Goal: Task Accomplishment & Management: Manage account settings

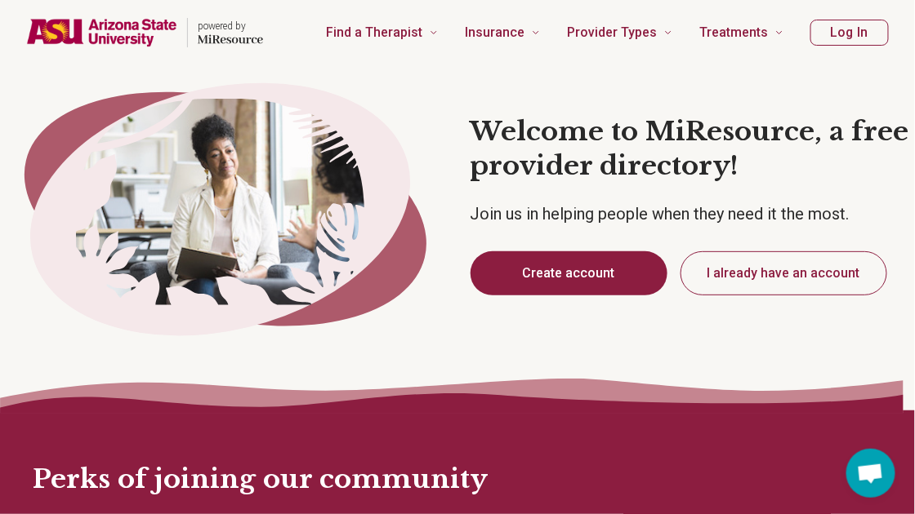
click at [551, 274] on button "Create account" at bounding box center [568, 274] width 197 height 44
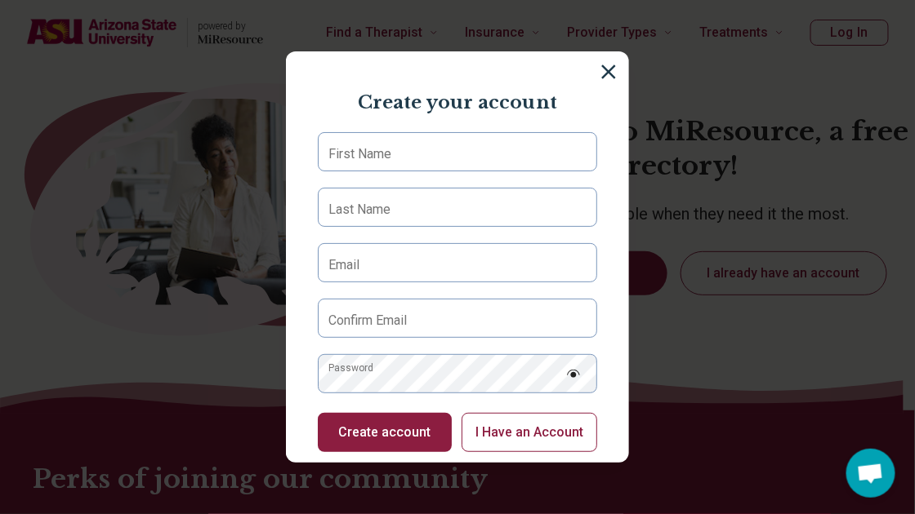
type textarea "*"
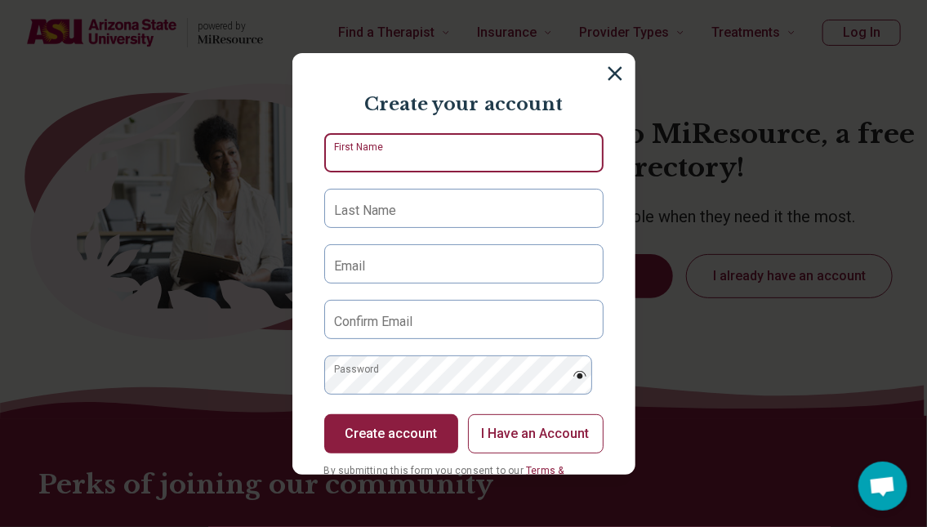
click at [438, 146] on input "First Name" at bounding box center [463, 152] width 279 height 39
type input "******"
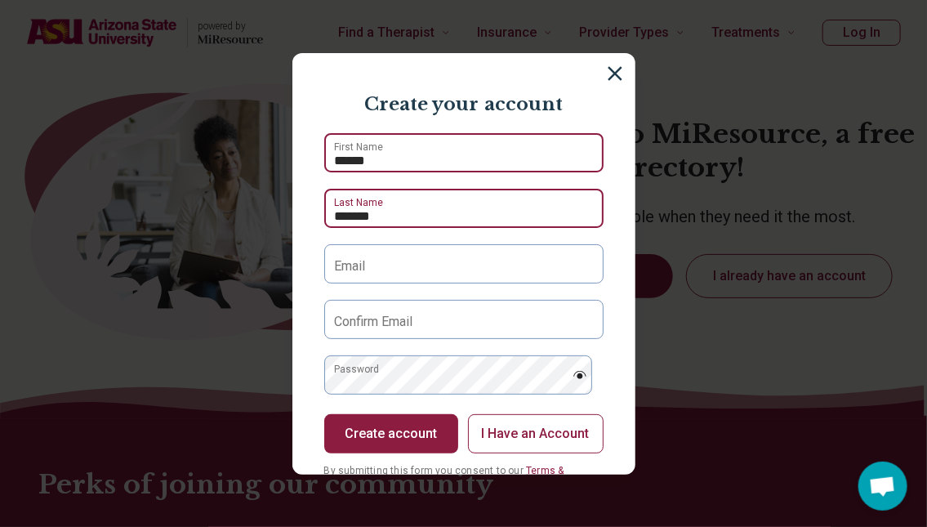
type input "*******"
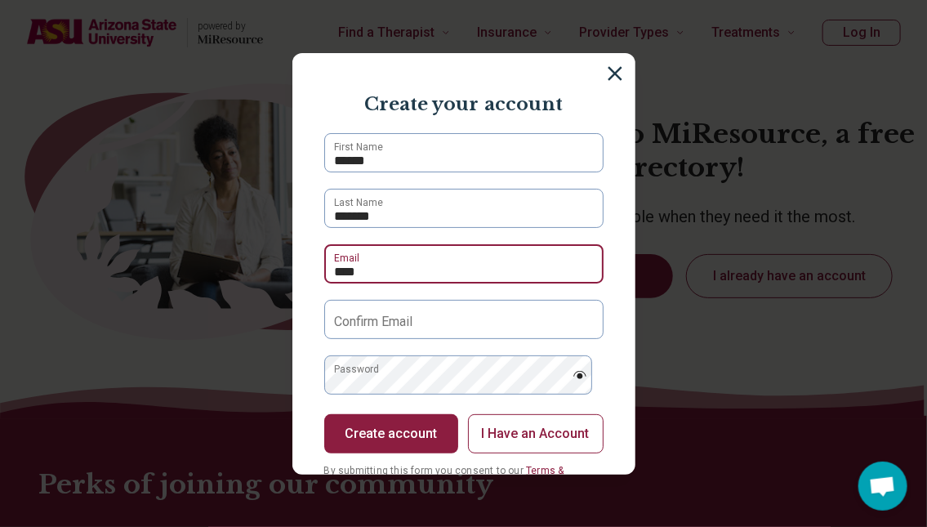
type input "**********"
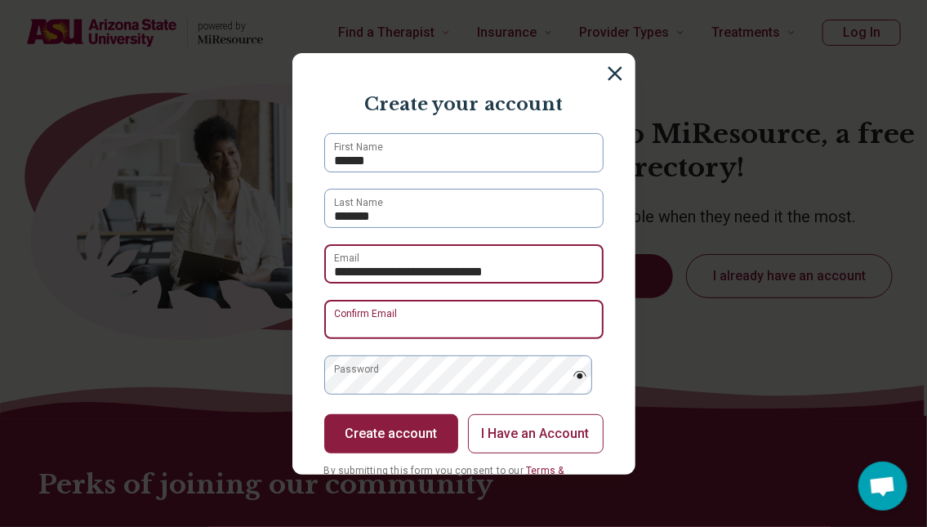
type input "**********"
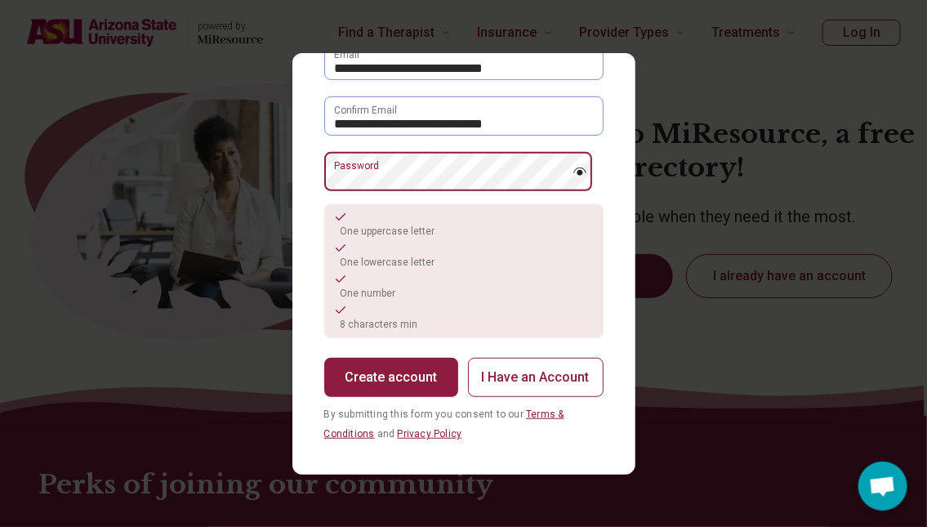
scroll to position [204, 0]
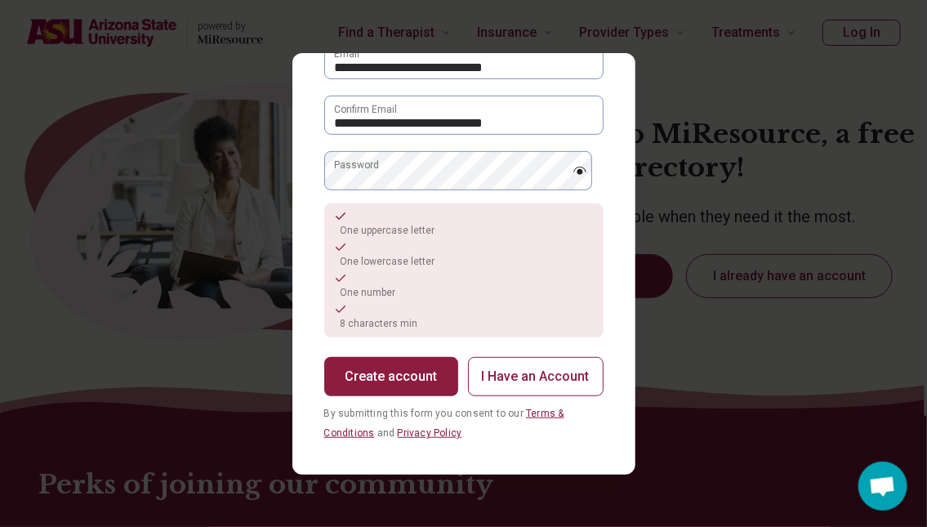
click at [572, 167] on img at bounding box center [579, 171] width 15 height 8
click at [425, 375] on button "Create account" at bounding box center [391, 376] width 134 height 39
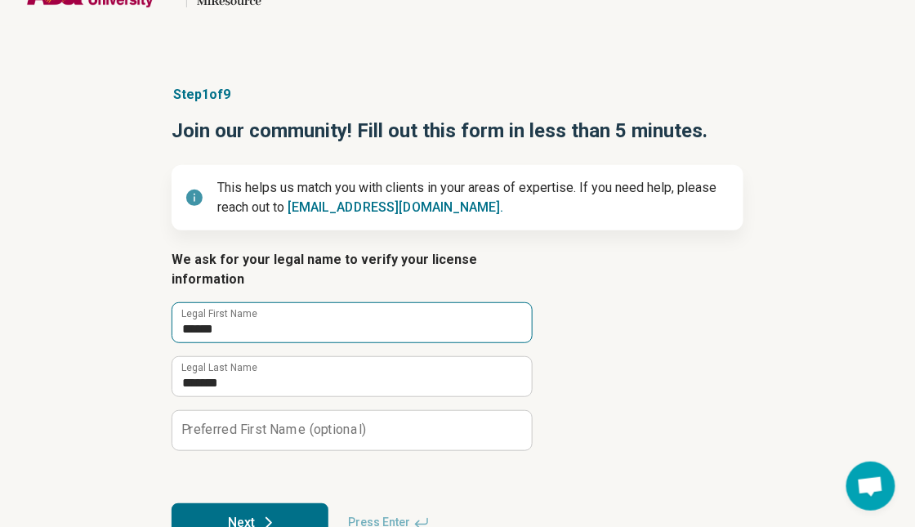
scroll to position [83, 0]
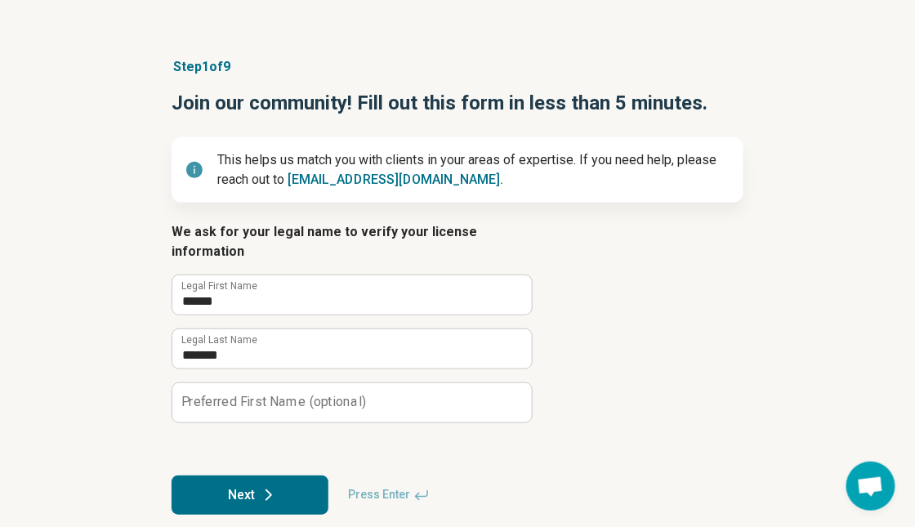
click at [247, 395] on label "Preferred First Name (optional)" at bounding box center [273, 401] width 185 height 13
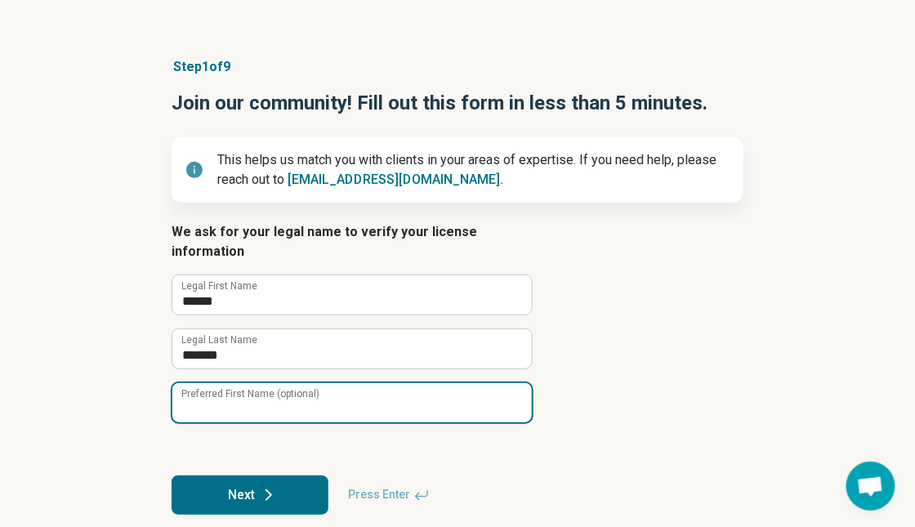
click at [247, 383] on input "Preferred First Name (optional)" at bounding box center [351, 402] width 359 height 39
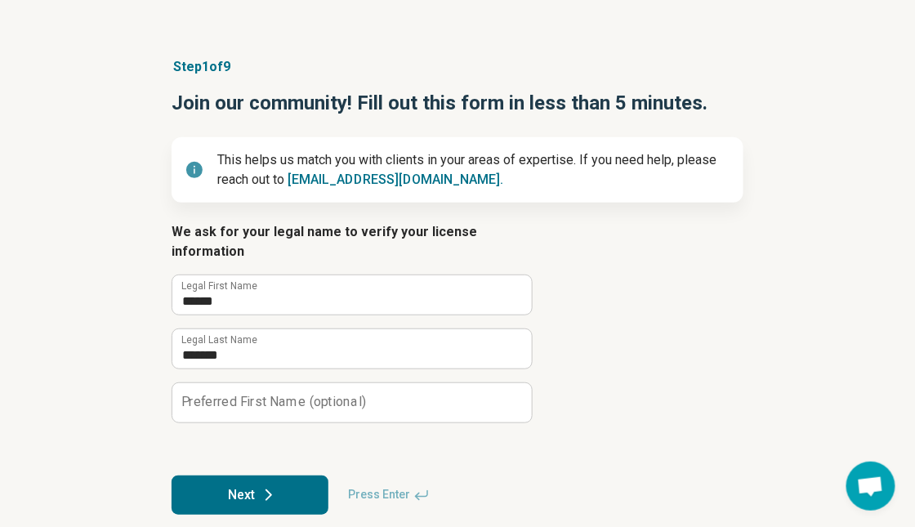
click at [230, 475] on button "Next" at bounding box center [249, 494] width 157 height 39
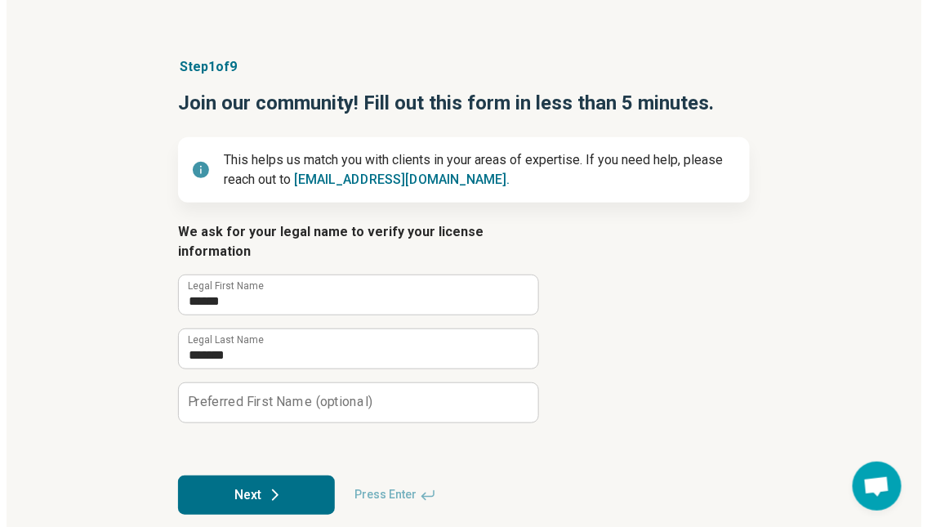
scroll to position [0, 0]
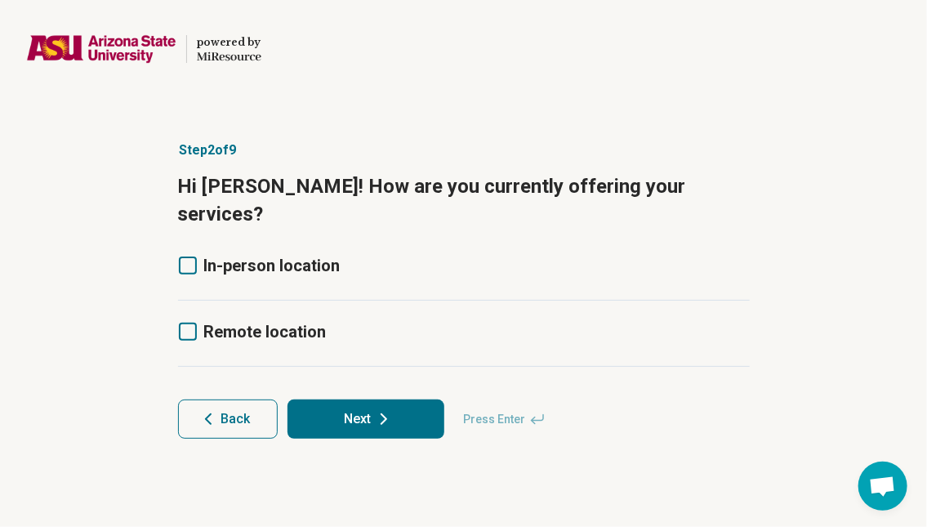
click at [184, 256] on icon at bounding box center [188, 265] width 18 height 18
click at [191, 323] on icon at bounding box center [188, 332] width 18 height 18
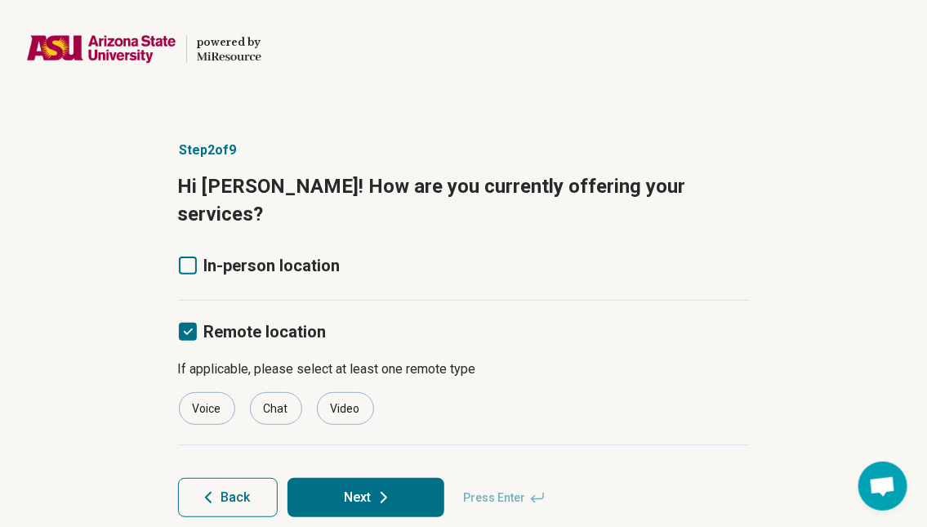
click at [184, 256] on icon at bounding box center [188, 265] width 18 height 18
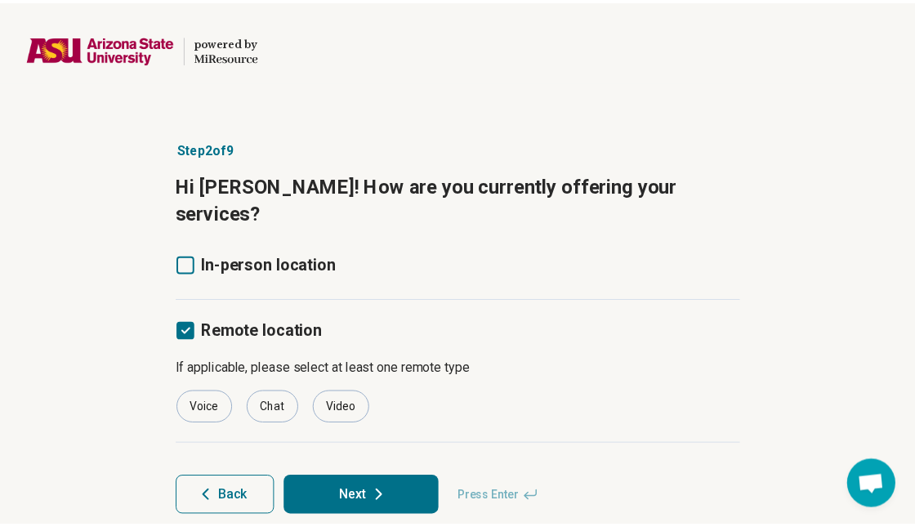
scroll to position [0, 0]
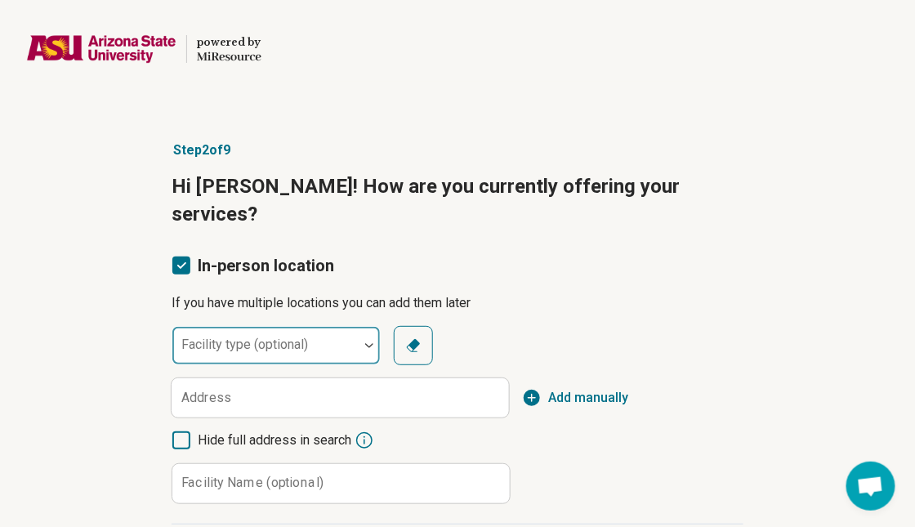
click at [259, 336] on label "Facility type (optional)" at bounding box center [244, 344] width 127 height 16
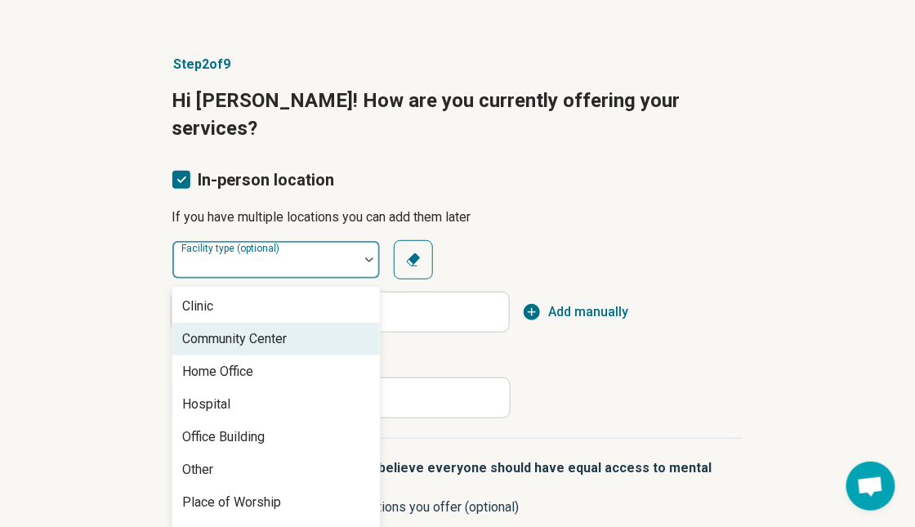
scroll to position [7, 0]
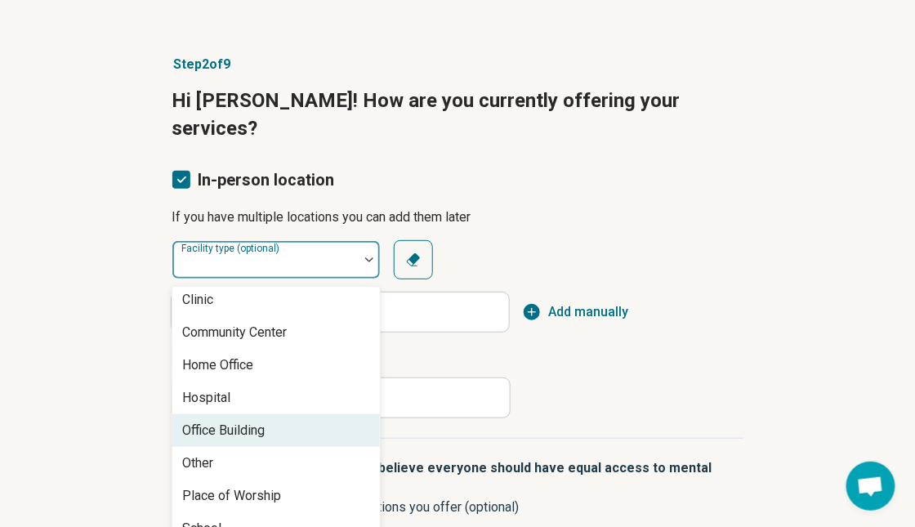
click at [241, 421] on div "Office Building" at bounding box center [223, 431] width 82 height 20
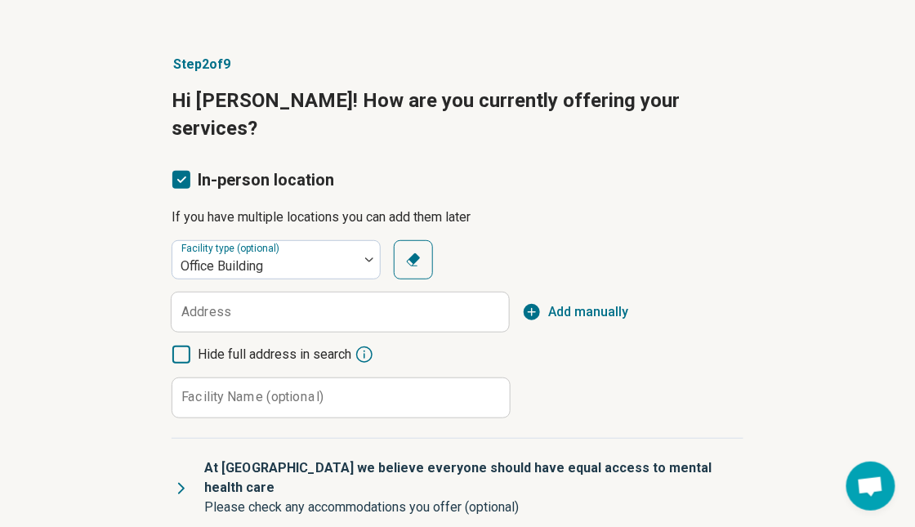
click at [228, 305] on label "Address" at bounding box center [206, 311] width 50 height 13
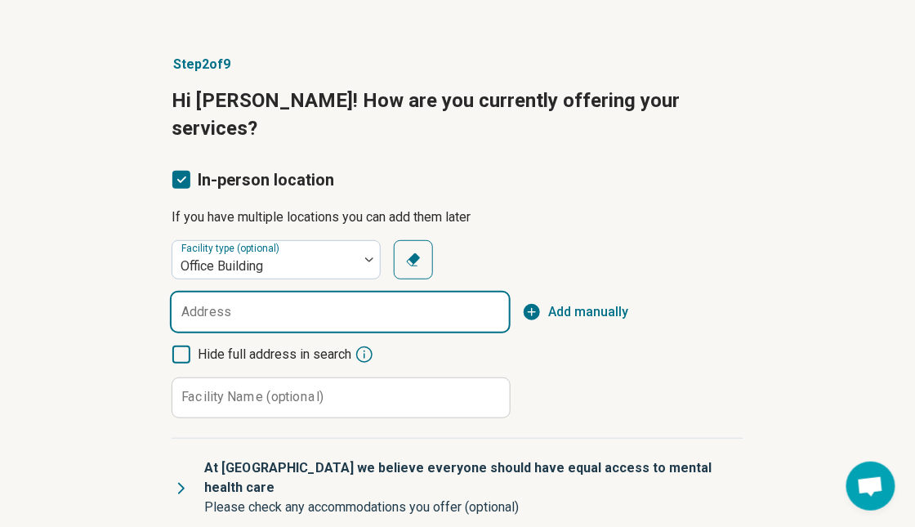
click at [228, 292] on input "Address" at bounding box center [339, 311] width 337 height 39
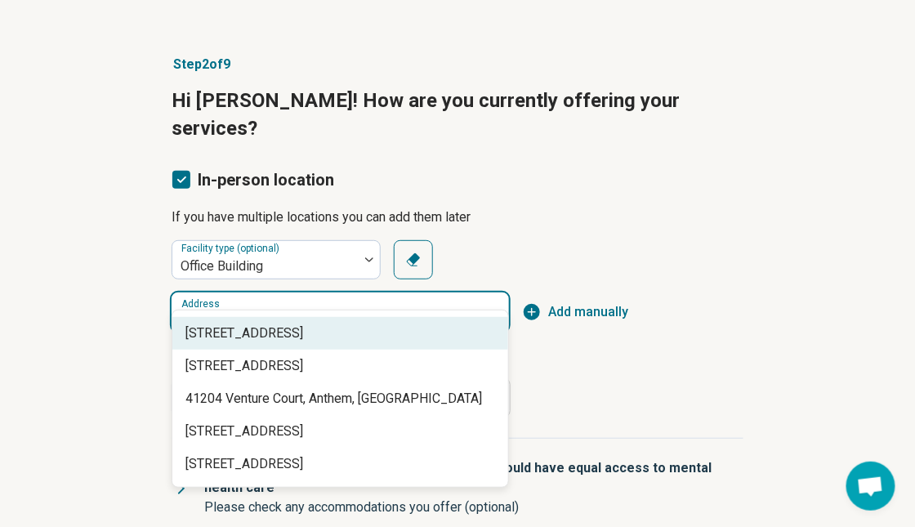
click at [226, 318] on div "41204 North Venture Drive, Anthem, AZ" at bounding box center [340, 333] width 336 height 33
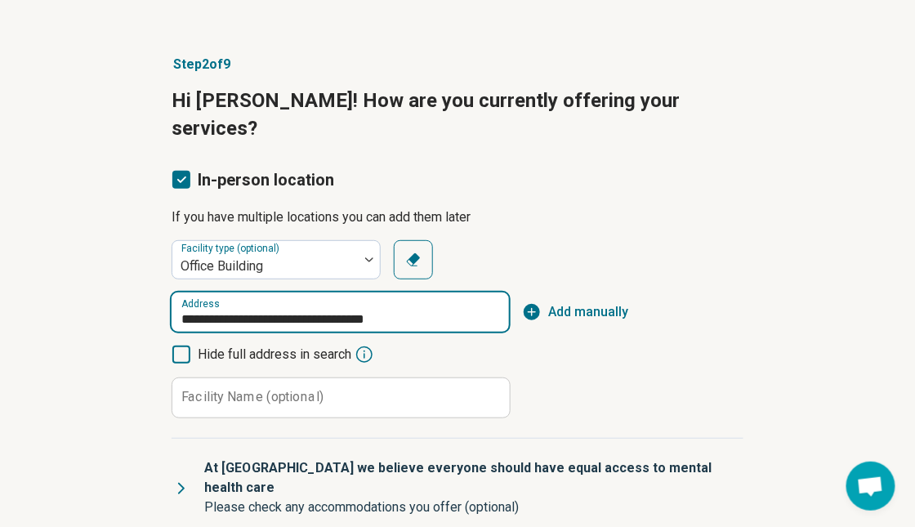
type input "**********"
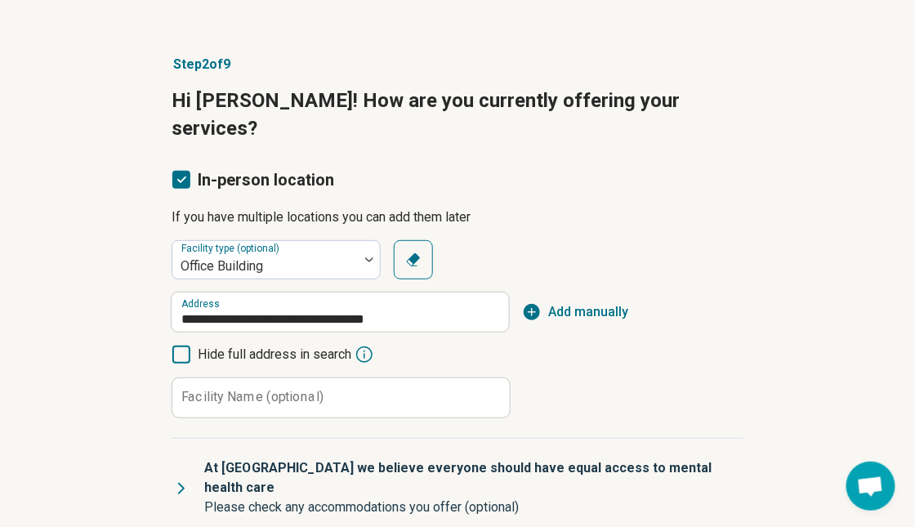
click at [311, 390] on label "Facility Name (optional)" at bounding box center [252, 396] width 142 height 13
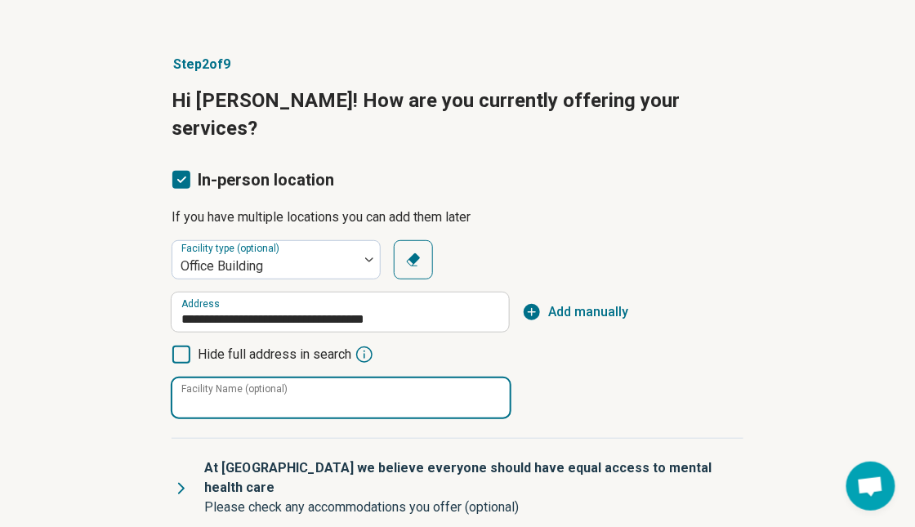
click at [311, 378] on input "Facility Name (optional)" at bounding box center [340, 397] width 337 height 39
type input "**********"
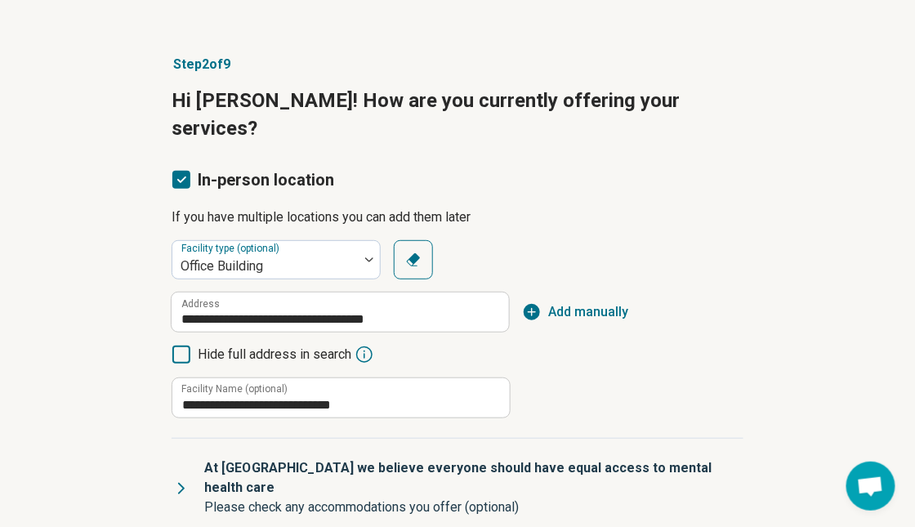
click at [569, 361] on div "**********" at bounding box center [457, 329] width 572 height 178
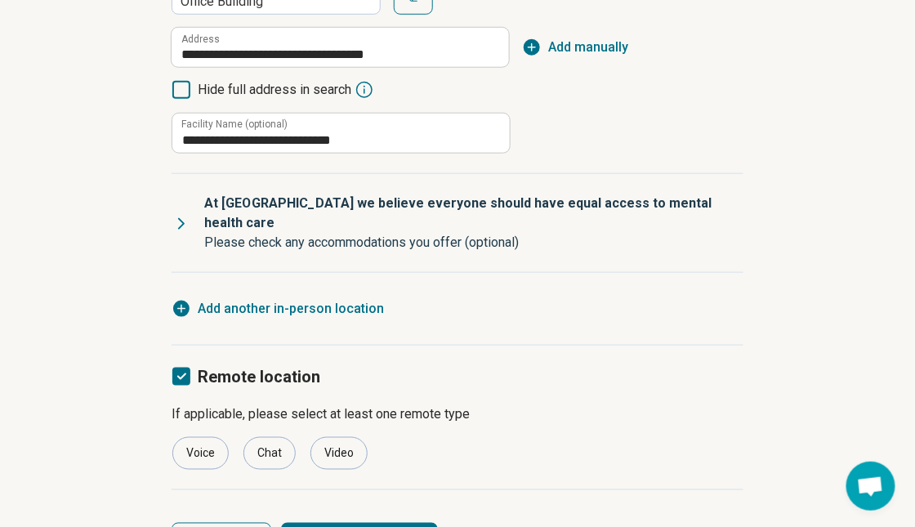
scroll to position [368, 0]
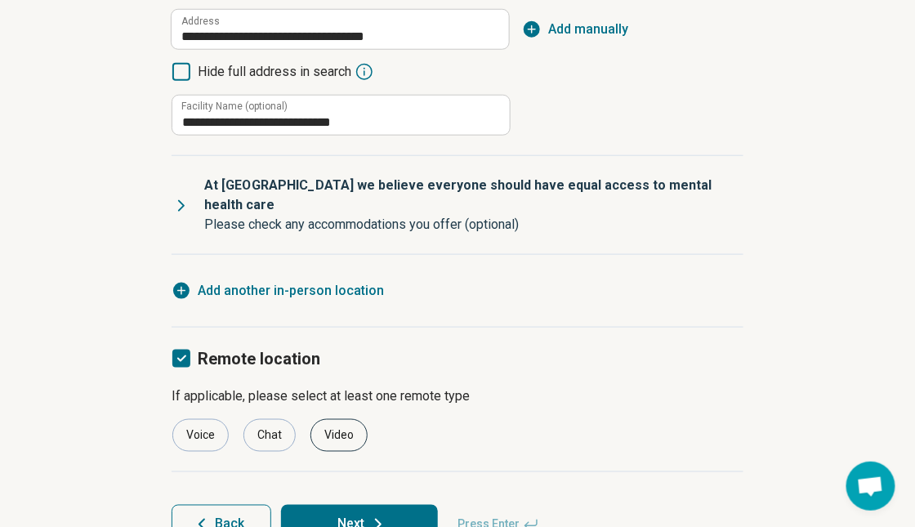
click at [332, 419] on div "Video" at bounding box center [338, 435] width 57 height 33
click at [396, 505] on button "Next" at bounding box center [359, 524] width 157 height 39
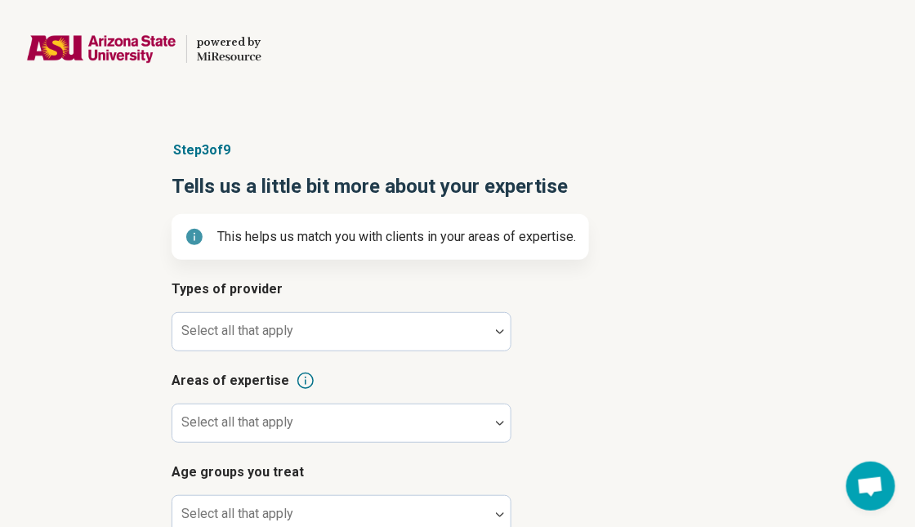
scroll to position [82, 0]
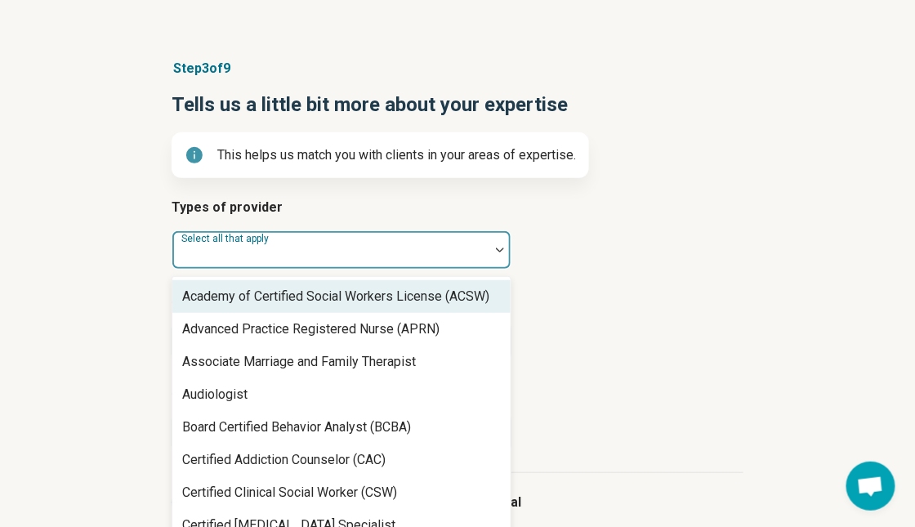
click at [306, 250] on div at bounding box center [331, 256] width 304 height 23
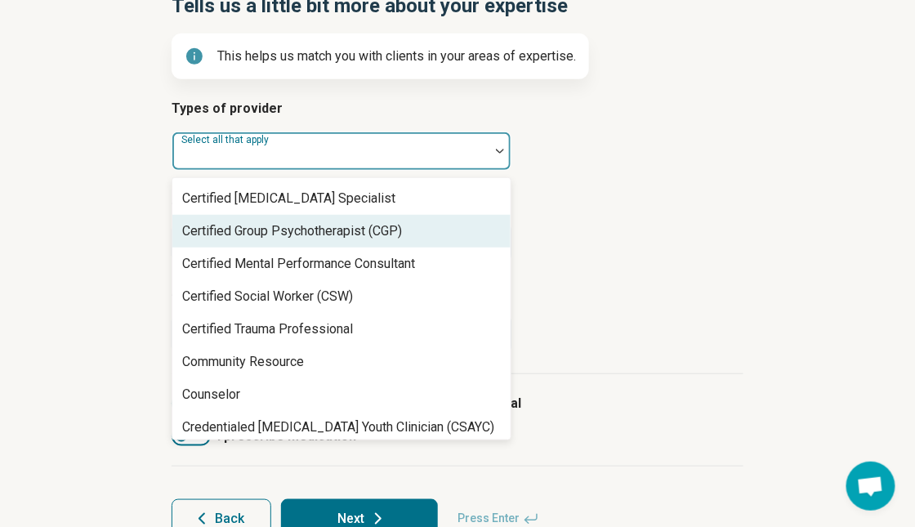
scroll to position [245, 0]
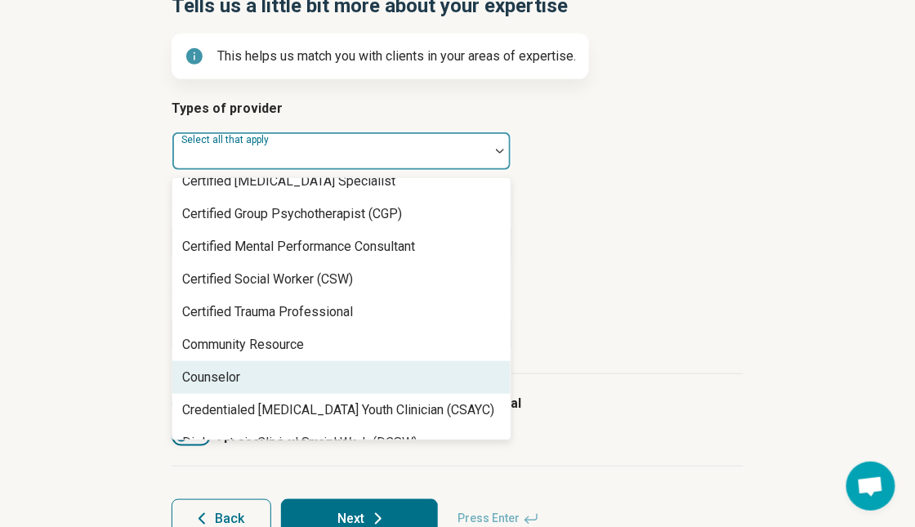
click at [295, 370] on div "Counselor" at bounding box center [341, 377] width 338 height 33
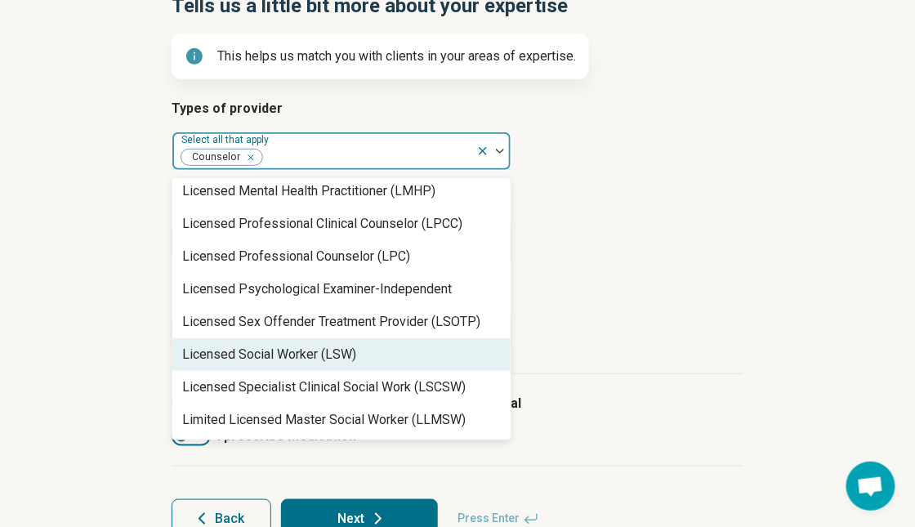
scroll to position [1068, 0]
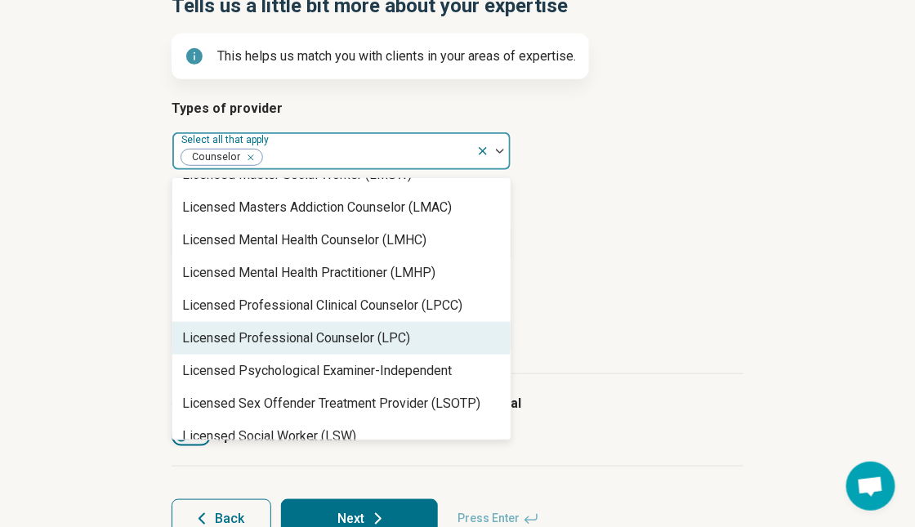
click at [316, 338] on div "Licensed Professional Counselor (LPC)" at bounding box center [296, 338] width 228 height 20
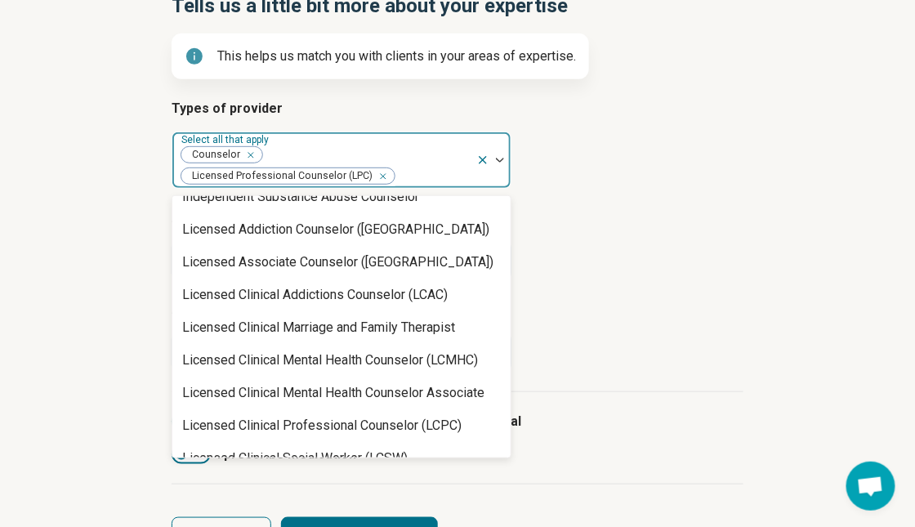
scroll to position [578, 0]
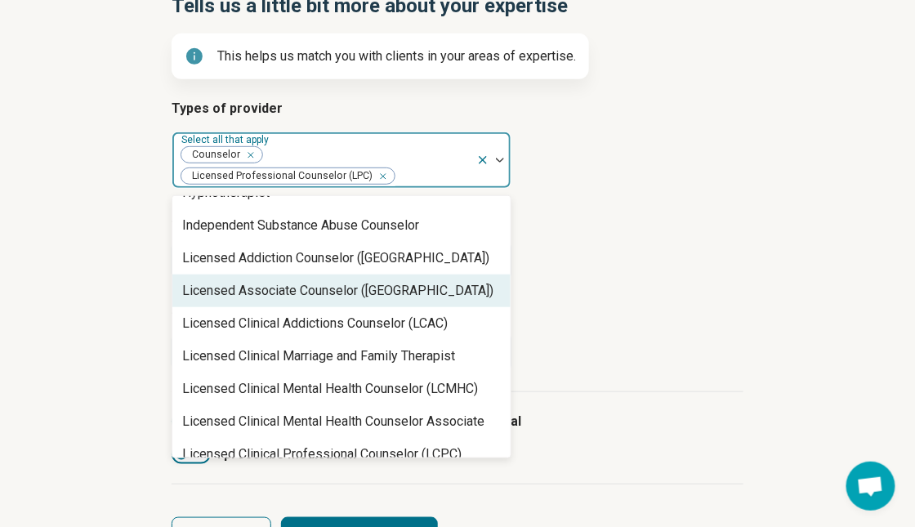
click at [308, 296] on div "Licensed Associate Counselor (LAC)" at bounding box center [337, 291] width 311 height 20
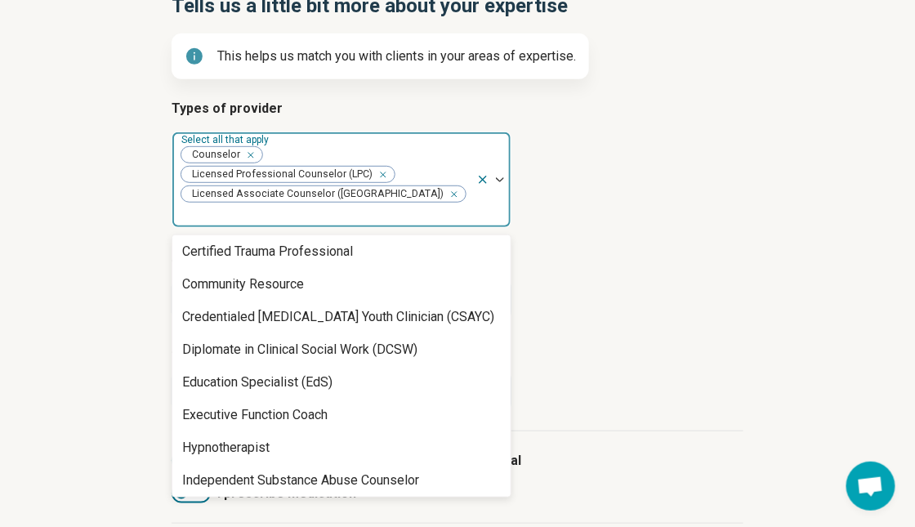
scroll to position [333, 0]
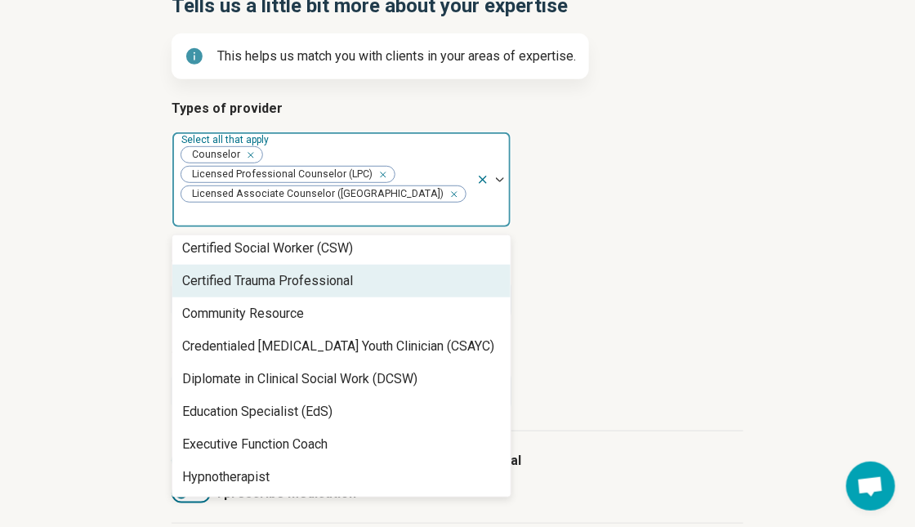
click at [296, 271] on div "Certified Trauma Professional" at bounding box center [267, 281] width 171 height 20
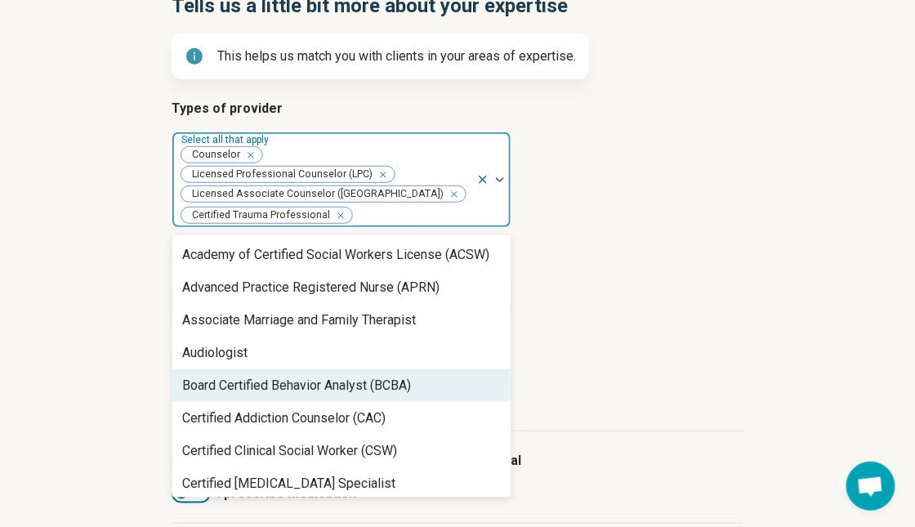
scroll to position [82, 0]
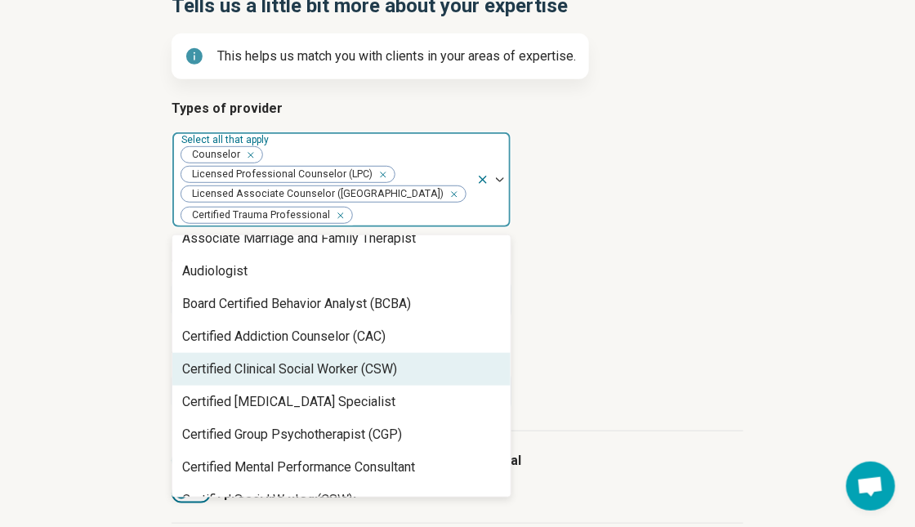
click at [664, 350] on h3 "Age groups you treat" at bounding box center [457, 349] width 572 height 20
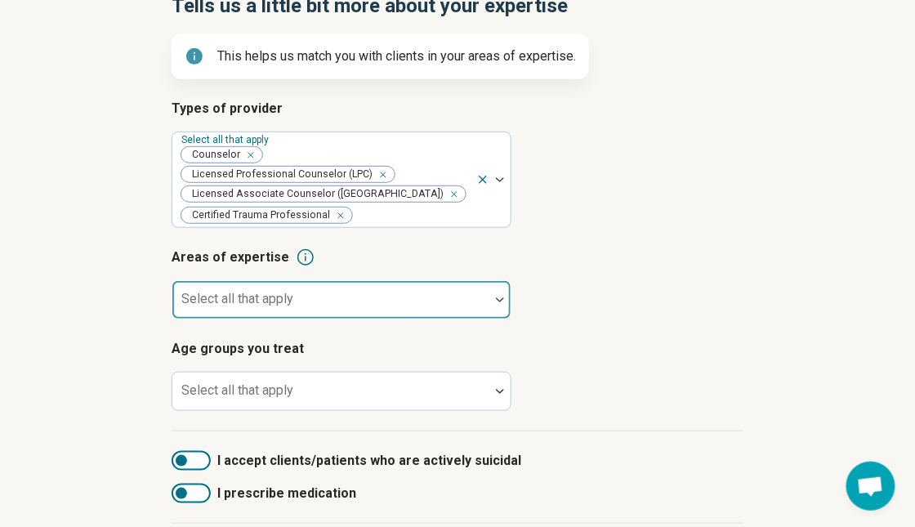
click at [392, 295] on div at bounding box center [331, 306] width 304 height 23
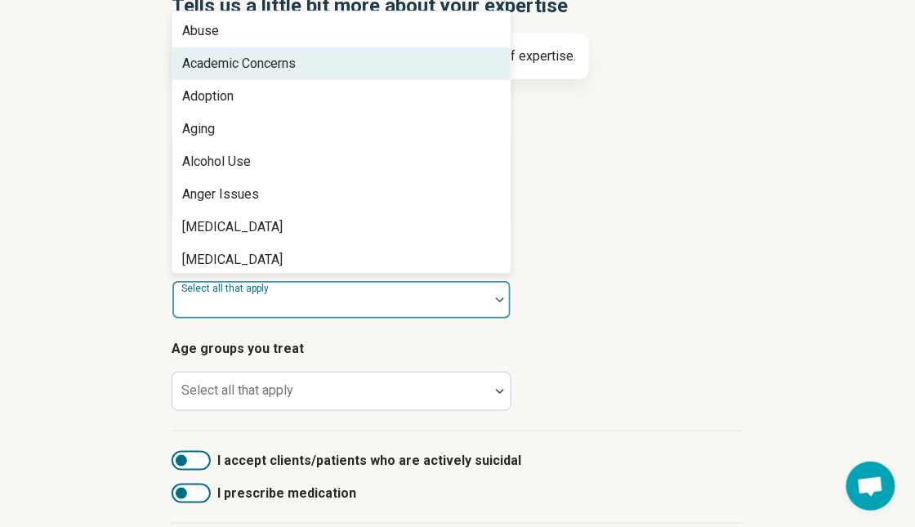
click at [304, 58] on div "Academic Concerns" at bounding box center [341, 63] width 338 height 33
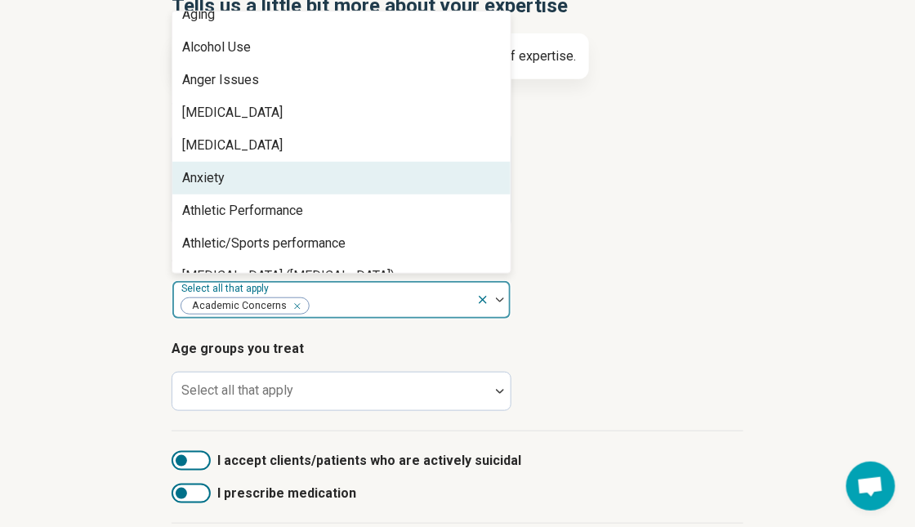
click at [264, 169] on div "Anxiety" at bounding box center [341, 178] width 338 height 33
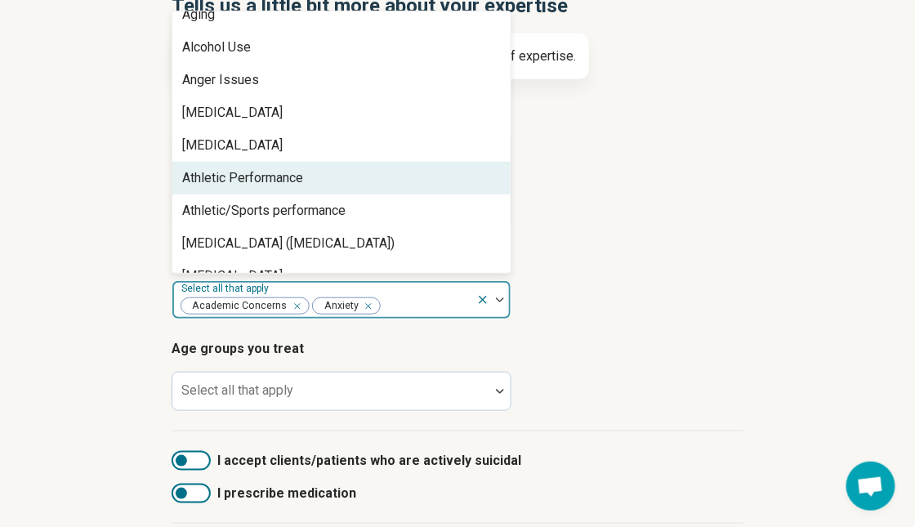
scroll to position [163, 0]
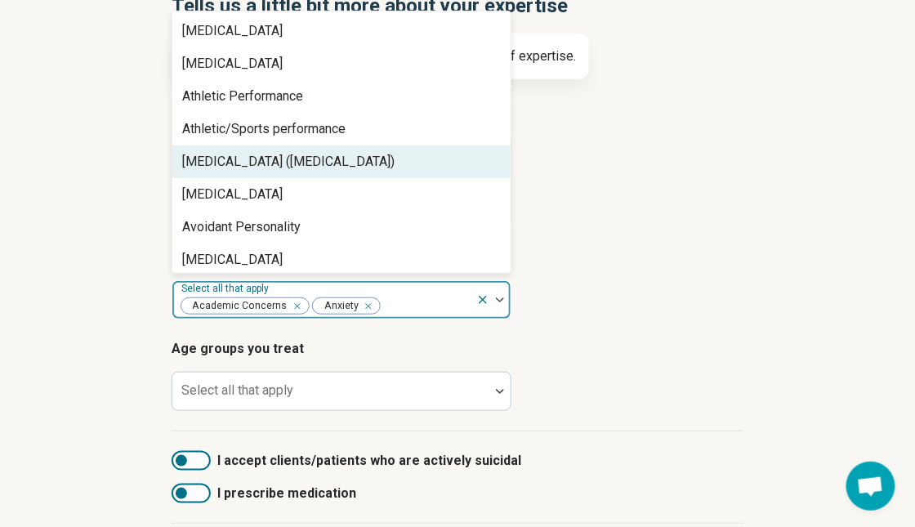
click at [264, 169] on div "Attention Deficit Hyperactivity Disorder (ADHD)" at bounding box center [288, 162] width 212 height 20
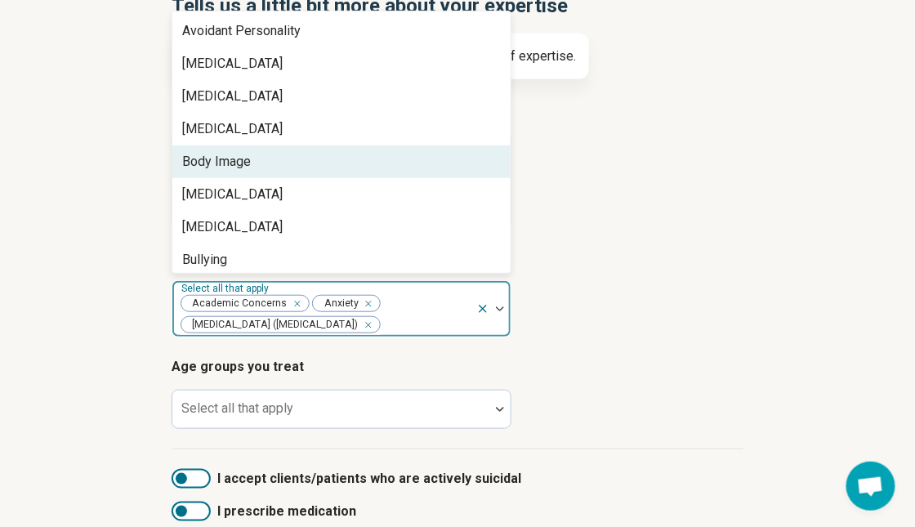
scroll to position [408, 0]
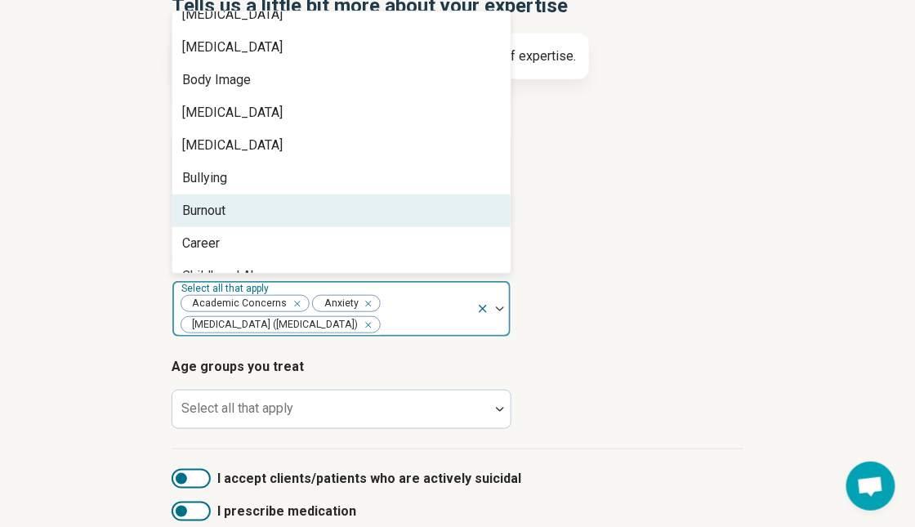
click at [246, 223] on div "Burnout" at bounding box center [341, 210] width 338 height 33
click at [246, 223] on div "Career" at bounding box center [341, 210] width 338 height 33
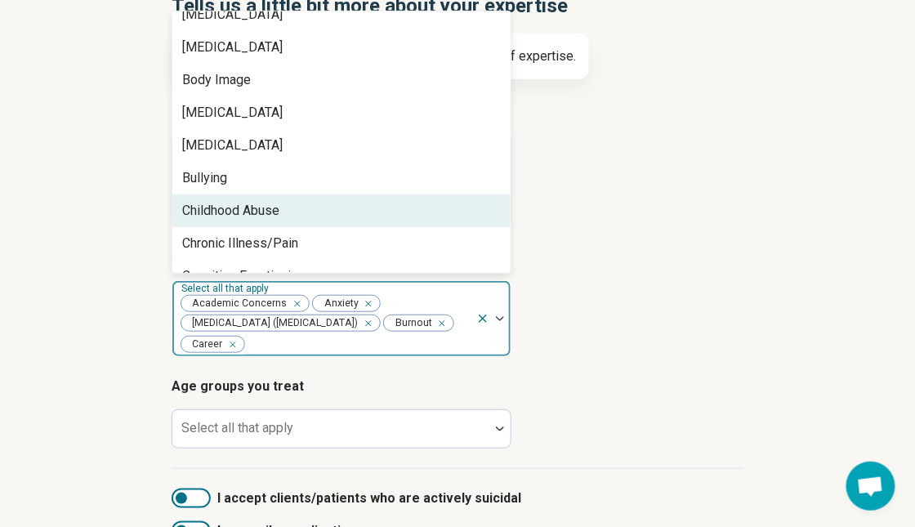
scroll to position [490, 0]
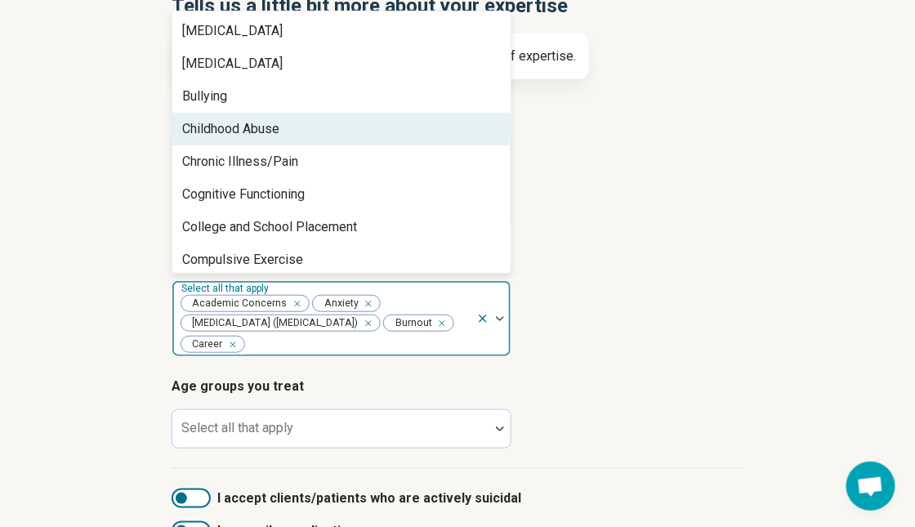
click at [250, 121] on div "Childhood Abuse" at bounding box center [230, 129] width 97 height 20
click at [250, 121] on div "Chronic Illness/Pain" at bounding box center [240, 129] width 116 height 20
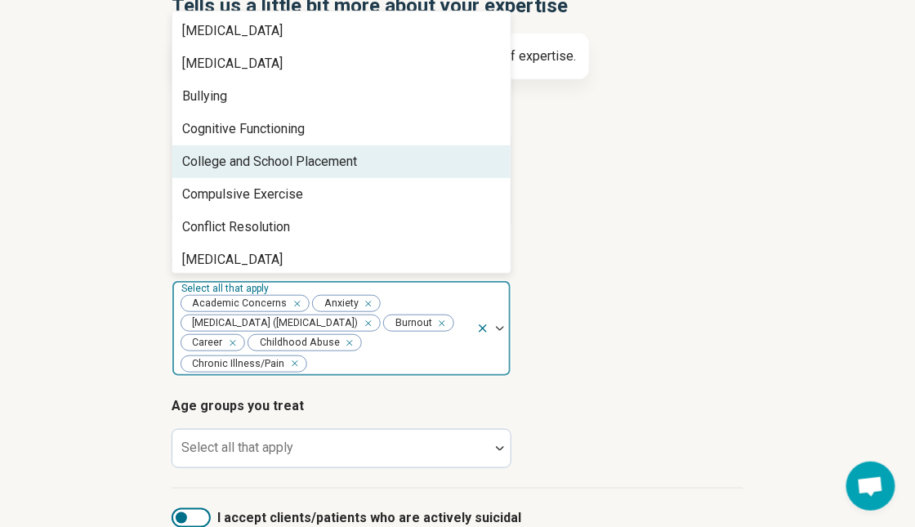
click at [268, 156] on div "College and School Placement" at bounding box center [269, 162] width 175 height 20
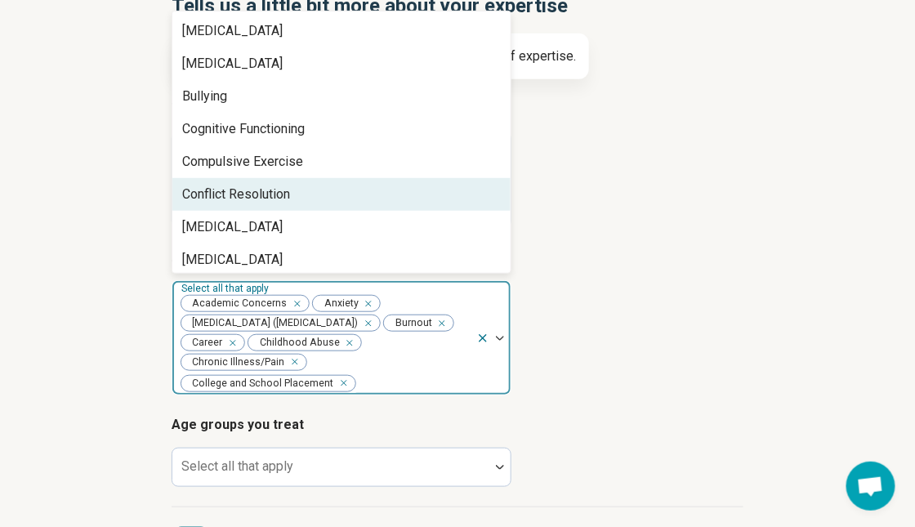
click at [252, 202] on div "Conflict Resolution" at bounding box center [236, 195] width 108 height 20
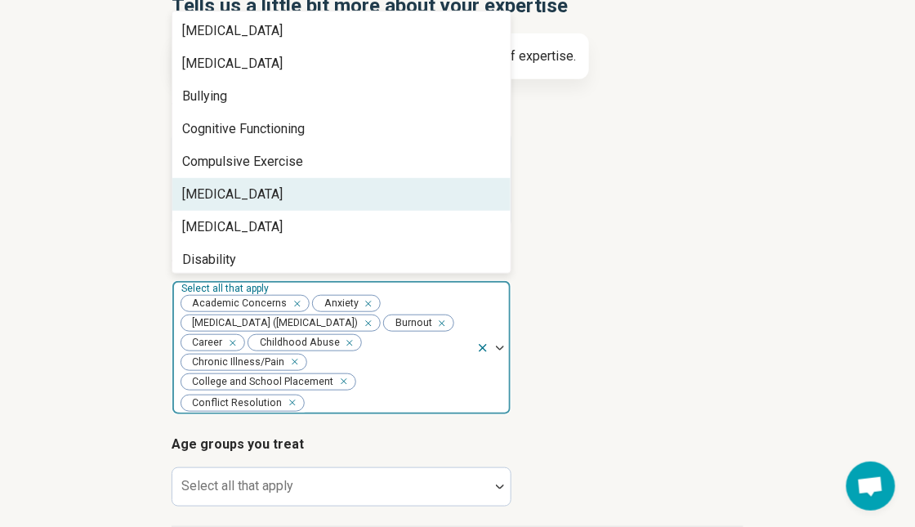
scroll to position [572, 0]
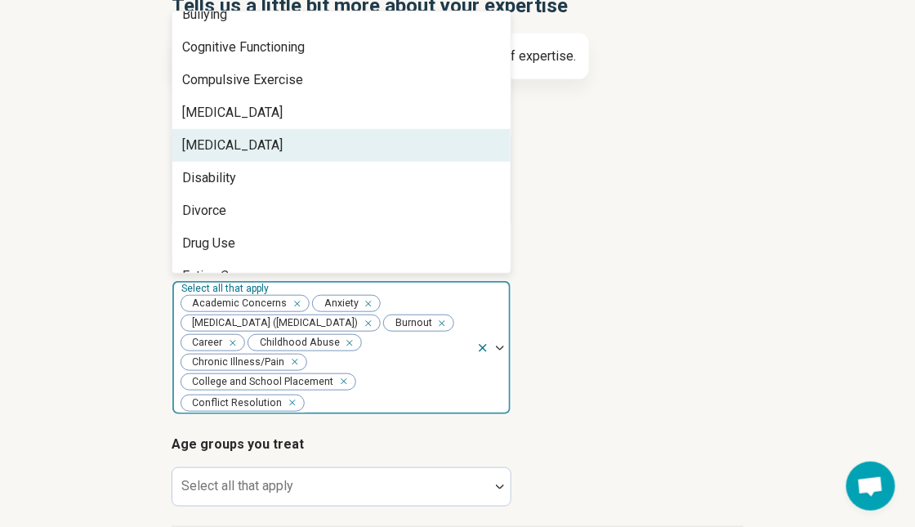
click at [232, 148] on div "[MEDICAL_DATA]" at bounding box center [232, 146] width 100 height 20
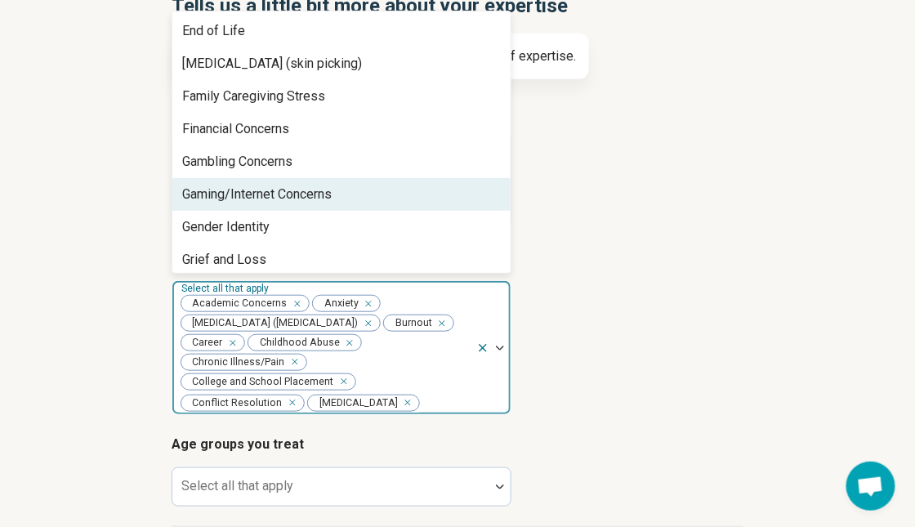
scroll to position [898, 0]
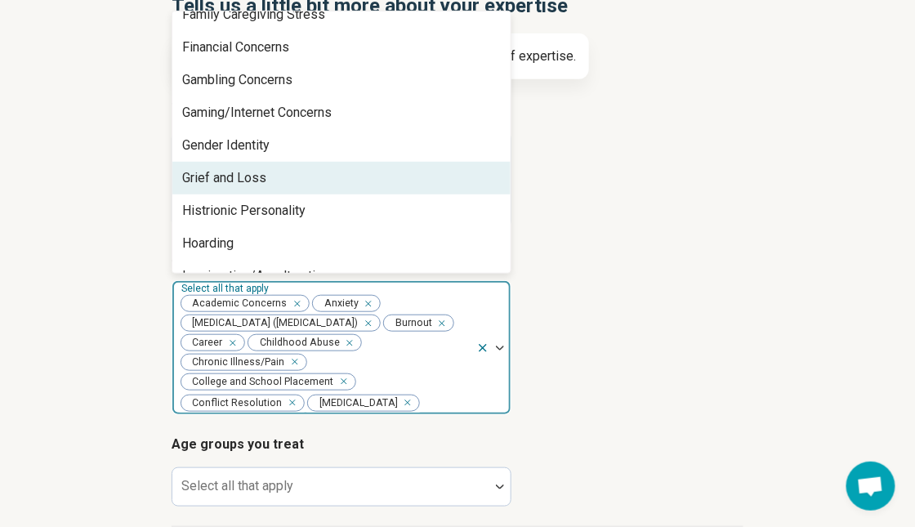
click at [235, 179] on div "Grief and Loss" at bounding box center [224, 178] width 84 height 20
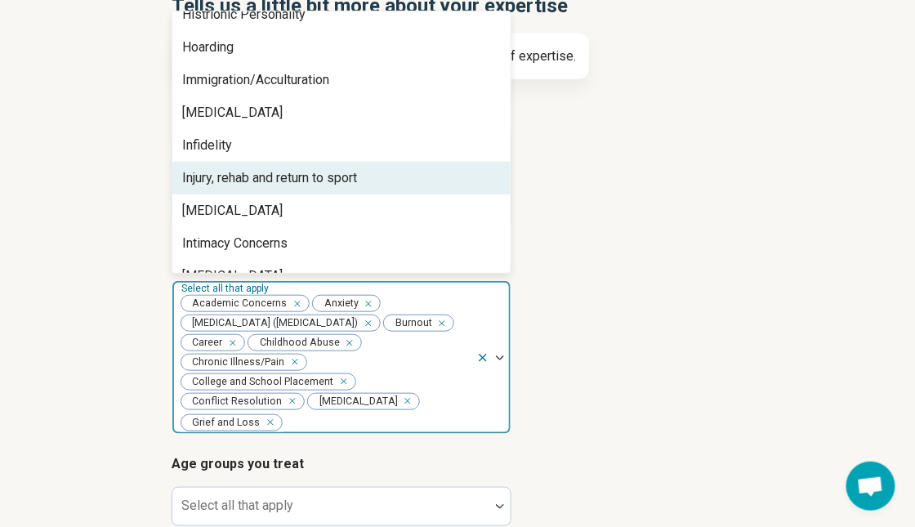
scroll to position [1143, 0]
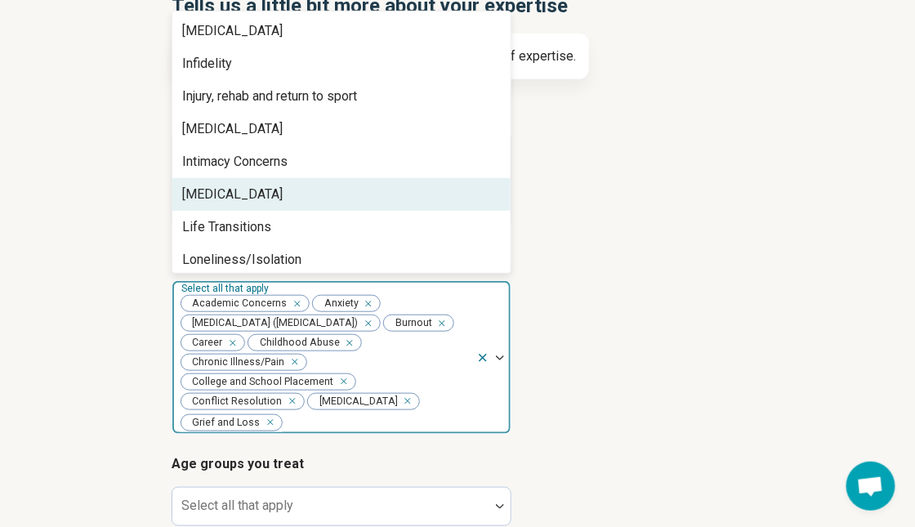
click at [235, 179] on div "[MEDICAL_DATA]" at bounding box center [341, 194] width 338 height 33
click at [236, 182] on div "Life Transitions" at bounding box center [341, 194] width 338 height 33
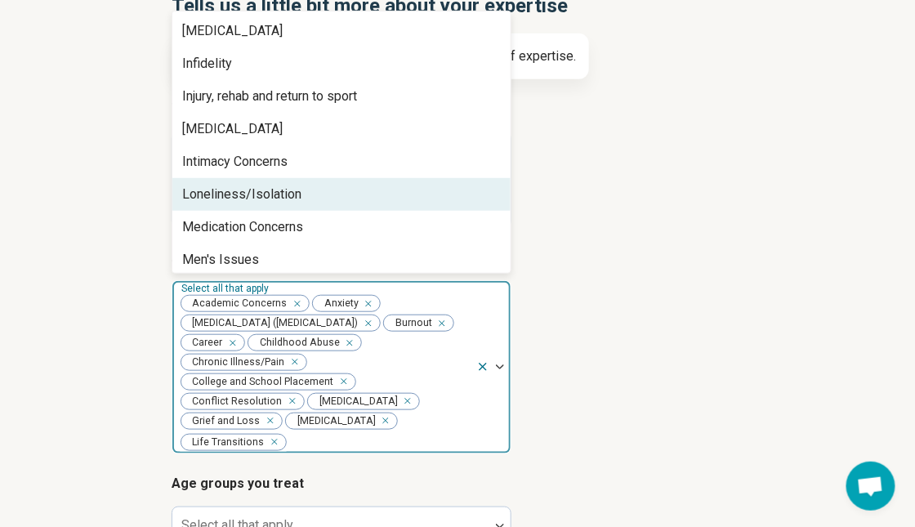
click at [236, 182] on div "Loneliness/Isolation" at bounding box center [341, 194] width 338 height 33
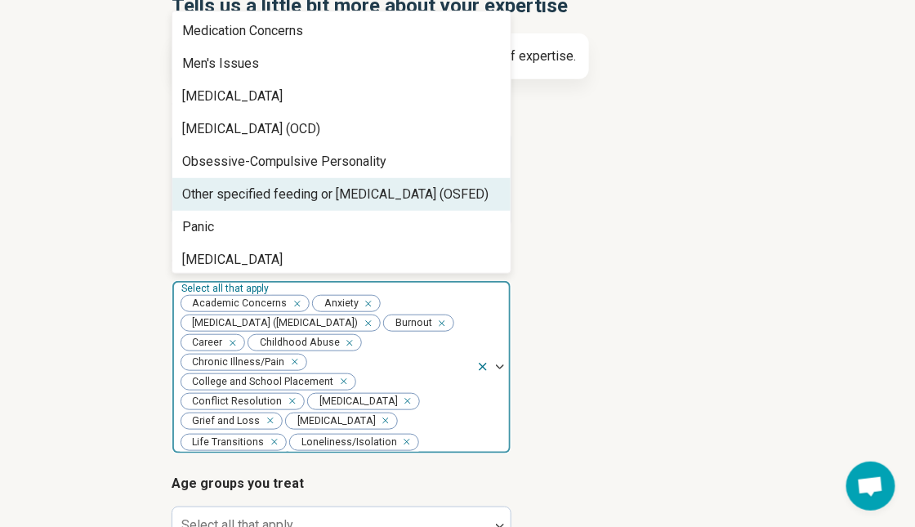
scroll to position [1388, 0]
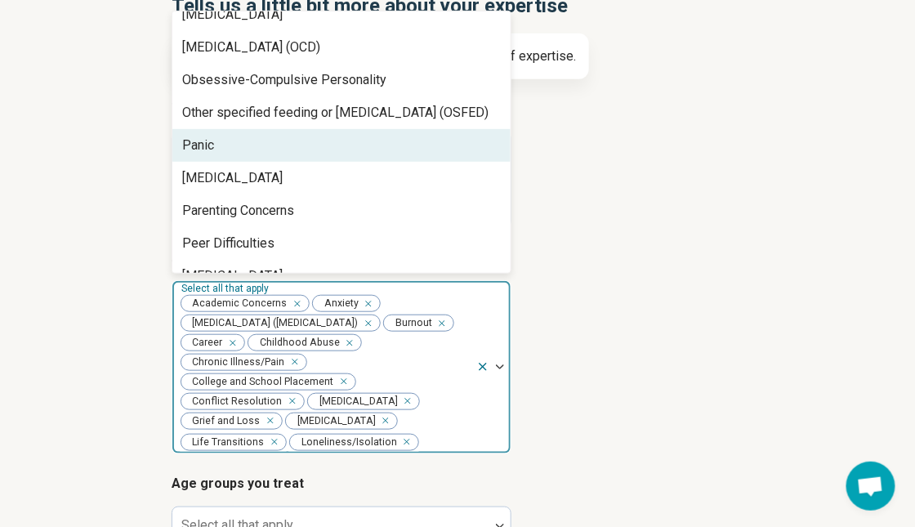
click at [232, 154] on div "Panic" at bounding box center [341, 145] width 338 height 33
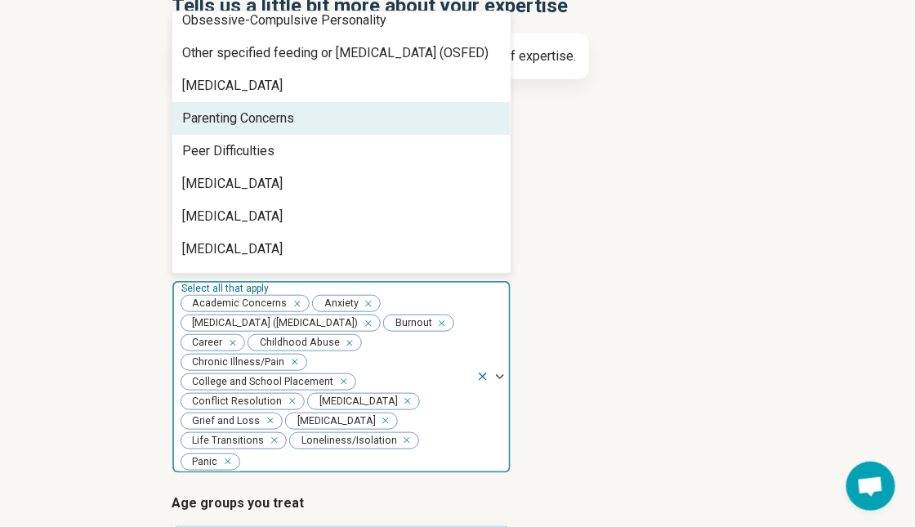
scroll to position [1470, 0]
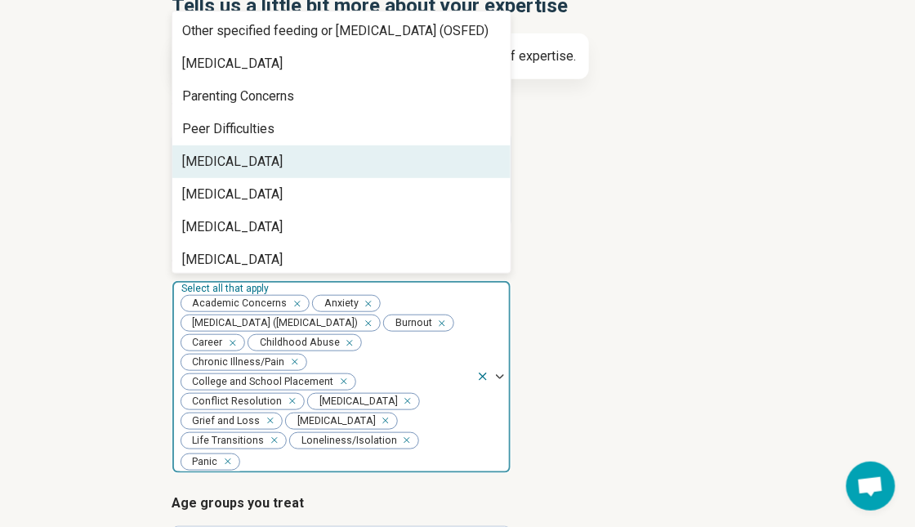
click at [261, 158] on div "Perfectionism" at bounding box center [232, 162] width 100 height 20
click at [261, 158] on div "Performance Anxiety" at bounding box center [232, 162] width 100 height 20
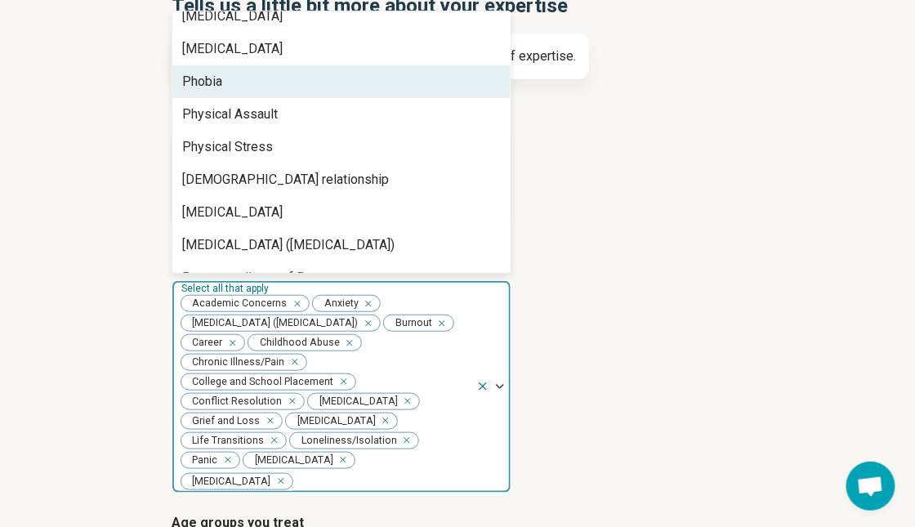
scroll to position [1633, 0]
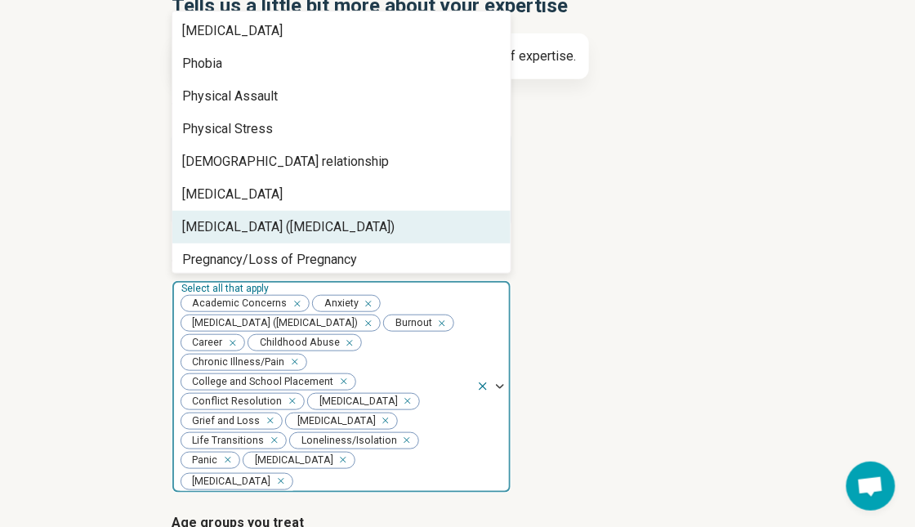
click at [283, 237] on div "Posttraumatic Stress Disorder (PTSD)" at bounding box center [341, 227] width 338 height 33
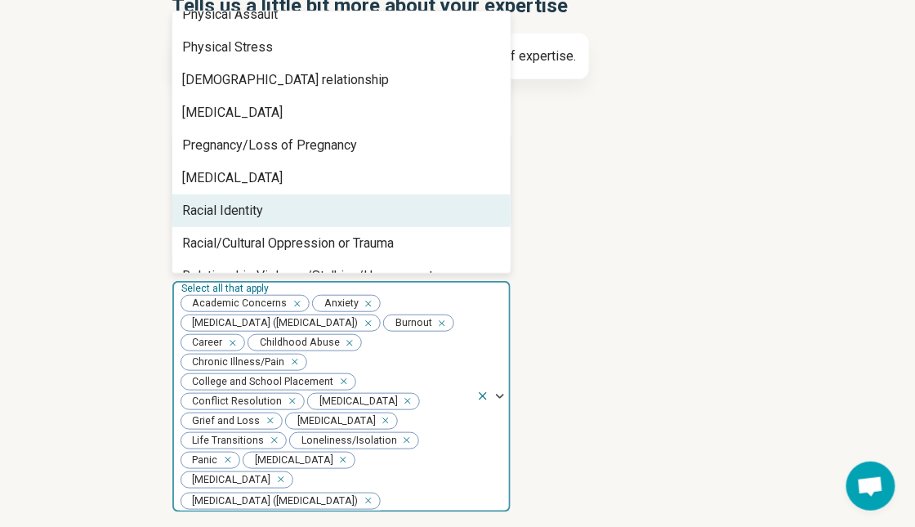
scroll to position [1797, 0]
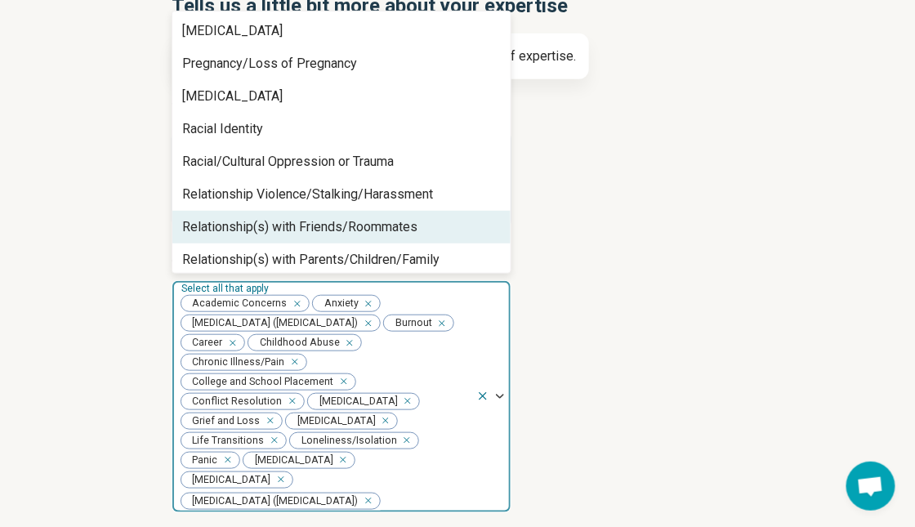
click at [333, 220] on div "Relationship(s) with Friends/Roommates" at bounding box center [299, 227] width 235 height 20
click at [333, 220] on div "Relationship(s) with Parents/Children/Family" at bounding box center [310, 227] width 257 height 20
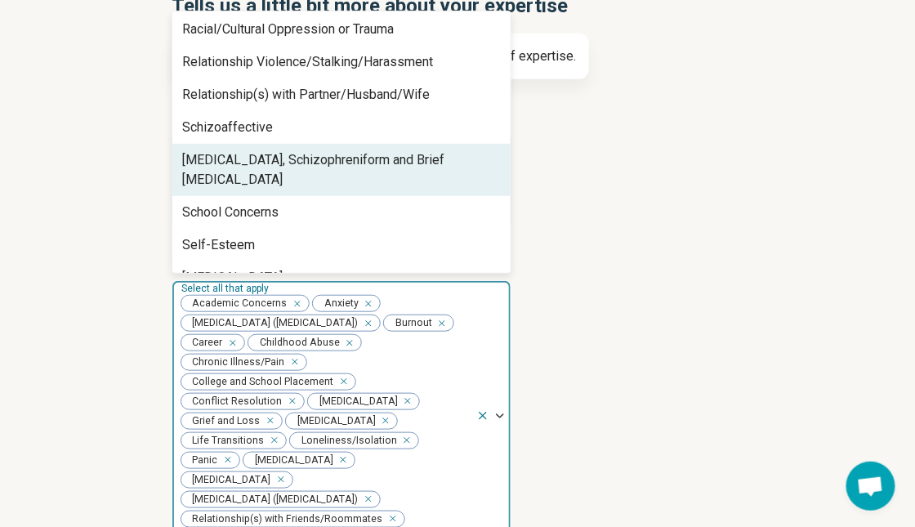
scroll to position [1960, 0]
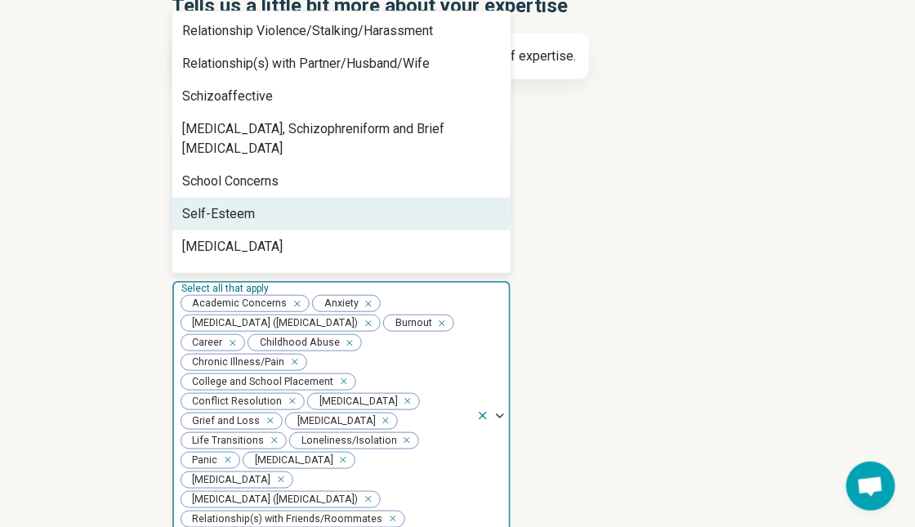
click at [276, 198] on div "Self-Esteem" at bounding box center [341, 214] width 338 height 33
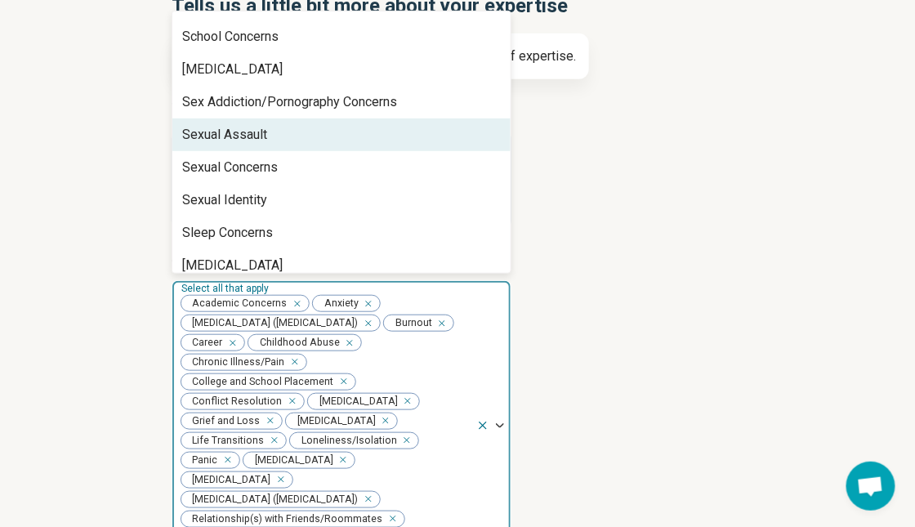
scroll to position [2123, 0]
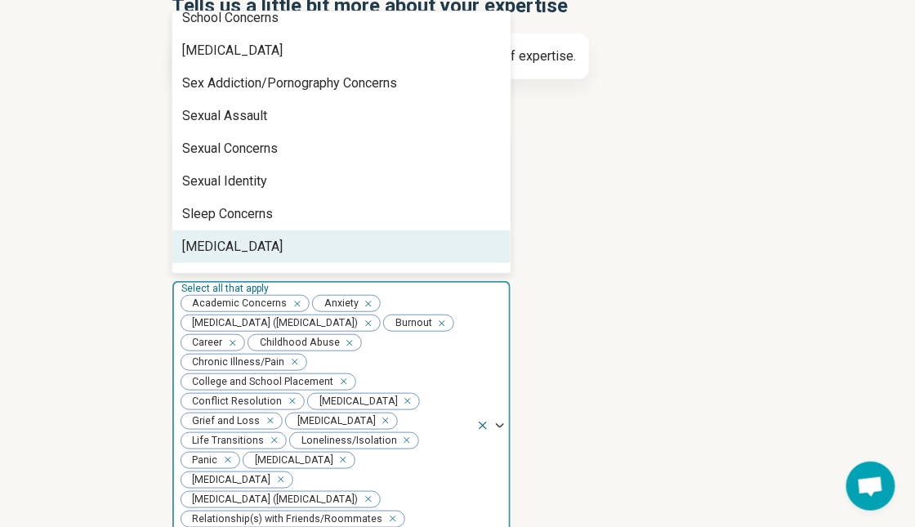
click at [276, 230] on div "[MEDICAL_DATA]" at bounding box center [341, 246] width 338 height 33
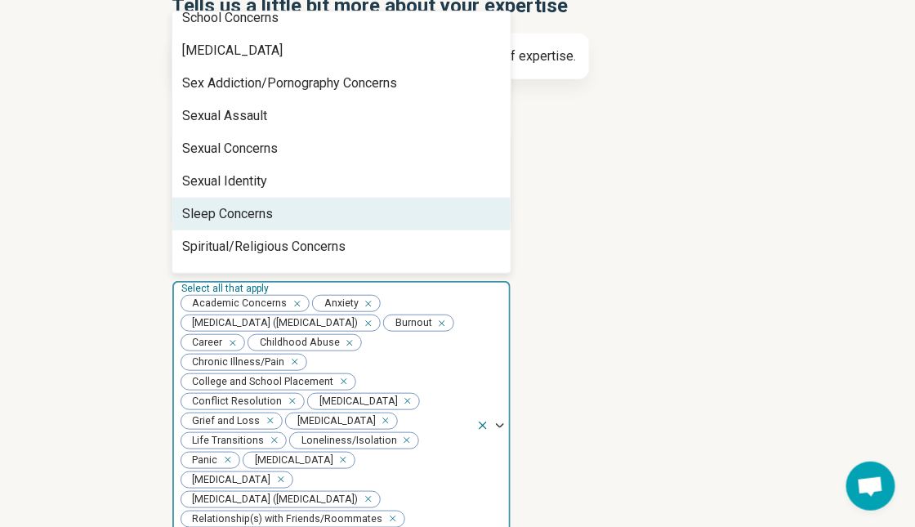
scroll to position [2205, 0]
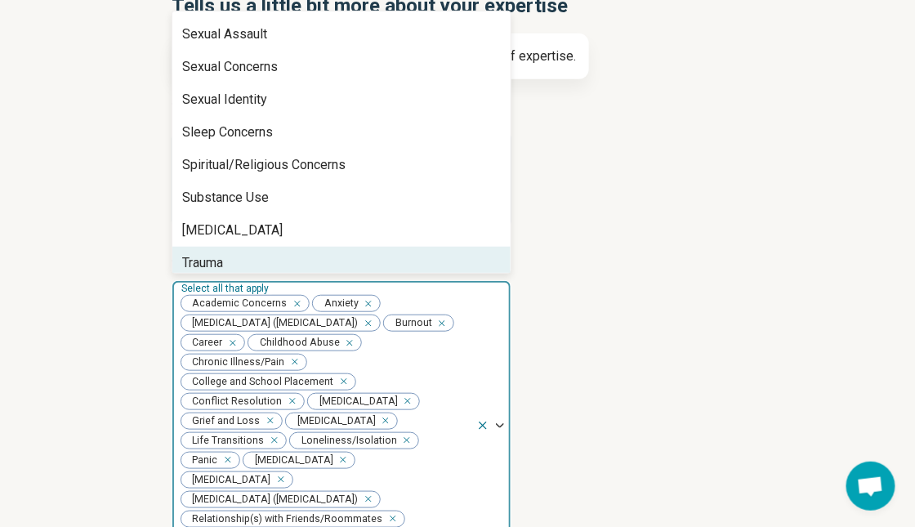
click at [243, 247] on div "Trauma" at bounding box center [341, 263] width 338 height 33
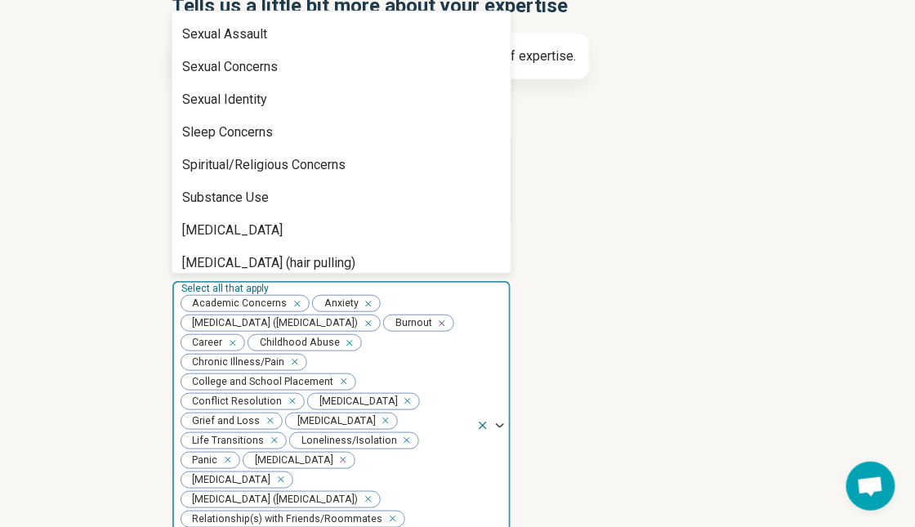
scroll to position [2260, 0]
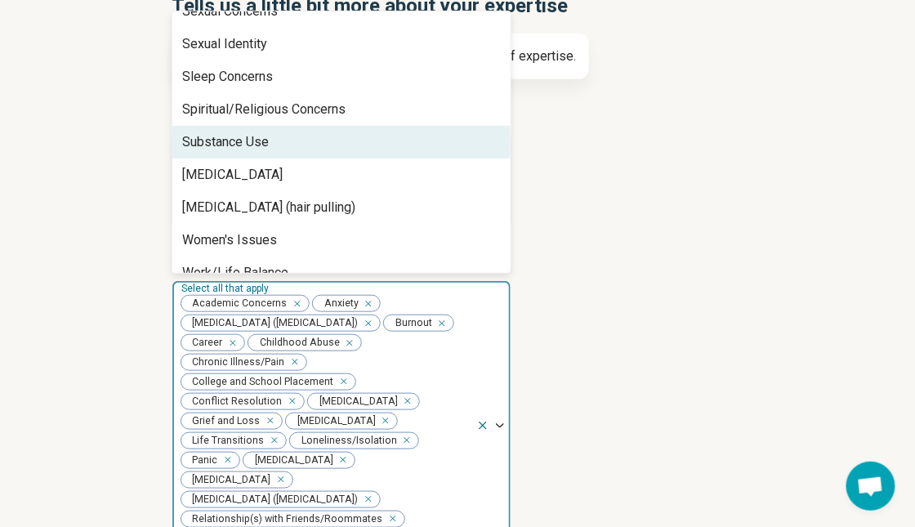
click at [274, 126] on div "Substance Use" at bounding box center [341, 142] width 338 height 33
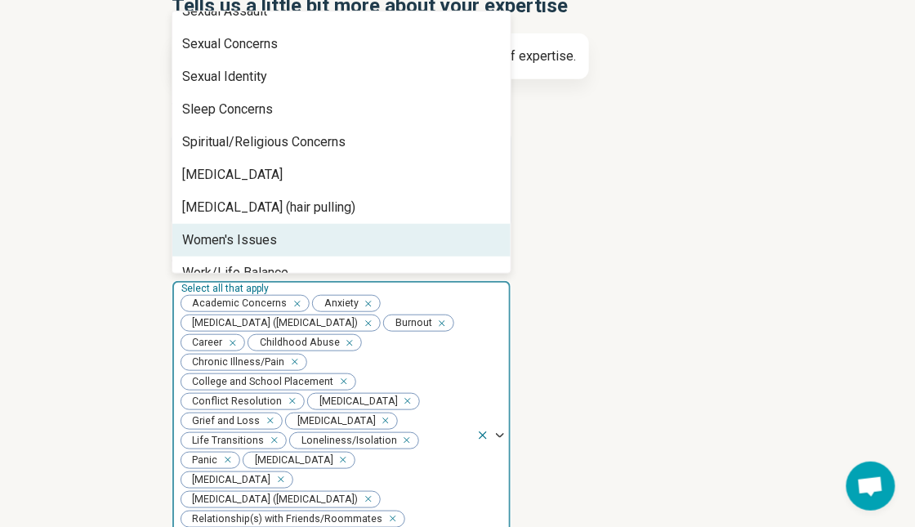
click at [275, 224] on div "Women's Issues" at bounding box center [341, 240] width 338 height 33
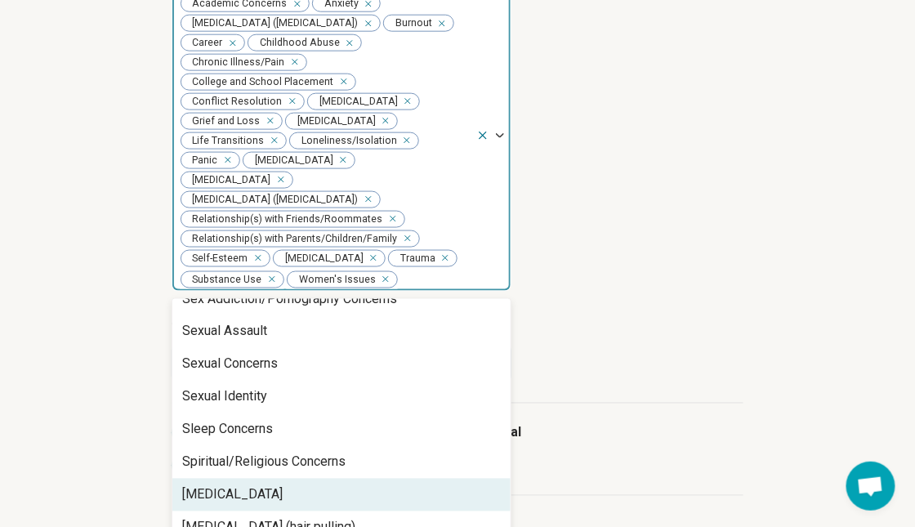
scroll to position [507, 0]
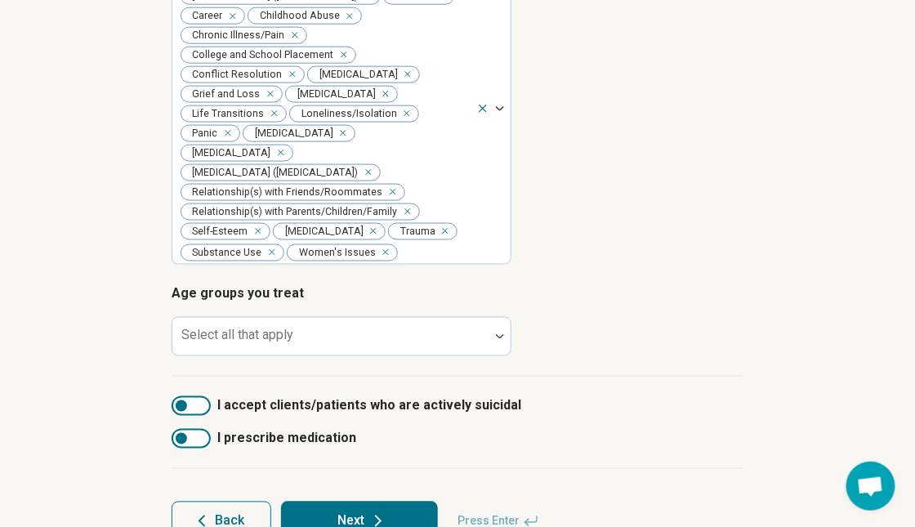
click at [646, 316] on article "Age groups you treat Select all that apply" at bounding box center [457, 320] width 572 height 72
click at [452, 338] on div at bounding box center [331, 343] width 304 height 23
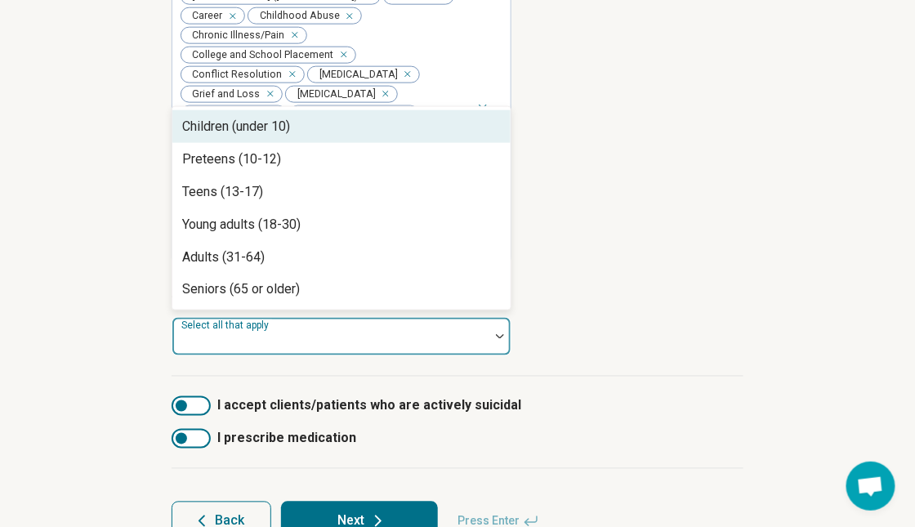
click at [294, 134] on div "Children (under 10)" at bounding box center [341, 126] width 338 height 33
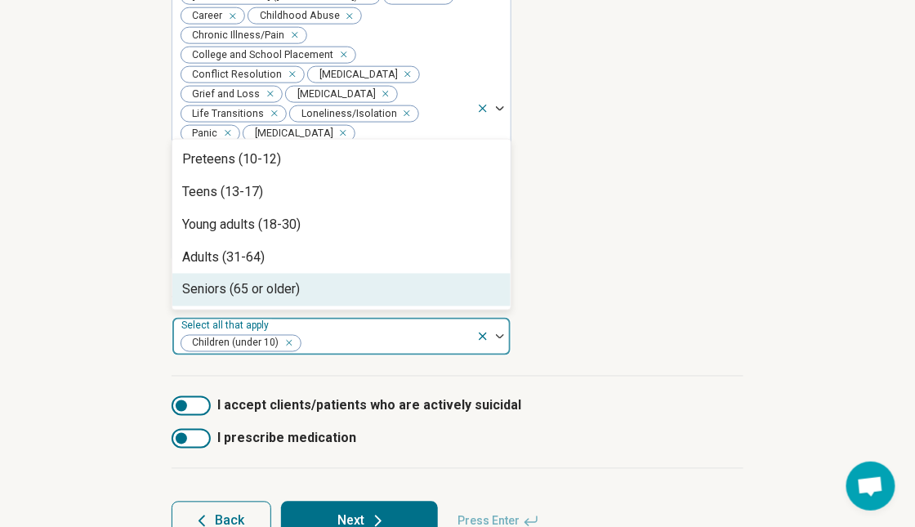
click at [288, 341] on icon "Remove [object Object]" at bounding box center [284, 342] width 11 height 11
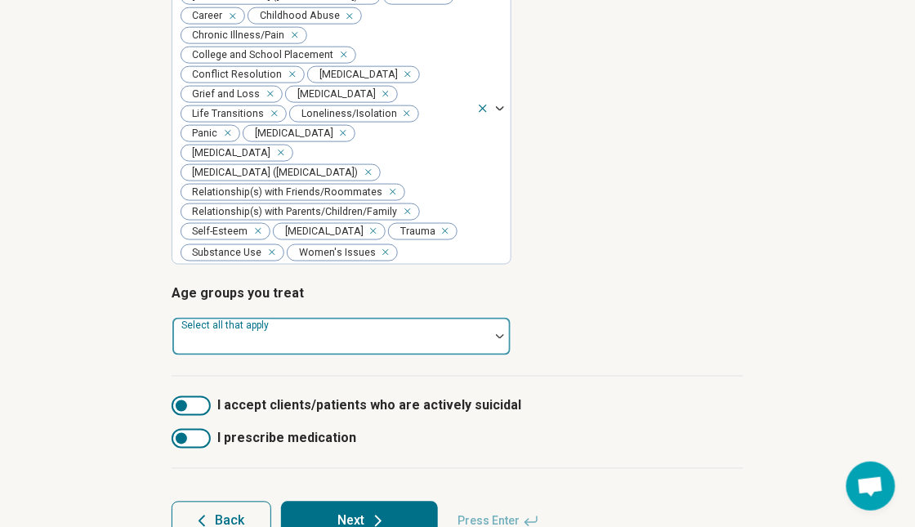
click at [288, 341] on div at bounding box center [331, 343] width 304 height 23
click at [493, 335] on div at bounding box center [499, 336] width 21 height 5
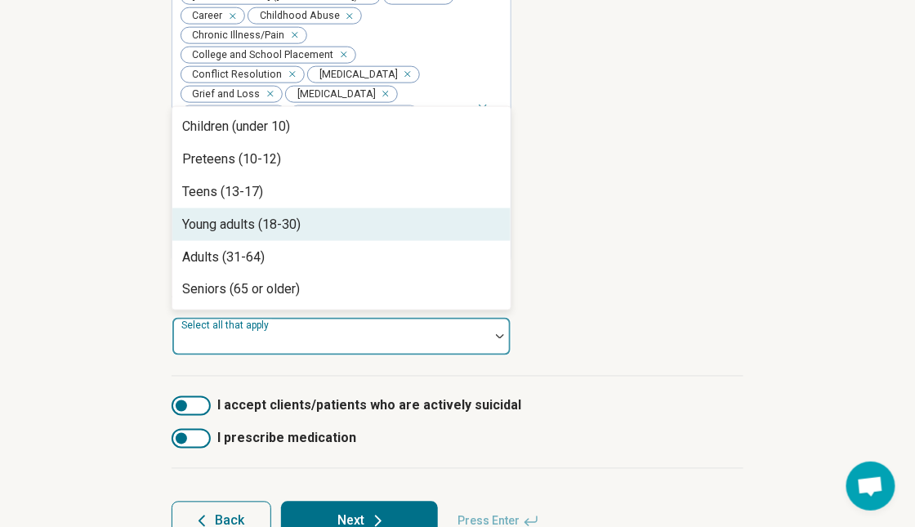
click at [270, 228] on div "Young adults (18-30)" at bounding box center [241, 225] width 118 height 20
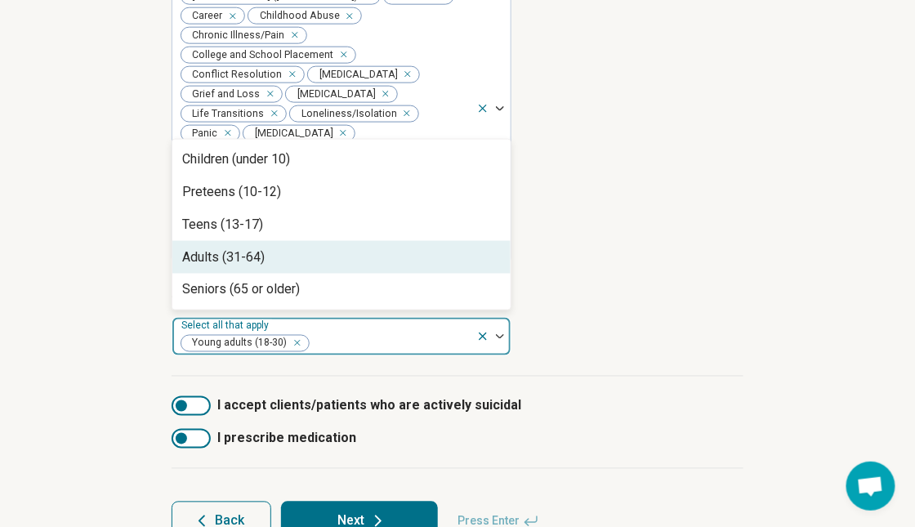
click at [269, 247] on div "Adults (31-64)" at bounding box center [341, 257] width 338 height 33
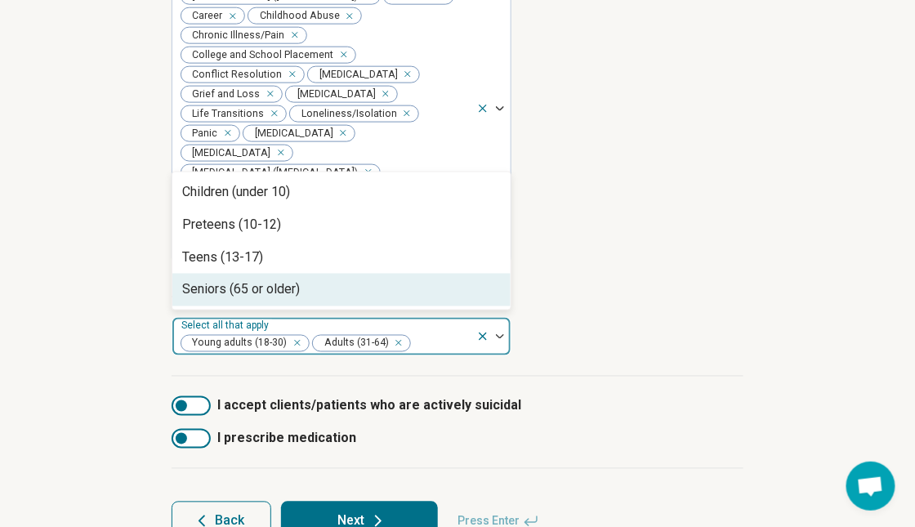
click at [269, 283] on div "Seniors (65 or older)" at bounding box center [241, 290] width 118 height 20
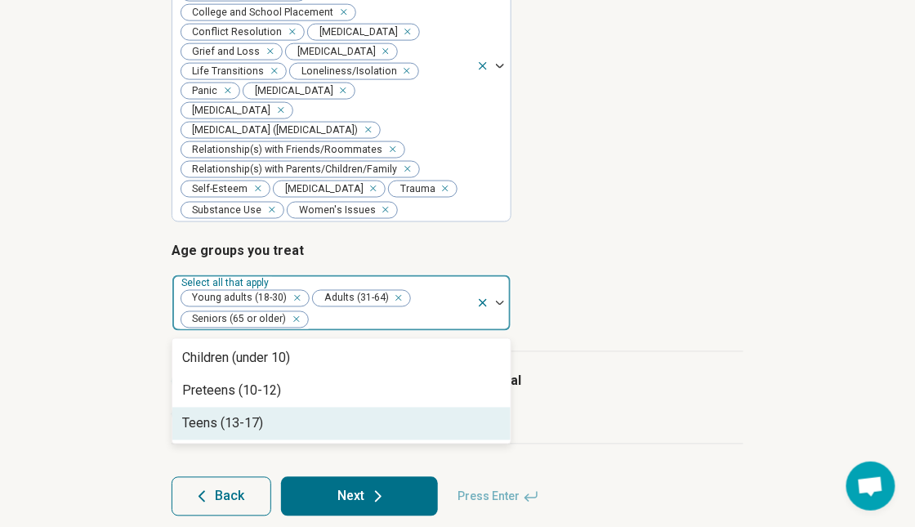
scroll to position [570, 0]
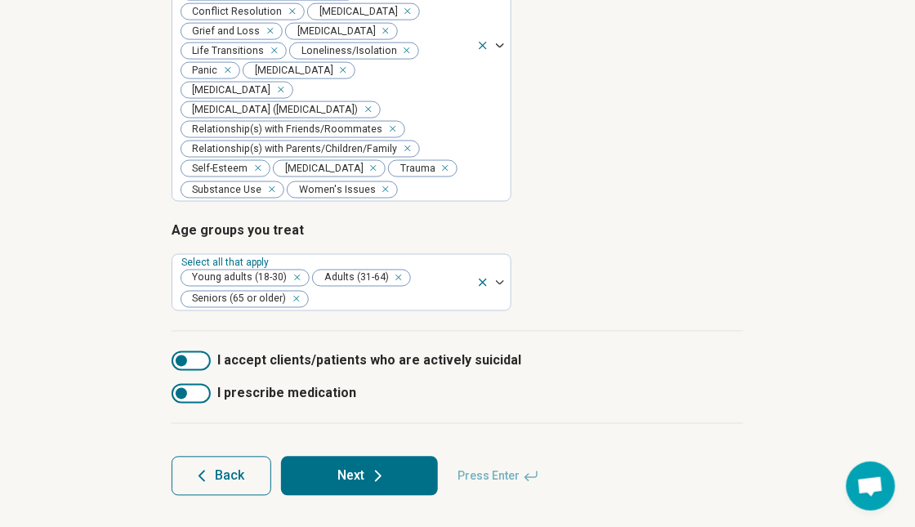
click at [599, 338] on div "I accept clients/patients who are actively suicidal I prescribe medication" at bounding box center [457, 378] width 572 height 92
click at [180, 362] on div at bounding box center [181, 360] width 11 height 11
click at [203, 360] on div at bounding box center [200, 360] width 11 height 11
click at [369, 476] on icon at bounding box center [378, 476] width 20 height 20
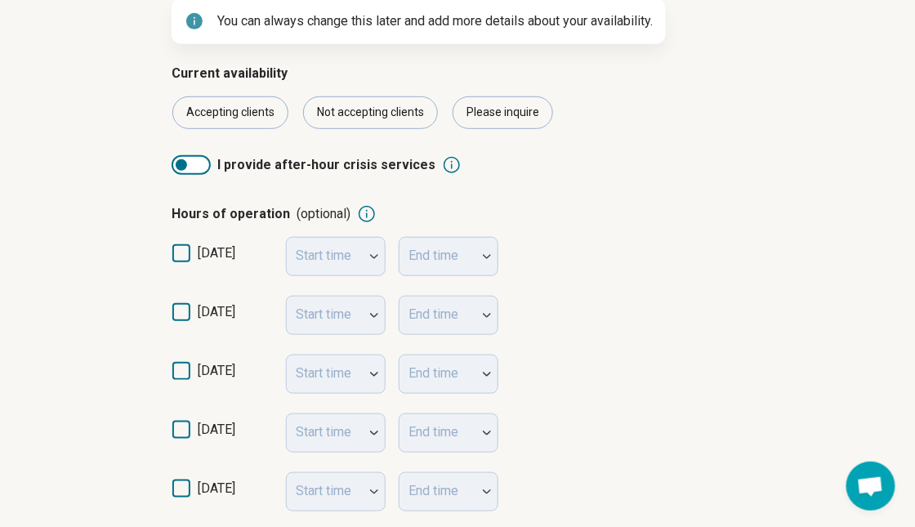
scroll to position [245, 0]
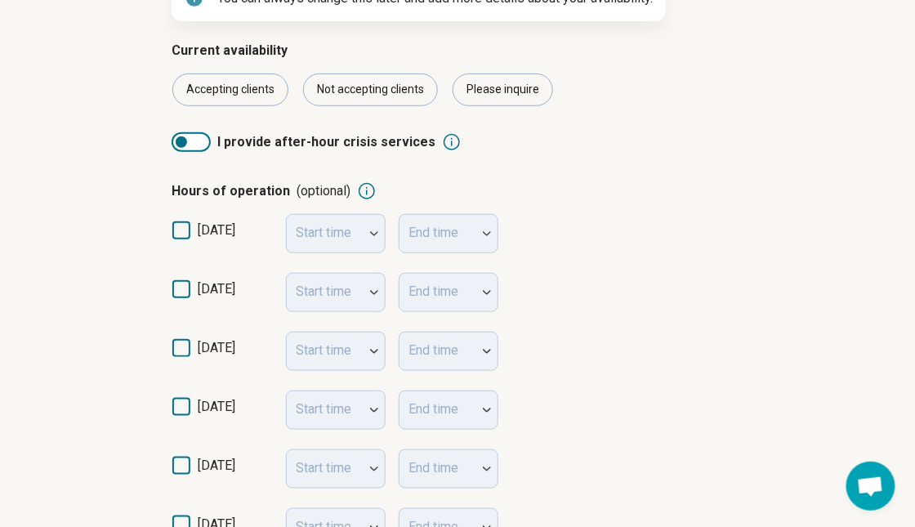
click at [185, 291] on icon at bounding box center [181, 289] width 18 height 18
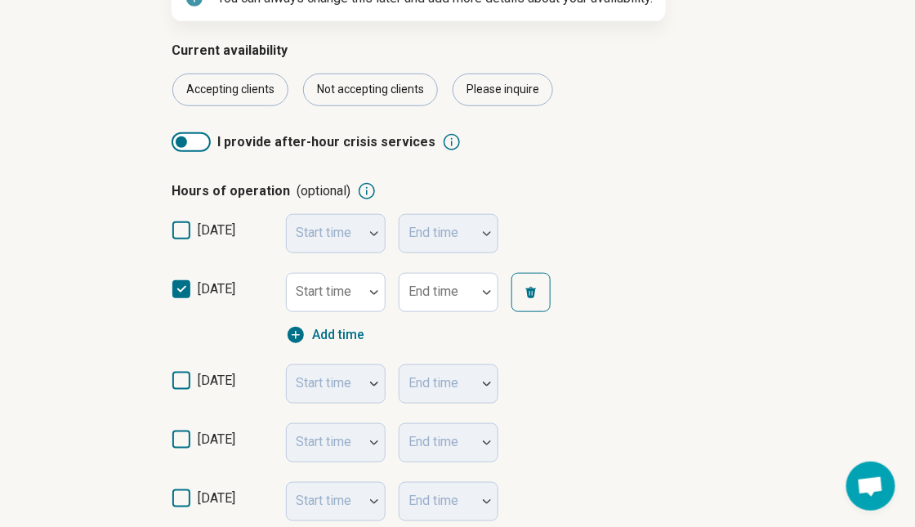
scroll to position [8, 0]
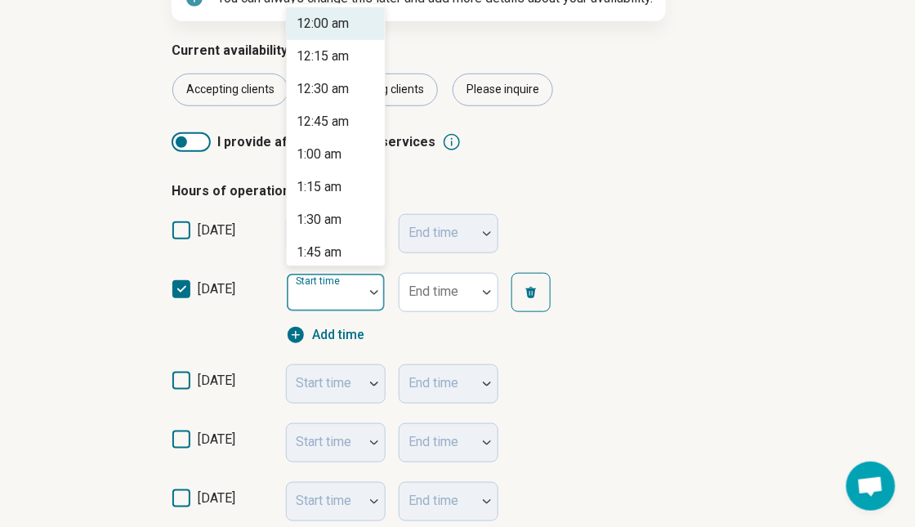
click at [342, 300] on div at bounding box center [325, 298] width 64 height 23
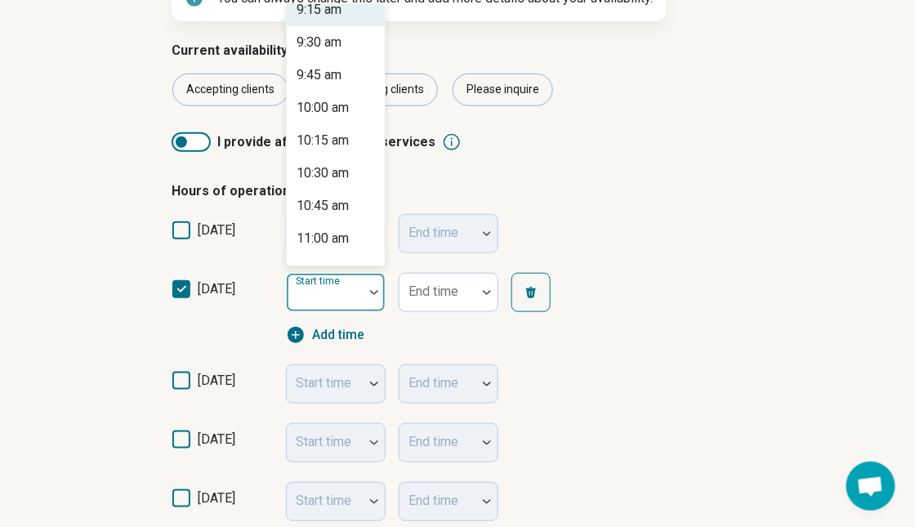
scroll to position [1225, 0]
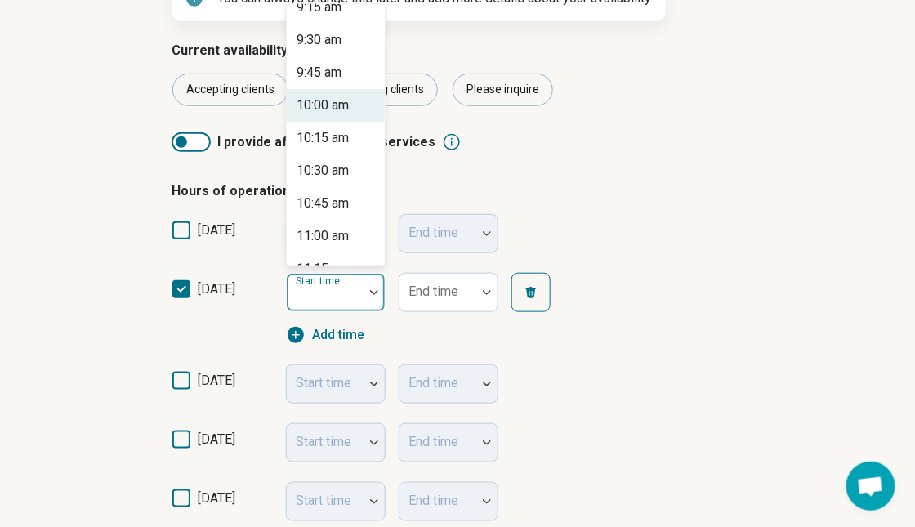
click at [334, 109] on div "10:00 am" at bounding box center [322, 106] width 52 height 20
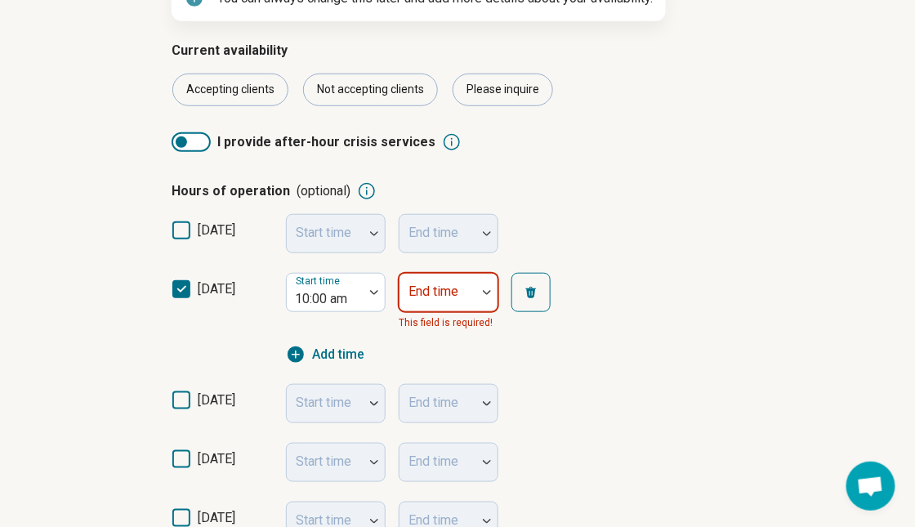
click at [475, 290] on div at bounding box center [437, 292] width 77 height 36
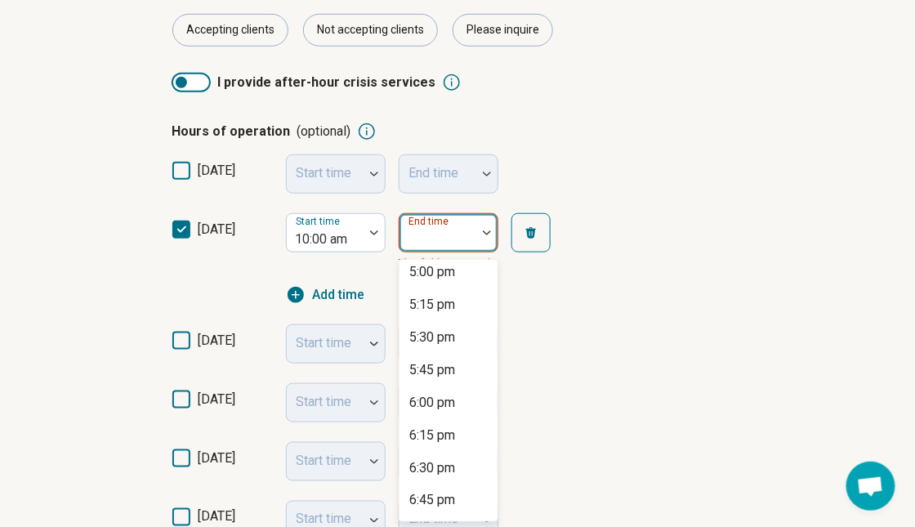
scroll to position [980, 0]
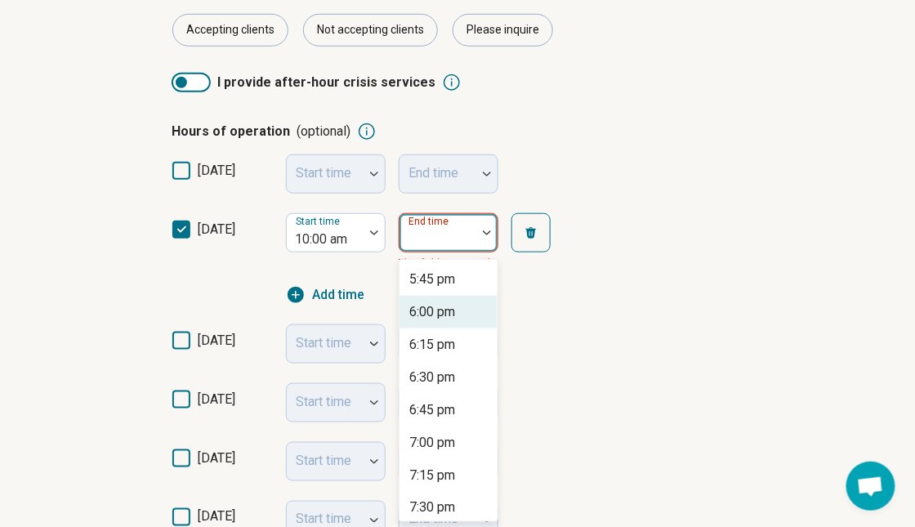
click at [449, 309] on div "6:00 pm" at bounding box center [432, 312] width 46 height 20
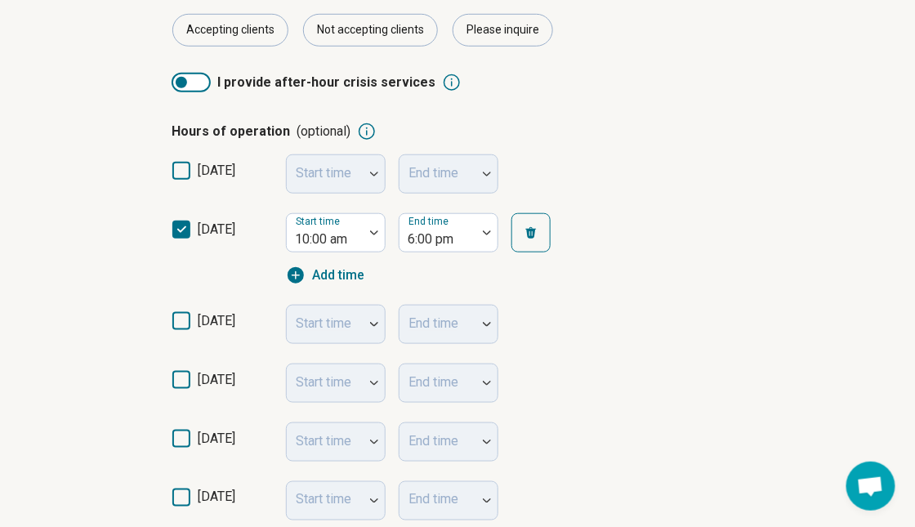
click at [180, 321] on icon at bounding box center [181, 321] width 18 height 18
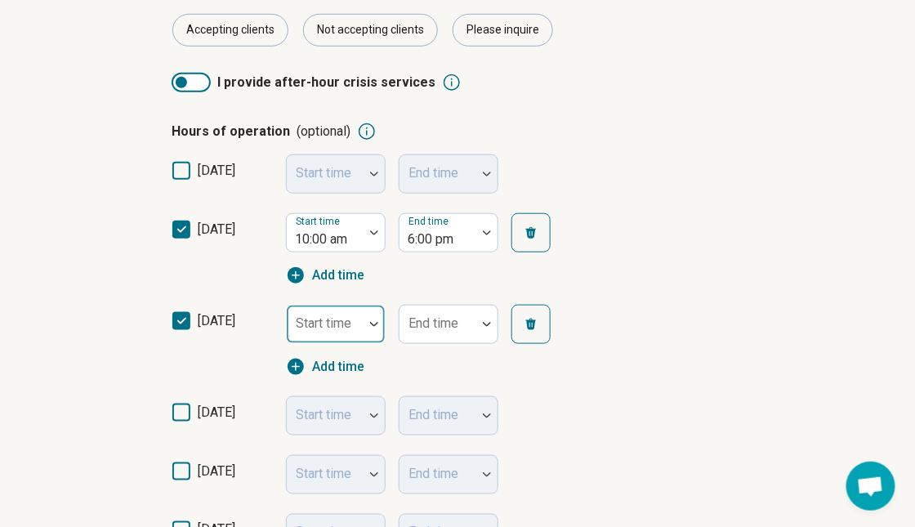
click at [363, 330] on div at bounding box center [325, 324] width 77 height 36
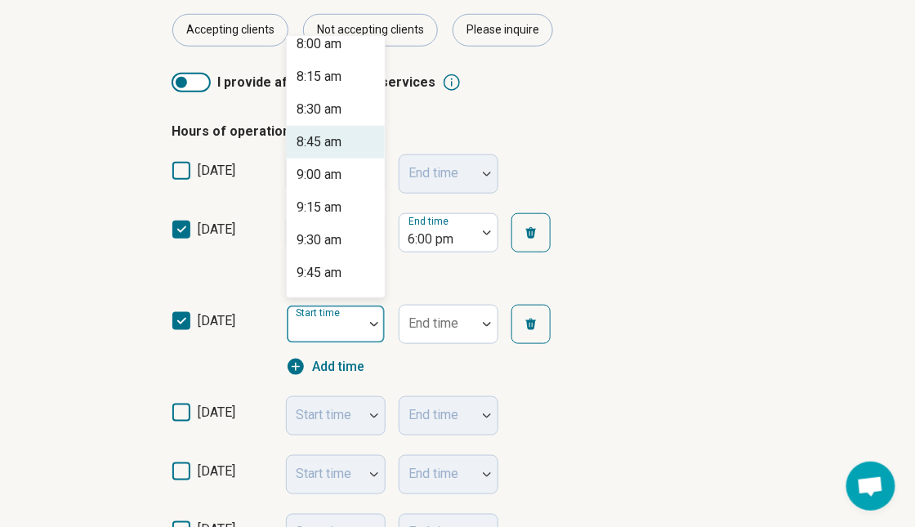
scroll to position [1143, 0]
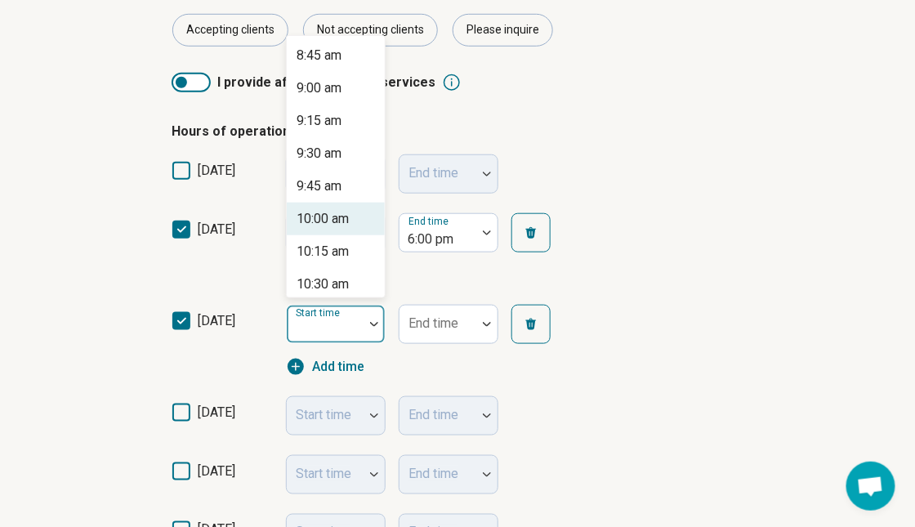
click at [353, 219] on div "10:00 am" at bounding box center [336, 219] width 98 height 33
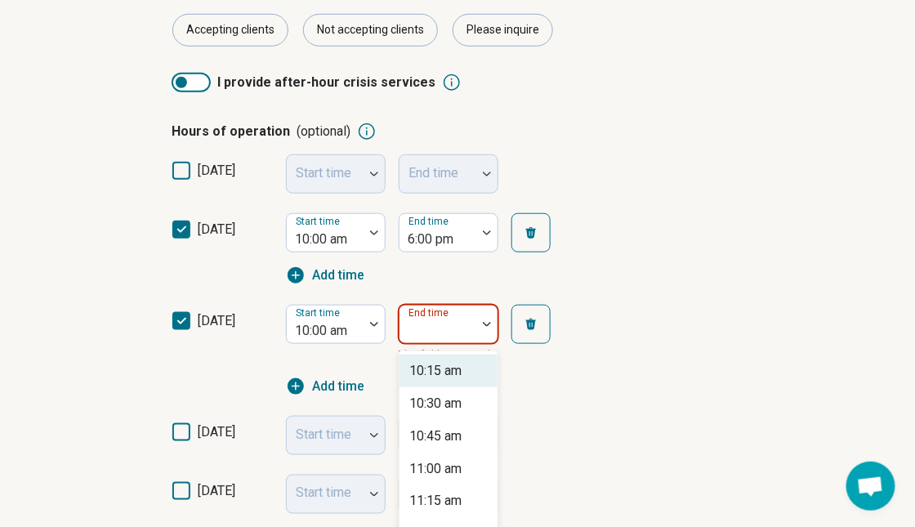
click at [458, 324] on div "End time" at bounding box center [449, 324] width 100 height 39
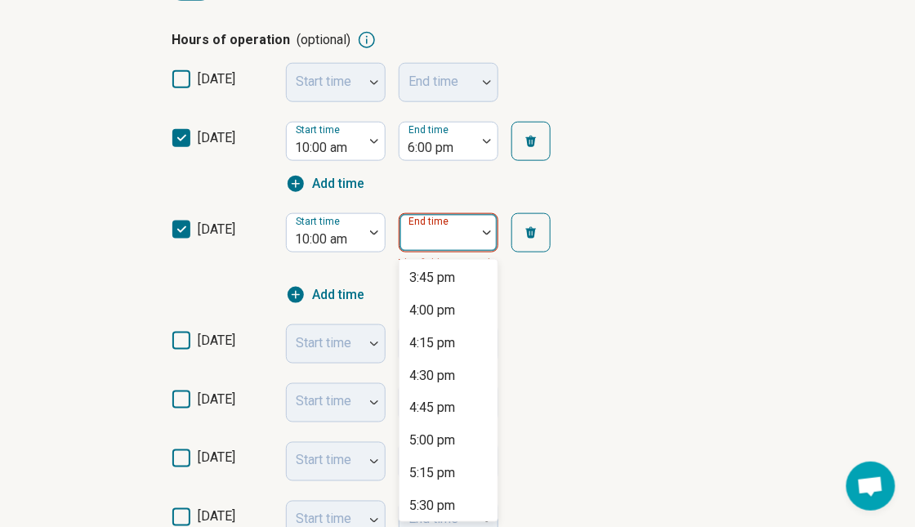
scroll to position [898, 0]
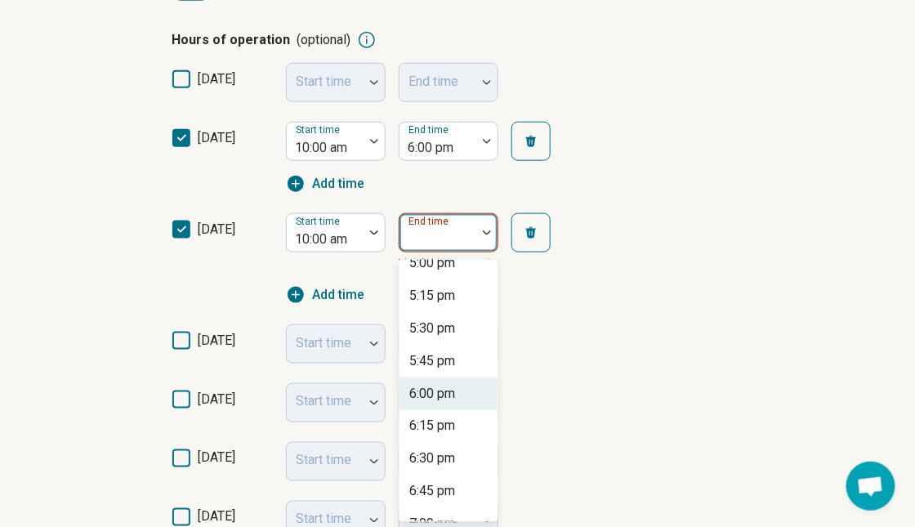
click at [444, 390] on div "6:00 pm" at bounding box center [432, 394] width 46 height 20
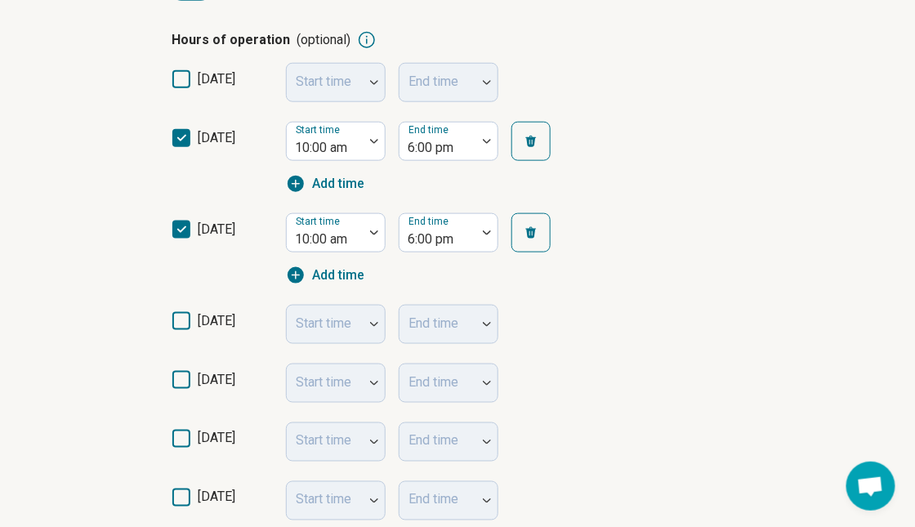
click at [189, 324] on icon at bounding box center [181, 321] width 18 height 18
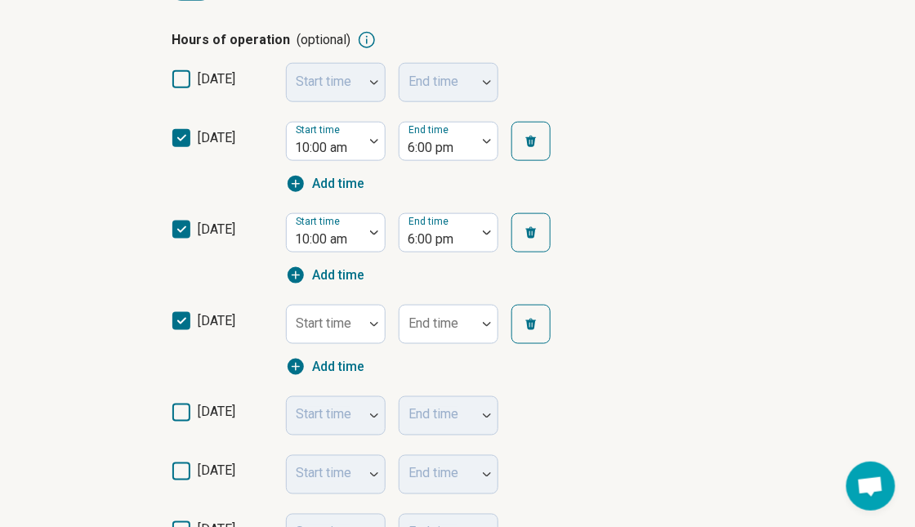
scroll to position [8, 0]
click at [354, 334] on div at bounding box center [325, 330] width 64 height 23
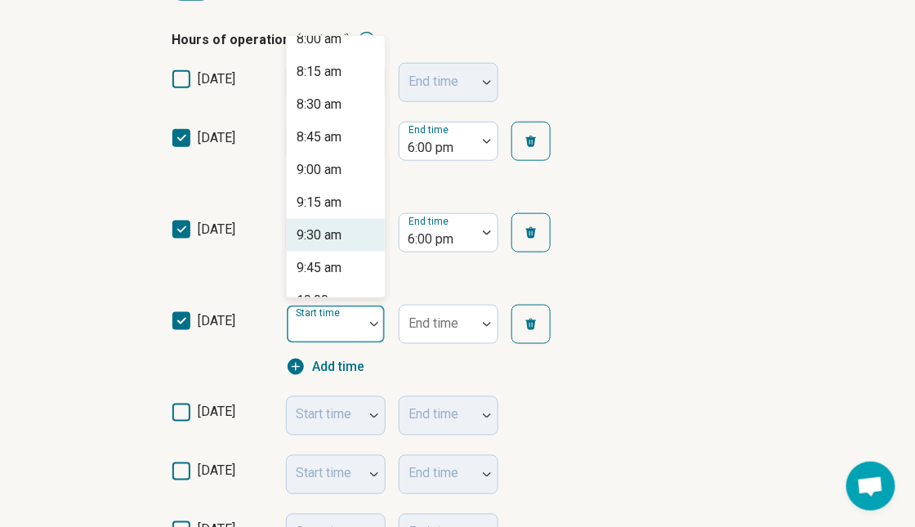
scroll to position [1225, 0]
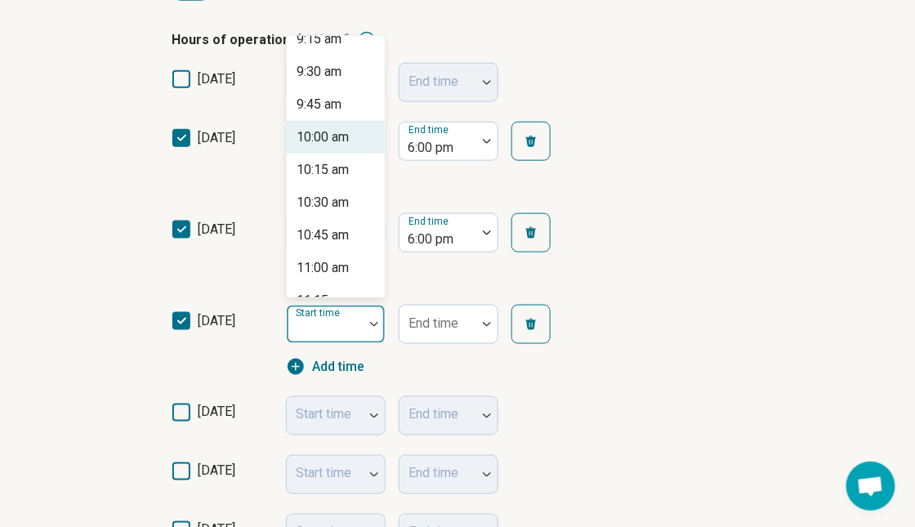
click at [327, 141] on div "10:00 am" at bounding box center [322, 137] width 52 height 20
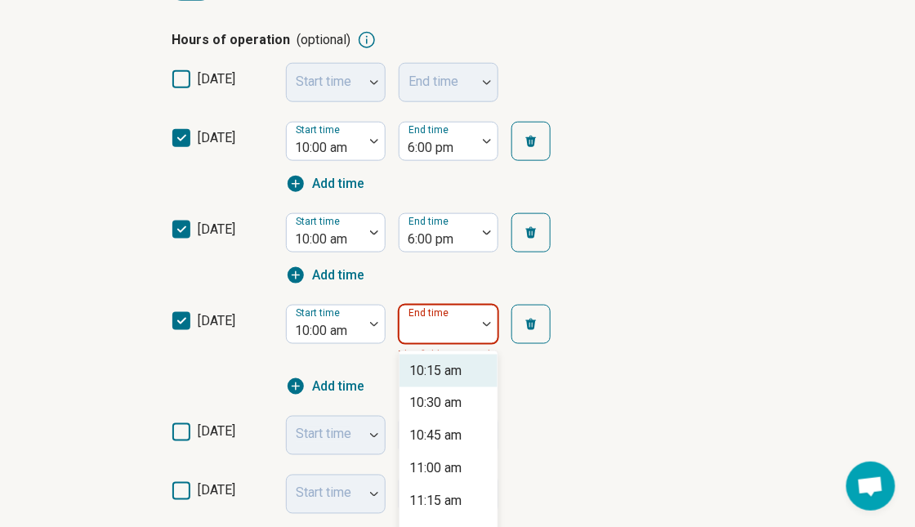
click at [485, 324] on img at bounding box center [487, 324] width 8 height 5
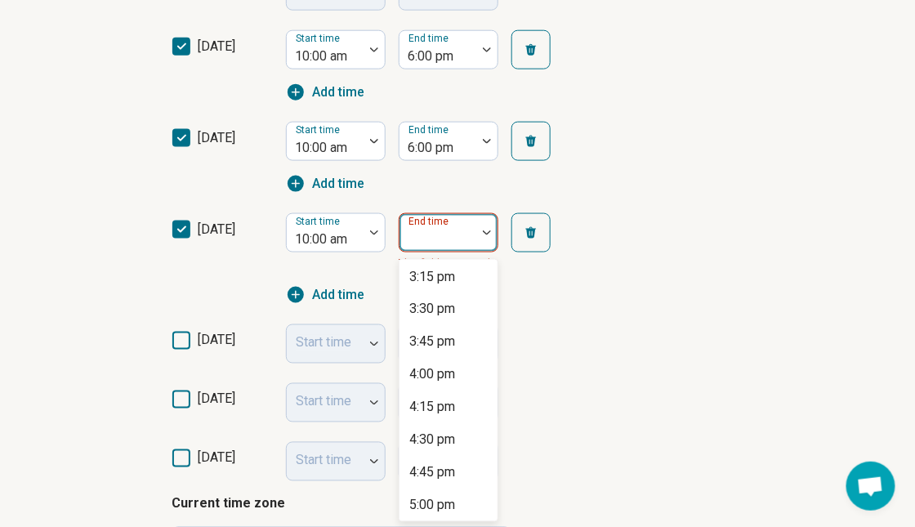
scroll to position [817, 0]
click at [455, 466] on div "6:00 pm" at bounding box center [432, 475] width 46 height 20
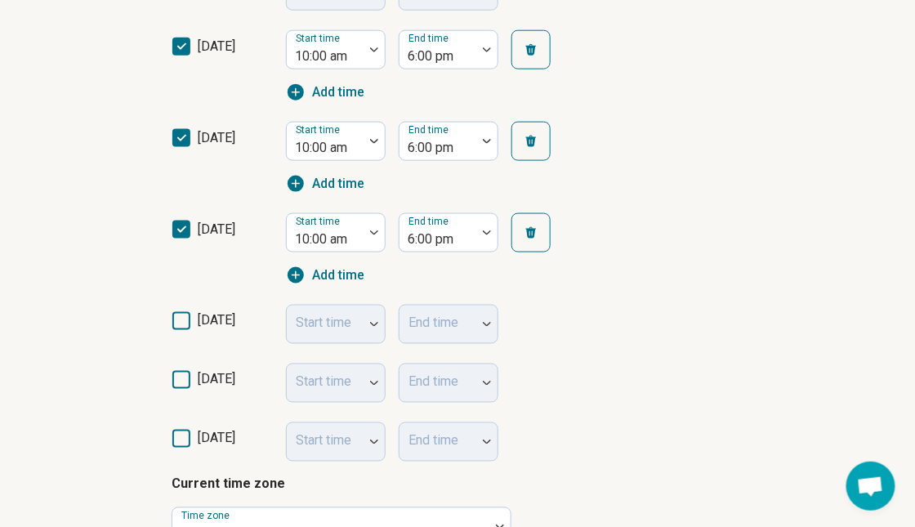
click at [353, 324] on div "Start time" at bounding box center [336, 324] width 100 height 39
click at [371, 327] on div "Start time" at bounding box center [336, 324] width 100 height 39
click at [376, 327] on div "Start time" at bounding box center [336, 324] width 100 height 39
click at [376, 309] on div "Start time" at bounding box center [336, 324] width 100 height 39
click at [591, 364] on div "friday Start time End time" at bounding box center [457, 383] width 572 height 59
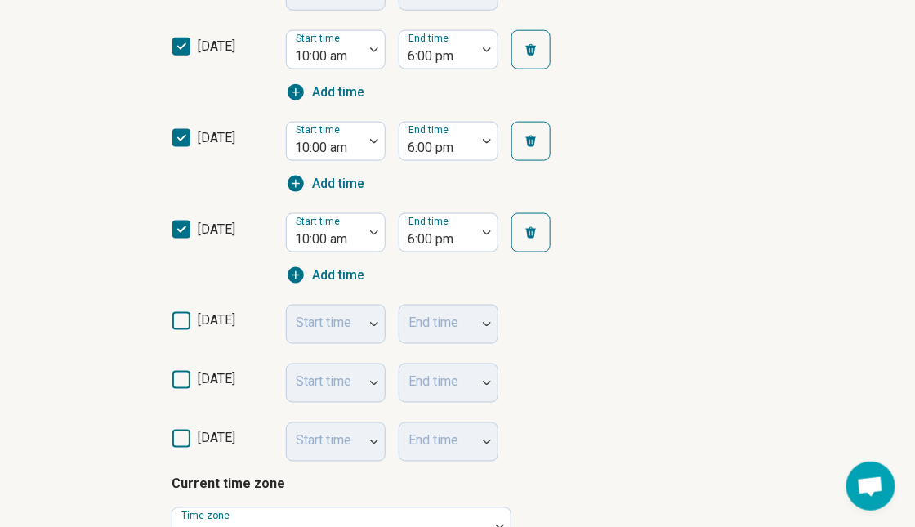
click at [615, 326] on div "thursday Start time End time" at bounding box center [457, 324] width 572 height 59
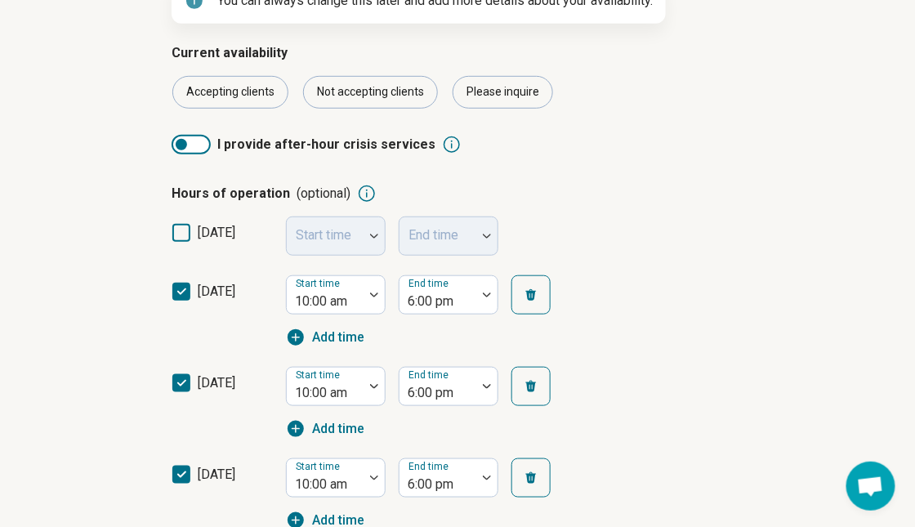
scroll to position [488, 0]
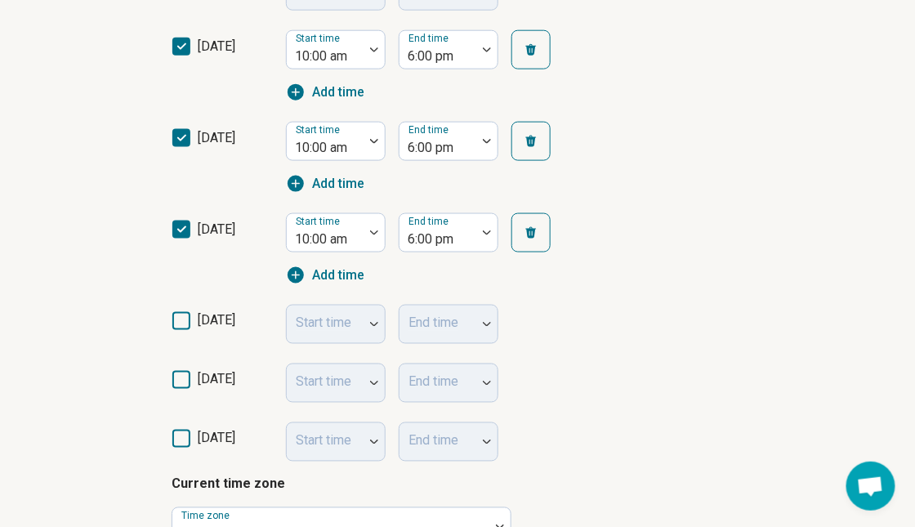
click at [188, 320] on icon at bounding box center [181, 321] width 18 height 18
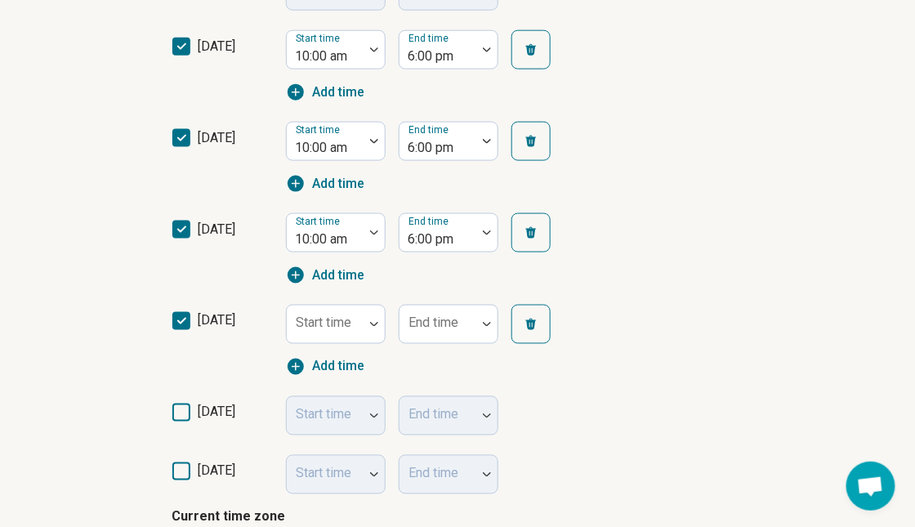
scroll to position [8, 0]
click at [186, 411] on icon at bounding box center [181, 412] width 18 height 18
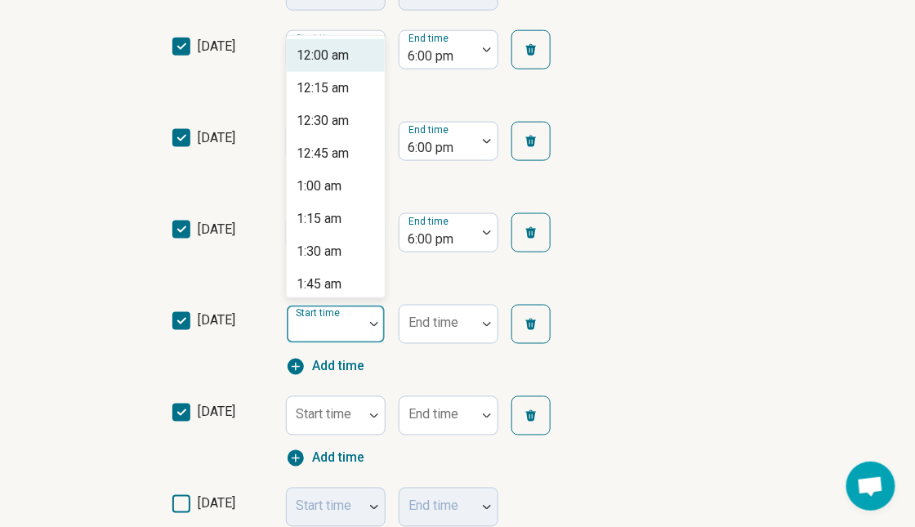
click at [355, 327] on div at bounding box center [325, 330] width 64 height 23
click at [349, 62] on div "10:00 am" at bounding box center [322, 56] width 52 height 20
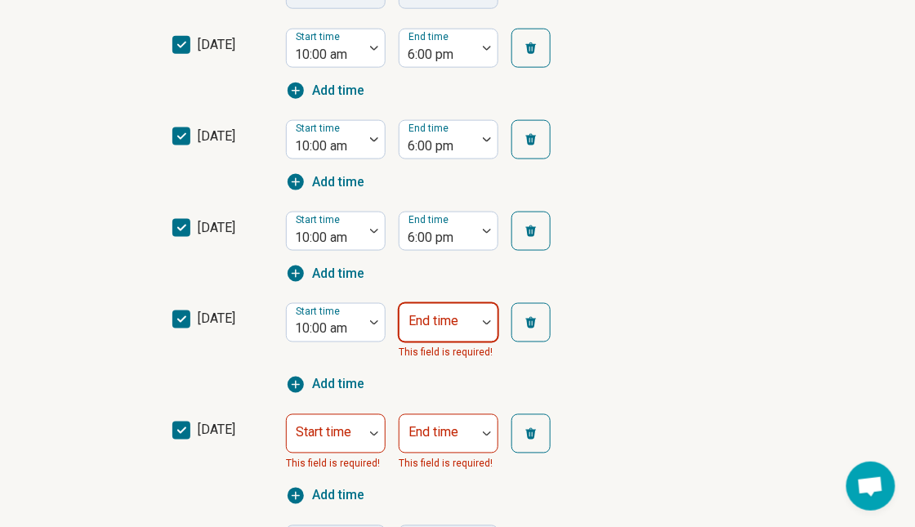
click at [479, 327] on div at bounding box center [486, 323] width 21 height 38
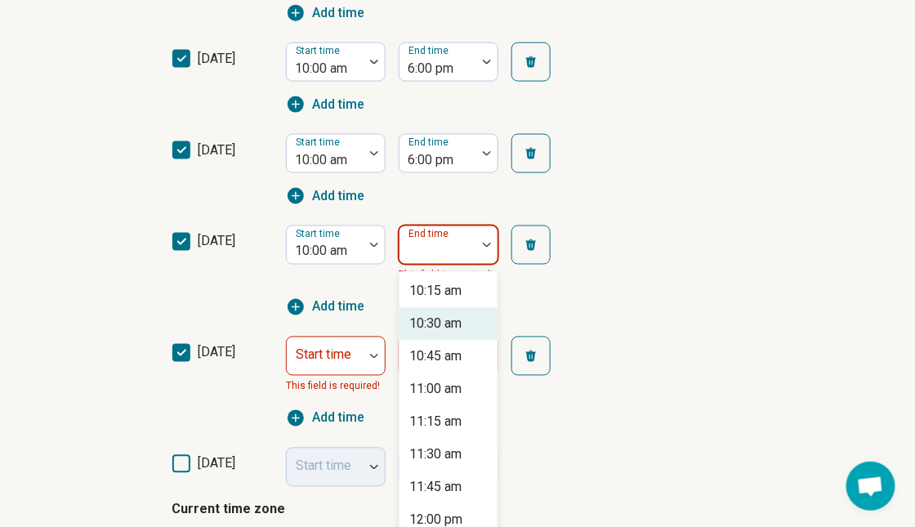
scroll to position [579, 0]
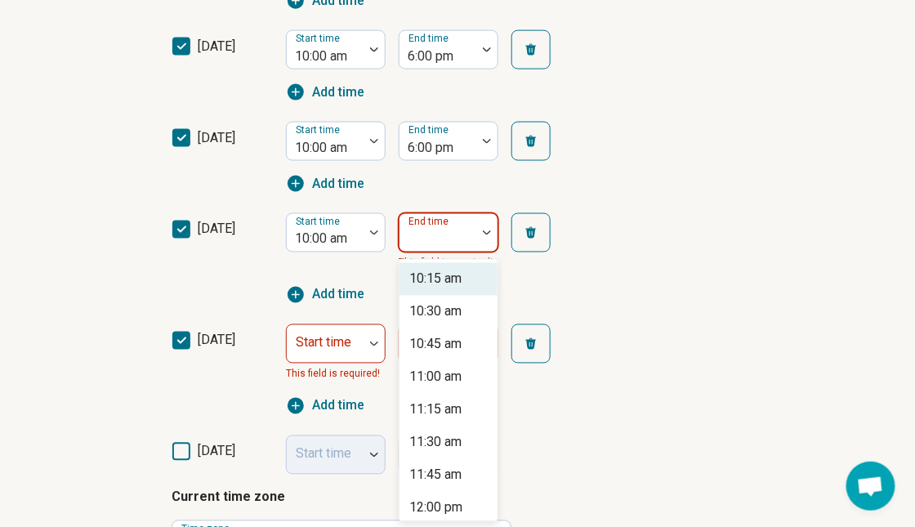
click at [495, 242] on div at bounding box center [486, 233] width 21 height 38
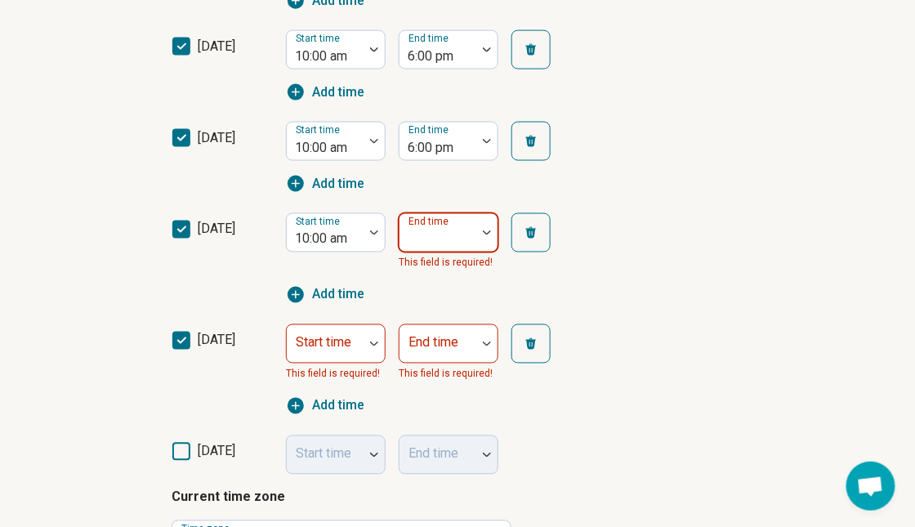
click at [488, 243] on div at bounding box center [486, 233] width 21 height 38
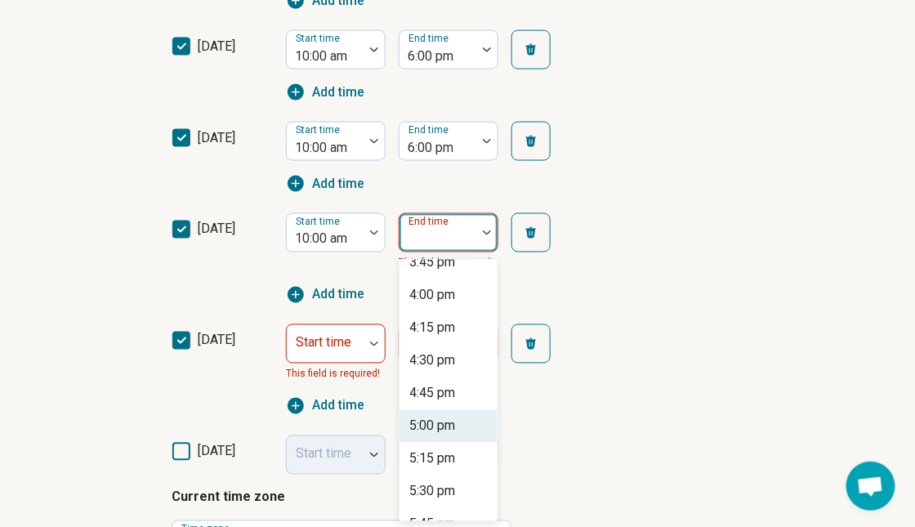
scroll to position [898, 0]
click at [445, 398] on div "6:00 pm" at bounding box center [432, 394] width 46 height 20
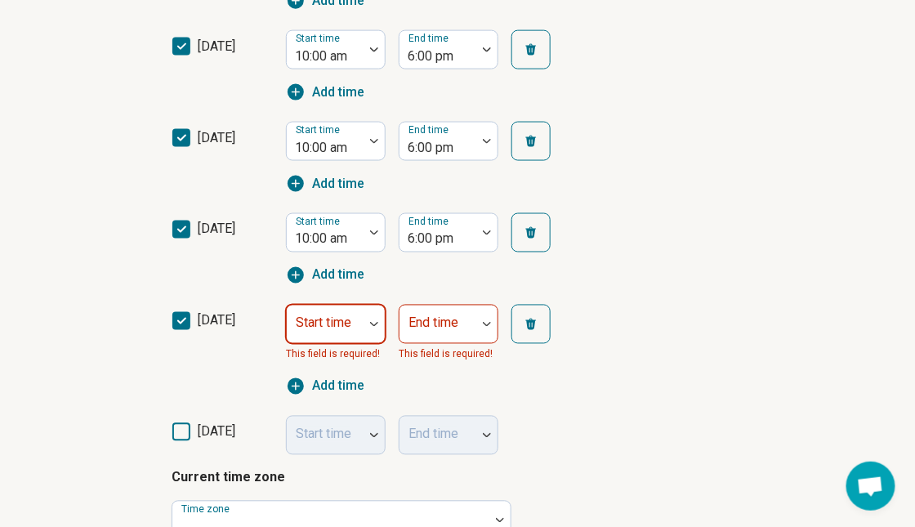
click at [366, 323] on div at bounding box center [373, 324] width 21 height 5
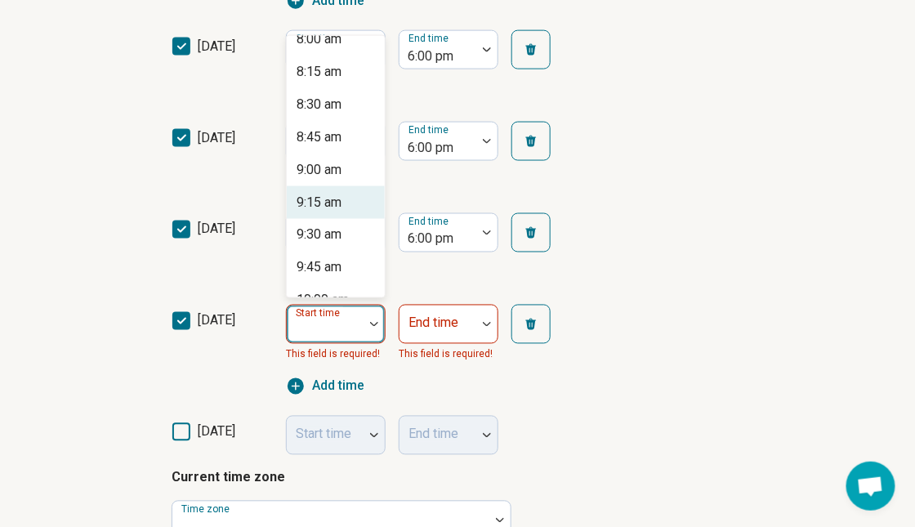
scroll to position [1143, 0]
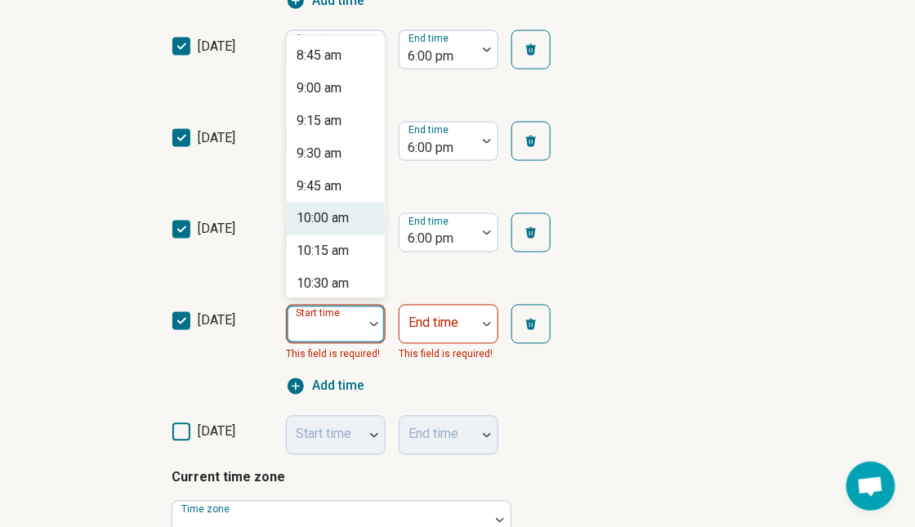
click at [333, 228] on div "10:00 am" at bounding box center [336, 219] width 98 height 33
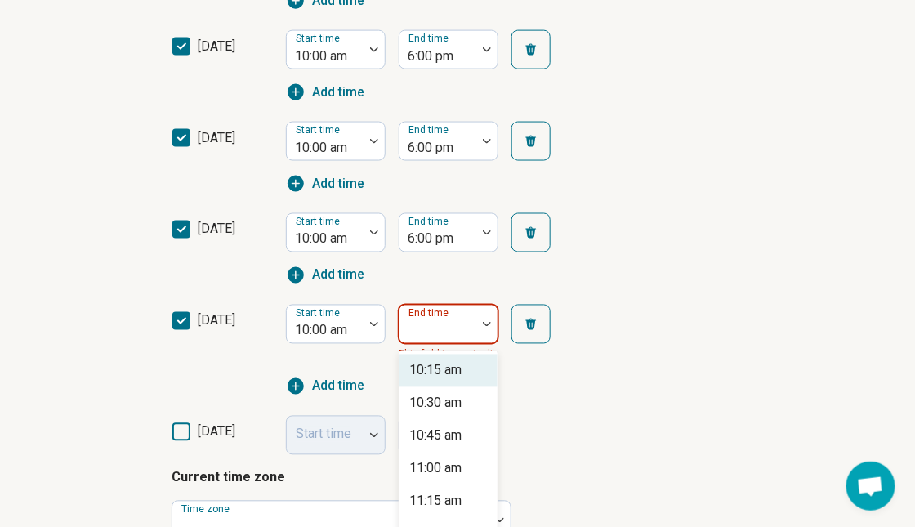
click at [479, 329] on div at bounding box center [486, 324] width 21 height 38
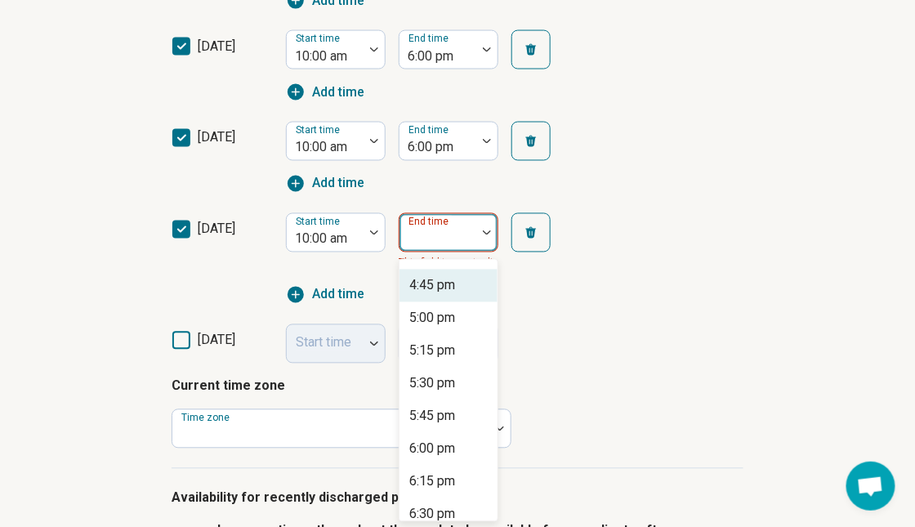
scroll to position [898, 0]
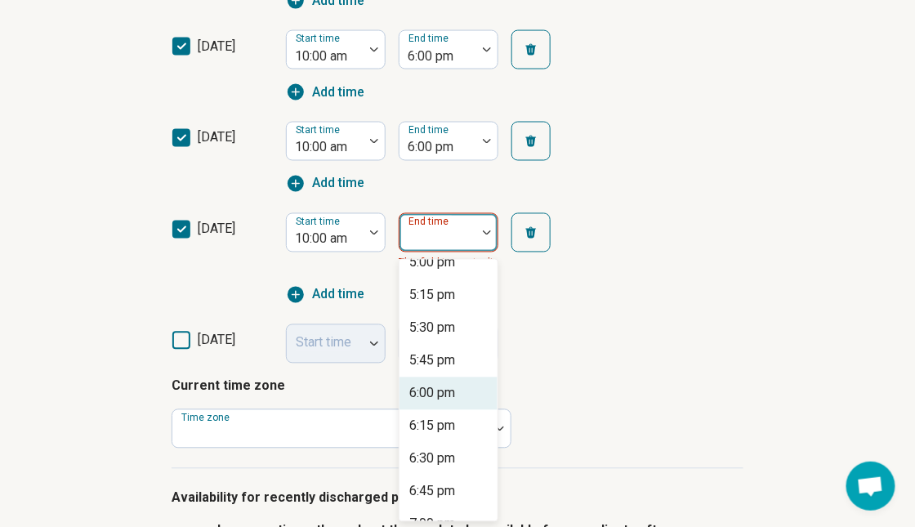
click at [452, 386] on div "6:00 pm" at bounding box center [432, 394] width 46 height 20
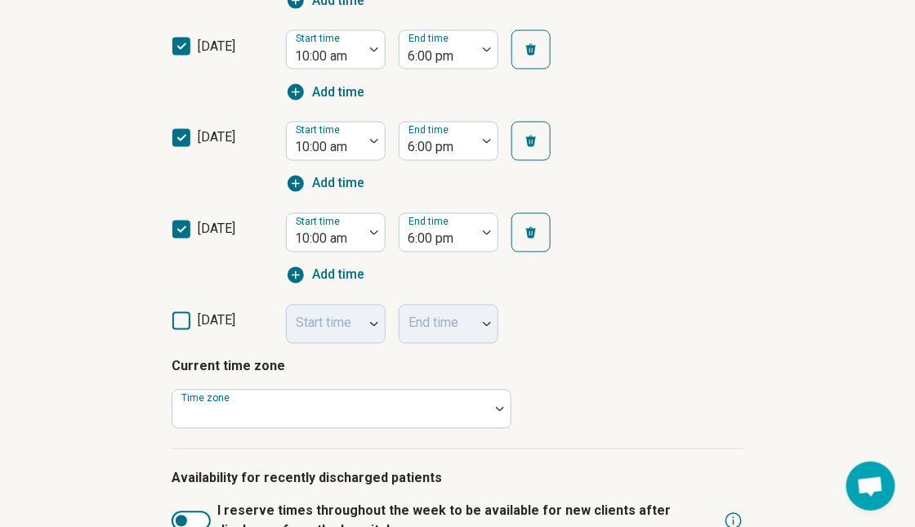
click at [606, 406] on div "Current time zone Time zone" at bounding box center [457, 393] width 572 height 72
click at [504, 407] on div at bounding box center [499, 409] width 21 height 5
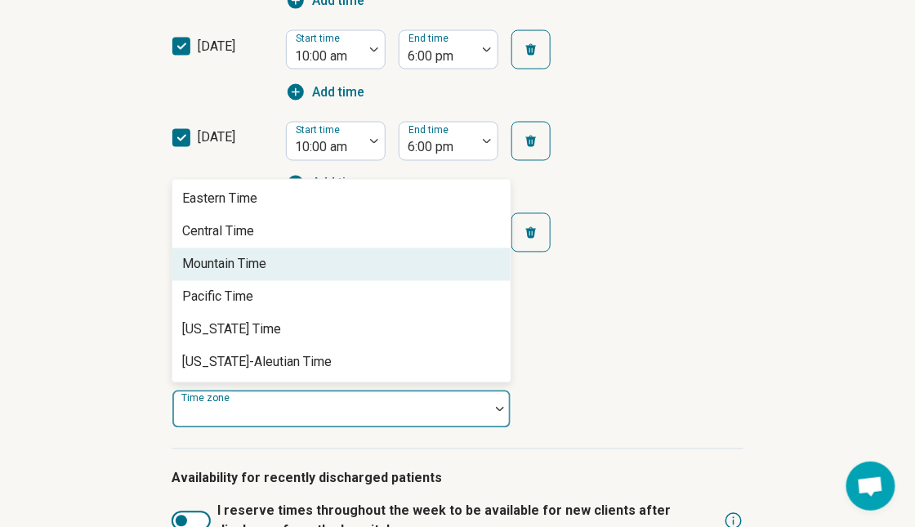
click at [256, 256] on div "Mountain Time" at bounding box center [224, 265] width 84 height 20
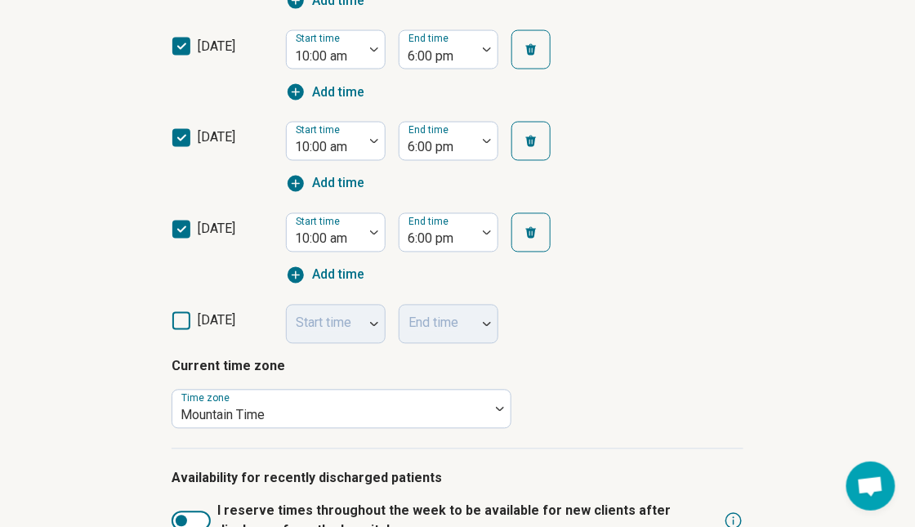
click at [604, 341] on div "saturday Start time End time" at bounding box center [457, 319] width 572 height 49
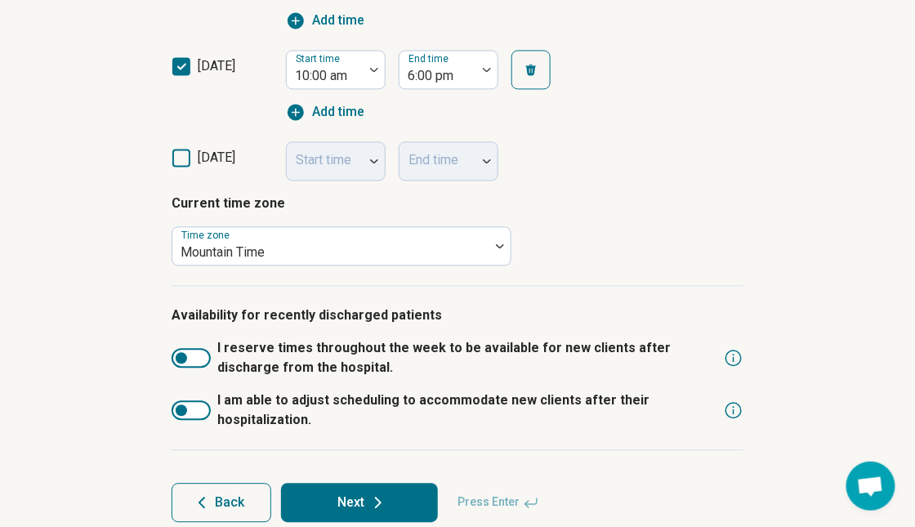
scroll to position [860, 0]
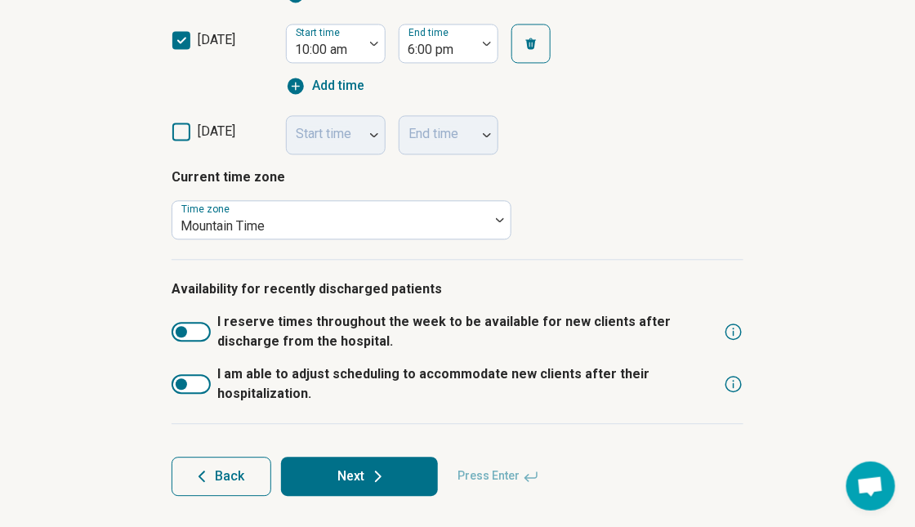
click at [360, 467] on button "Next" at bounding box center [359, 475] width 157 height 39
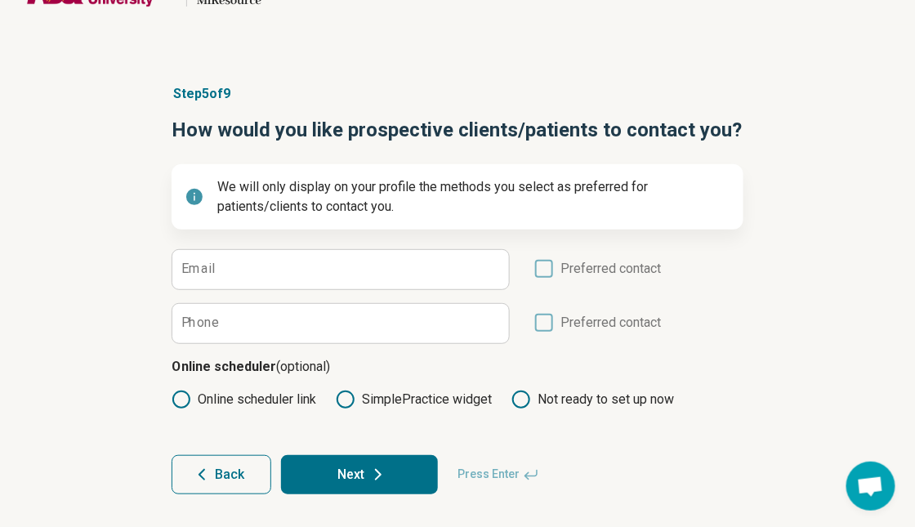
scroll to position [56, 0]
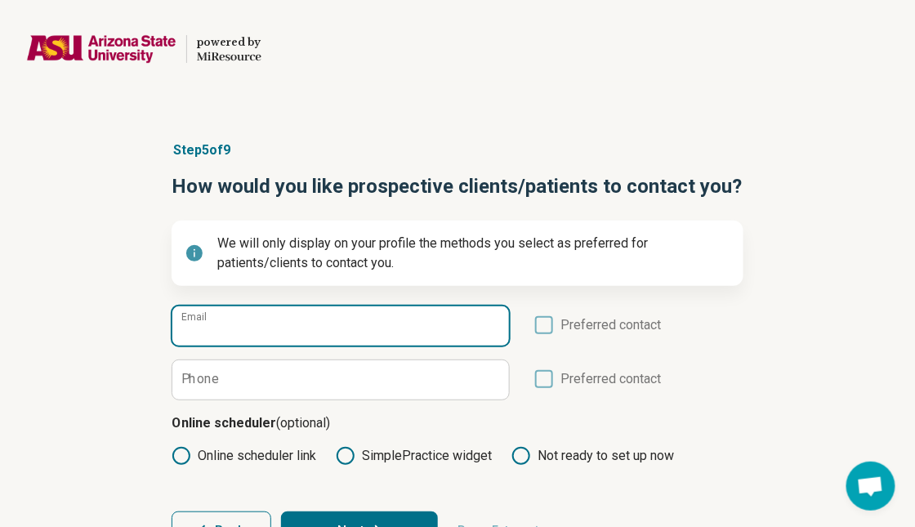
click at [387, 315] on input "Email" at bounding box center [340, 325] width 336 height 39
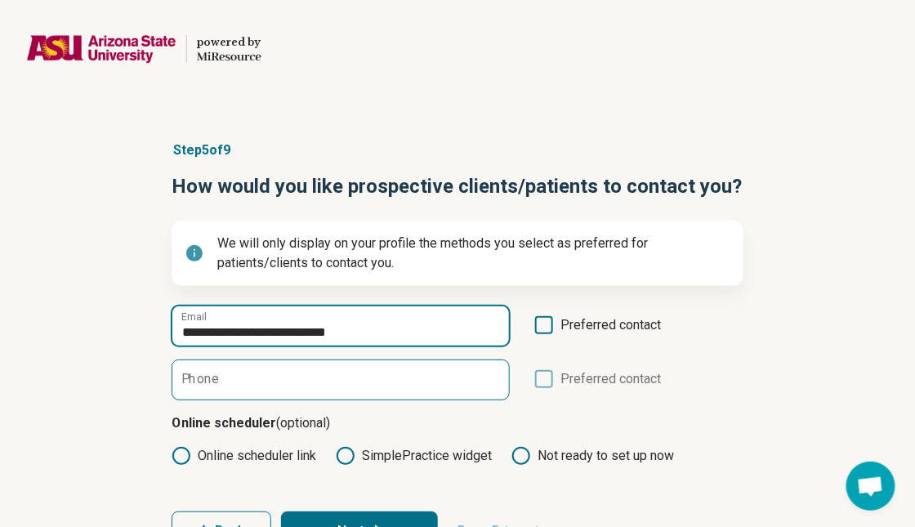
type input "**********"
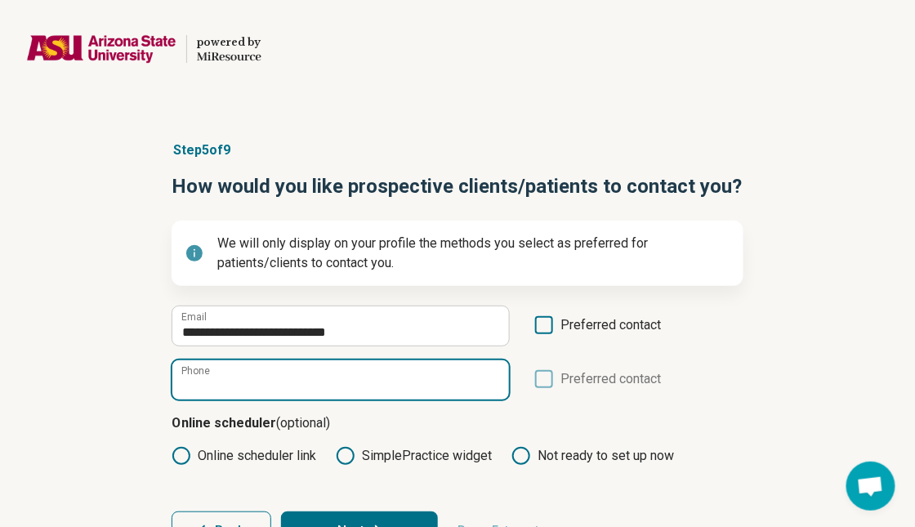
click at [387, 385] on input "Phone" at bounding box center [340, 379] width 336 height 39
type input "**********"
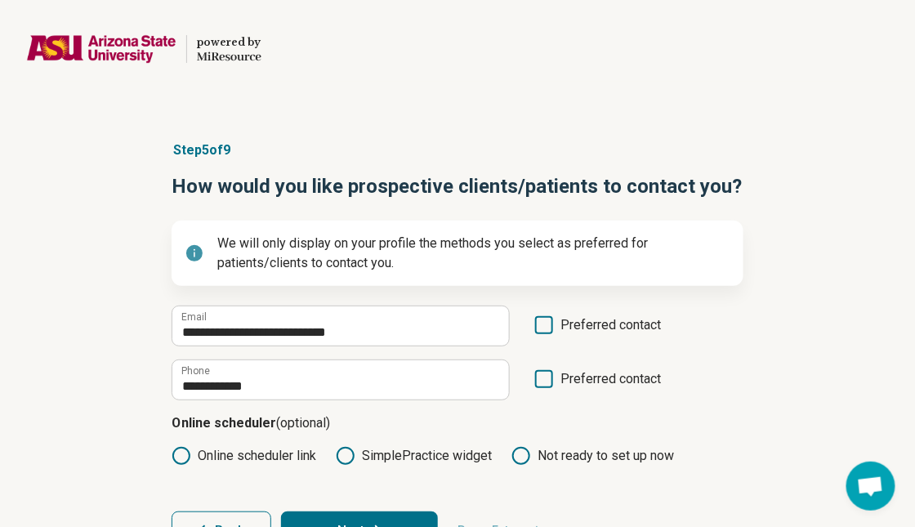
click at [639, 412] on form "**********" at bounding box center [457, 427] width 572 height 245
click at [550, 322] on icon at bounding box center [544, 325] width 18 height 18
click at [541, 381] on icon at bounding box center [544, 379] width 18 height 18
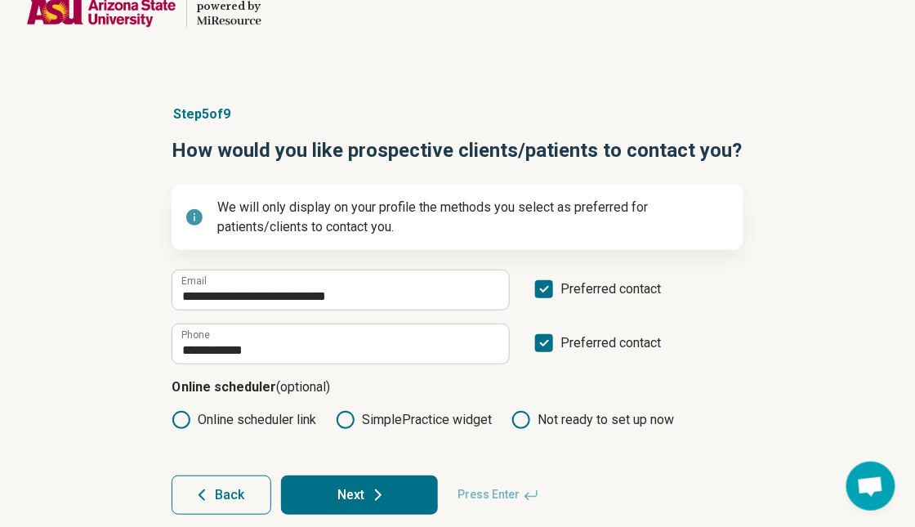
scroll to position [56, 0]
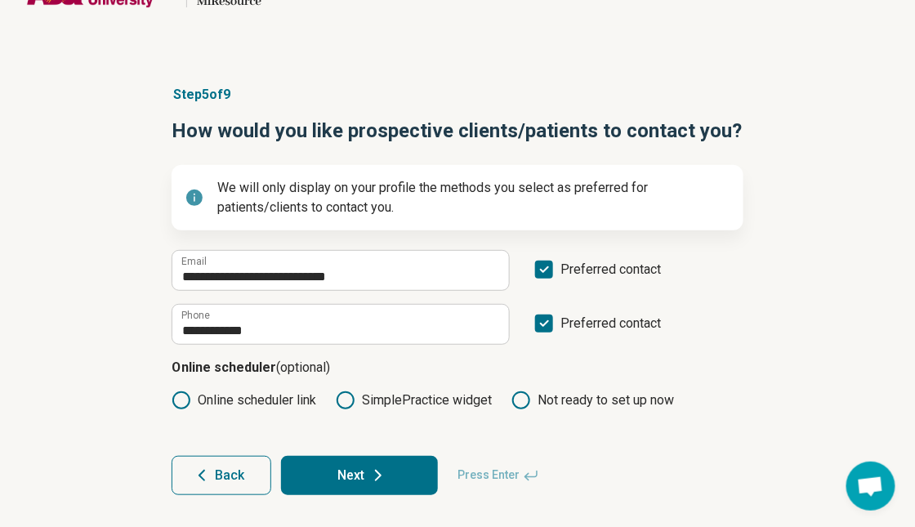
click at [380, 478] on icon at bounding box center [378, 475] width 20 height 20
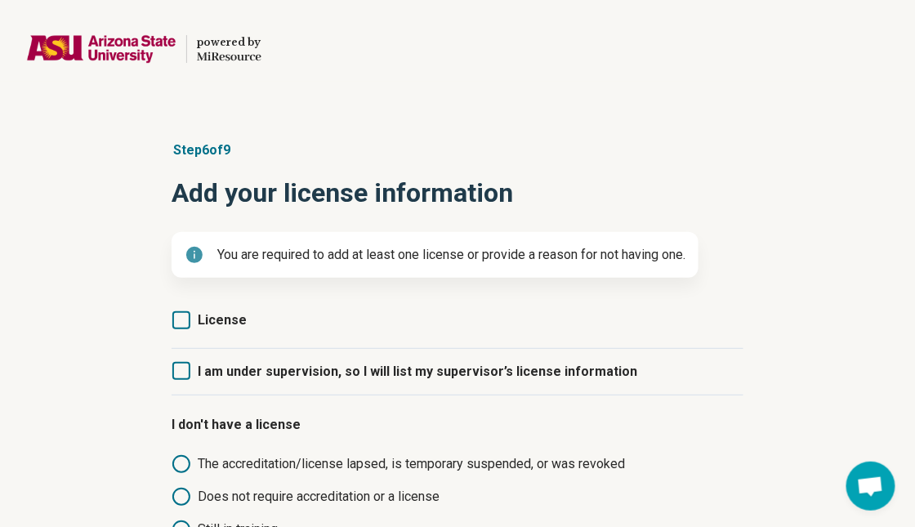
scroll to position [82, 0]
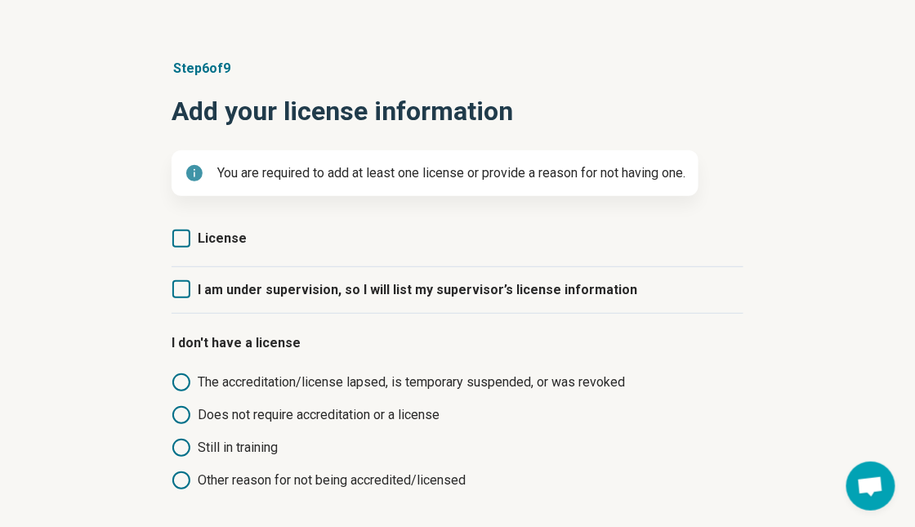
click at [180, 236] on icon at bounding box center [181, 238] width 18 height 18
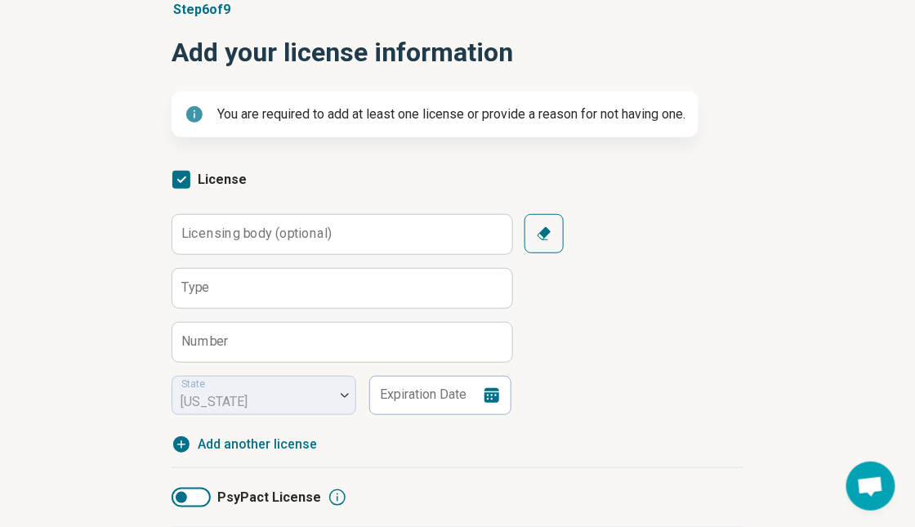
scroll to position [163, 0]
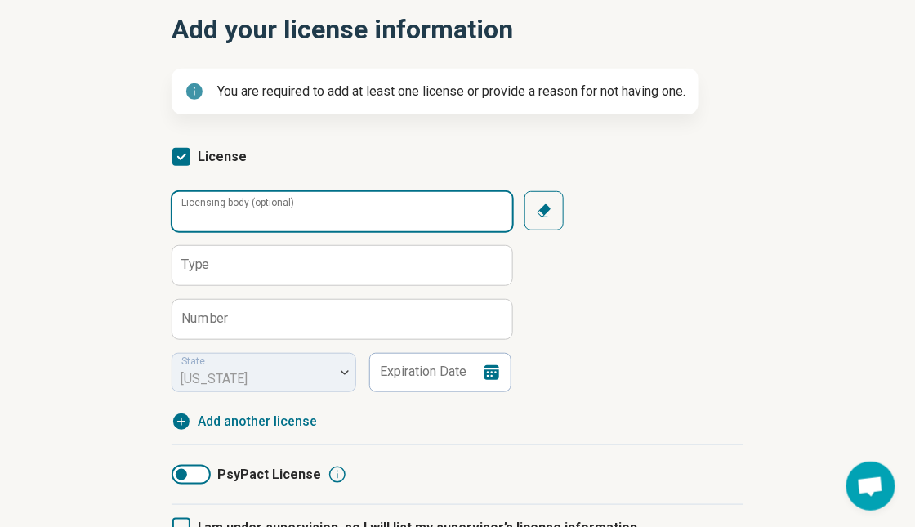
click at [376, 211] on input "Licensing body (optional)" at bounding box center [342, 211] width 340 height 39
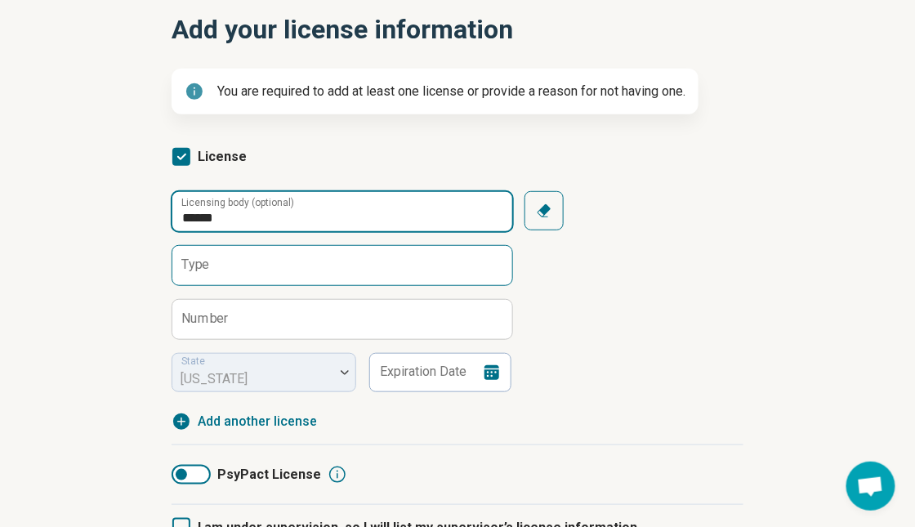
type input "******"
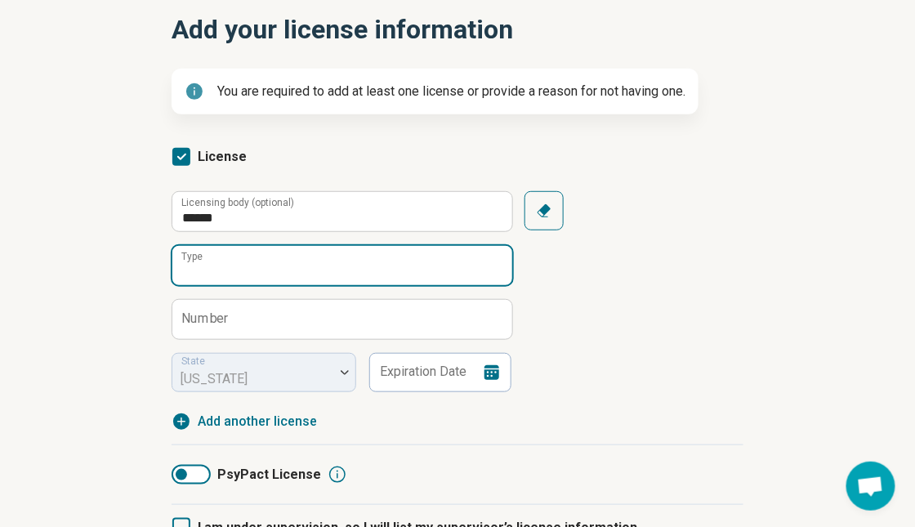
click at [350, 259] on input "Type" at bounding box center [342, 265] width 340 height 39
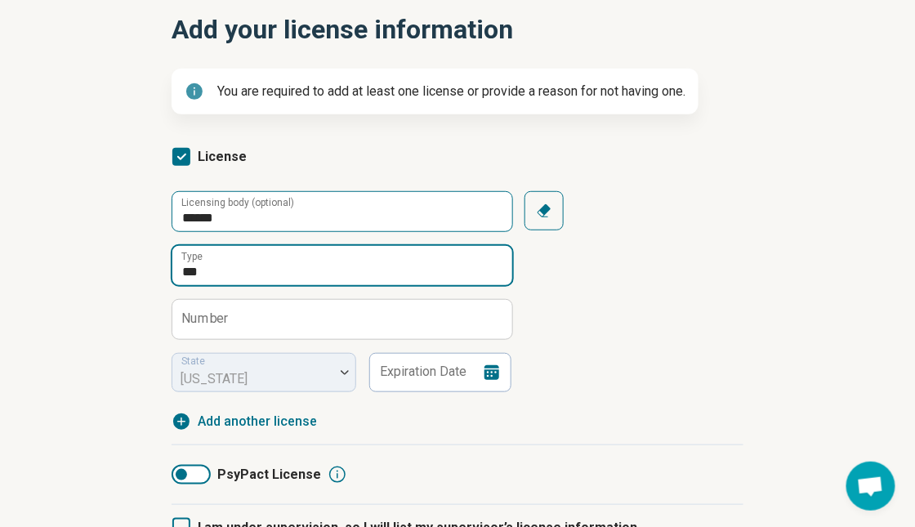
type input "***"
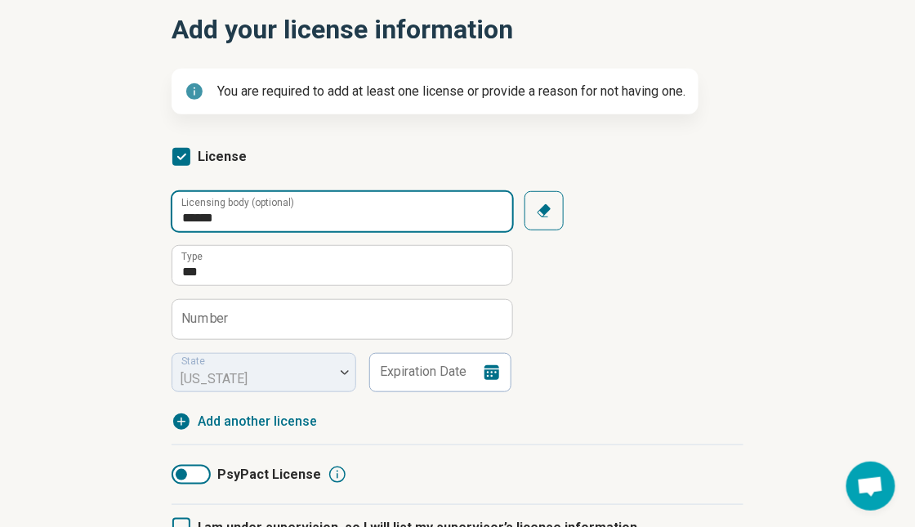
drag, startPoint x: 277, startPoint y: 220, endPoint x: 171, endPoint y: 212, distance: 105.6
click at [172, 212] on input "******" at bounding box center [342, 211] width 340 height 39
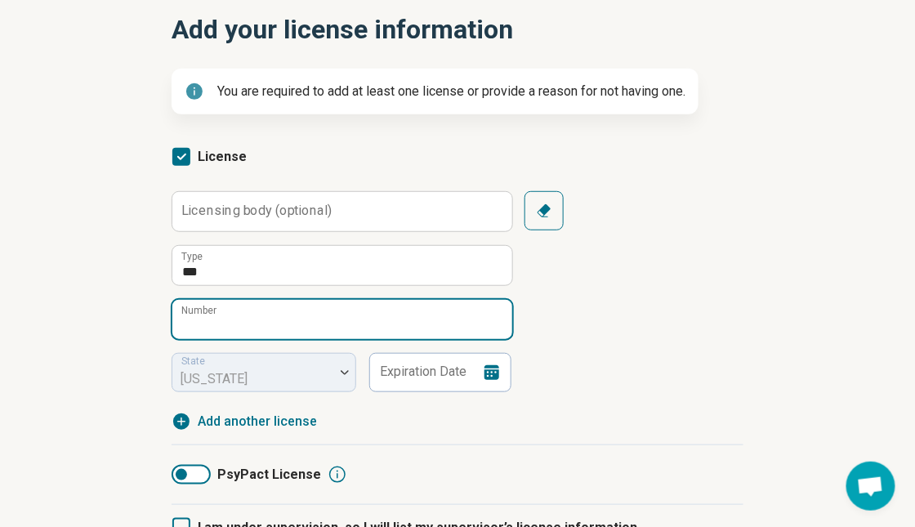
click at [234, 313] on input "Number" at bounding box center [342, 319] width 340 height 39
type input "*****"
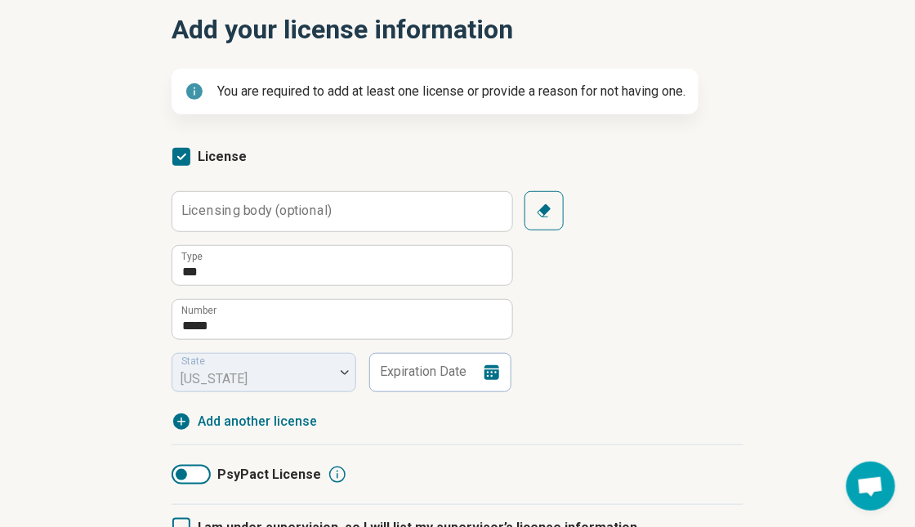
click at [612, 338] on div "Licensing body (optional) *** Type ***** Number State Arizona Expiration Date C…" at bounding box center [457, 291] width 572 height 201
click at [432, 368] on input "Expiration Date" at bounding box center [439, 372] width 143 height 39
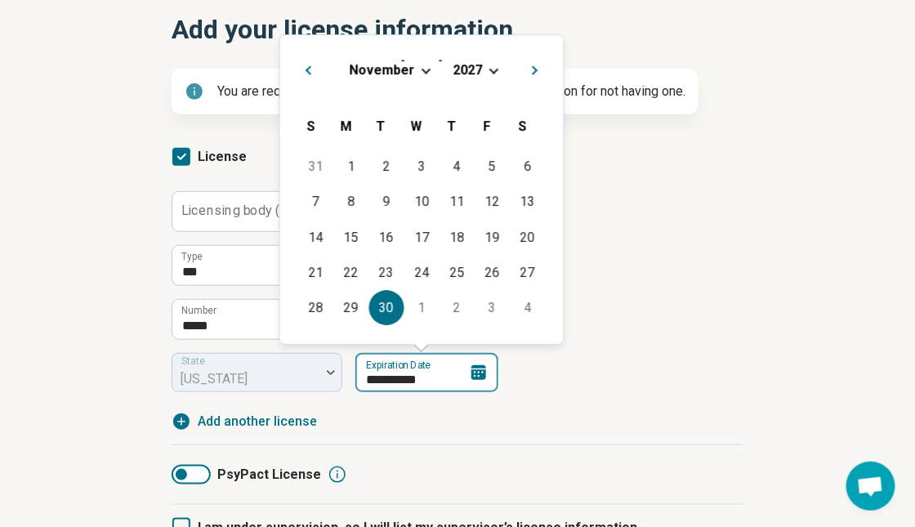
type input "**********"
click at [590, 399] on div "**********" at bounding box center [457, 311] width 572 height 240
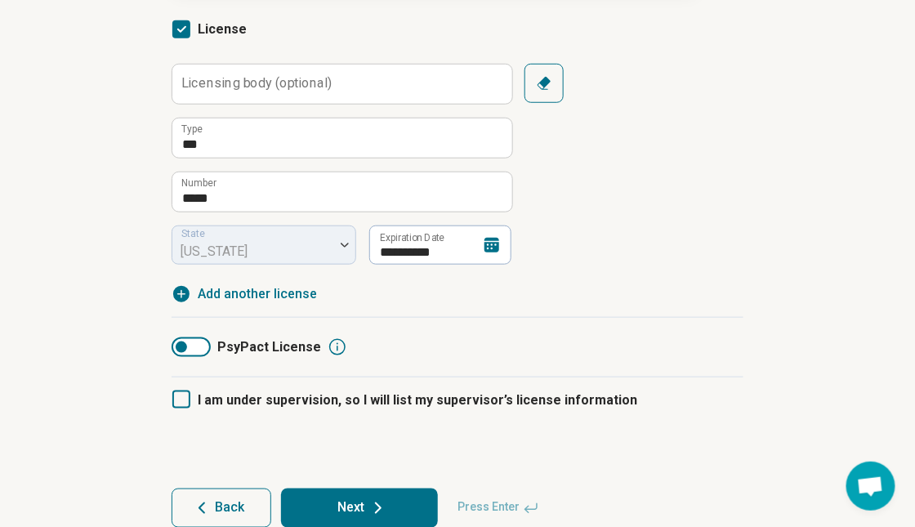
scroll to position [322, 0]
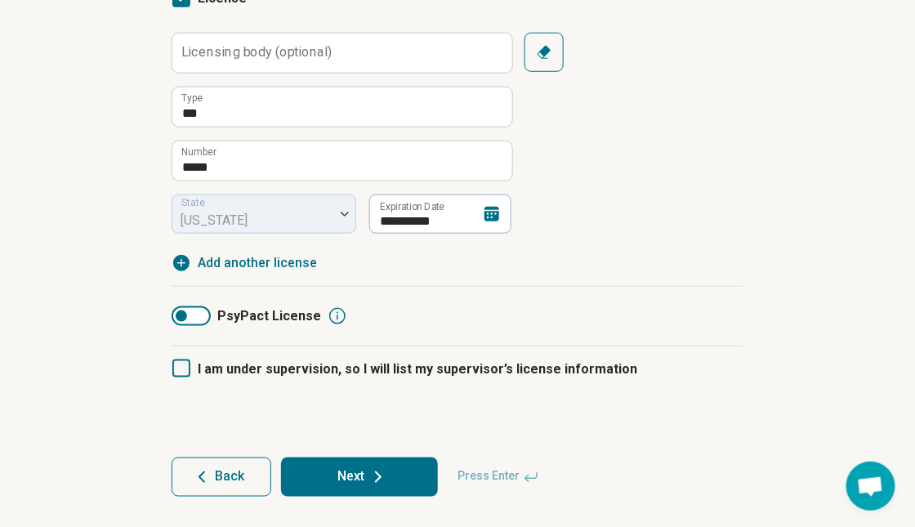
click at [407, 463] on button "Next" at bounding box center [359, 476] width 157 height 39
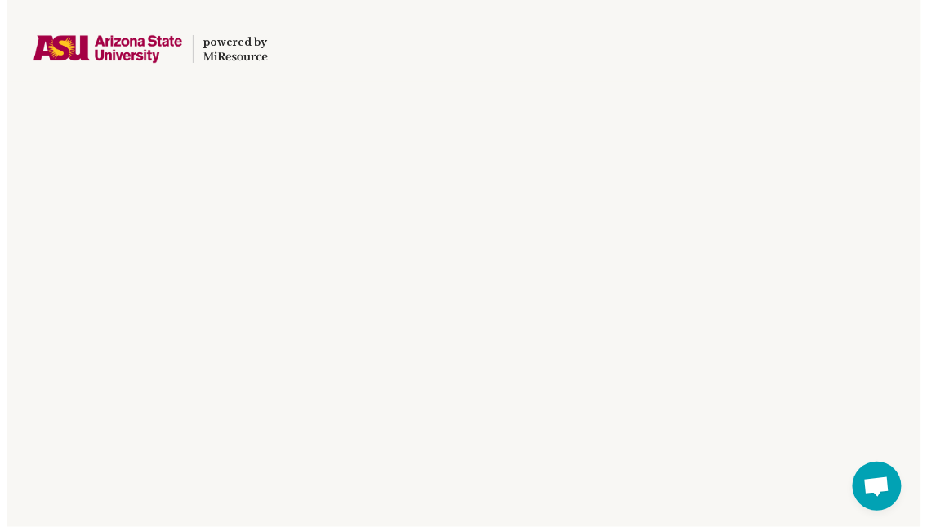
scroll to position [0, 0]
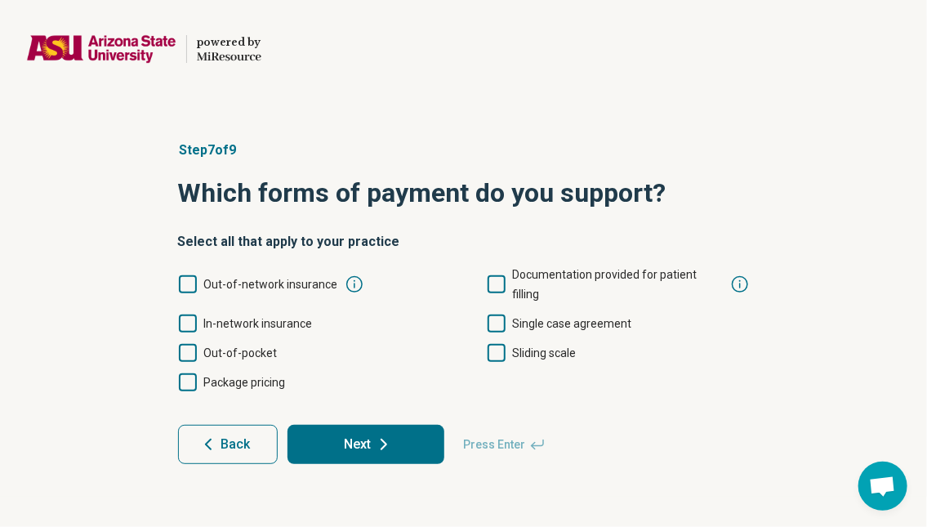
click at [191, 314] on icon at bounding box center [188, 323] width 18 height 18
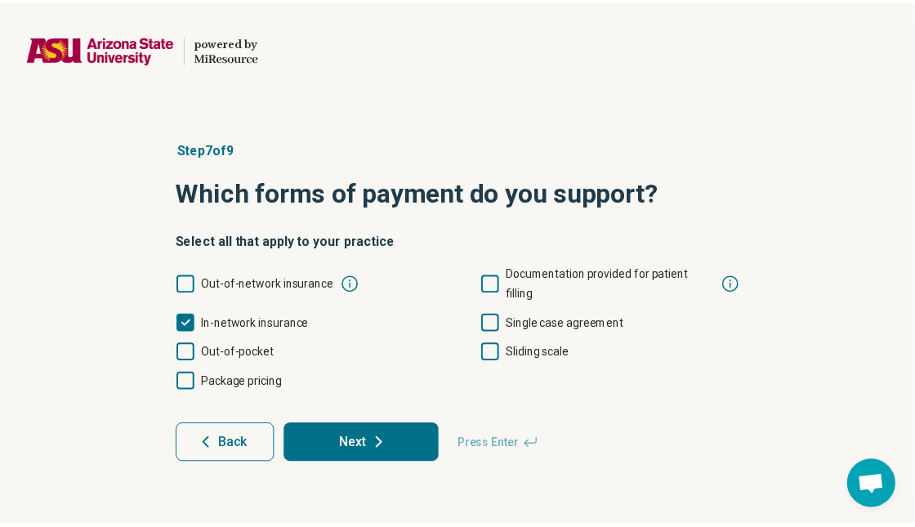
scroll to position [8, 0]
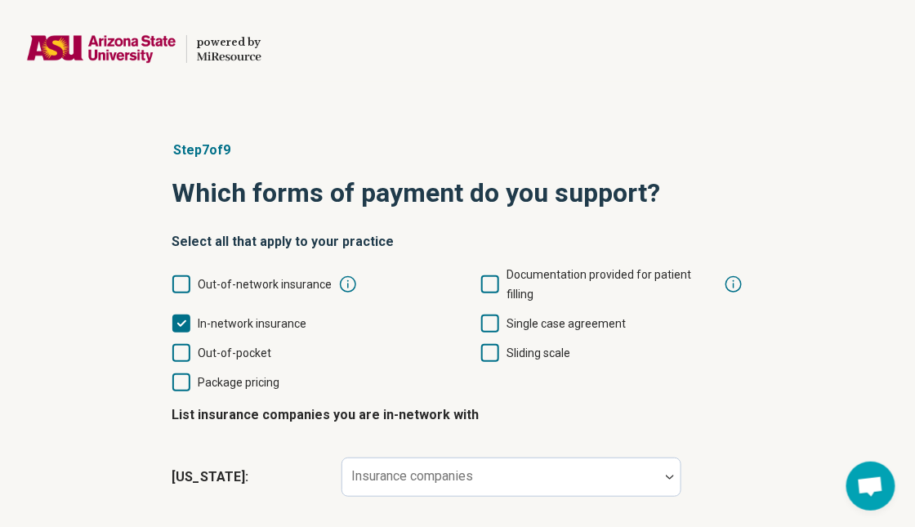
click at [188, 277] on icon at bounding box center [181, 284] width 18 height 18
click at [180, 344] on icon at bounding box center [181, 353] width 18 height 18
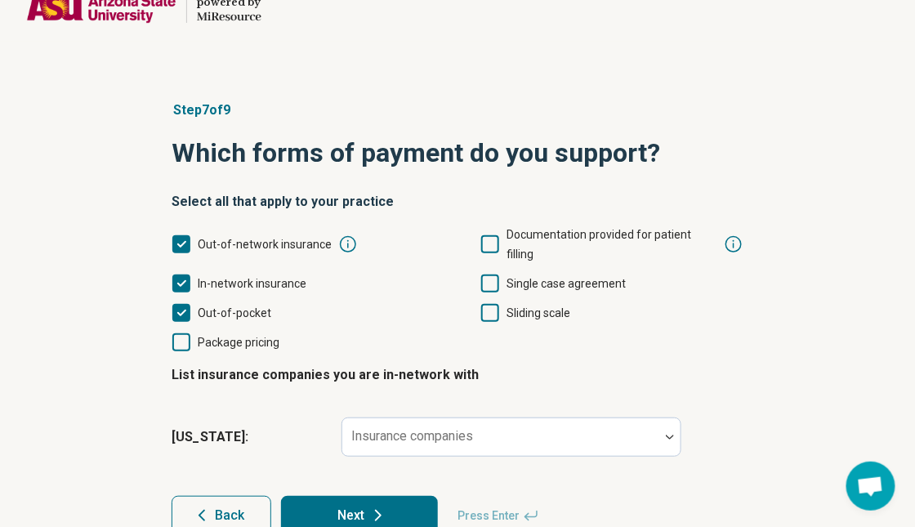
scroll to position [60, 0]
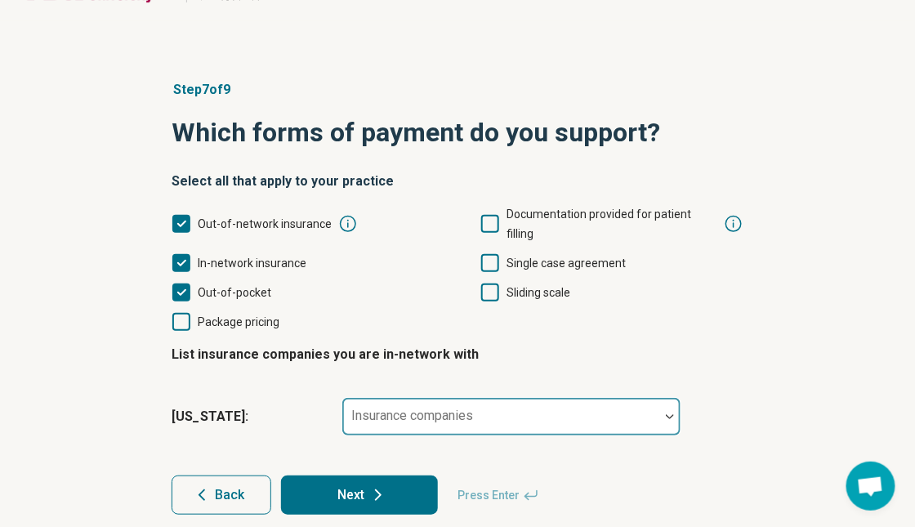
click at [593, 412] on div at bounding box center [501, 423] width 304 height 23
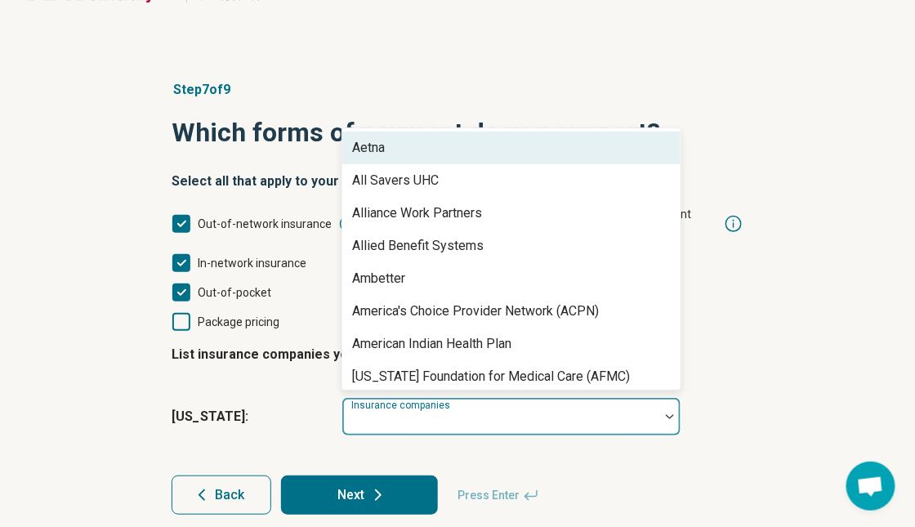
click at [475, 134] on div "Aetna" at bounding box center [511, 147] width 338 height 33
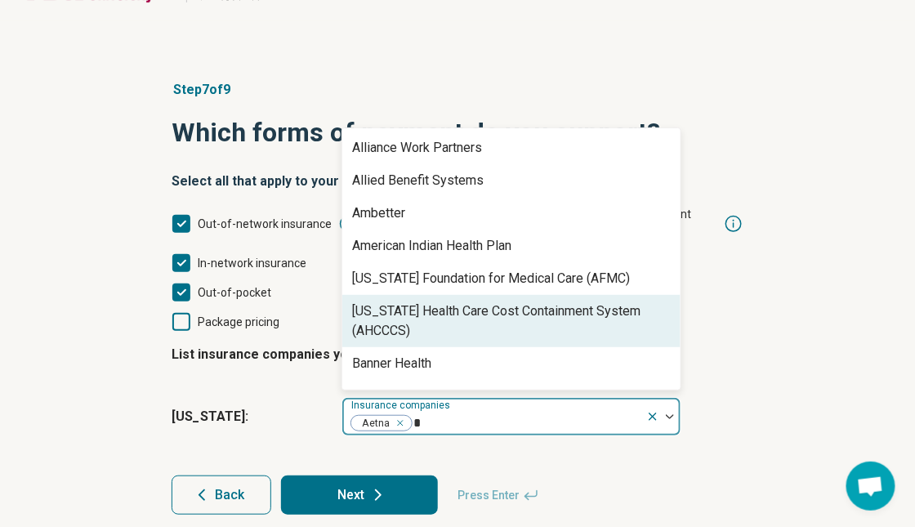
type input "**"
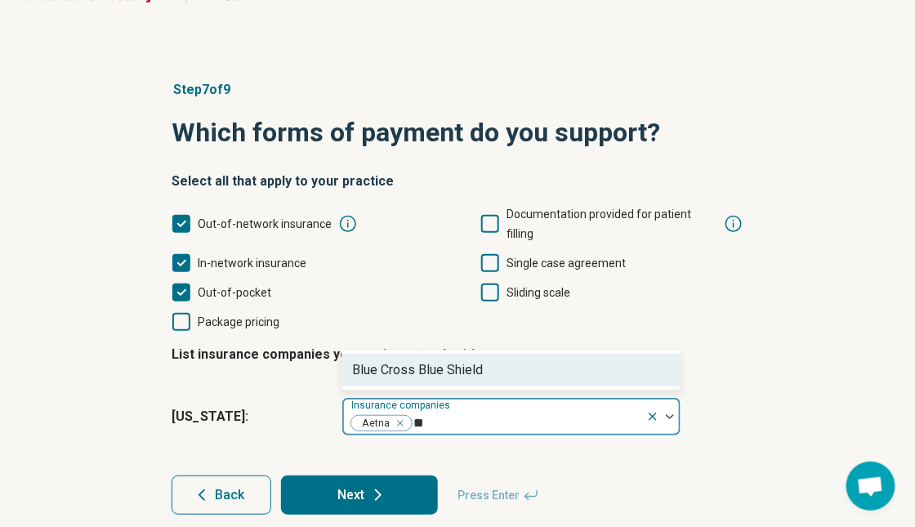
click at [436, 360] on div "Blue Cross Blue Shield" at bounding box center [417, 370] width 131 height 20
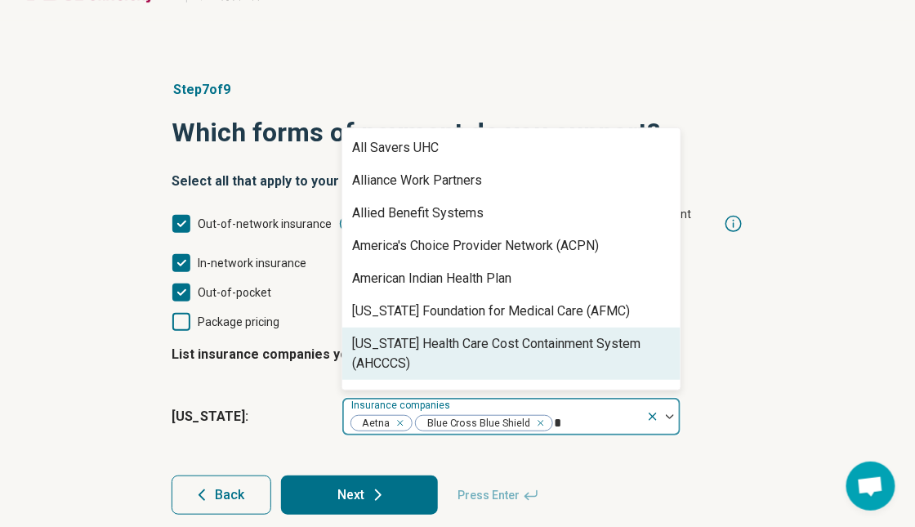
type input "**"
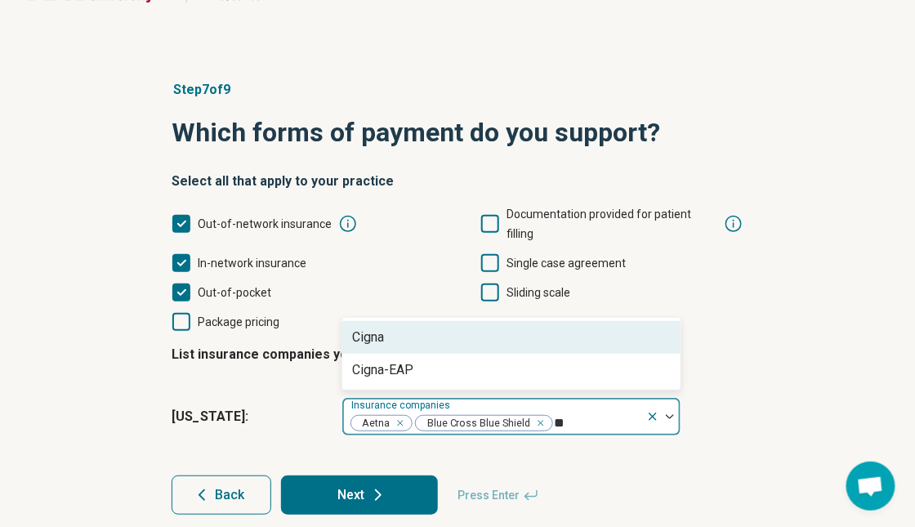
click at [406, 327] on div "Cigna" at bounding box center [511, 337] width 338 height 33
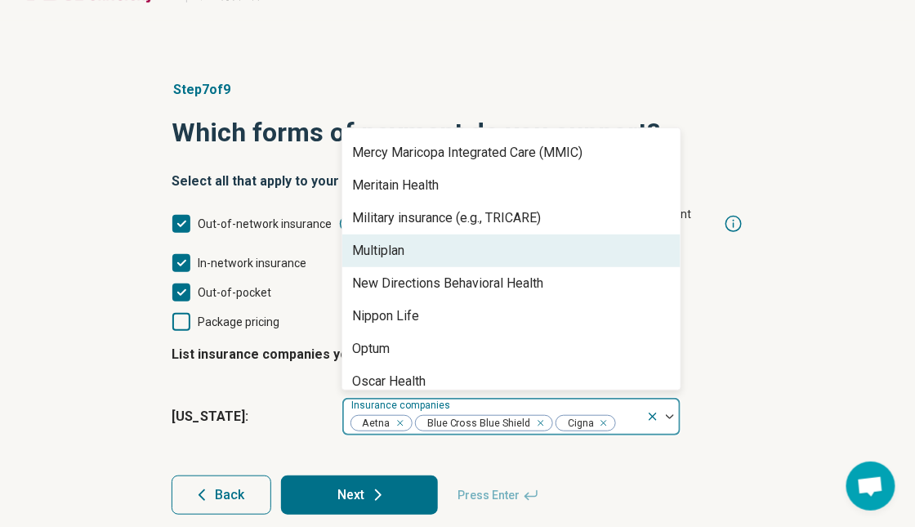
scroll to position [1062, 0]
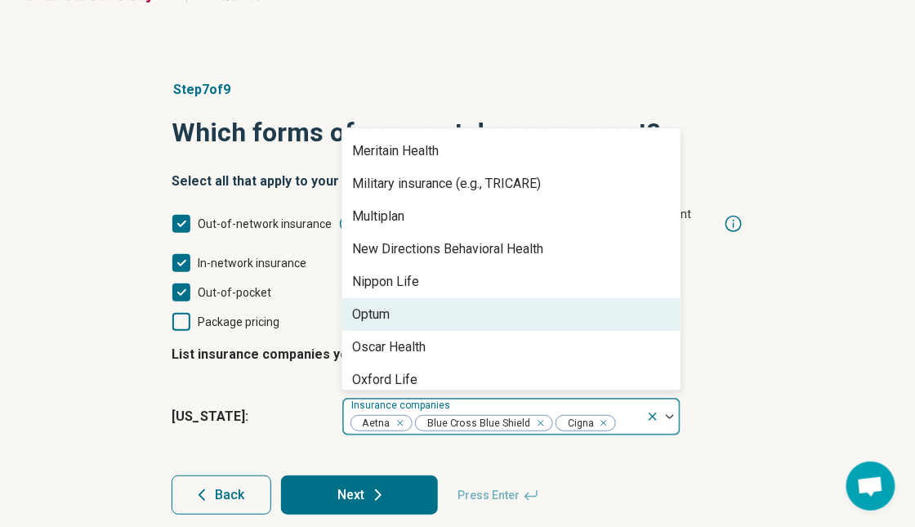
click at [439, 298] on div "Optum" at bounding box center [511, 314] width 338 height 33
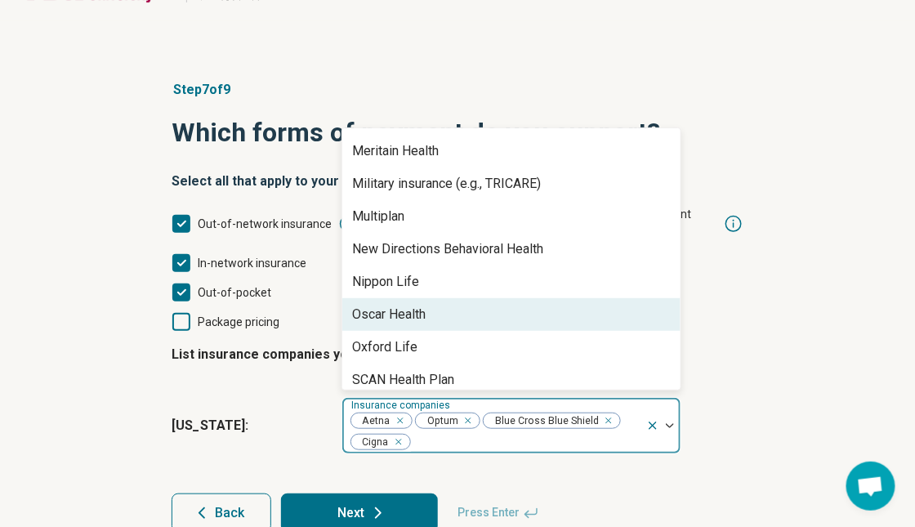
scroll to position [1143, 0]
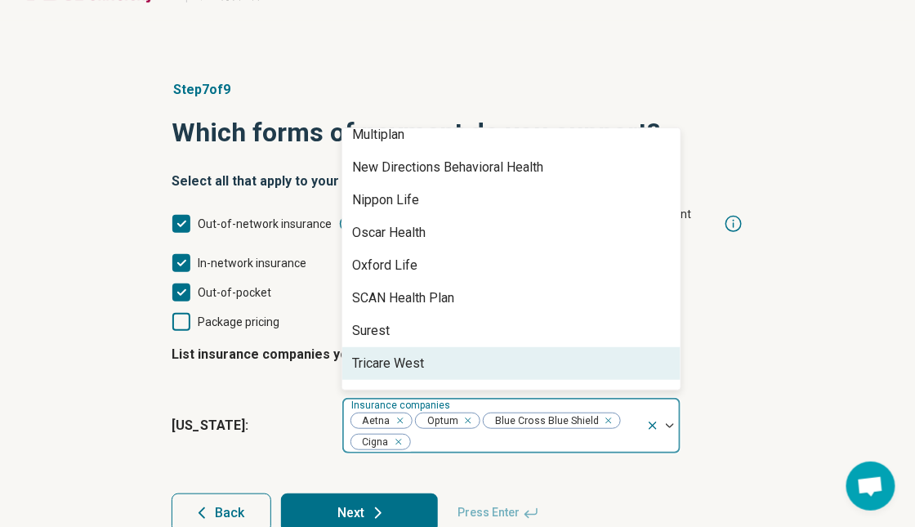
click at [412, 354] on div "Tricare West" at bounding box center [388, 364] width 72 height 20
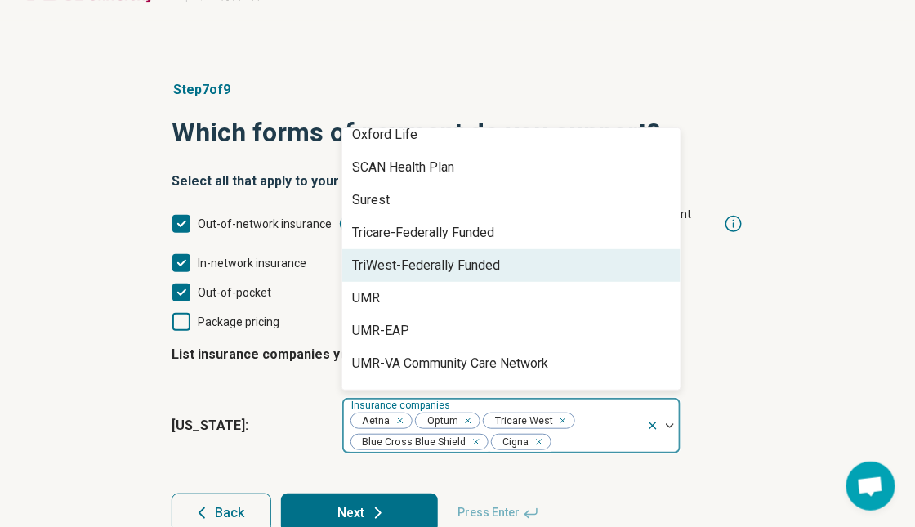
scroll to position [1307, 0]
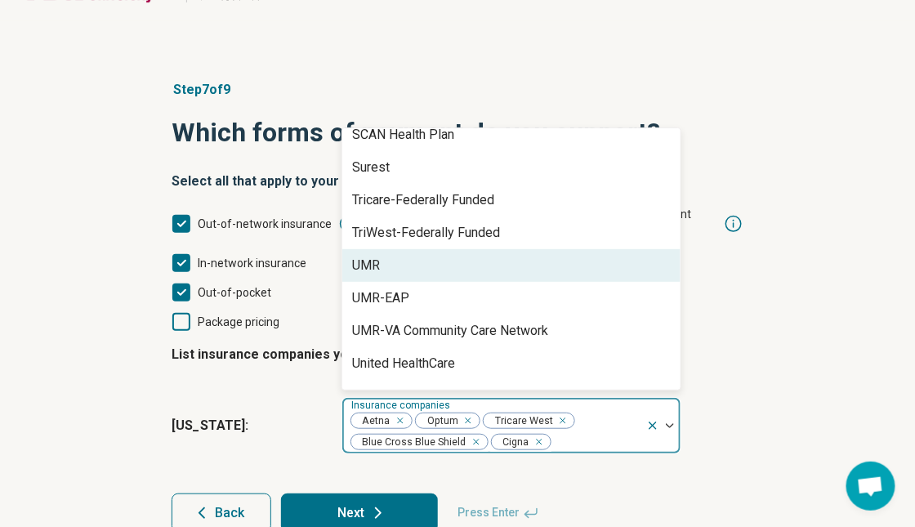
click at [421, 249] on div "UMR" at bounding box center [511, 265] width 338 height 33
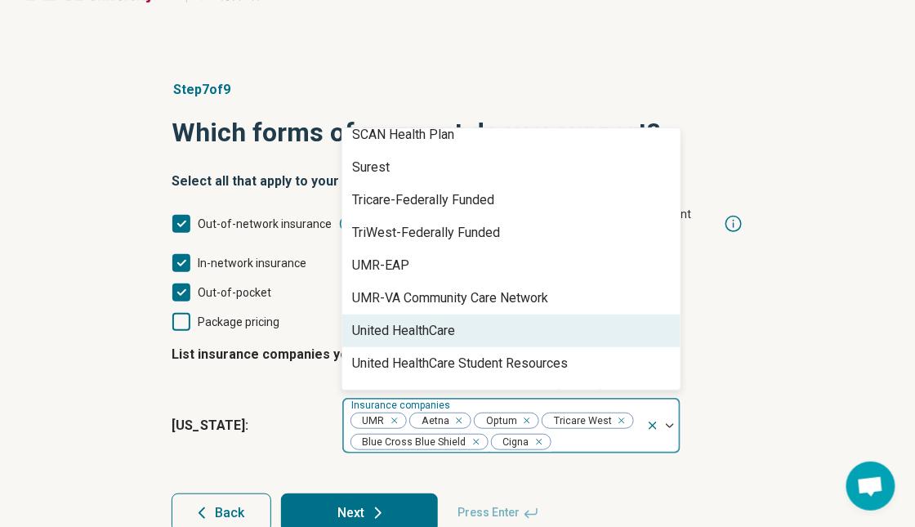
click at [430, 314] on div "United HealthCare" at bounding box center [511, 330] width 338 height 33
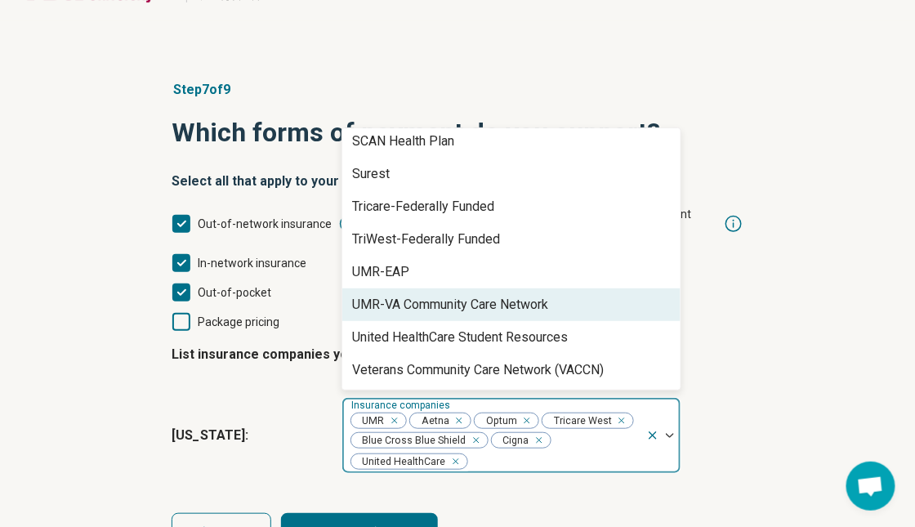
scroll to position [1300, 0]
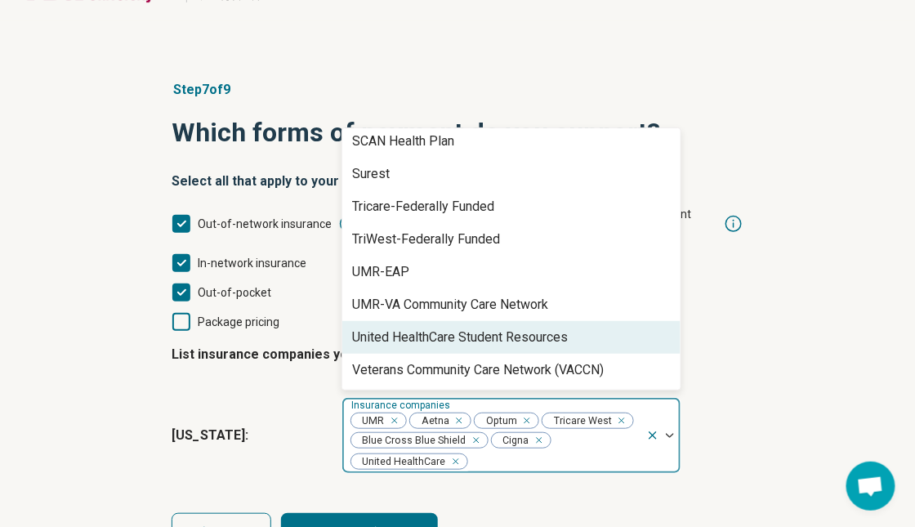
click at [438, 327] on div "United HealthCare Student Resources" at bounding box center [460, 337] width 216 height 20
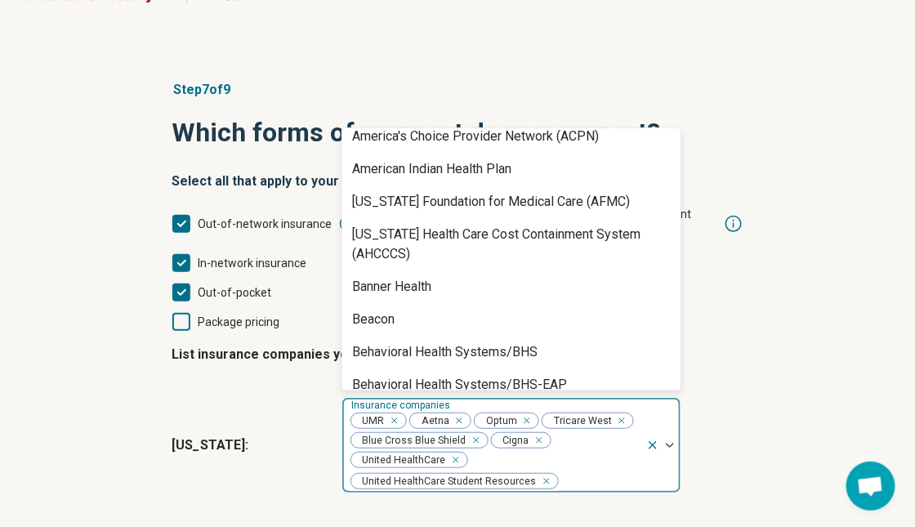
scroll to position [124, 0]
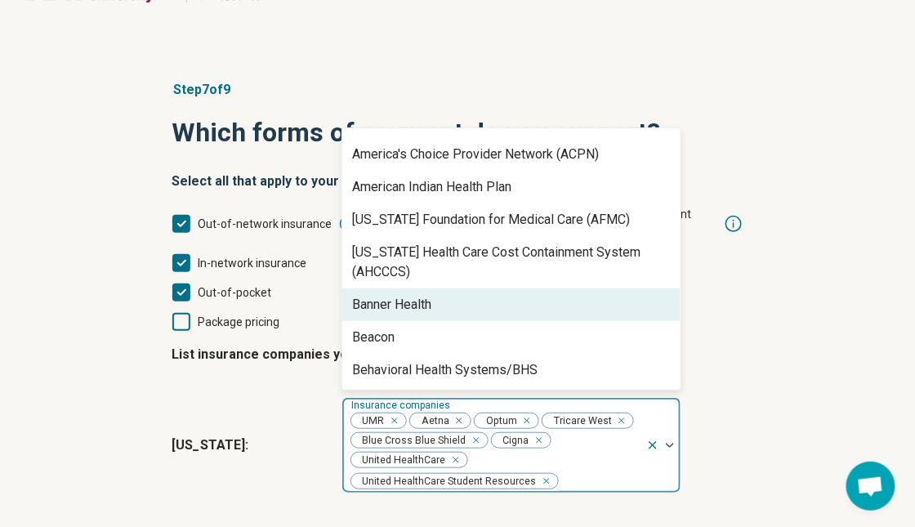
click at [483, 295] on div "Banner Health" at bounding box center [511, 304] width 338 height 33
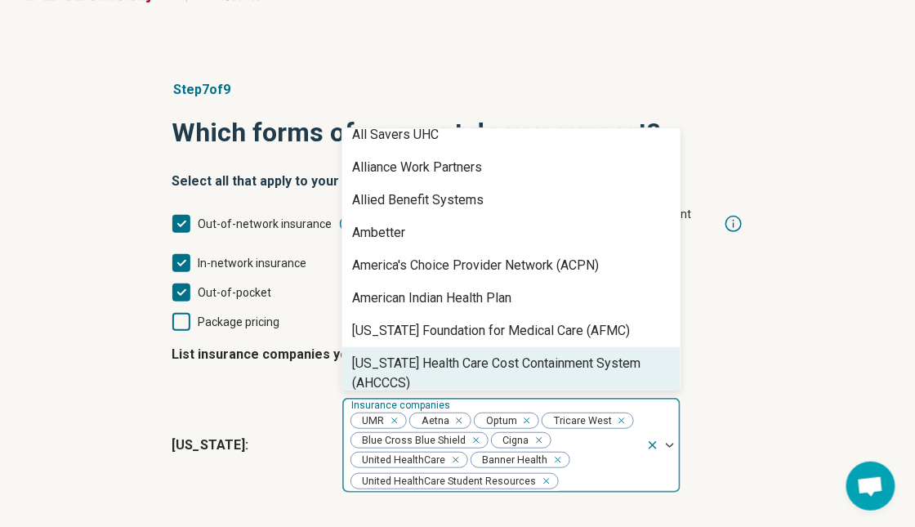
scroll to position [0, 0]
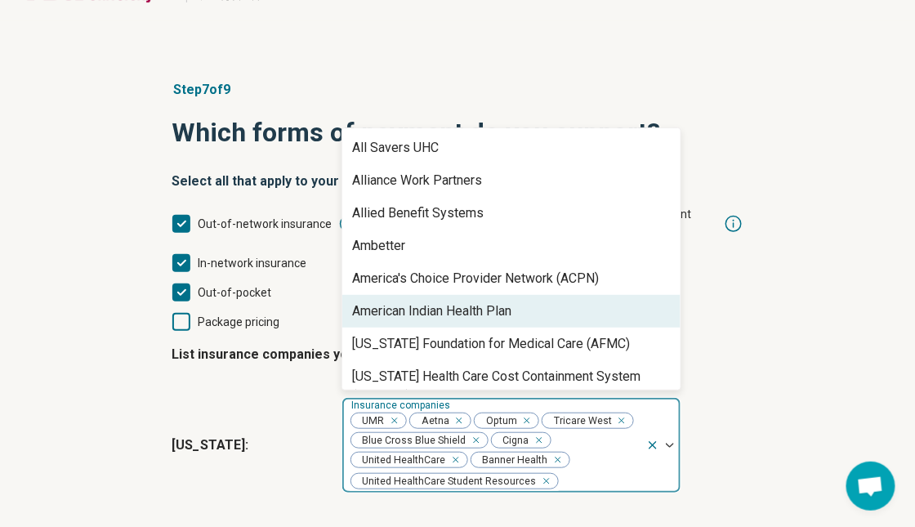
click at [720, 338] on fieldset "List insurance companies you are in-network with Arizona : option Banner Health…" at bounding box center [457, 416] width 572 height 168
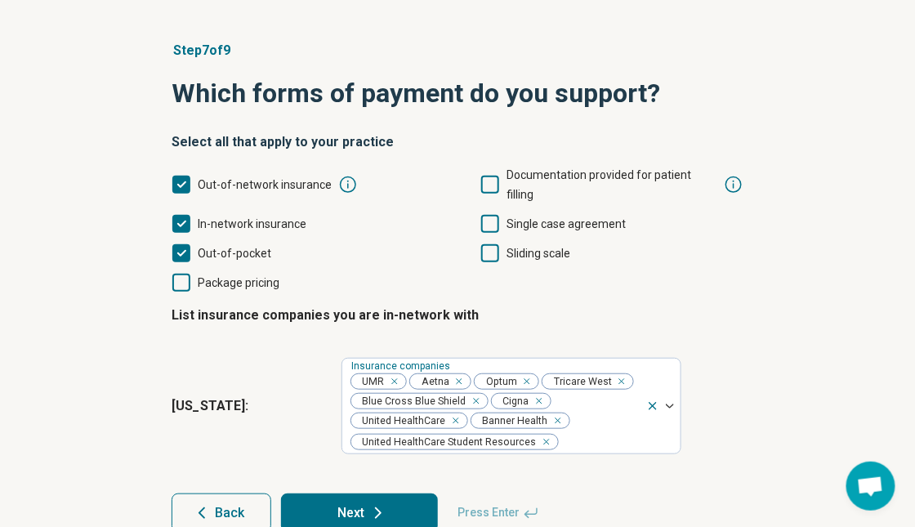
scroll to position [118, 0]
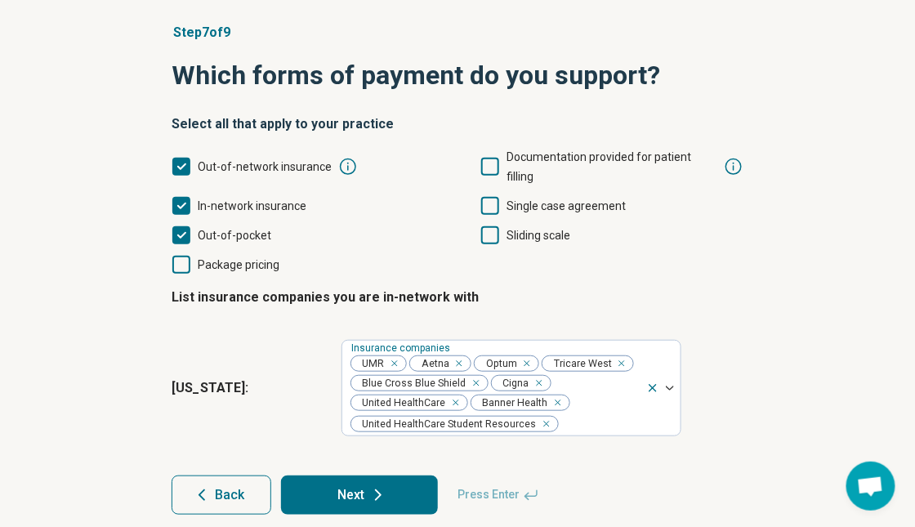
click at [365, 475] on button "Next" at bounding box center [359, 494] width 157 height 39
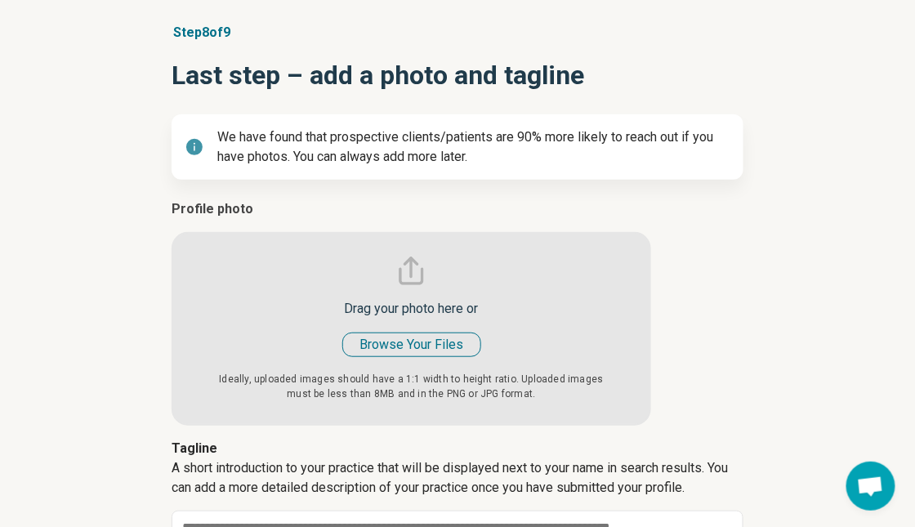
type textarea "*"
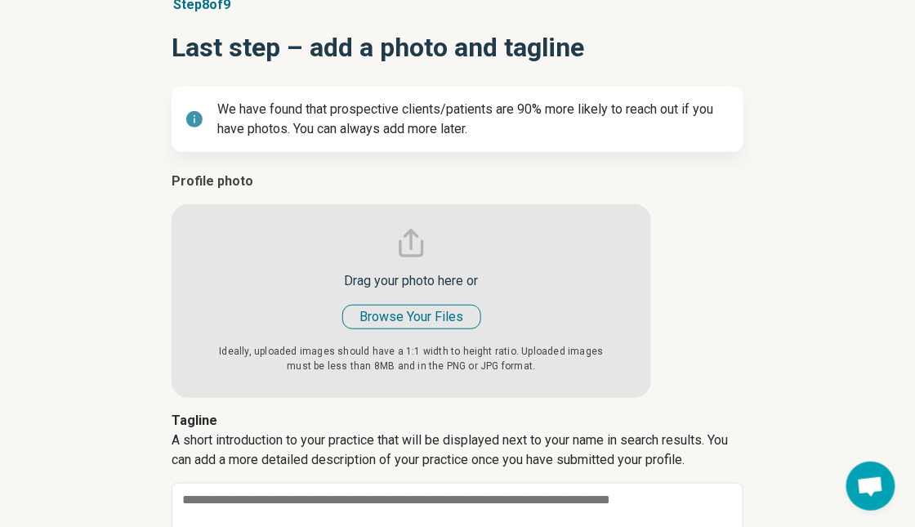
scroll to position [163, 0]
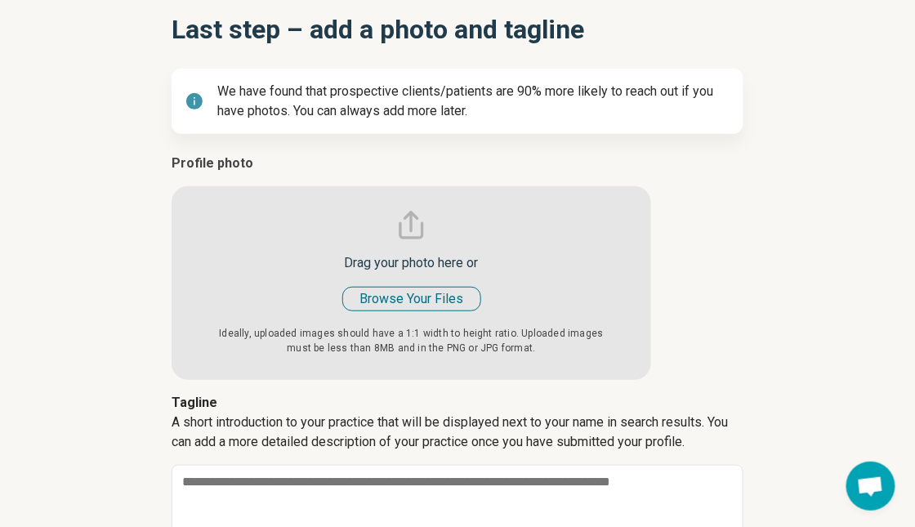
click at [453, 298] on input "file" at bounding box center [410, 267] width 479 height 226
type input "**********"
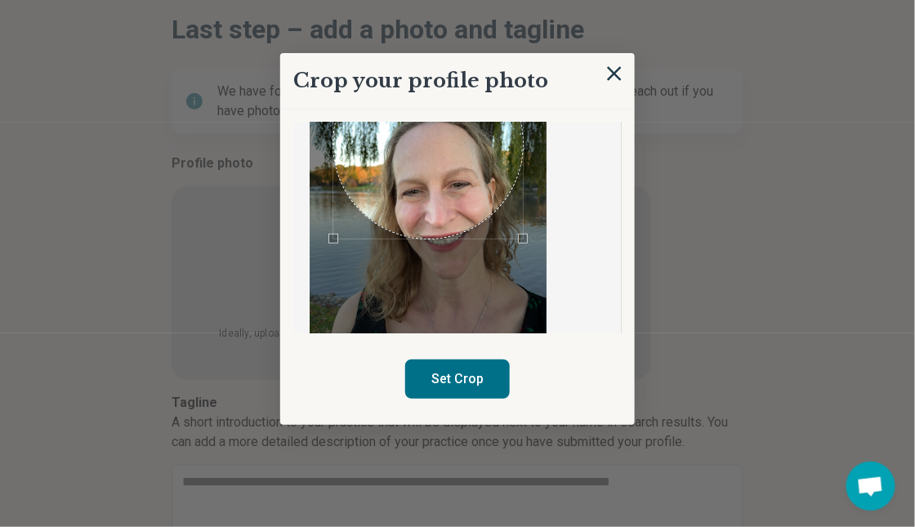
scroll to position [89, 0]
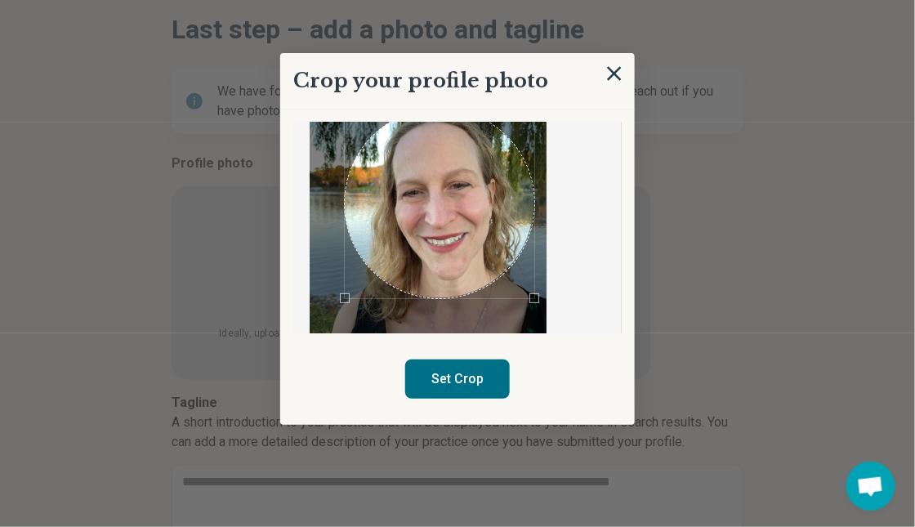
click at [464, 243] on div "Use the arrow keys to move the crop selection area" at bounding box center [439, 203] width 189 height 189
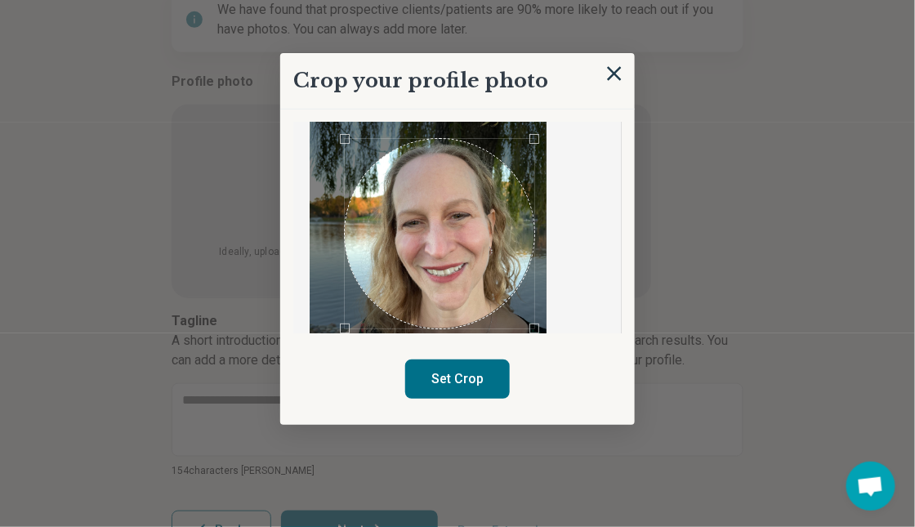
scroll to position [58, 0]
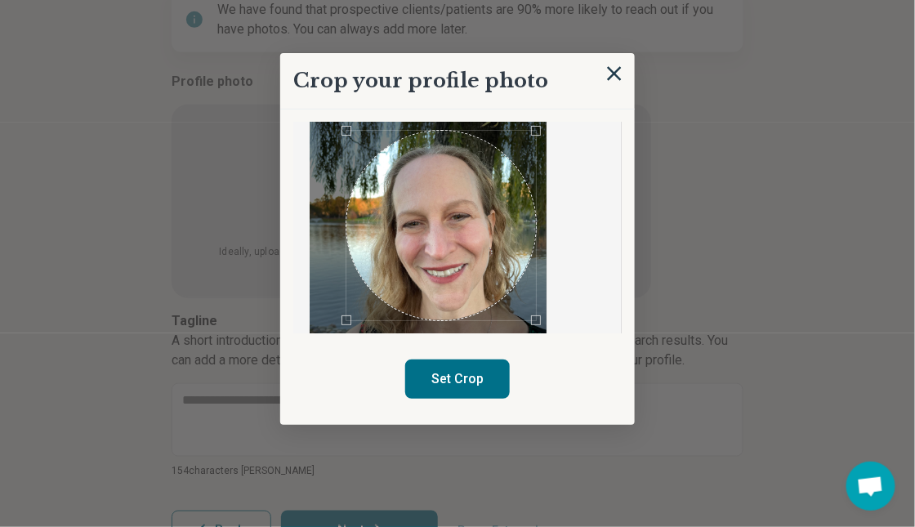
click at [479, 265] on div "Use the arrow keys to move the crop selection area" at bounding box center [440, 225] width 189 height 189
click at [468, 384] on button "Set Crop" at bounding box center [457, 378] width 105 height 39
type textarea "*"
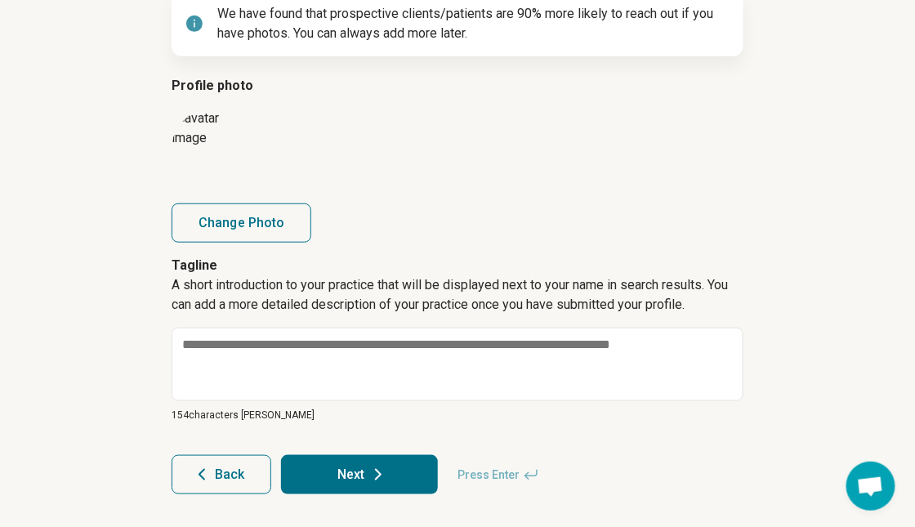
scroll to position [240, 0]
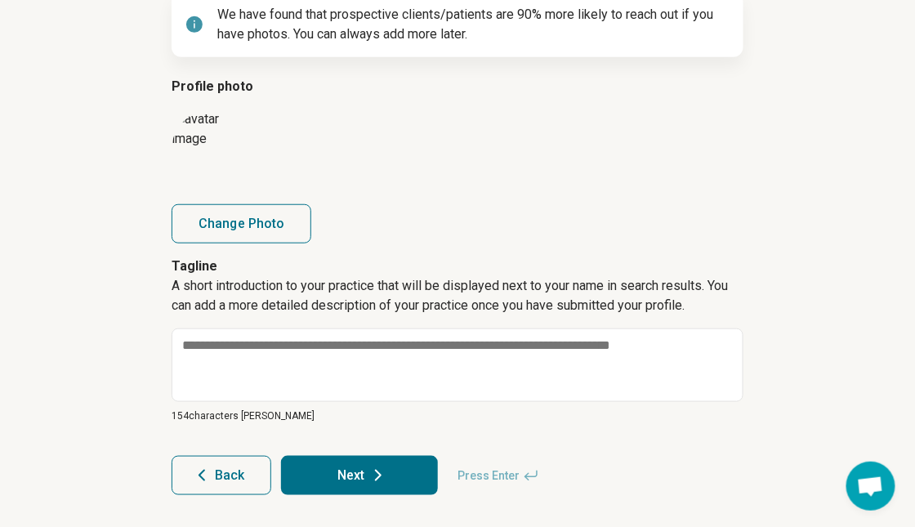
click at [229, 236] on button "Change Photo" at bounding box center [241, 223] width 140 height 39
click at [262, 217] on button "Change Photo" at bounding box center [241, 223] width 140 height 39
type input "**********"
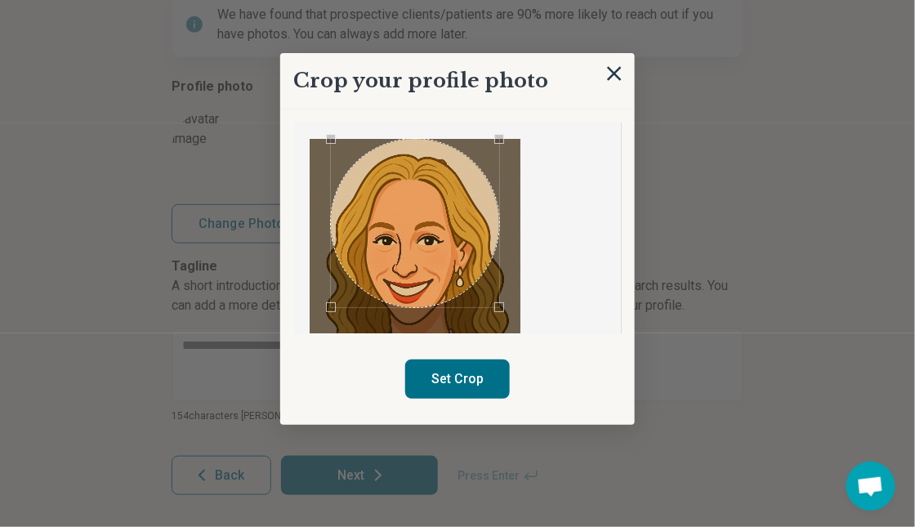
click at [438, 232] on div "Use the arrow keys to move the crop selection area" at bounding box center [415, 223] width 168 height 168
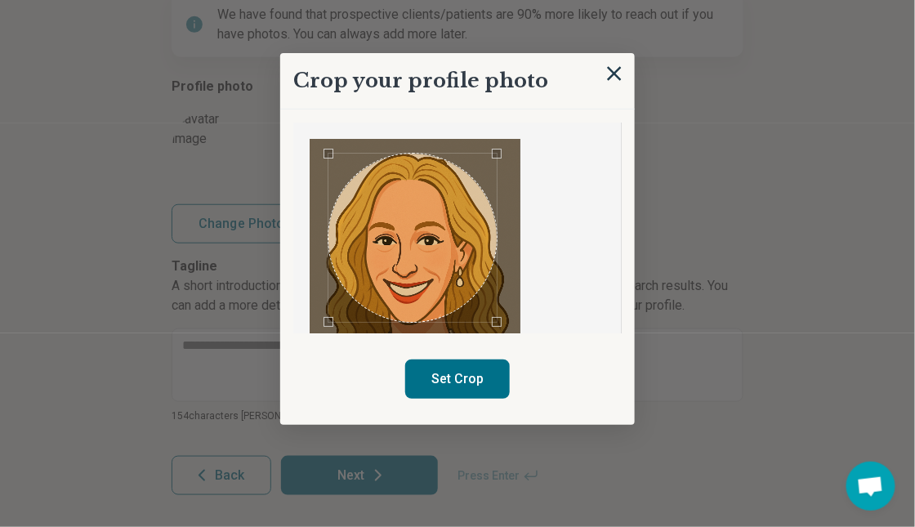
click at [419, 281] on div "Use the arrow keys to move the crop selection area" at bounding box center [412, 238] width 168 height 168
click at [467, 373] on button "Set Crop" at bounding box center [457, 378] width 105 height 39
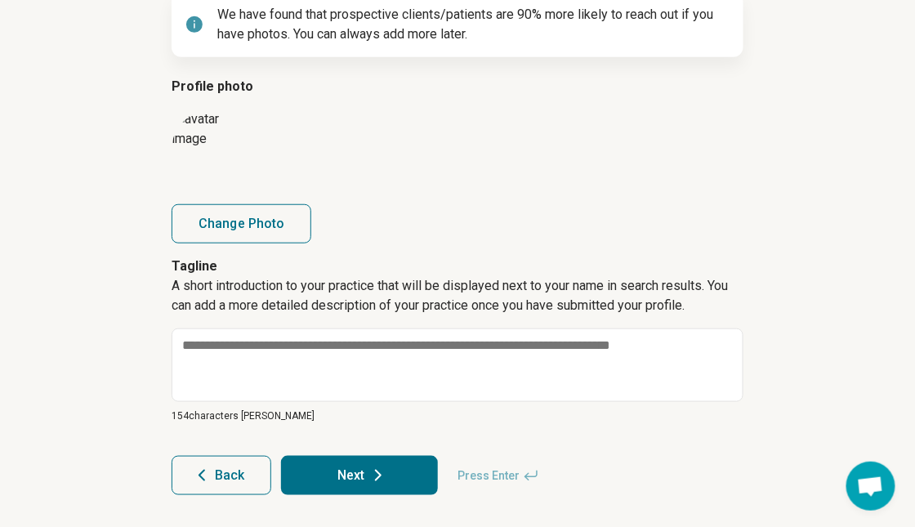
click at [235, 233] on button "Change Photo" at bounding box center [241, 223] width 140 height 39
type input "**********"
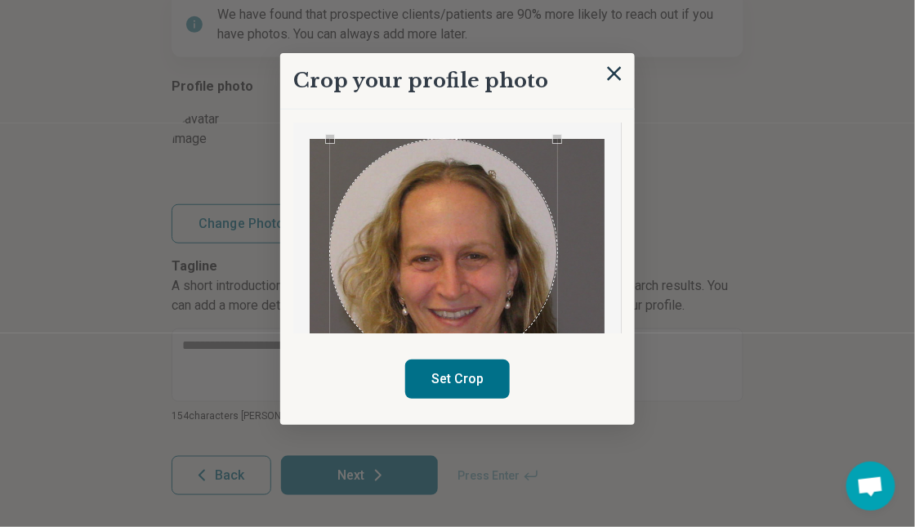
click at [516, 252] on div "Use the arrow keys to move the crop selection area" at bounding box center [443, 252] width 227 height 227
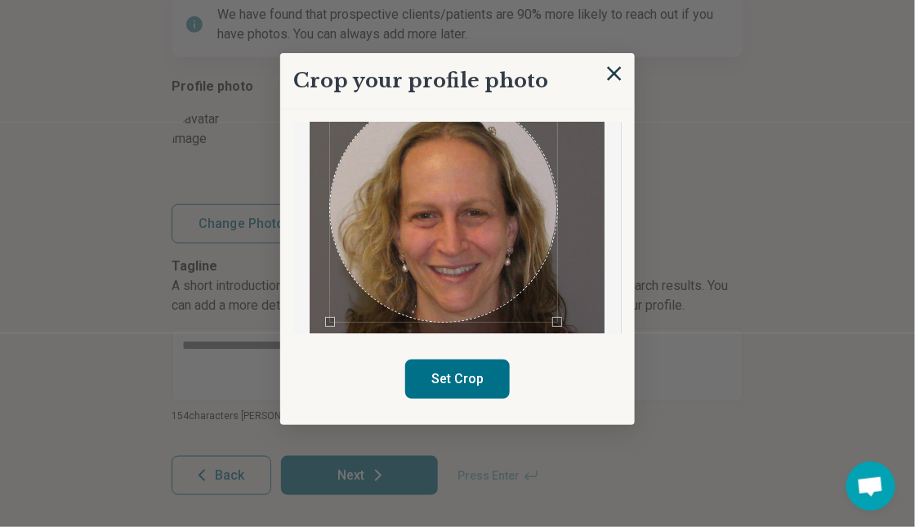
scroll to position [43, 0]
click at [465, 385] on button "Set Crop" at bounding box center [457, 378] width 105 height 39
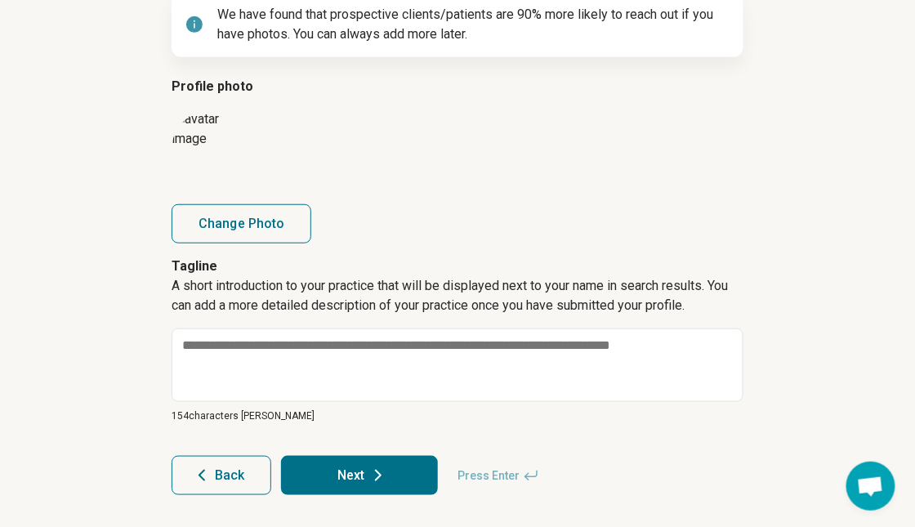
click at [277, 221] on button "Change Photo" at bounding box center [241, 223] width 140 height 39
type input "**********"
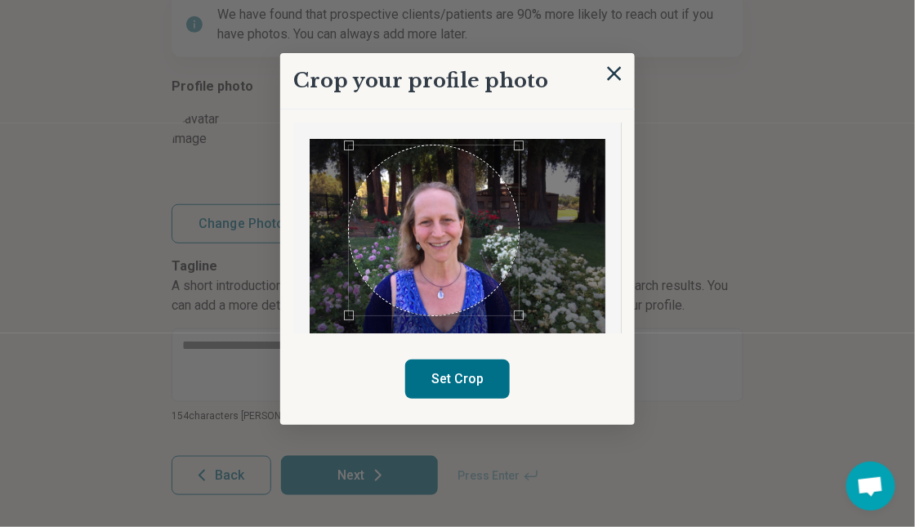
click at [450, 260] on div "Use the arrow keys to move the crop selection area" at bounding box center [434, 230] width 170 height 170
click at [456, 385] on button "Set Crop" at bounding box center [457, 378] width 105 height 39
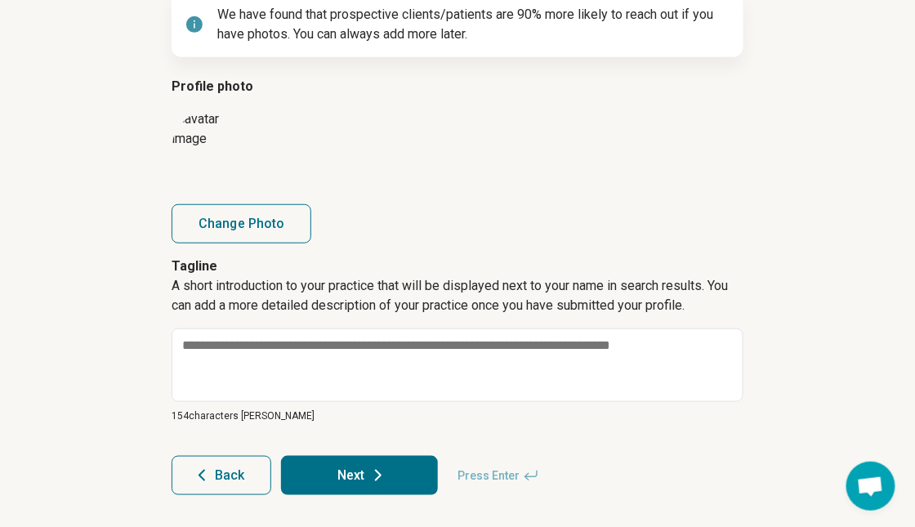
click at [278, 205] on button "Change Photo" at bounding box center [241, 223] width 140 height 39
type input "**********"
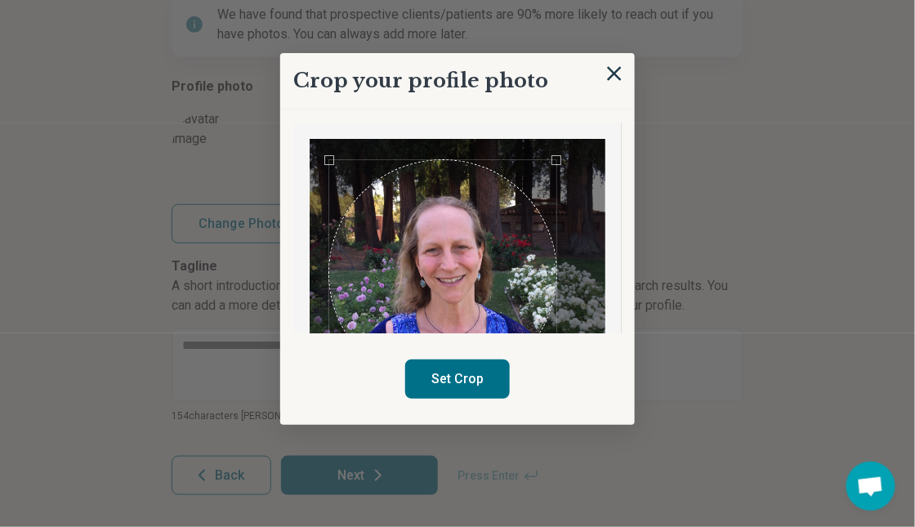
click at [440, 283] on div "Use the arrow keys to move the crop selection area" at bounding box center [442, 273] width 227 height 227
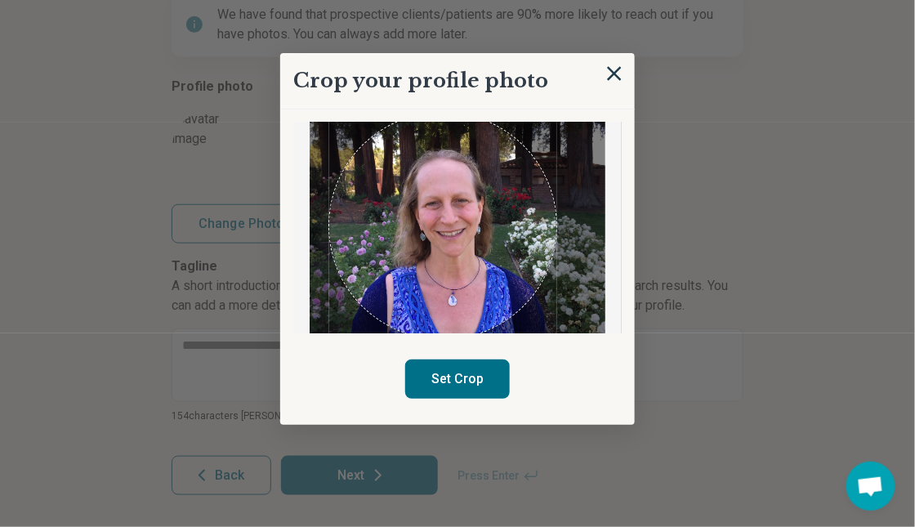
scroll to position [44, 0]
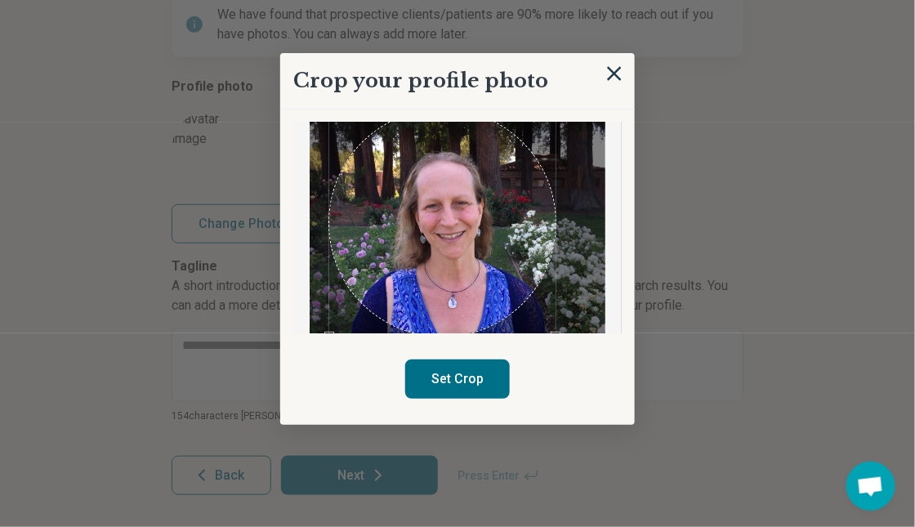
click at [506, 255] on div "Use the arrow keys to move the crop selection area" at bounding box center [442, 222] width 227 height 227
click at [481, 372] on button "Set Crop" at bounding box center [457, 378] width 105 height 39
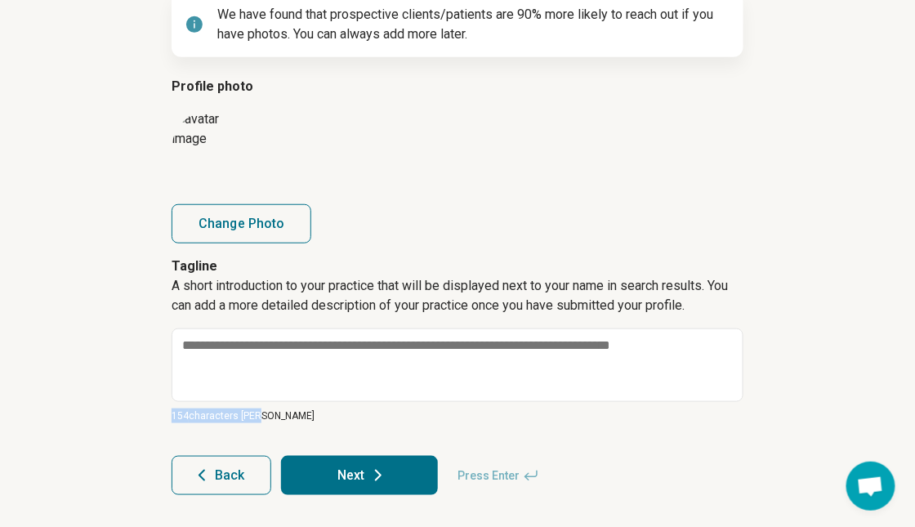
drag, startPoint x: 278, startPoint y: 416, endPoint x: 165, endPoint y: 409, distance: 112.9
click at [165, 409] on article "Step 8 of 9 Last step – add a photo and tagline We have found that prospective …" at bounding box center [457, 198] width 624 height 660
copy p "154 characters max"
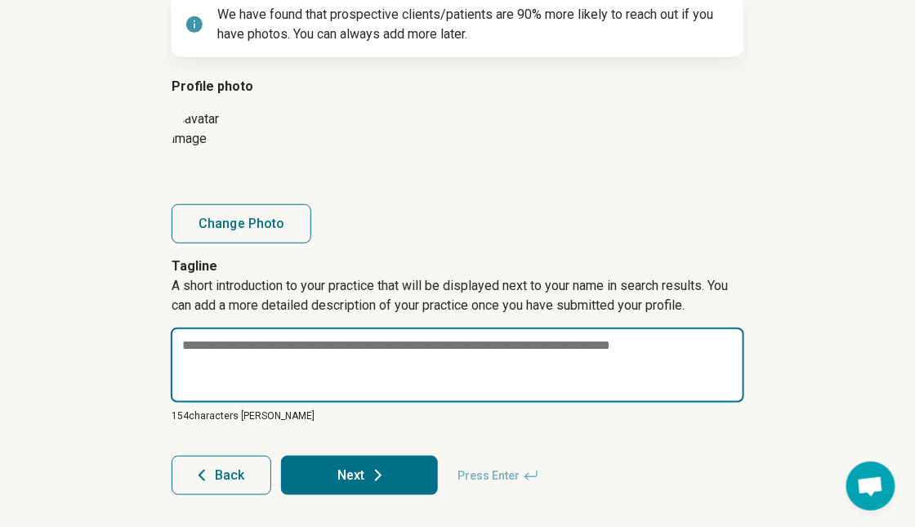
click at [318, 369] on textarea at bounding box center [457, 364] width 573 height 75
paste textarea "**********"
type textarea "*"
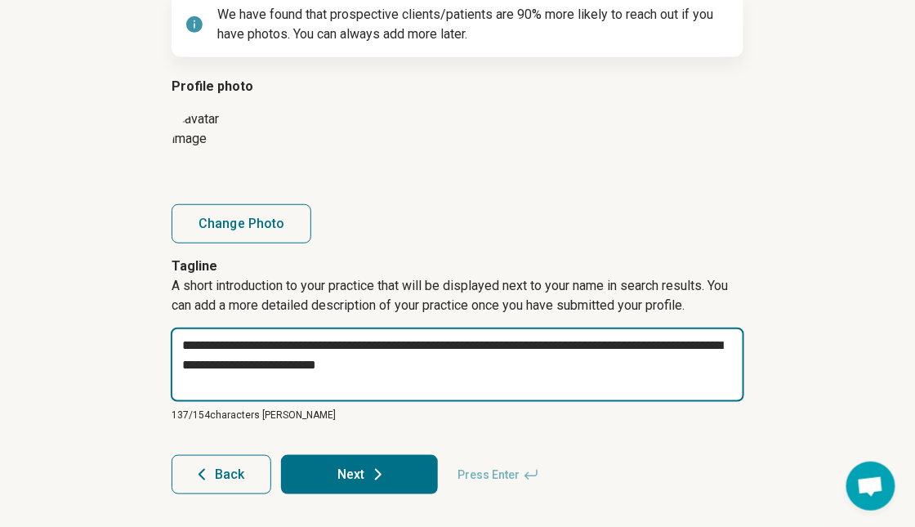
type textarea "**********"
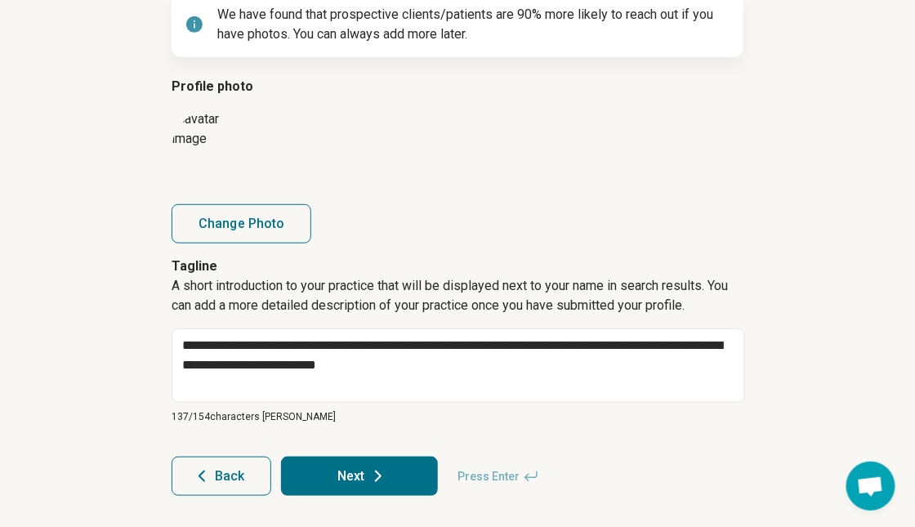
click at [388, 473] on button "Next" at bounding box center [359, 475] width 157 height 39
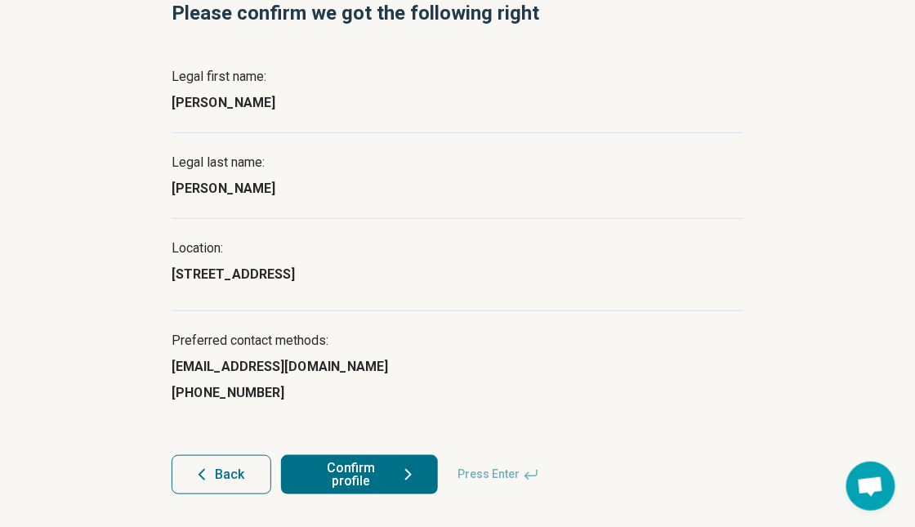
scroll to position [168, 0]
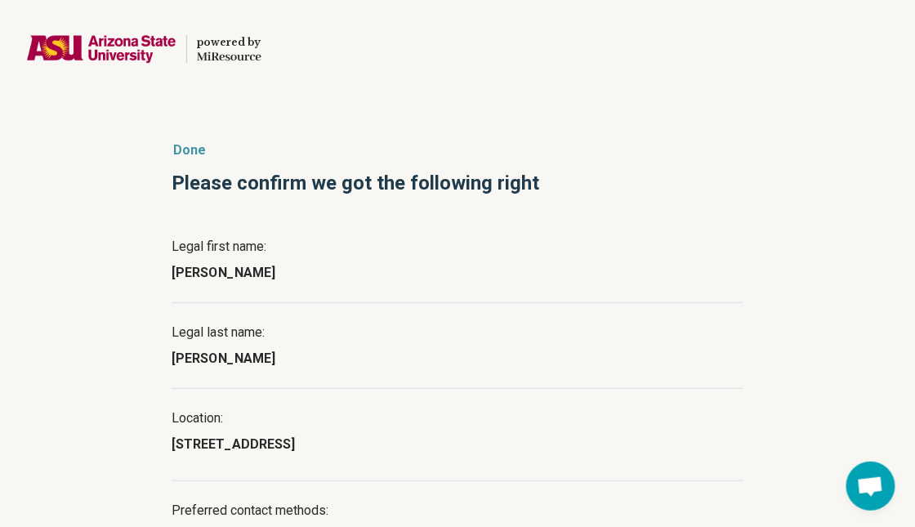
scroll to position [168, 0]
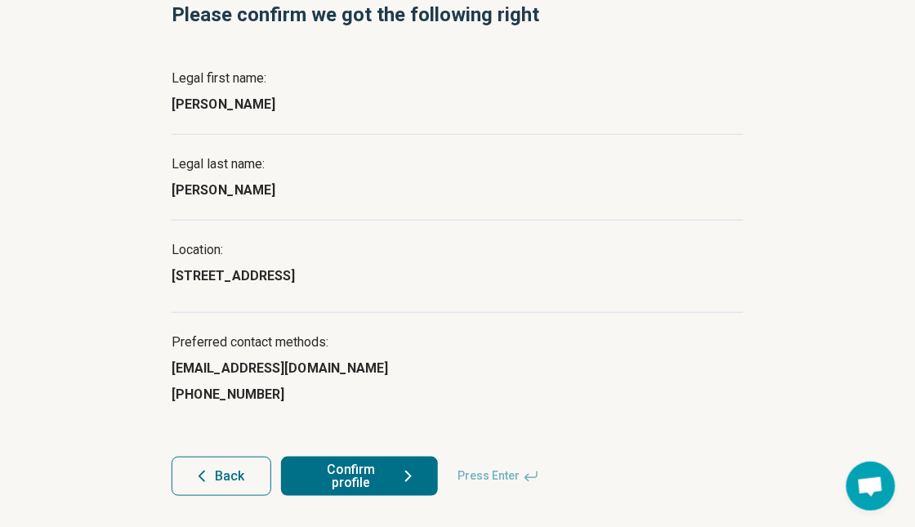
click at [371, 483] on button "Confirm profile" at bounding box center [359, 475] width 157 height 39
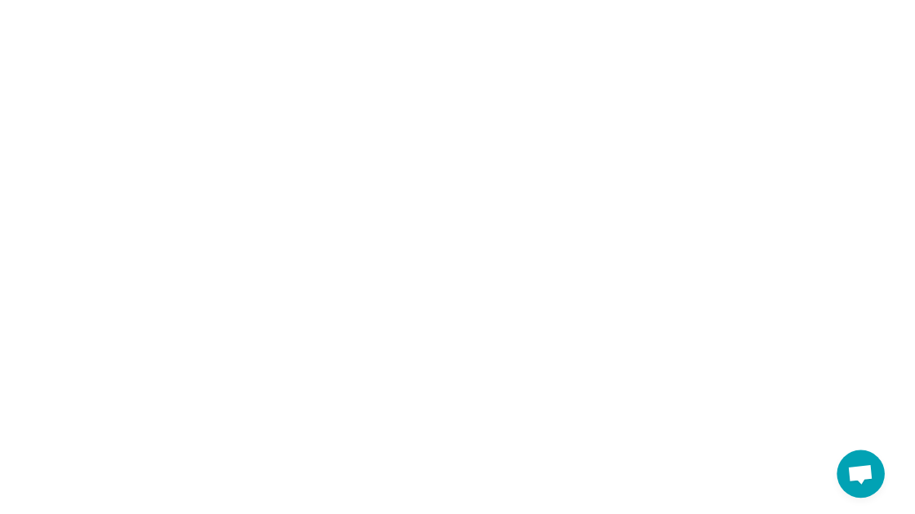
scroll to position [0, 0]
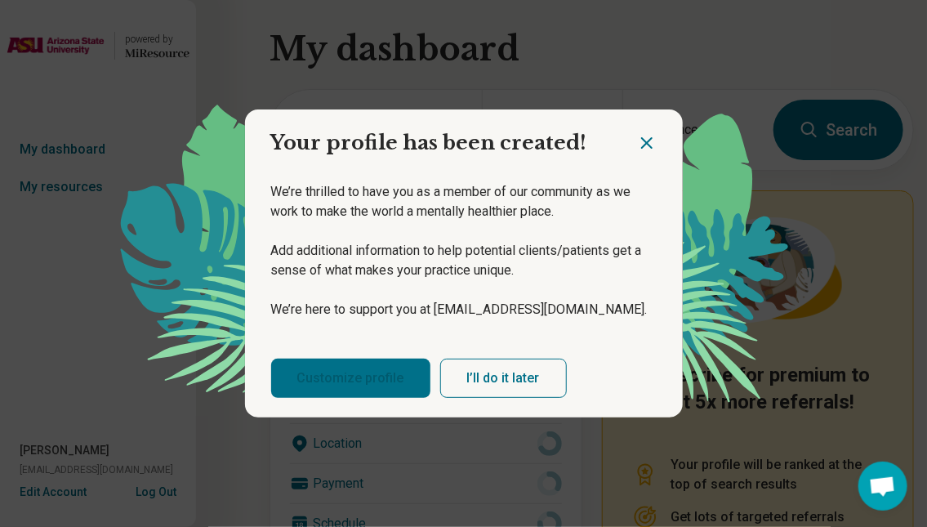
click at [356, 390] on link "Customize profile" at bounding box center [350, 377] width 159 height 39
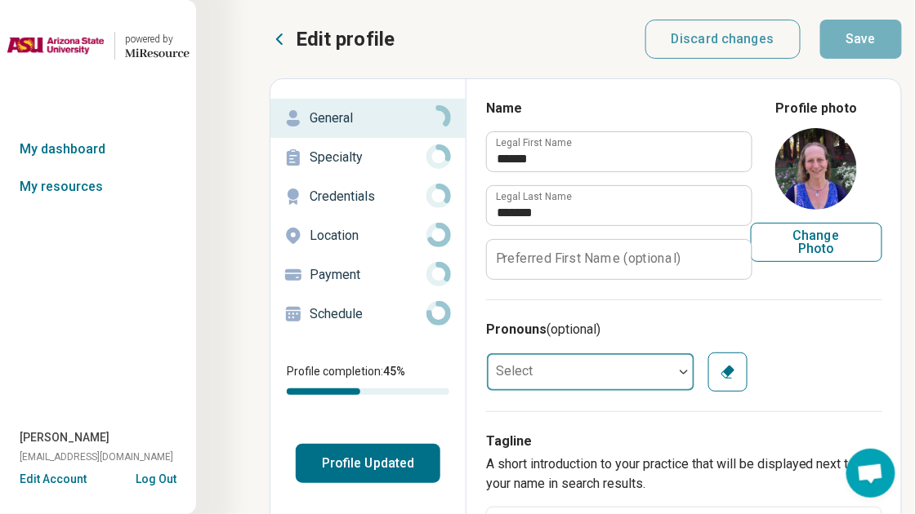
click at [671, 359] on div at bounding box center [580, 372] width 186 height 33
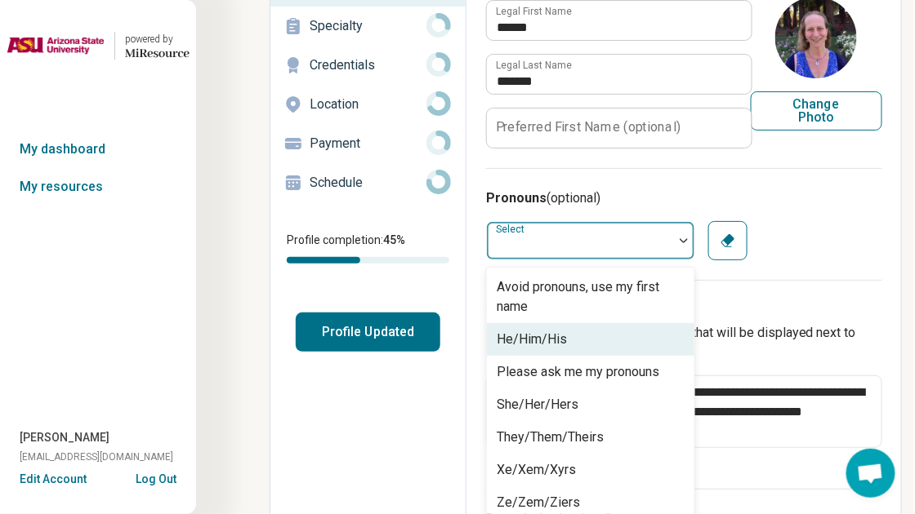
scroll to position [133, 0]
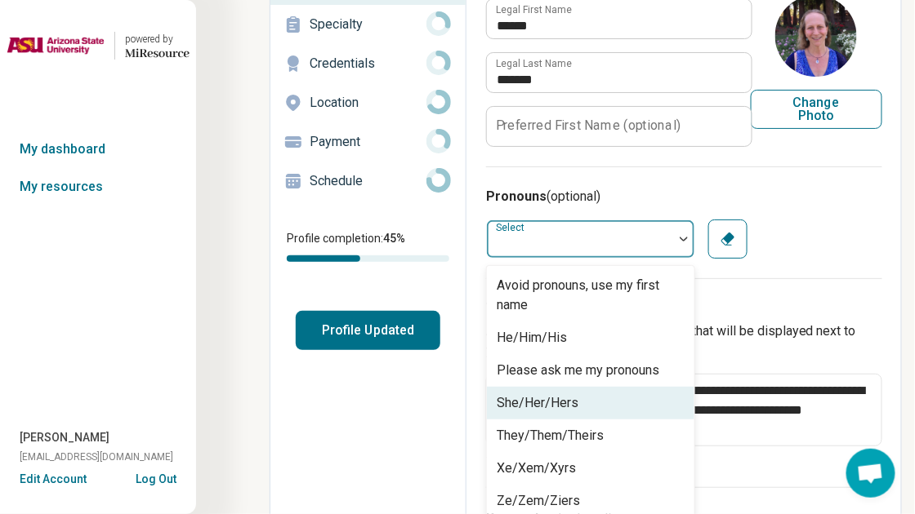
click at [621, 404] on div "She/Her/Hers" at bounding box center [590, 403] width 207 height 33
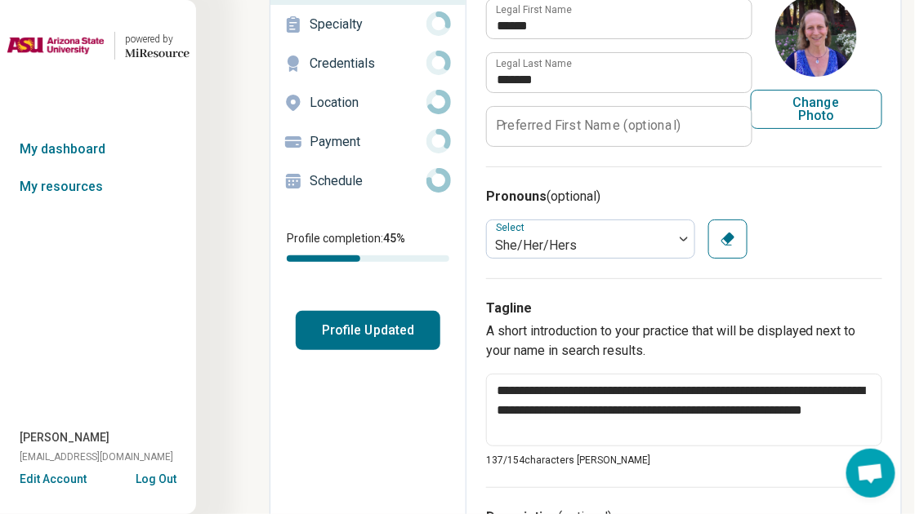
click at [599, 132] on label "Preferred First Name (optional)" at bounding box center [588, 125] width 185 height 13
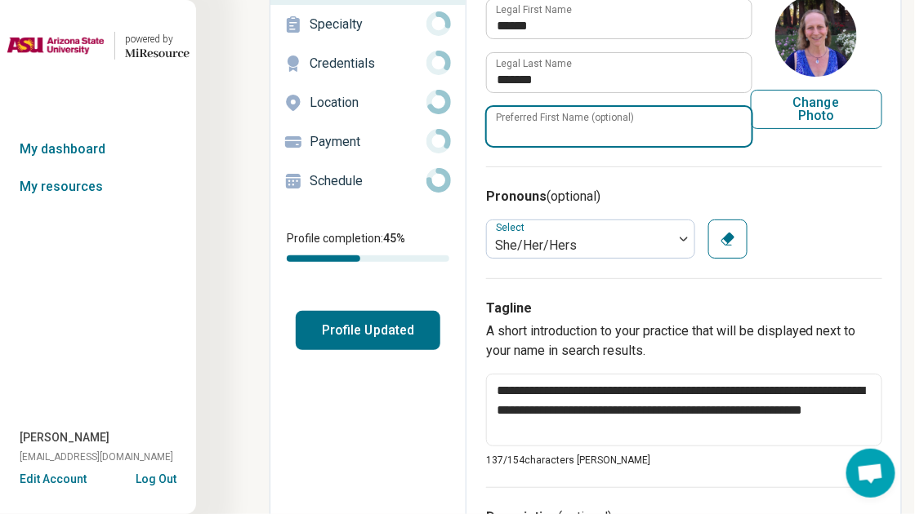
click at [599, 132] on input "Preferred First Name (optional)" at bounding box center [619, 126] width 265 height 39
type textarea "*"
type input "*****"
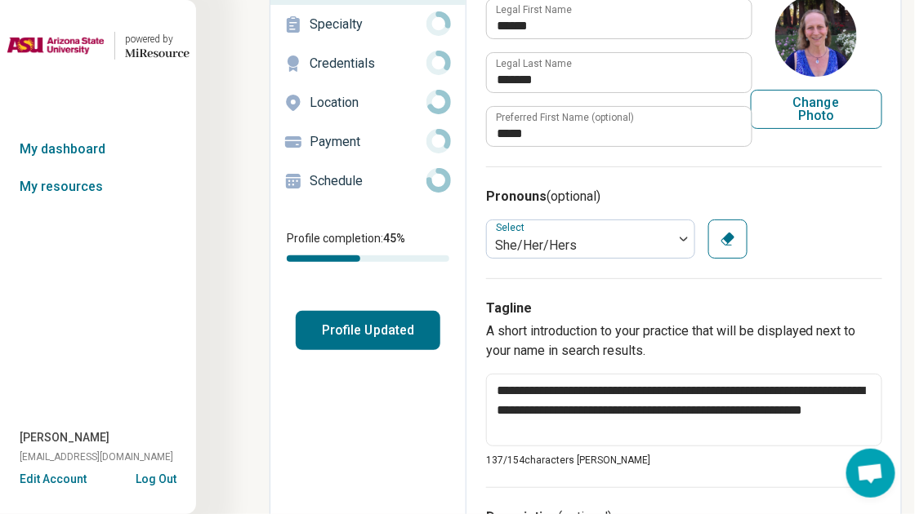
click at [828, 235] on div "Select She/Her/Hers Clear" at bounding box center [684, 239] width 396 height 39
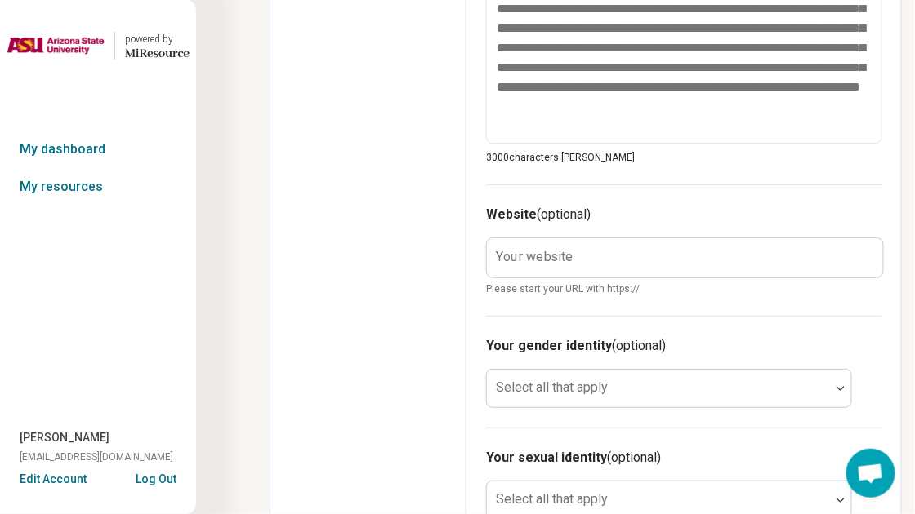
scroll to position [786, 0]
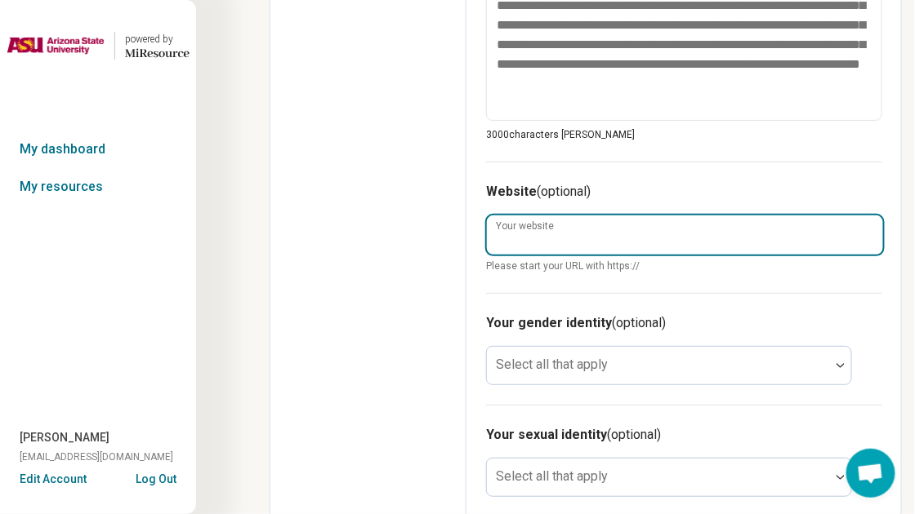
paste input "**********"
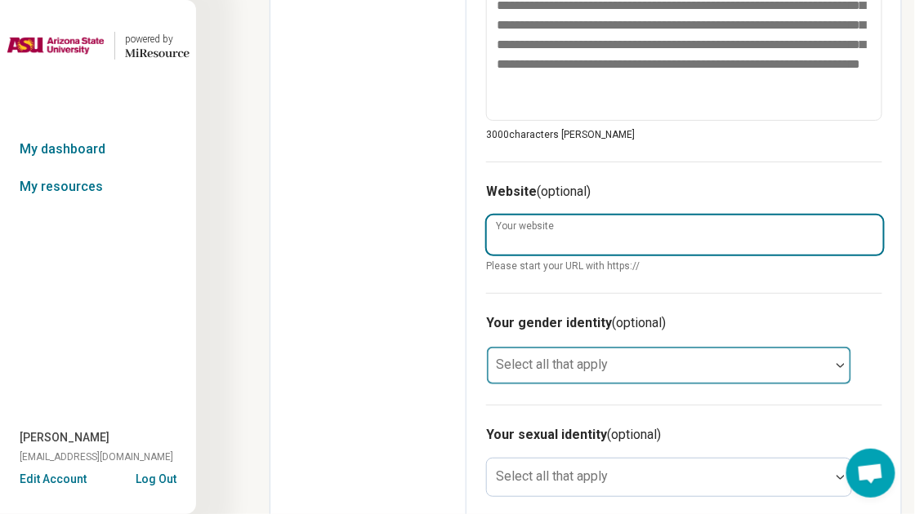
type textarea "*"
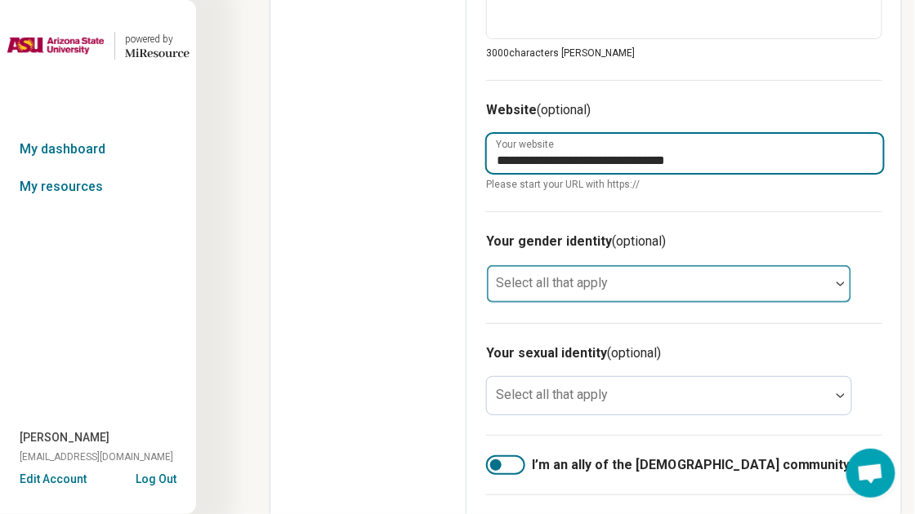
type input "**********"
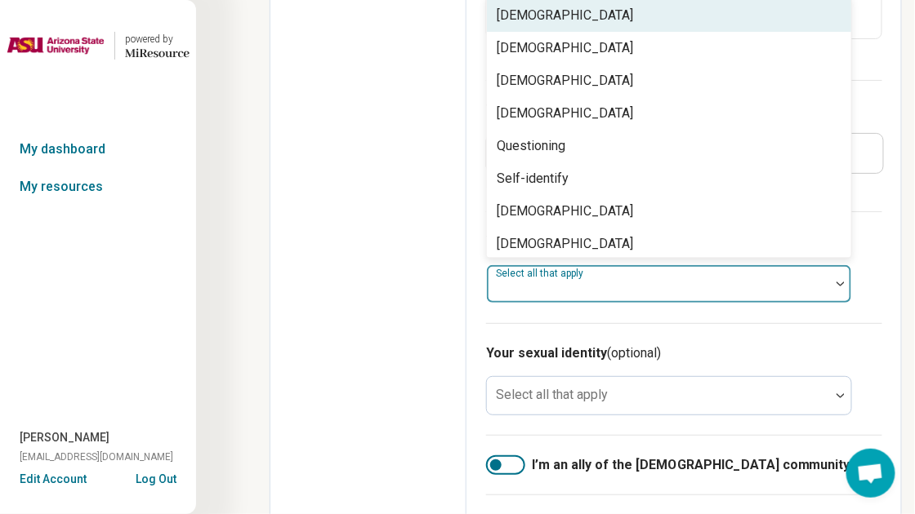
click at [643, 275] on div at bounding box center [658, 284] width 343 height 36
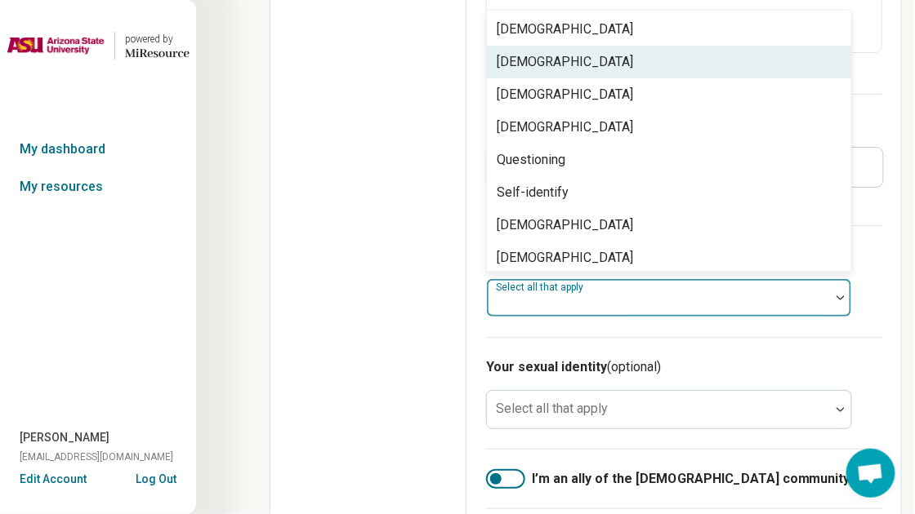
click at [626, 63] on div "Cisgender Woman" at bounding box center [669, 62] width 364 height 33
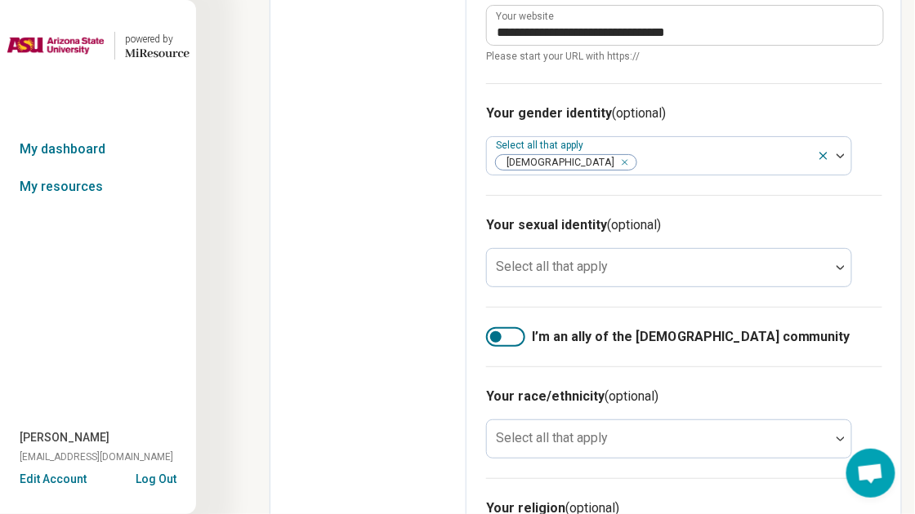
scroll to position [1018, 0]
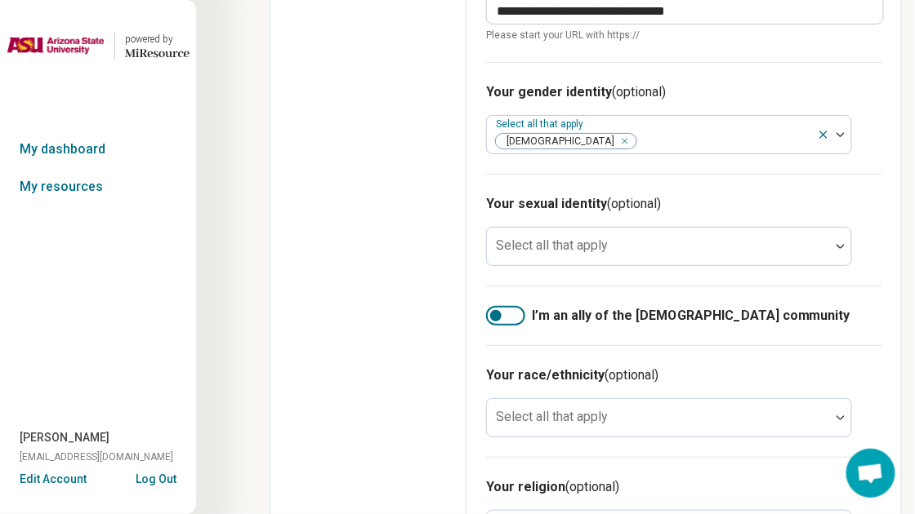
click at [497, 314] on div at bounding box center [495, 315] width 11 height 11
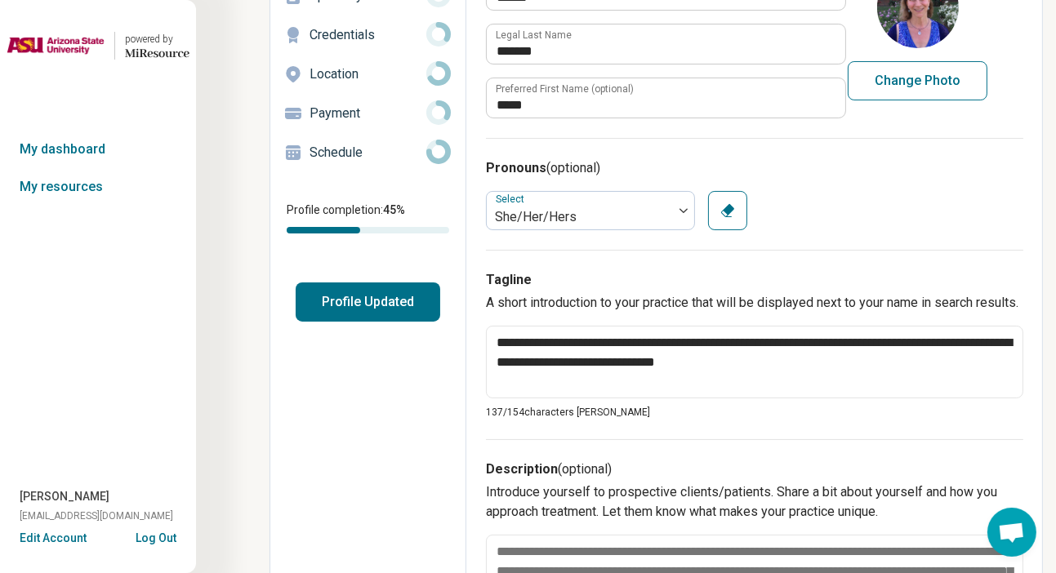
scroll to position [72, 0]
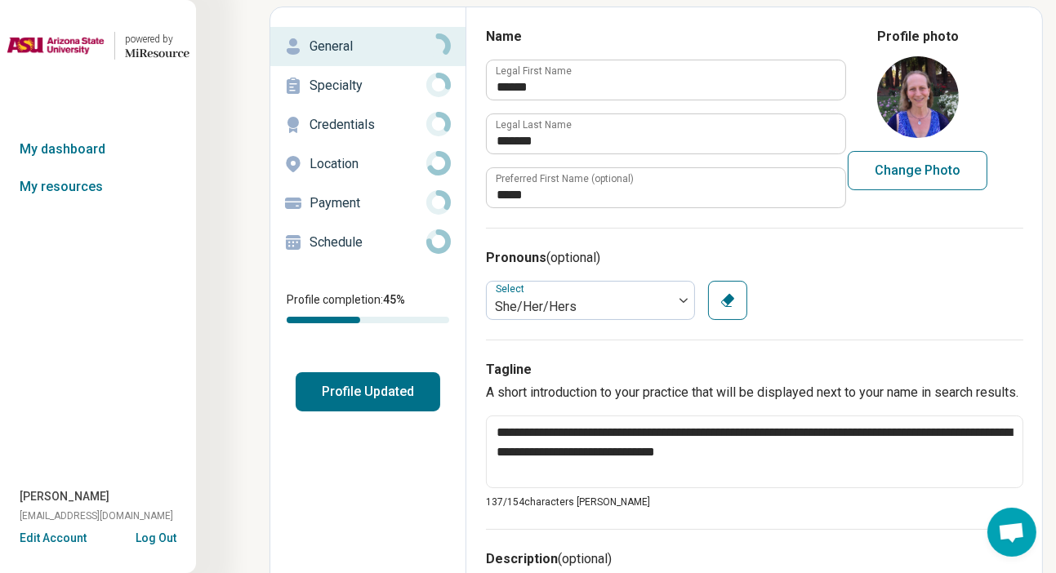
click at [354, 91] on p "Specialty" at bounding box center [367, 86] width 117 height 20
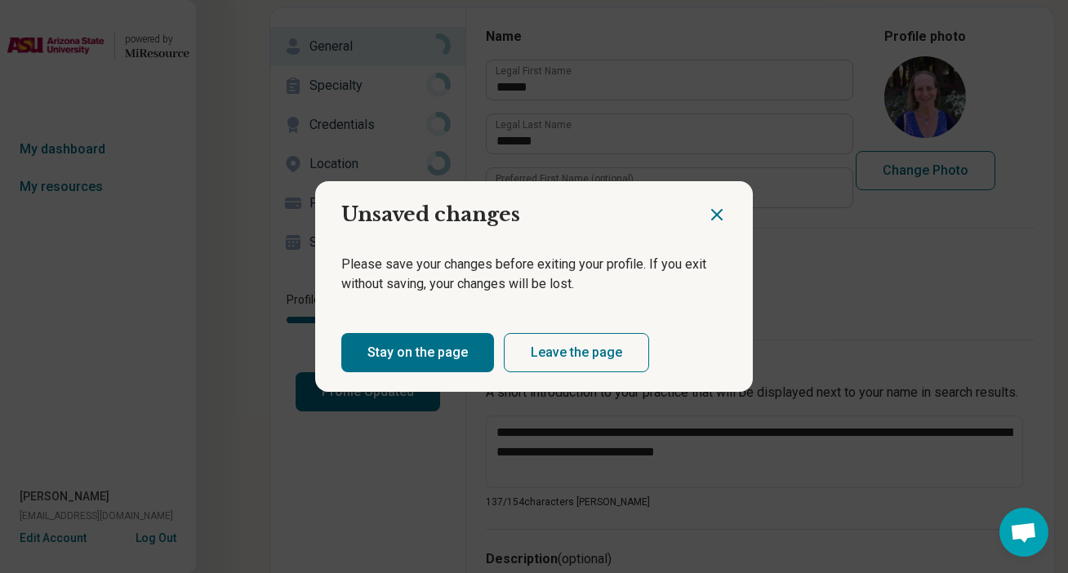
click at [709, 216] on icon "Close dialog" at bounding box center [717, 215] width 20 height 20
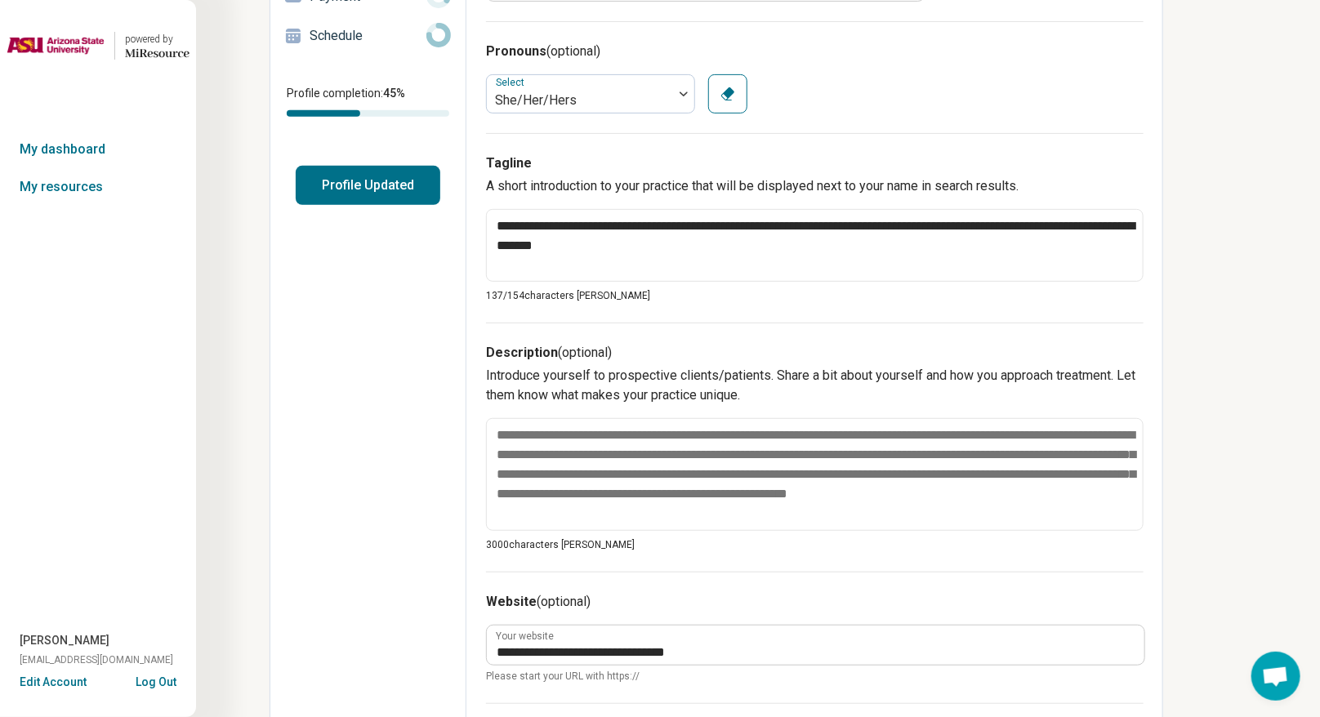
scroll to position [0, 0]
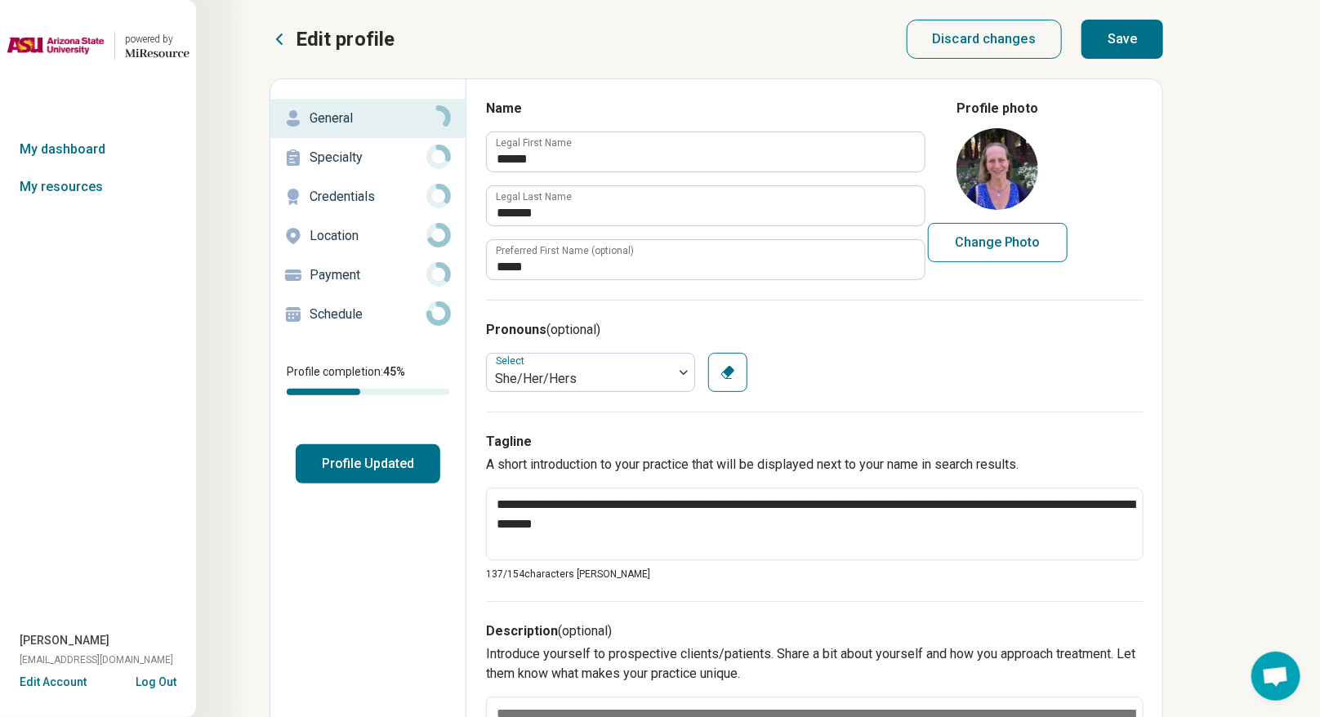
click at [926, 47] on button "Save" at bounding box center [1122, 39] width 82 height 39
click at [353, 159] on p "Specialty" at bounding box center [367, 158] width 117 height 20
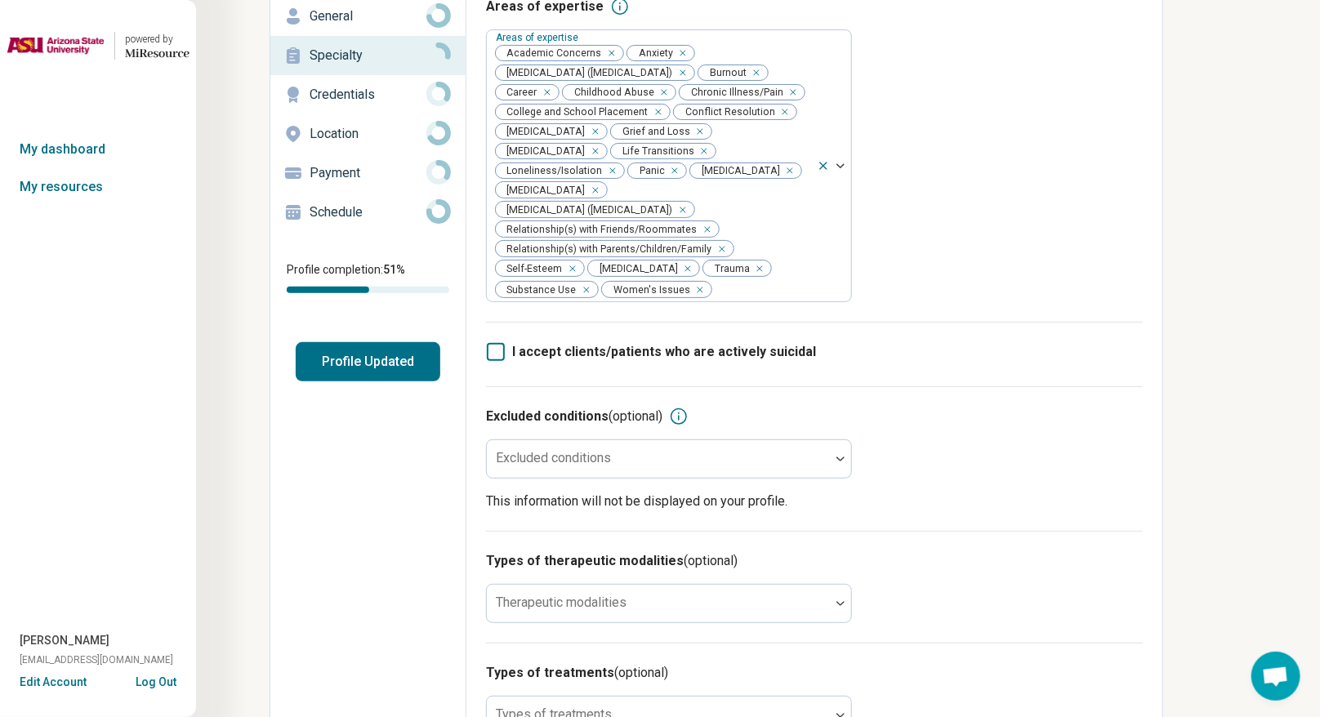
scroll to position [204, 0]
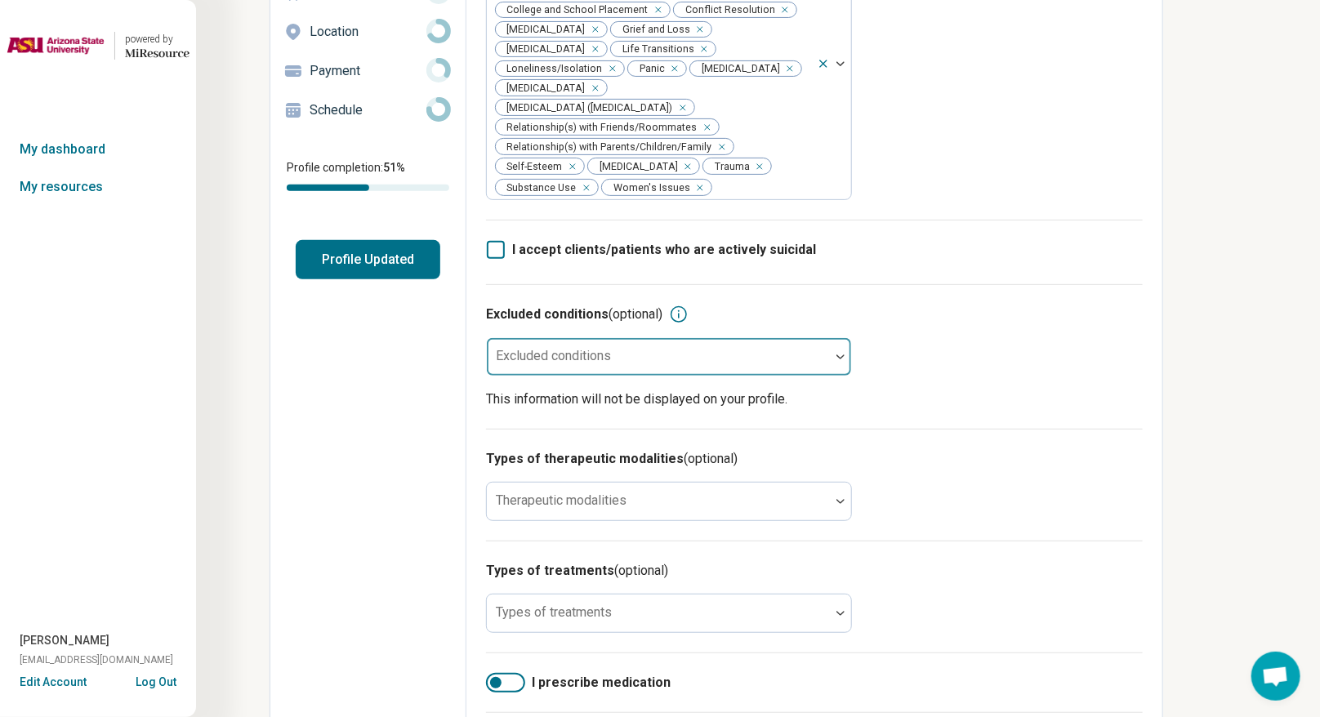
click at [830, 359] on div at bounding box center [840, 356] width 21 height 5
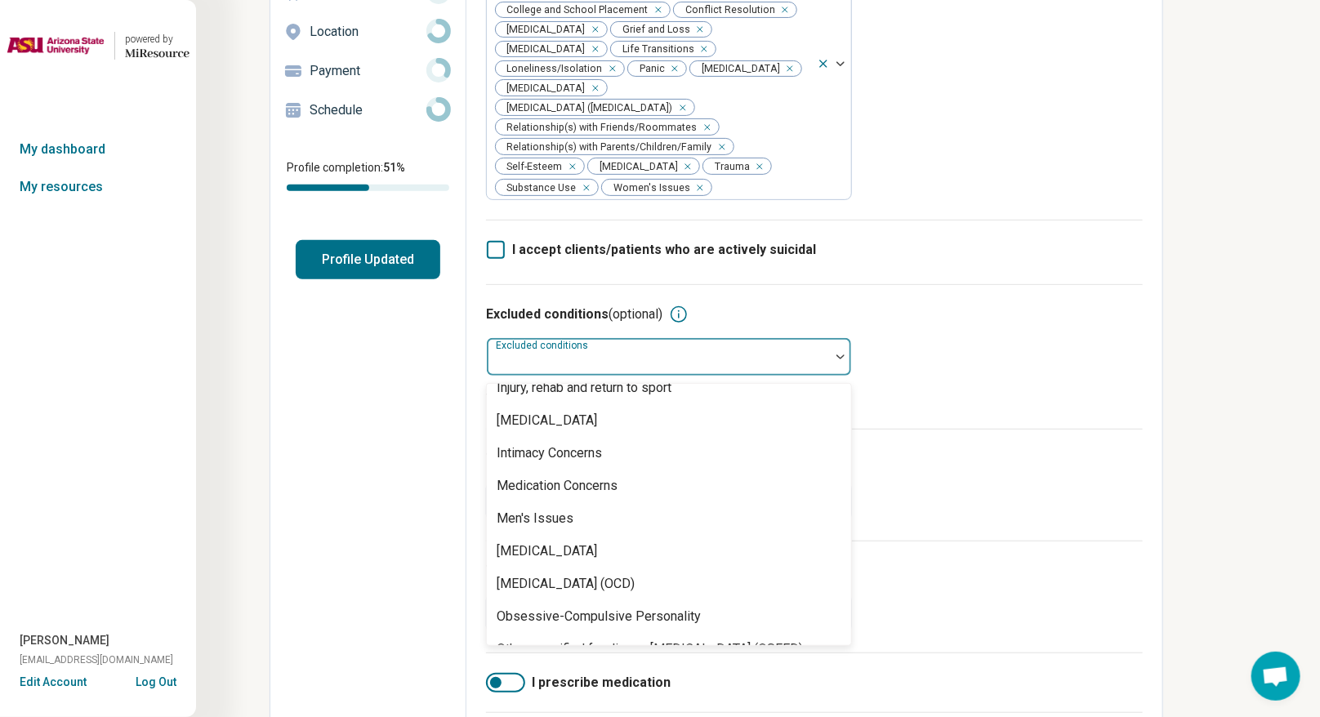
scroll to position [1071, 0]
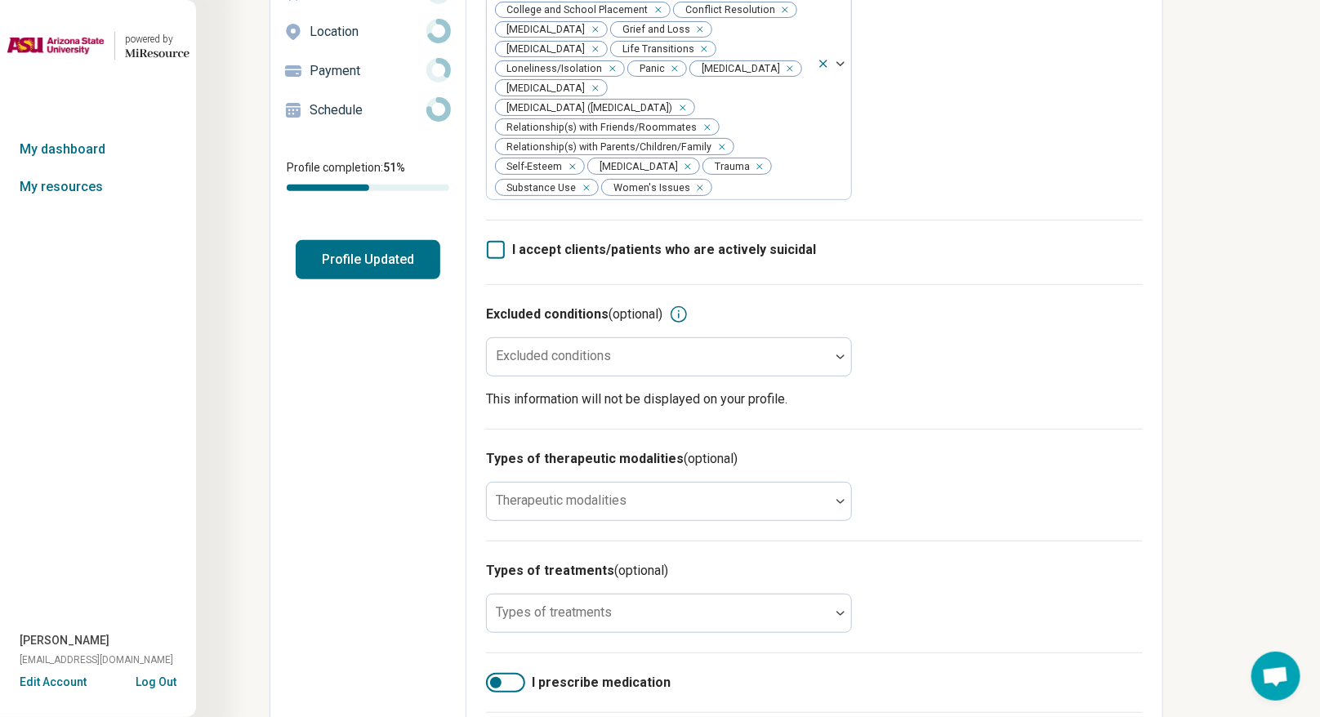
click at [349, 435] on div "Edit profile General Specialty Credentials Location Payment Schedule Profile co…" at bounding box center [368, 480] width 196 height 1210
click at [837, 513] on div at bounding box center [840, 502] width 21 height 38
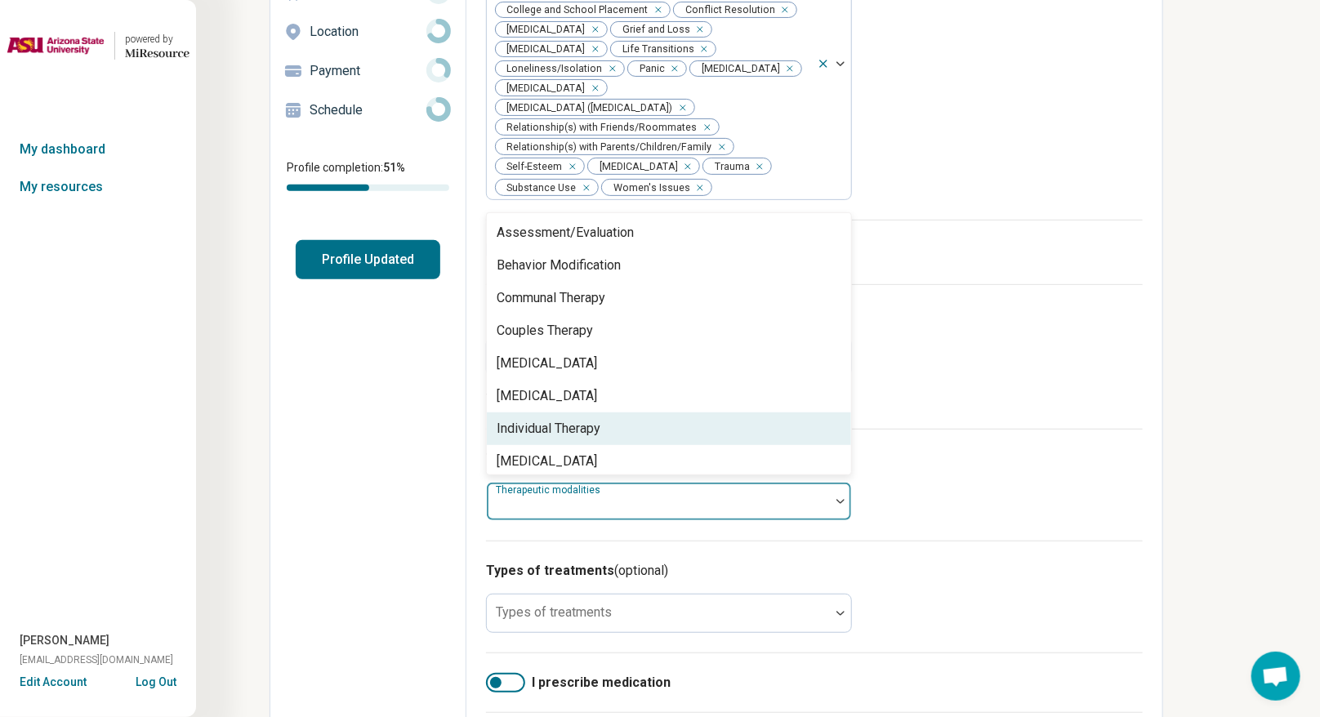
scroll to position [6, 0]
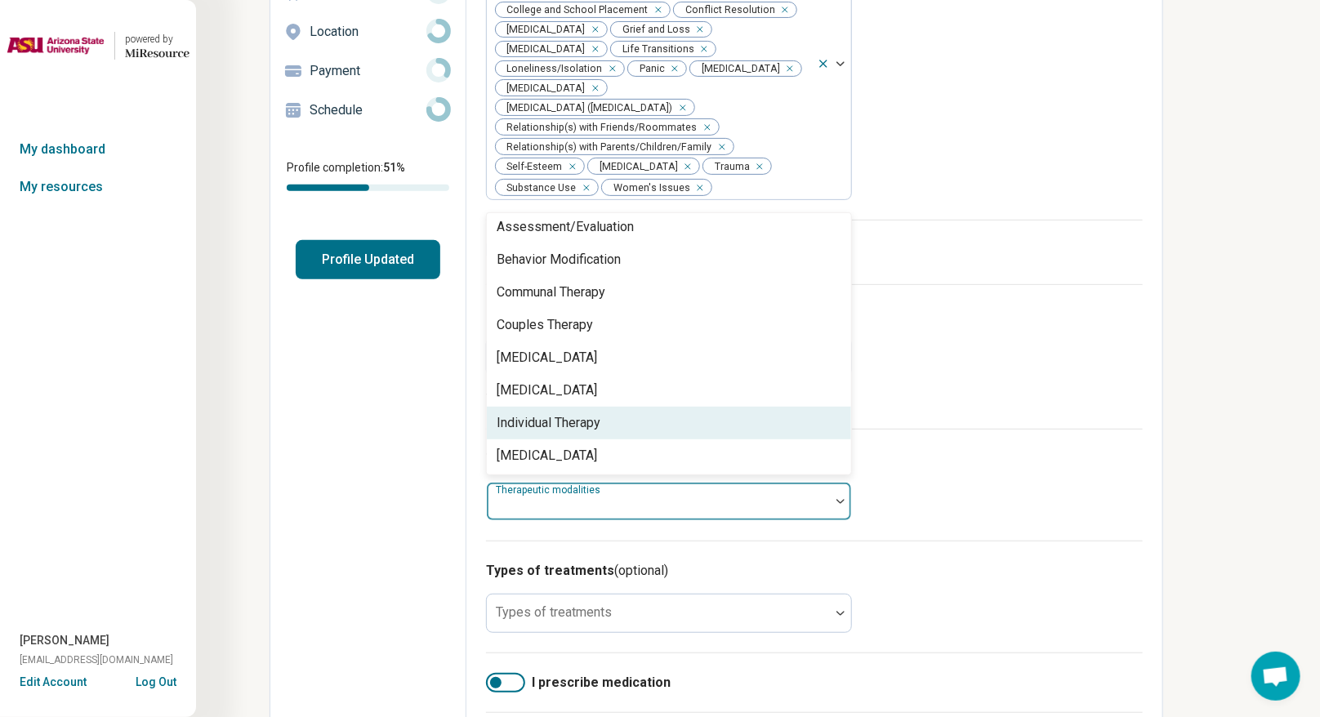
click at [614, 423] on div "Individual Therapy" at bounding box center [669, 423] width 364 height 33
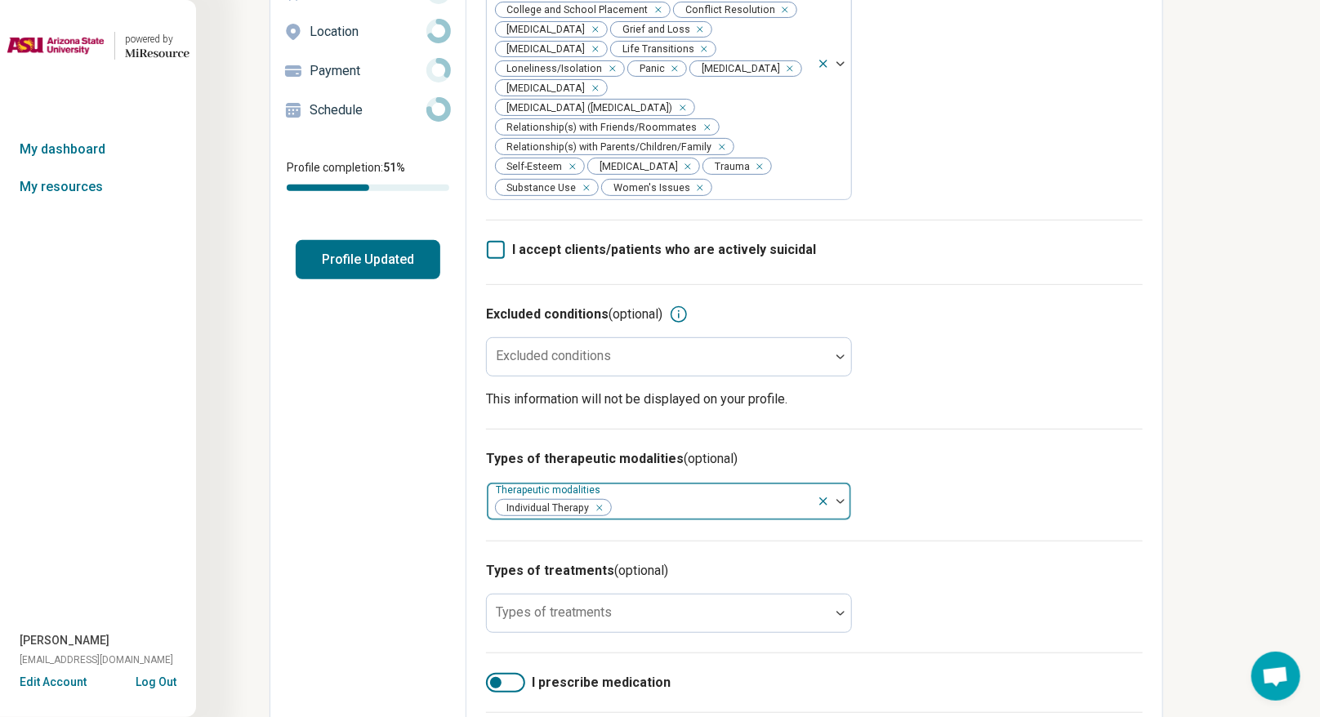
click at [841, 509] on div at bounding box center [834, 502] width 34 height 38
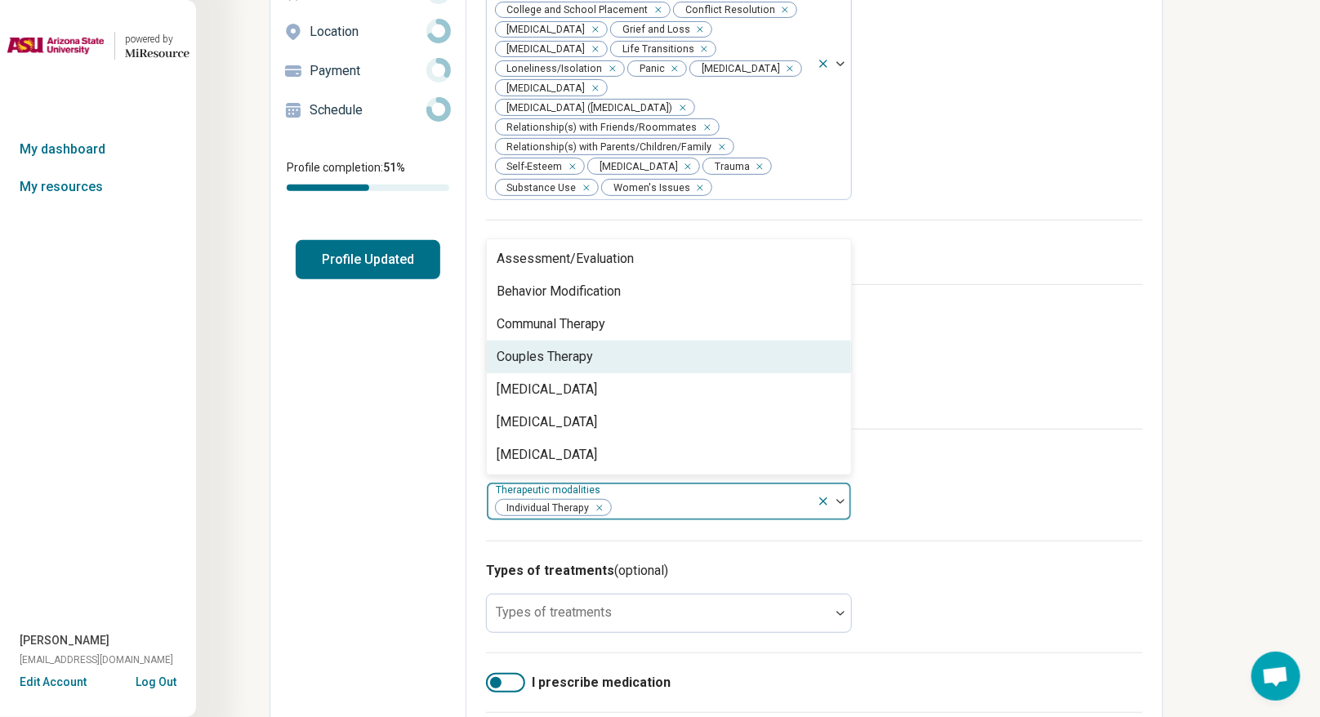
click at [565, 362] on div "Couples Therapy" at bounding box center [545, 357] width 96 height 20
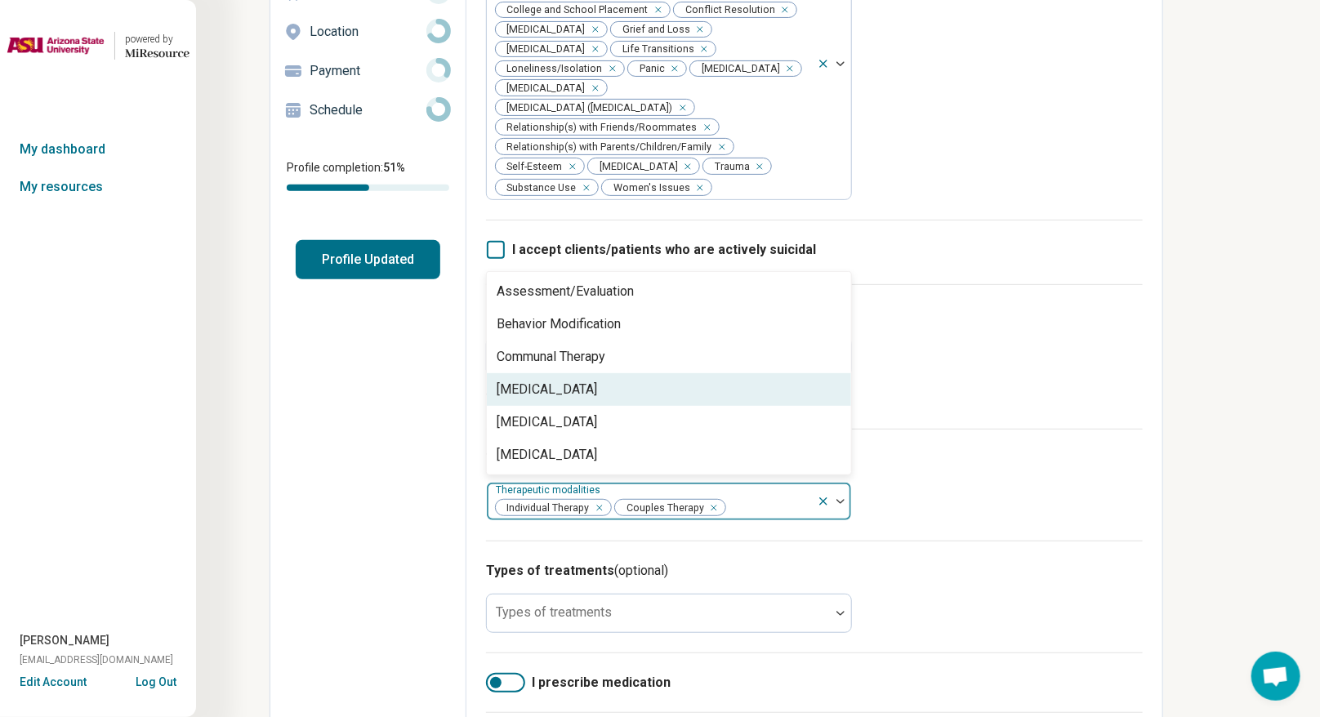
click at [926, 448] on div "Types of therapeutic modalities (optional) option Couples Therapy, selected. 6 …" at bounding box center [814, 485] width 657 height 112
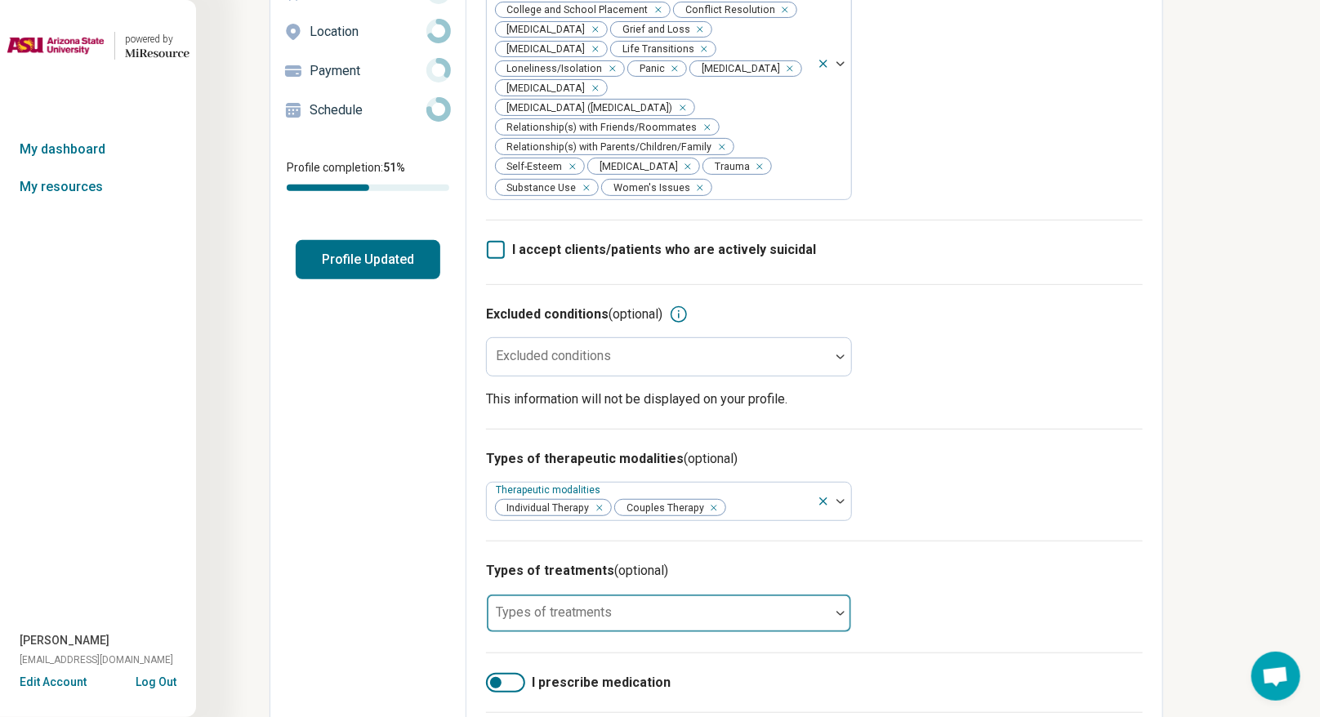
click at [834, 526] on div at bounding box center [840, 613] width 21 height 38
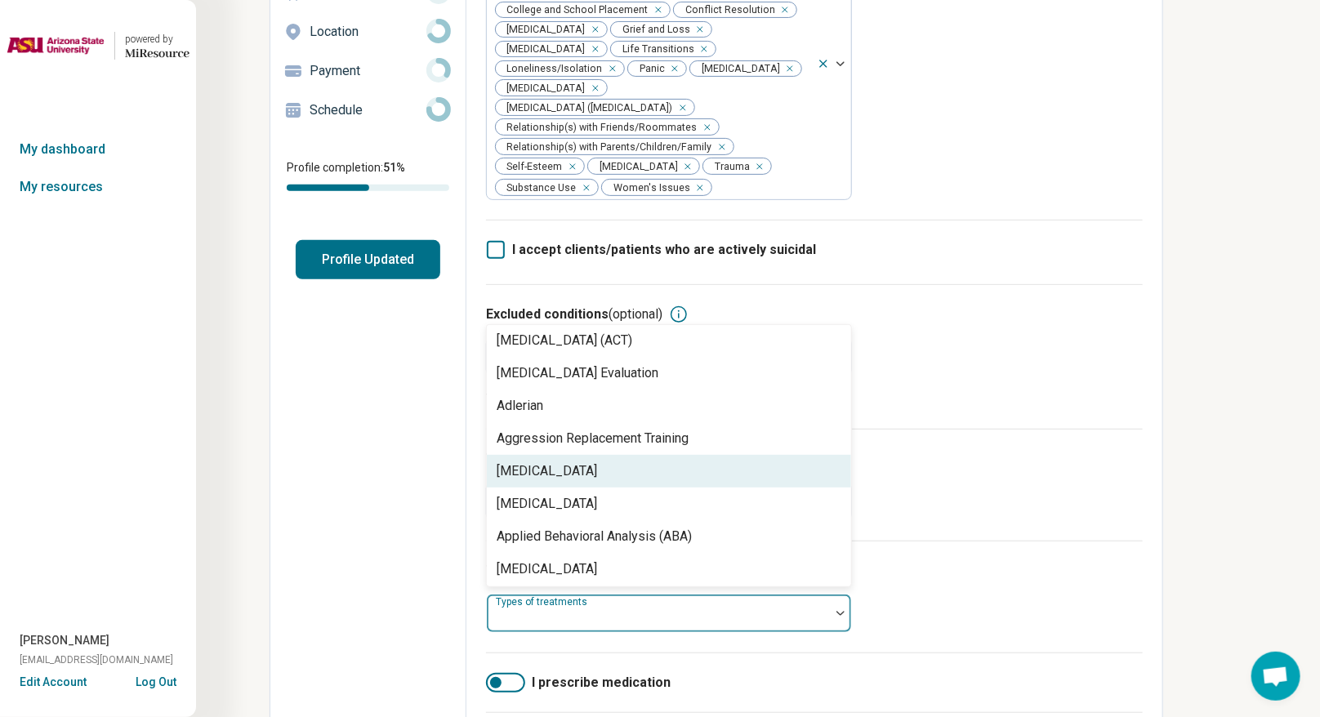
scroll to position [204, 0]
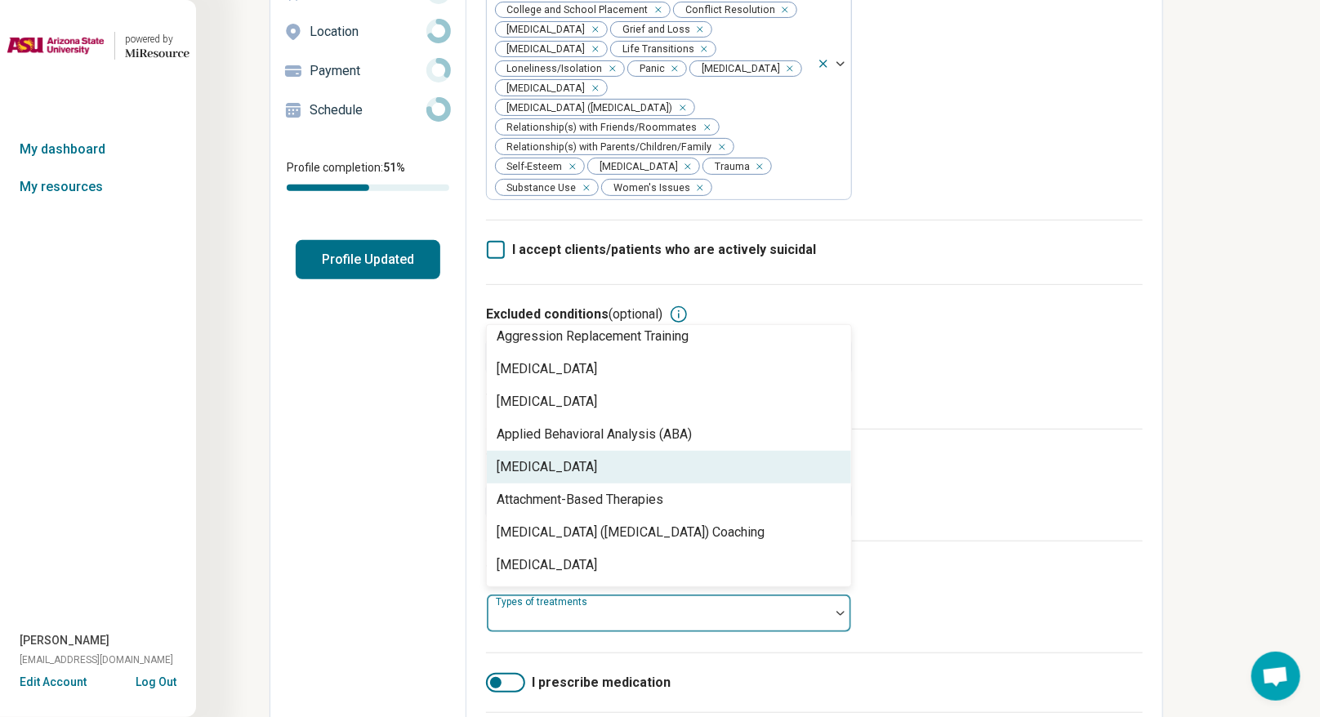
click at [612, 476] on div "[MEDICAL_DATA]" at bounding box center [669, 467] width 364 height 33
click at [612, 476] on div "Attachment-Based Therapies" at bounding box center [580, 467] width 167 height 20
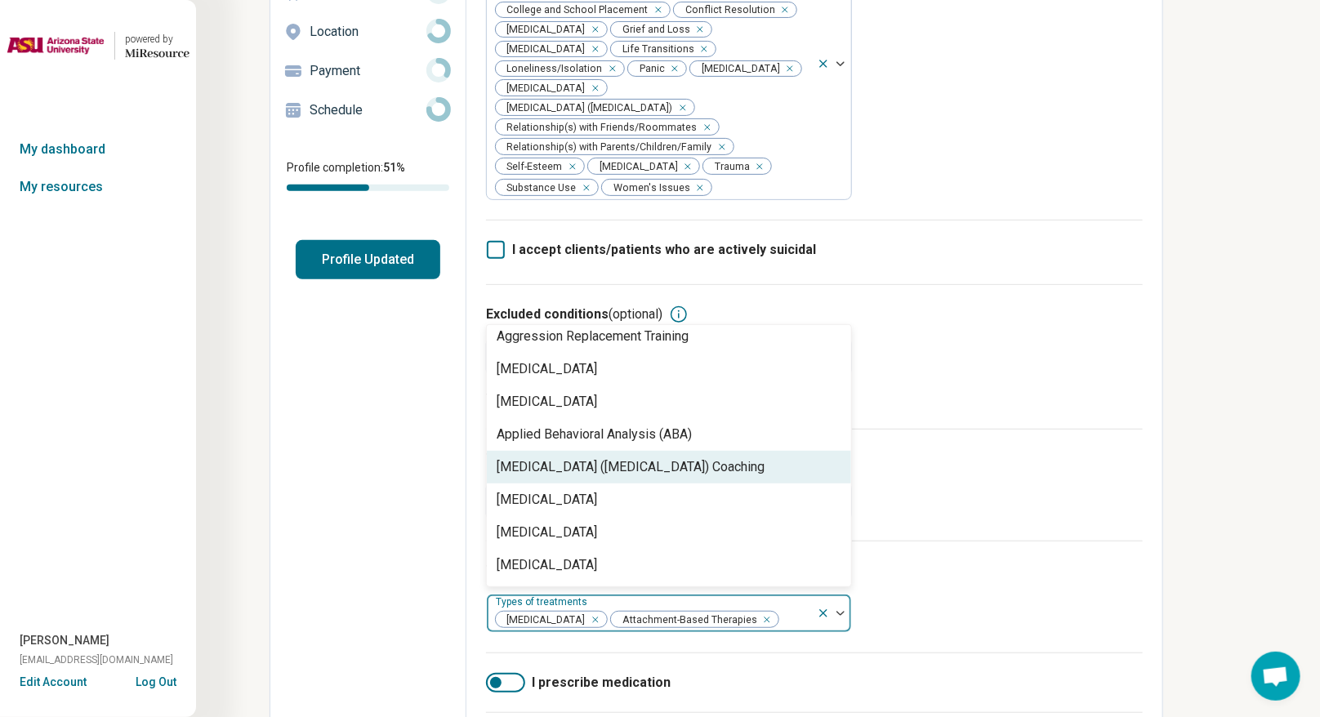
click at [612, 476] on div "Attention Deficit Hyperactivity Disorder (ADHD) Coaching" at bounding box center [631, 467] width 268 height 20
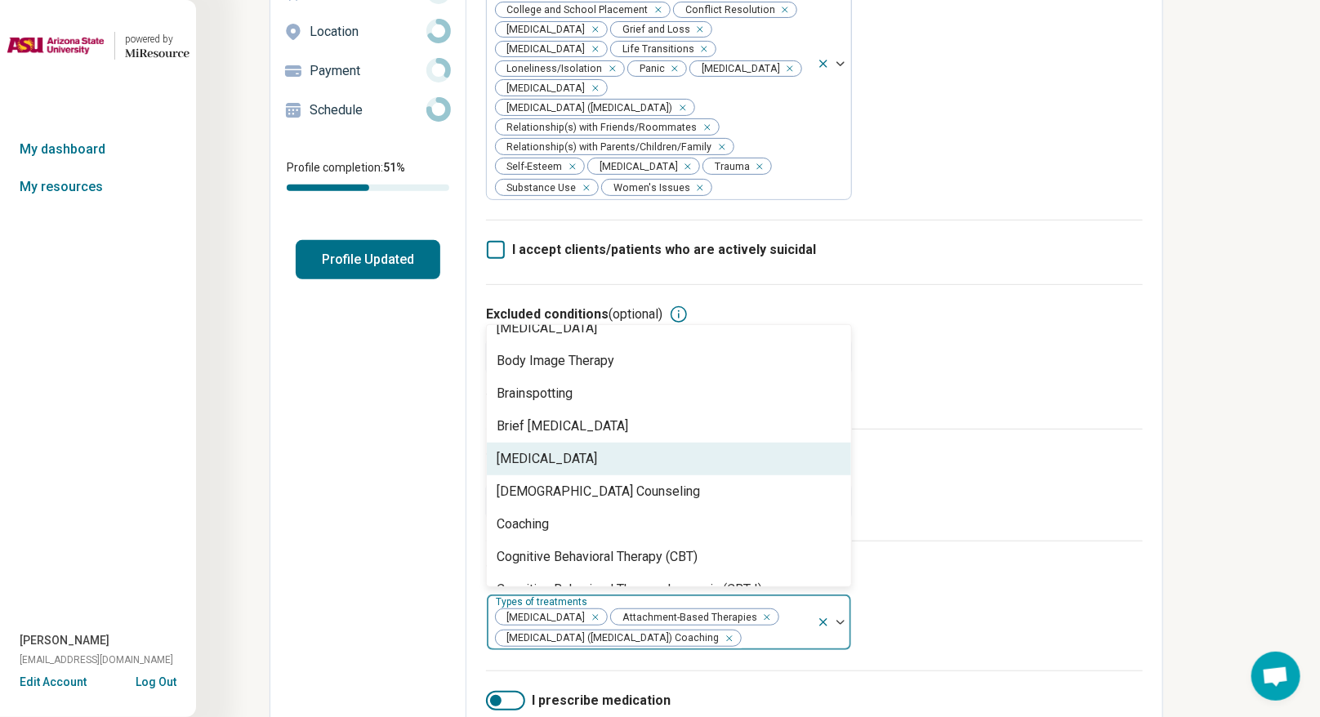
scroll to position [510, 0]
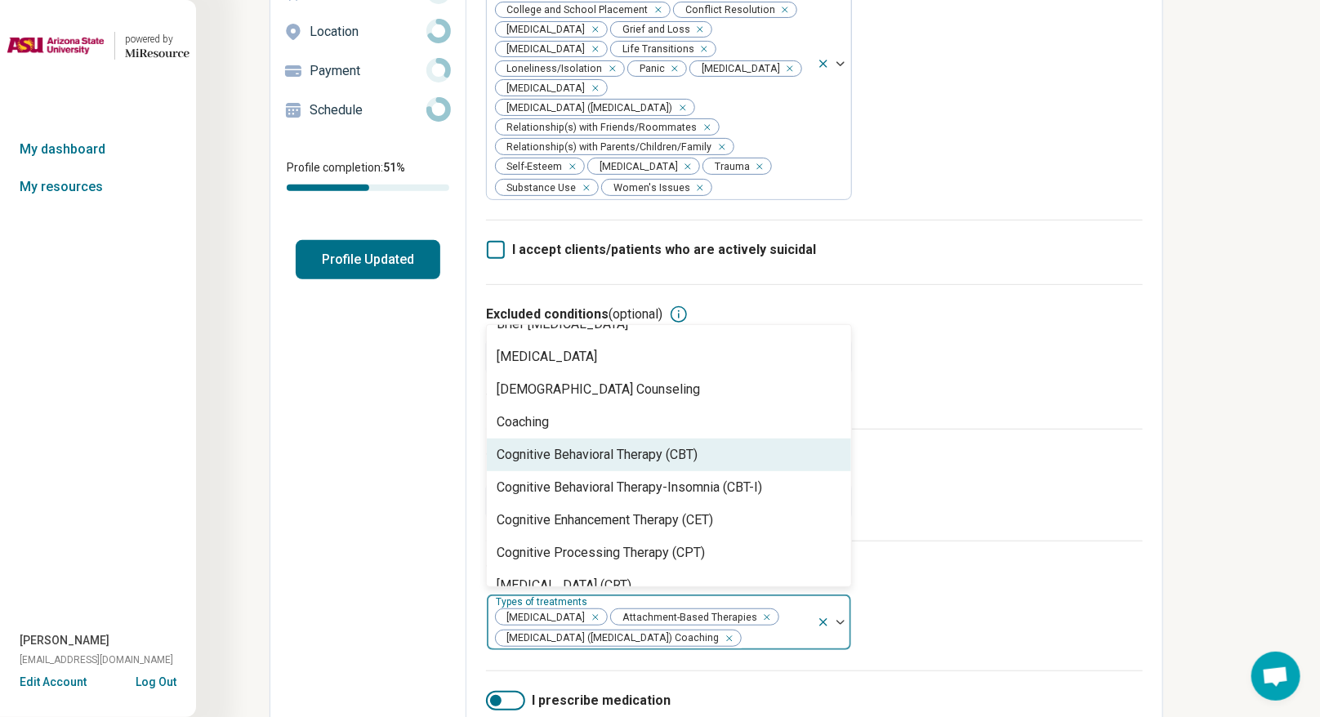
click at [614, 452] on div "Cognitive Behavioral Therapy (CBT)" at bounding box center [597, 455] width 201 height 20
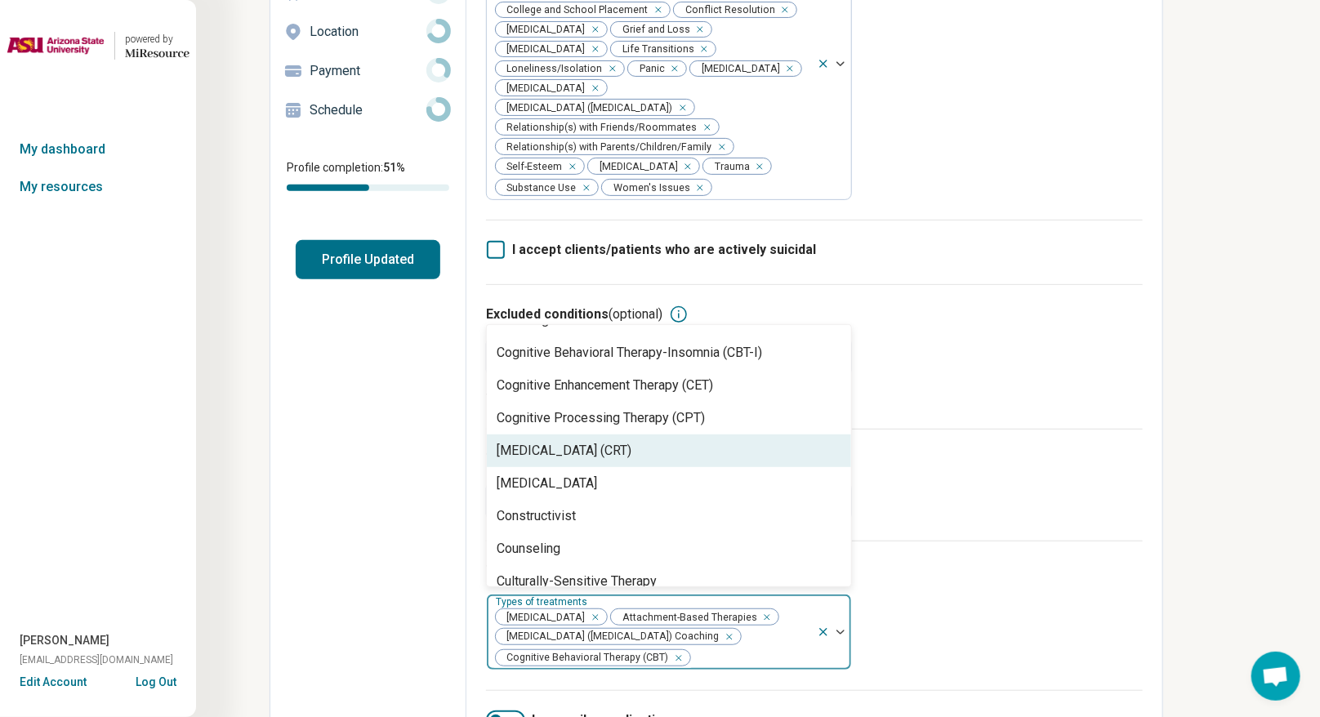
scroll to position [715, 0]
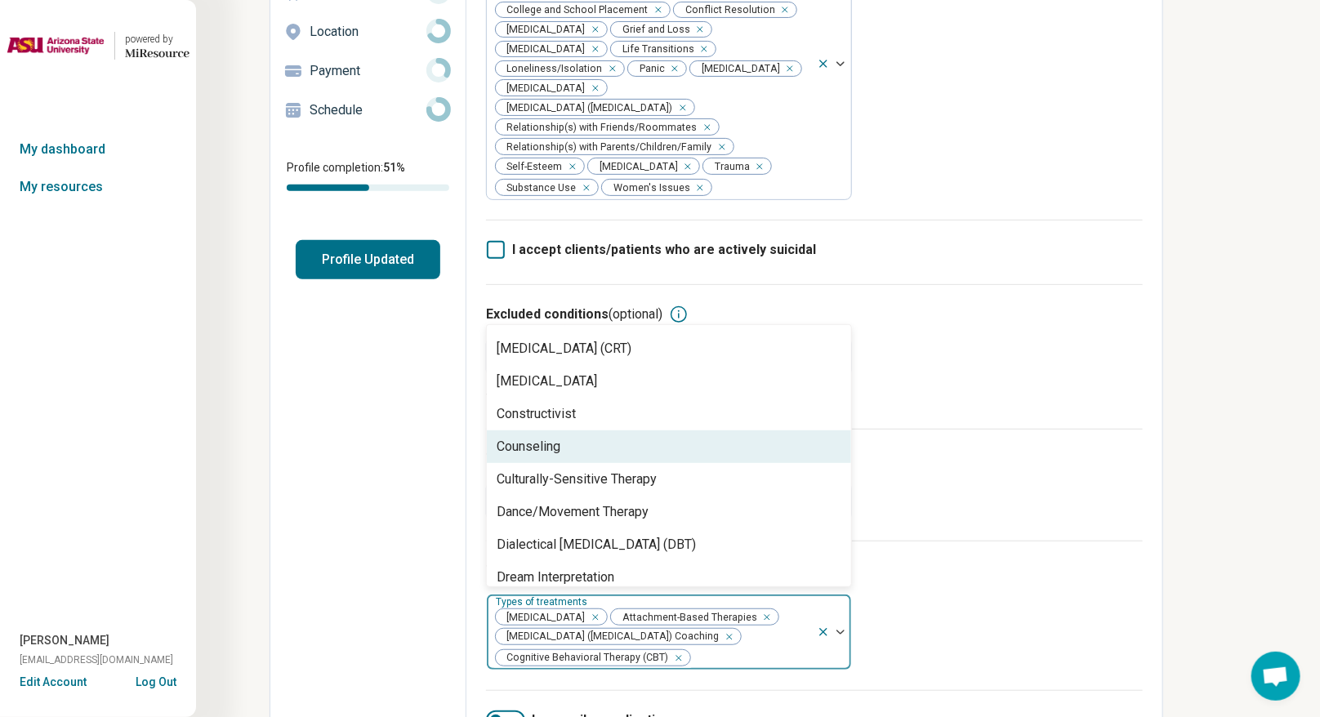
click at [614, 452] on div "Counseling" at bounding box center [669, 446] width 364 height 33
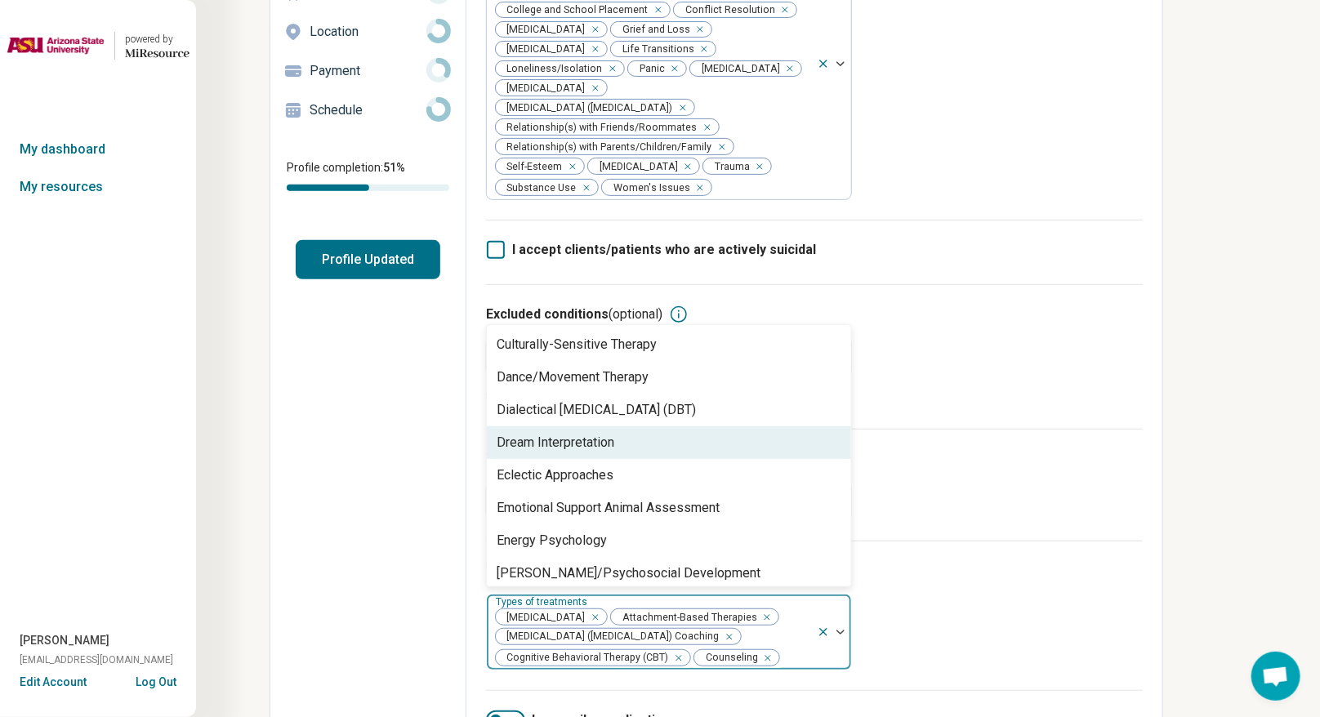
click at [614, 452] on div "Dream Interpretation" at bounding box center [556, 443] width 118 height 20
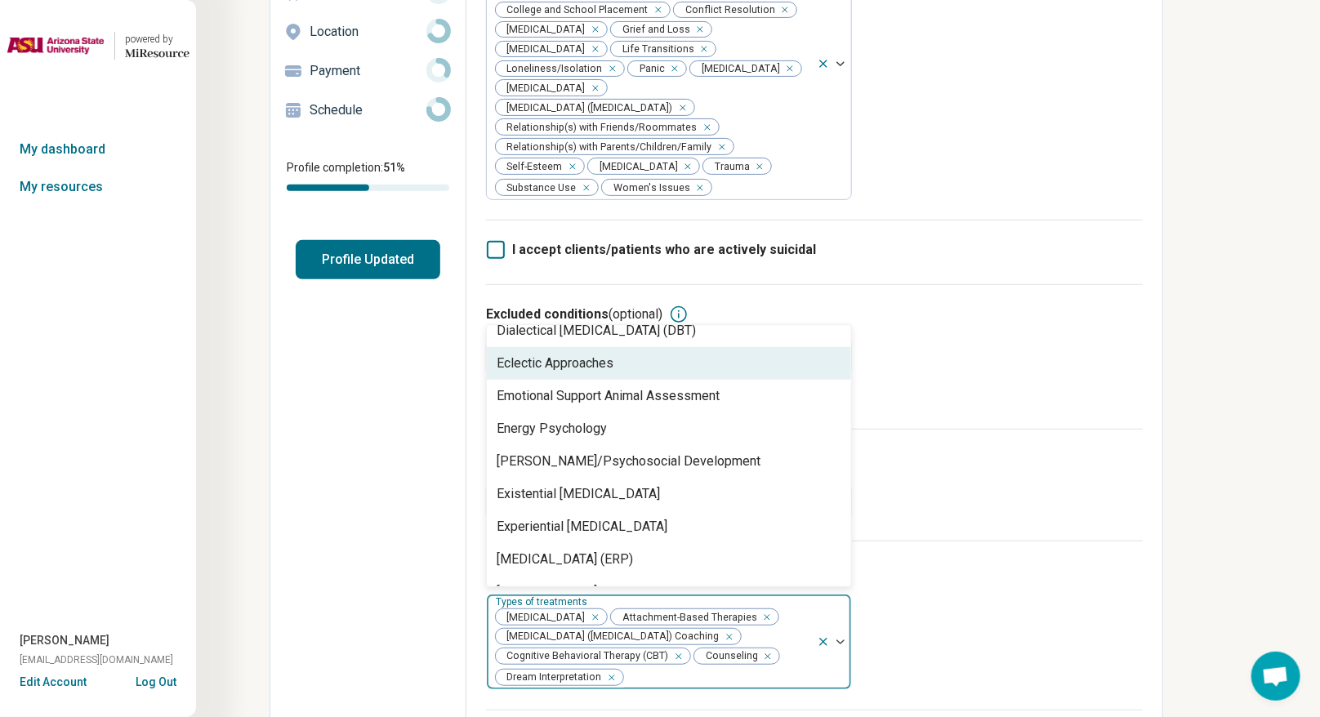
scroll to position [919, 0]
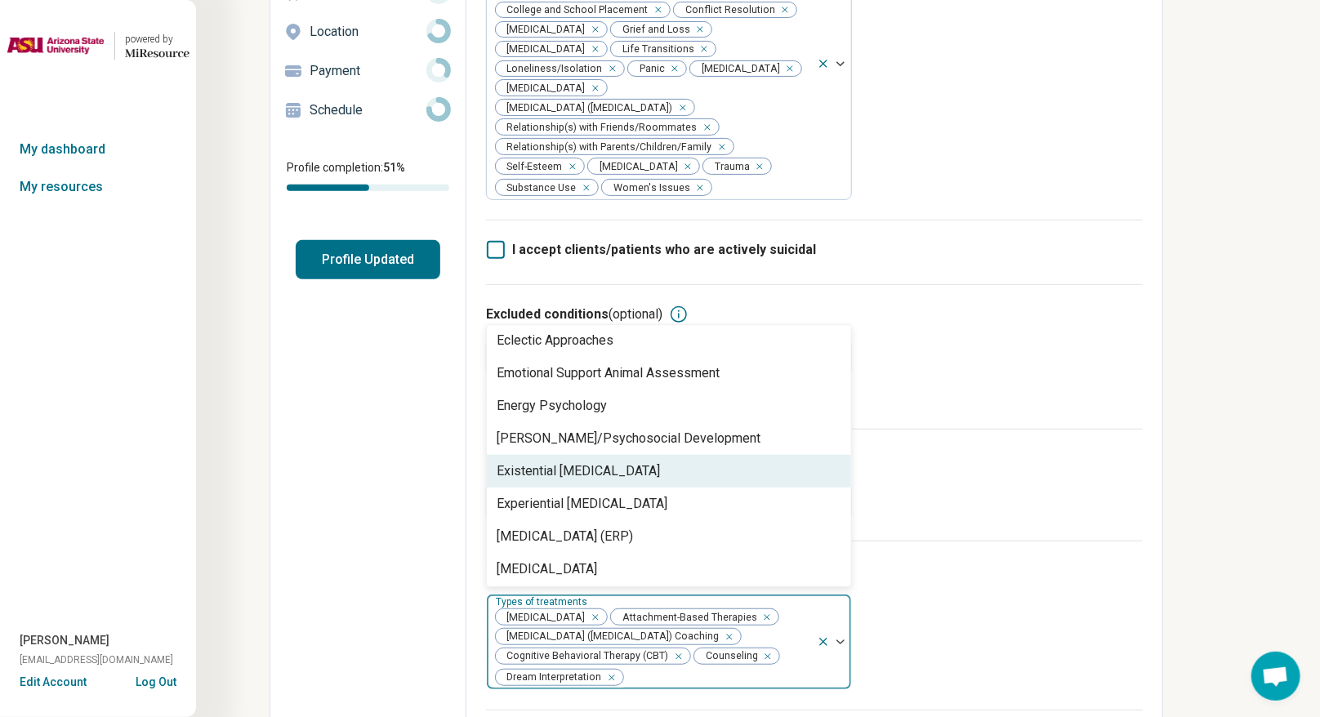
click at [617, 460] on div "Existential [MEDICAL_DATA]" at bounding box center [669, 471] width 364 height 33
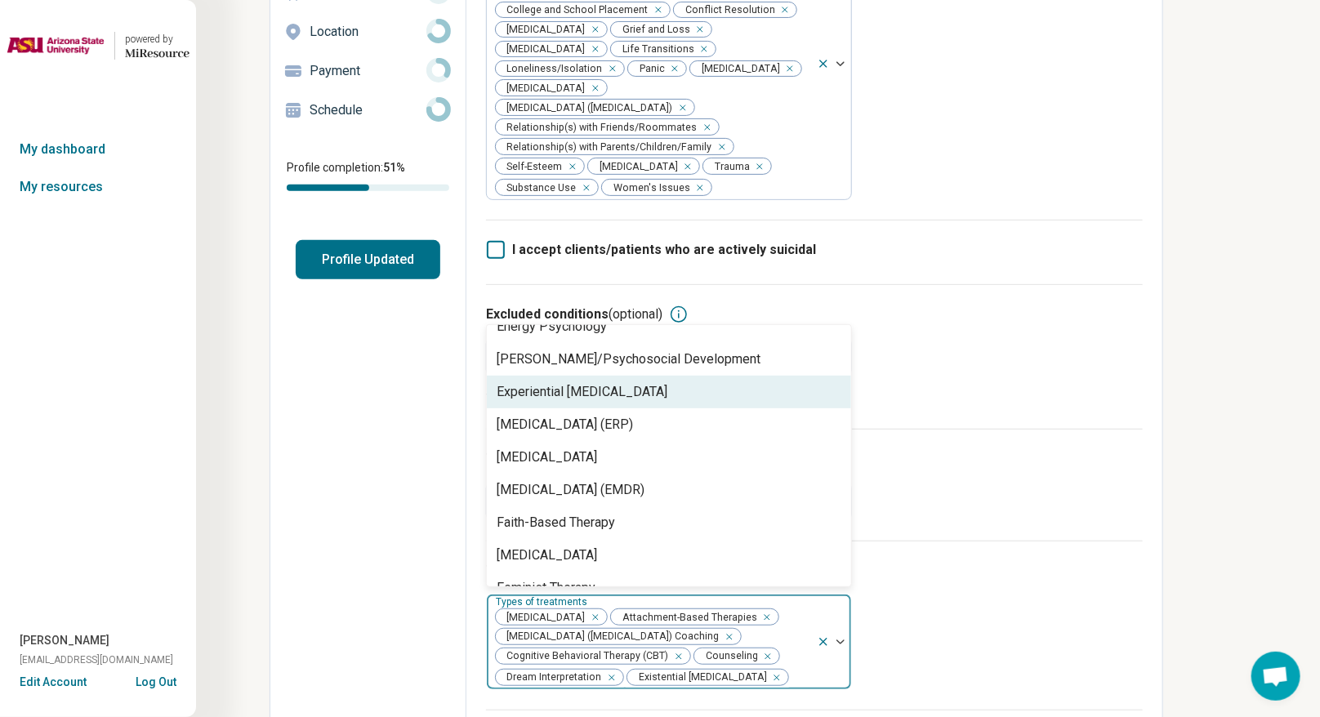
scroll to position [1021, 0]
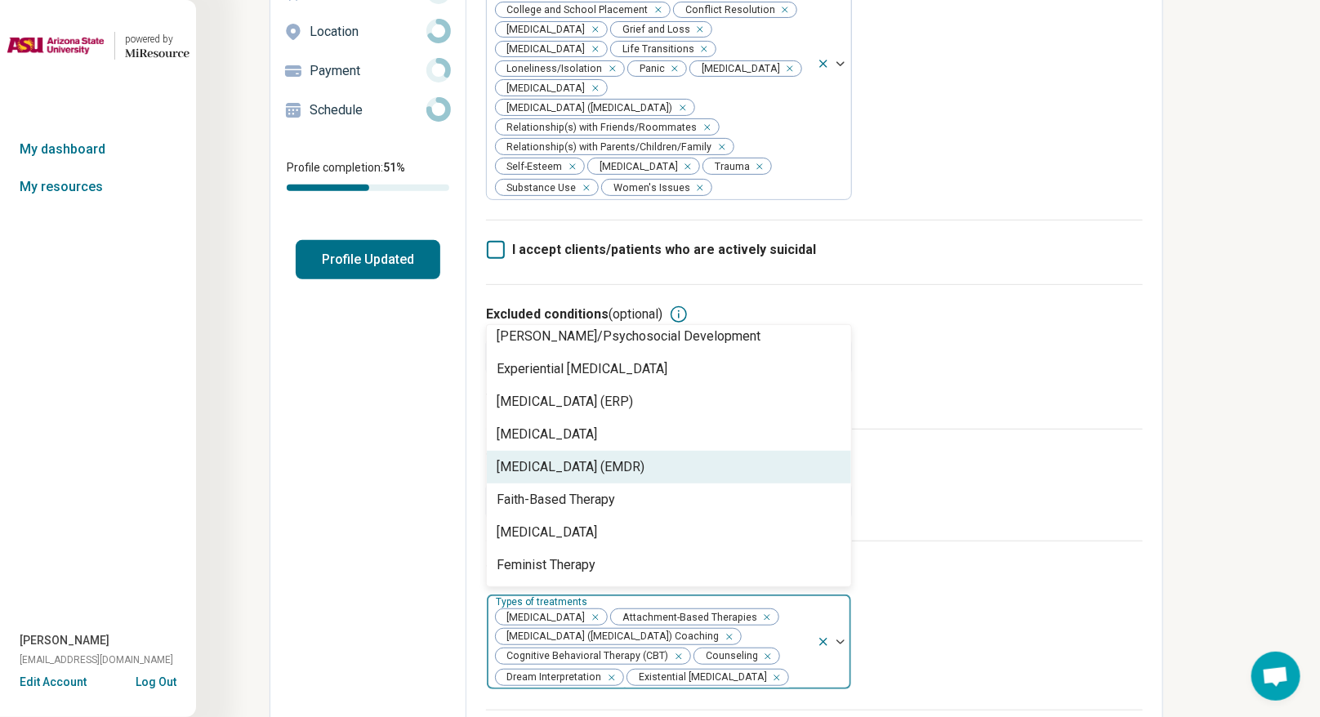
click at [614, 465] on div "Eye Movement Desensitization and Reprocessing (EMDR)" at bounding box center [571, 467] width 148 height 20
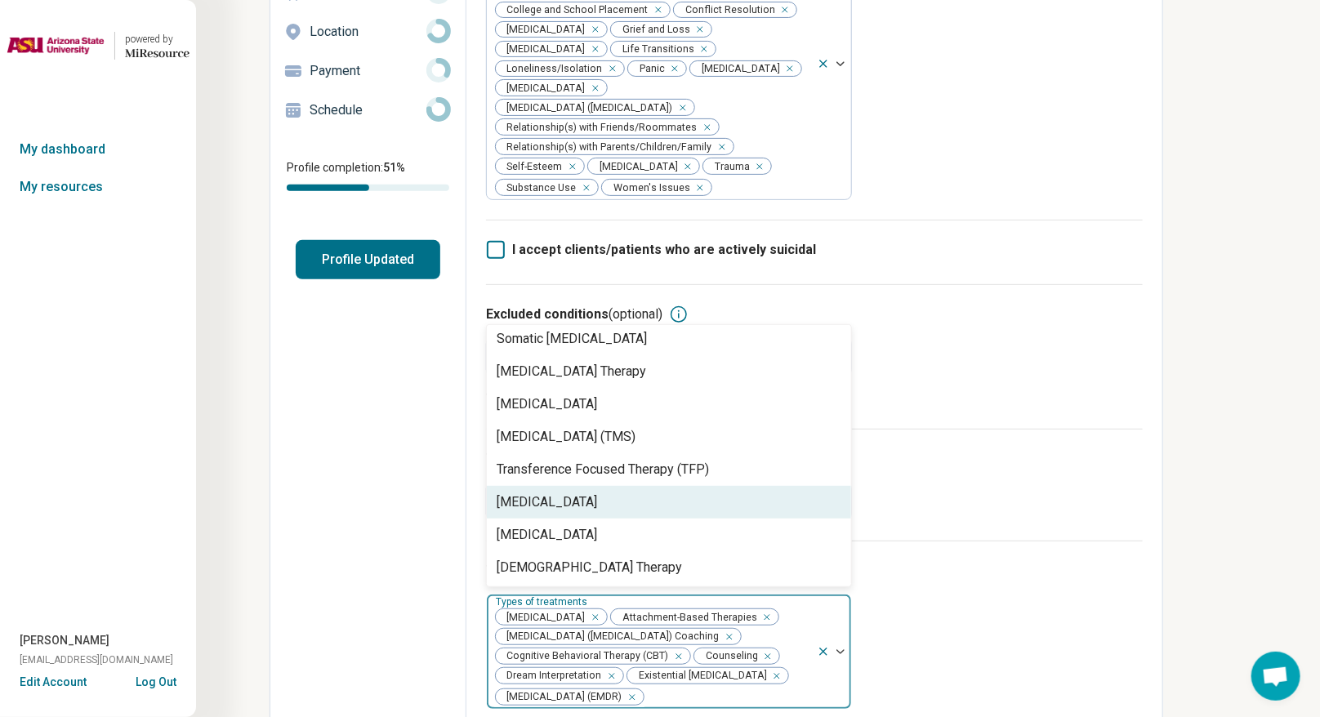
scroll to position [2778, 0]
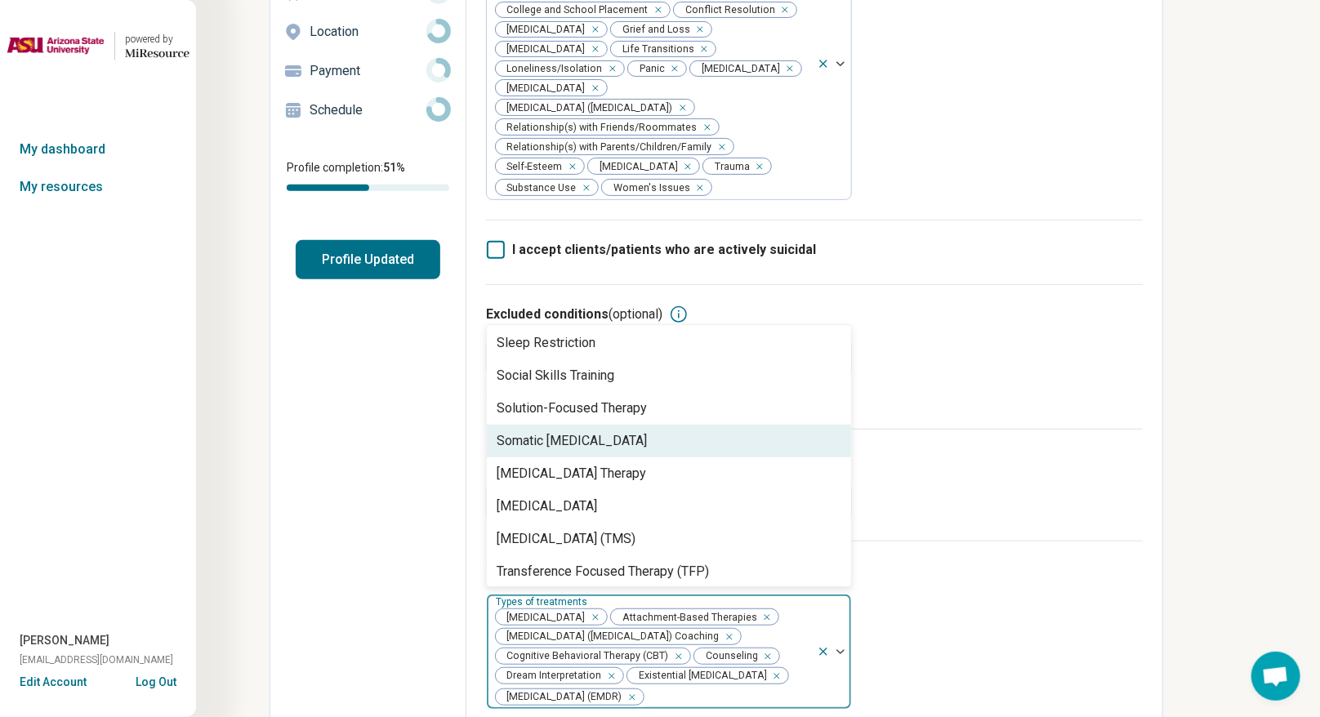
click at [613, 448] on div "Somatic Psychotherapy" at bounding box center [572, 441] width 150 height 20
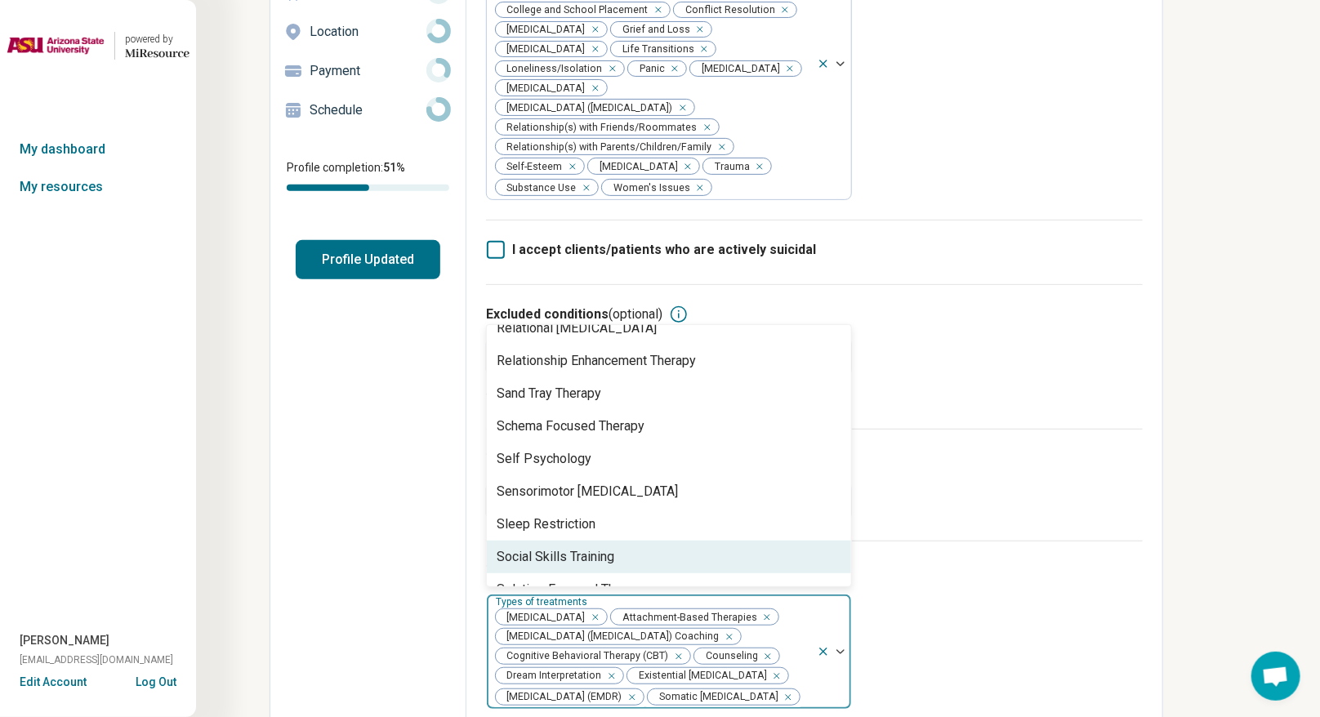
scroll to position [2574, 0]
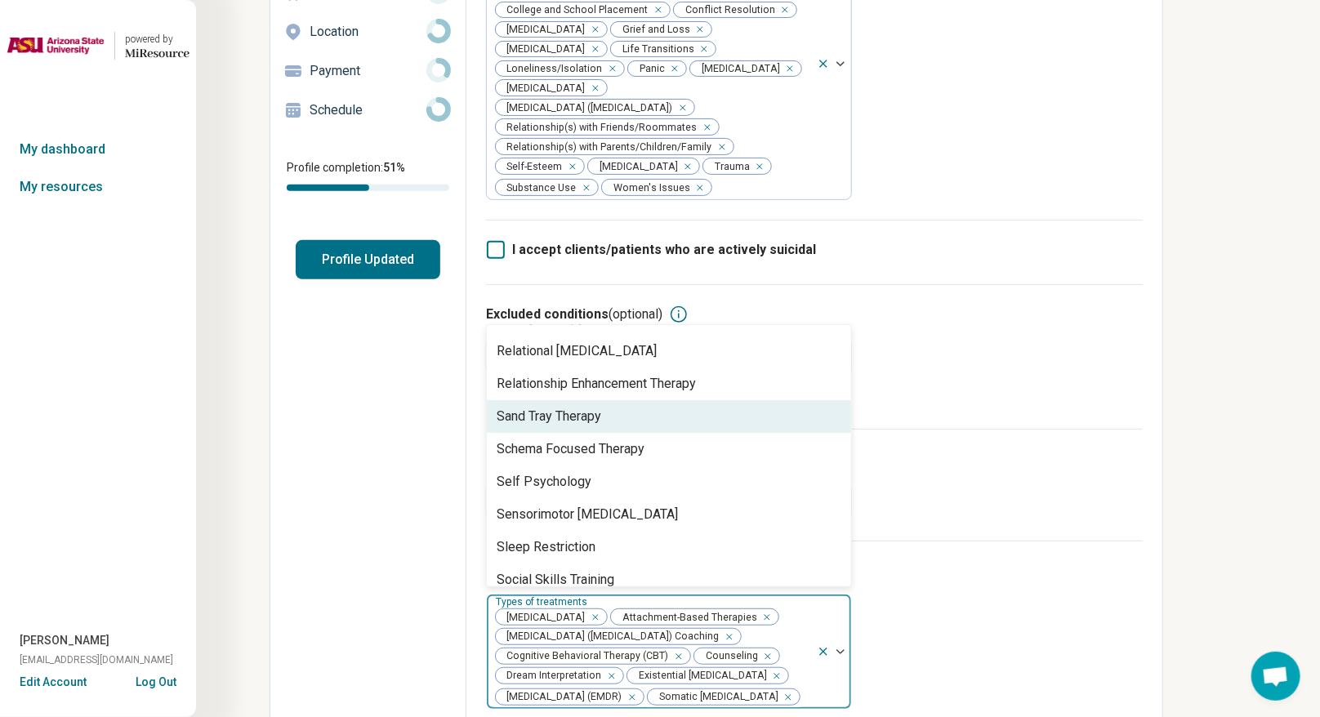
click at [594, 425] on div "Sand Tray Therapy" at bounding box center [549, 417] width 105 height 20
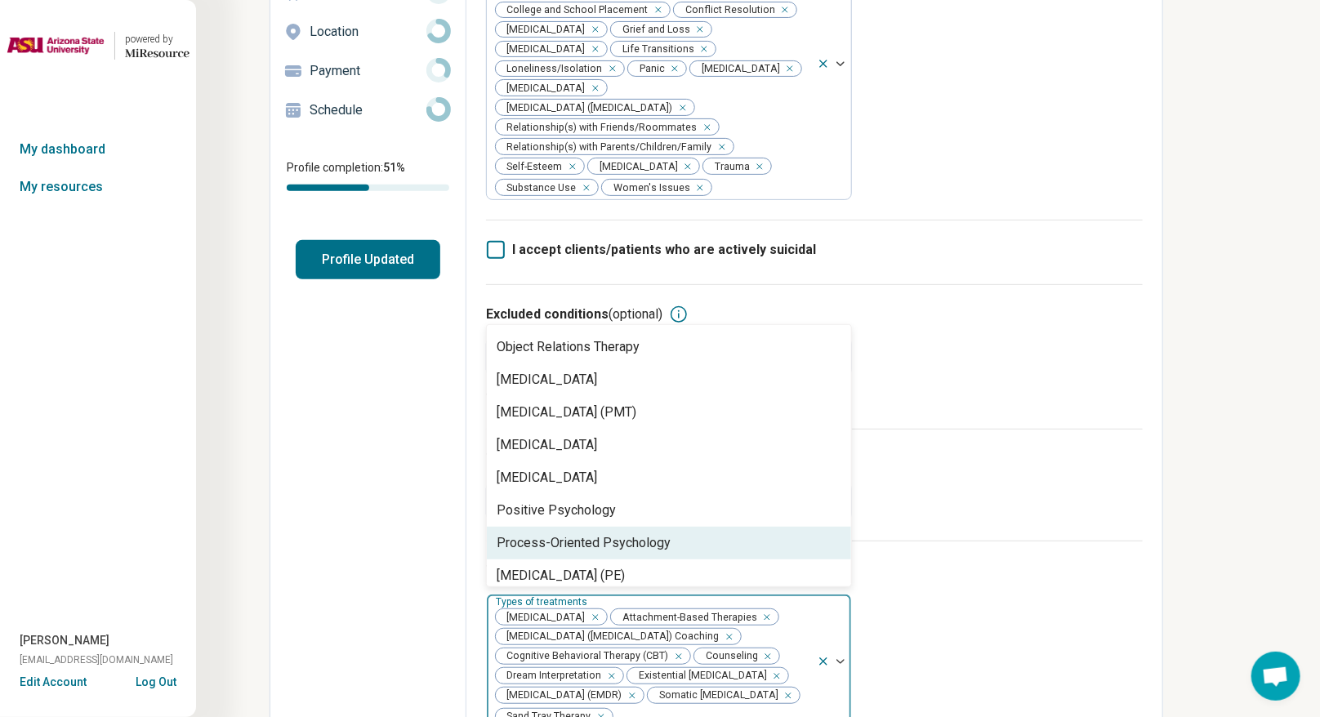
scroll to position [2166, 0]
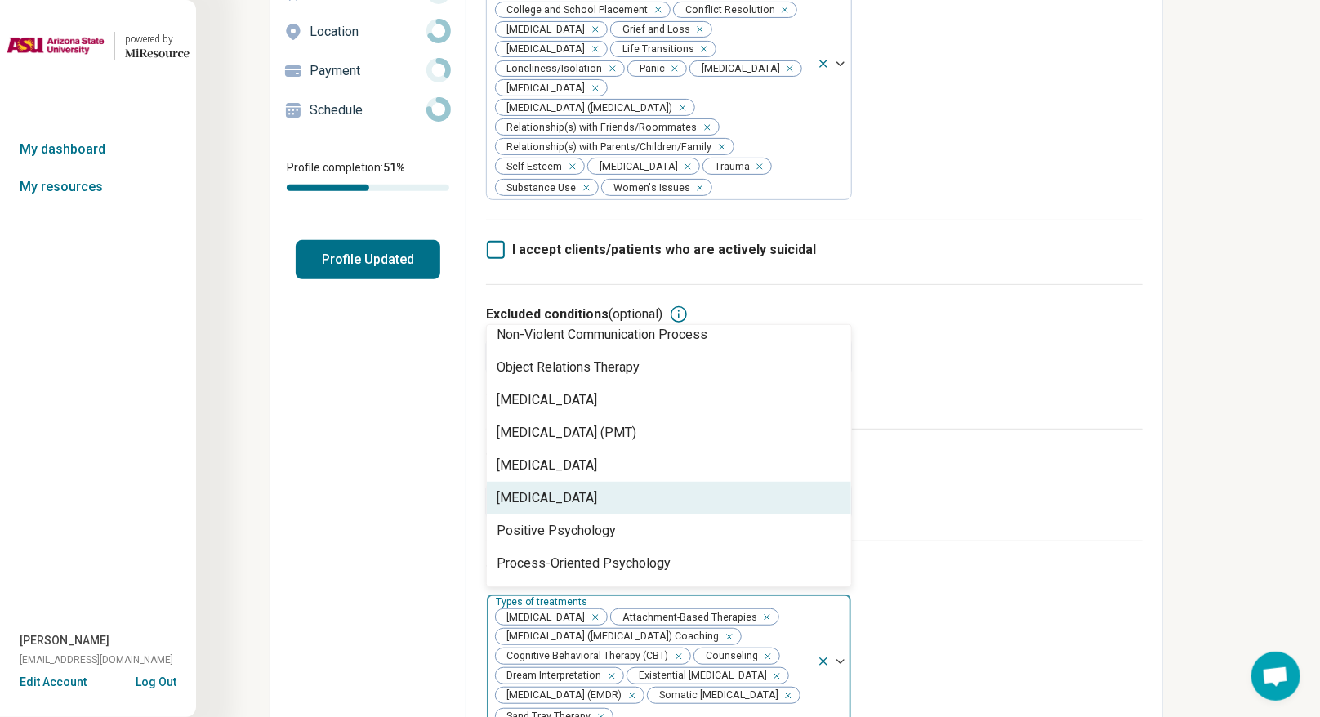
click at [577, 496] on div "Play Therapy" at bounding box center [669, 498] width 364 height 33
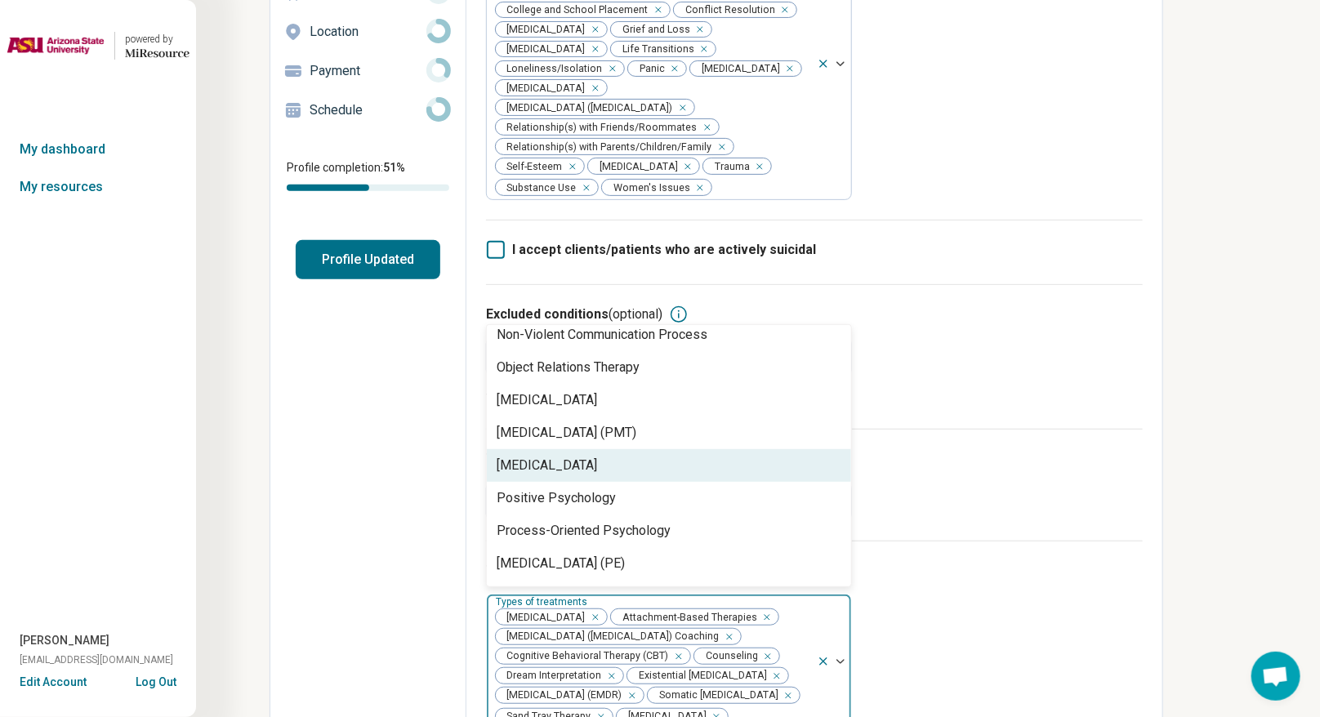
click at [579, 468] on div "Person-Centered Therapy" at bounding box center [547, 466] width 100 height 20
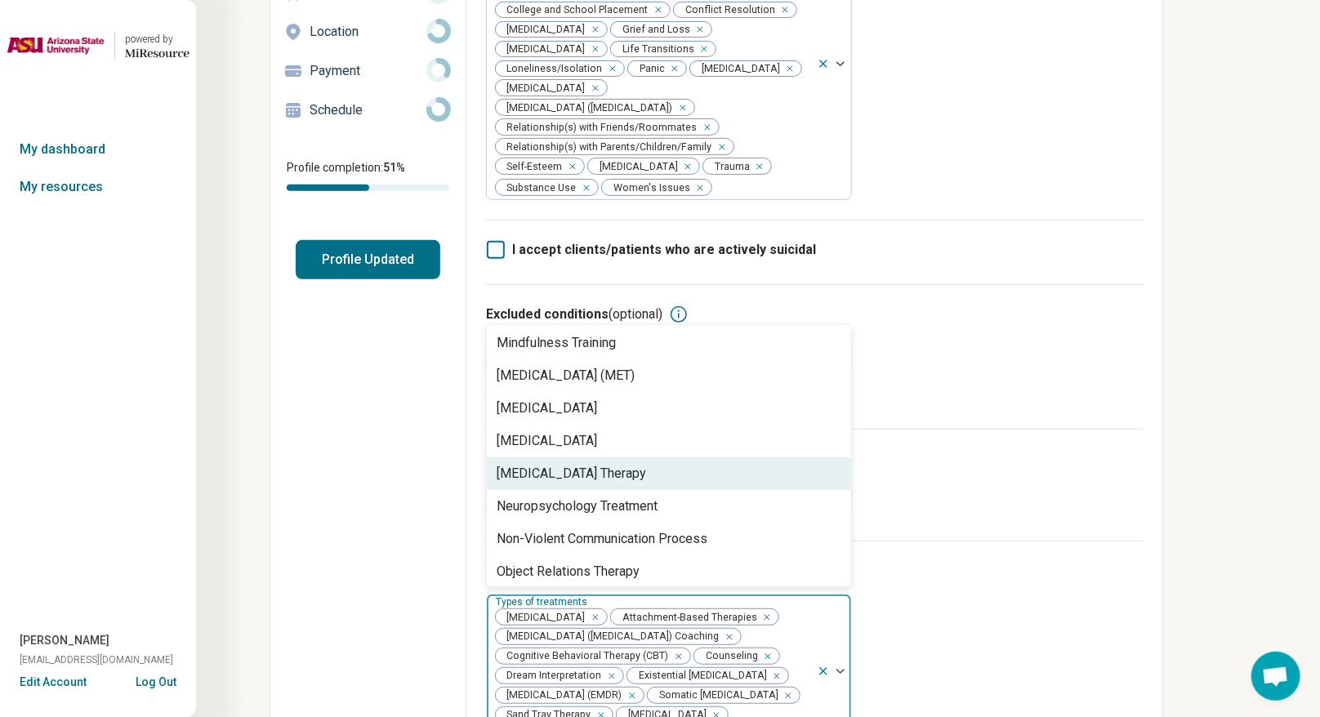
scroll to position [1859, 0]
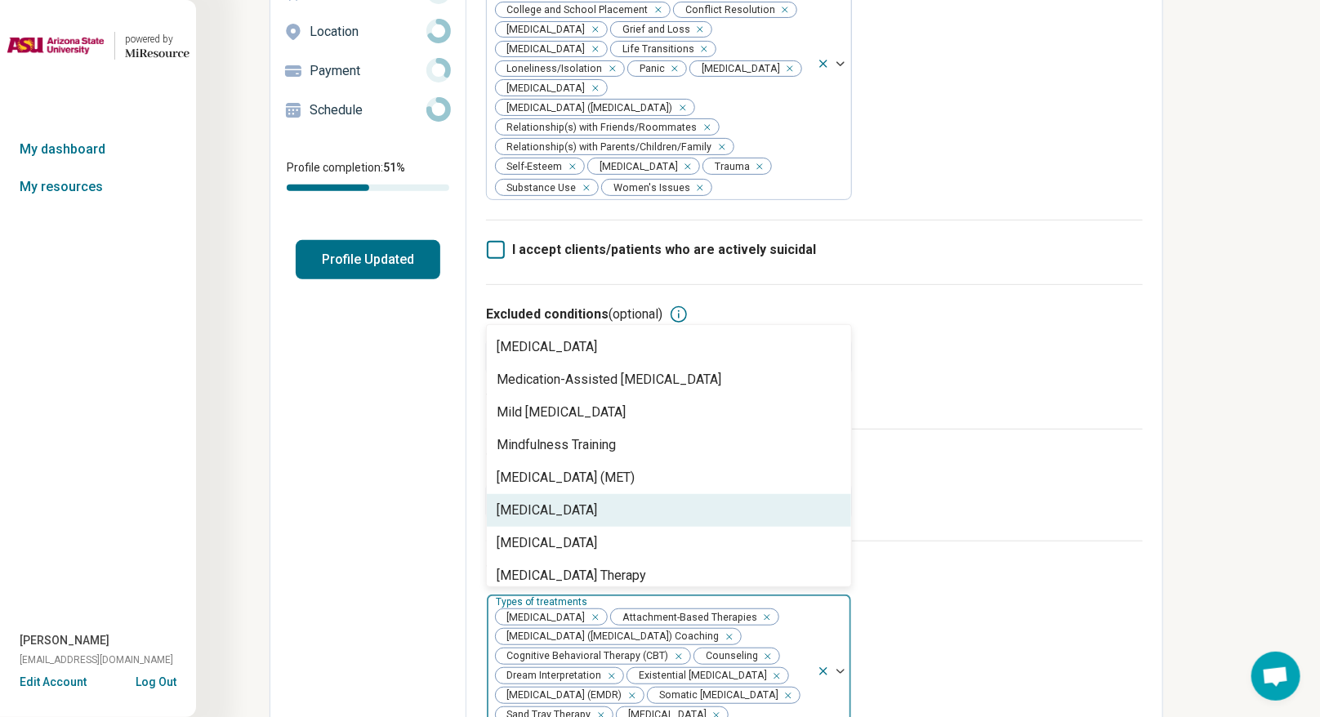
click at [586, 507] on div "Motivational Interviewing" at bounding box center [547, 511] width 100 height 20
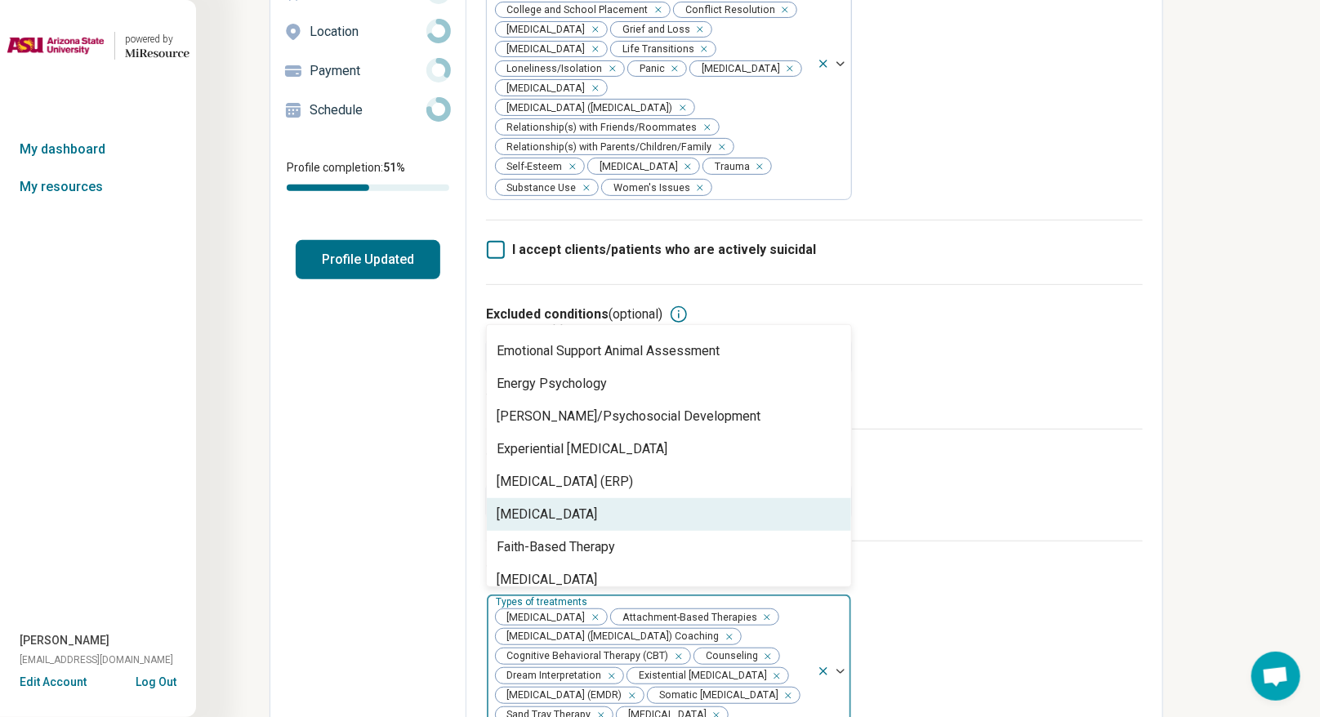
scroll to position [839, 0]
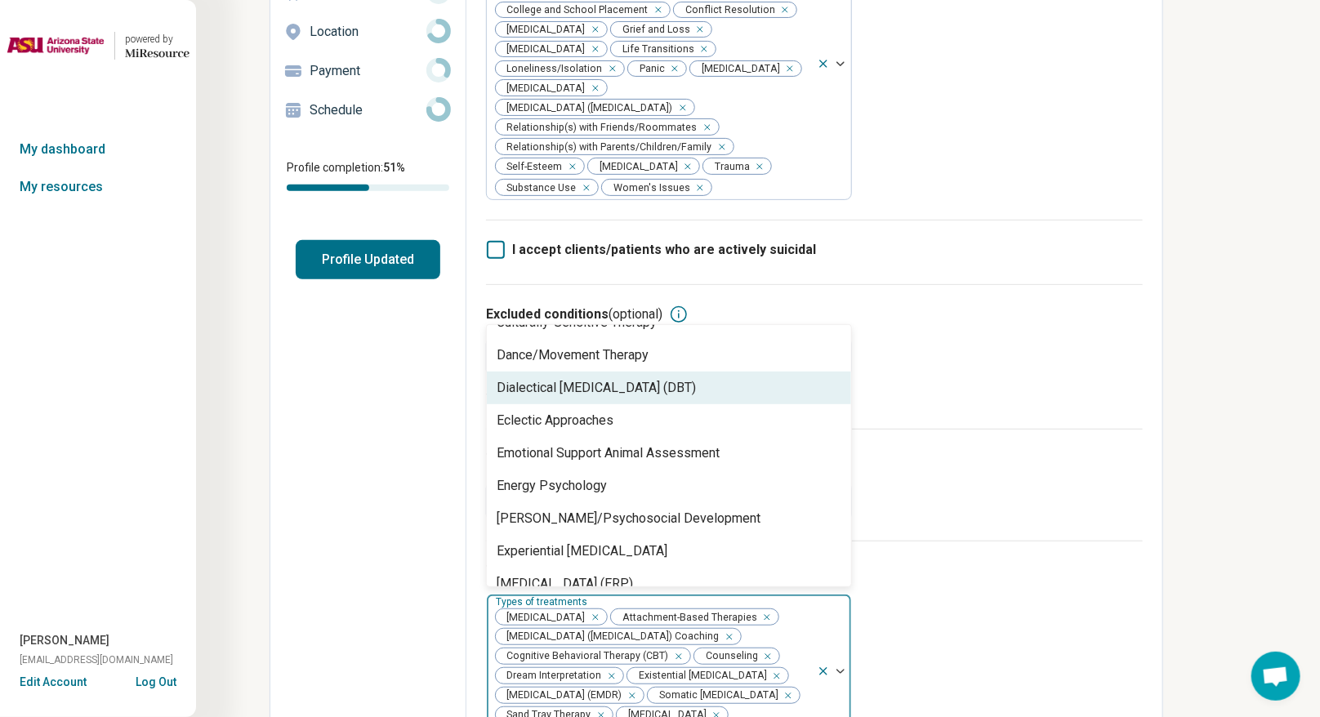
click at [608, 389] on div "Dialectical Behavior Therapy (DBT)" at bounding box center [596, 388] width 199 height 20
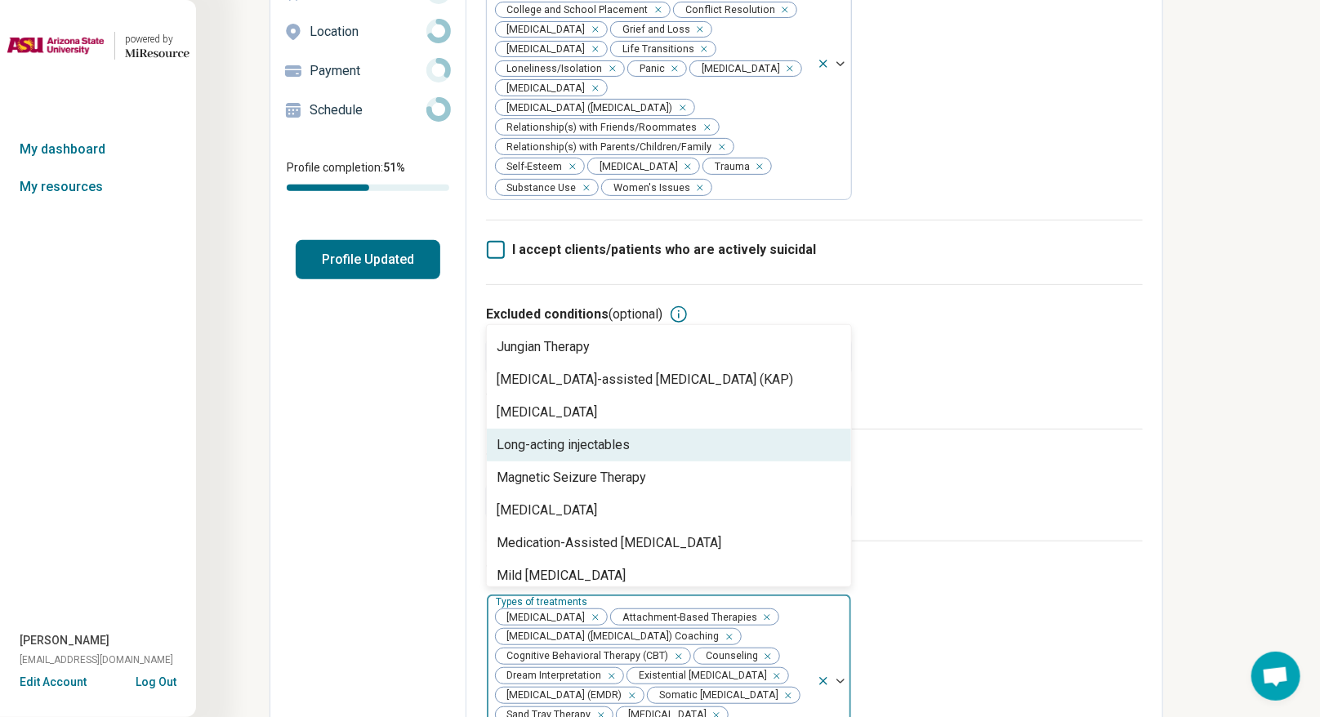
scroll to position [1868, 0]
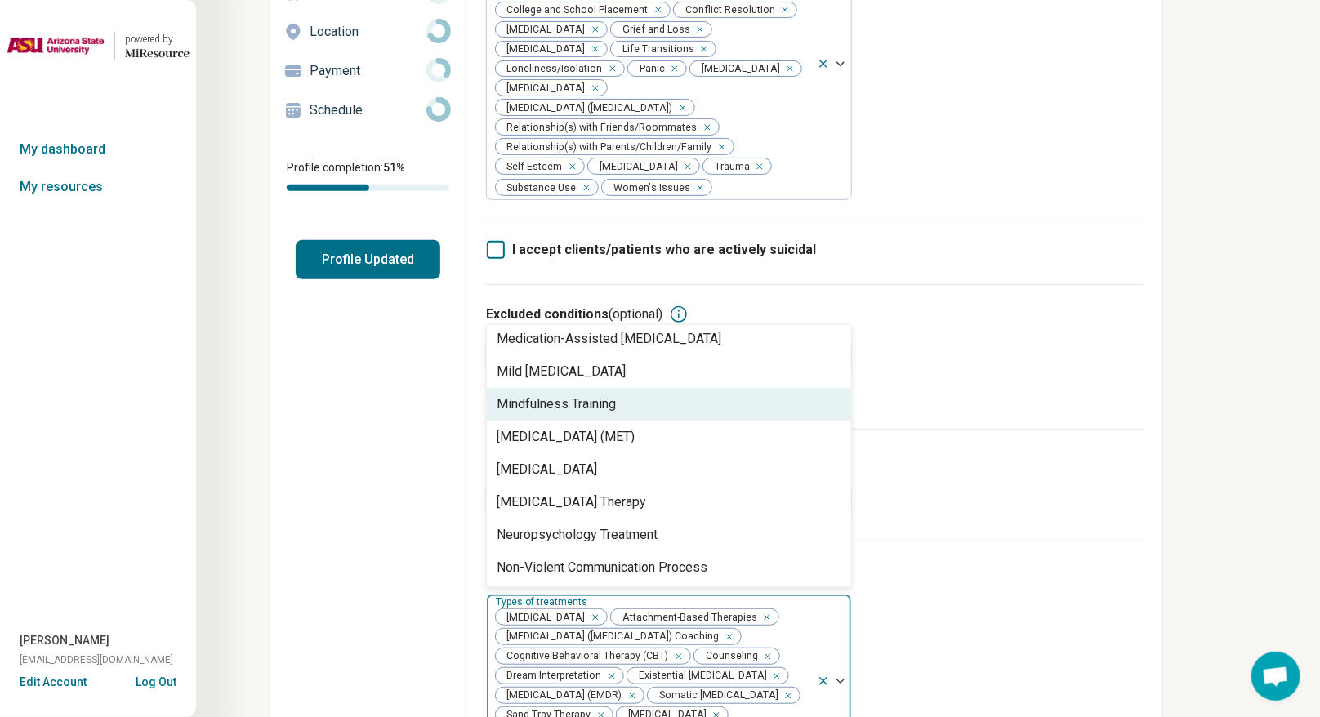
click at [610, 414] on div "Mindfulness Training" at bounding box center [556, 404] width 119 height 20
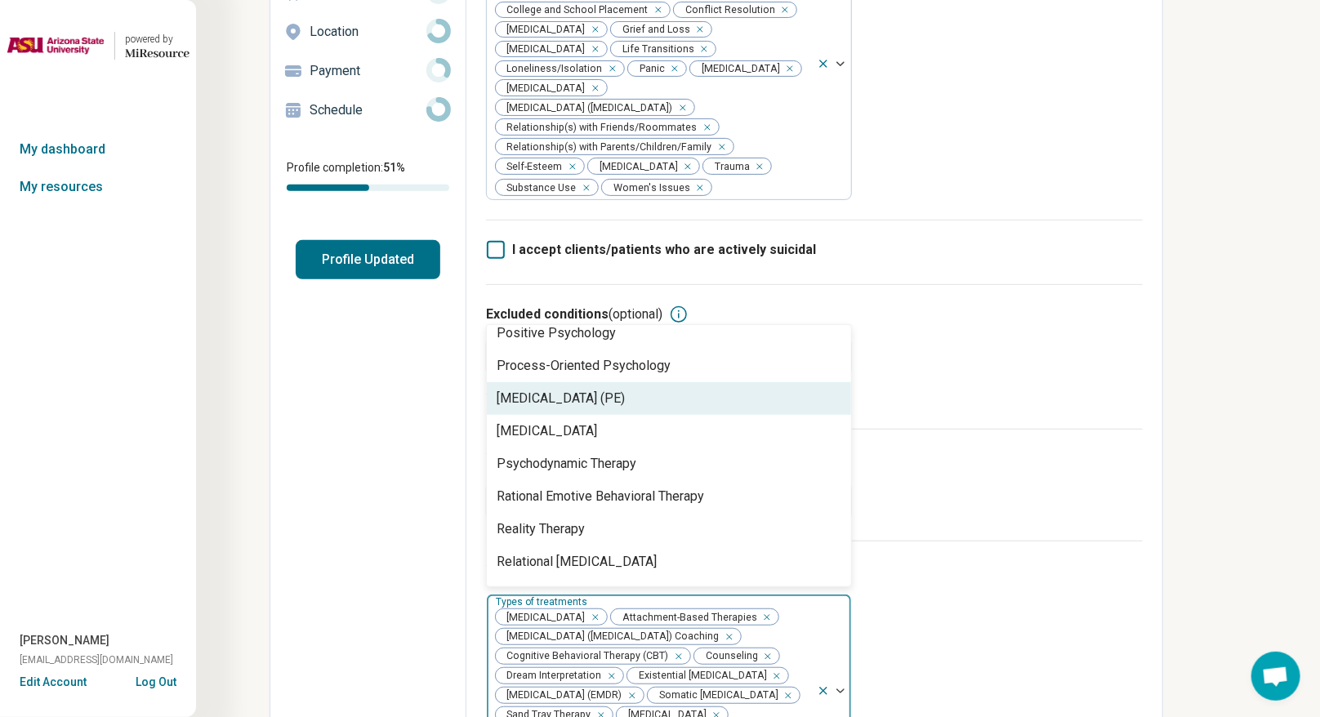
scroll to position [2276, 0]
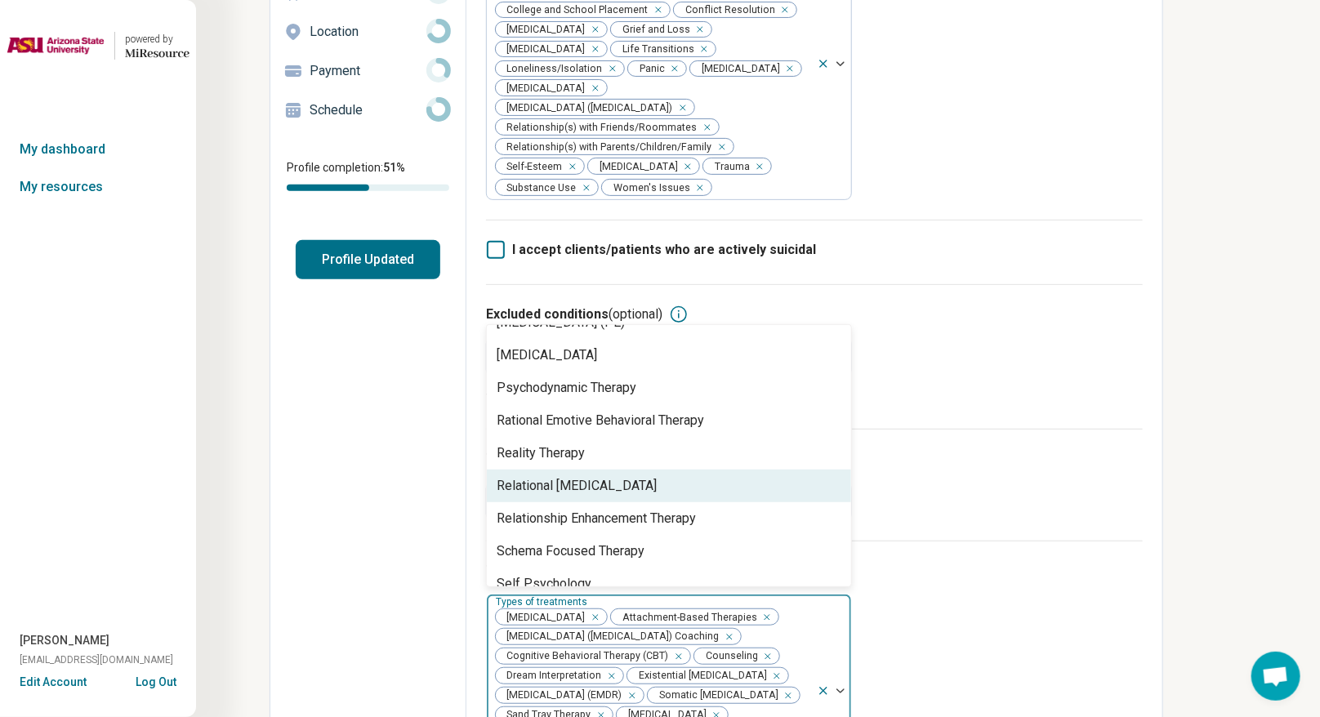
click at [625, 481] on div "Relational Psychotherapy" at bounding box center [577, 486] width 160 height 20
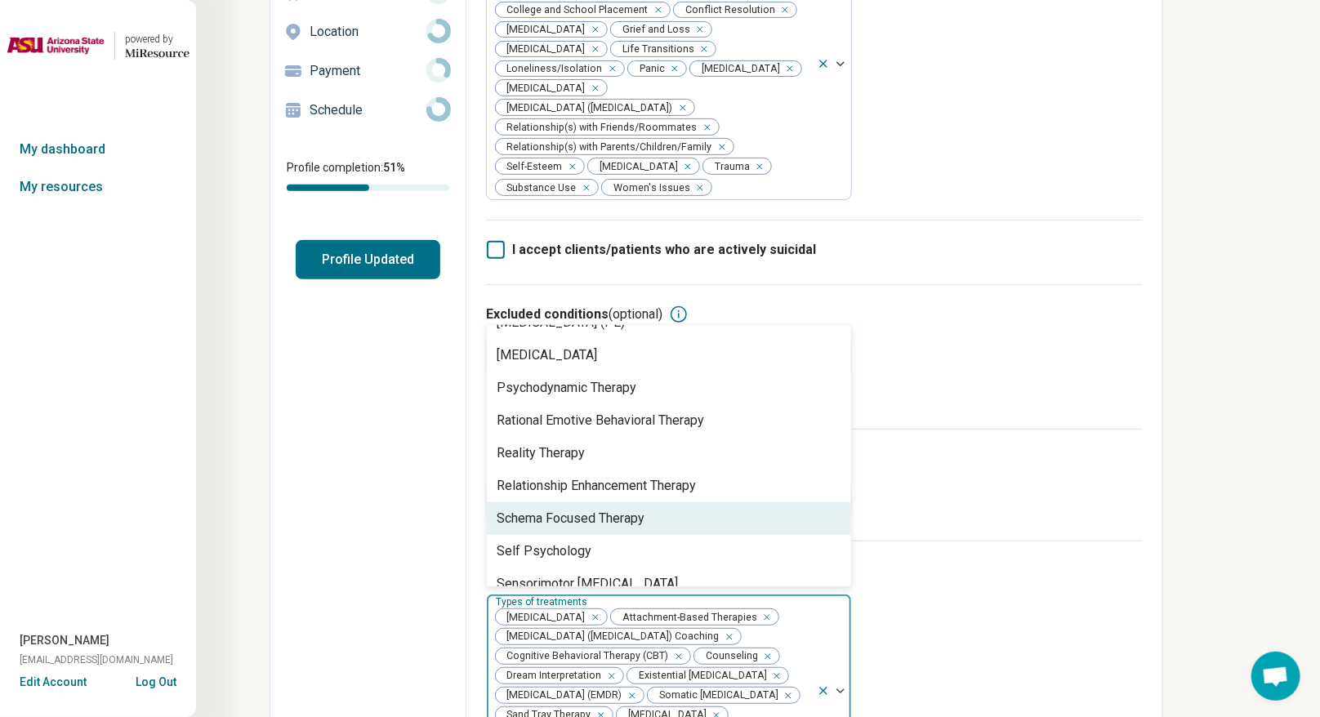
click at [926, 526] on div "Types of treatments (optional) option Relational Psychotherapy, selected. 88 re…" at bounding box center [814, 674] width 657 height 267
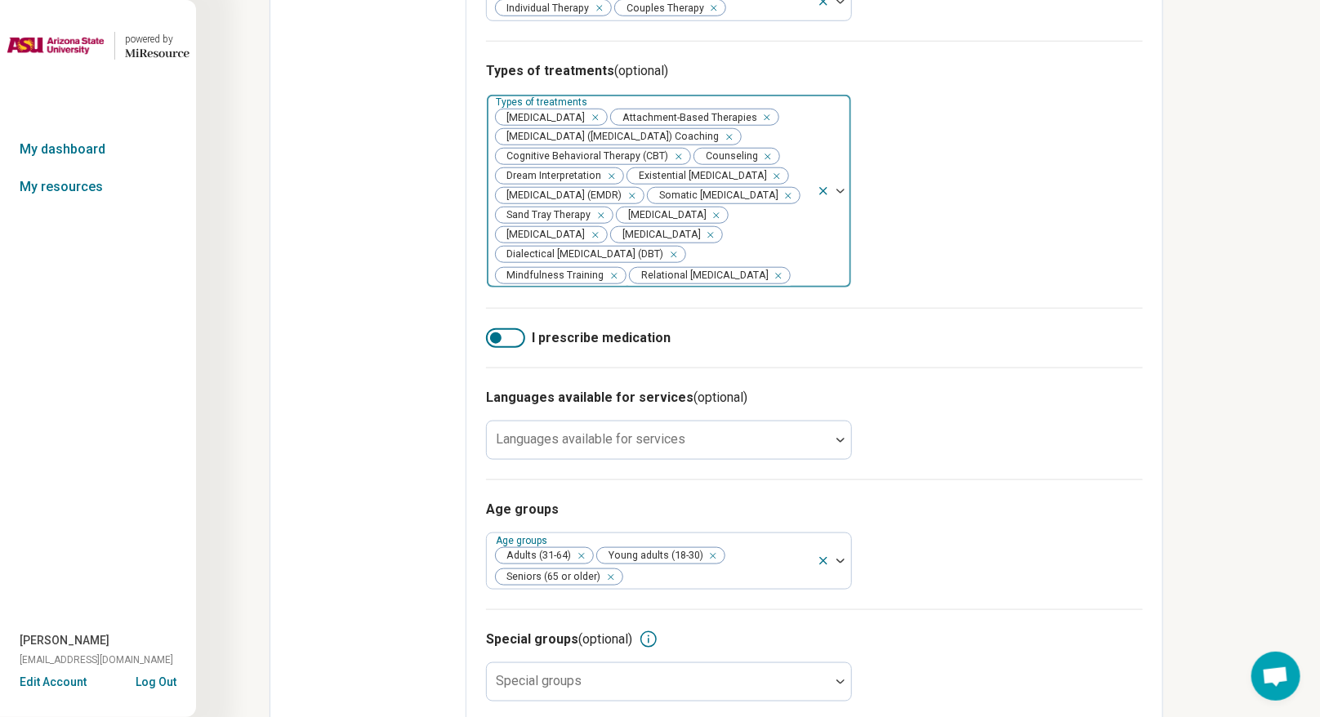
scroll to position [715, 0]
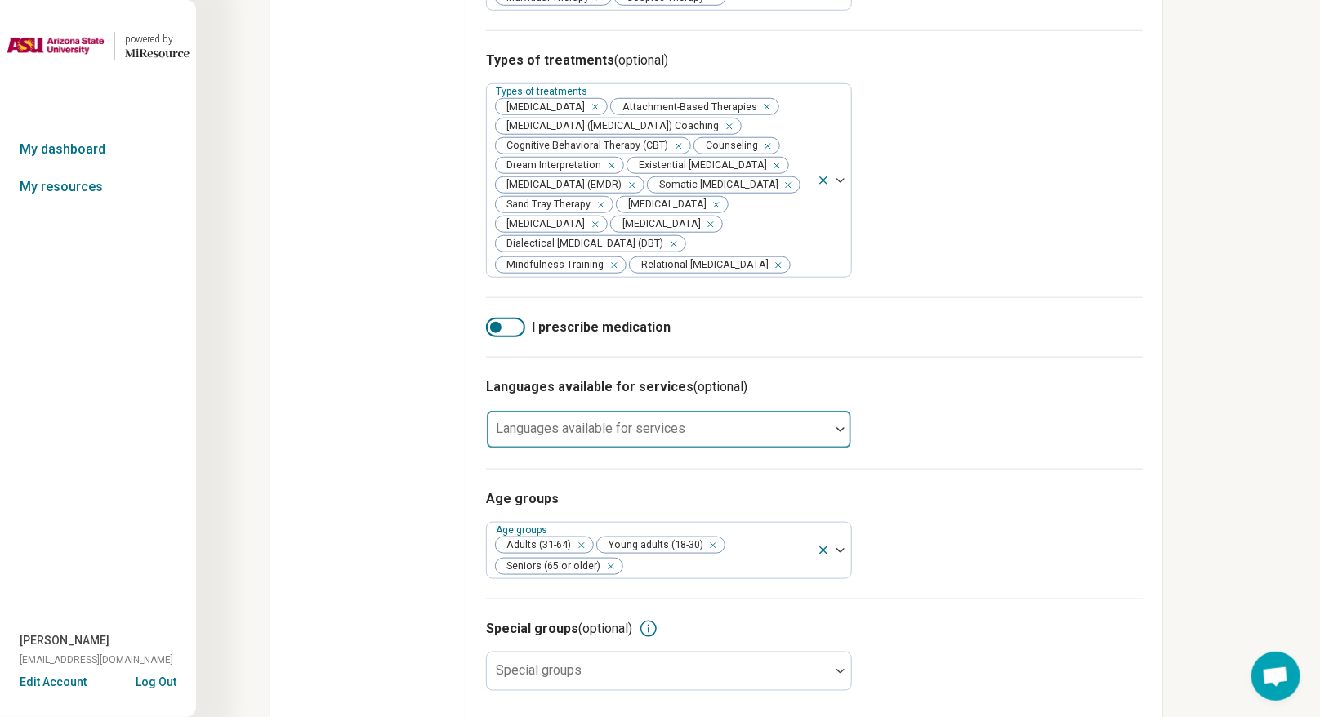
click at [847, 432] on div at bounding box center [840, 429] width 21 height 5
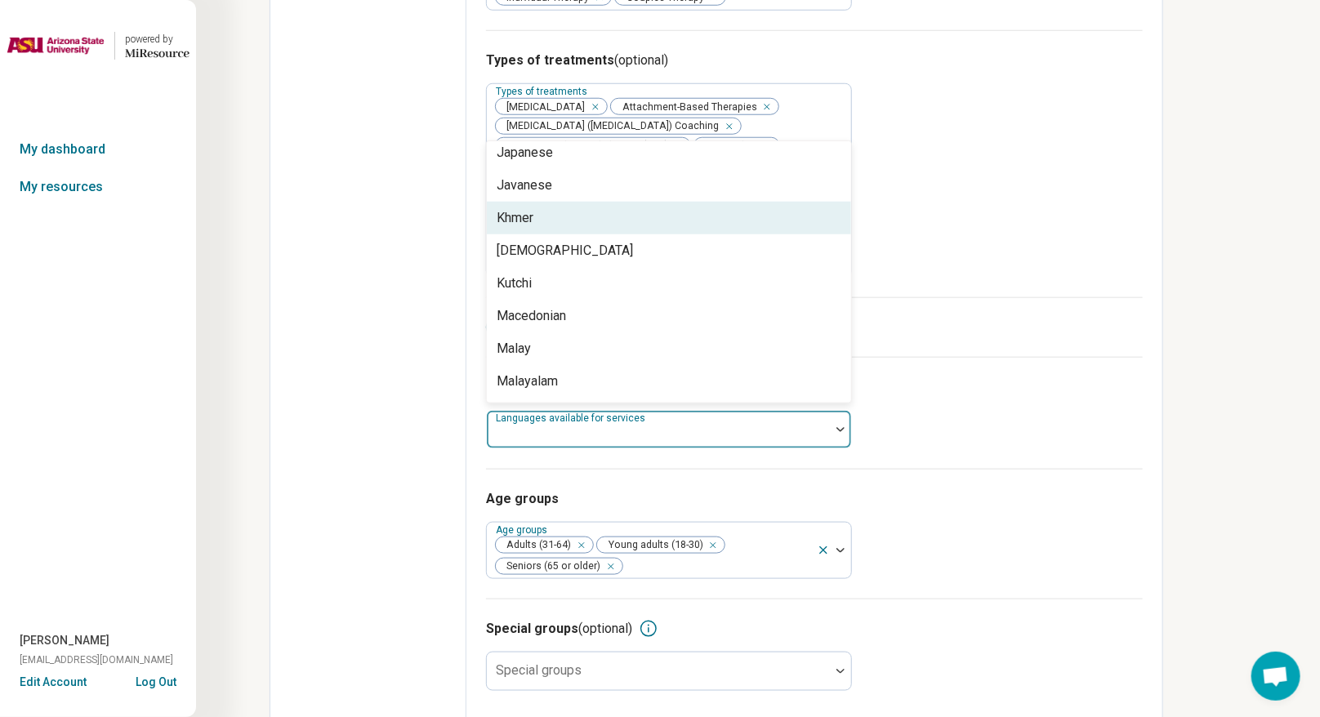
scroll to position [817, 0]
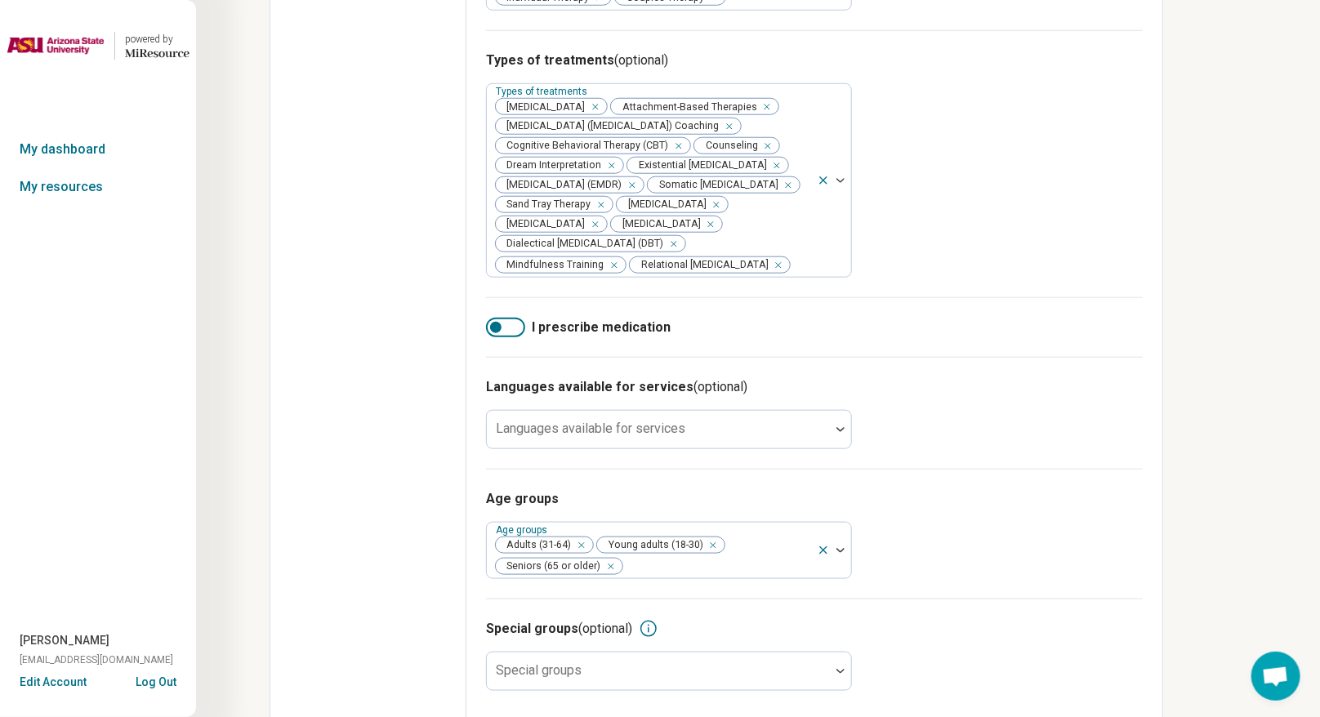
click at [926, 526] on div "Age groups Age groups Adults (31-64) Young adults (18-30) Seniors (65 or older)" at bounding box center [814, 534] width 657 height 130
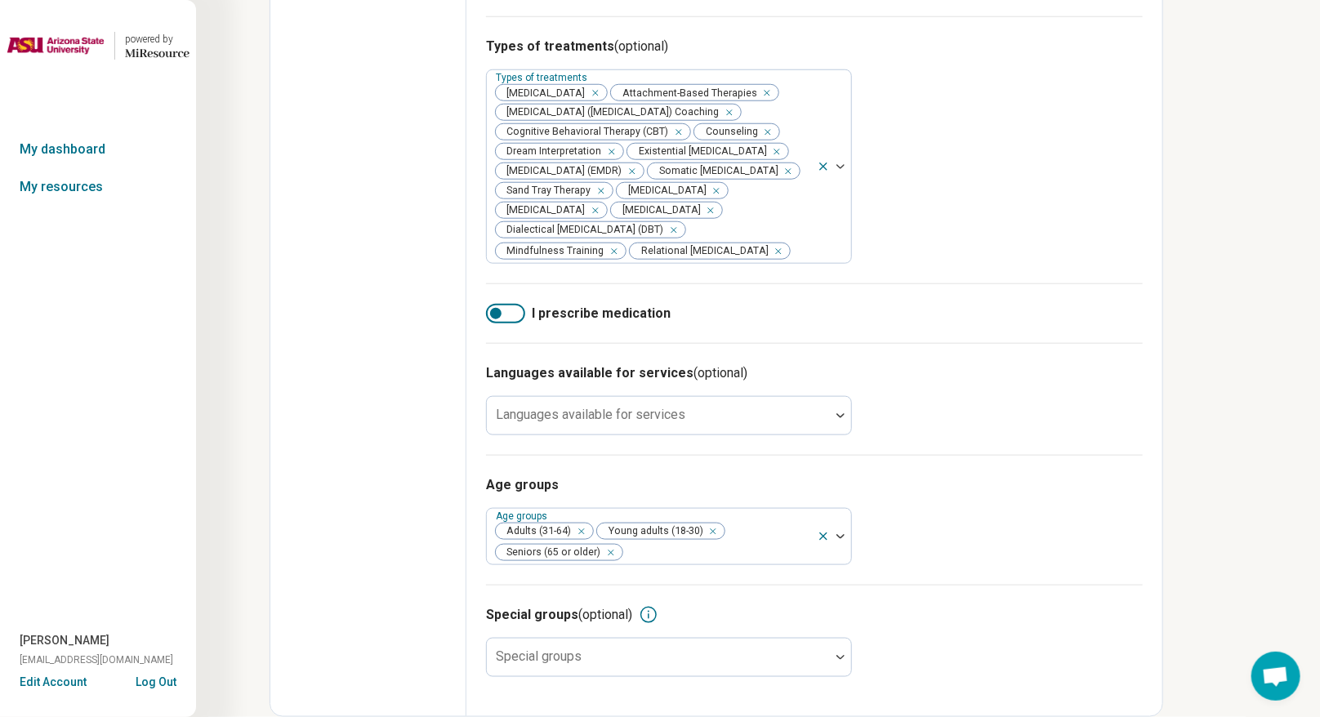
scroll to position [755, 0]
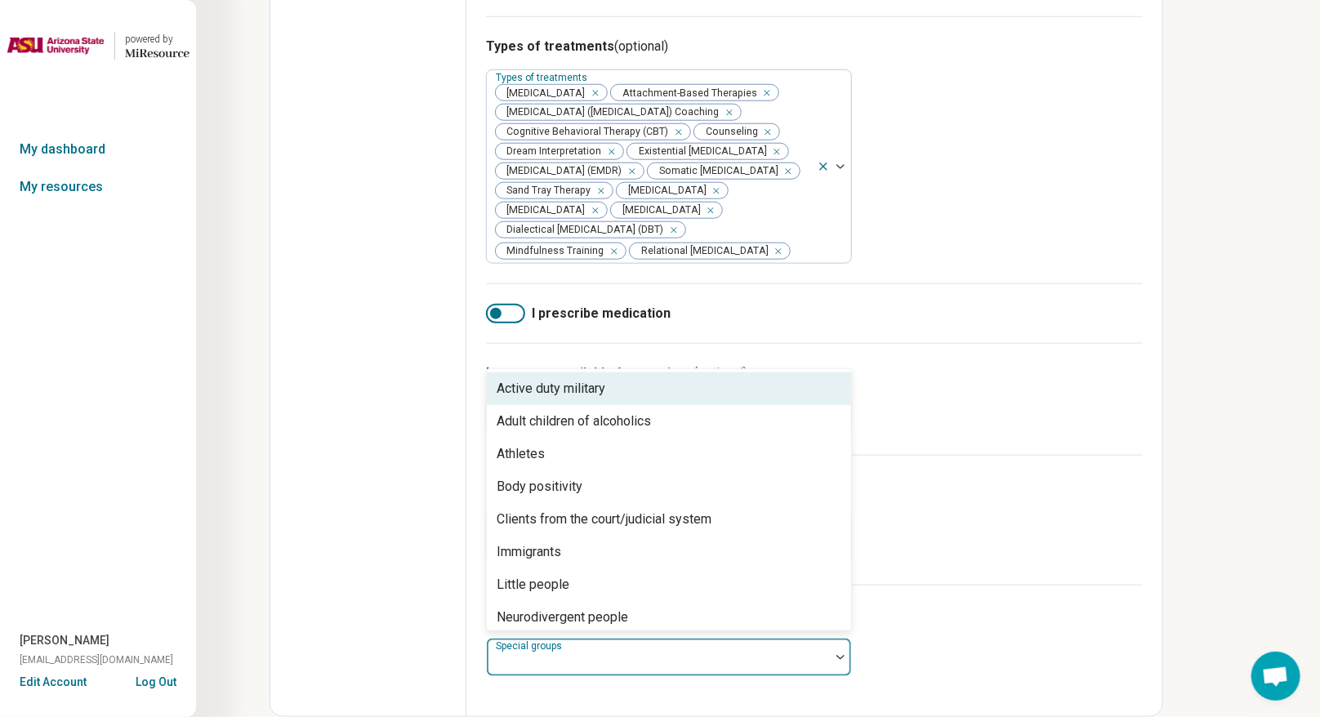
click at [557, 526] on label "Special groups" at bounding box center [530, 645] width 69 height 11
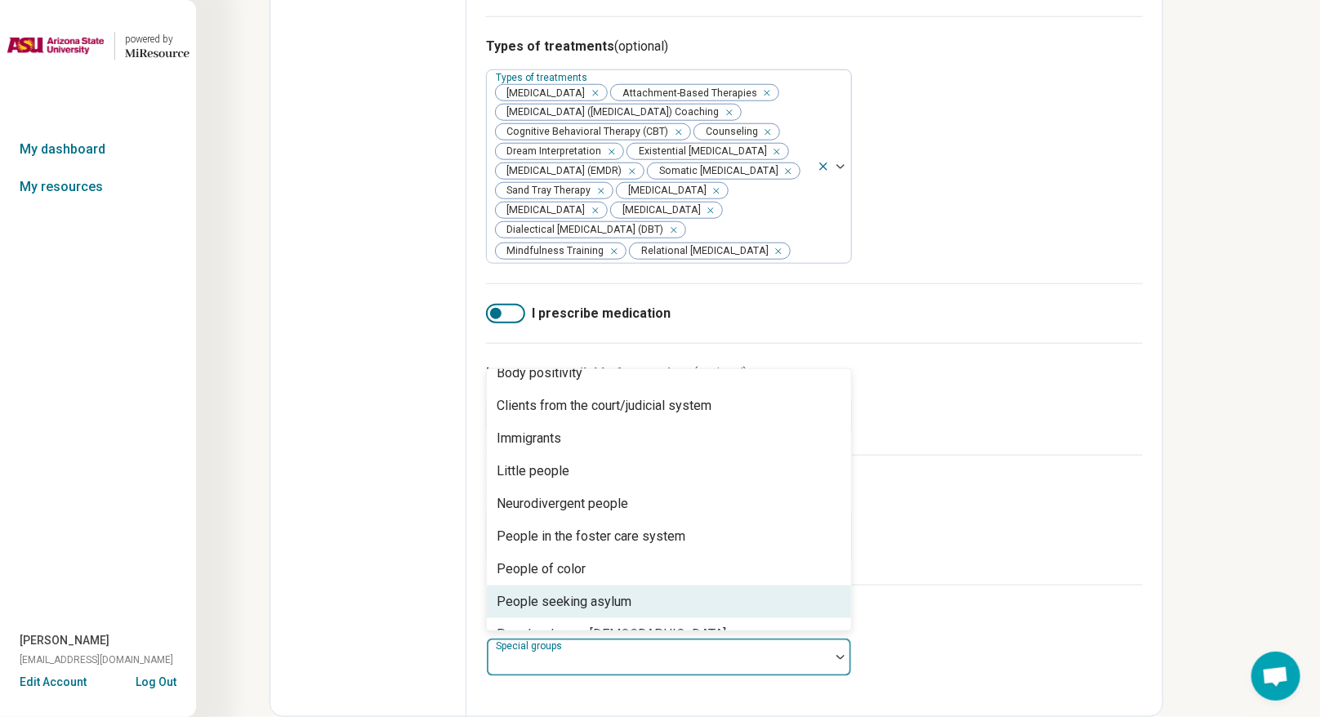
scroll to position [87, 0]
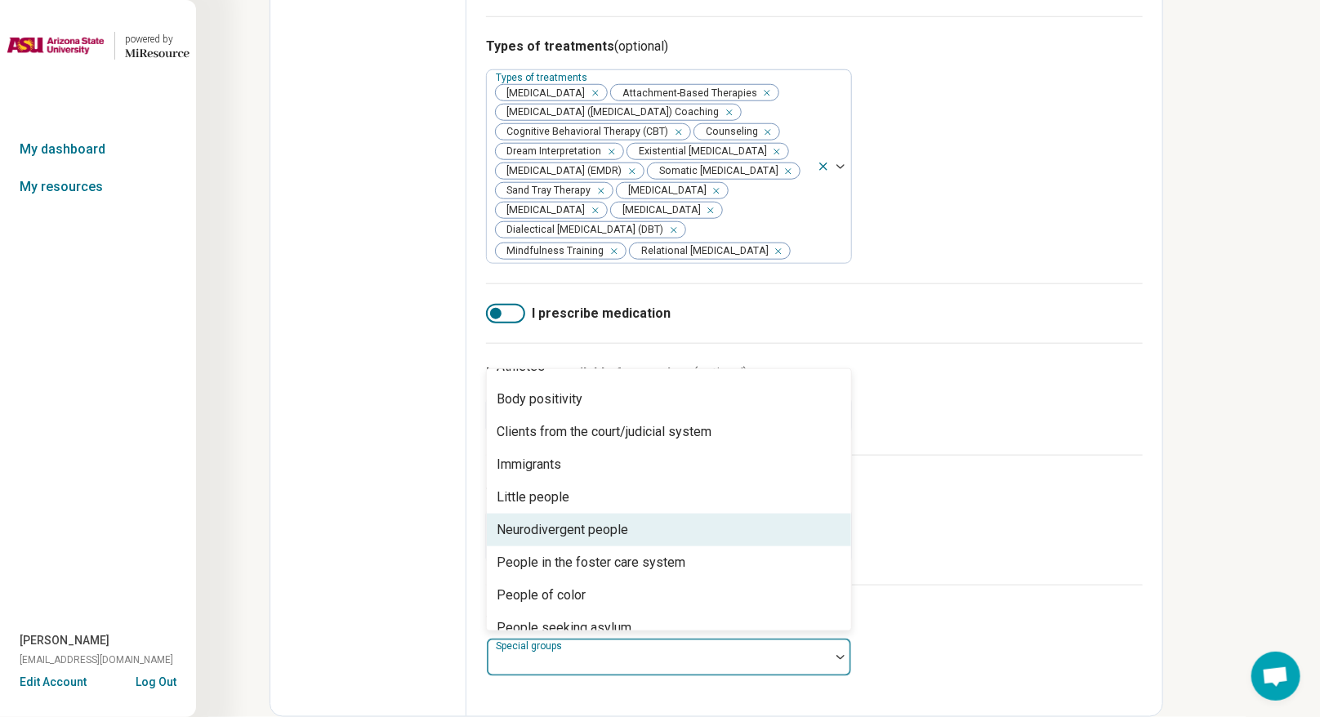
click at [594, 523] on div "Neurodivergent people" at bounding box center [562, 530] width 131 height 20
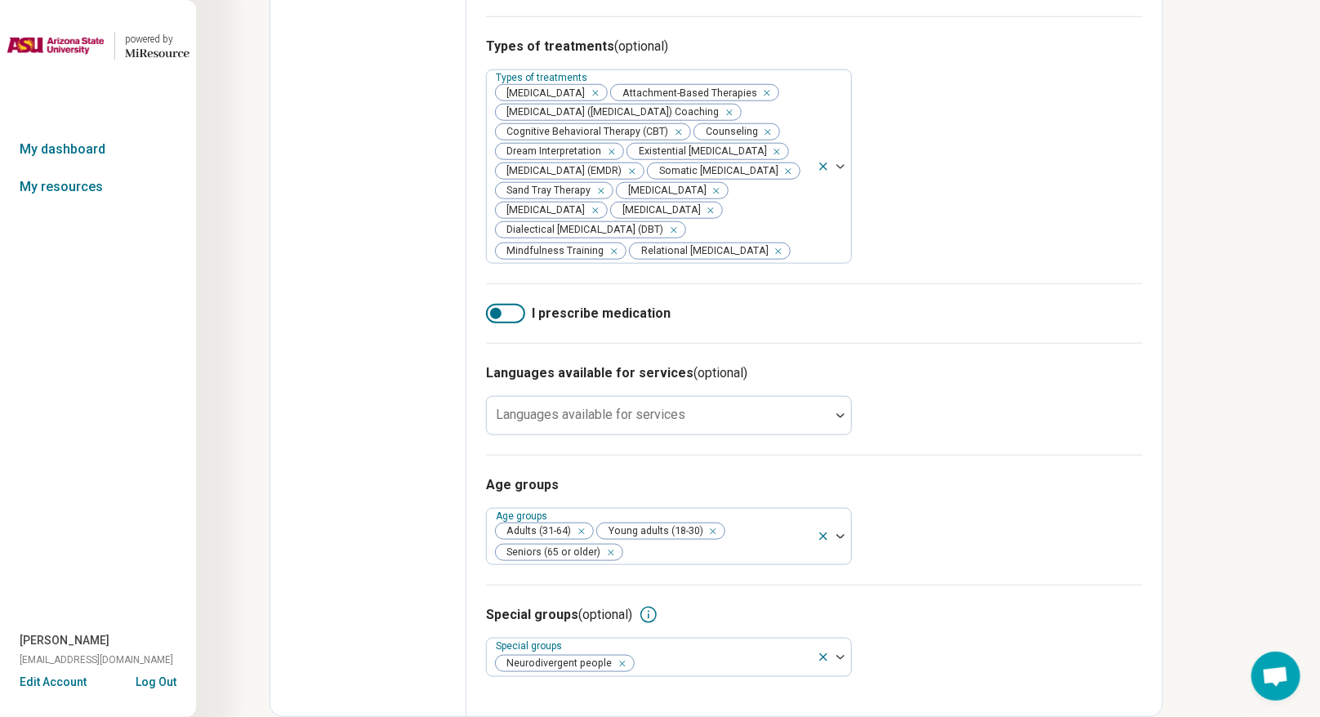
click at [398, 510] on div "Edit profile General Specialty Credentials Location Payment Schedule Profile co…" at bounding box center [368, 33] width 196 height 1365
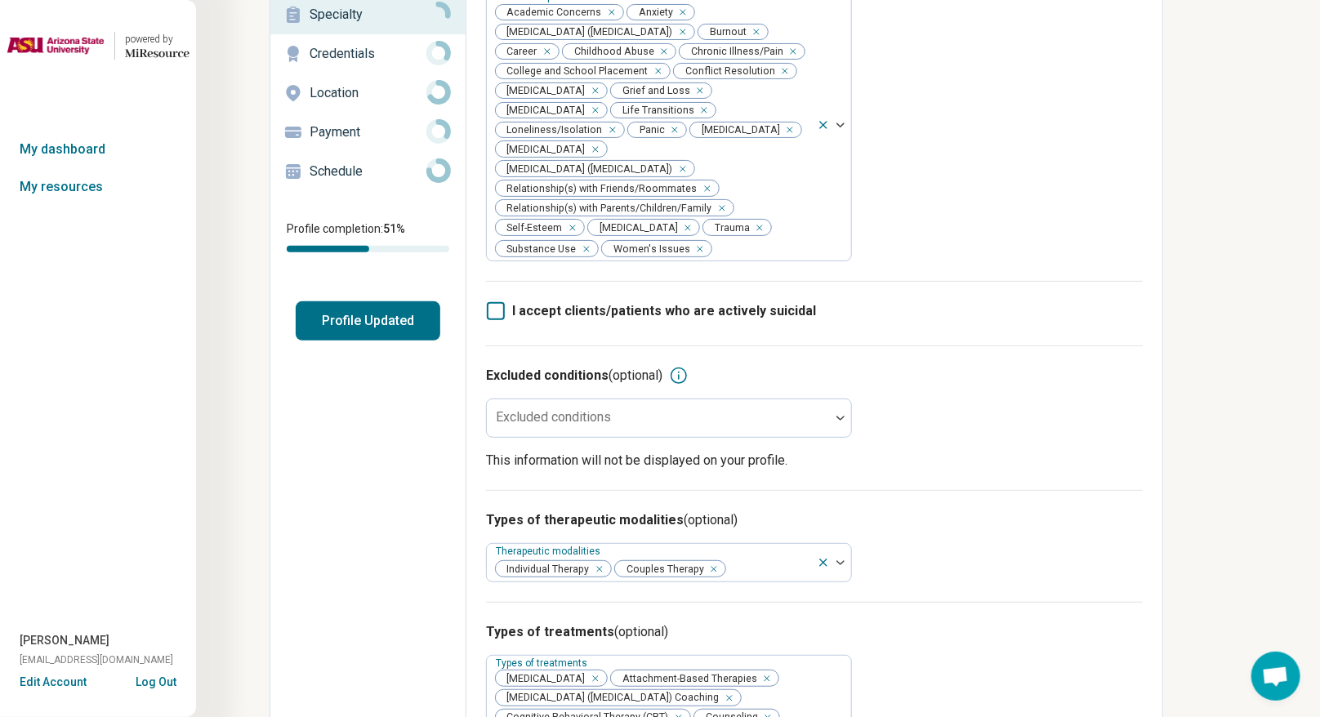
scroll to position [0, 0]
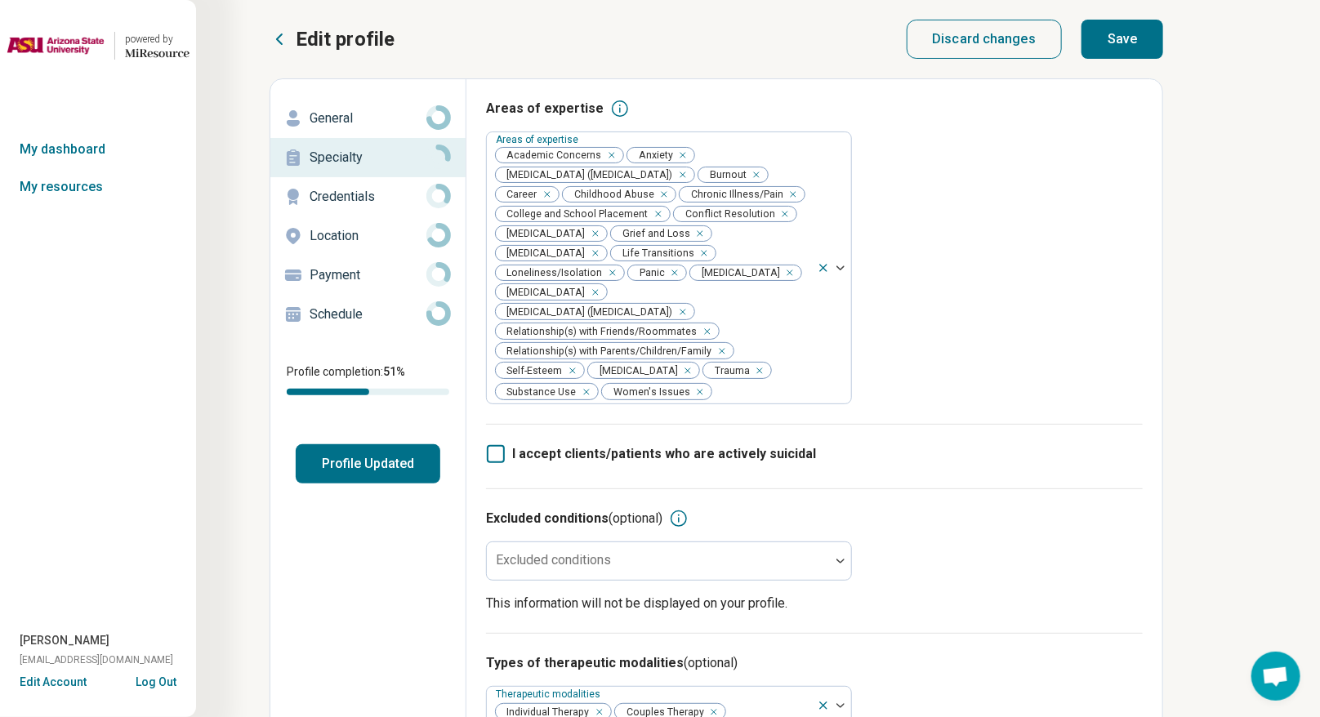
click at [926, 49] on button "Save" at bounding box center [1122, 39] width 82 height 39
click at [345, 200] on p "Credentials" at bounding box center [367, 197] width 117 height 20
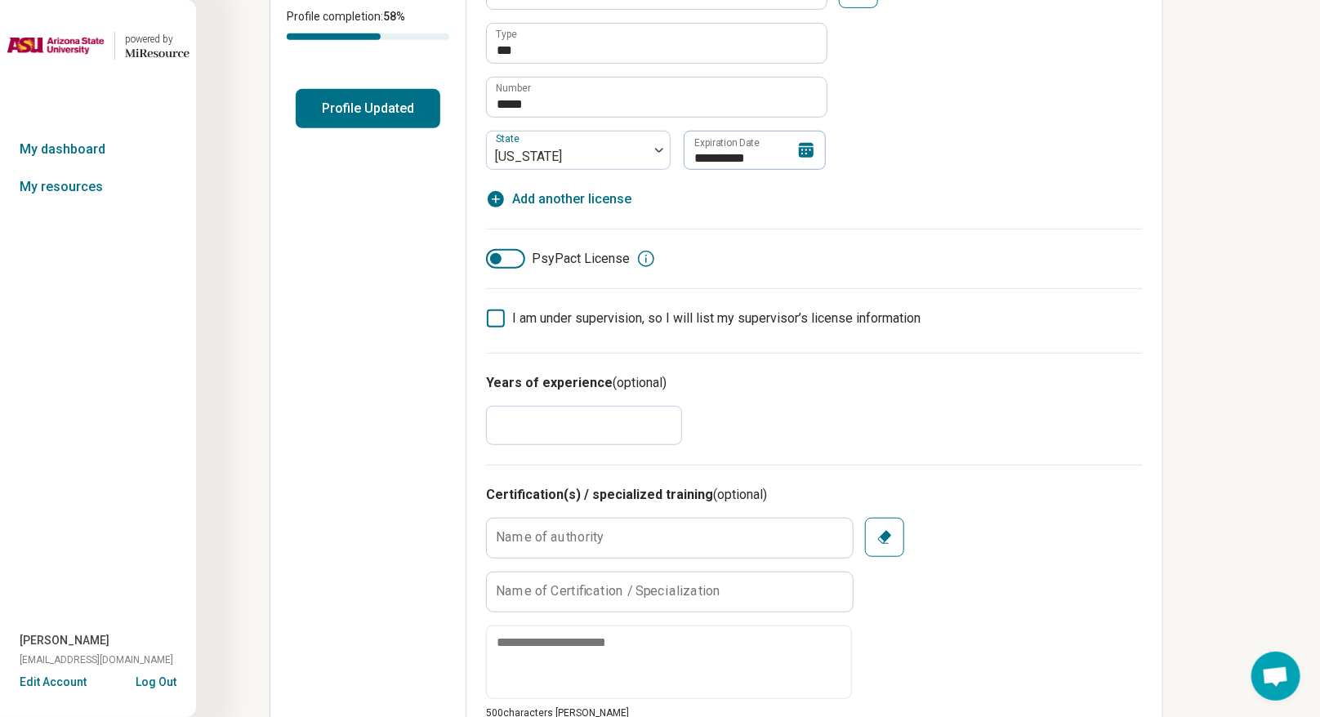
scroll to position [408, 0]
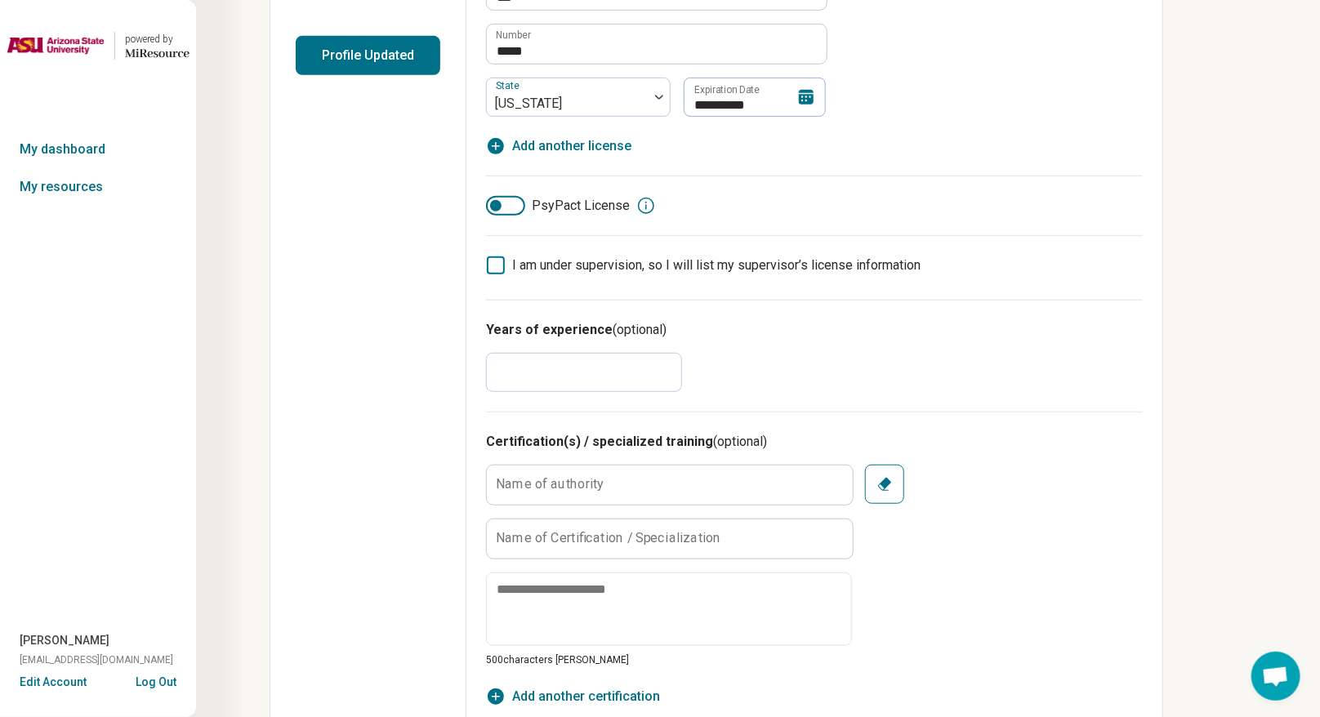
drag, startPoint x: 550, startPoint y: 360, endPoint x: 475, endPoint y: 354, distance: 75.3
click at [475, 354] on div "**********" at bounding box center [814, 628] width 696 height 1914
type textarea "*"
type input "**"
click at [751, 318] on div "Years of experience (optional) **" at bounding box center [814, 356] width 657 height 112
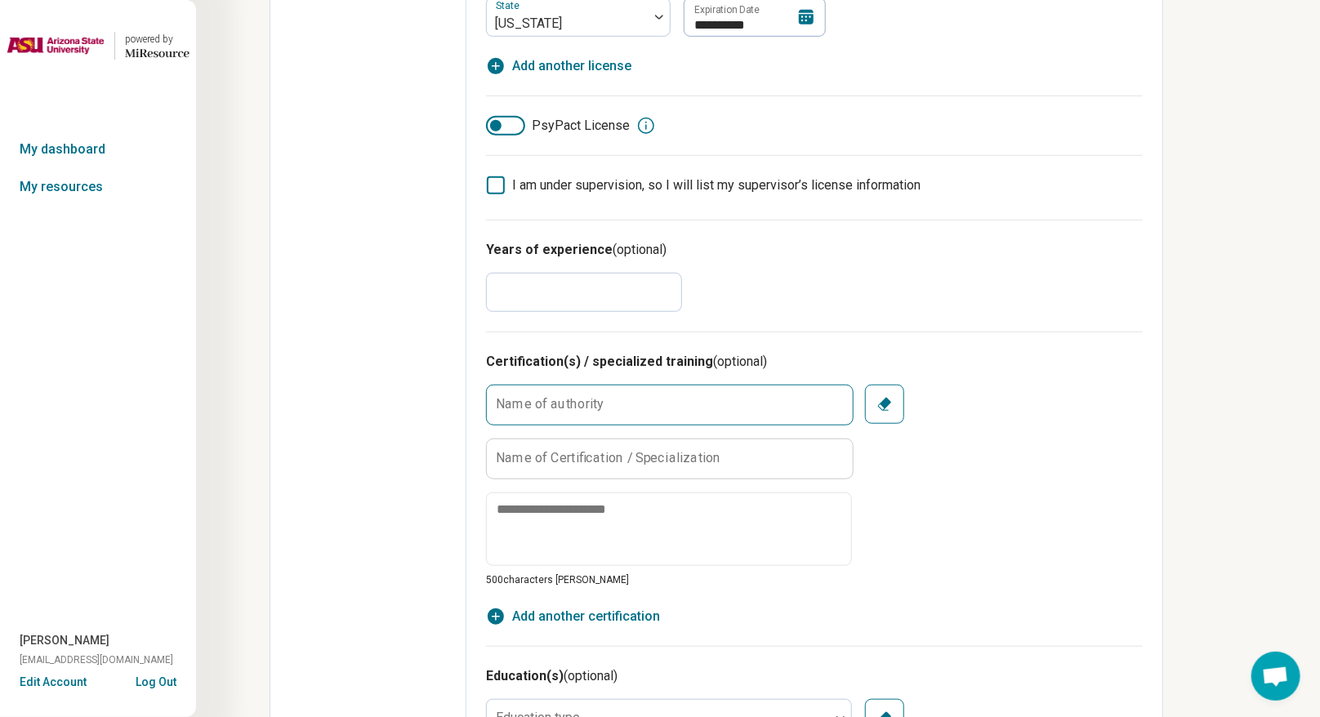
scroll to position [510, 0]
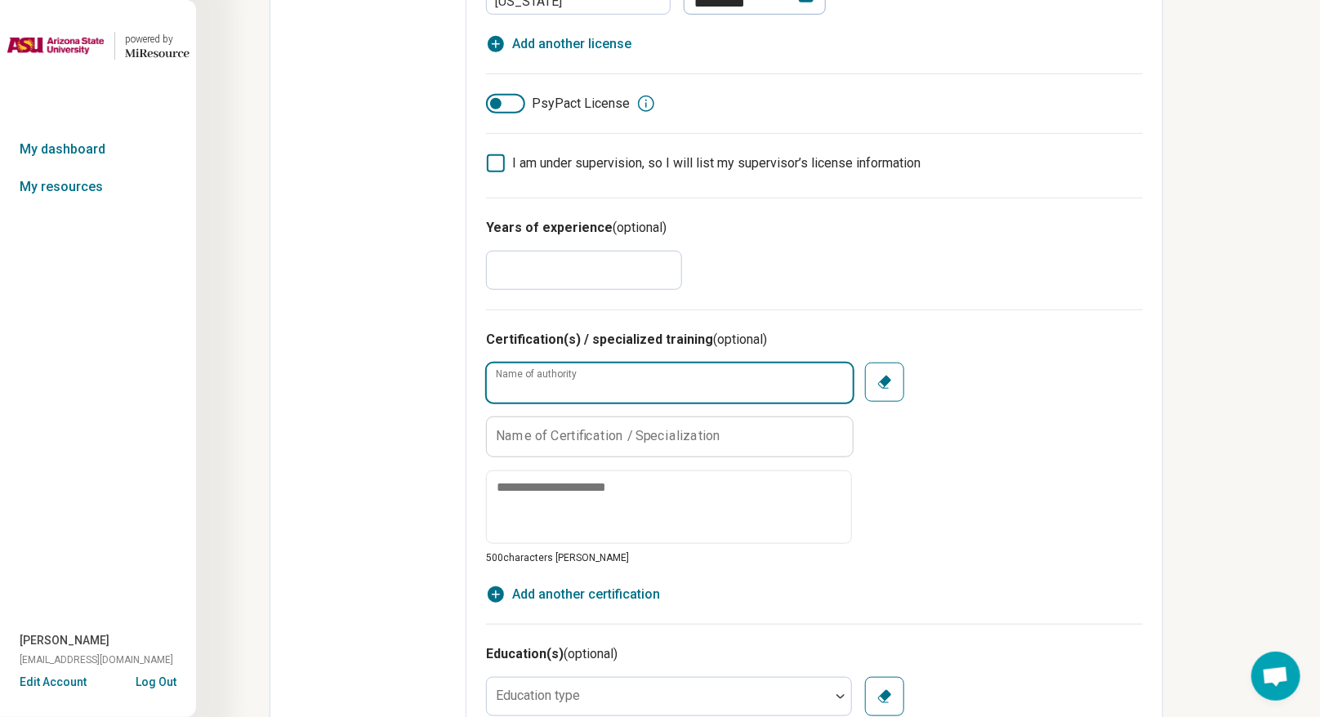
click at [788, 372] on input "Name of authority" at bounding box center [670, 382] width 366 height 39
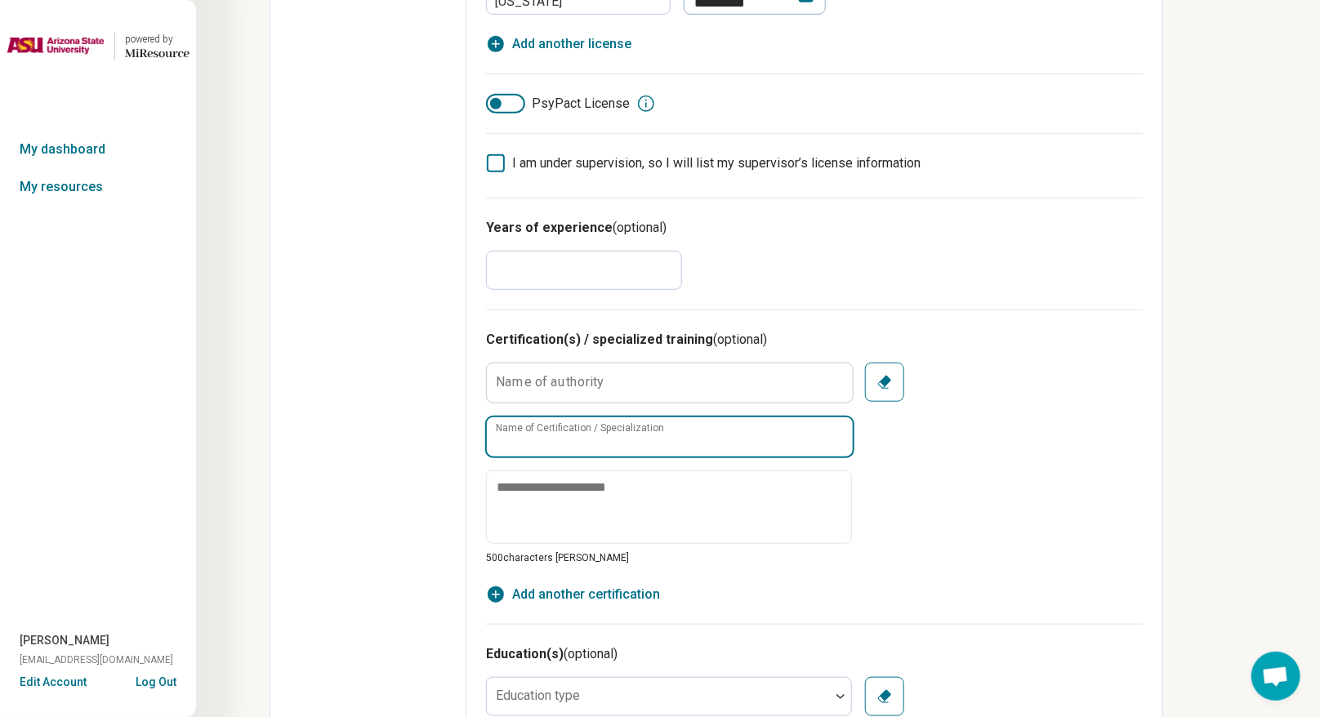
click at [754, 425] on input "Name of Certification / Specialization" at bounding box center [670, 436] width 366 height 39
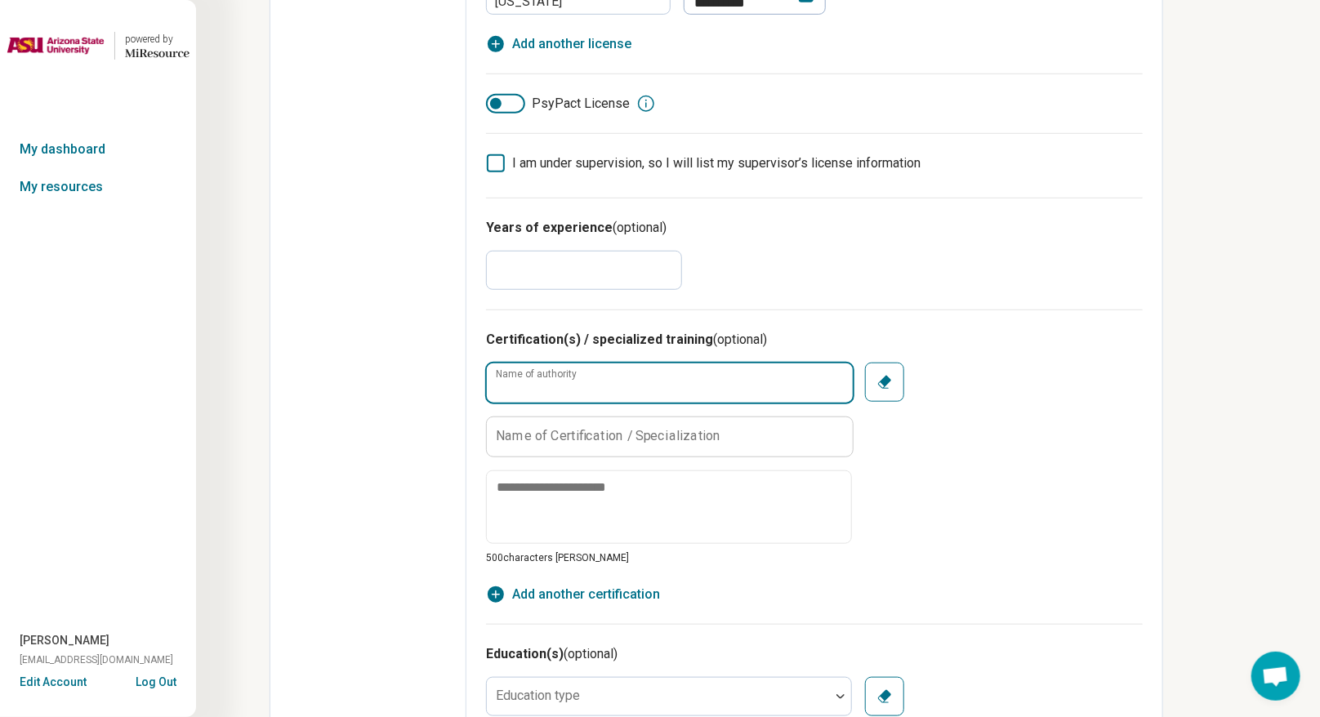
click at [699, 378] on input "Name of authority" at bounding box center [670, 382] width 366 height 39
type input "*"
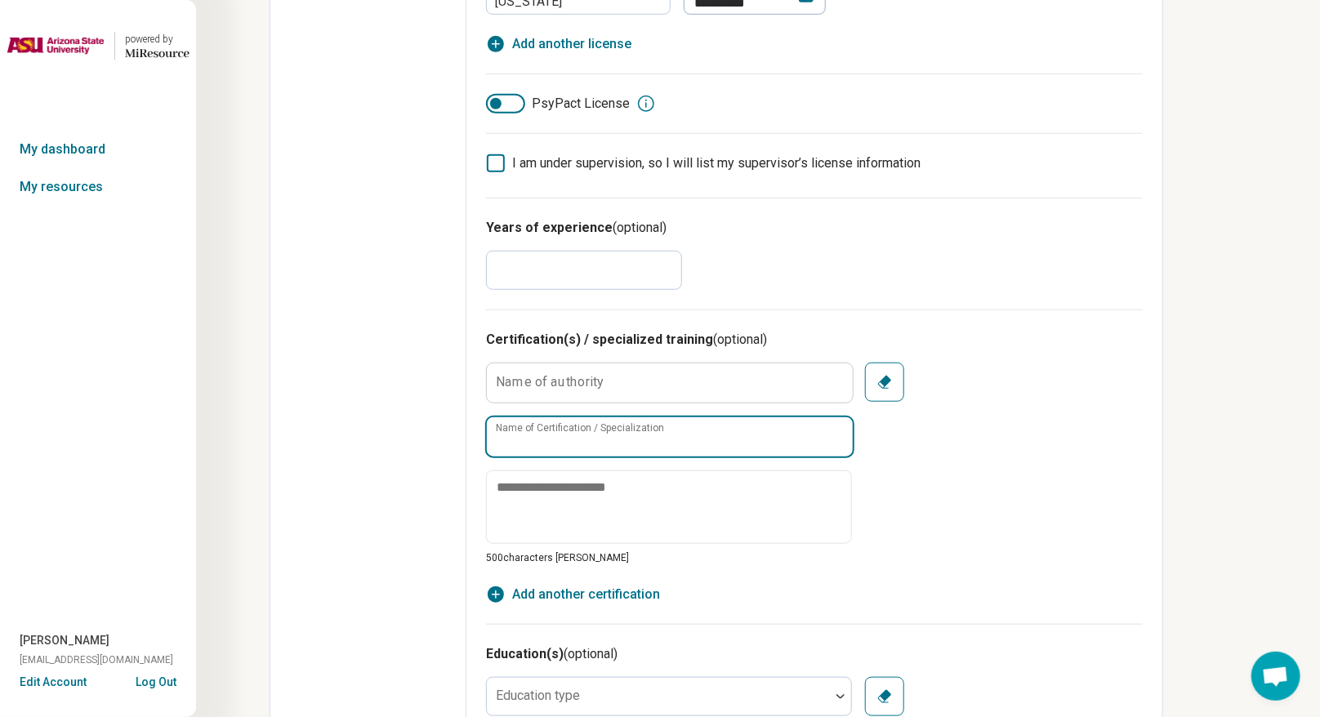
click at [723, 425] on input "Name of Certification / Specialization" at bounding box center [670, 436] width 366 height 39
type input "**********"
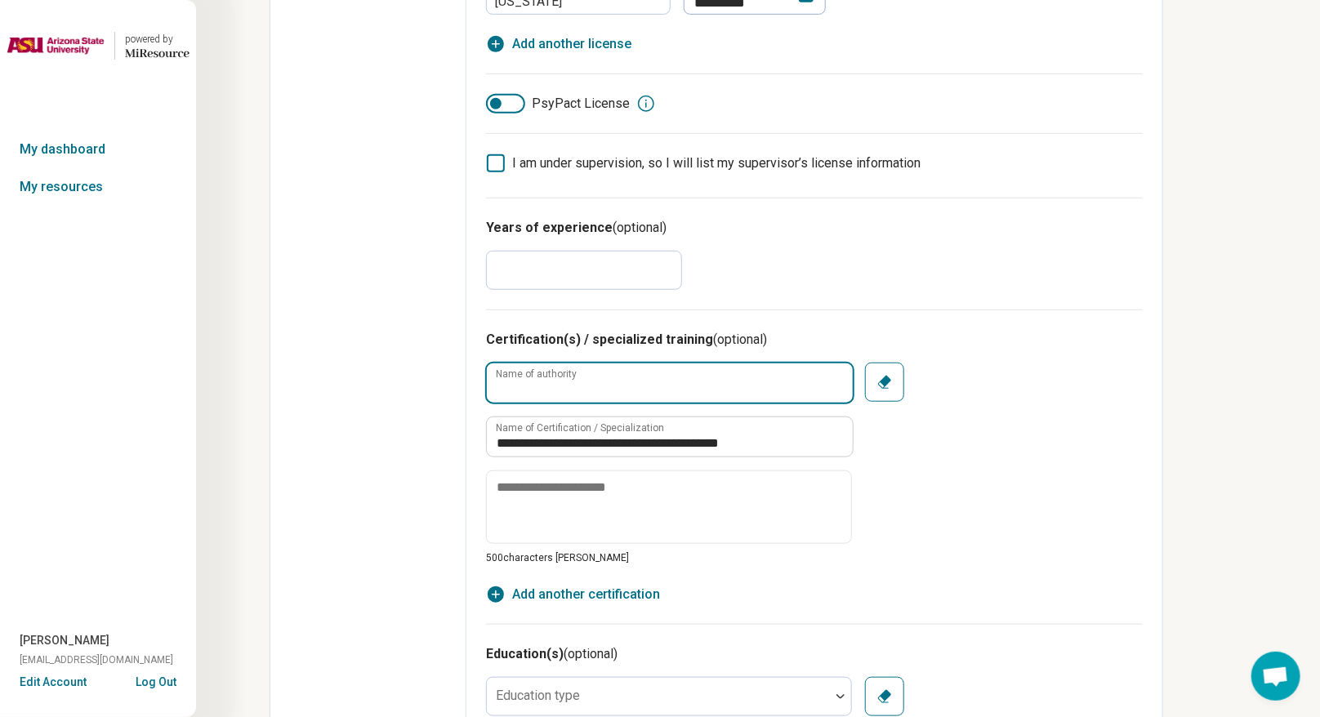
click at [676, 381] on input "Name of authority" at bounding box center [670, 382] width 366 height 39
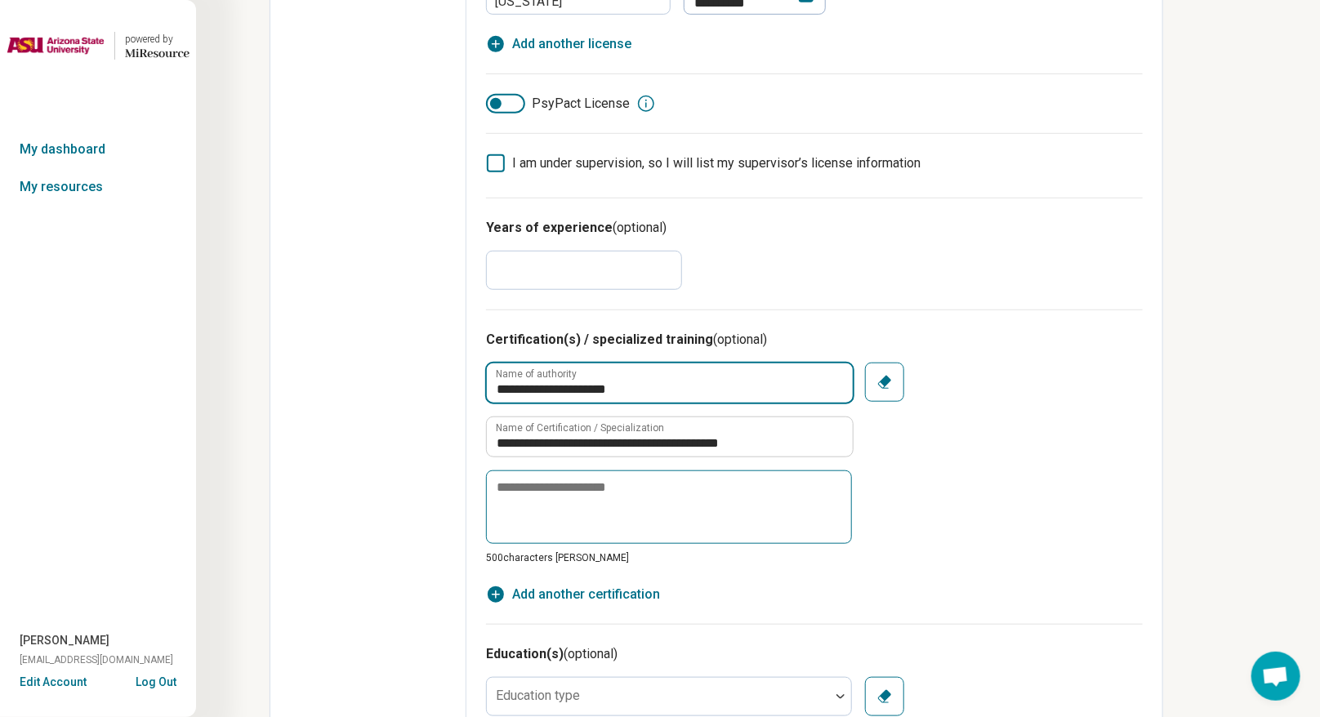
type input "**********"
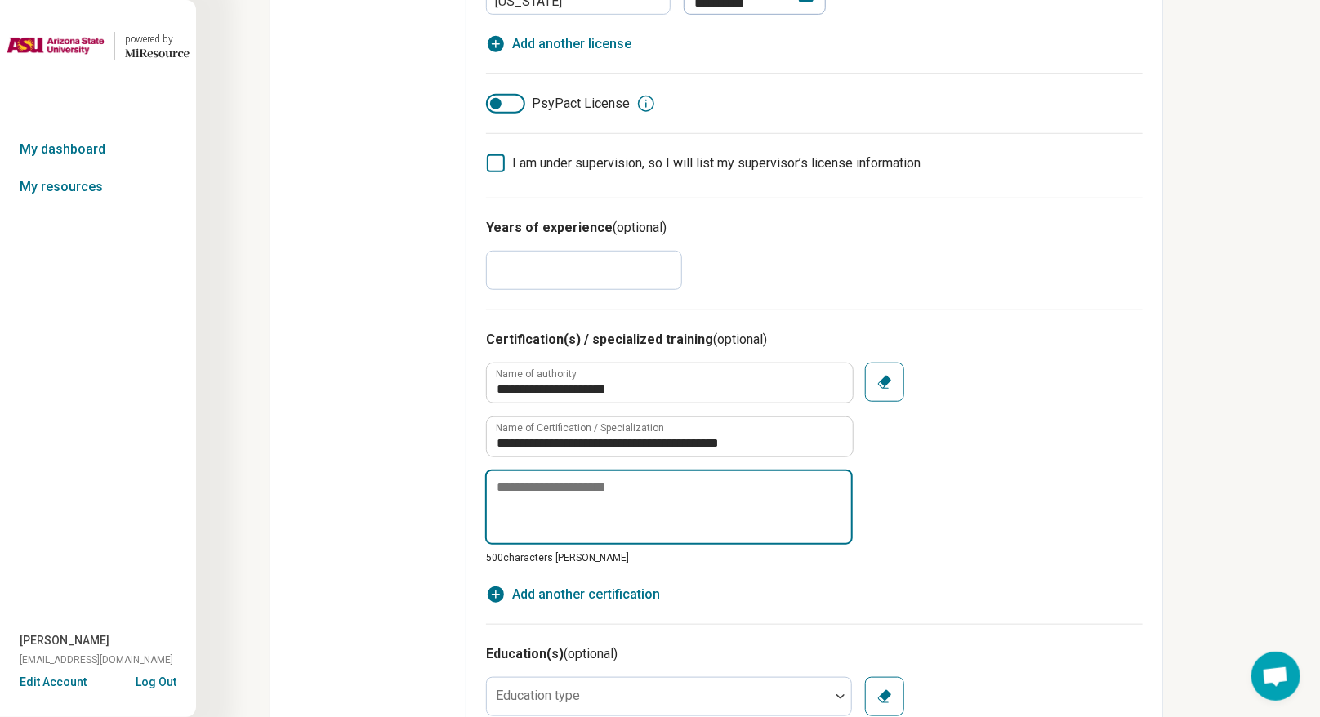
click at [745, 514] on textarea at bounding box center [668, 507] width 367 height 75
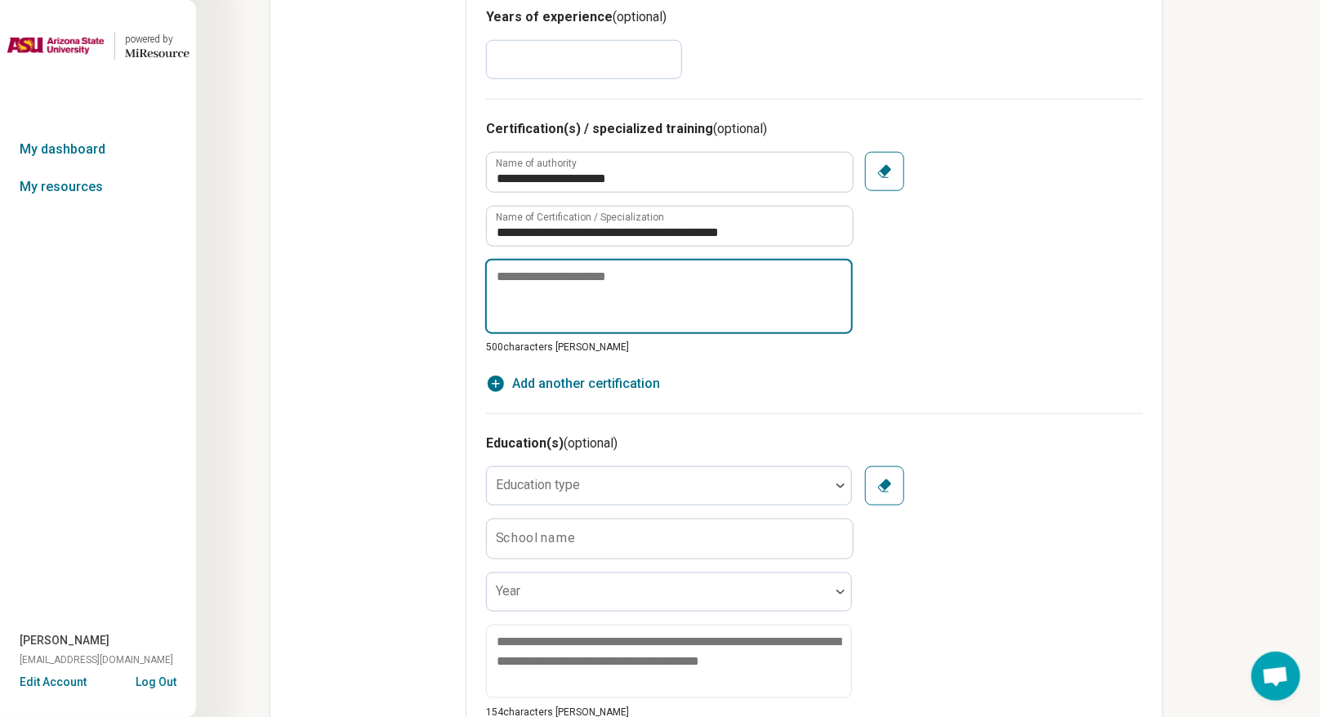
scroll to position [612, 0]
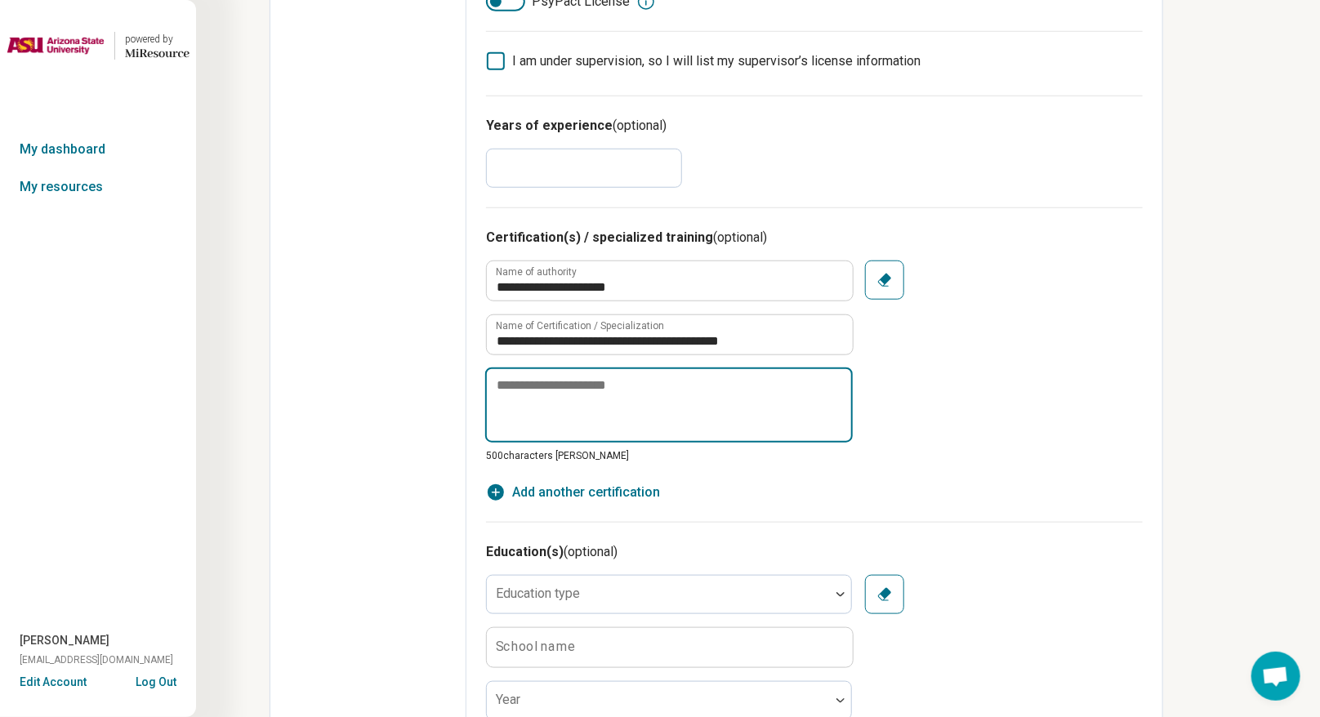
paste textarea "**********"
type textarea "*"
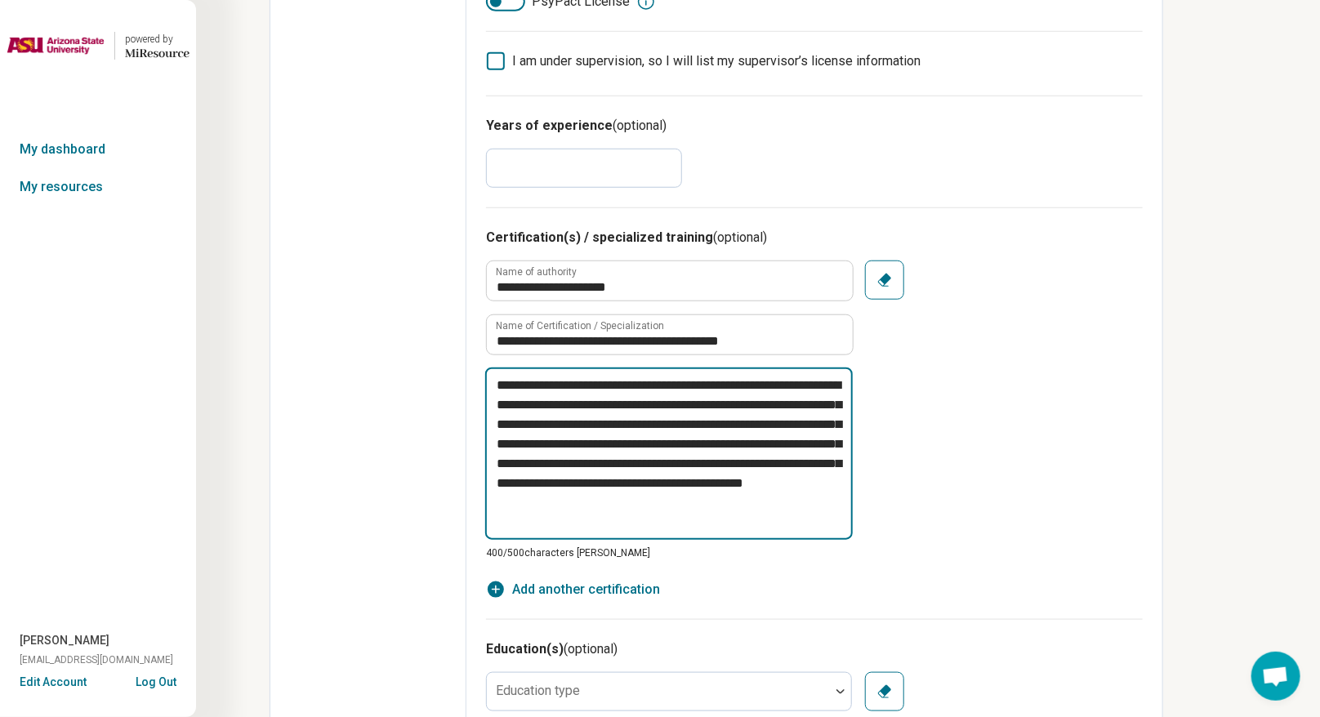
type textarea "**********"
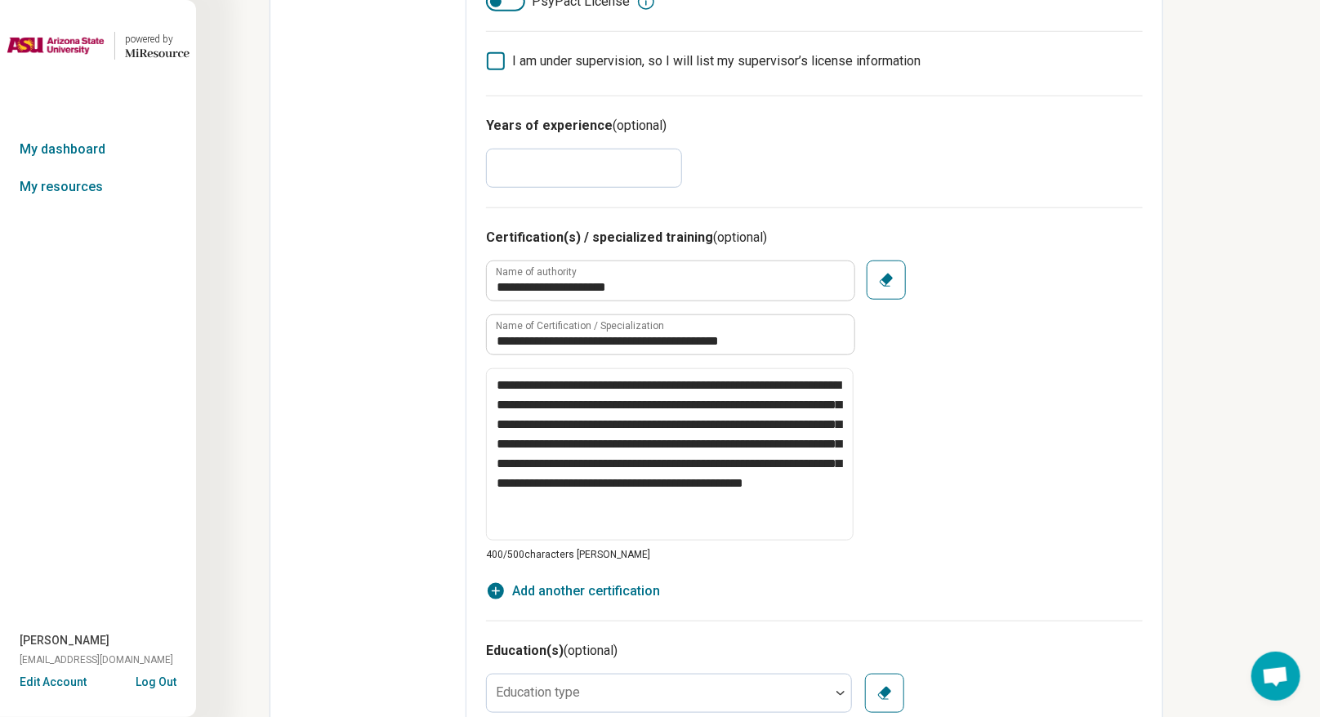
click at [625, 526] on span "Add another certification" at bounding box center [586, 591] width 148 height 20
type textarea "*"
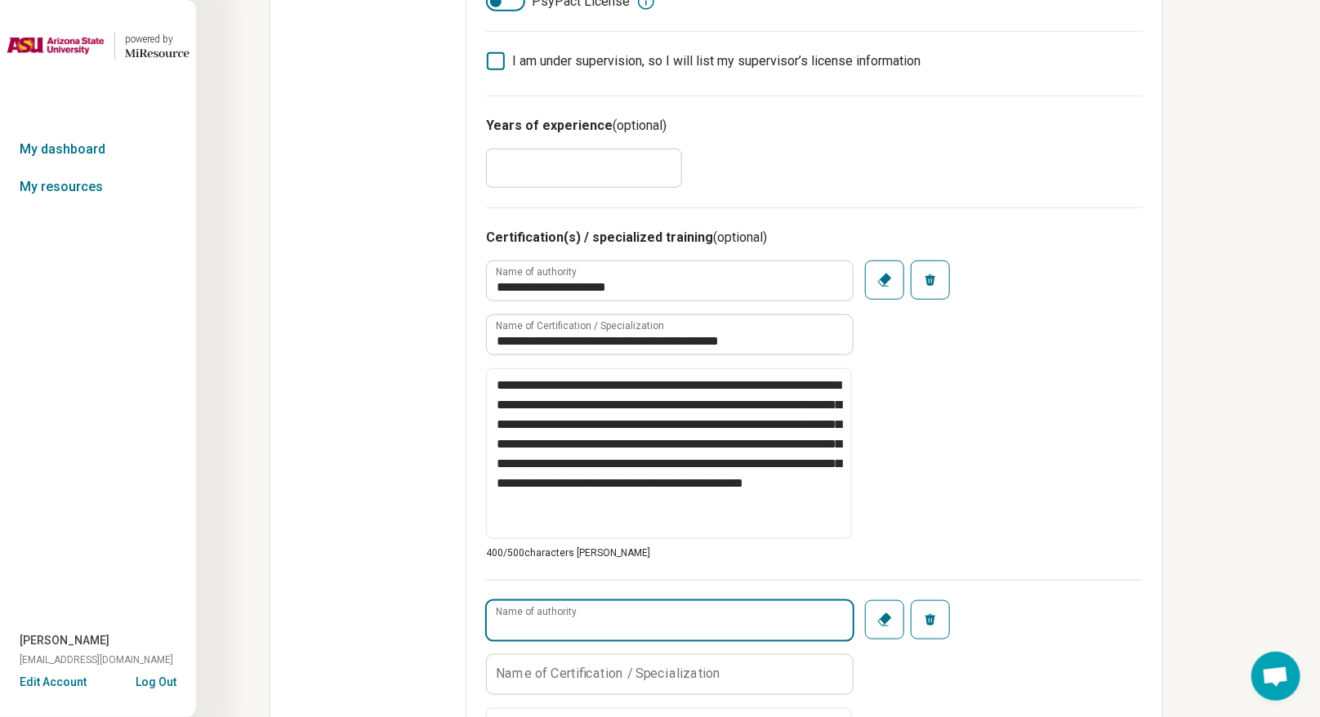
click at [622, 526] on input "Name of authority" at bounding box center [670, 620] width 366 height 39
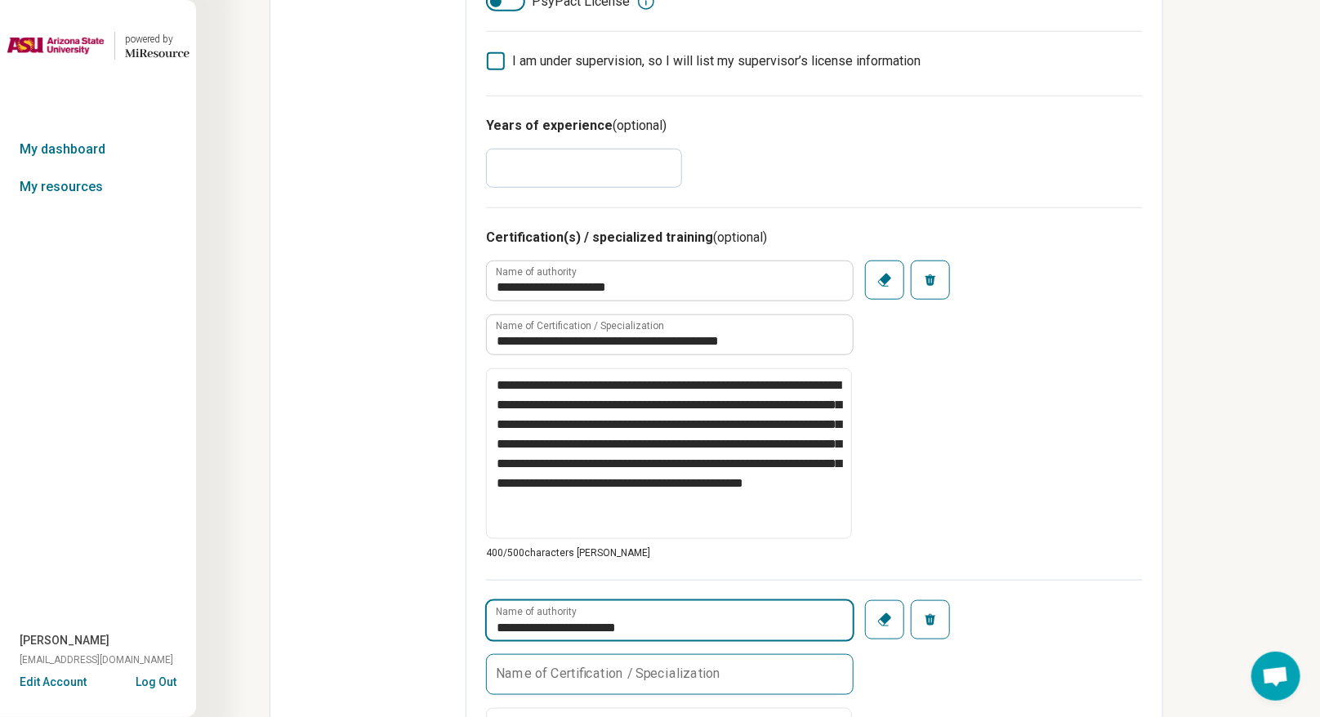
type input "**********"
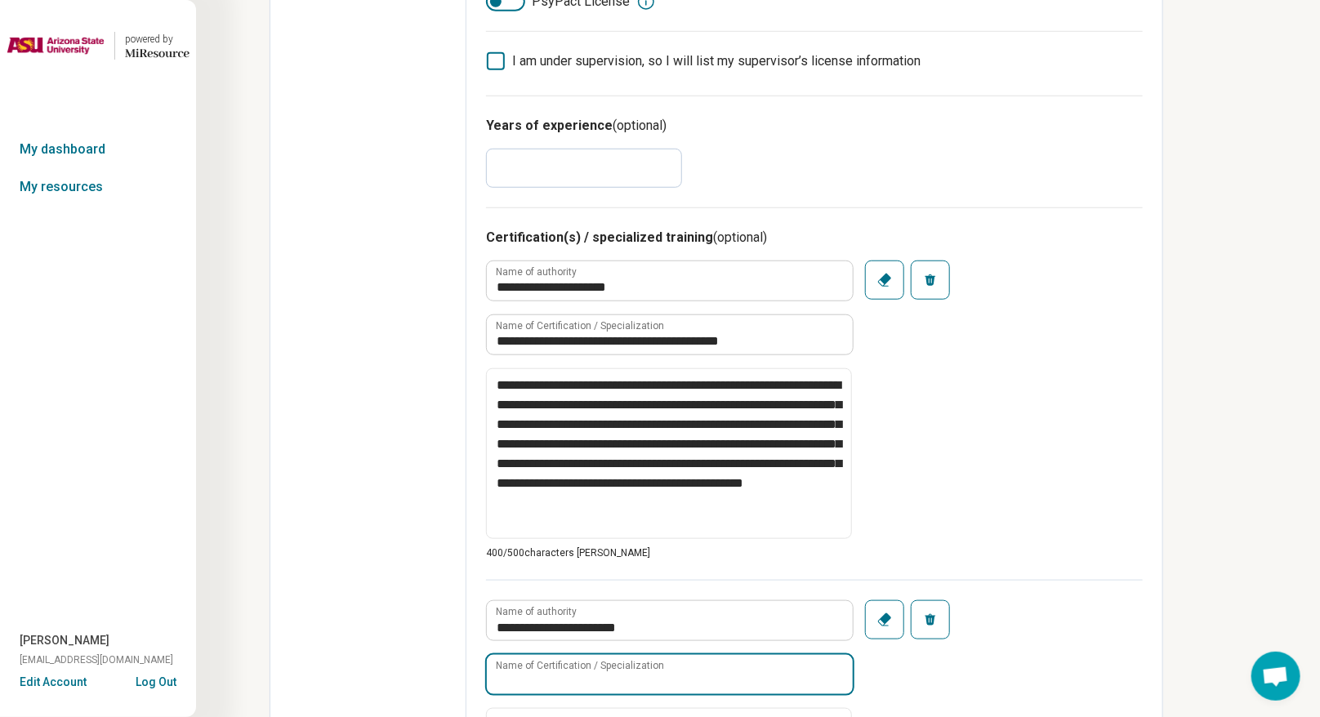
click at [605, 526] on div "Name of Certification / Specialization" at bounding box center [669, 674] width 366 height 41
type input "**********"
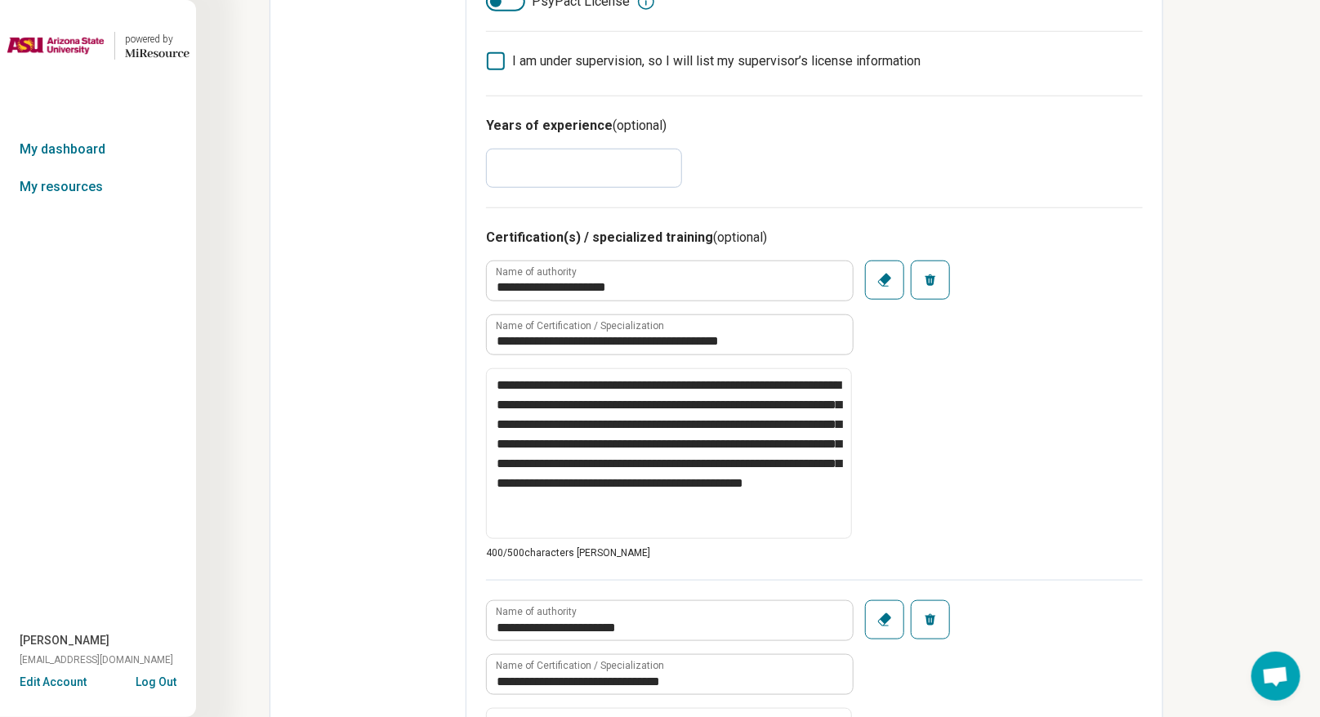
click at [926, 526] on div "**********" at bounding box center [814, 420] width 657 height 319
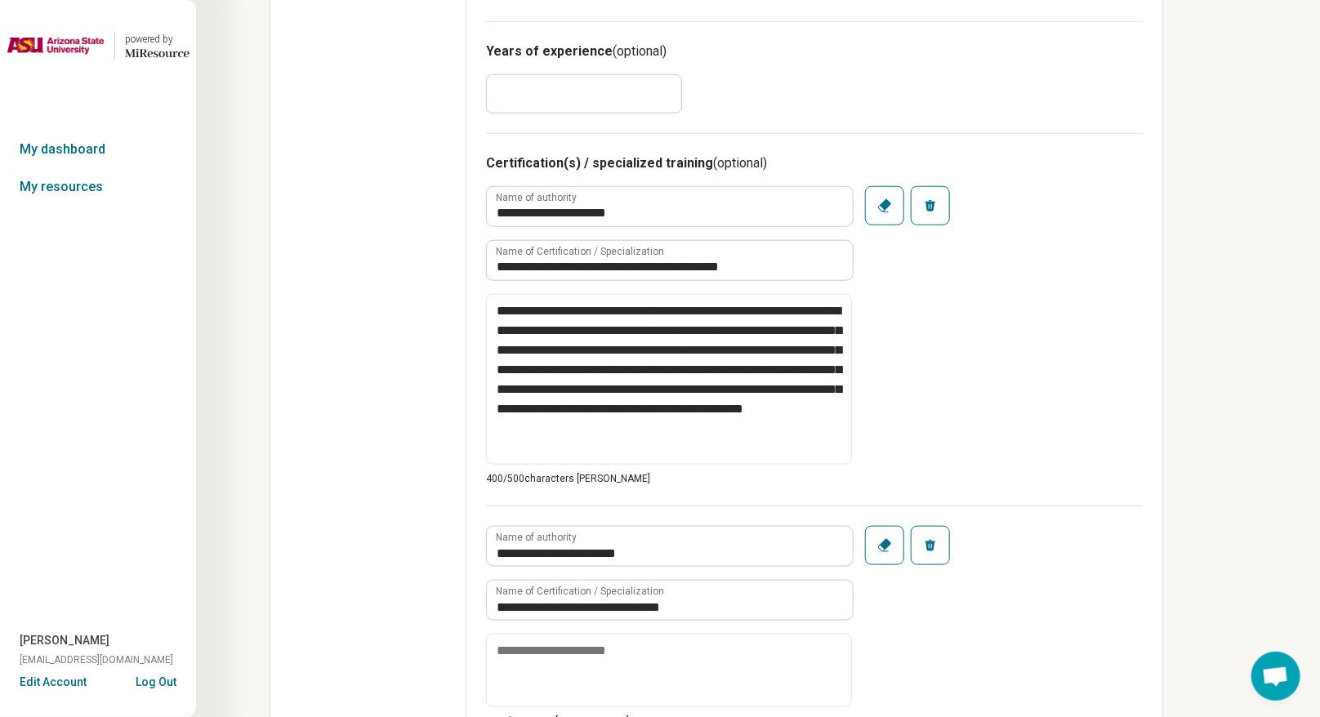
scroll to position [715, 0]
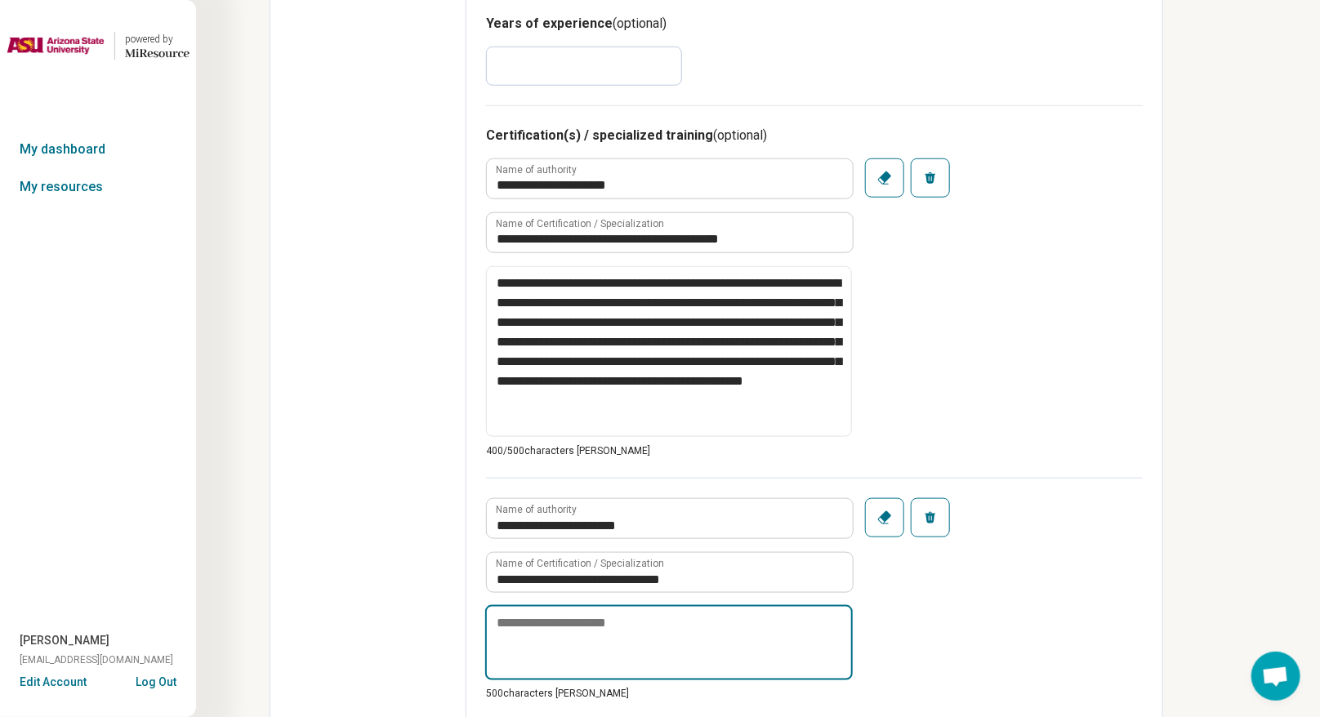
click at [589, 526] on textarea at bounding box center [668, 642] width 367 height 75
paste textarea "**********"
type textarea "*"
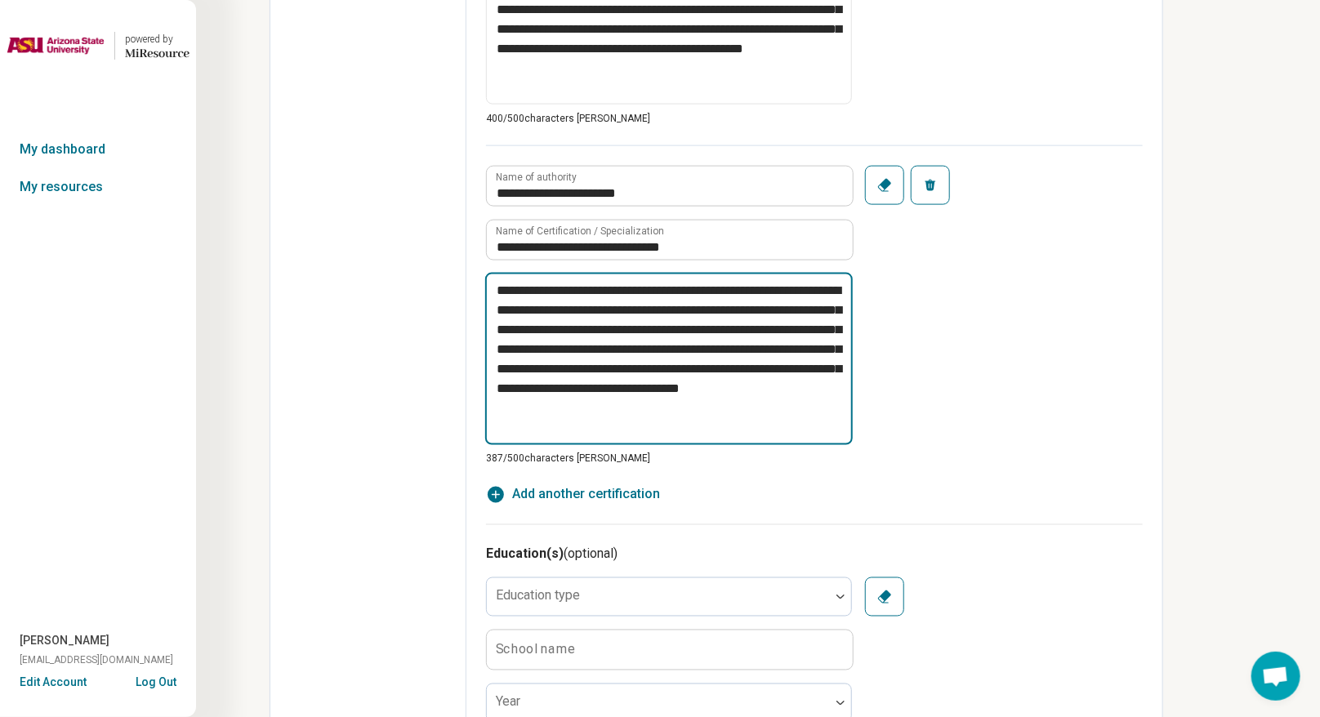
scroll to position [1051, 0]
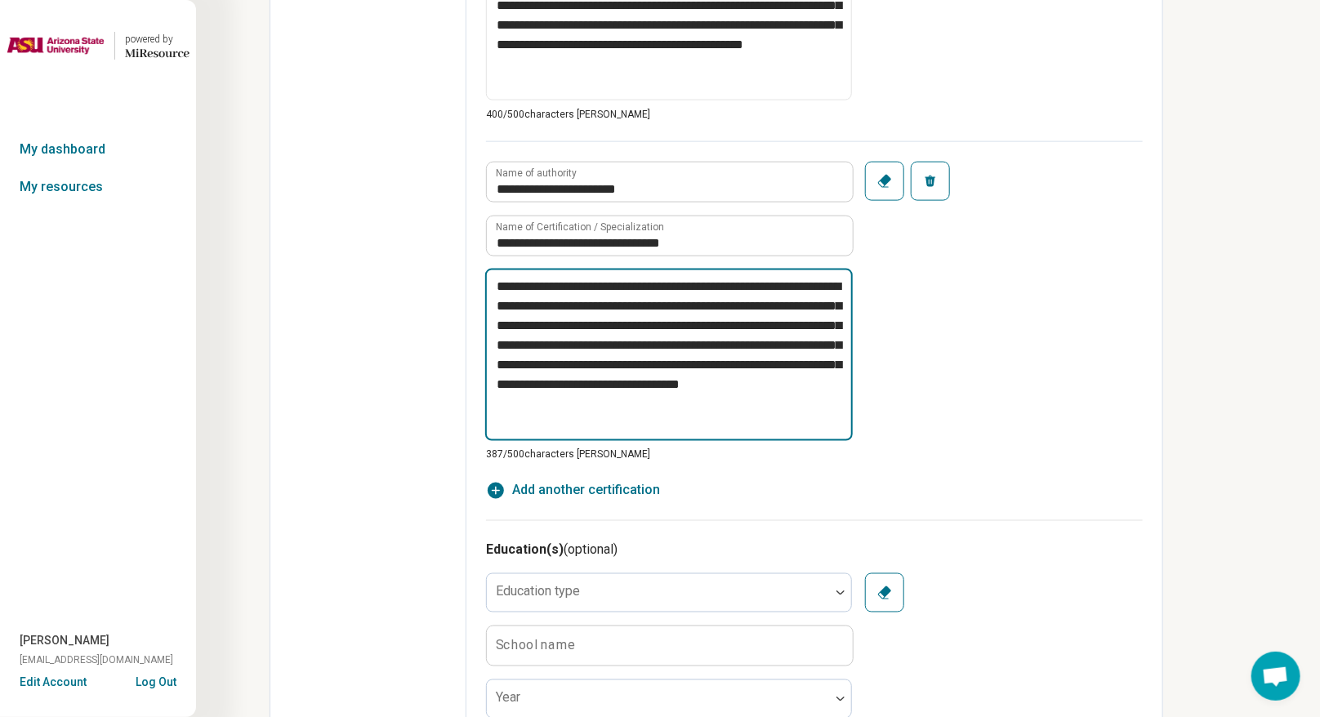
type textarea "**********"
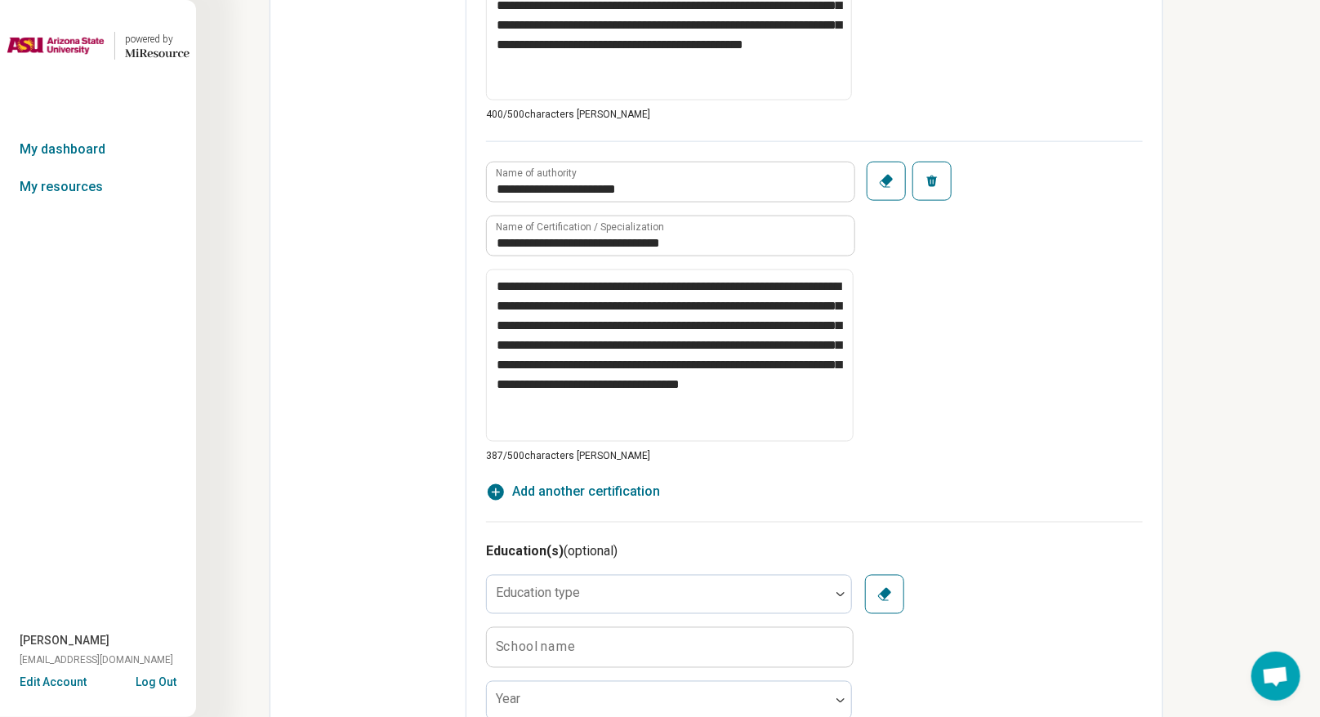
click at [618, 490] on span "Add another certification" at bounding box center [586, 493] width 148 height 20
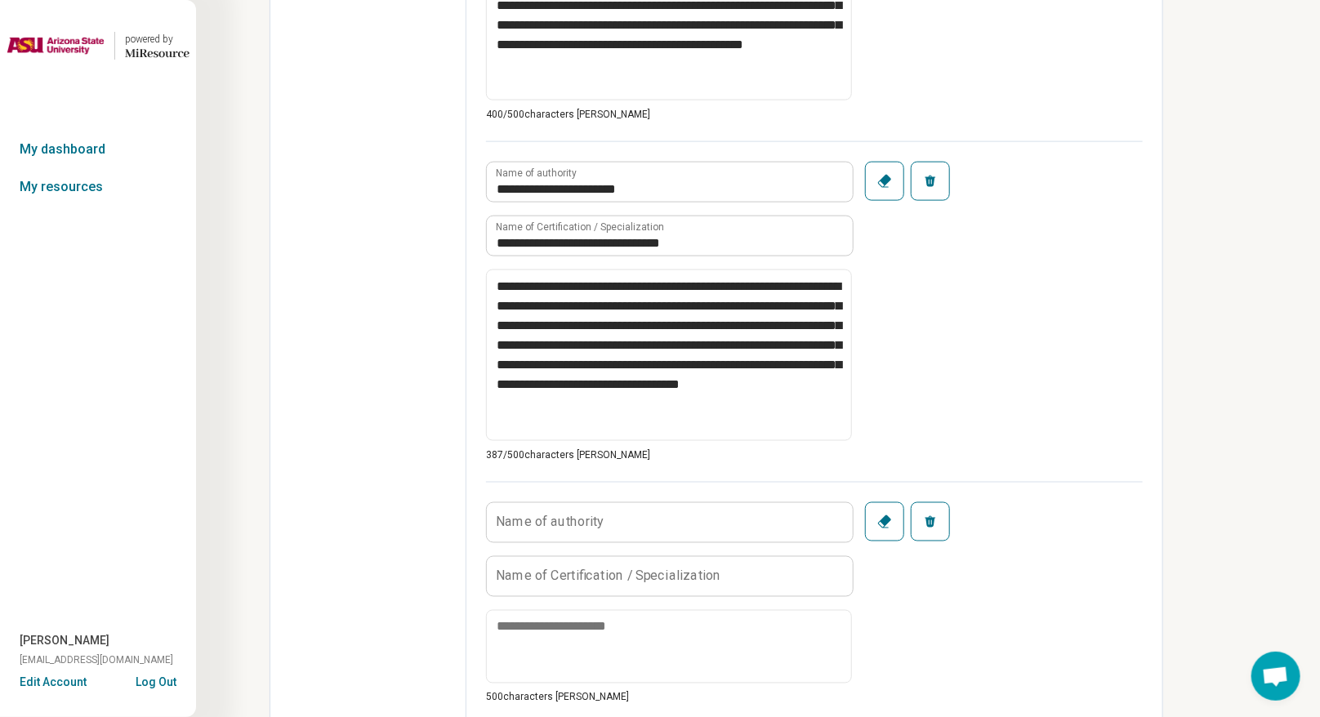
type textarea "*"
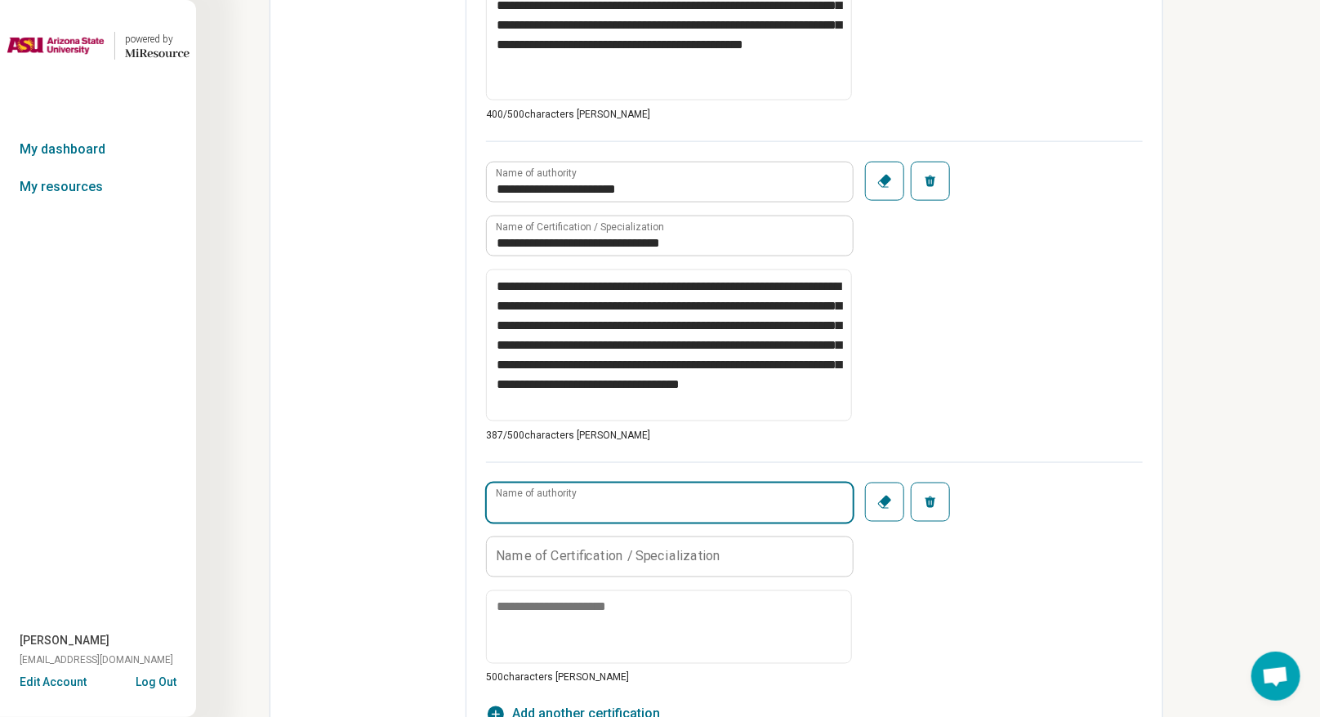
click at [615, 505] on input "Name of authority" at bounding box center [670, 502] width 366 height 39
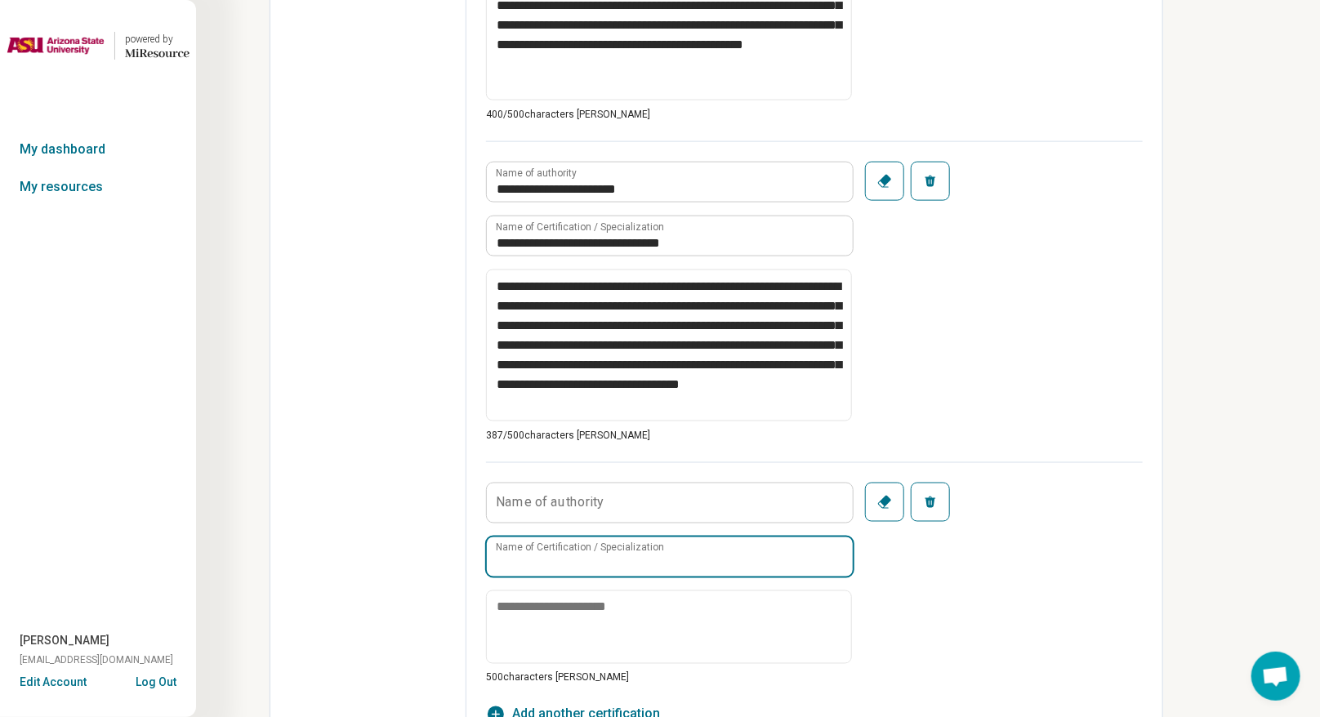
click at [590, 526] on input "Name of Certification / Specialization" at bounding box center [670, 556] width 366 height 39
type input "**********"
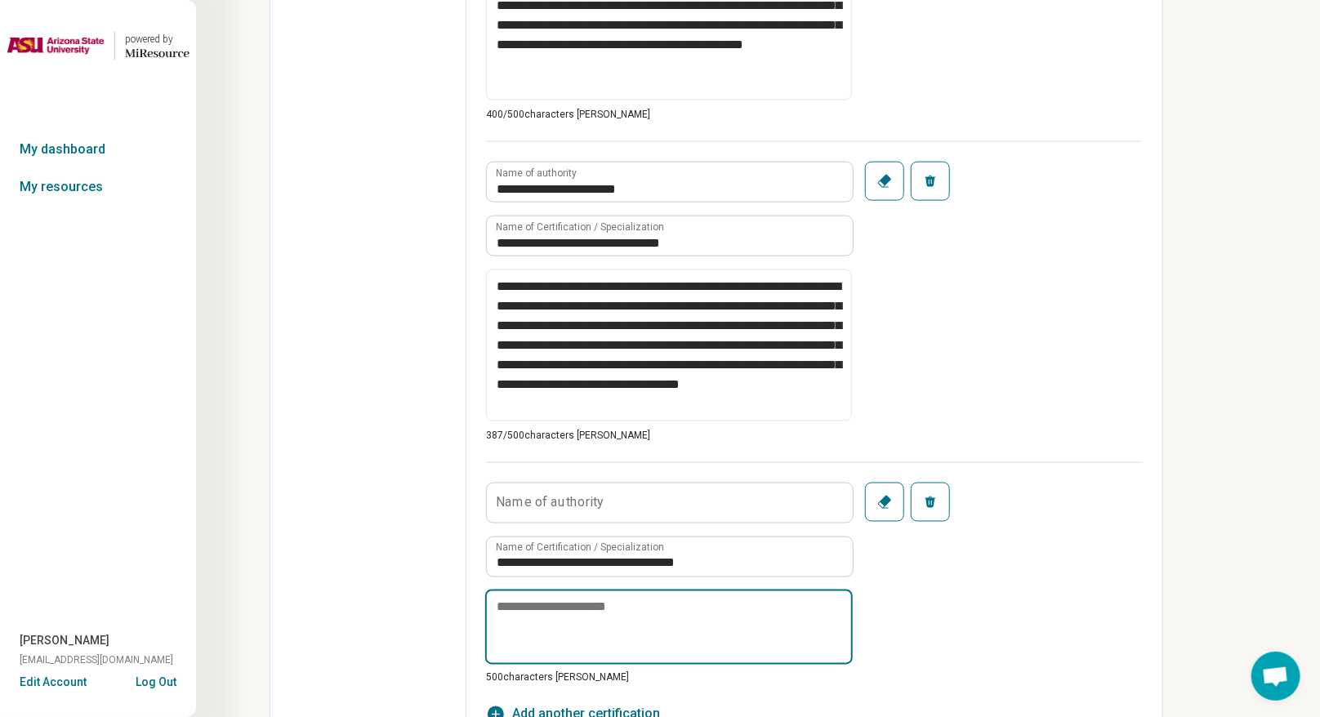
click at [593, 526] on textarea at bounding box center [668, 627] width 367 height 75
paste textarea "**********"
type textarea "*"
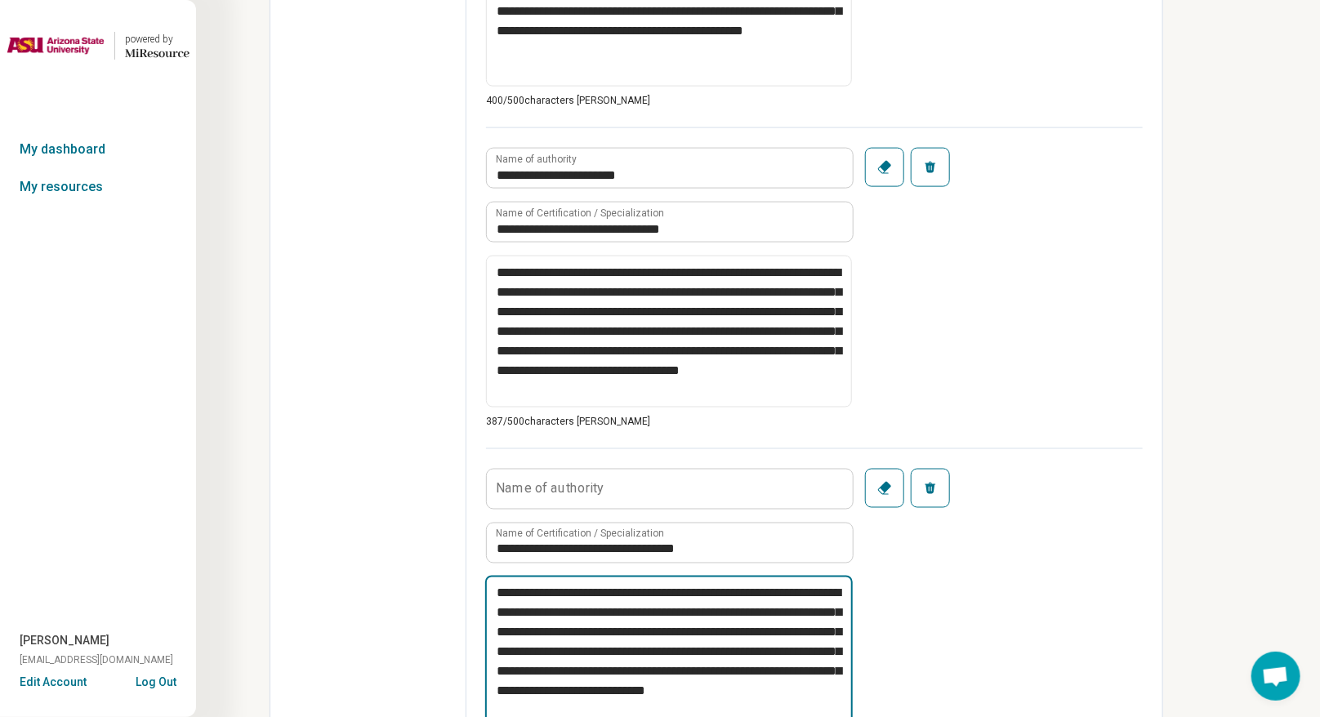
scroll to position [1167, 0]
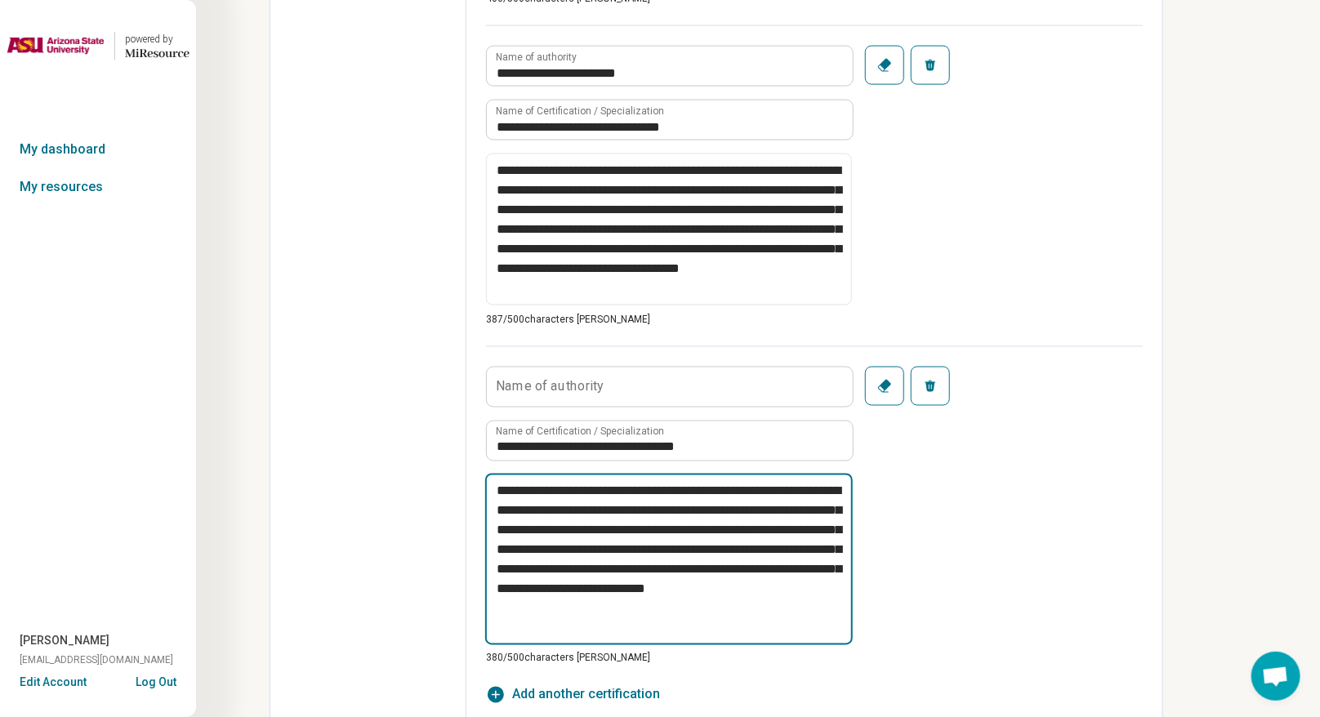
type textarea "**********"
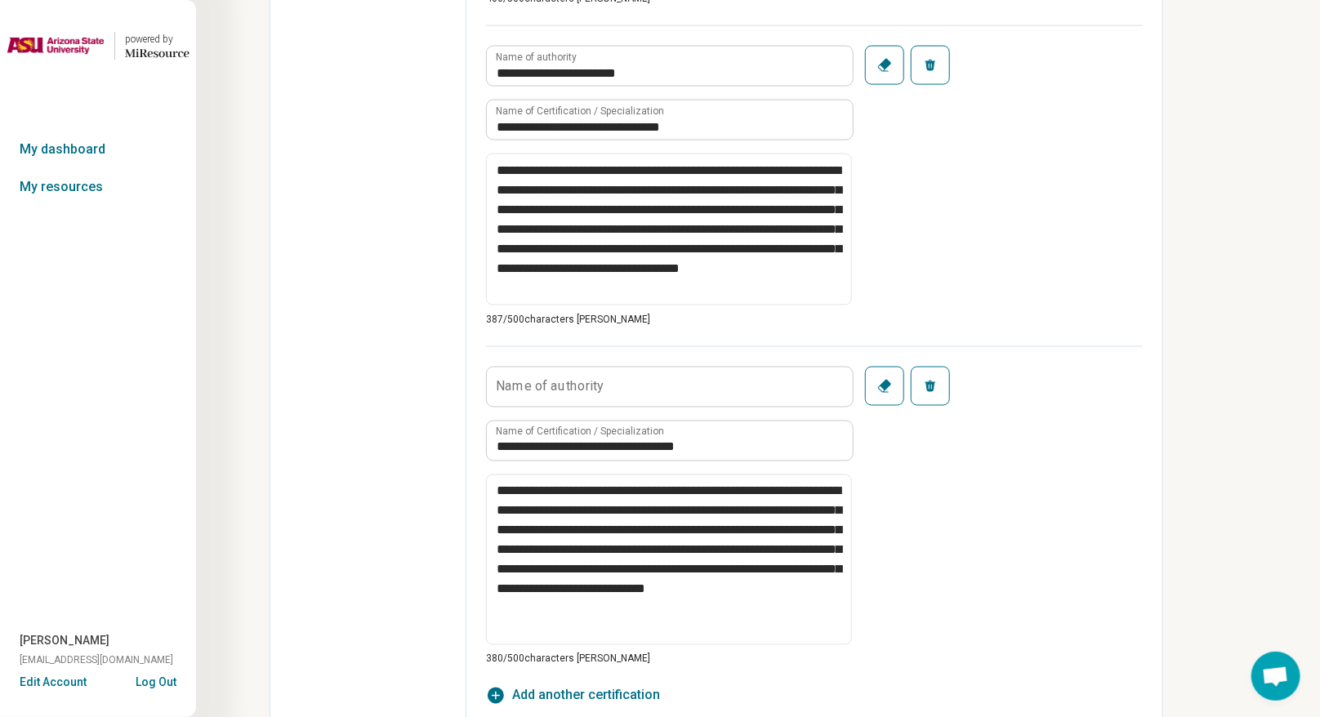
drag, startPoint x: 575, startPoint y: 384, endPoint x: 541, endPoint y: 384, distance: 33.5
click at [541, 384] on label "Name of authority" at bounding box center [550, 386] width 109 height 13
click at [541, 384] on input "Name of authority" at bounding box center [670, 386] width 366 height 39
paste input "**********"
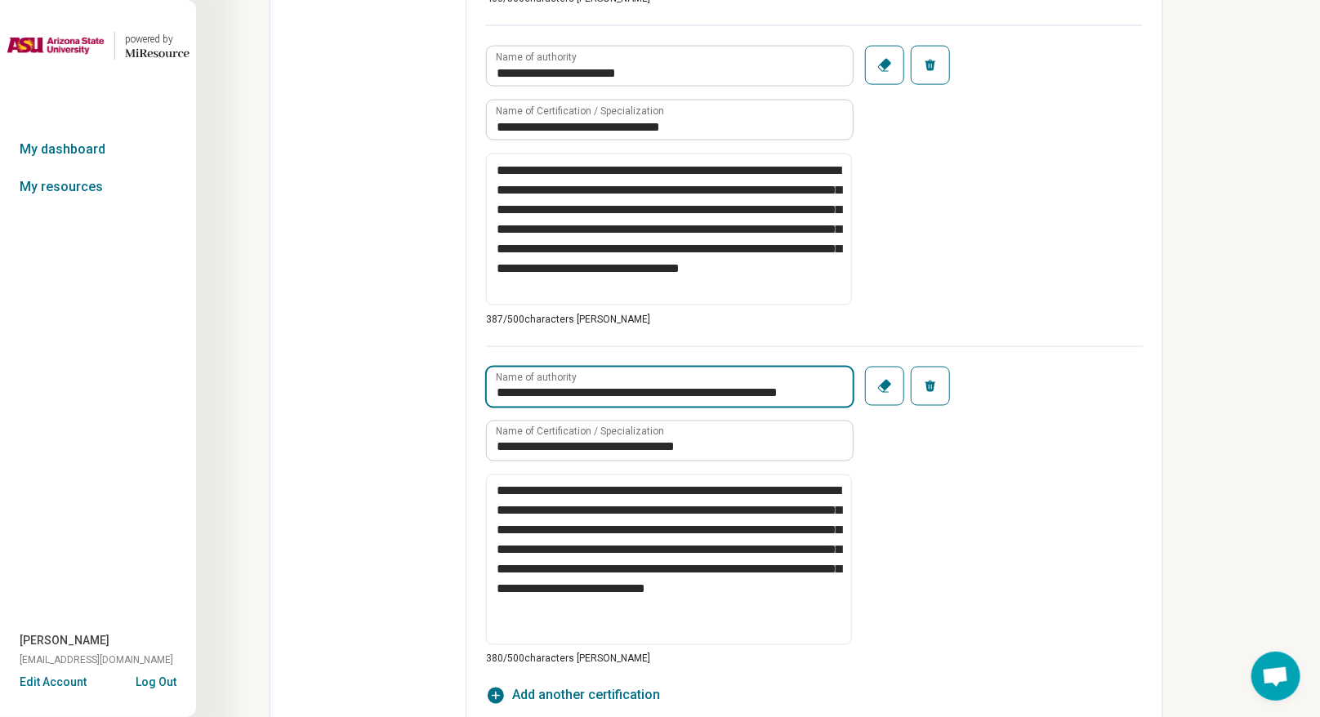
type input "**********"
click at [926, 511] on div "**********" at bounding box center [814, 506] width 657 height 320
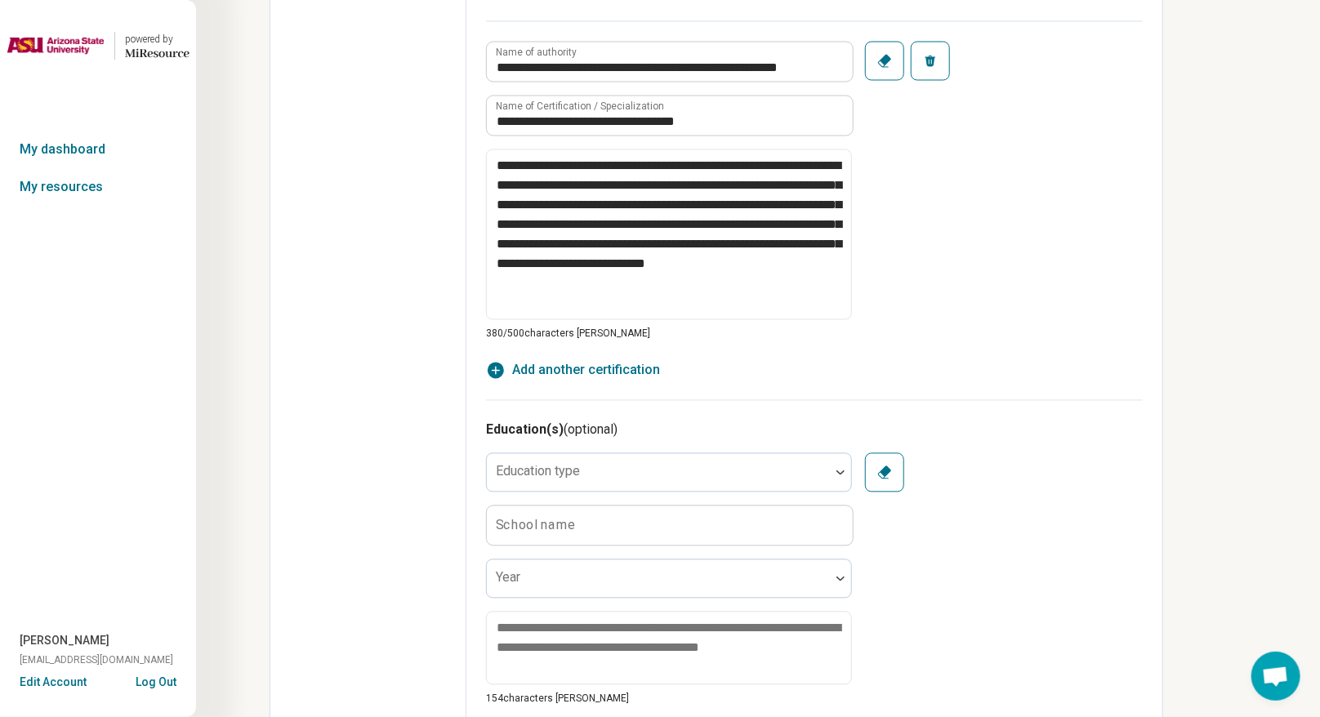
scroll to position [1575, 0]
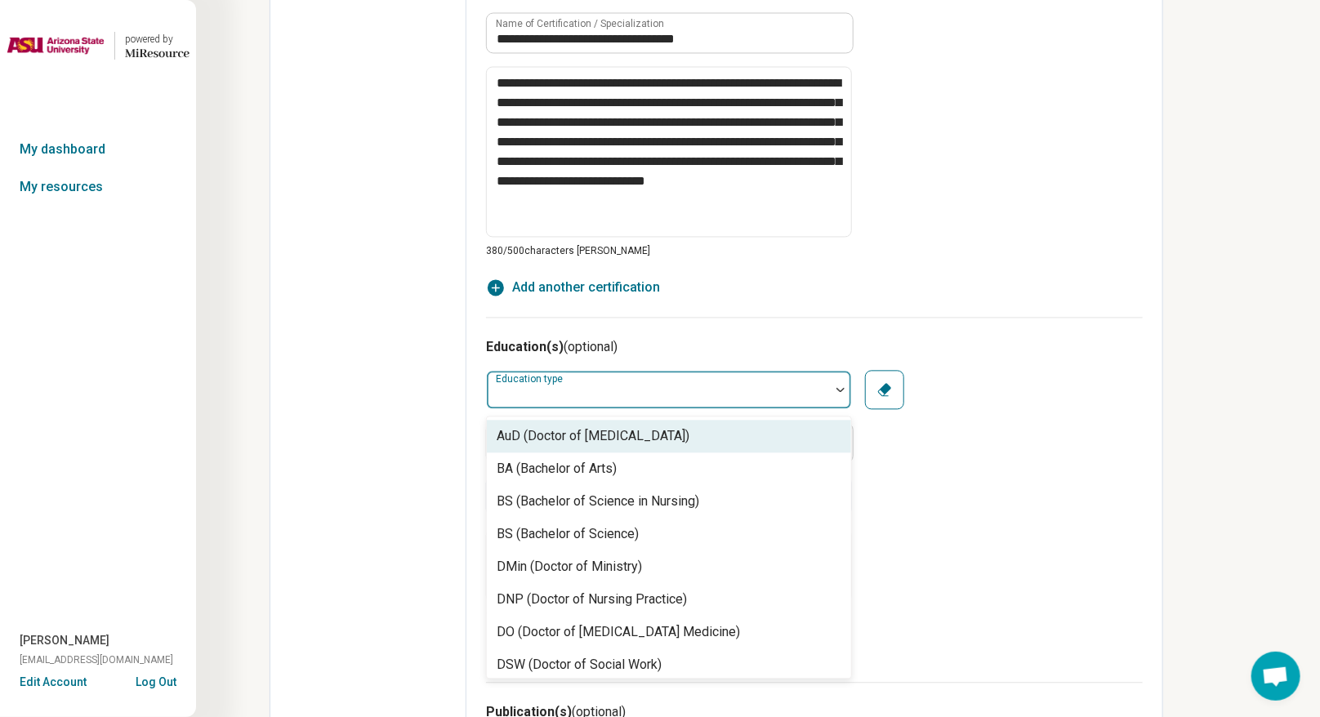
click at [719, 378] on div at bounding box center [658, 390] width 343 height 36
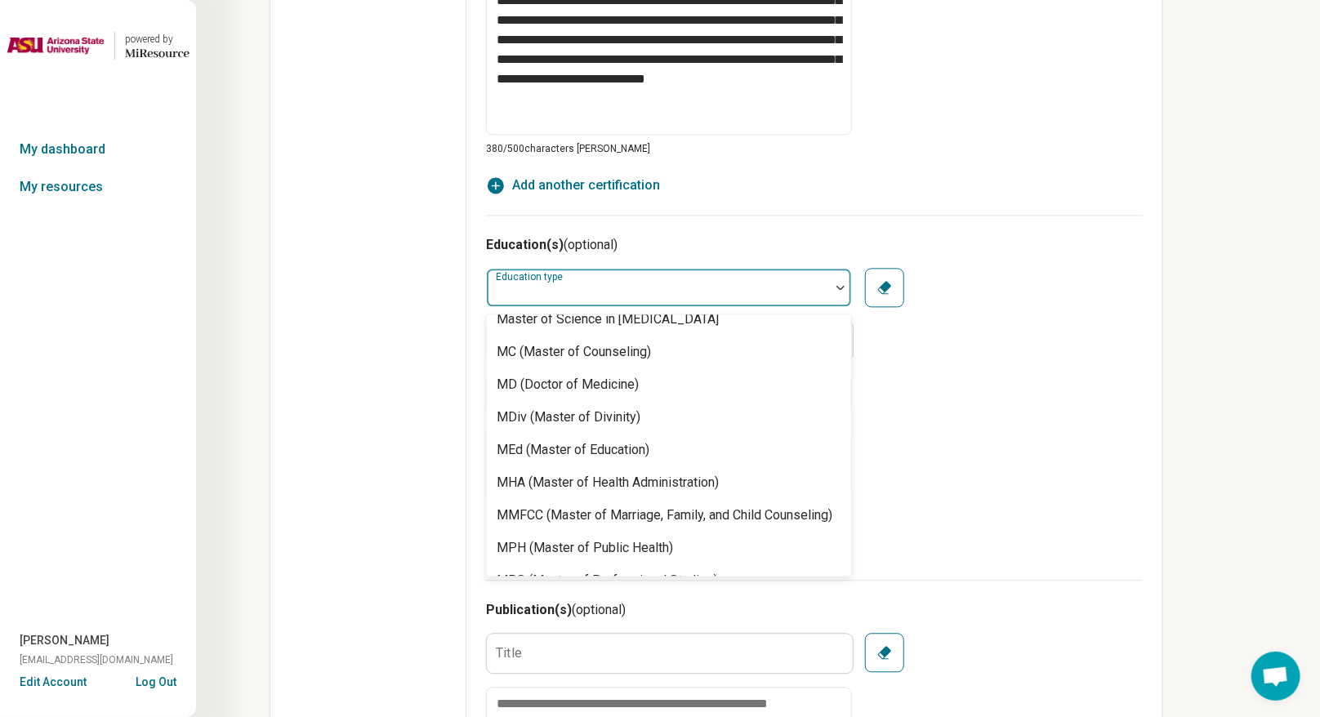
scroll to position [408, 0]
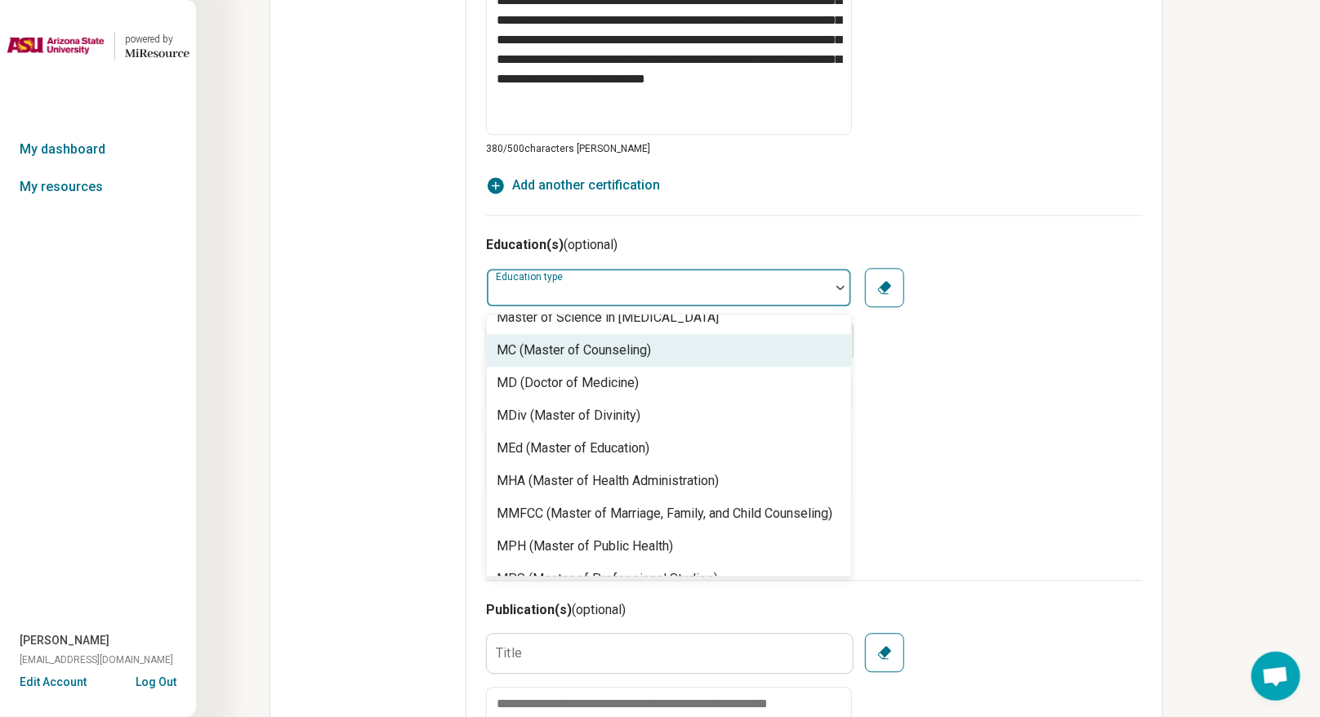
click at [626, 343] on div "MC (Master of Counseling)" at bounding box center [574, 351] width 154 height 20
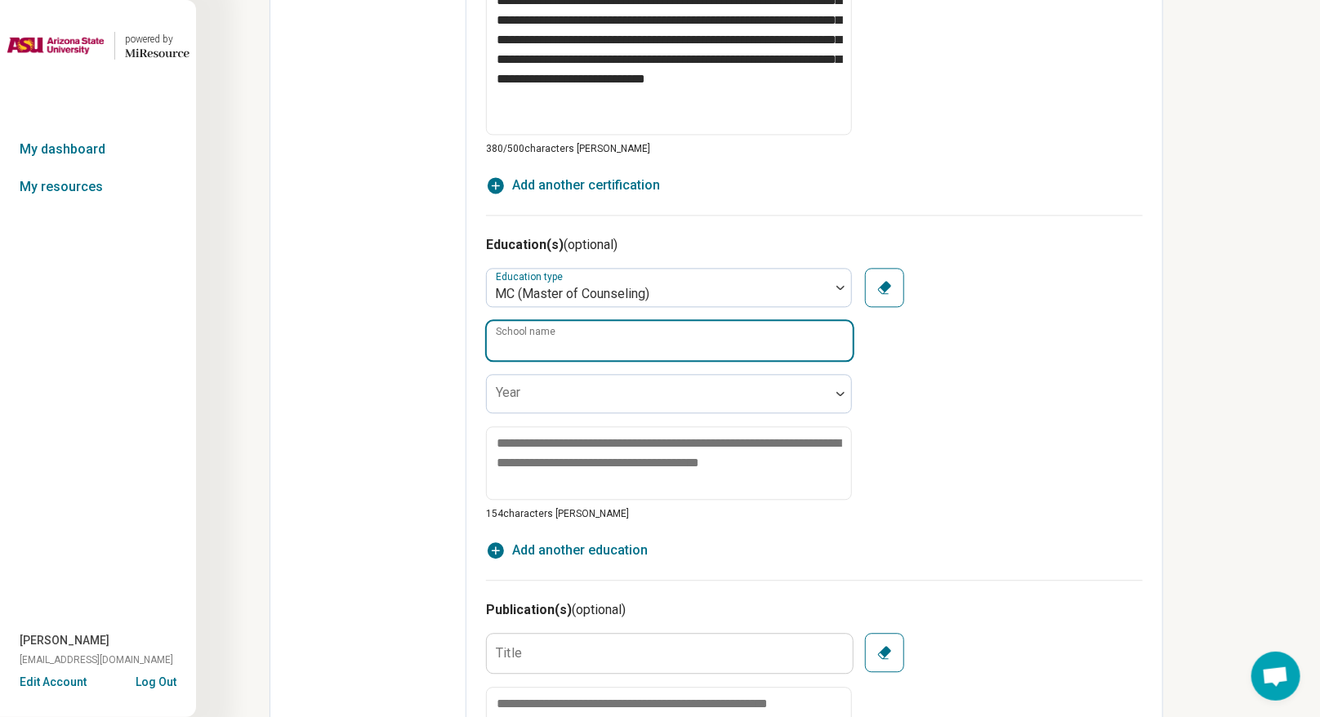
click at [626, 343] on input "School name" at bounding box center [670, 340] width 366 height 39
type input "**********"
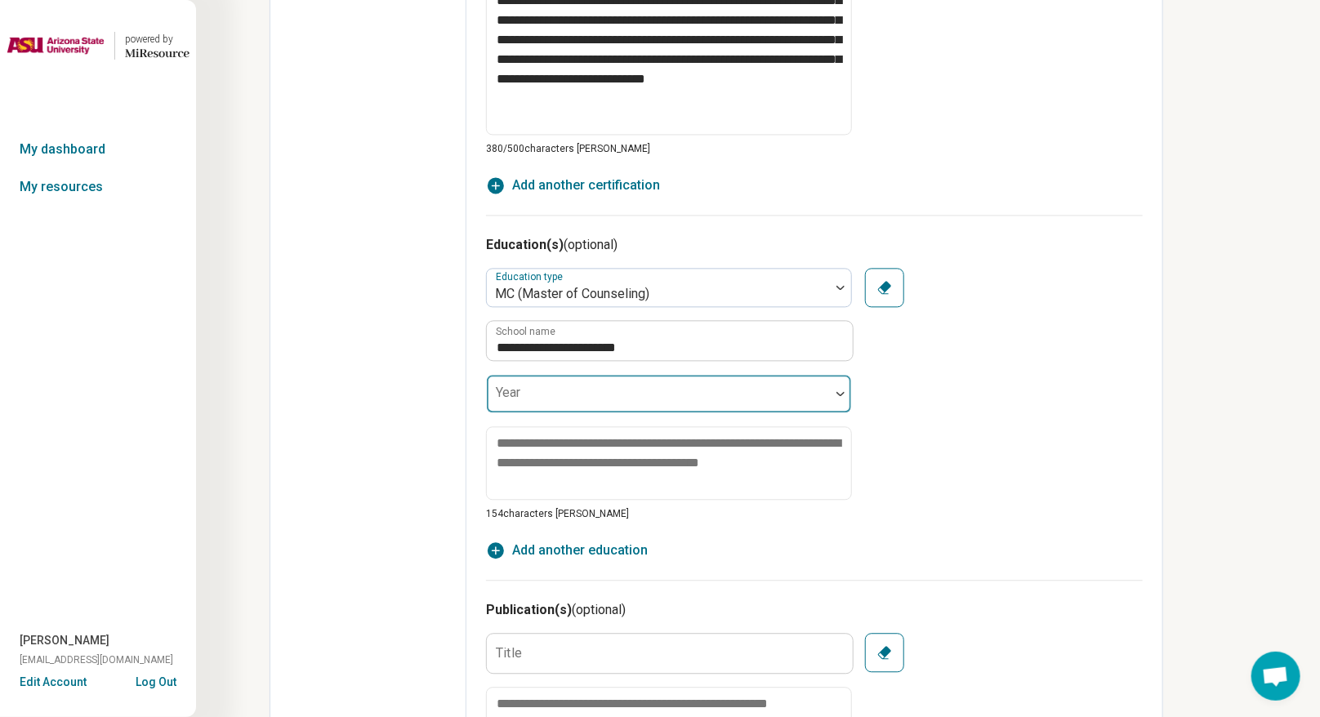
click at [625, 382] on div at bounding box center [658, 394] width 343 height 36
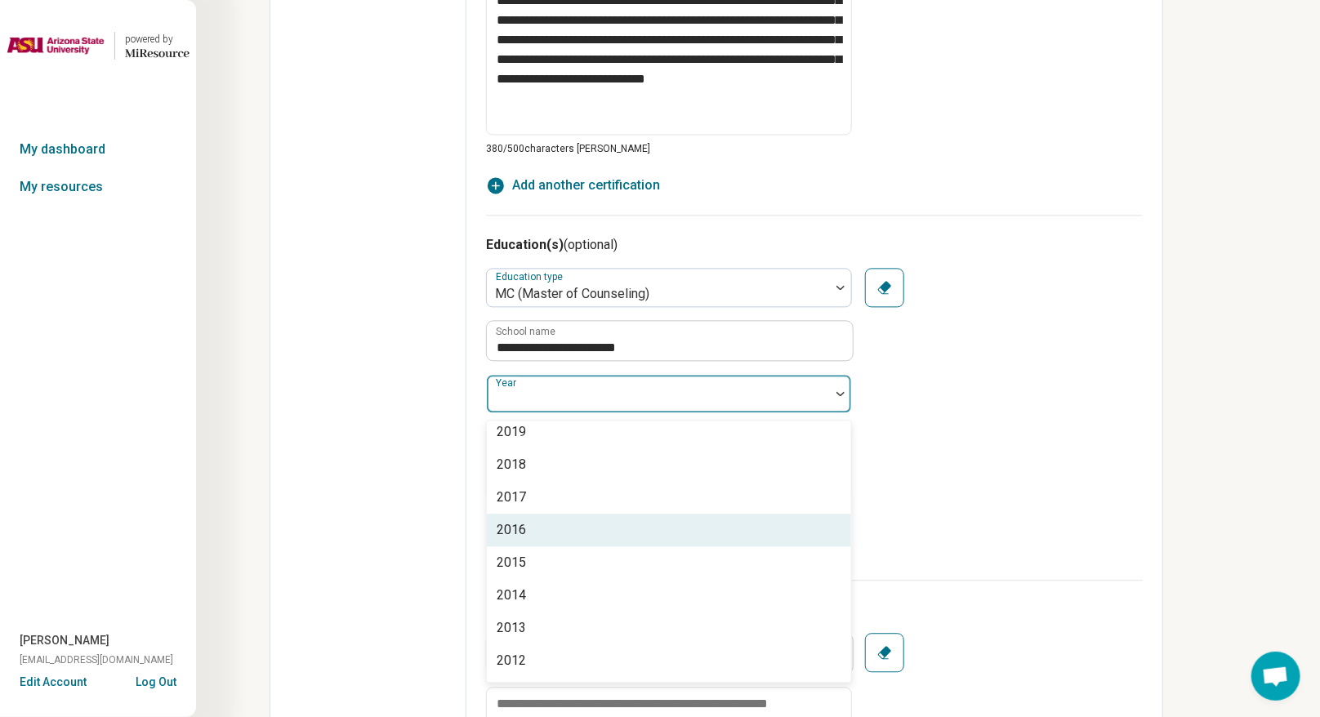
scroll to position [306, 0]
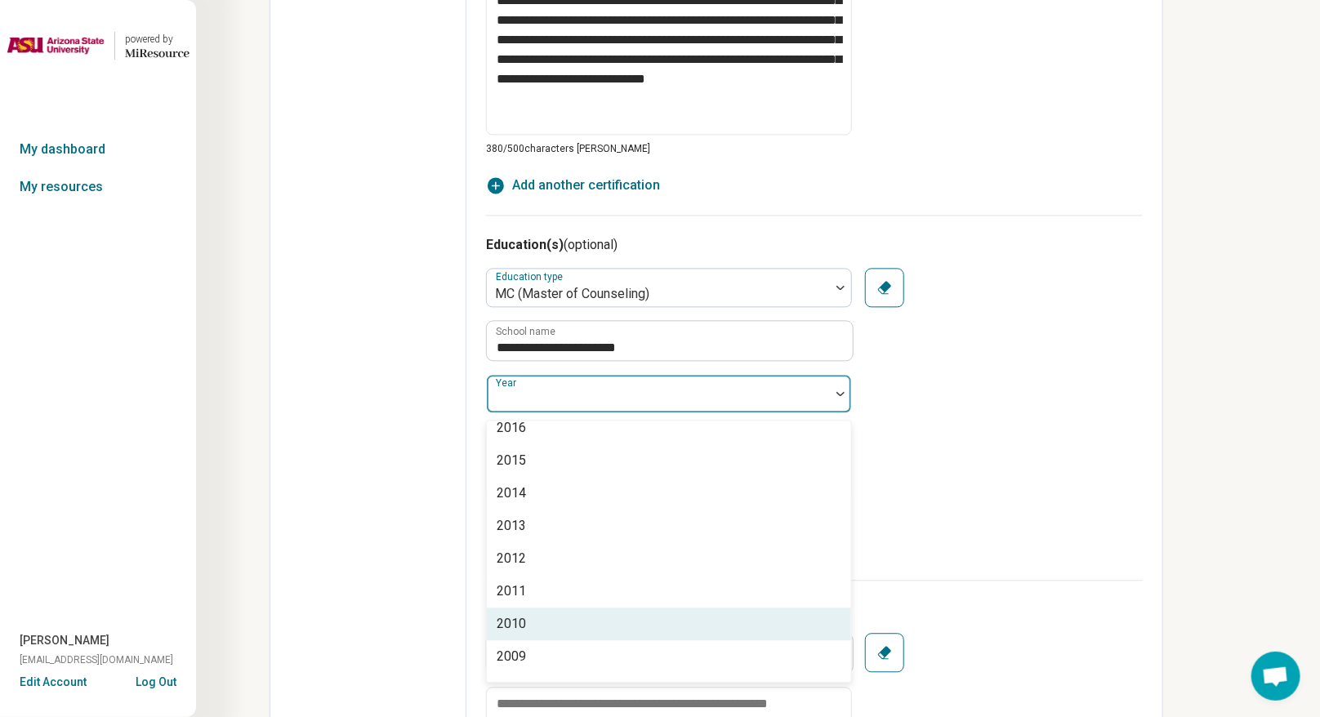
click at [584, 526] on div "2010" at bounding box center [669, 624] width 364 height 33
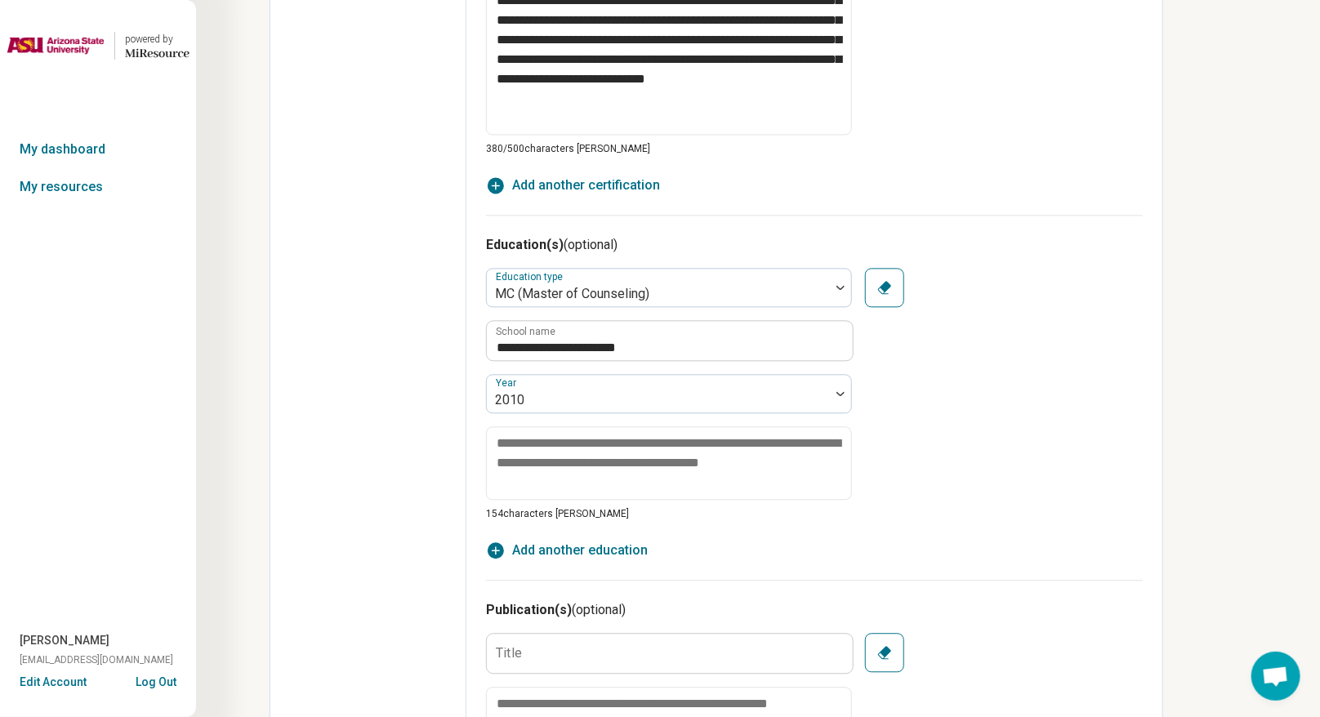
click at [926, 505] on div "**********" at bounding box center [814, 394] width 657 height 253
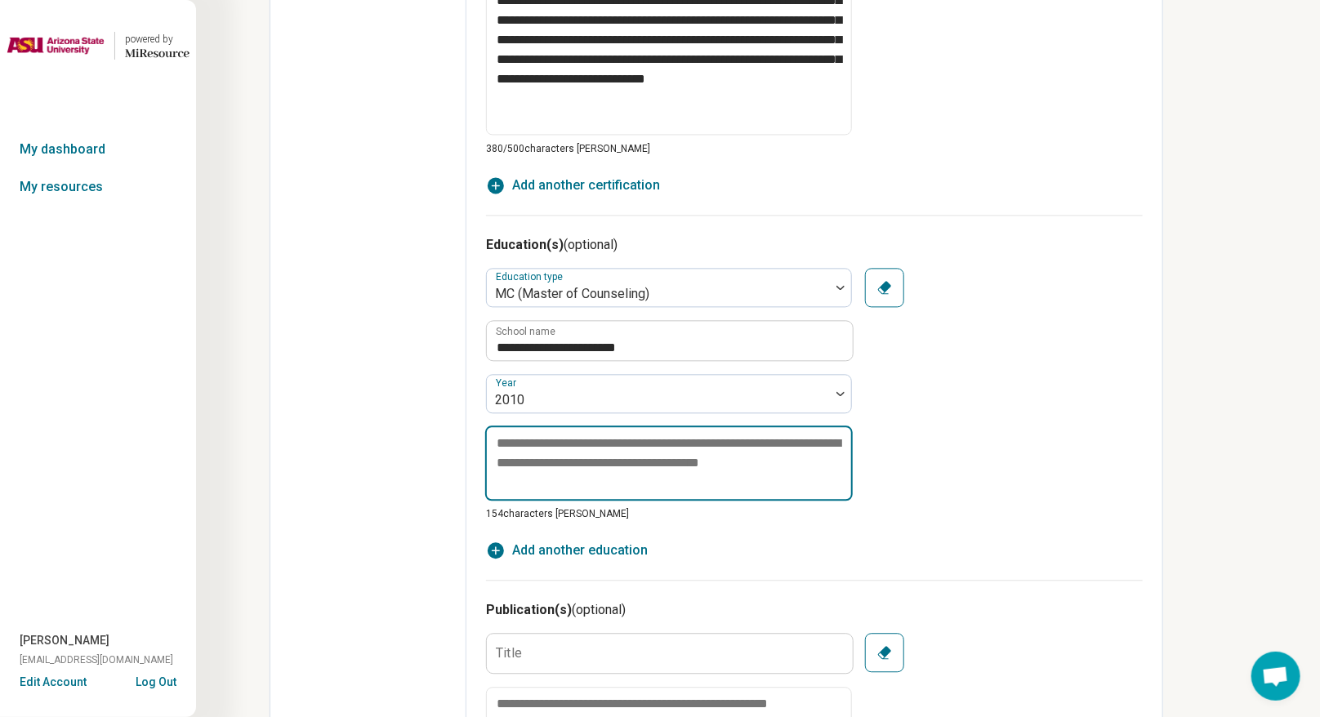
click at [704, 461] on textarea at bounding box center [668, 462] width 367 height 75
type textarea "*"
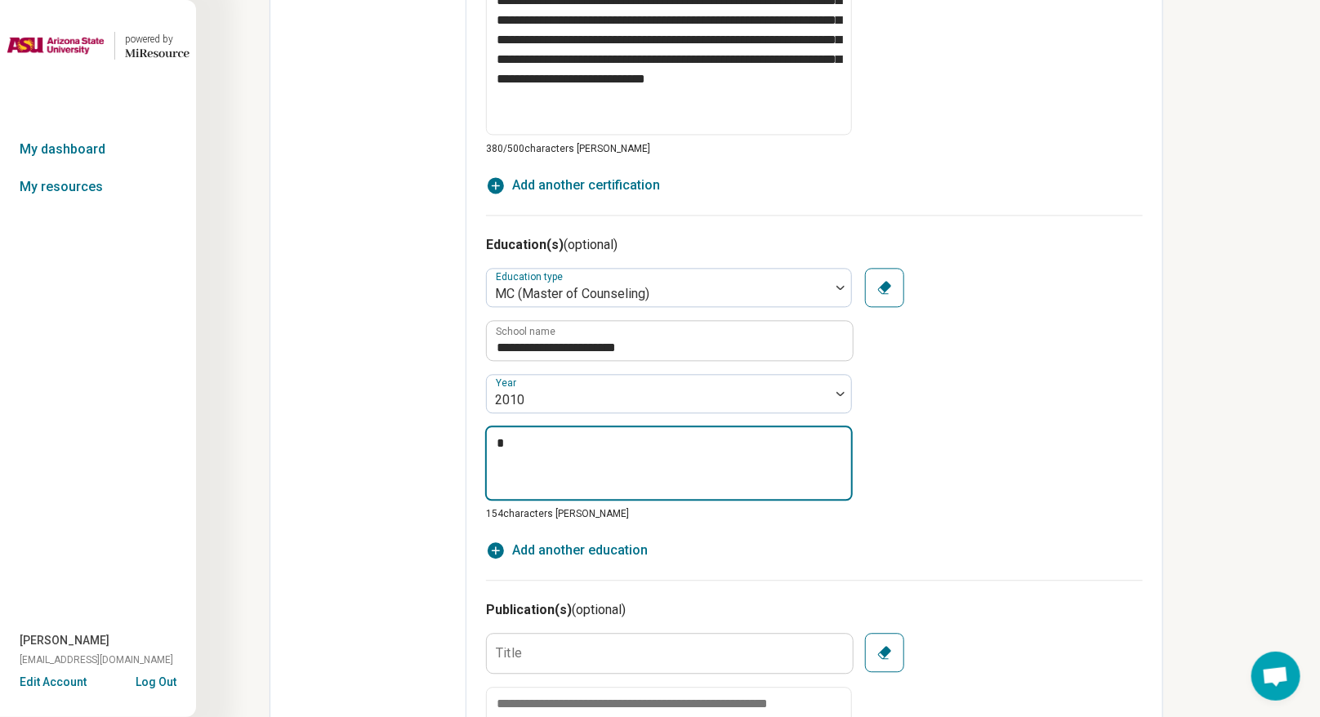
type textarea "*"
type textarea "***"
type textarea "*"
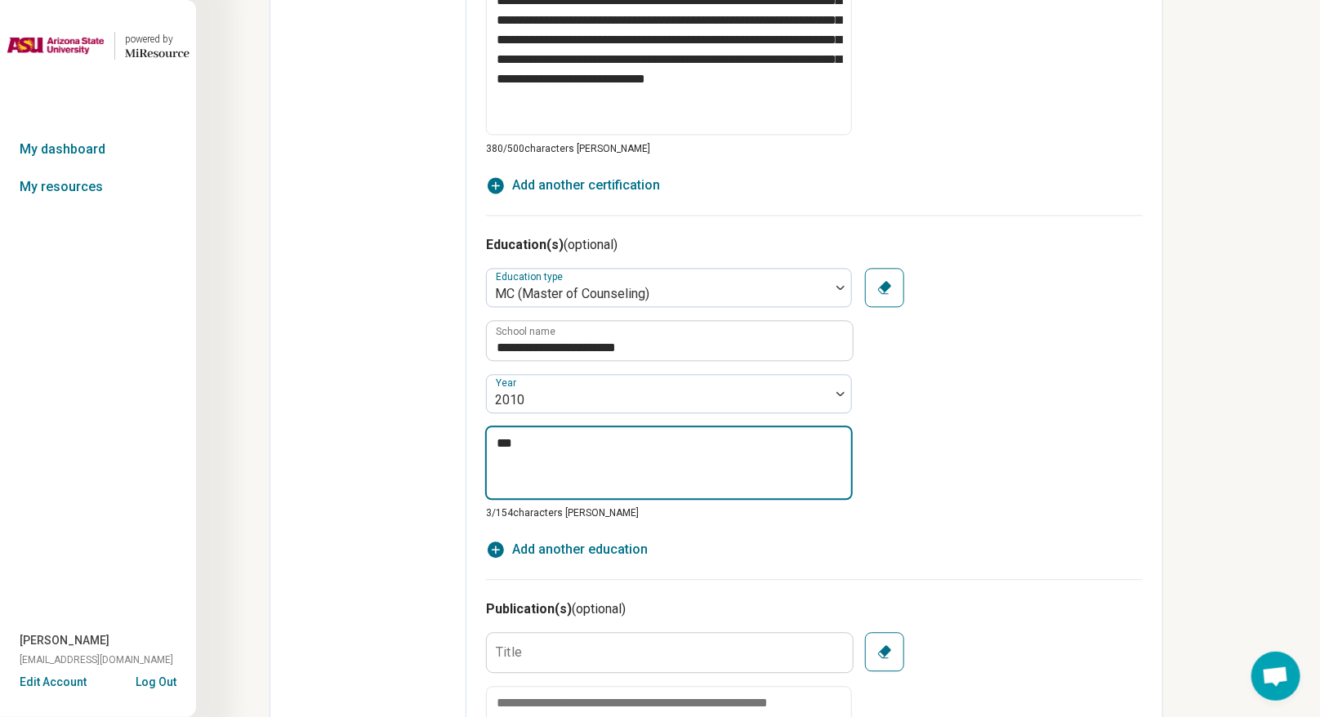
type textarea "****"
type textarea "*"
type textarea "*****"
type textarea "*"
type textarea "******"
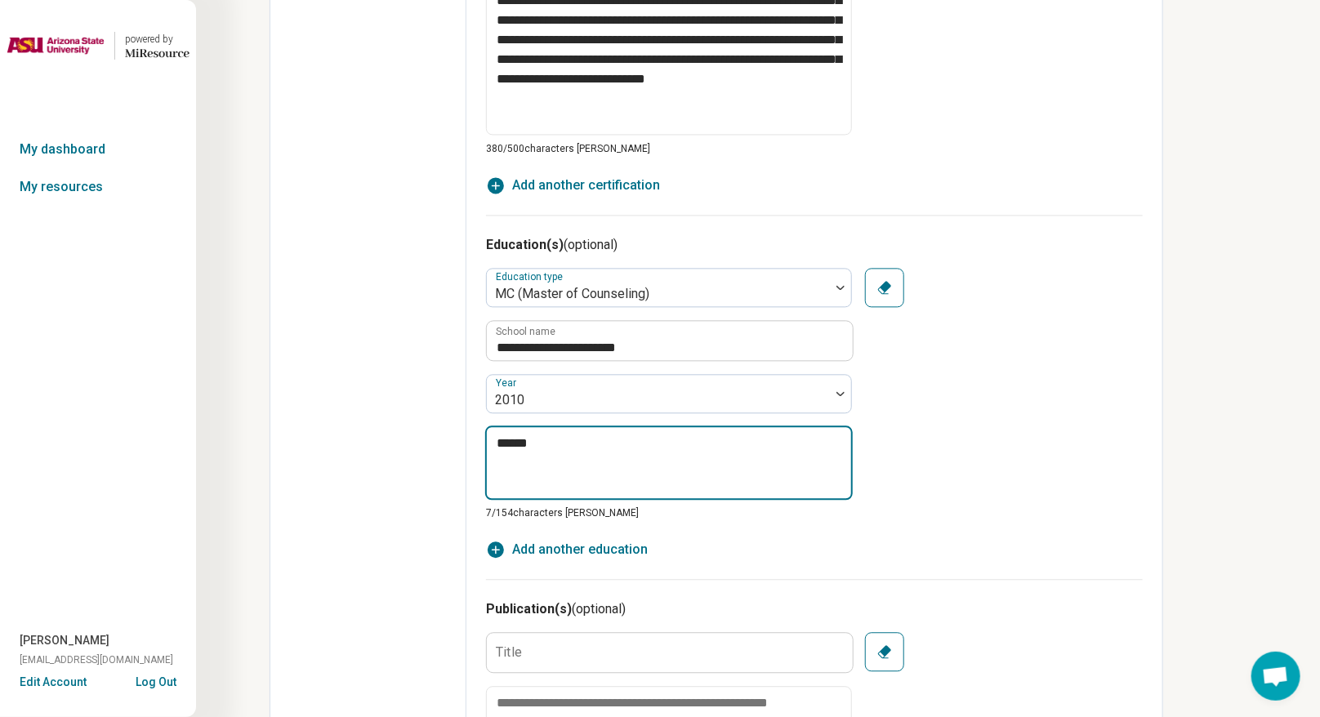
type textarea "*"
type textarea "*******"
type textarea "*"
type textarea "********"
type textarea "*"
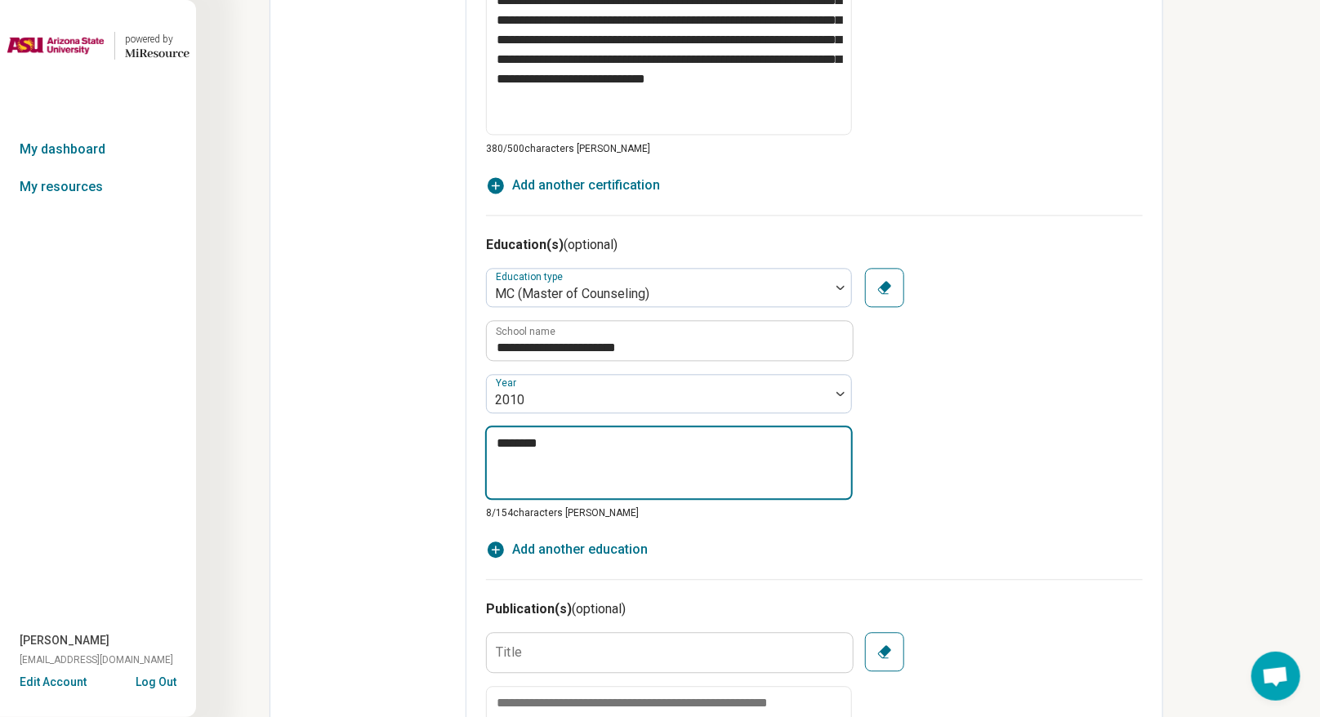
type textarea "*******"
type textarea "*"
type textarea "******"
type textarea "*"
type textarea "*****"
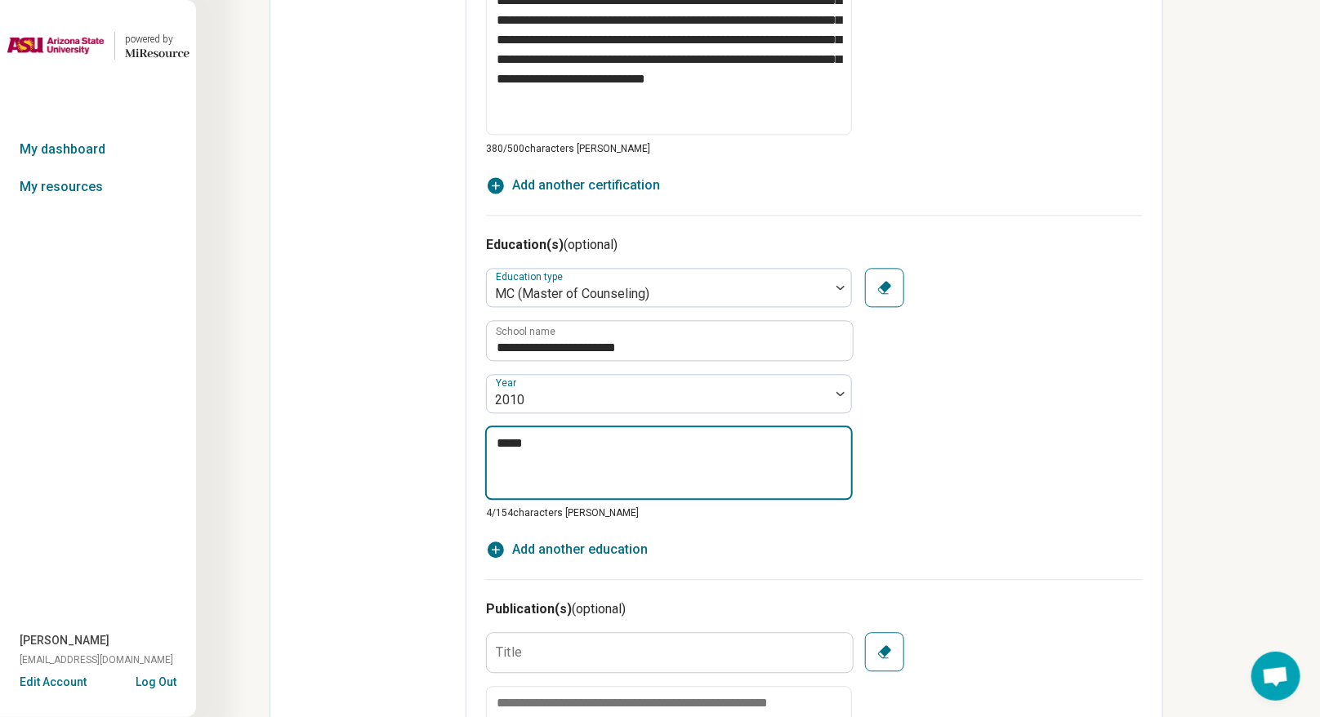
type textarea "*"
type textarea "****"
type textarea "*"
type textarea "***"
type textarea "*"
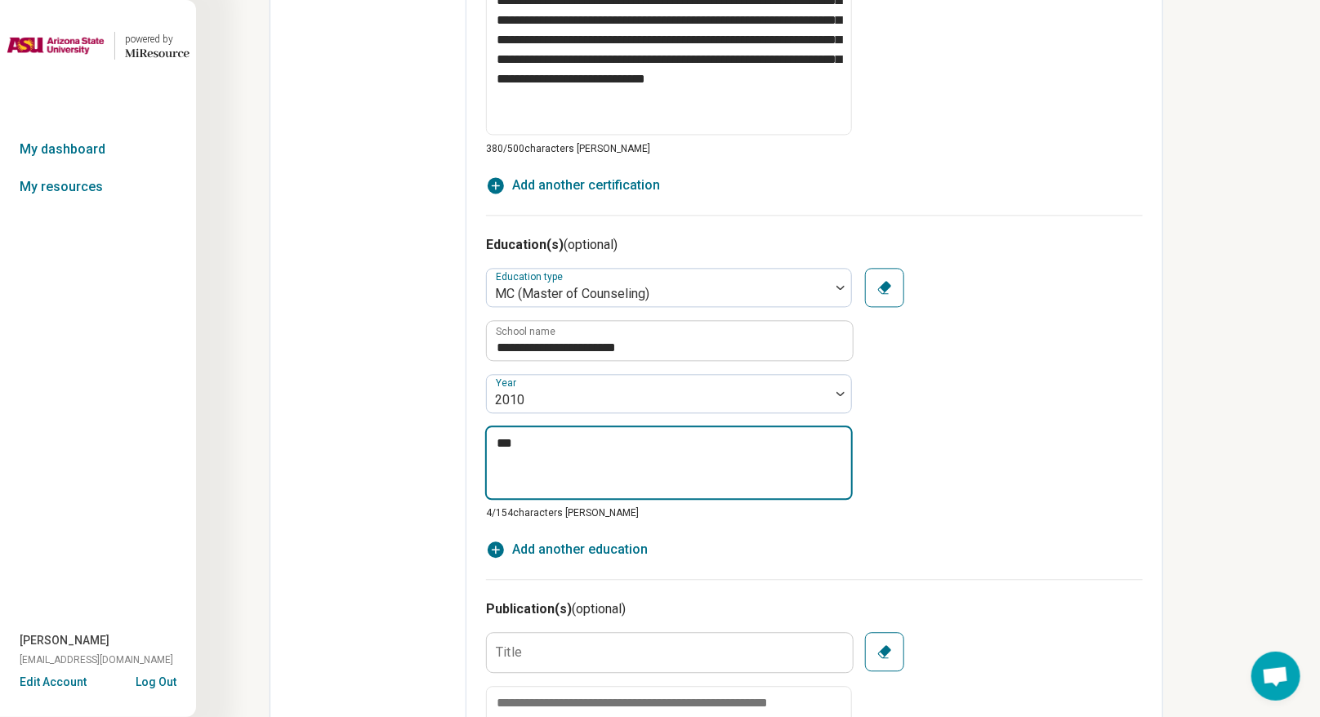
type textarea "*"
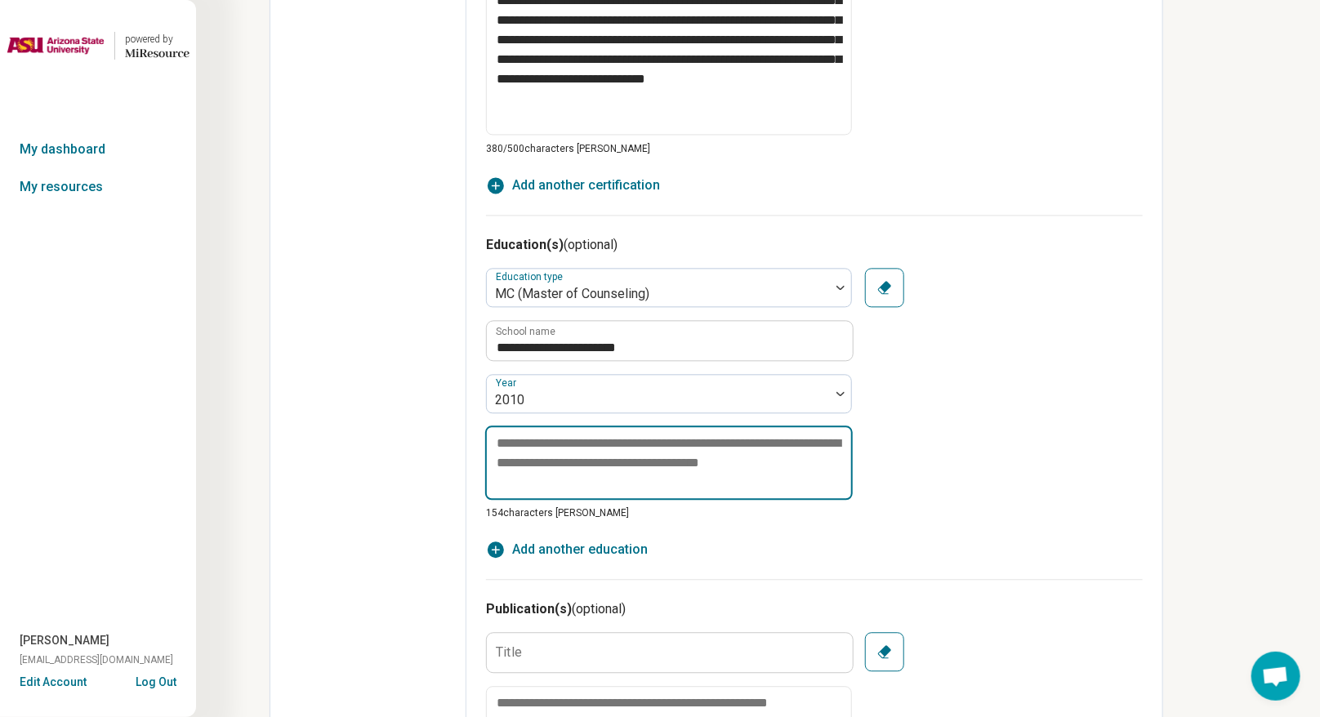
type textarea "*"
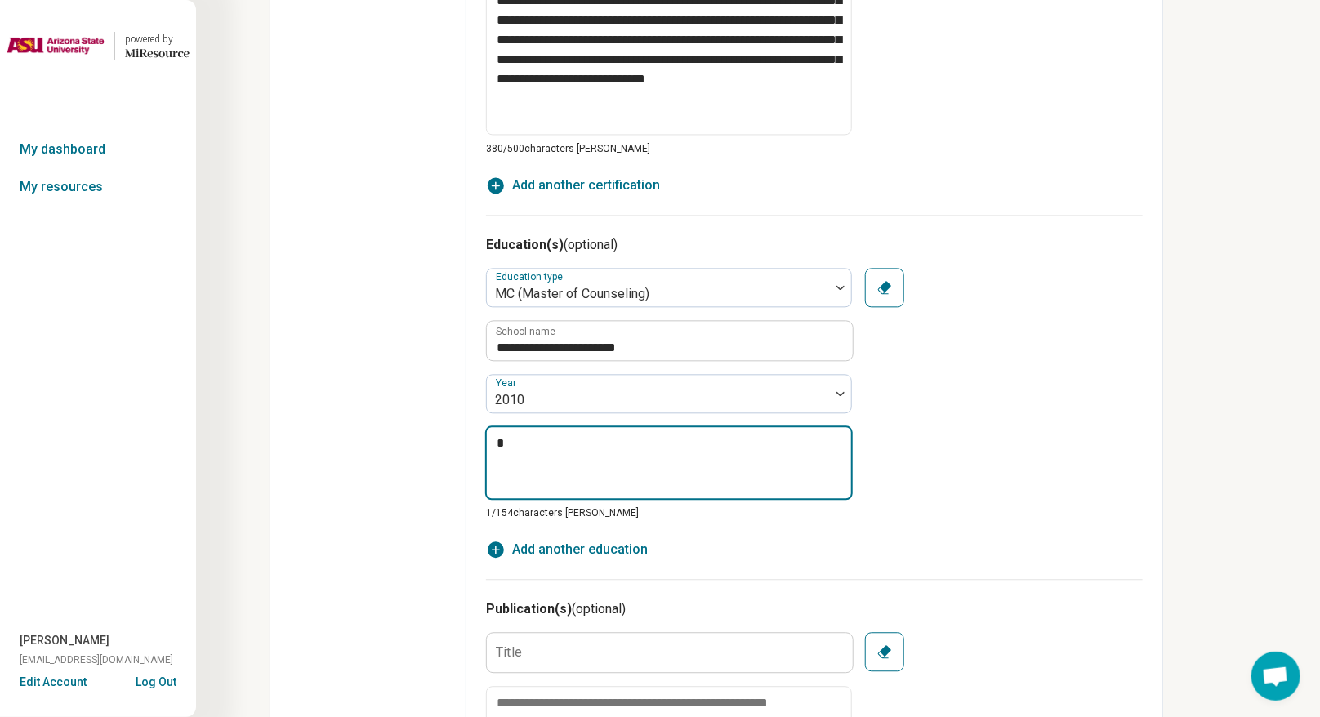
type textarea "*"
type textarea "***"
type textarea "*"
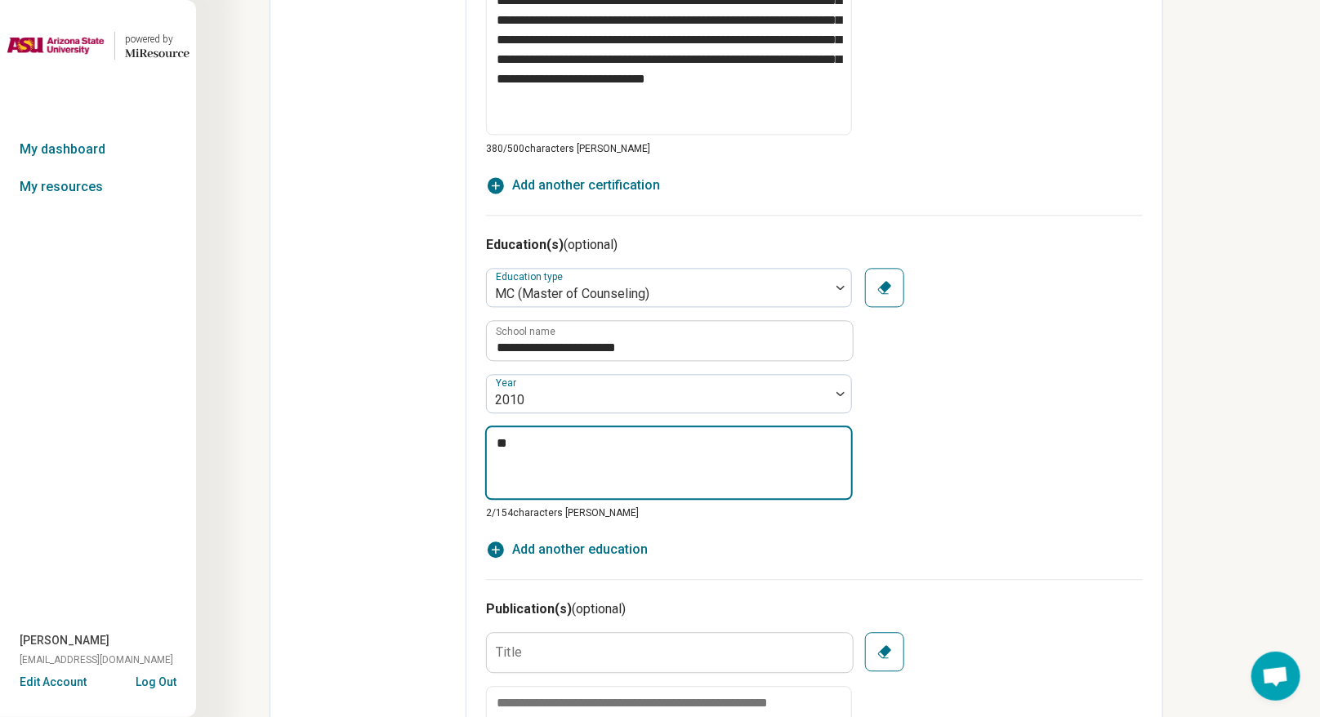
type textarea "*"
type textarea "***"
type textarea "*"
type textarea "****"
type textarea "*"
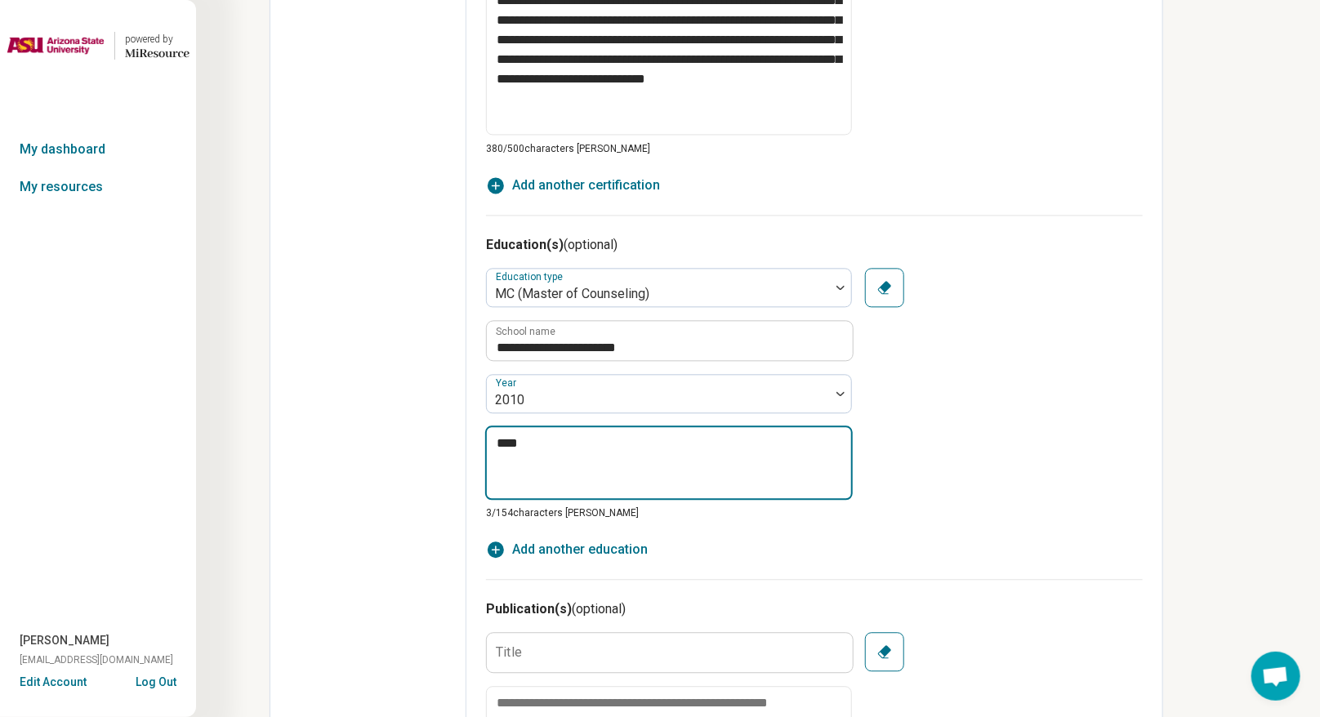
type textarea "*****"
type textarea "*"
type textarea "*******"
type textarea "*"
type textarea "********"
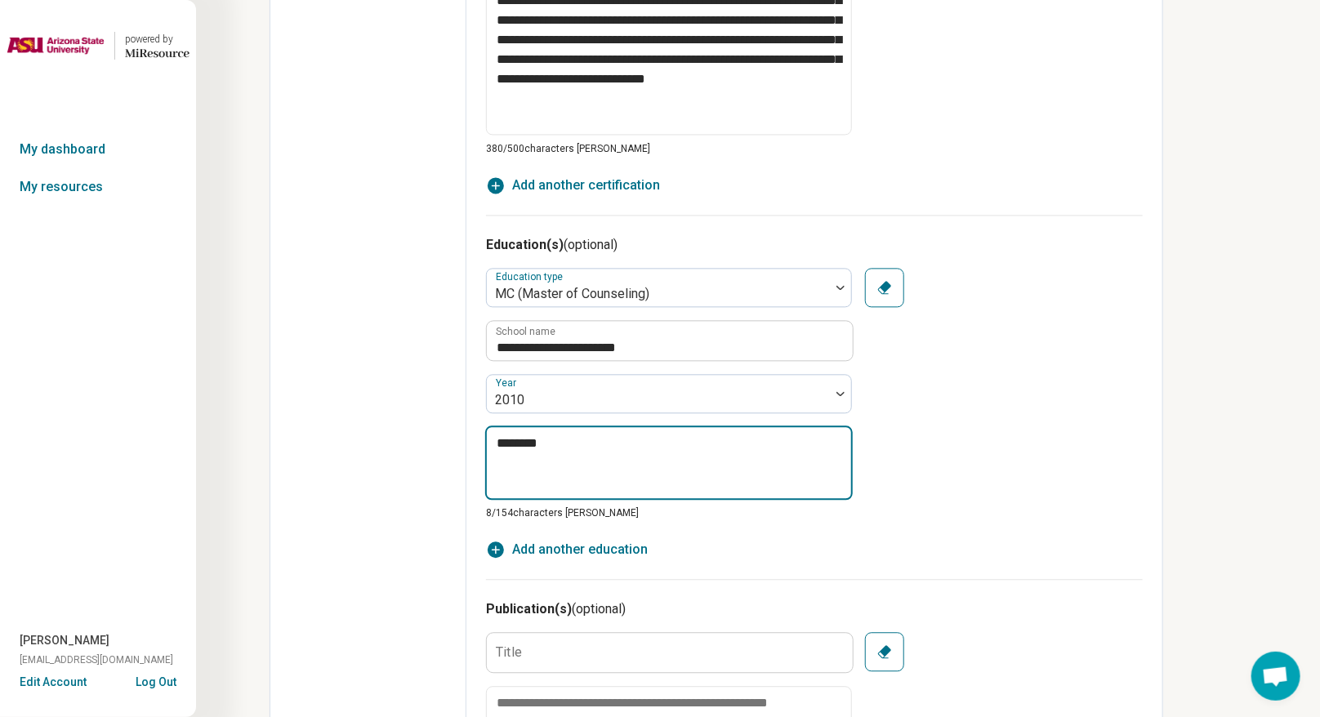
type textarea "*"
type textarea "*********"
type textarea "*"
type textarea "*********"
type textarea "*"
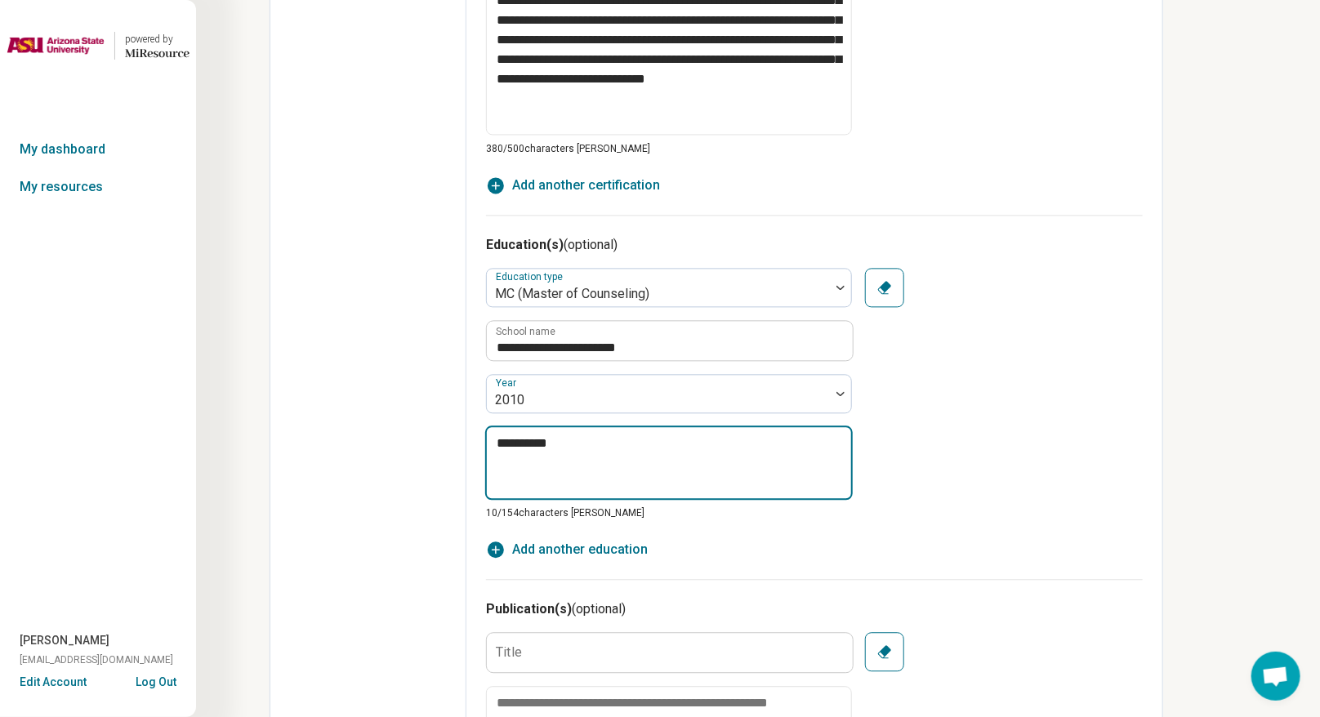
type textarea "**********"
type textarea "*"
type textarea "**********"
type textarea "*"
type textarea "**********"
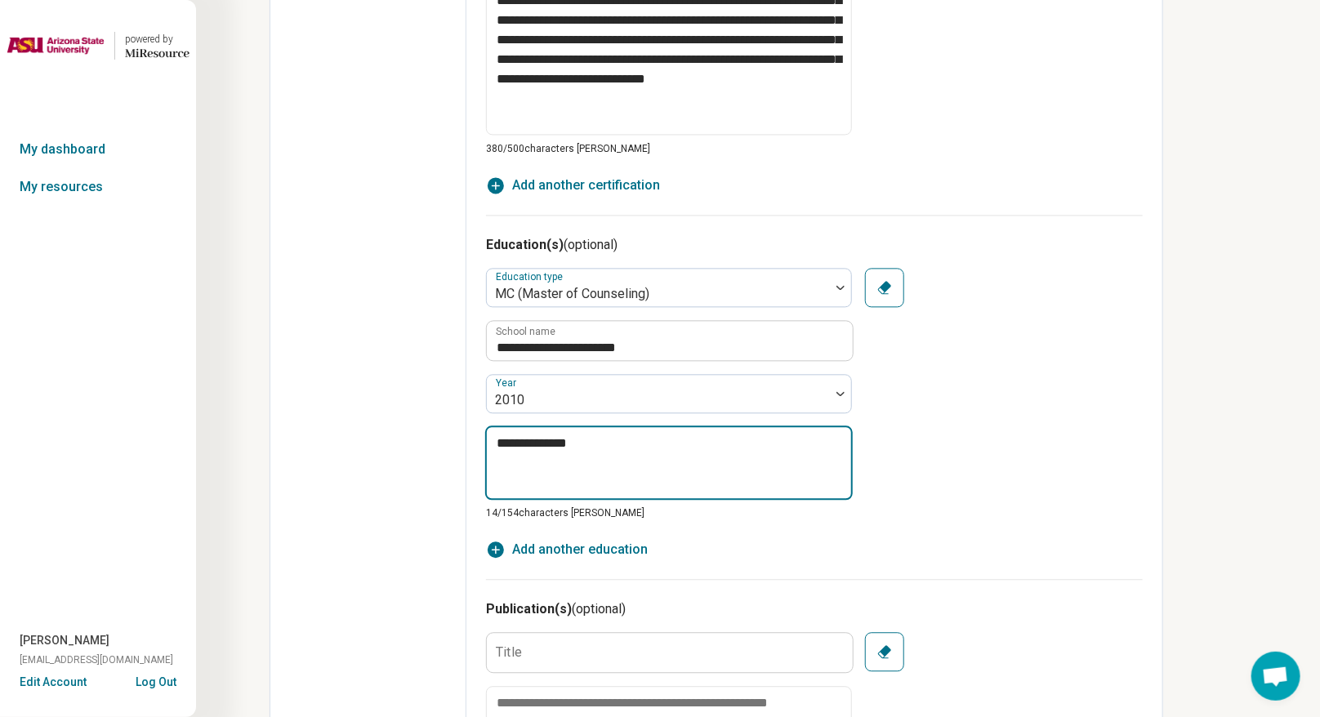
type textarea "*"
type textarea "**********"
type textarea "*"
type textarea "**********"
type textarea "*"
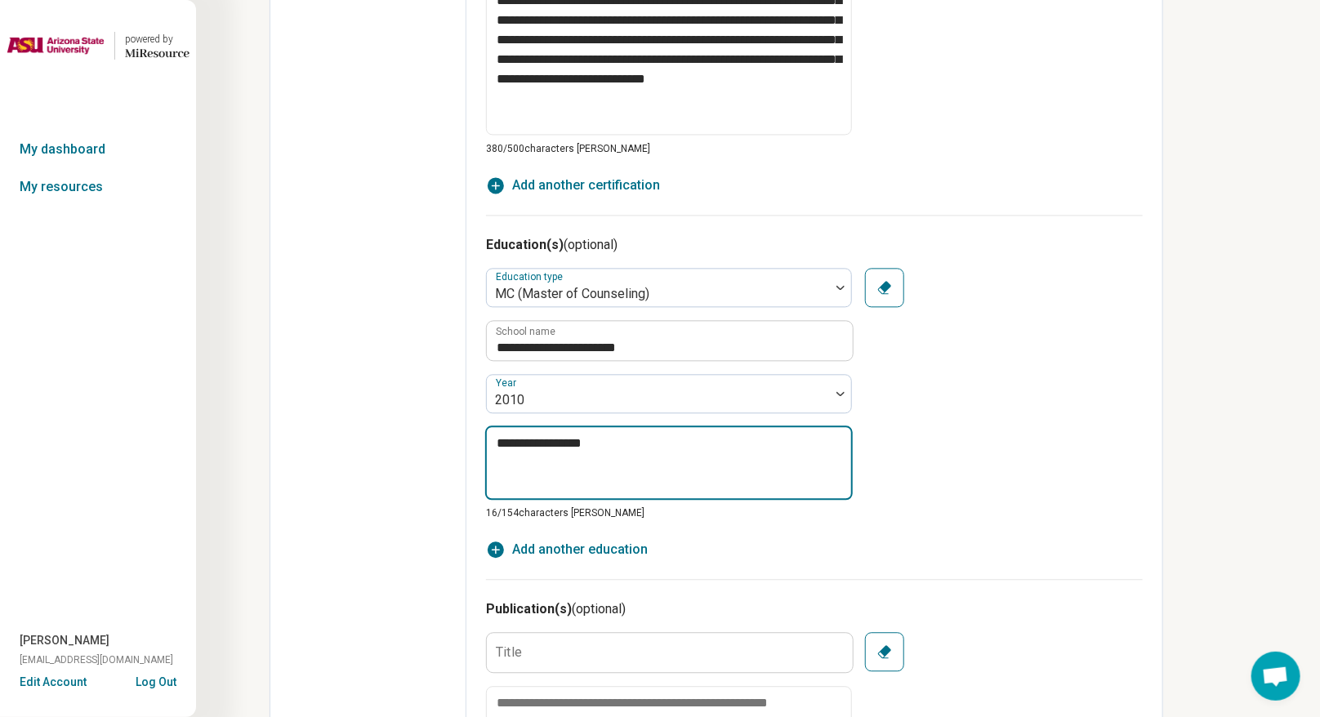
type textarea "**********"
type textarea "*"
type textarea "**********"
type textarea "*"
type textarea "**********"
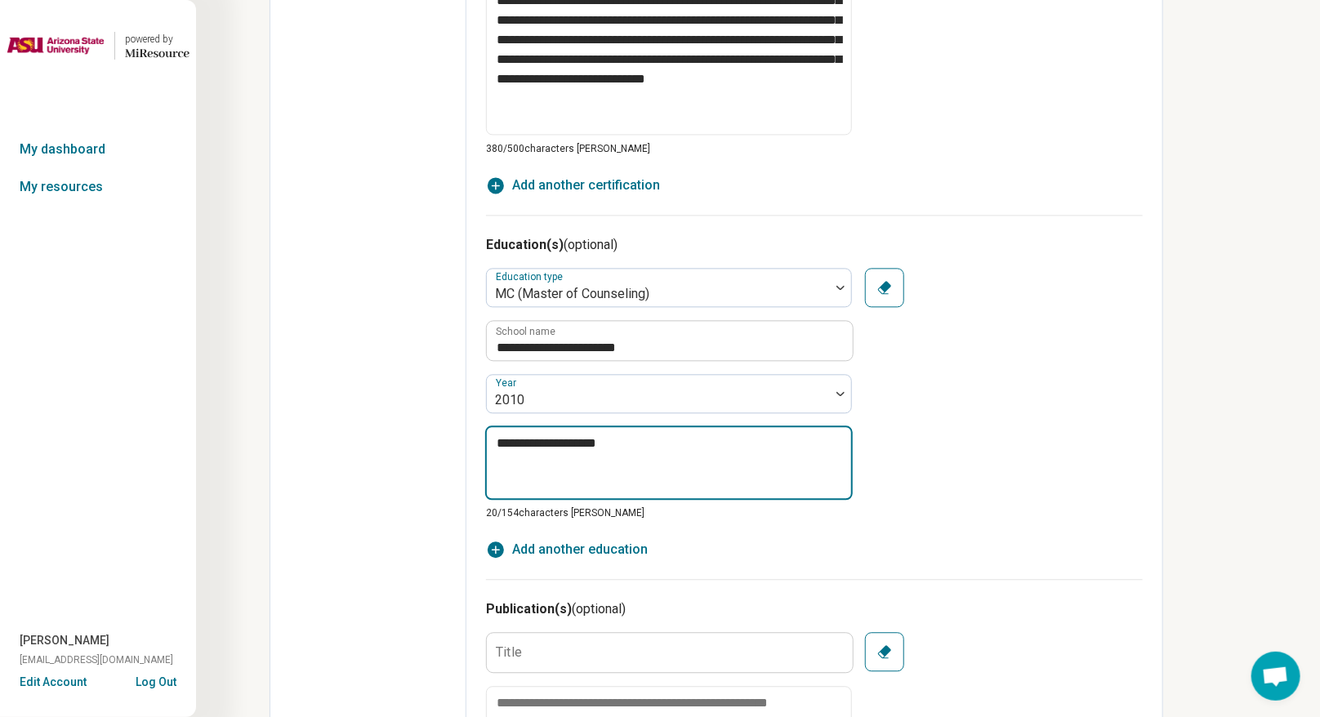
type textarea "*"
type textarea "**********"
type textarea "*"
type textarea "**********"
type textarea "*"
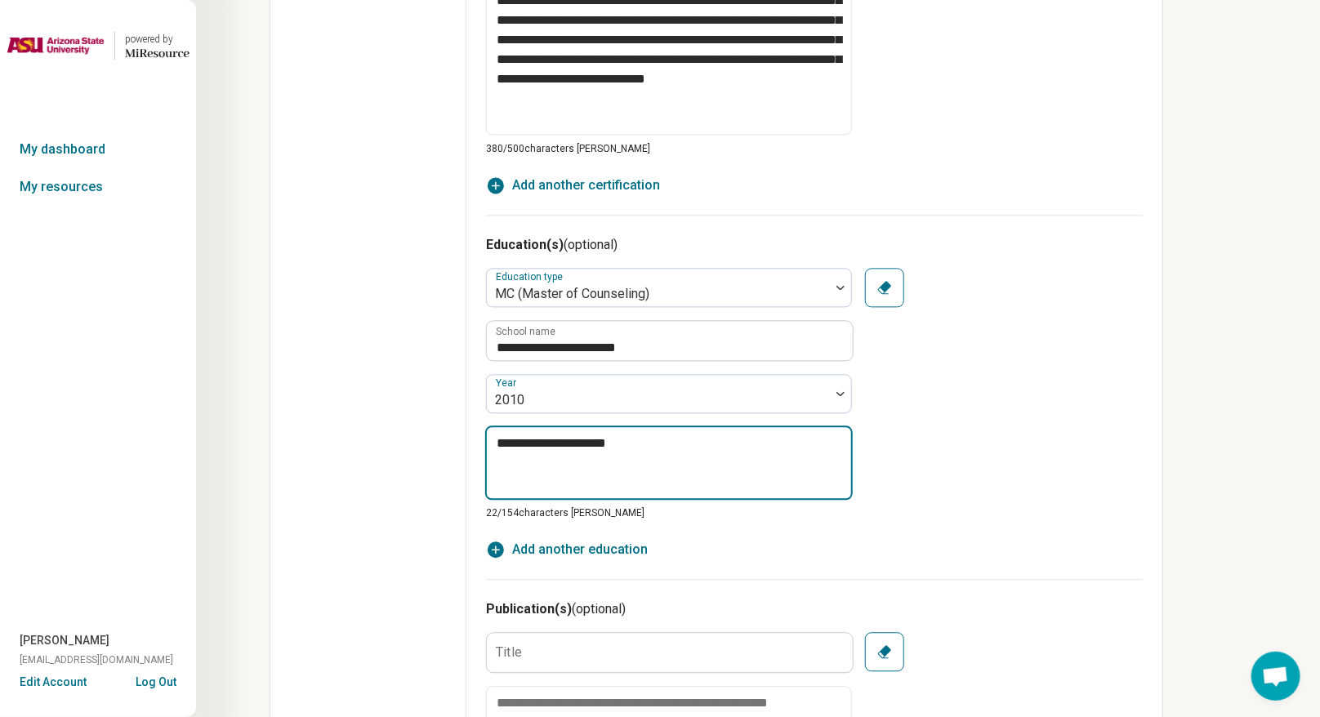
type textarea "**********"
type textarea "*"
type textarea "**********"
type textarea "*"
type textarea "**********"
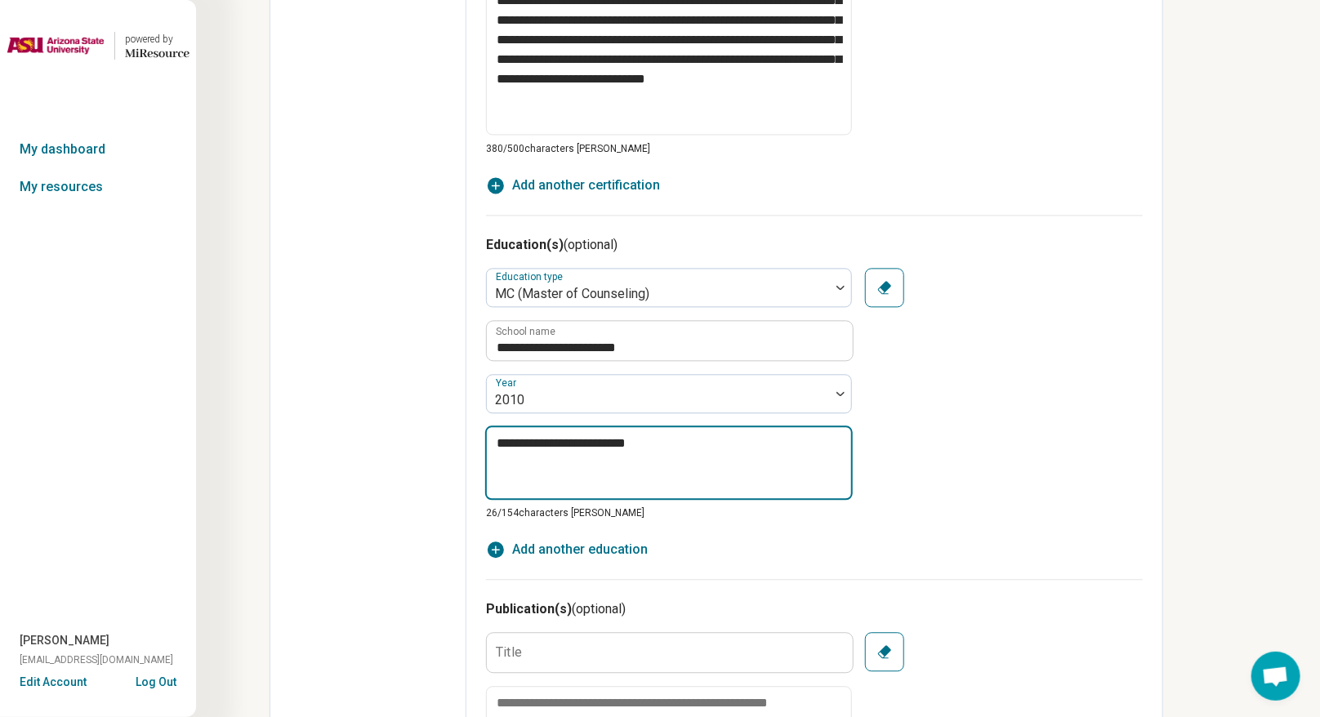
type textarea "*"
type textarea "**********"
type textarea "*"
type textarea "**********"
type textarea "*"
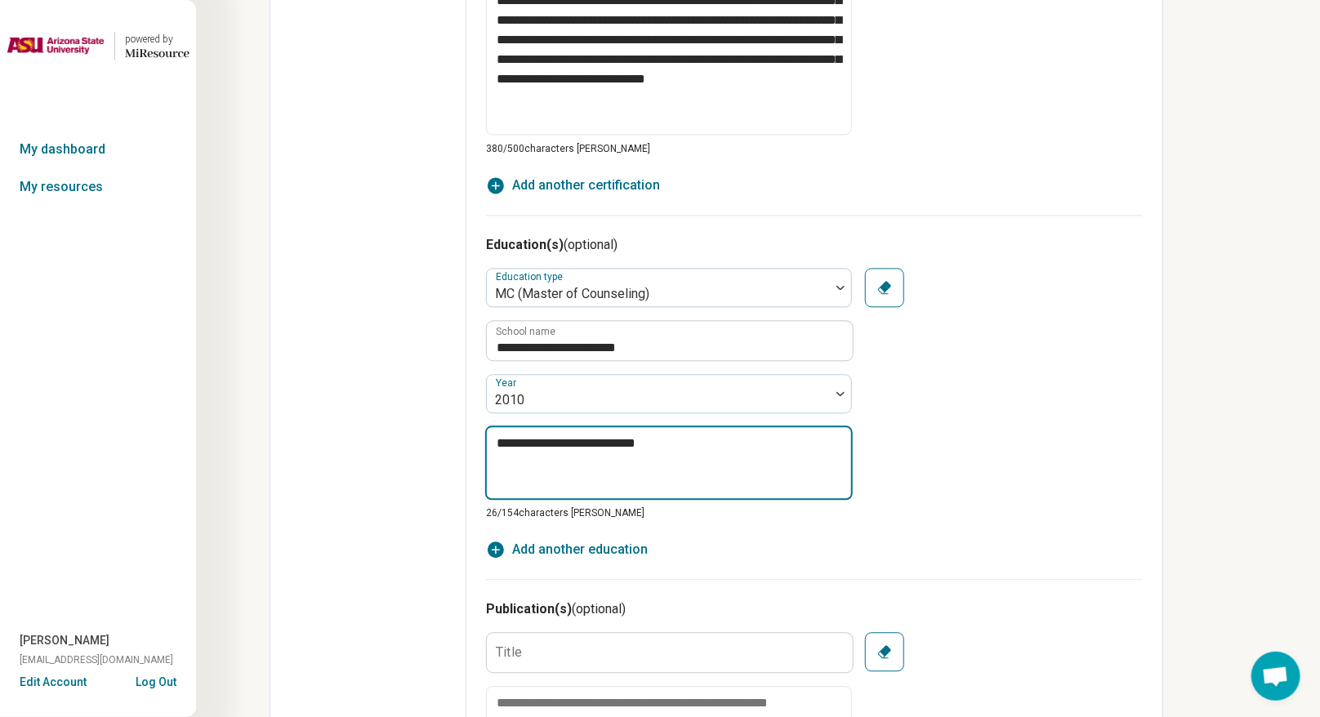
type textarea "**********"
type textarea "*"
type textarea "**********"
type textarea "*"
type textarea "**********"
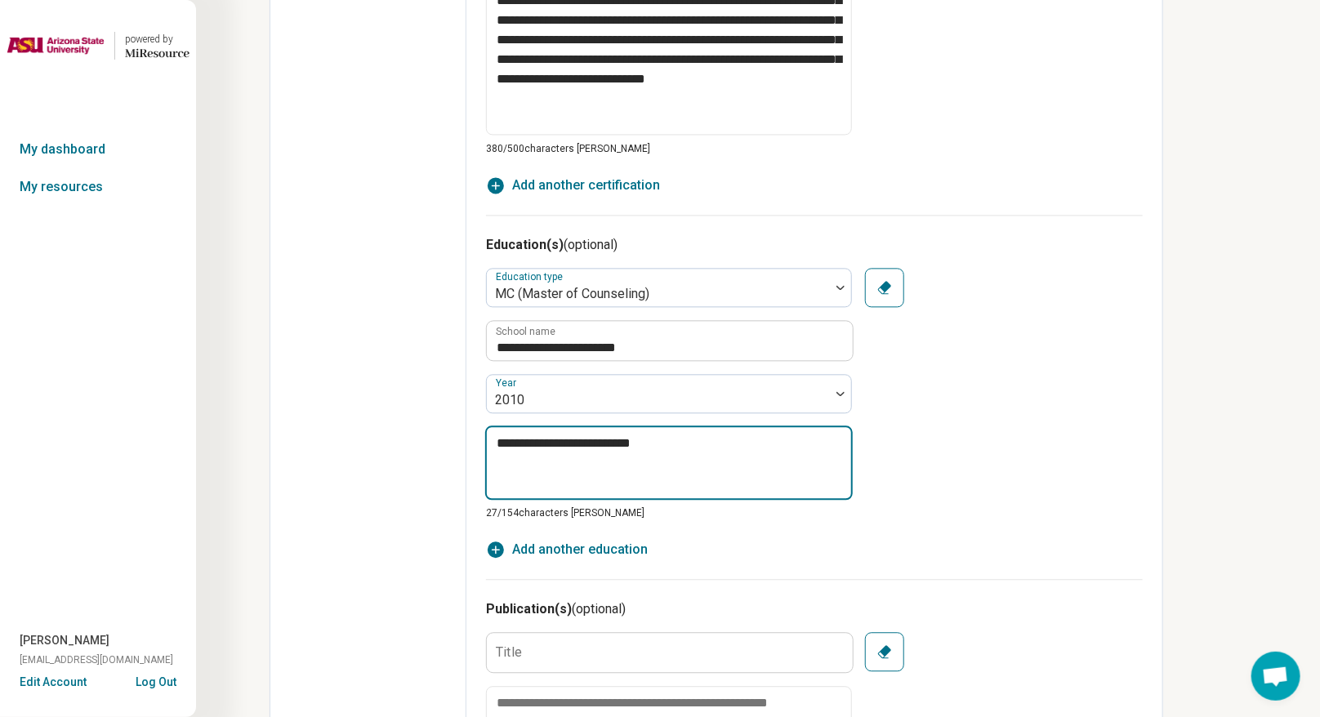
type textarea "*"
type textarea "**********"
type textarea "*"
type textarea "**********"
type textarea "*"
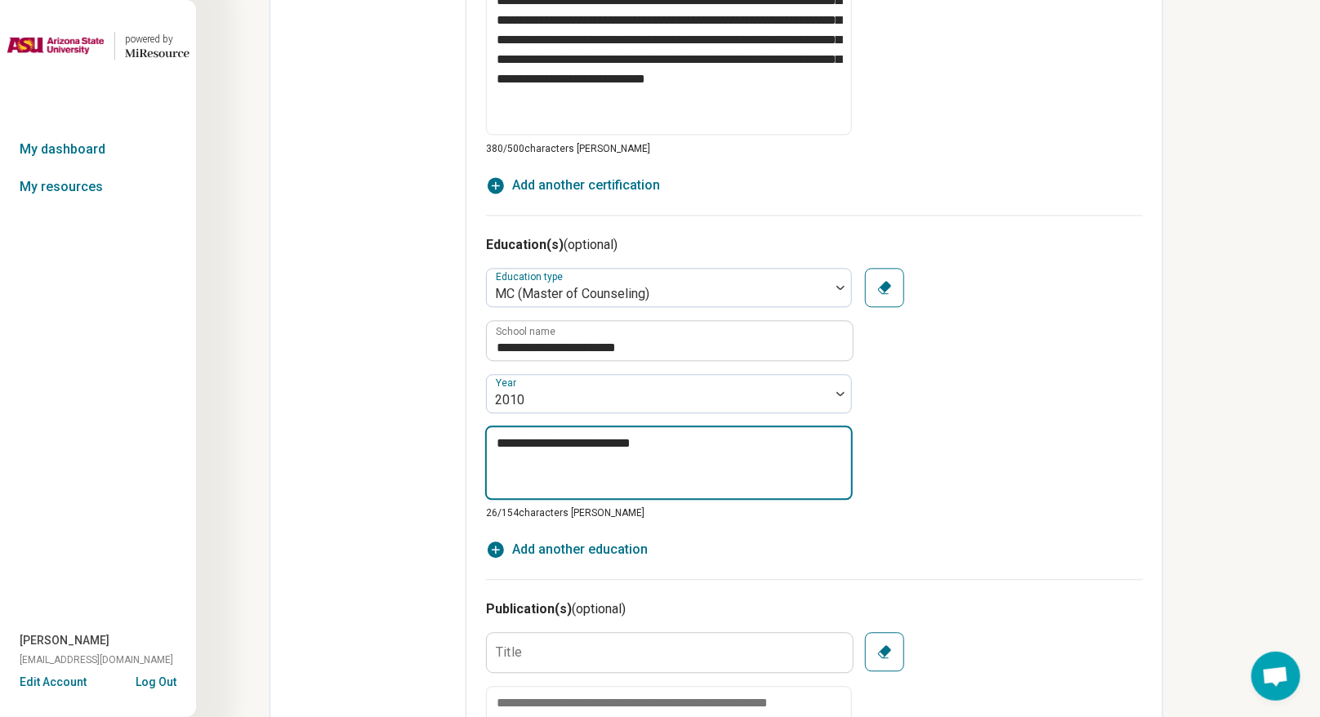
type textarea "**********"
type textarea "*"
type textarea "**********"
type textarea "*"
type textarea "**********"
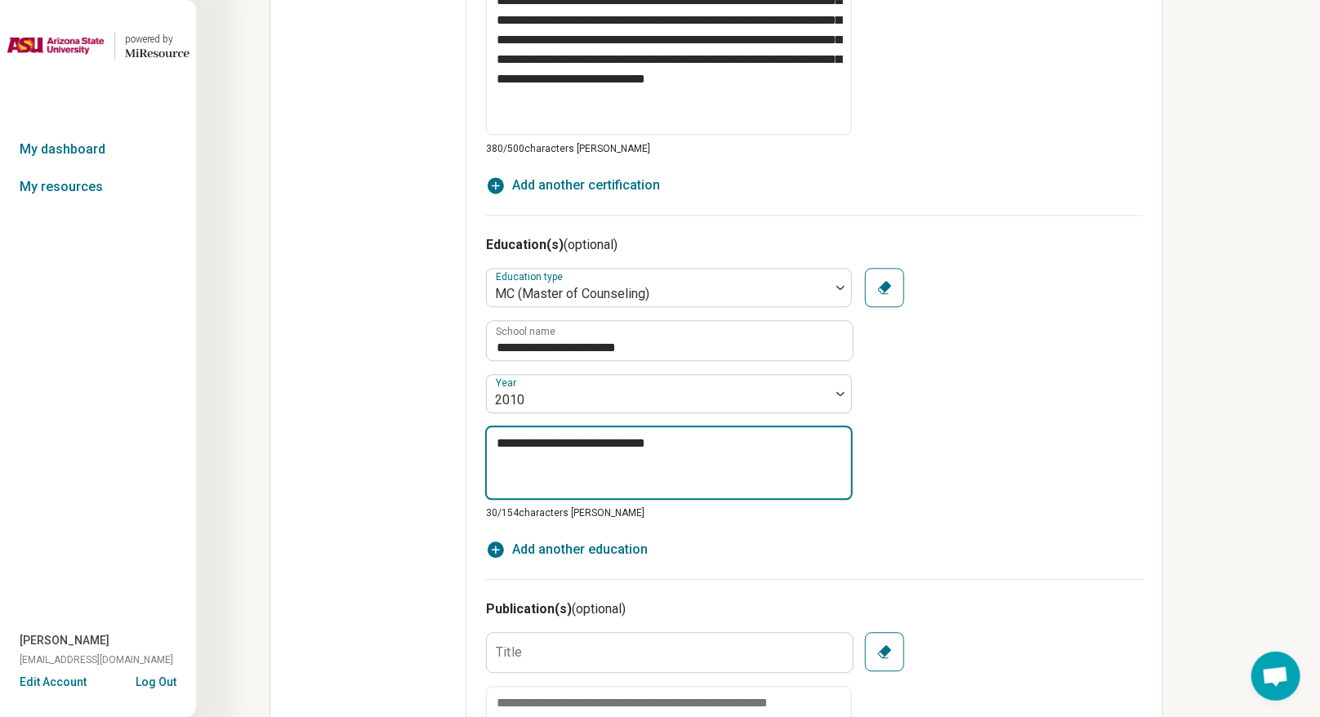
type textarea "*"
type textarea "**********"
type textarea "*"
type textarea "**********"
type textarea "*"
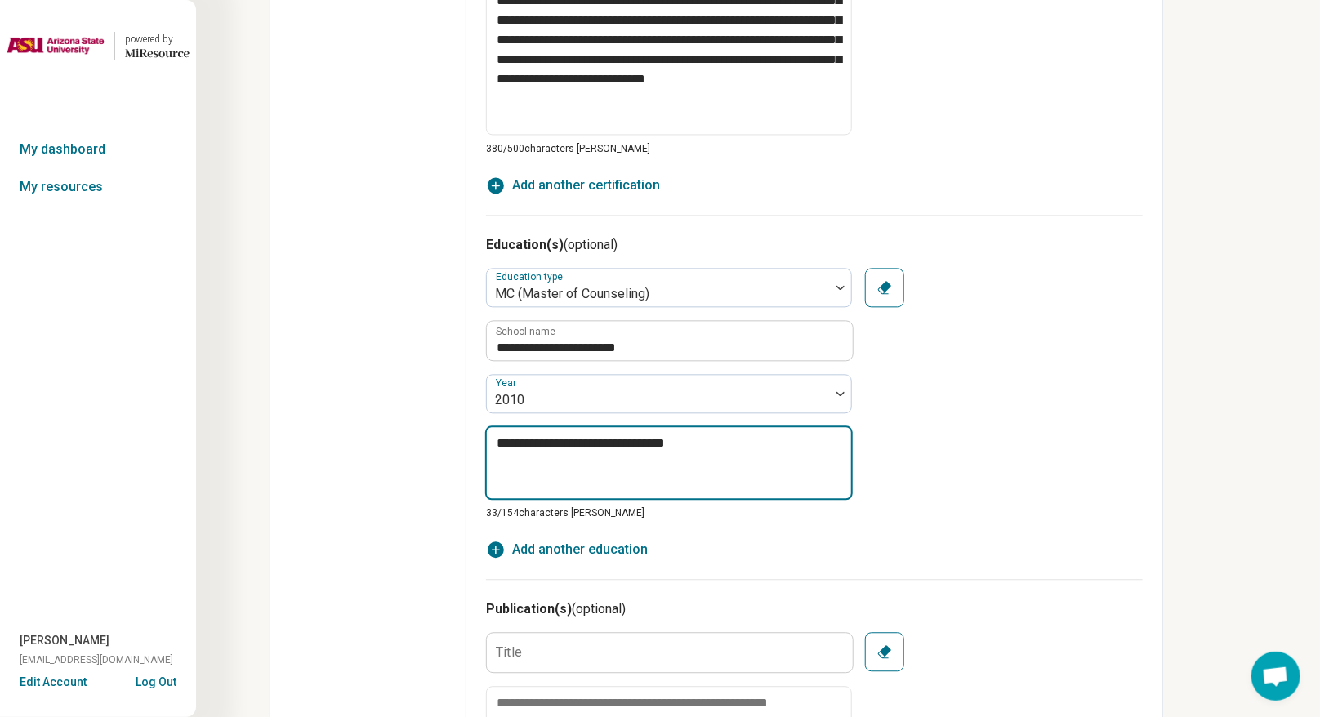
type textarea "**********"
type textarea "*"
type textarea "**********"
type textarea "*"
type textarea "**********"
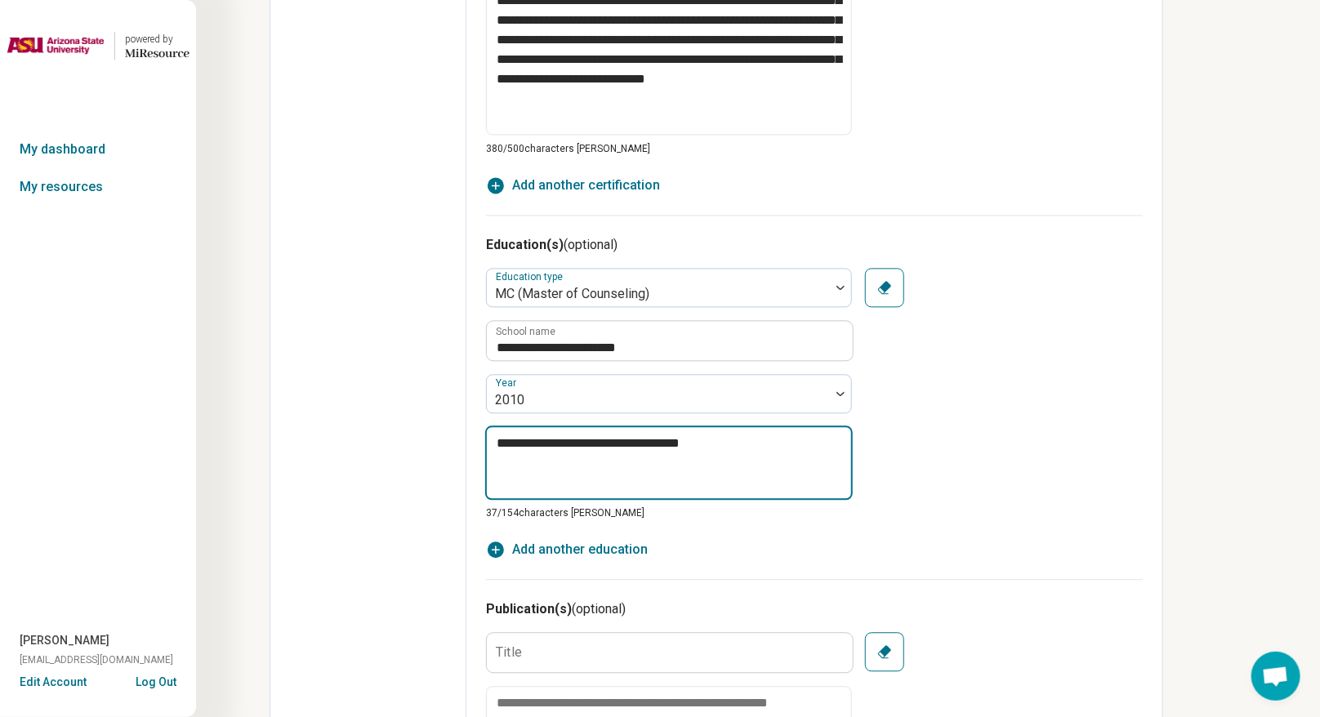
type textarea "*"
type textarea "**********"
type textarea "*"
type textarea "**********"
type textarea "*"
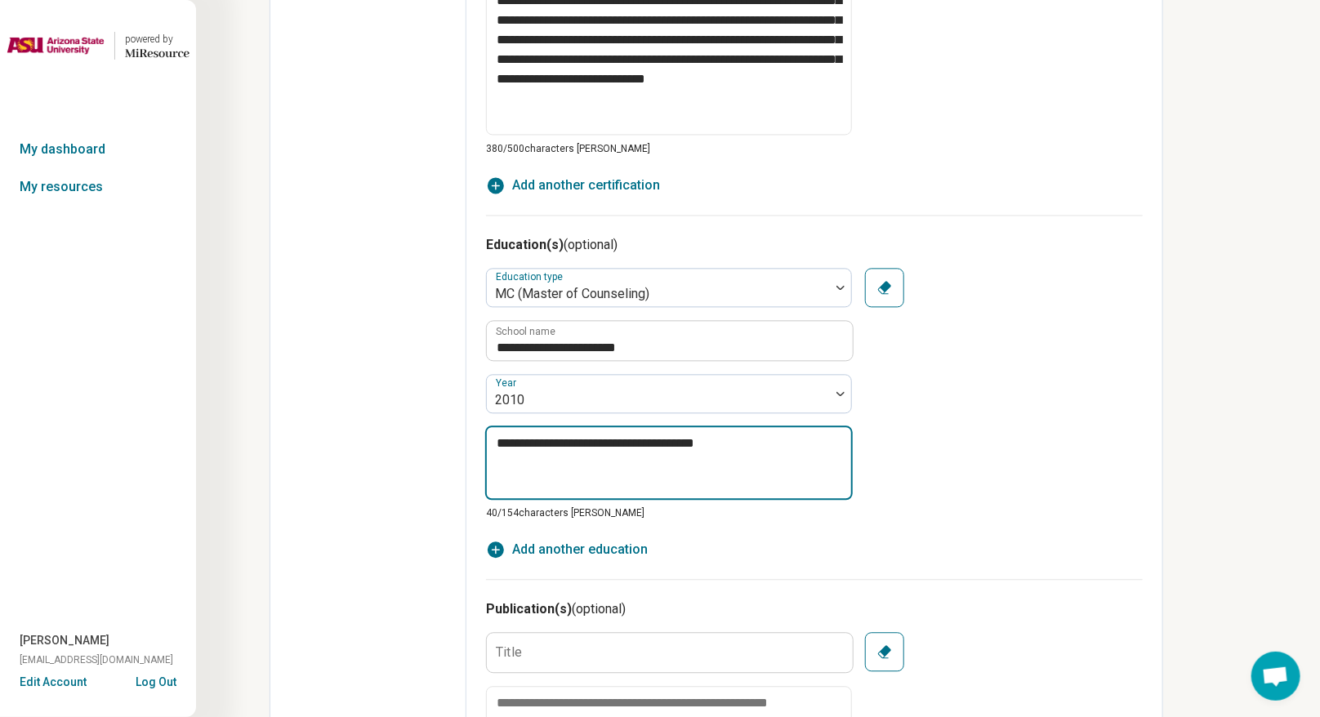
type textarea "**********"
type textarea "*"
type textarea "**********"
type textarea "*"
type textarea "**********"
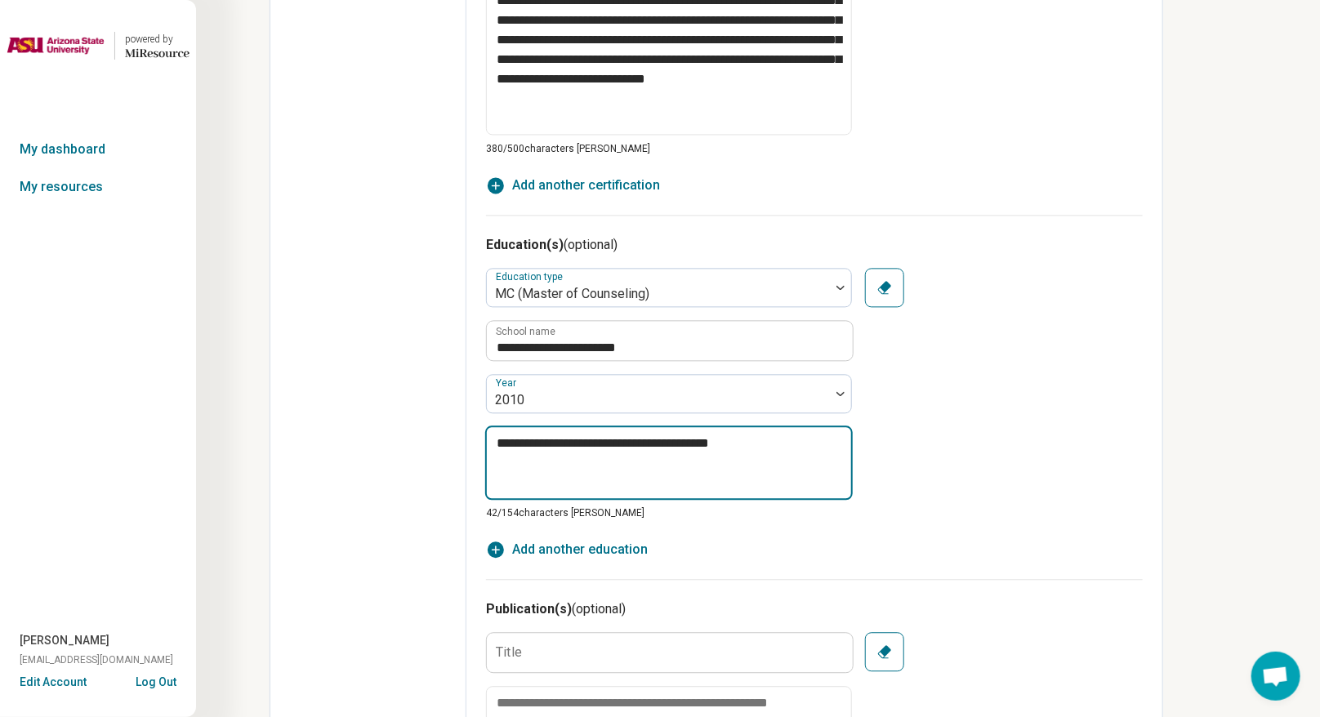
type textarea "*"
type textarea "**********"
type textarea "*"
type textarea "**********"
type textarea "*"
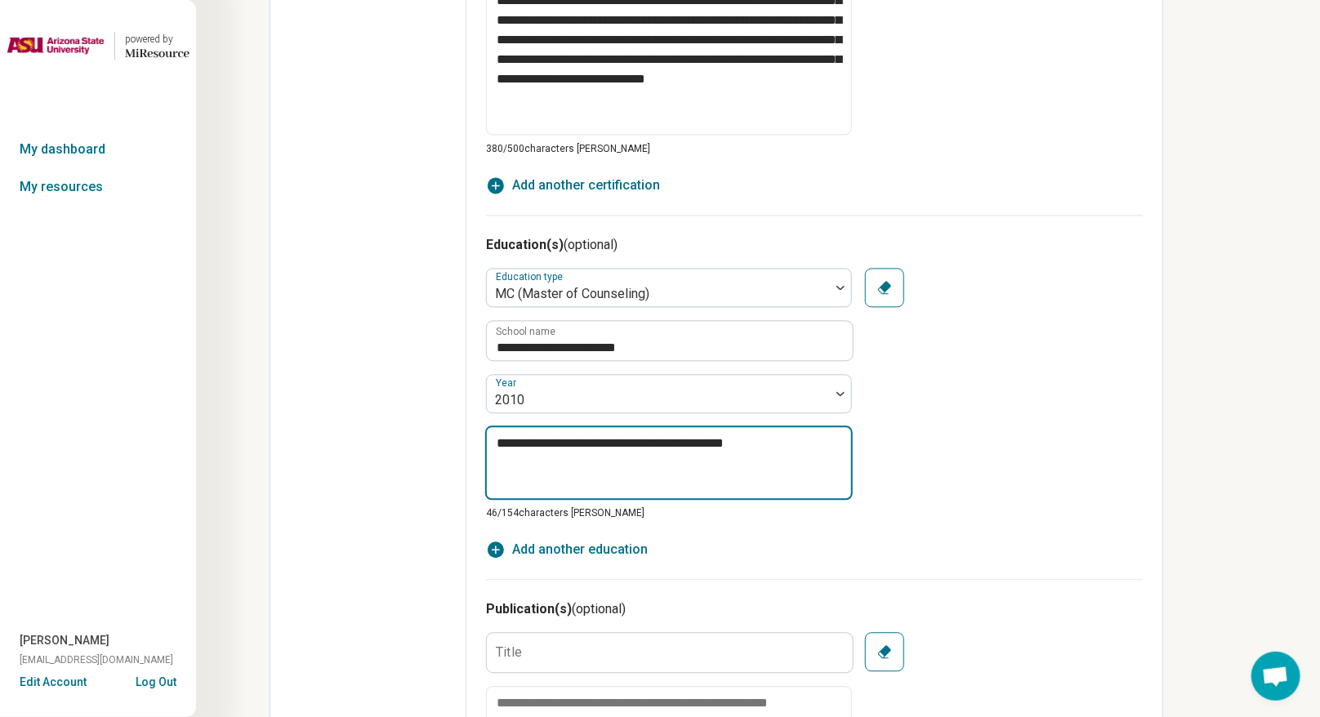
type textarea "**********"
type textarea "*"
type textarea "**********"
type textarea "*"
type textarea "**********"
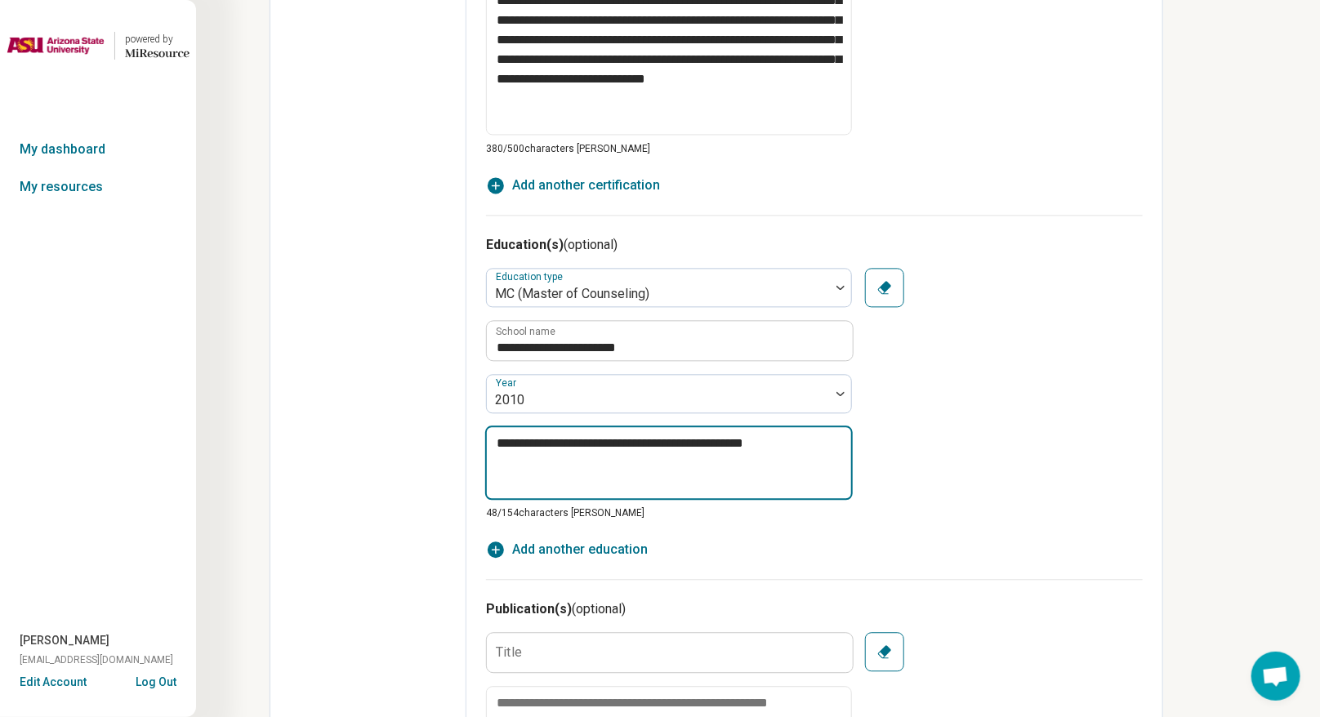
type textarea "*"
type textarea "**********"
type textarea "*"
type textarea "**********"
type textarea "*"
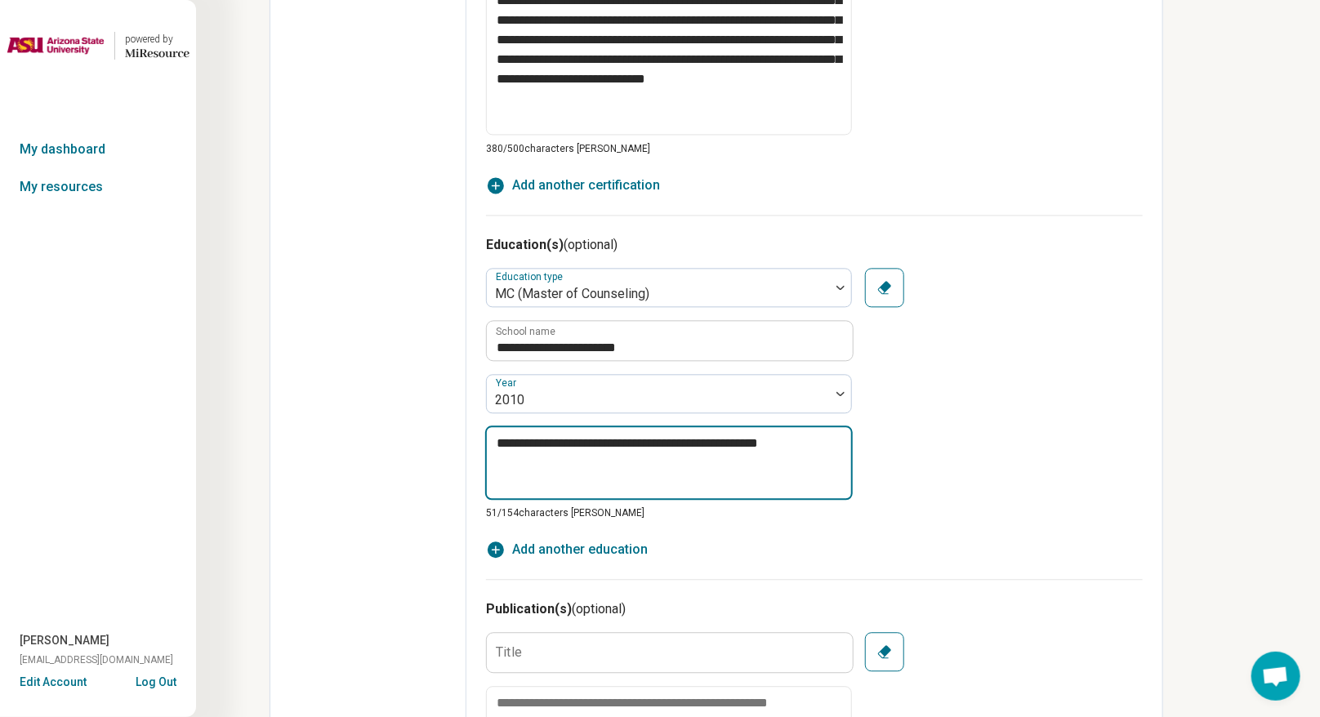
type textarea "**********"
type textarea "*"
type textarea "**********"
type textarea "*"
type textarea "**********"
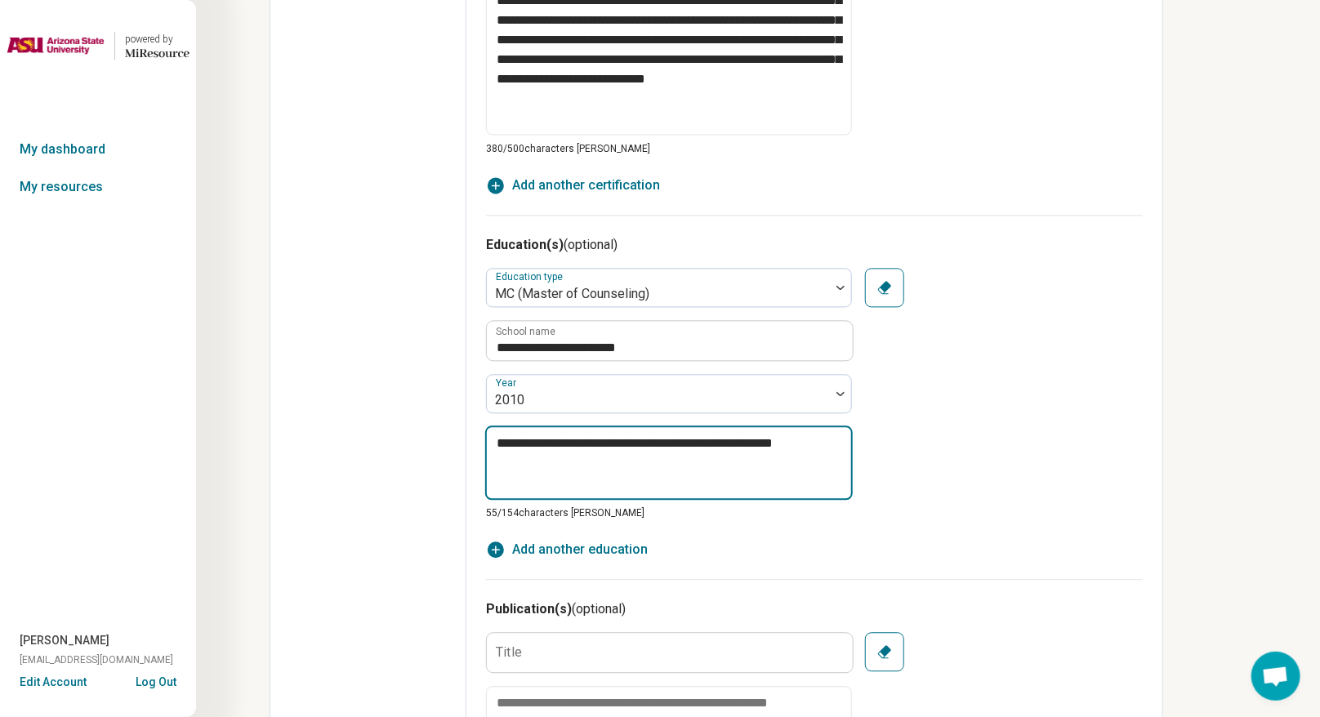
type textarea "*"
type textarea "**********"
type textarea "*"
type textarea "**********"
type textarea "*"
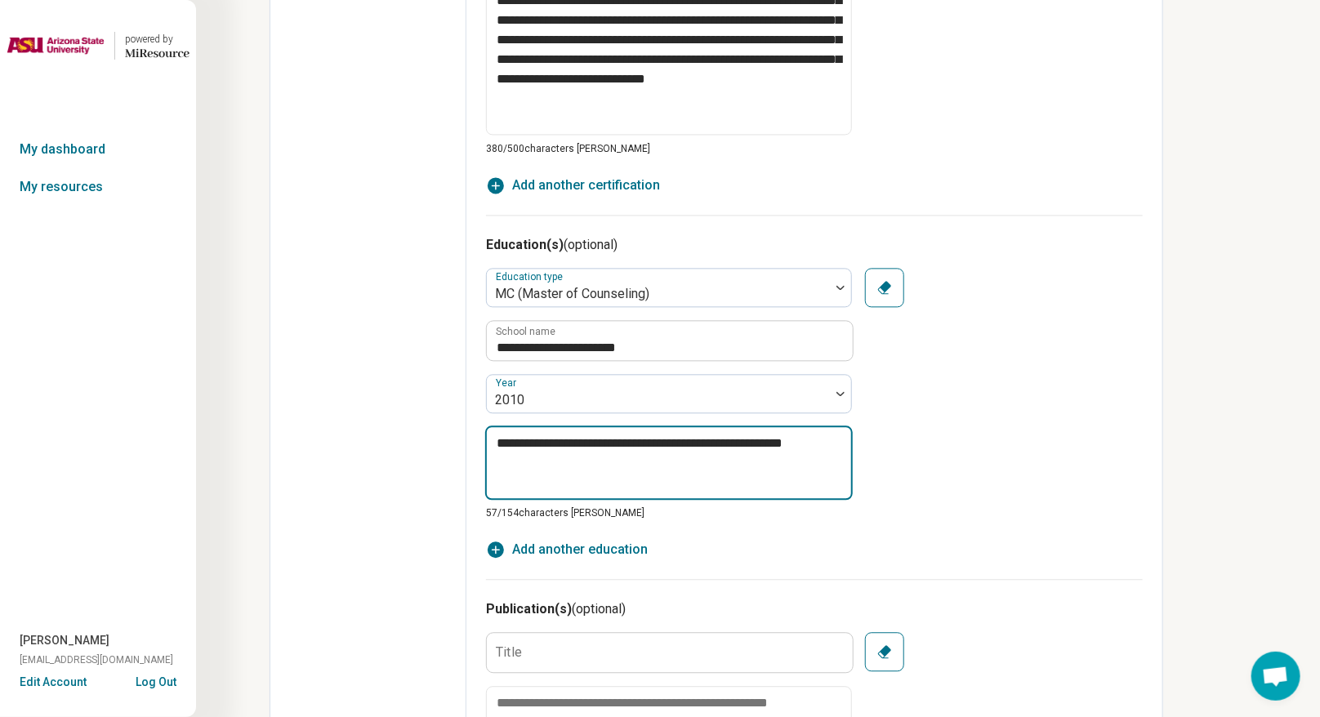
type textarea "**********"
type textarea "*"
type textarea "**********"
type textarea "*"
type textarea "**********"
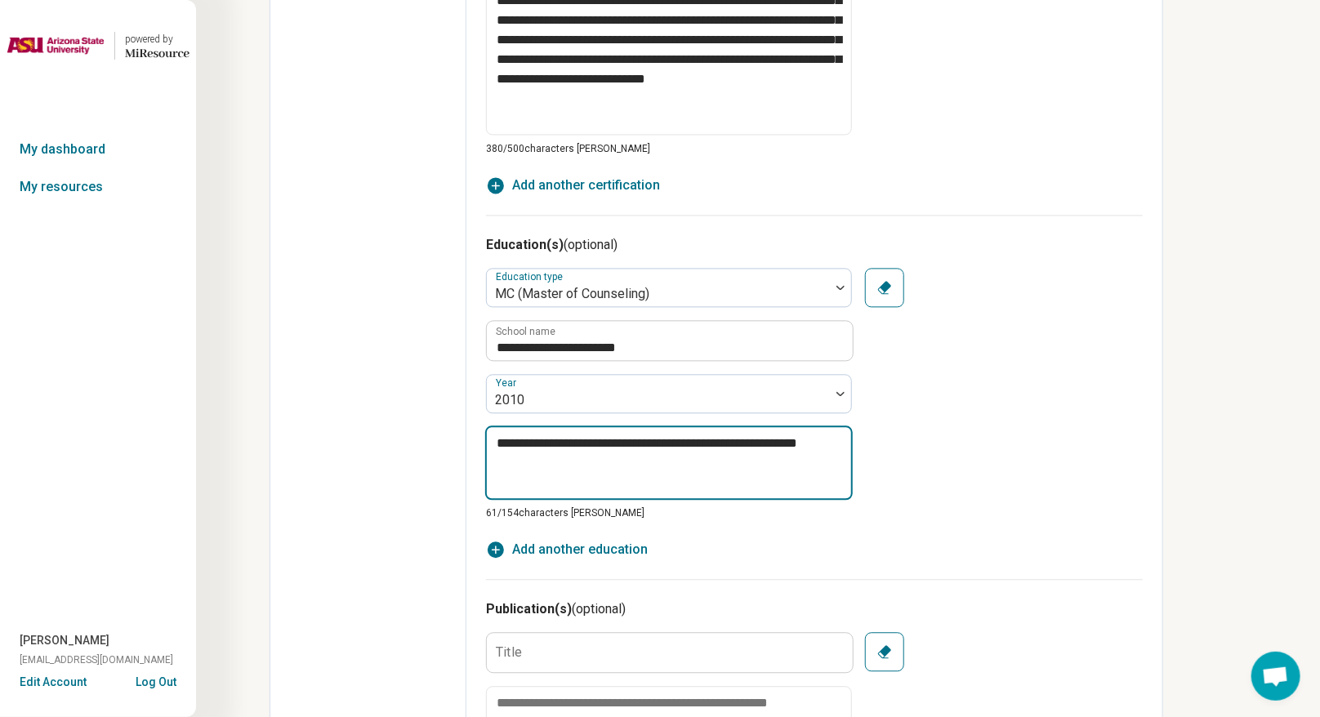
type textarea "*"
type textarea "**********"
type textarea "*"
type textarea "**********"
type textarea "*"
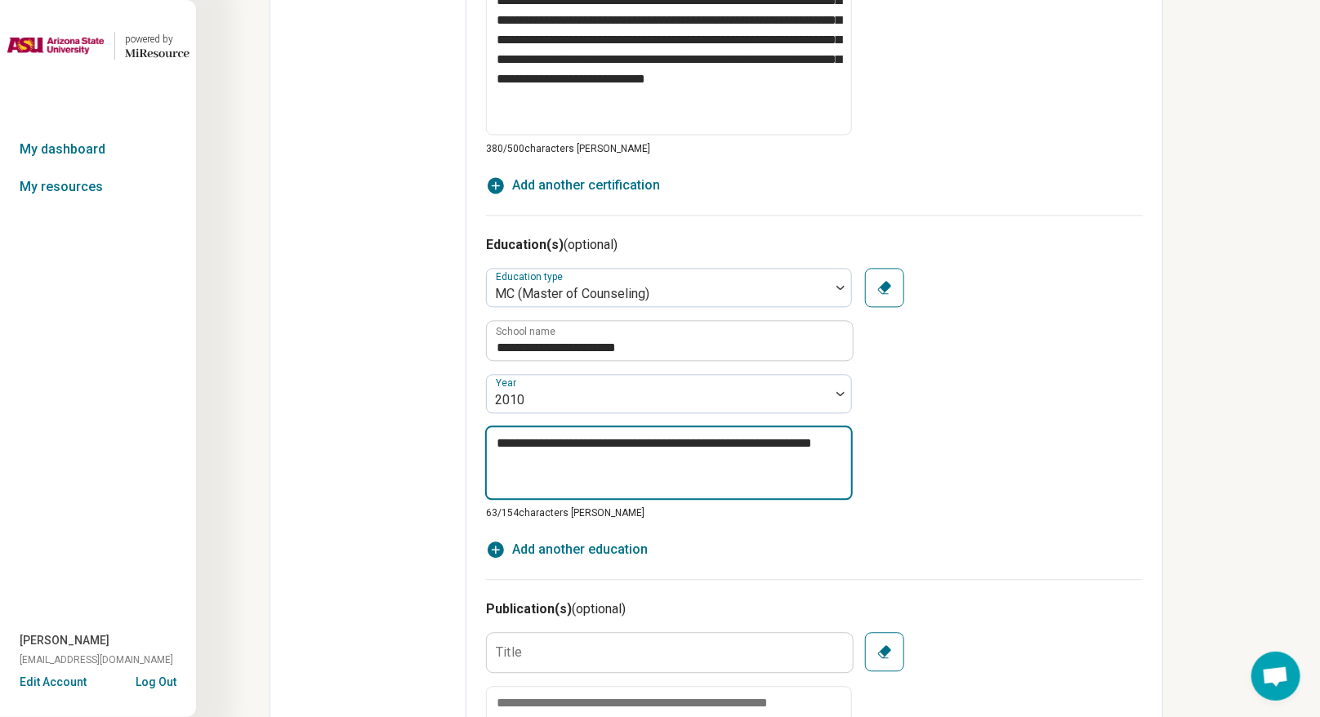
type textarea "**********"
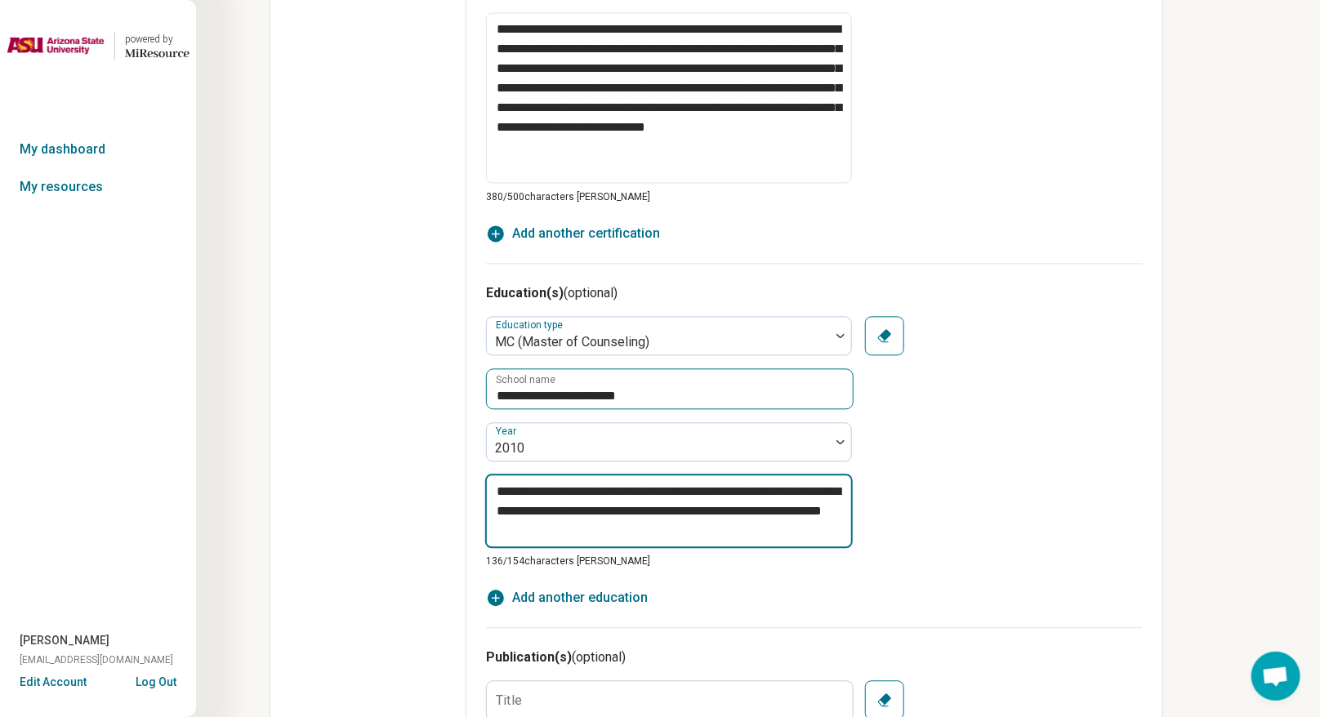
scroll to position [1473, 0]
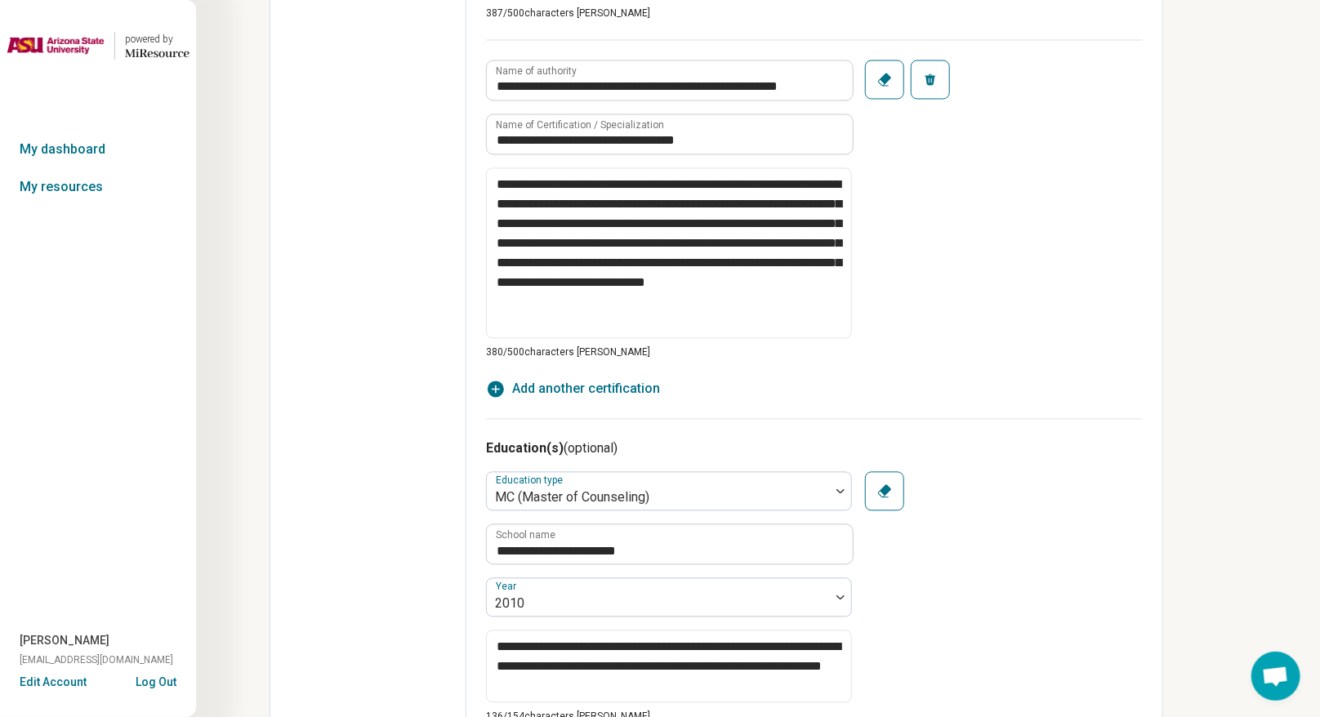
click at [531, 386] on span "Add another certification" at bounding box center [586, 390] width 148 height 20
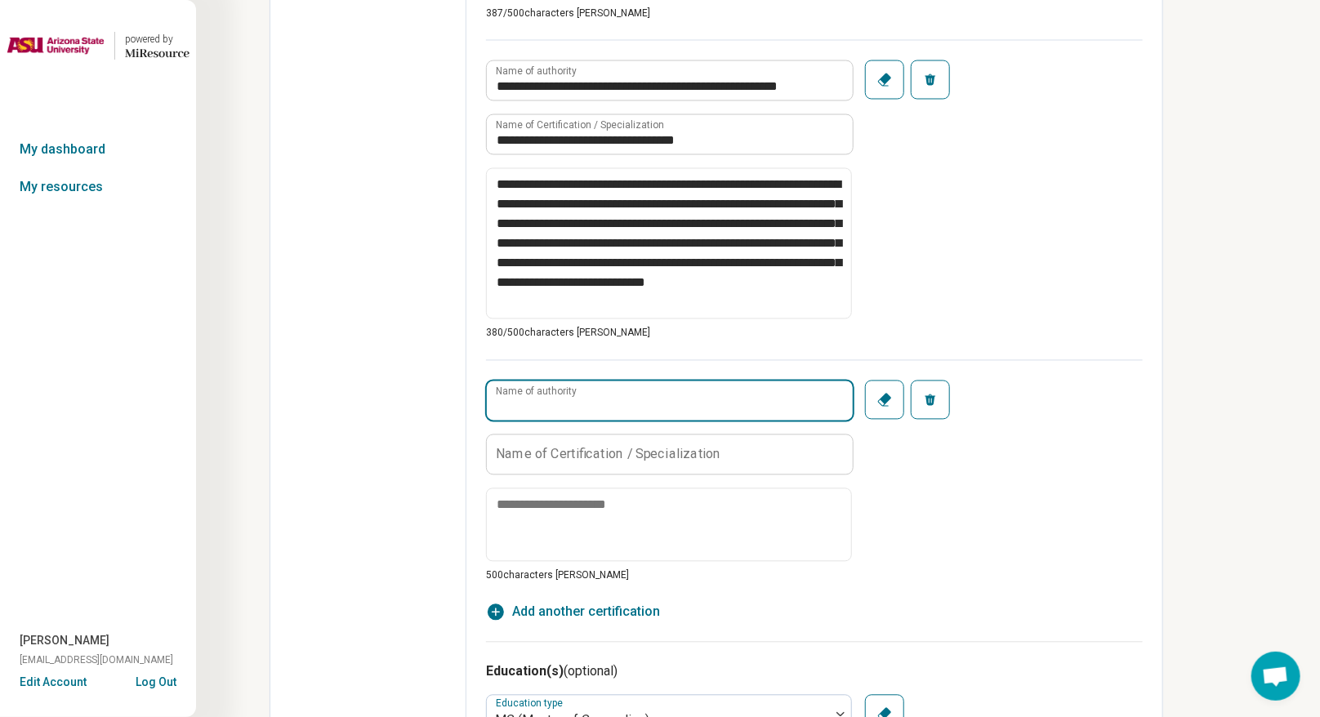
click at [537, 389] on div "Name of authority" at bounding box center [669, 401] width 366 height 41
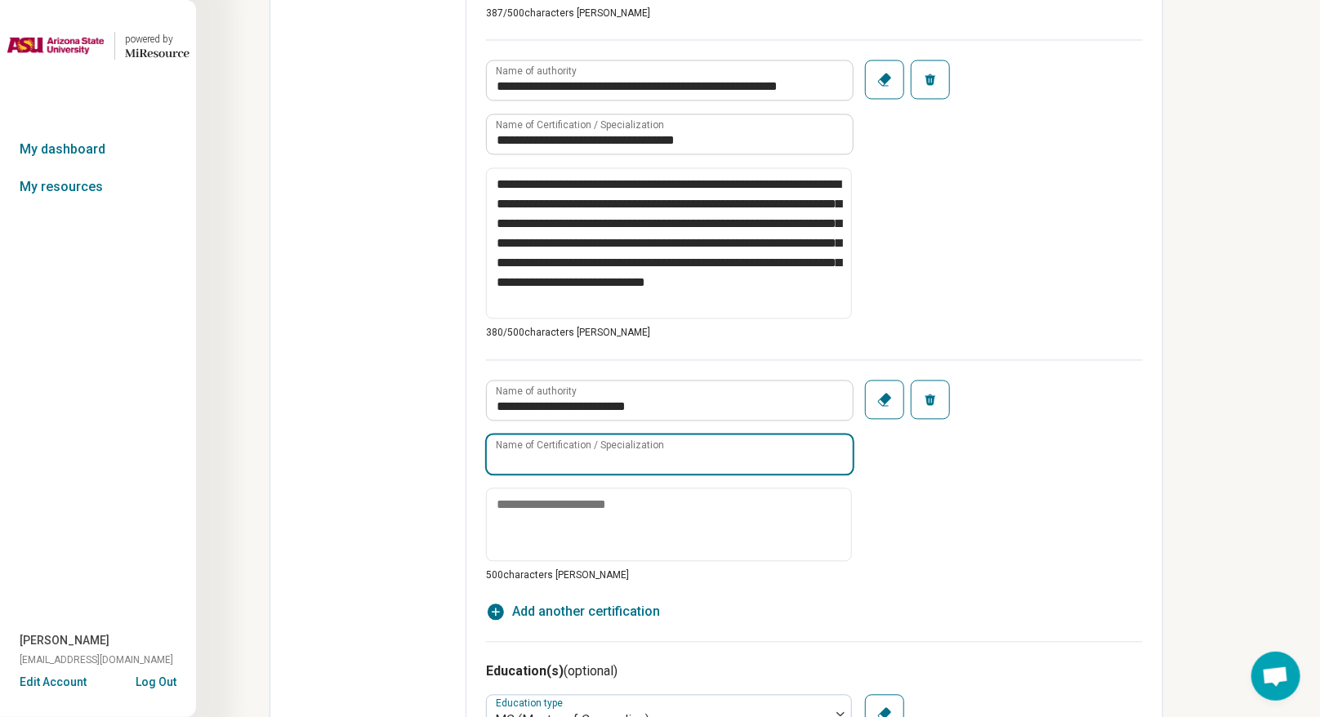
click at [723, 452] on input "Name of Certification / Specialization" at bounding box center [670, 454] width 366 height 39
drag, startPoint x: 759, startPoint y: 452, endPoint x: 483, endPoint y: 452, distance: 276.8
click at [483, 452] on div "**********" at bounding box center [814, 53] width 696 height 2894
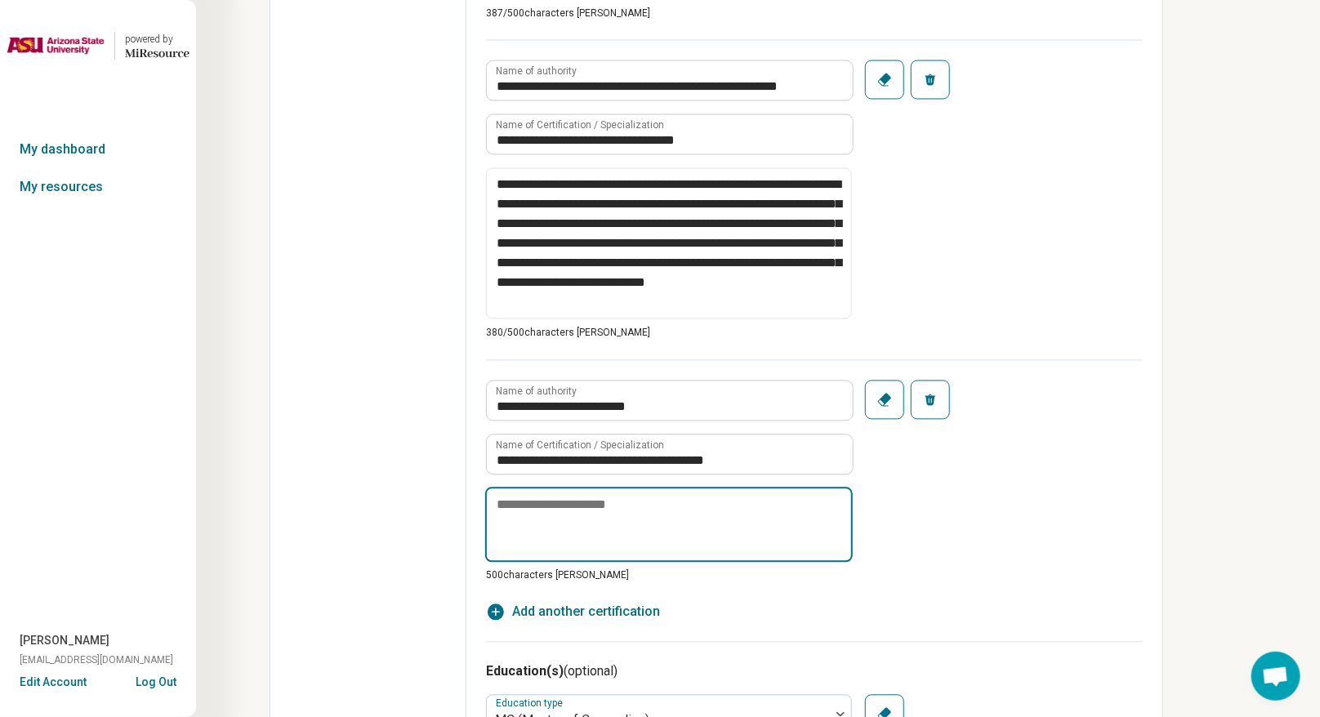
click at [655, 504] on textarea at bounding box center [668, 525] width 367 height 75
paste textarea "**********"
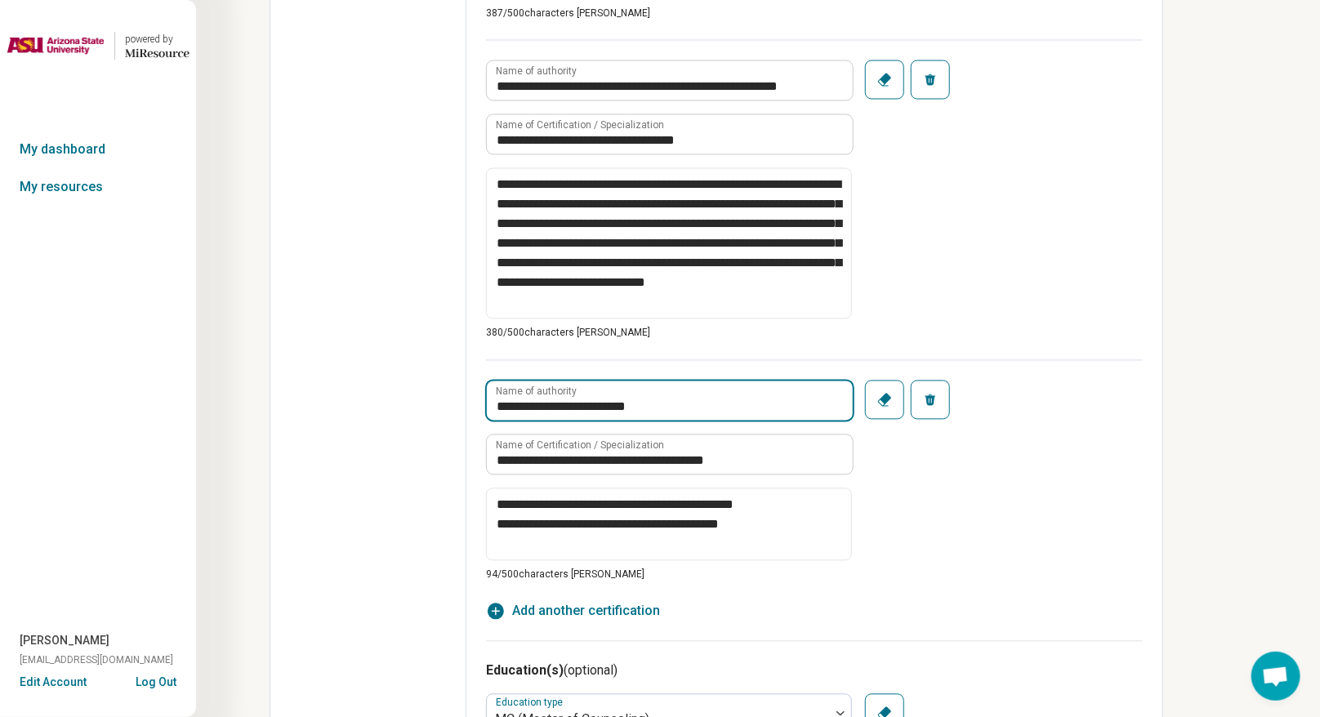
click at [504, 407] on input "**********" at bounding box center [670, 400] width 366 height 39
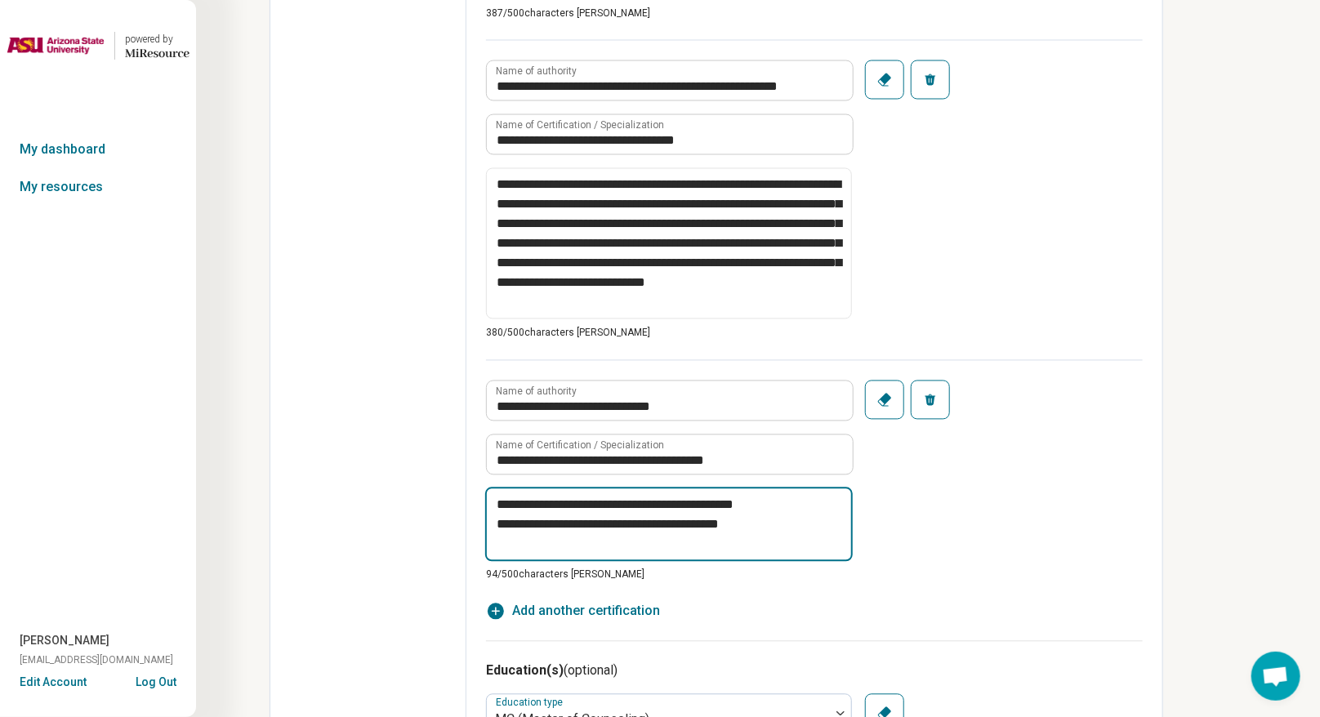
drag, startPoint x: 789, startPoint y: 535, endPoint x: 453, endPoint y: 484, distance: 339.4
click at [453, 484] on div "**********" at bounding box center [715, 52] width 893 height 2895
paste textarea "**********"
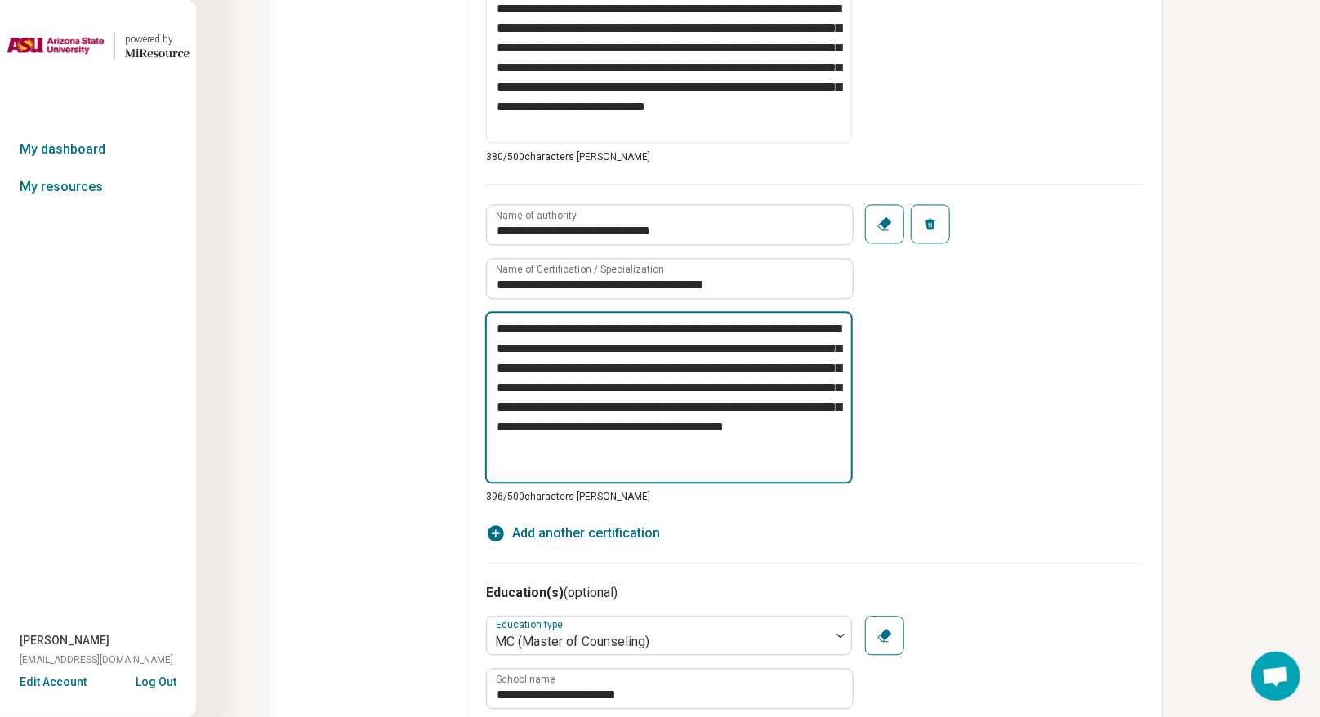
scroll to position [1677, 0]
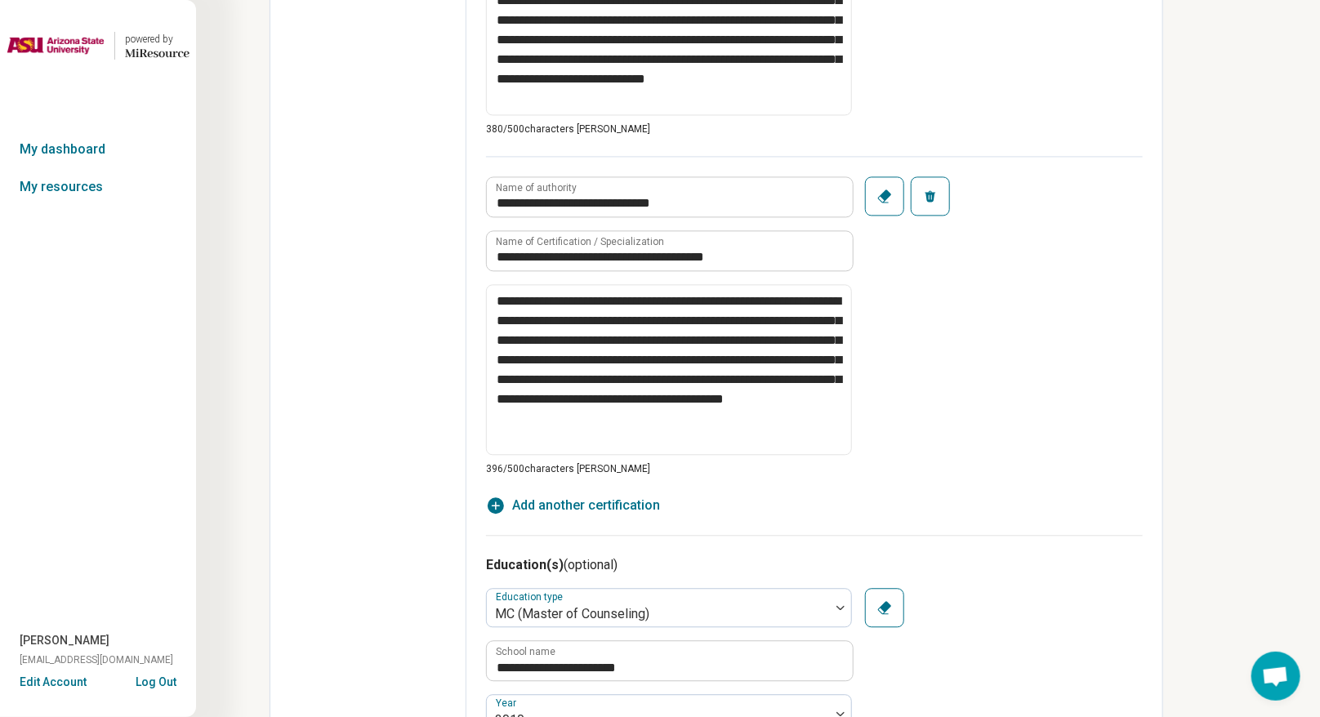
click at [632, 505] on span "Add another certification" at bounding box center [586, 506] width 148 height 20
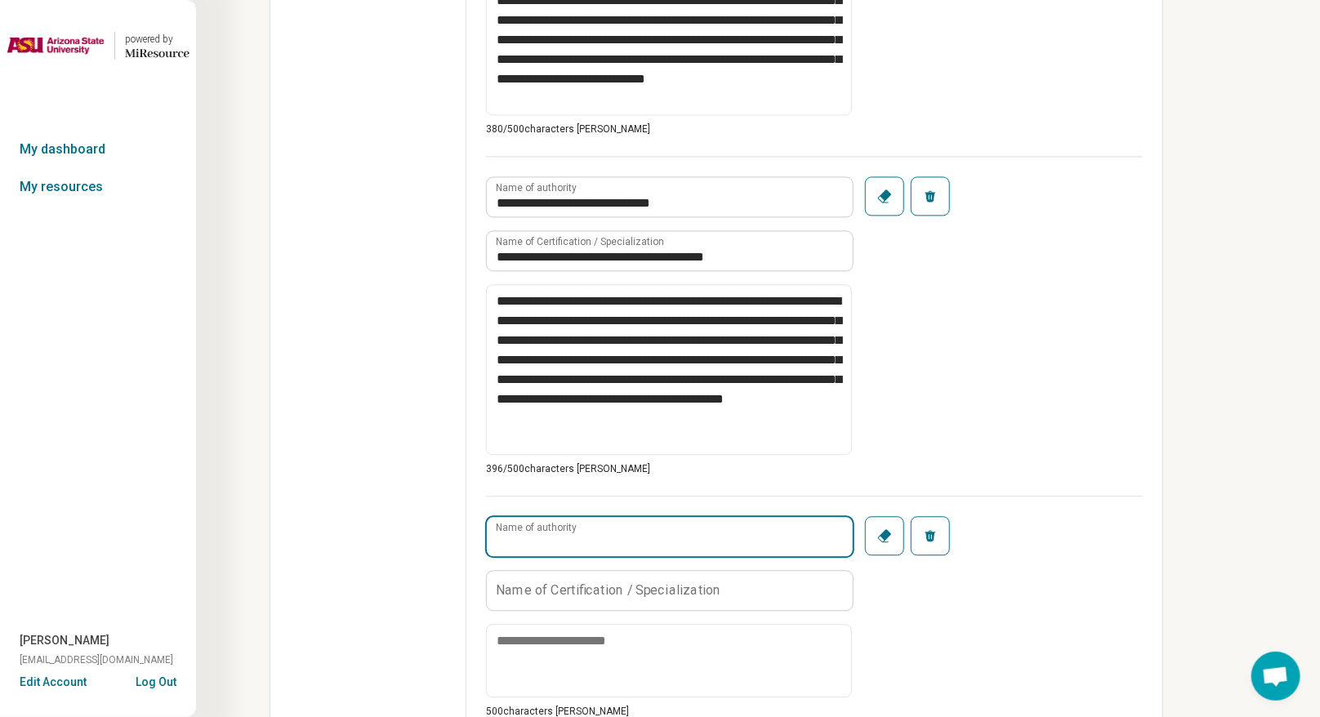
click at [629, 526] on input "Name of authority" at bounding box center [670, 536] width 366 height 39
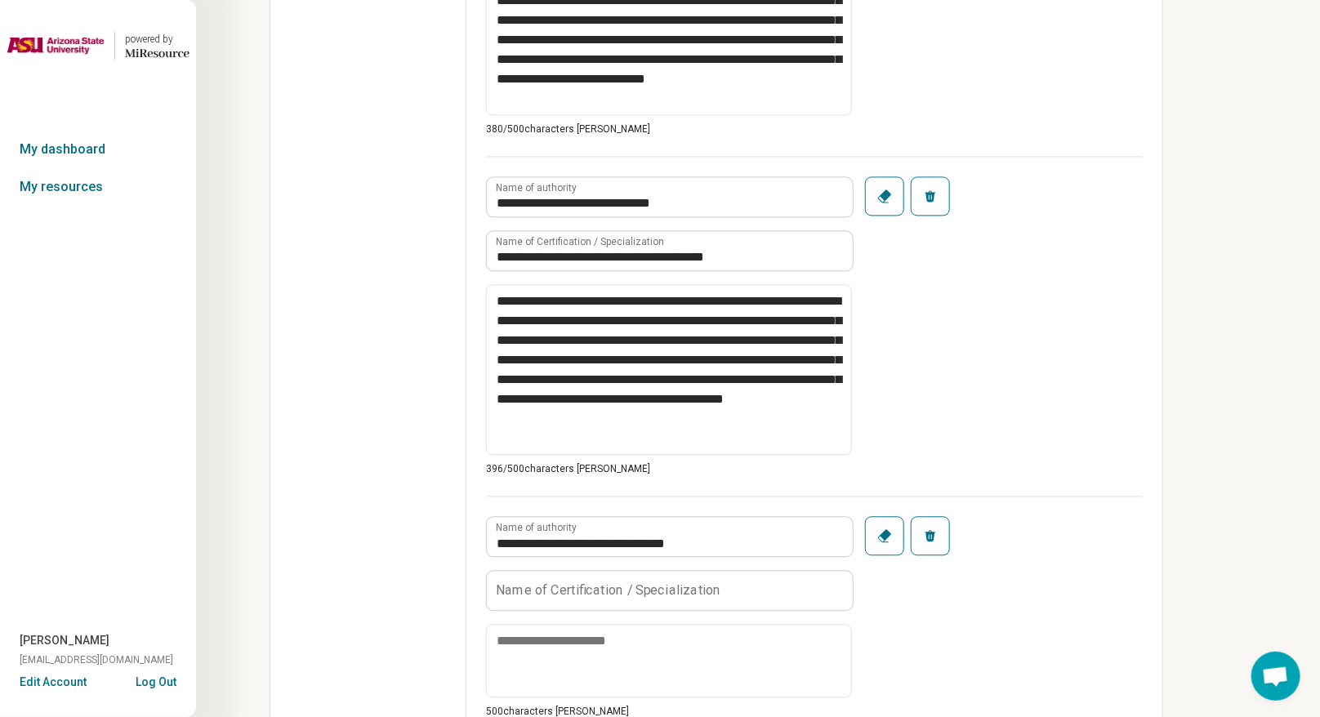
click at [629, 526] on label "Name of Certification / Specialization" at bounding box center [608, 589] width 225 height 13
click at [629, 526] on input "Name of Certification / Specialization" at bounding box center [670, 590] width 366 height 39
click at [694, 526] on fieldset "**********" at bounding box center [669, 617] width 366 height 203
click at [926, 525] on button "Remove" at bounding box center [930, 535] width 39 height 39
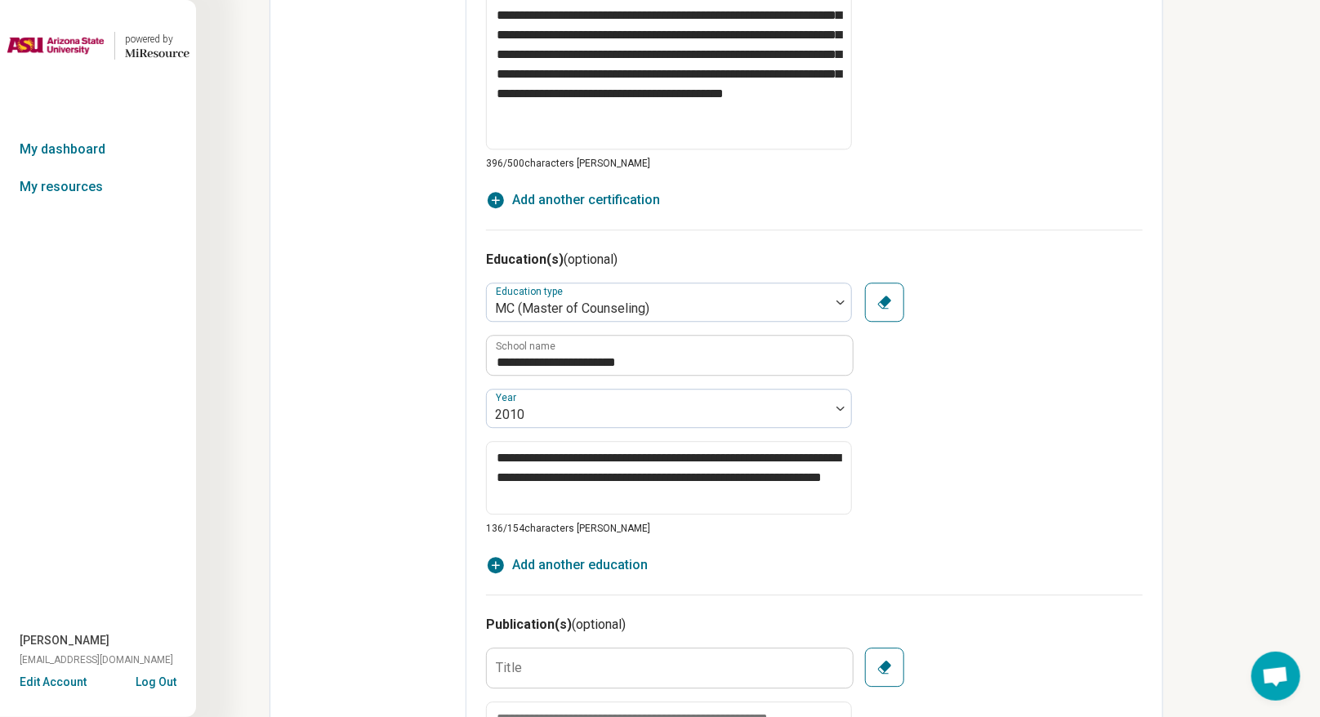
scroll to position [1984, 0]
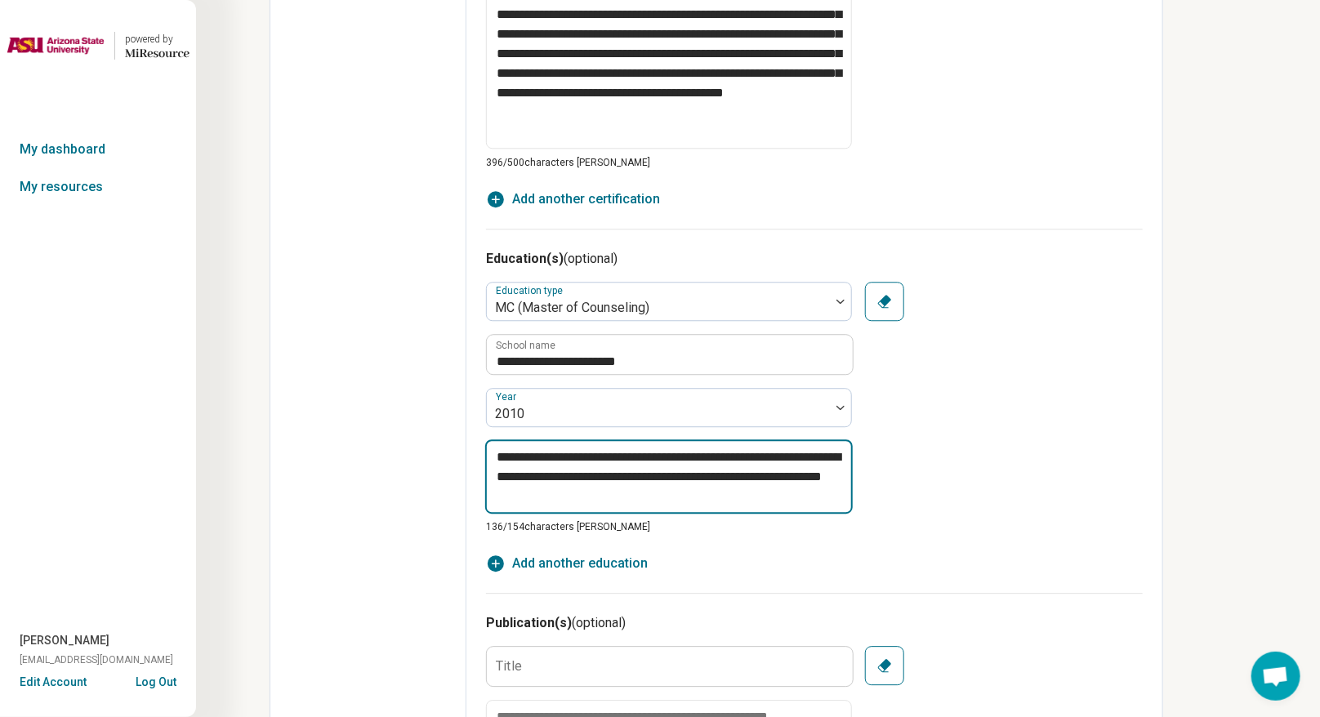
drag, startPoint x: 630, startPoint y: 494, endPoint x: 475, endPoint y: 457, distance: 159.4
paste textarea "********"
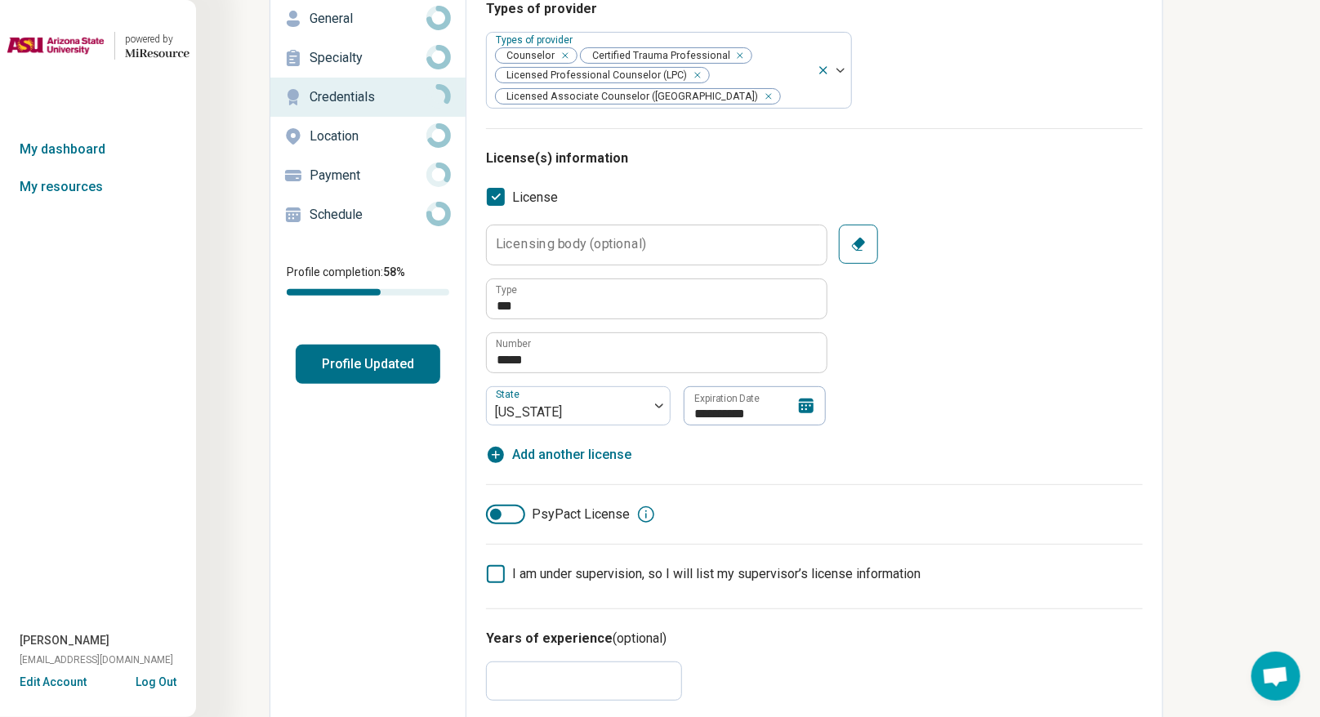
scroll to position [0, 0]
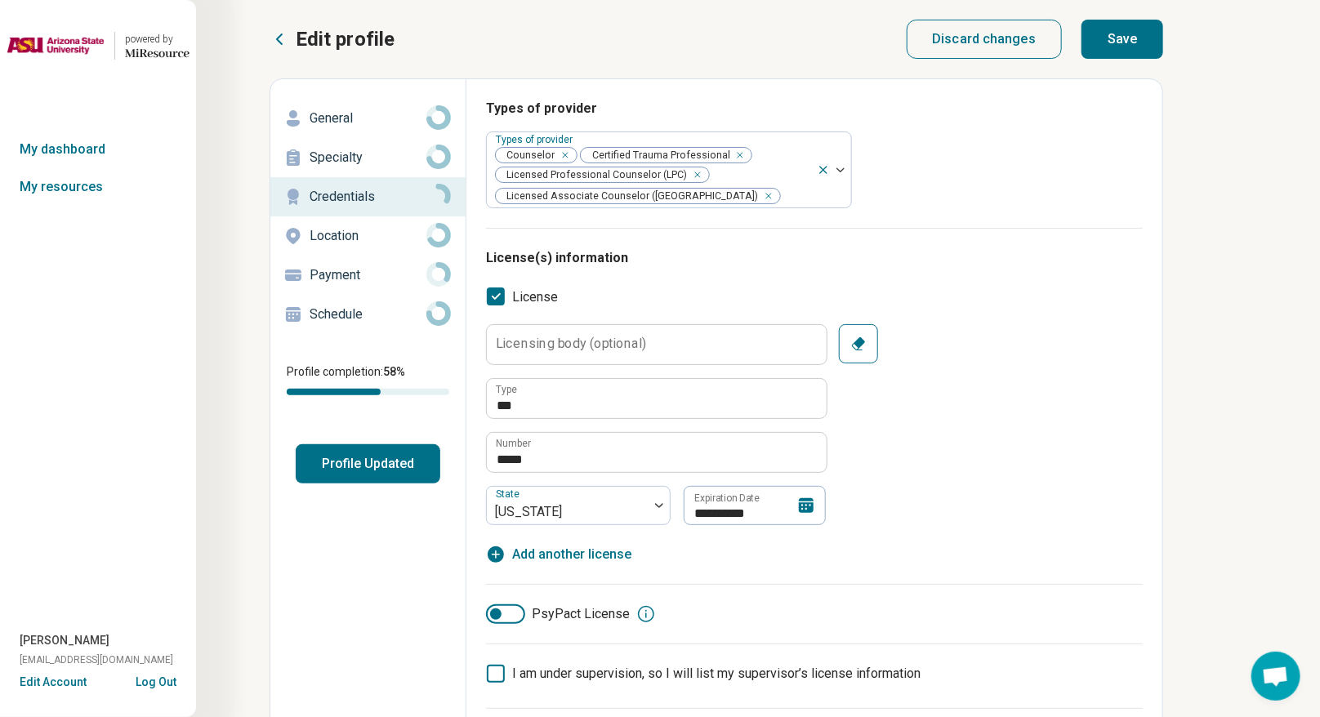
click at [926, 49] on button "Save" at bounding box center [1122, 39] width 82 height 39
click at [351, 235] on p "Location" at bounding box center [367, 236] width 117 height 20
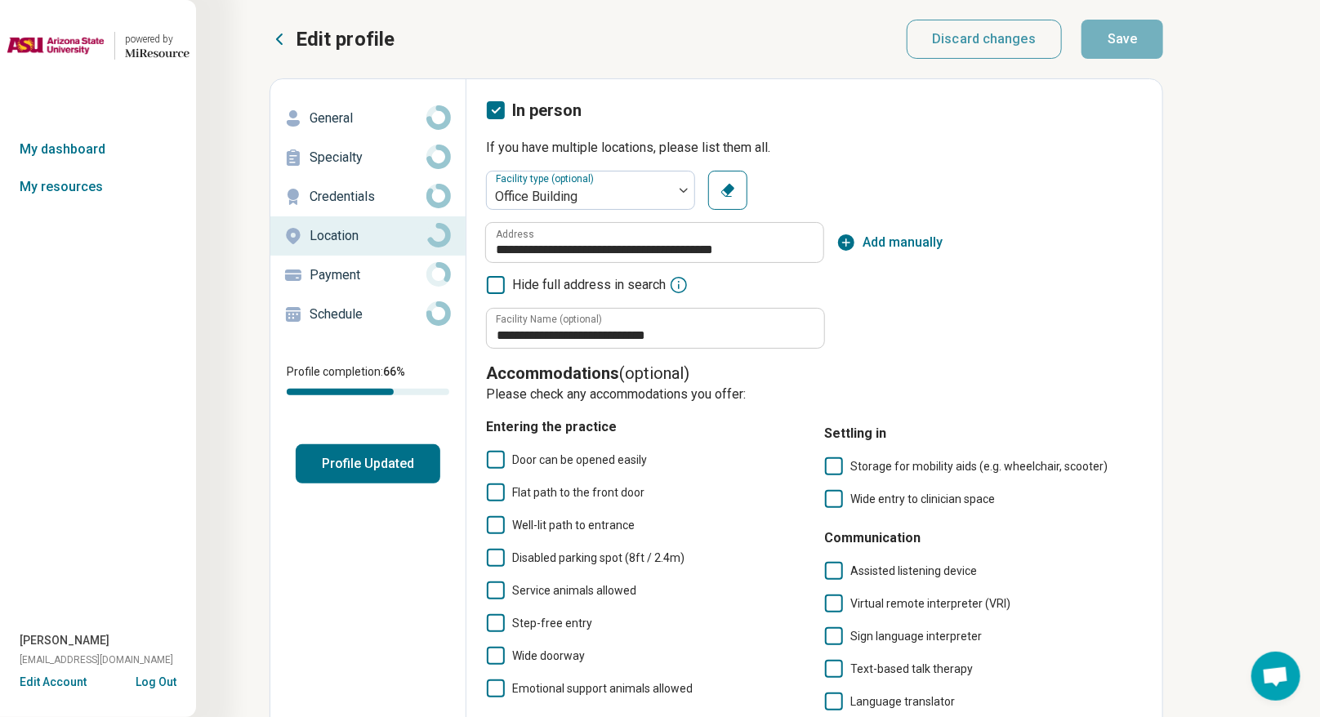
click at [494, 470] on div "Door can be opened easily Flat path to the front door Well-lit path to entrance…" at bounding box center [645, 574] width 318 height 248
click at [492, 458] on icon at bounding box center [496, 460] width 18 height 18
click at [492, 479] on div "Door can be opened easily Flat path to the front door Well-lit path to entrance…" at bounding box center [645, 574] width 318 height 248
click at [492, 489] on icon at bounding box center [496, 492] width 18 height 18
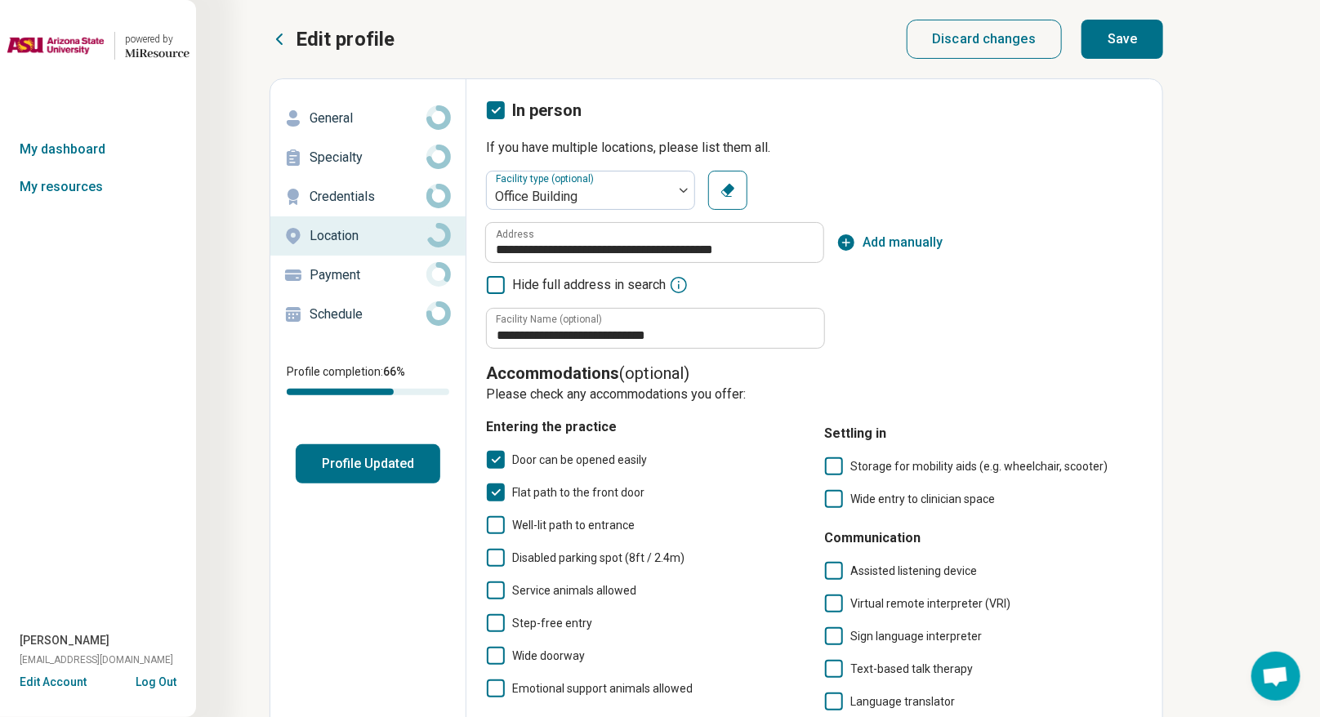
click at [494, 520] on icon at bounding box center [496, 525] width 18 height 18
click at [492, 526] on icon at bounding box center [496, 558] width 18 height 18
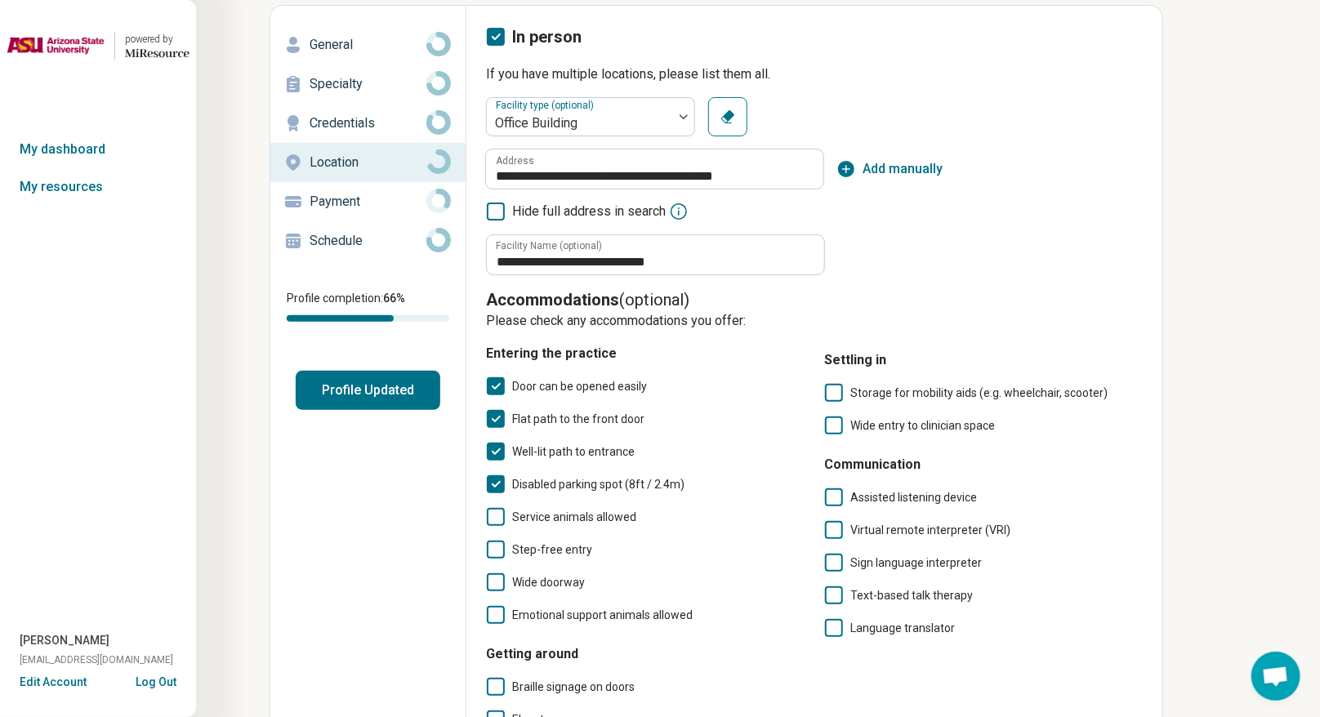
scroll to position [102, 0]
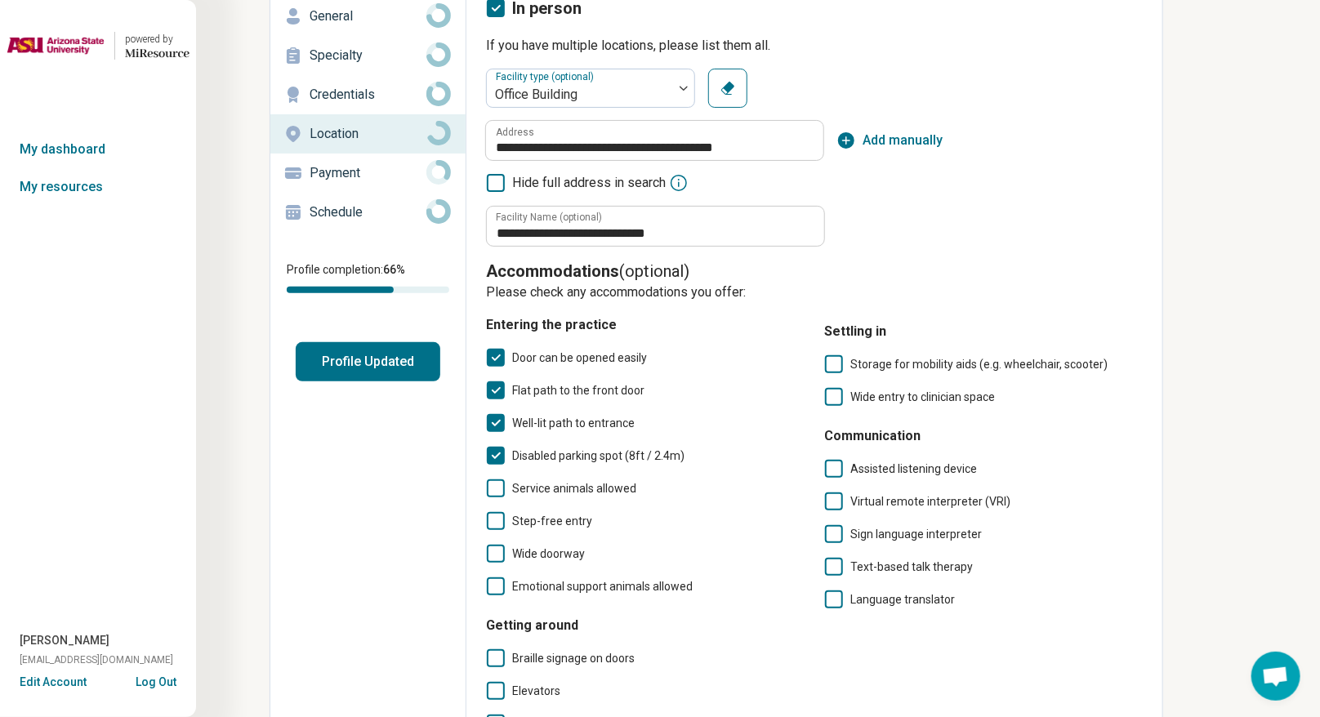
click at [500, 526] on icon at bounding box center [496, 554] width 18 height 18
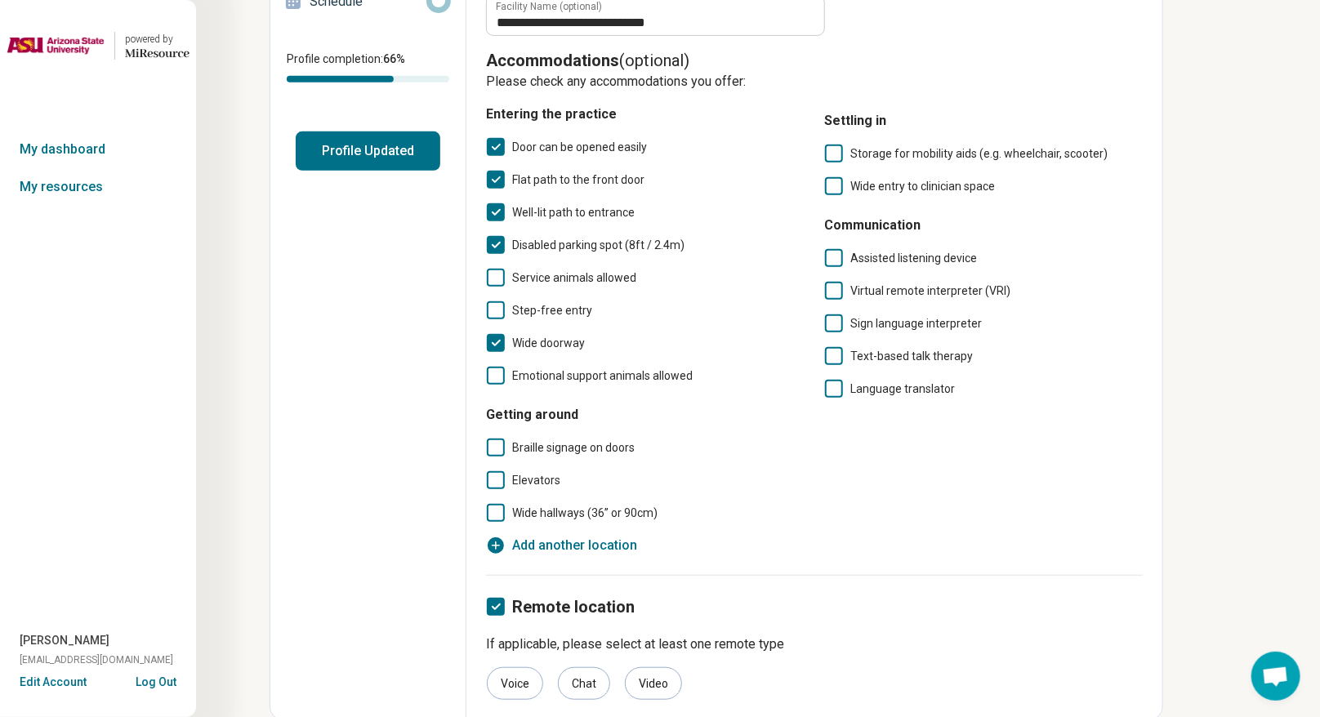
scroll to position [314, 0]
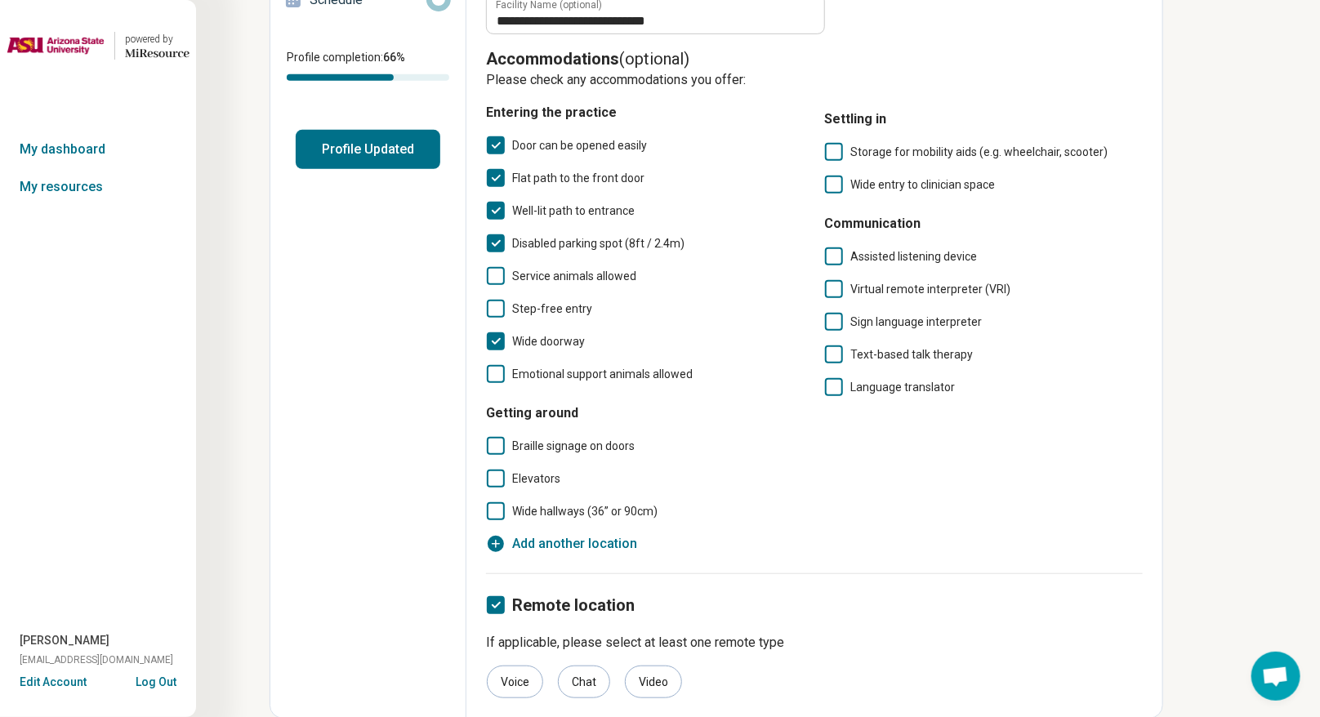
click at [500, 505] on icon at bounding box center [496, 511] width 18 height 18
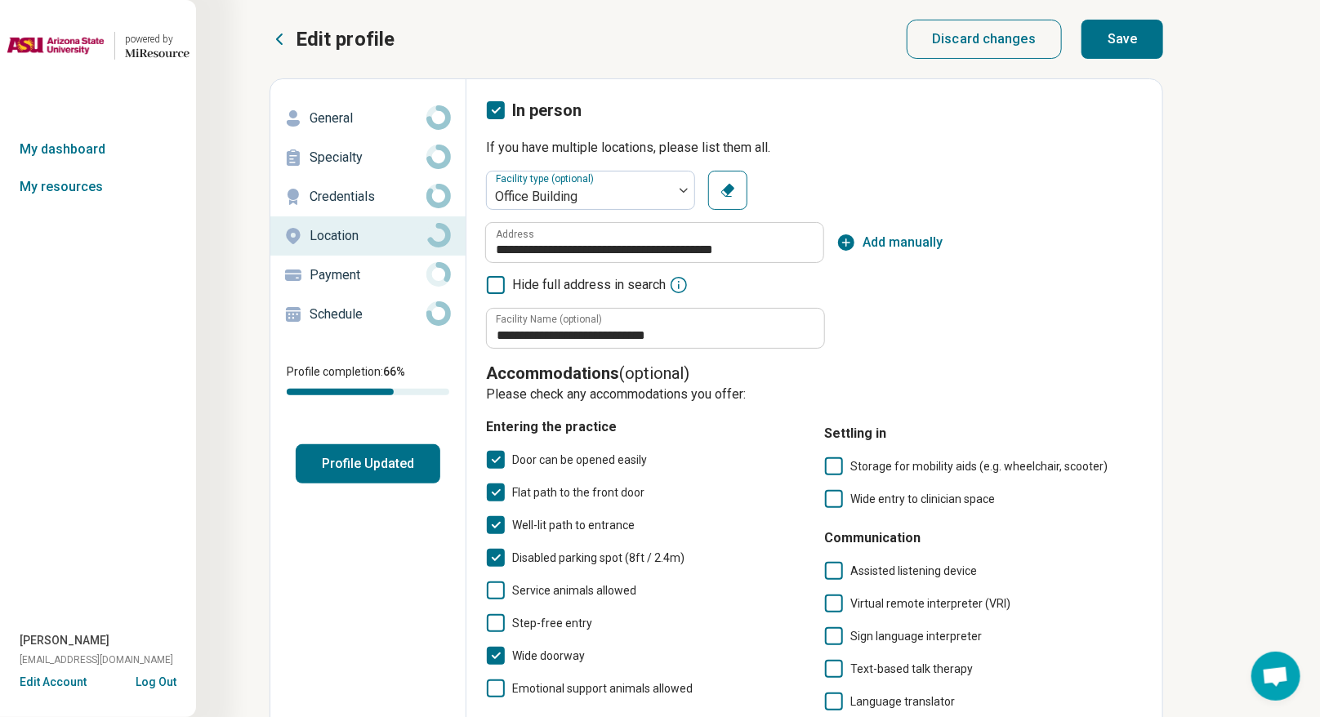
click at [926, 44] on button "Save" at bounding box center [1122, 39] width 82 height 39
click at [334, 269] on p "Payment" at bounding box center [367, 275] width 117 height 20
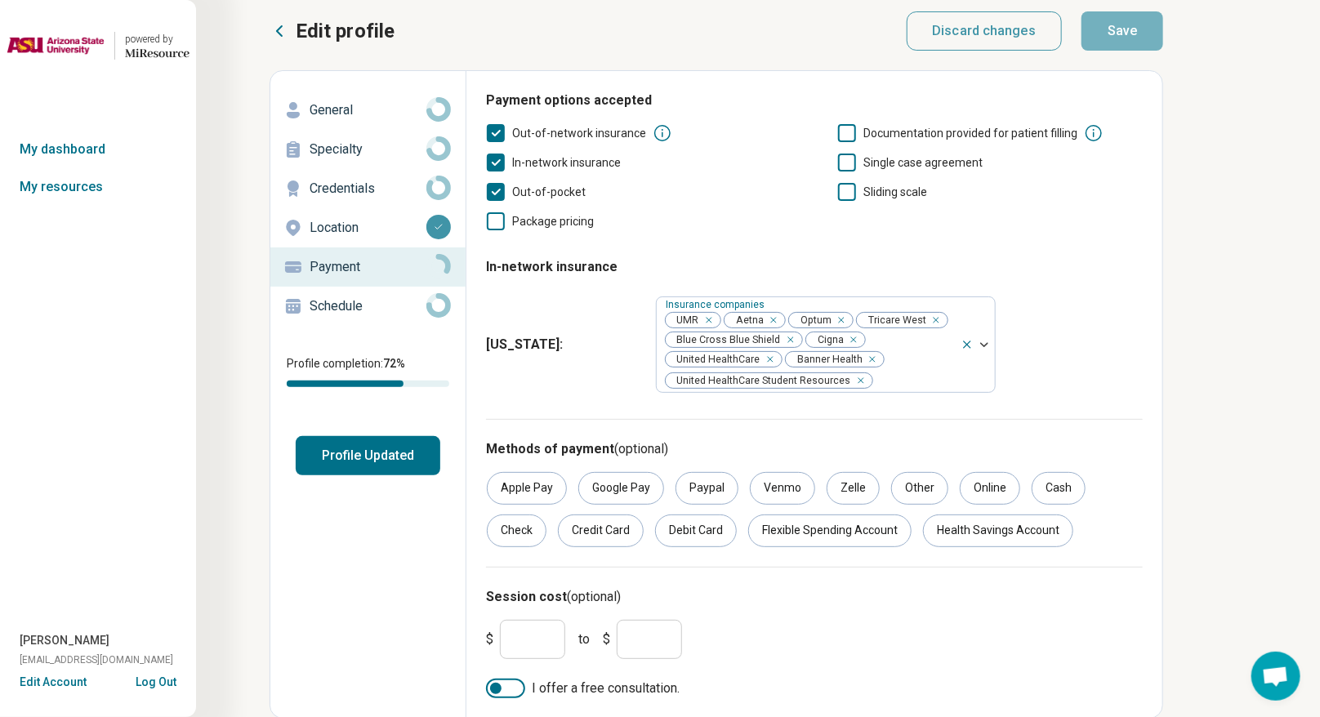
scroll to position [10, 0]
click at [926, 493] on div "Online" at bounding box center [990, 486] width 60 height 33
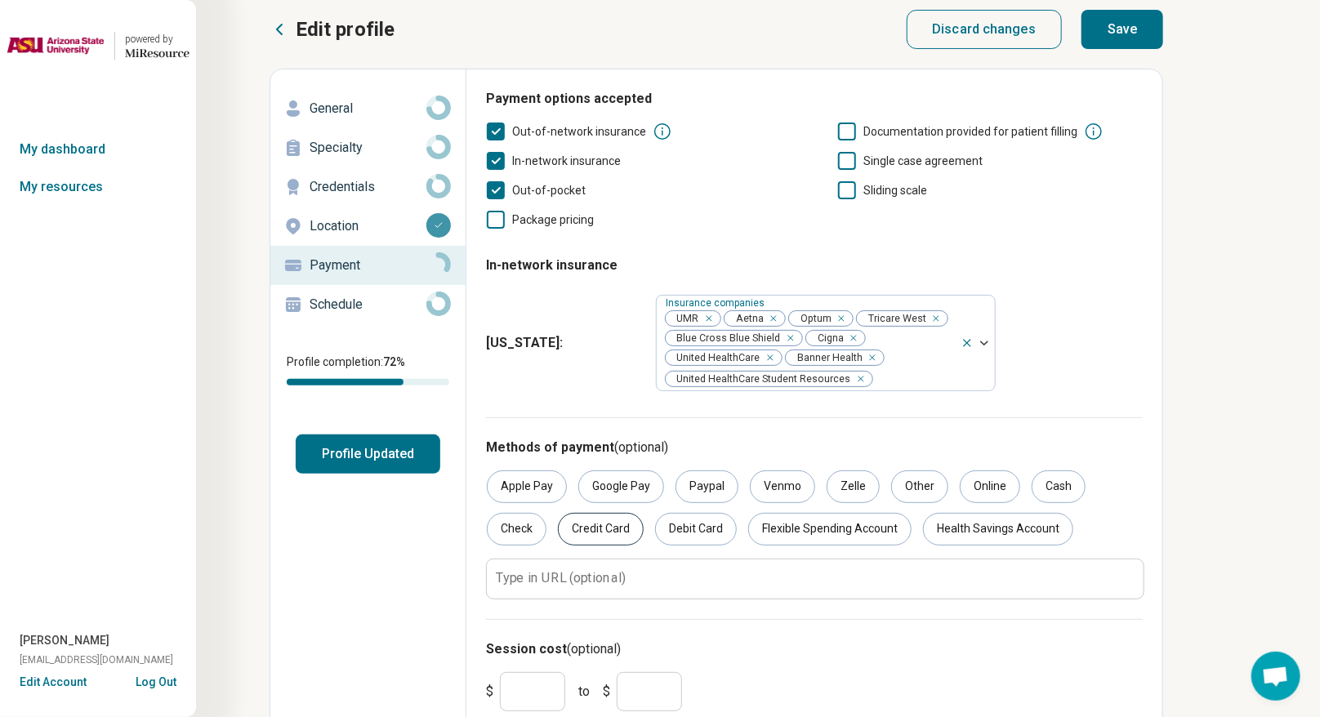
click at [630, 526] on div "Credit Card" at bounding box center [601, 529] width 86 height 33
click at [700, 526] on div "Debit Card" at bounding box center [696, 529] width 82 height 33
click at [794, 526] on div "Flexible Spending Account" at bounding box center [829, 529] width 163 height 33
click at [926, 526] on div "Health Savings Account" at bounding box center [998, 529] width 150 height 33
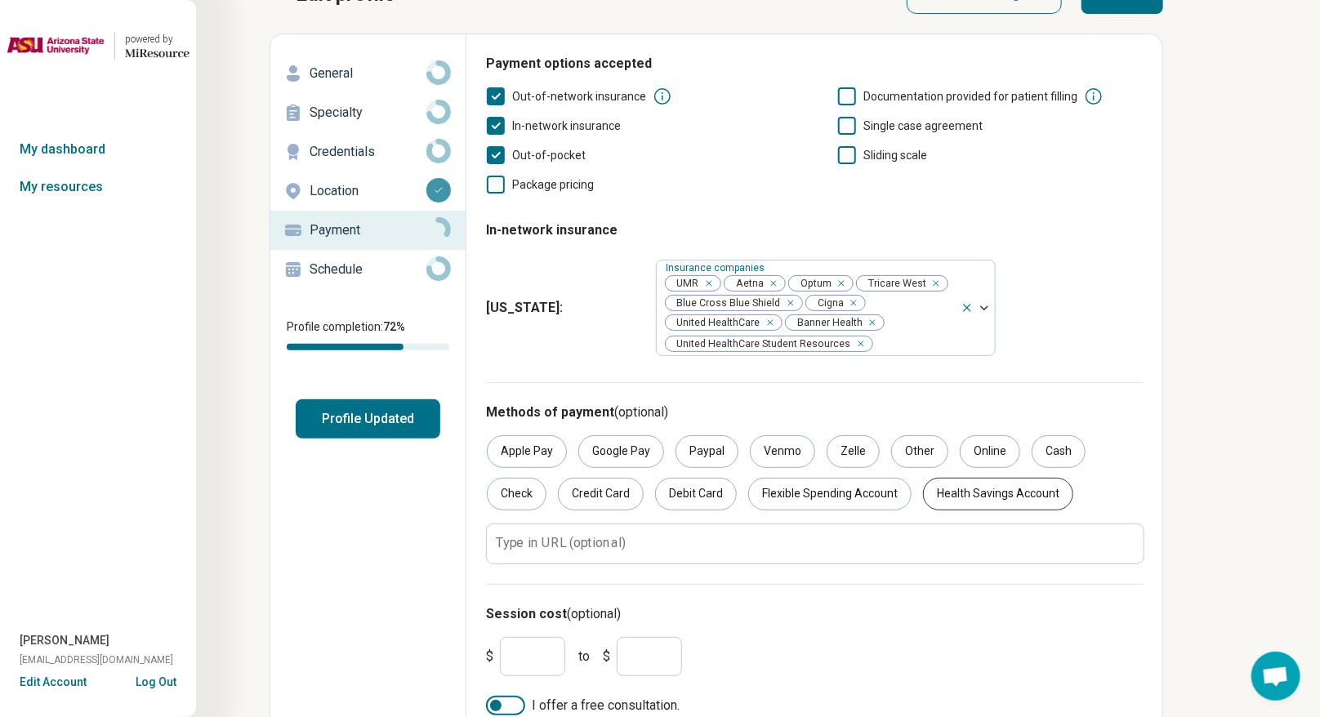
scroll to position [64, 0]
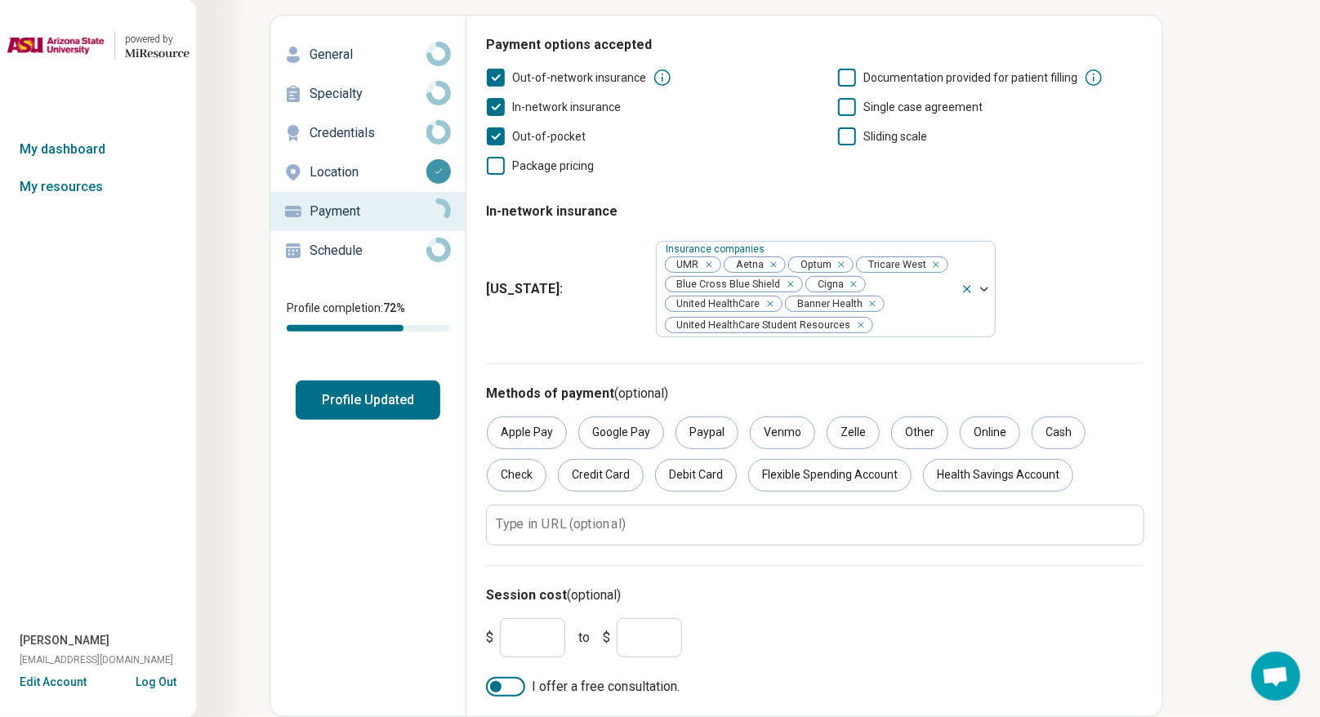
drag, startPoint x: 527, startPoint y: 640, endPoint x: 501, endPoint y: 645, distance: 26.6
click at [501, 526] on input "*" at bounding box center [532, 637] width 65 height 39
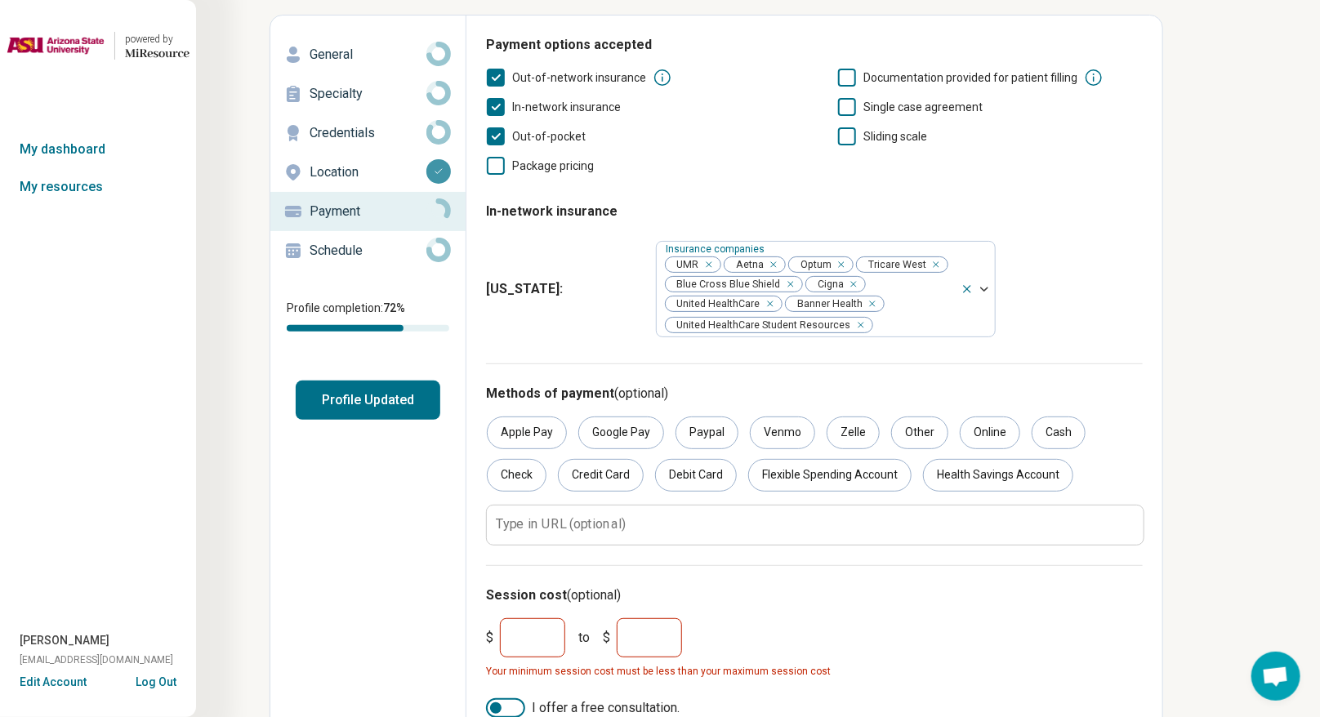
drag, startPoint x: 640, startPoint y: 648, endPoint x: 617, endPoint y: 645, distance: 23.1
click at [617, 526] on input "*" at bounding box center [649, 637] width 65 height 39
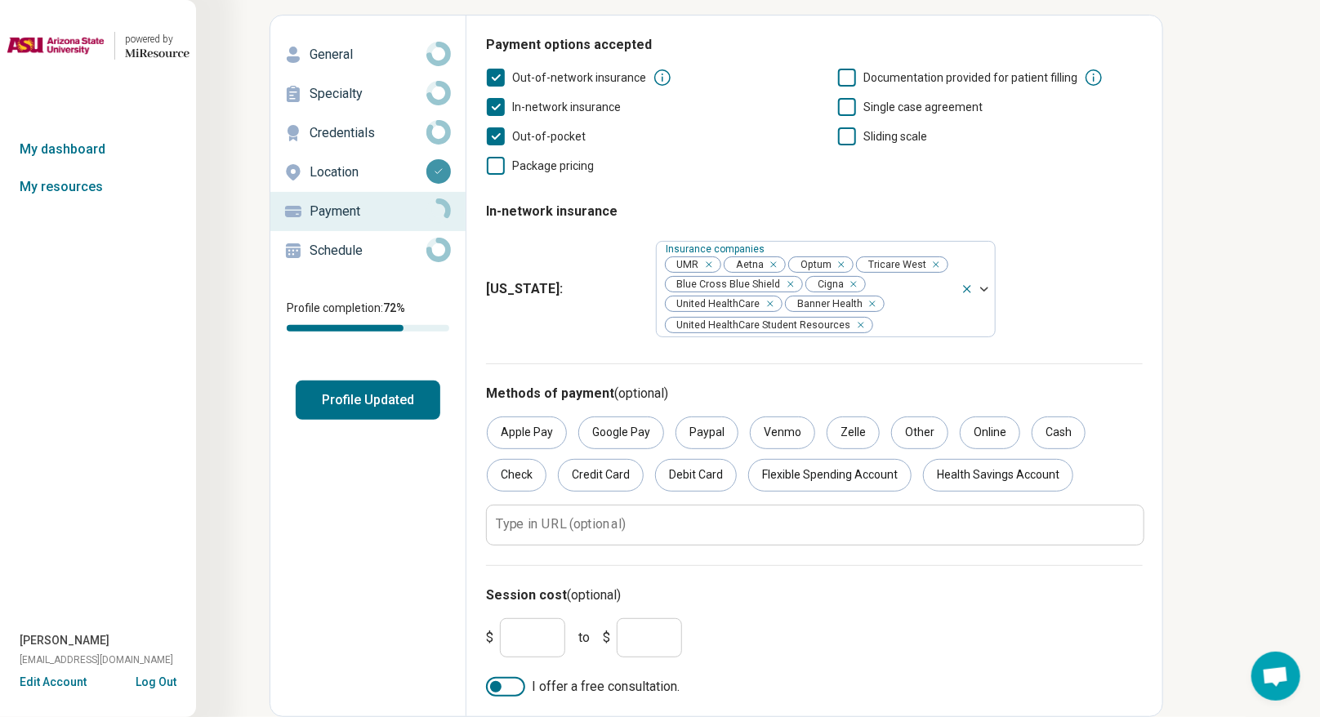
click at [763, 526] on h3 "Session cost (optional)" at bounding box center [814, 596] width 657 height 20
click at [488, 526] on div at bounding box center [505, 687] width 39 height 20
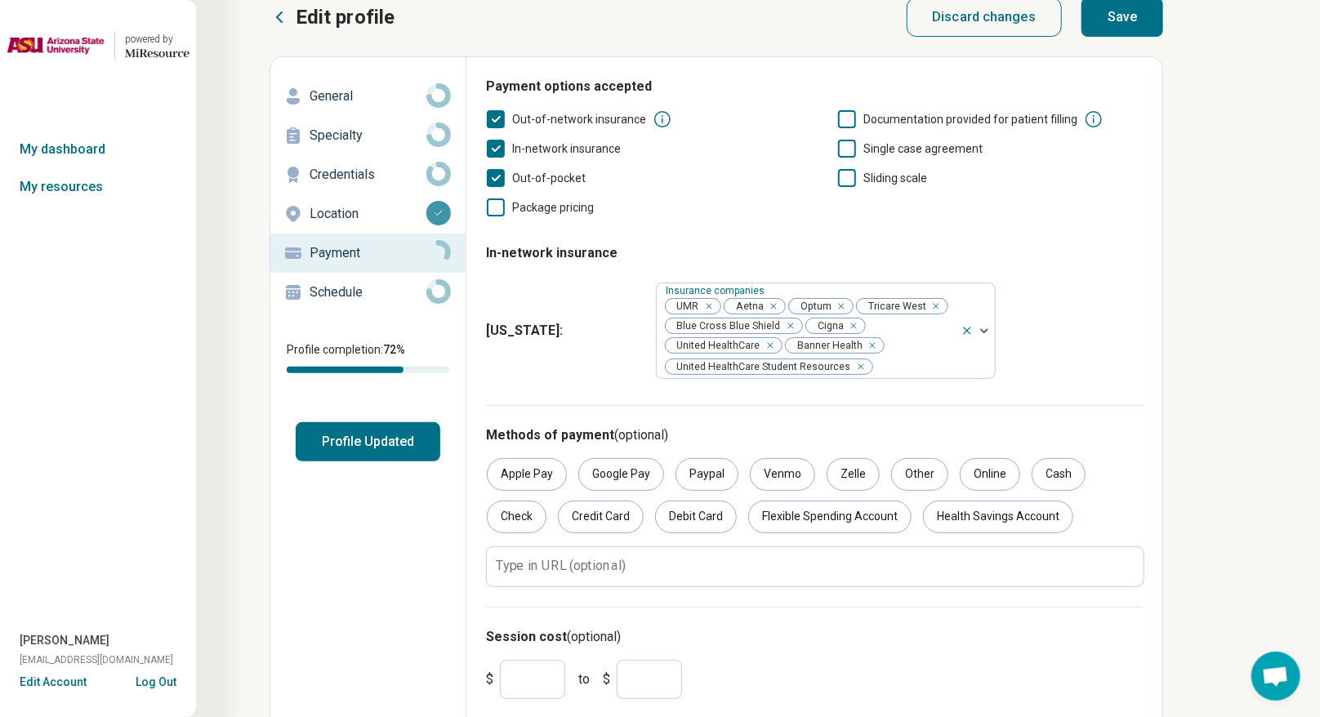
scroll to position [0, 0]
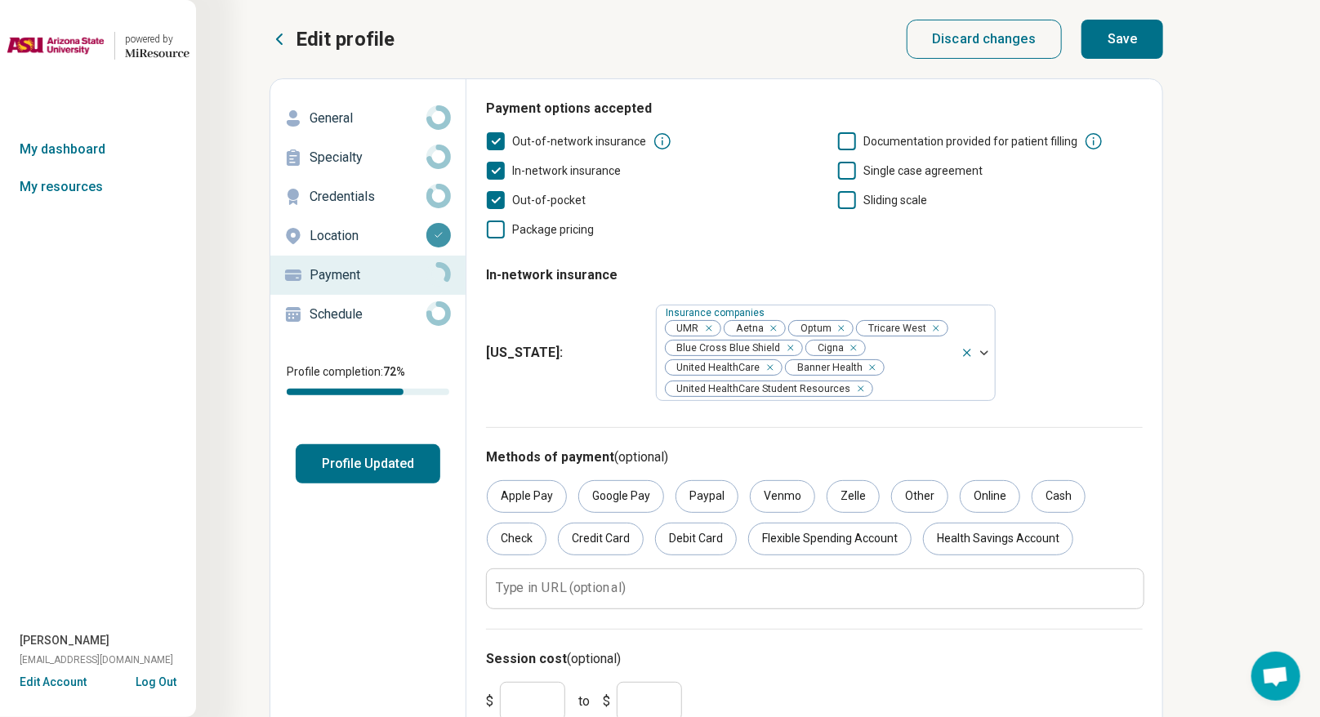
click at [926, 39] on button "Save" at bounding box center [1122, 39] width 82 height 39
click at [344, 322] on p "Schedule" at bounding box center [367, 315] width 117 height 20
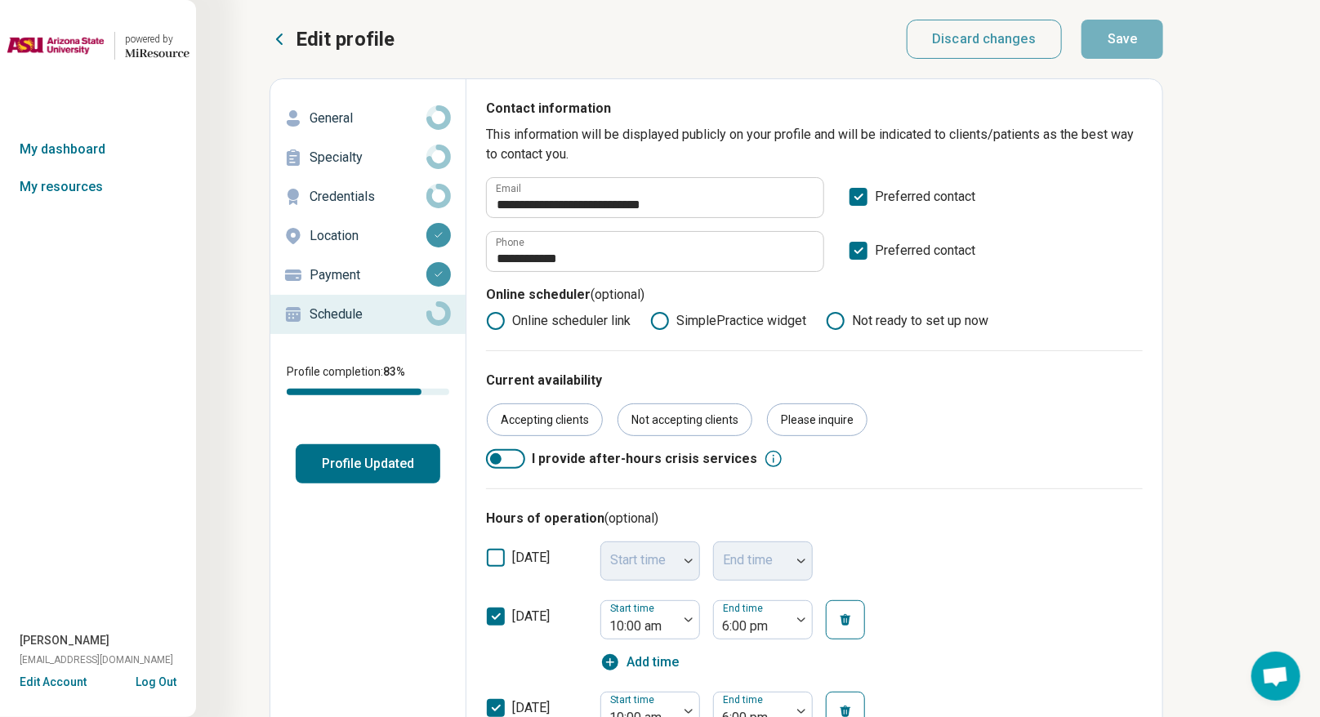
click at [349, 123] on p "General" at bounding box center [367, 119] width 117 height 20
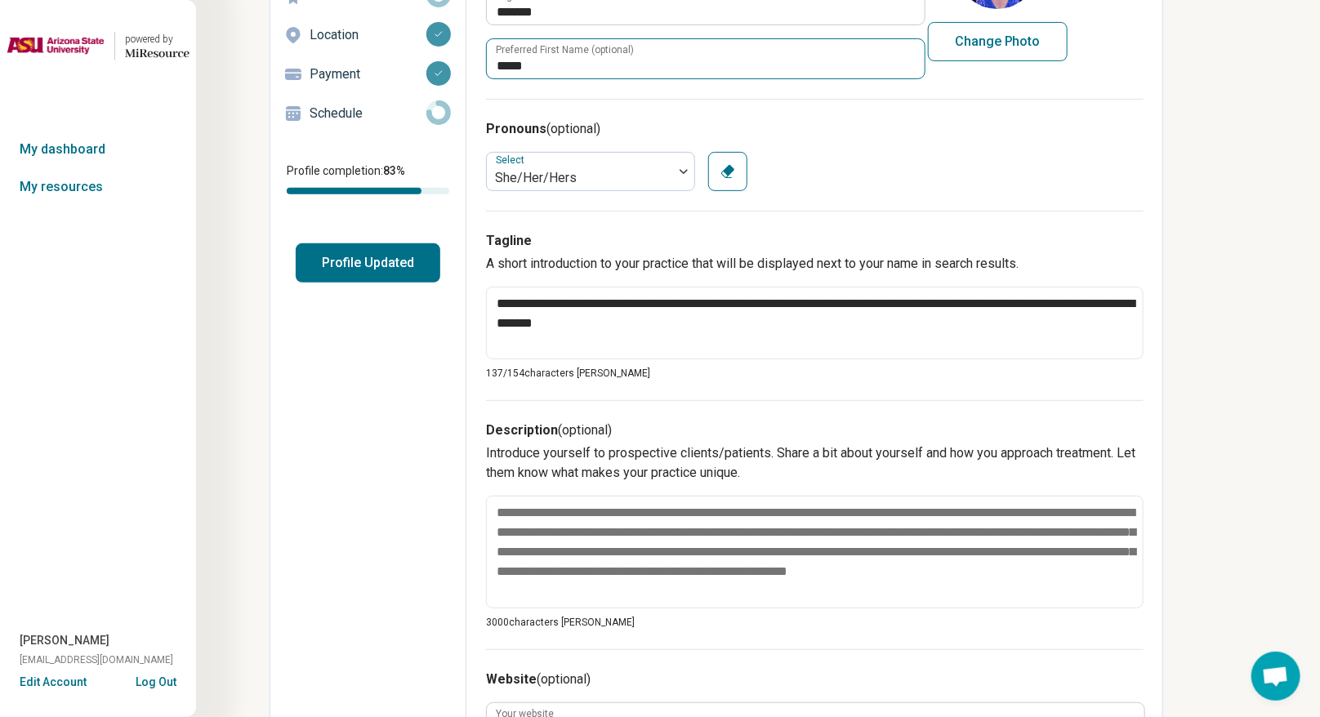
scroll to position [306, 0]
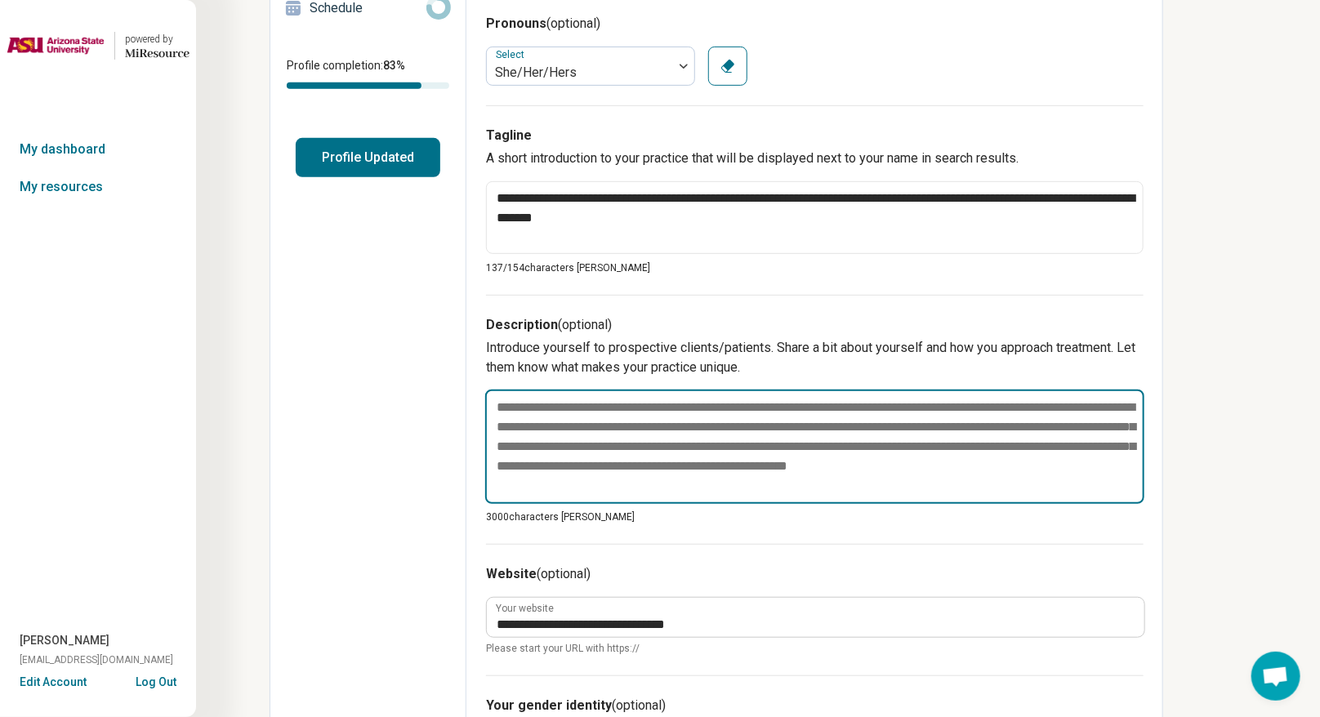
click at [666, 446] on textarea at bounding box center [814, 447] width 659 height 114
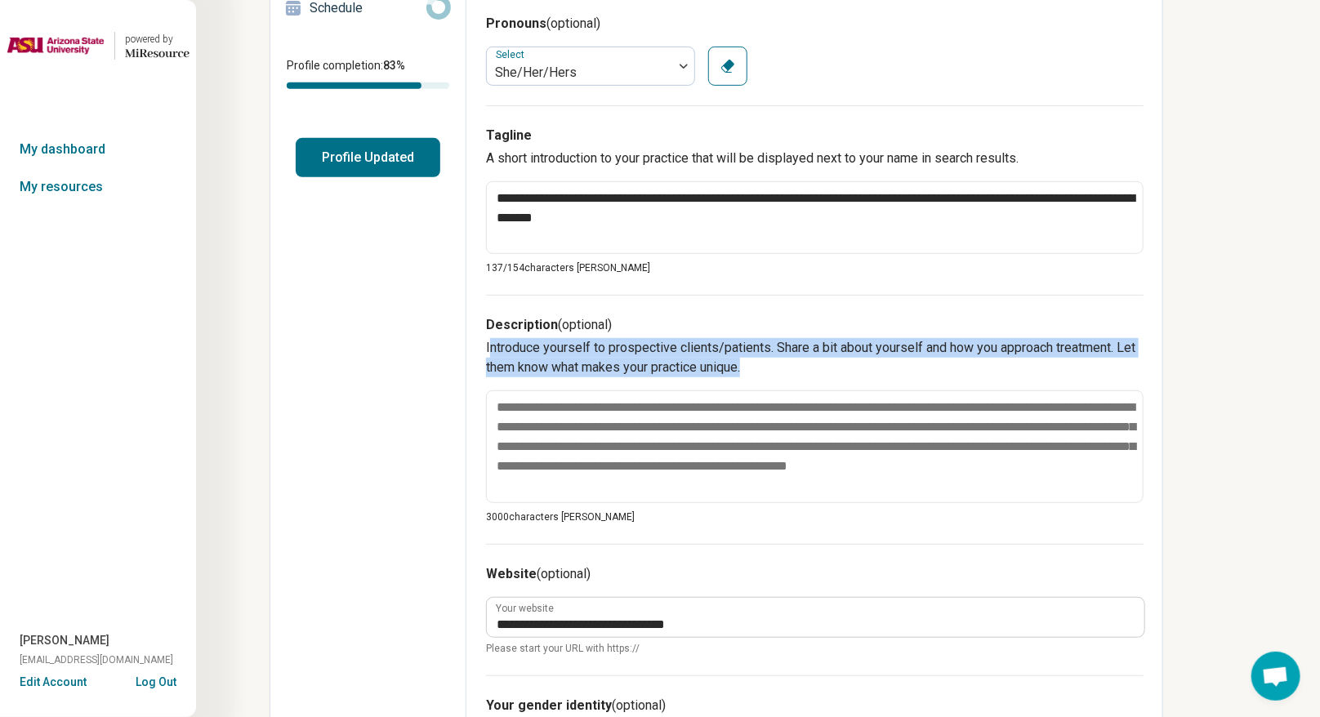
drag, startPoint x: 780, startPoint y: 369, endPoint x: 490, endPoint y: 339, distance: 291.5
click at [490, 339] on p "Introduce yourself to prospective clients/patients. Share a bit about yourself …" at bounding box center [814, 357] width 657 height 39
click at [537, 354] on p "Introduce yourself to prospective clients/patients. Share a bit about yourself …" at bounding box center [814, 357] width 657 height 39
drag, startPoint x: 481, startPoint y: 345, endPoint x: 780, endPoint y: 388, distance: 301.9
click at [780, 388] on div "**********" at bounding box center [814, 487] width 697 height 1429
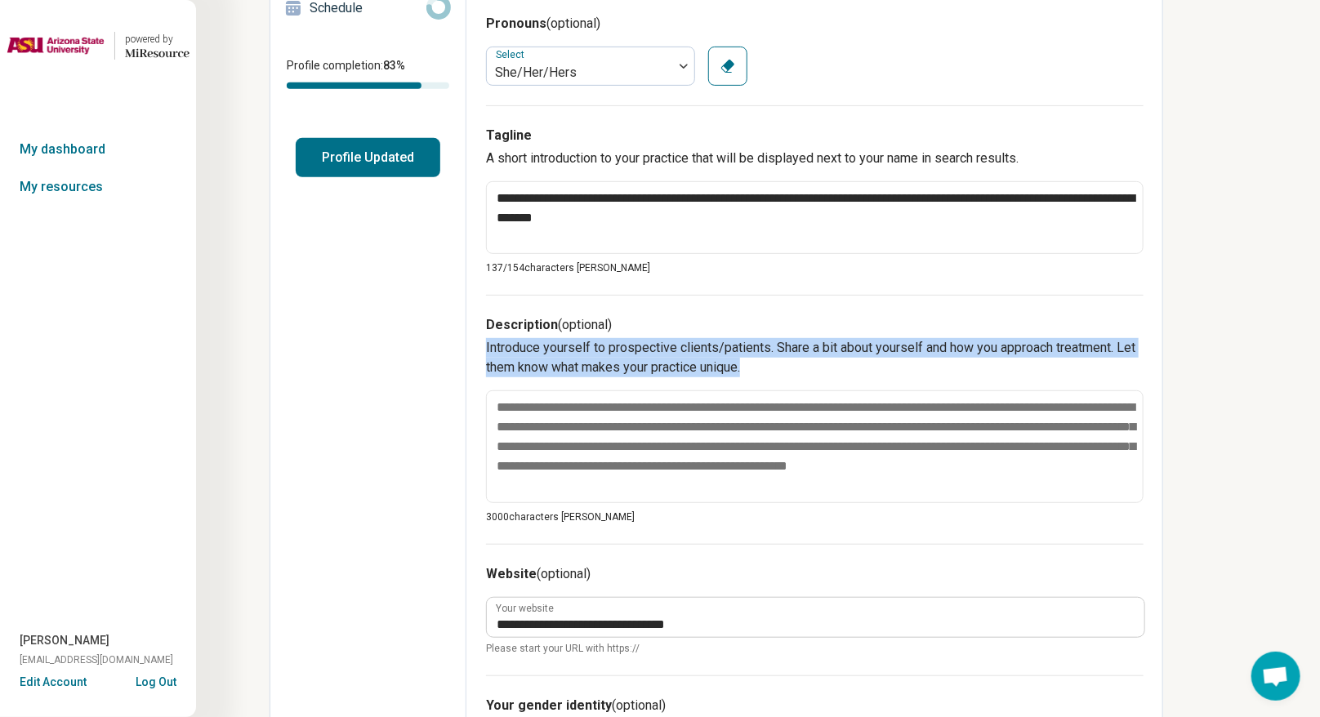
copy p "Introduce yourself to prospective clients/patients. Share a bit about yourself …"
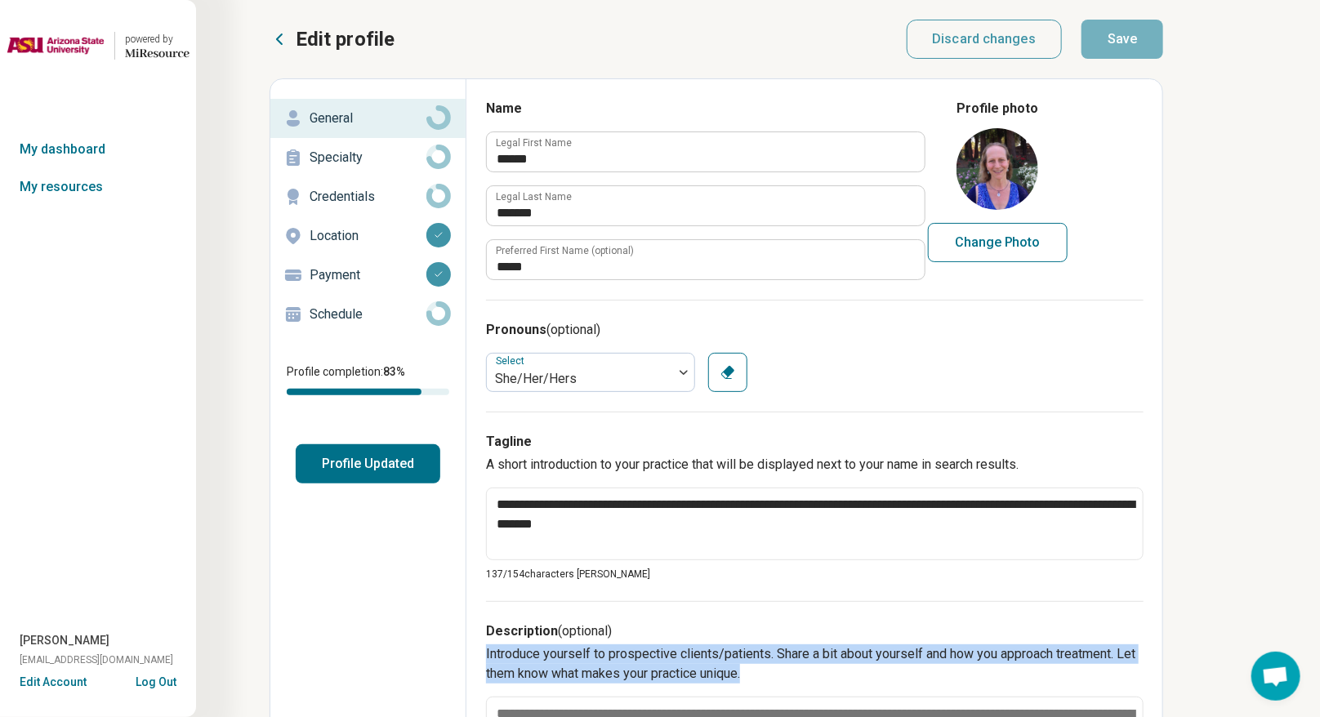
scroll to position [204, 0]
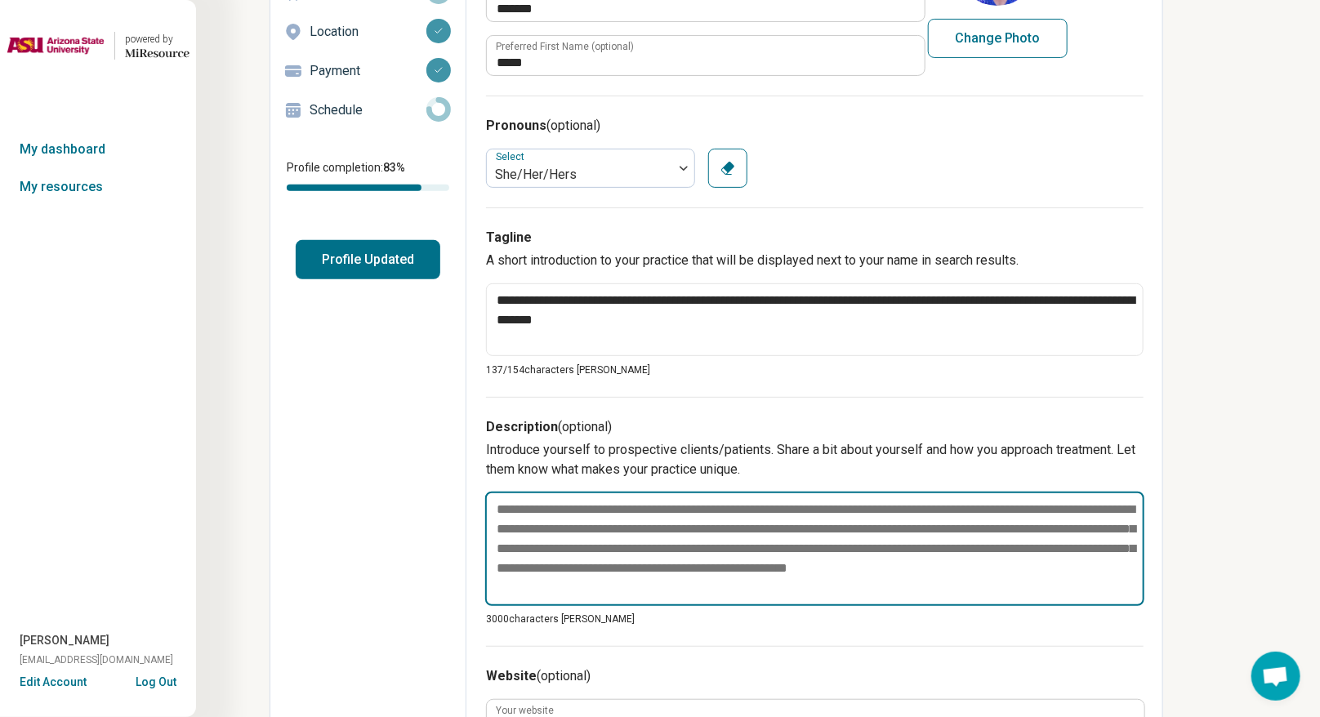
click at [594, 526] on textarea at bounding box center [814, 549] width 659 height 114
paste textarea "**********"
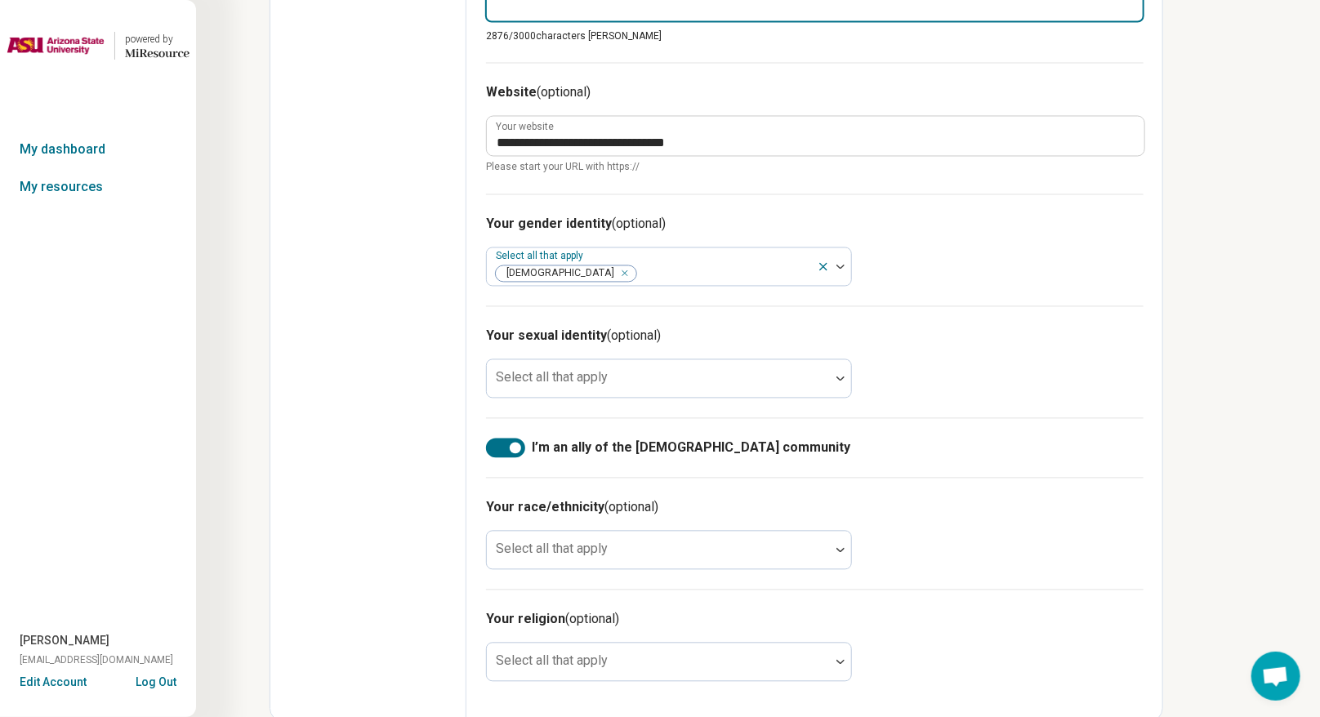
scroll to position [1474, 0]
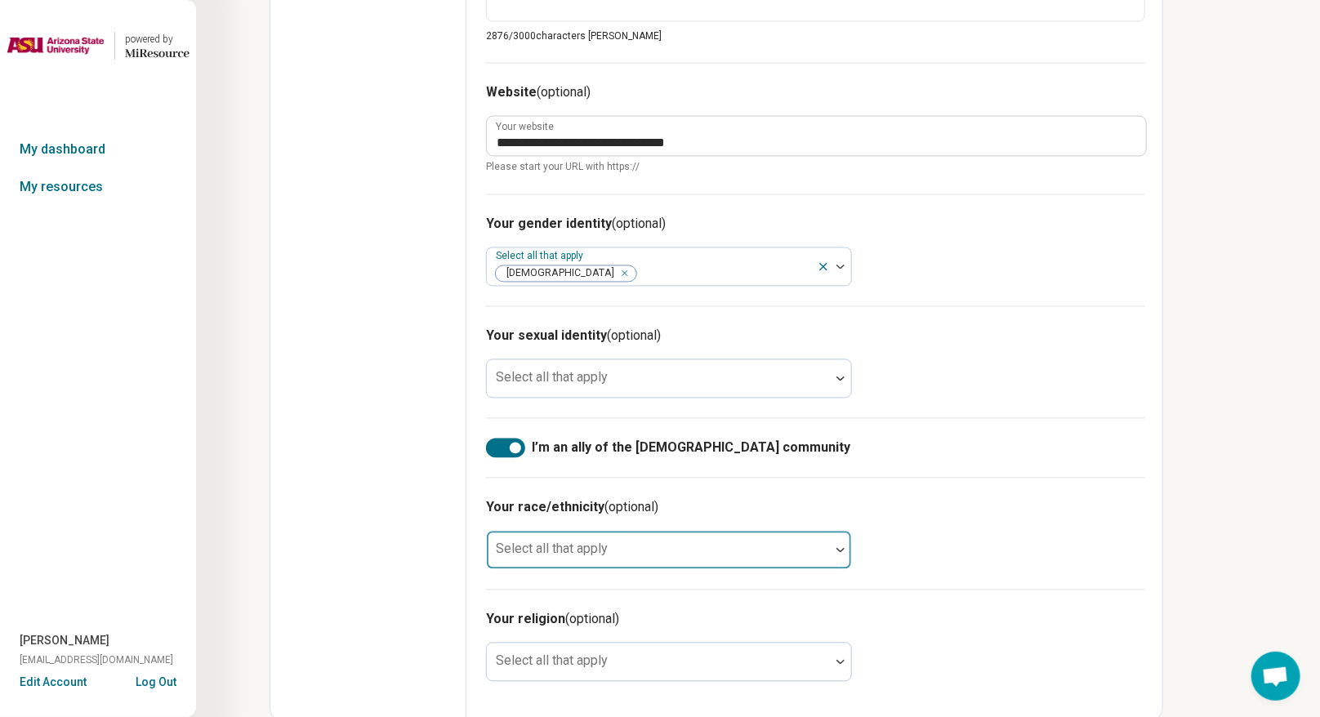
click at [750, 526] on div at bounding box center [658, 556] width 330 height 23
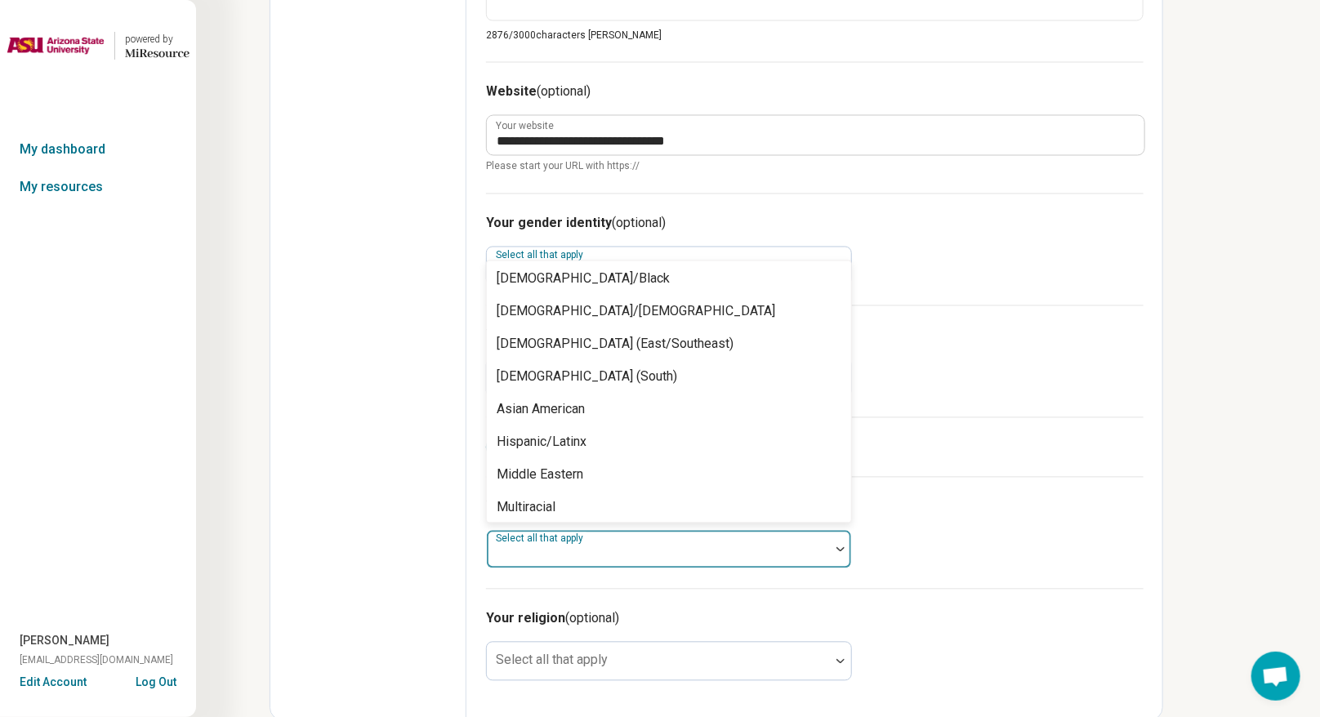
scroll to position [0, 0]
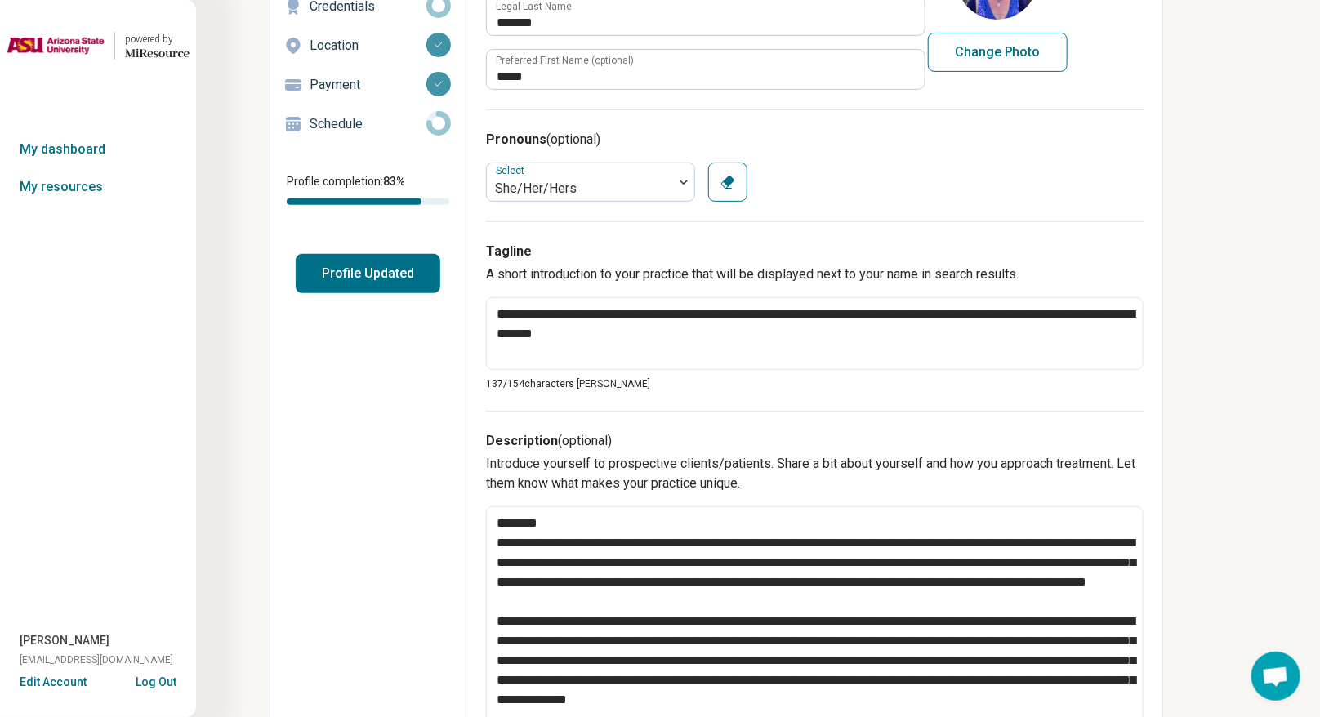
scroll to position [351, 0]
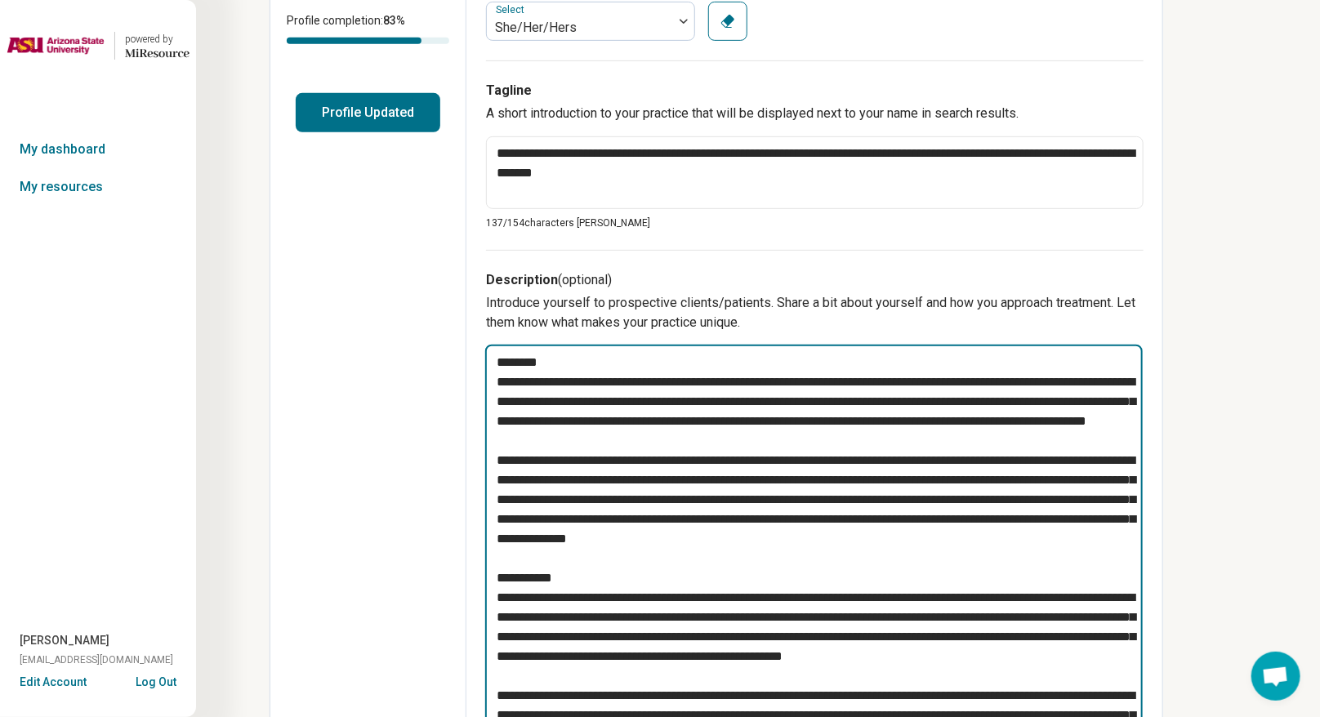
paste textarea "**********"
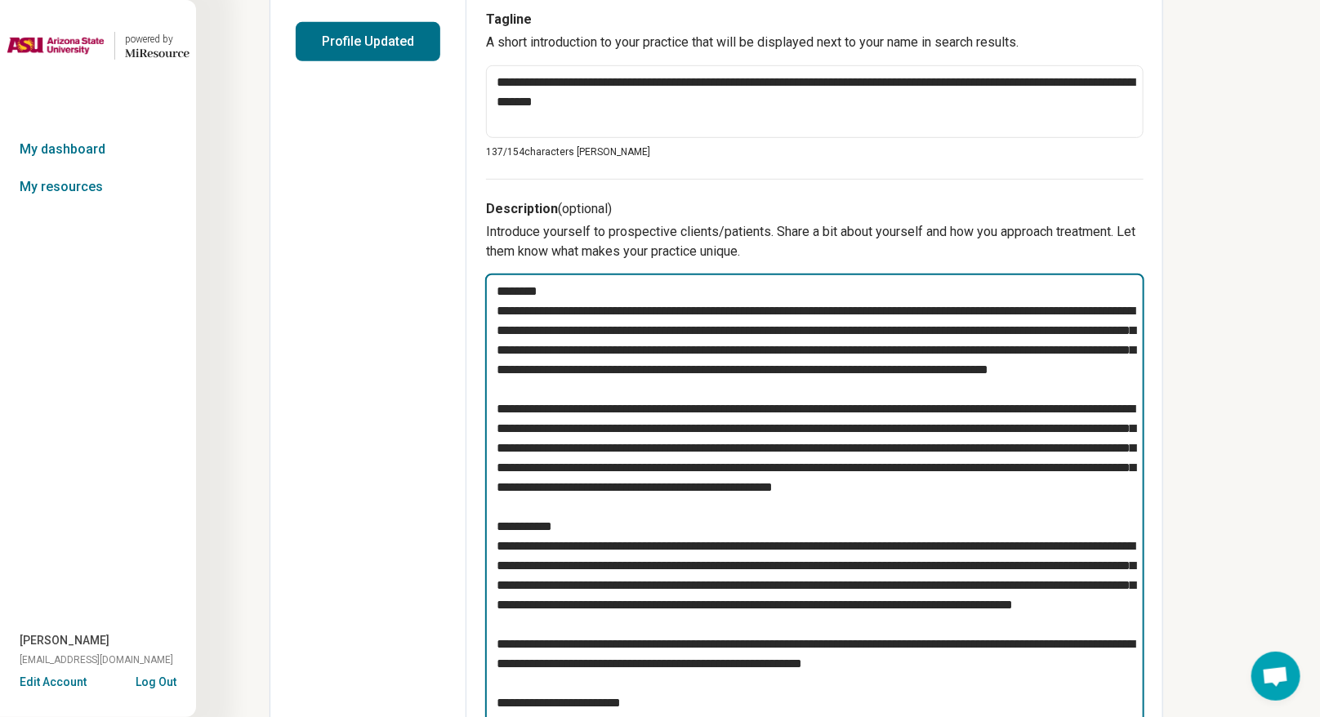
scroll to position [116, 0]
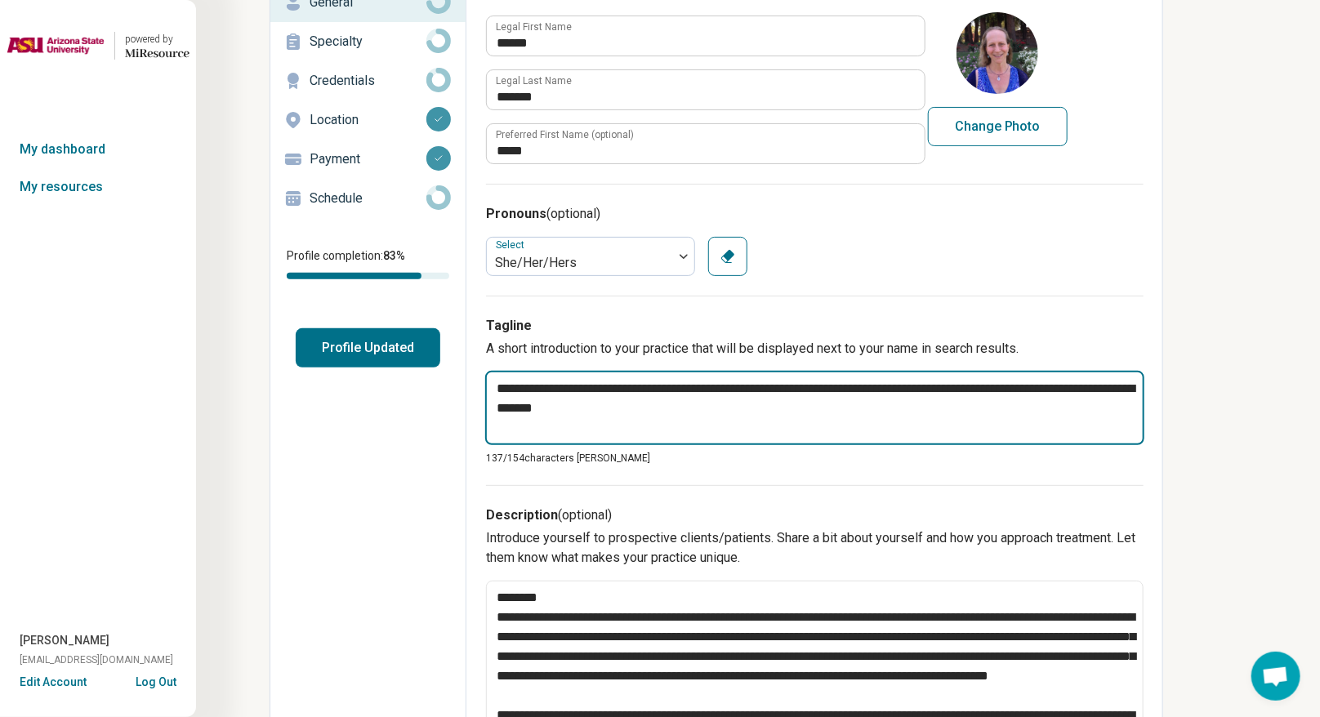
drag, startPoint x: 719, startPoint y: 406, endPoint x: 479, endPoint y: 373, distance: 242.3
paste textarea "**"
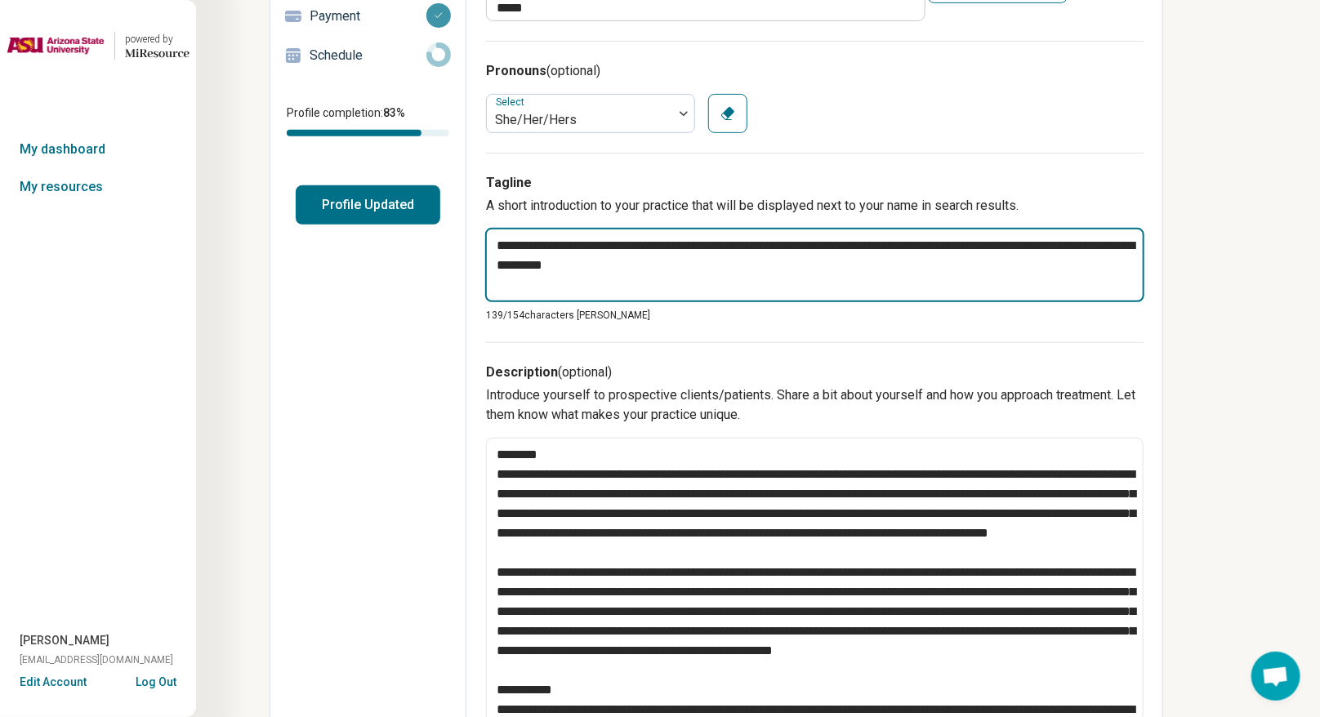
scroll to position [0, 0]
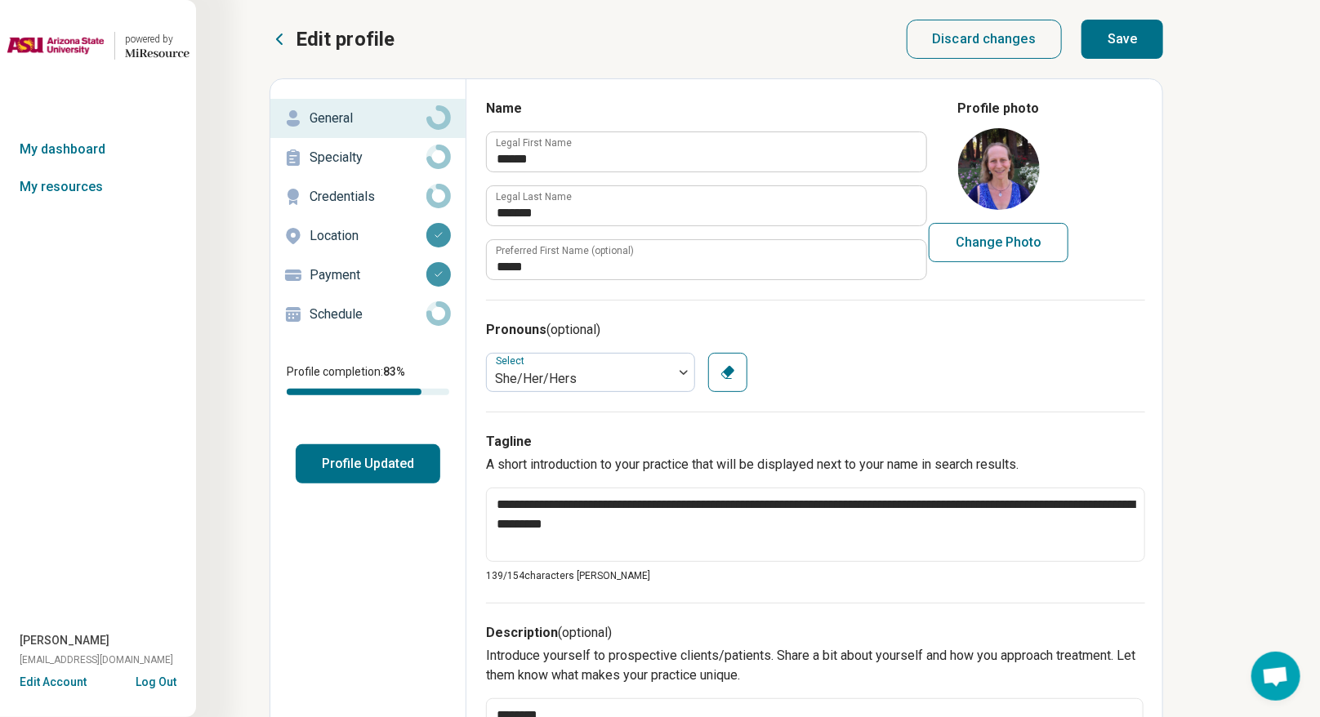
click at [926, 49] on button "Save" at bounding box center [1122, 39] width 82 height 39
click at [355, 111] on p "General" at bounding box center [367, 119] width 117 height 20
click at [342, 153] on p "Specialty" at bounding box center [367, 158] width 117 height 20
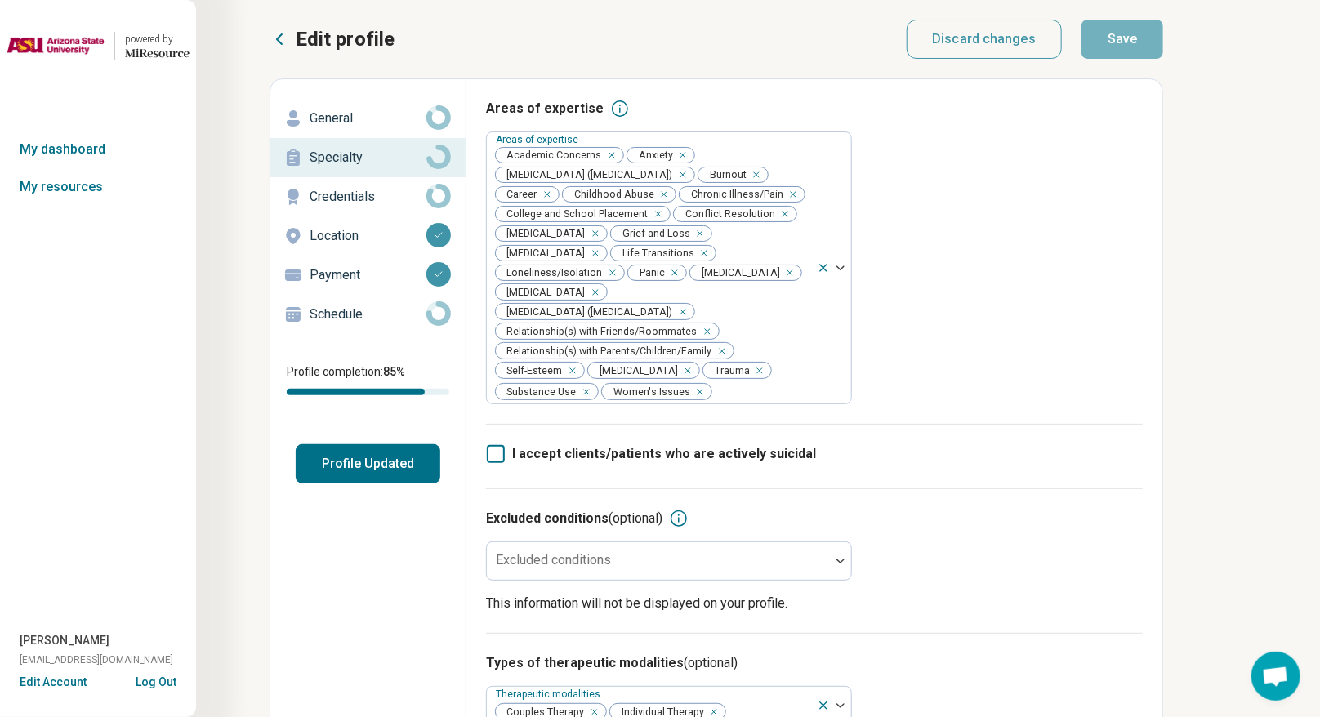
click at [331, 206] on p "Credentials" at bounding box center [367, 197] width 117 height 20
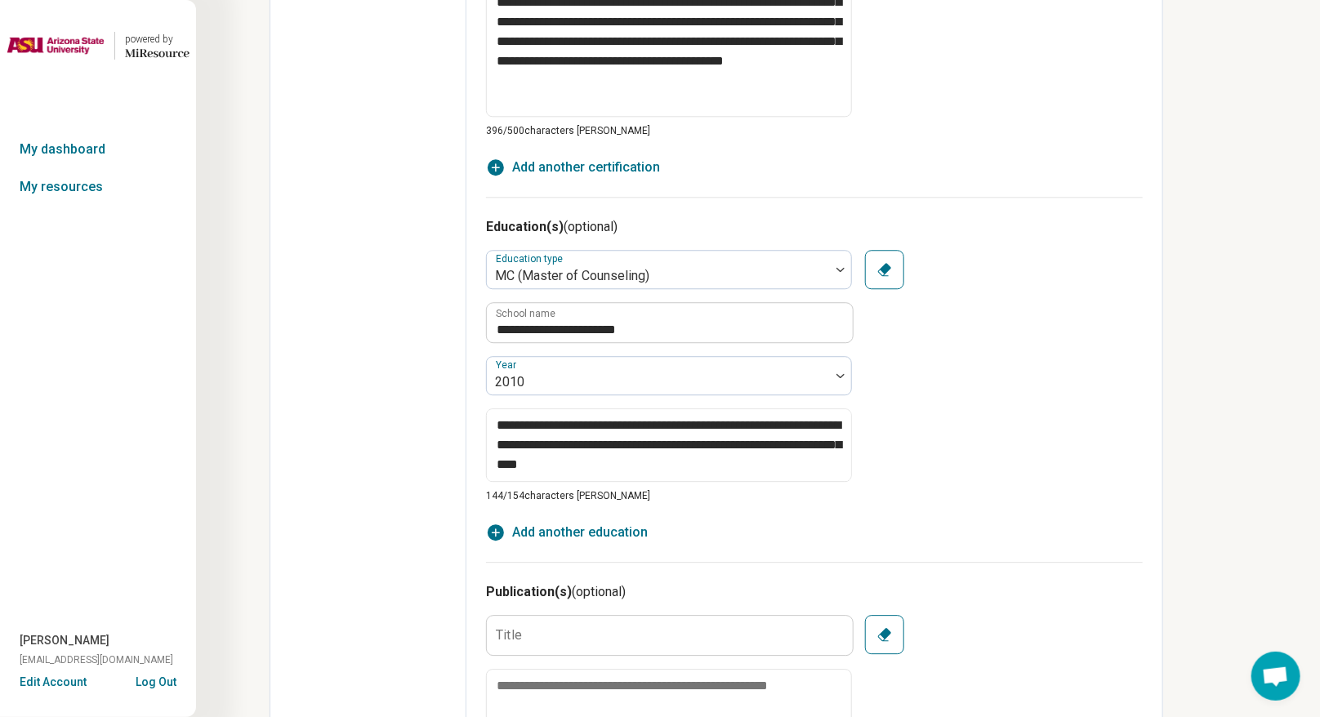
scroll to position [2042, 0]
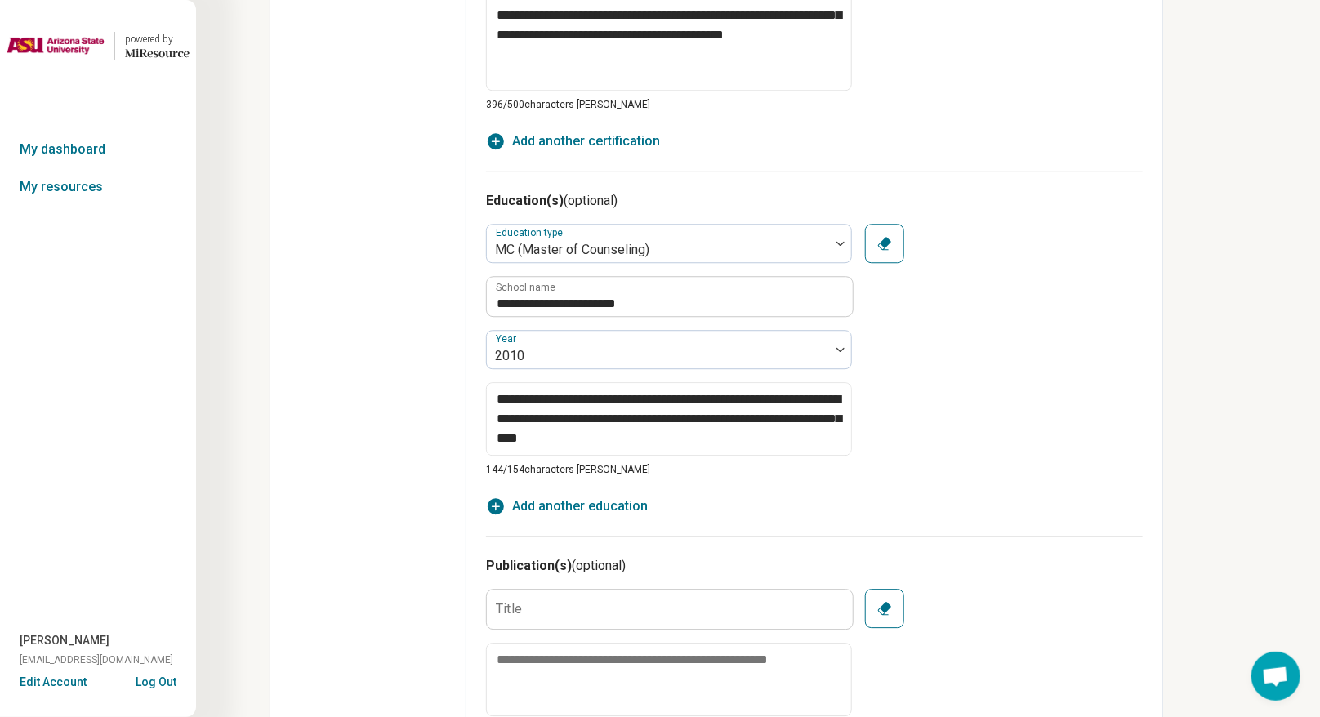
click at [616, 503] on span "Add another education" at bounding box center [580, 507] width 136 height 20
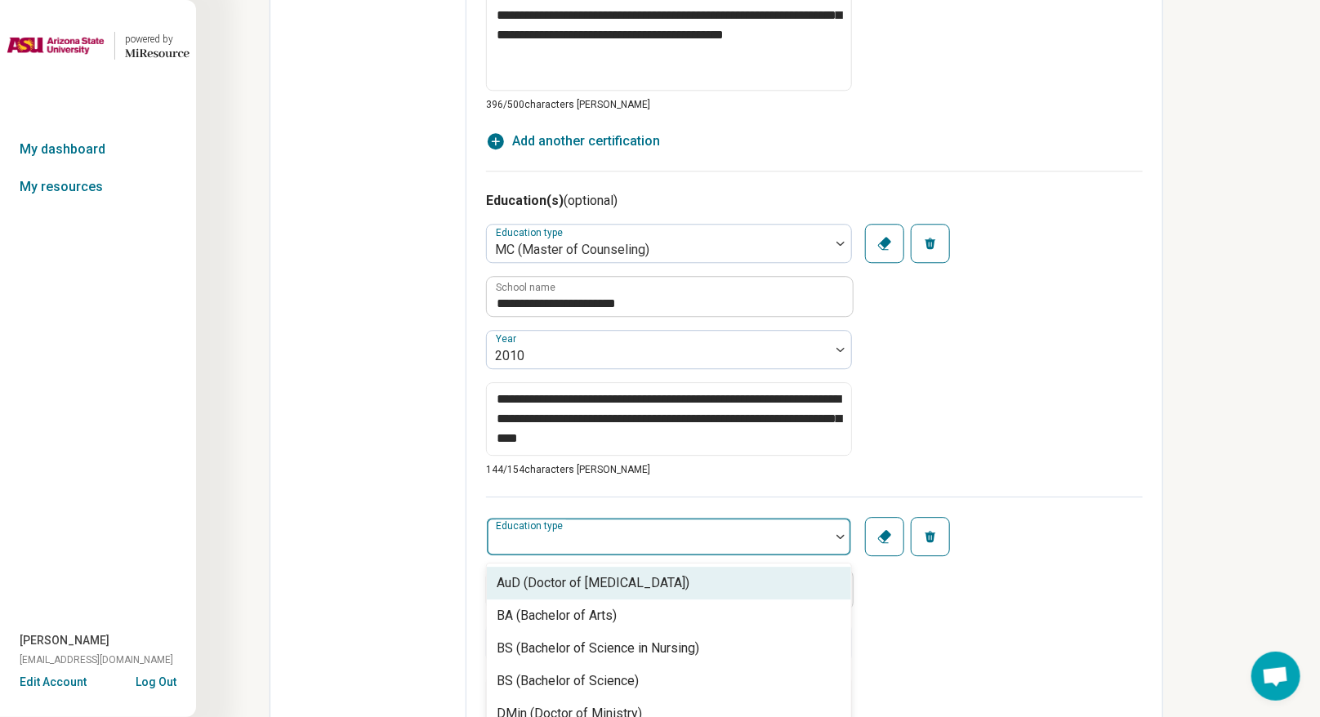
click at [596, 526] on div at bounding box center [658, 543] width 330 height 23
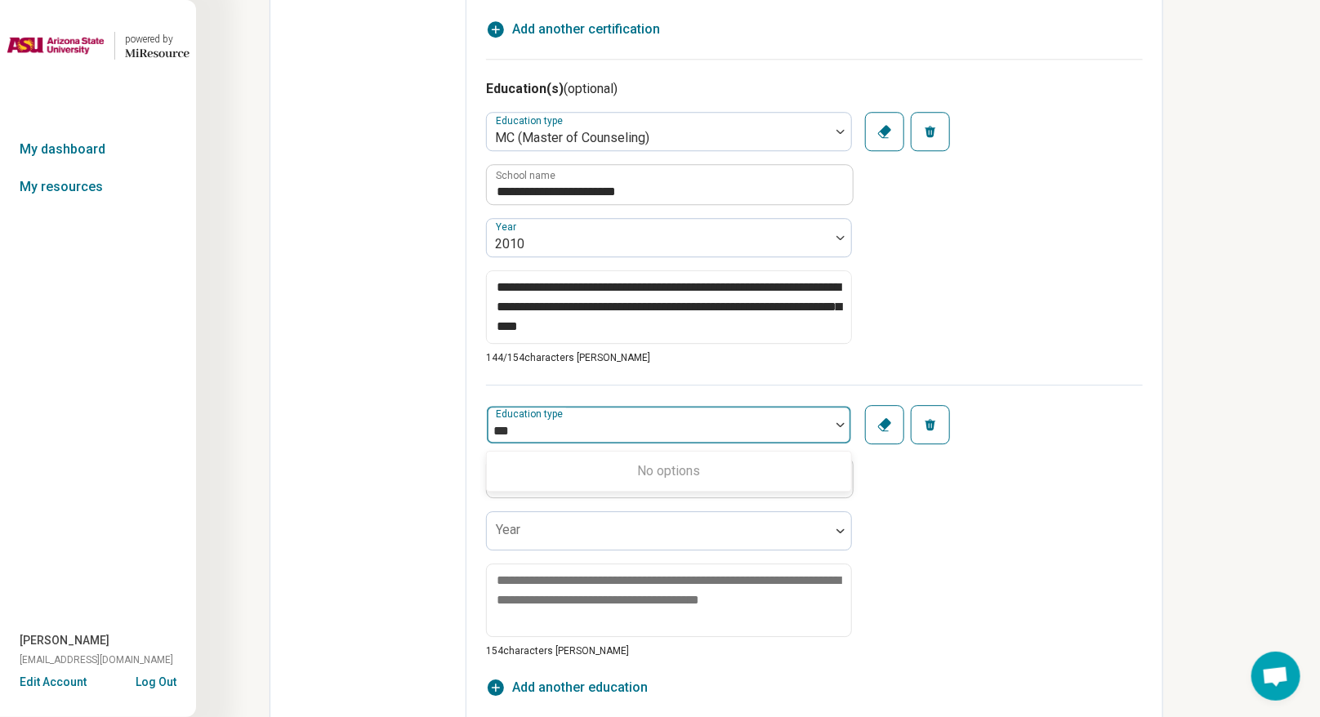
scroll to position [0, 0]
click at [926, 486] on div "Education type School name Year 154 characters max Clear Remove" at bounding box center [814, 522] width 657 height 274
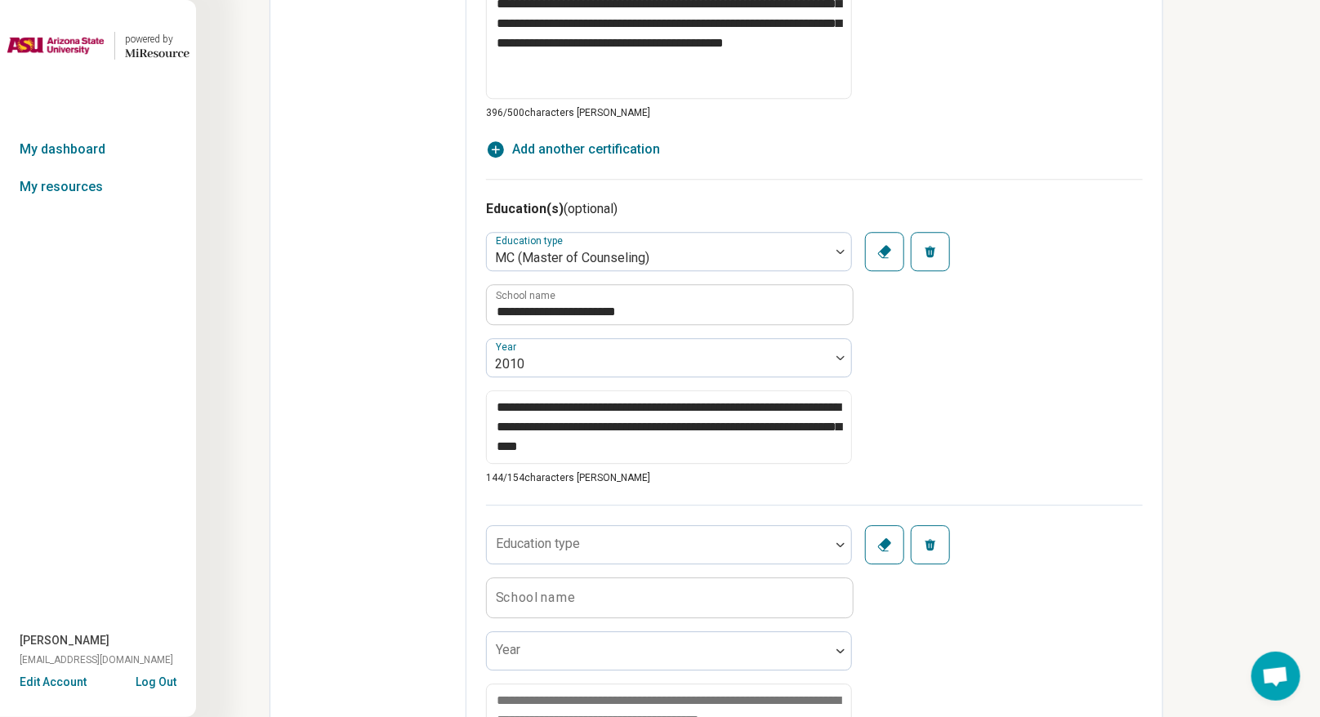
scroll to position [2133, 0]
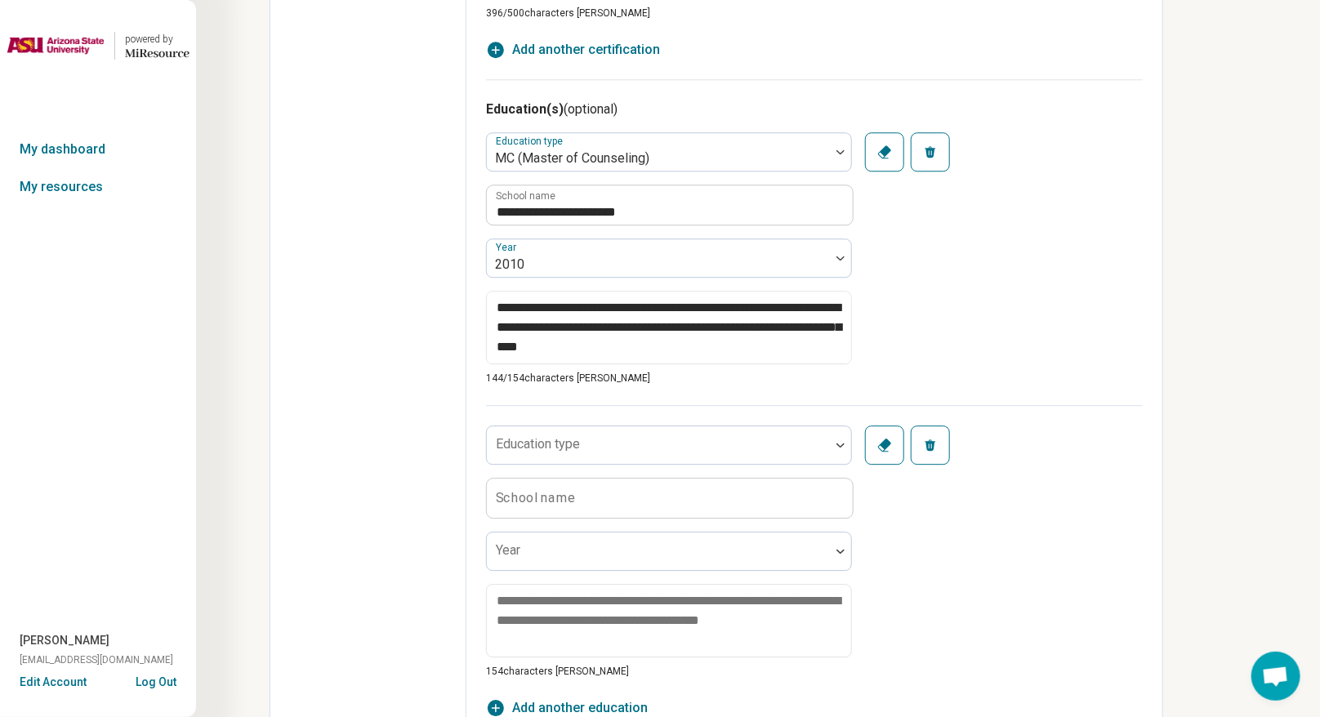
click at [926, 445] on icon "button" at bounding box center [930, 444] width 11 height 11
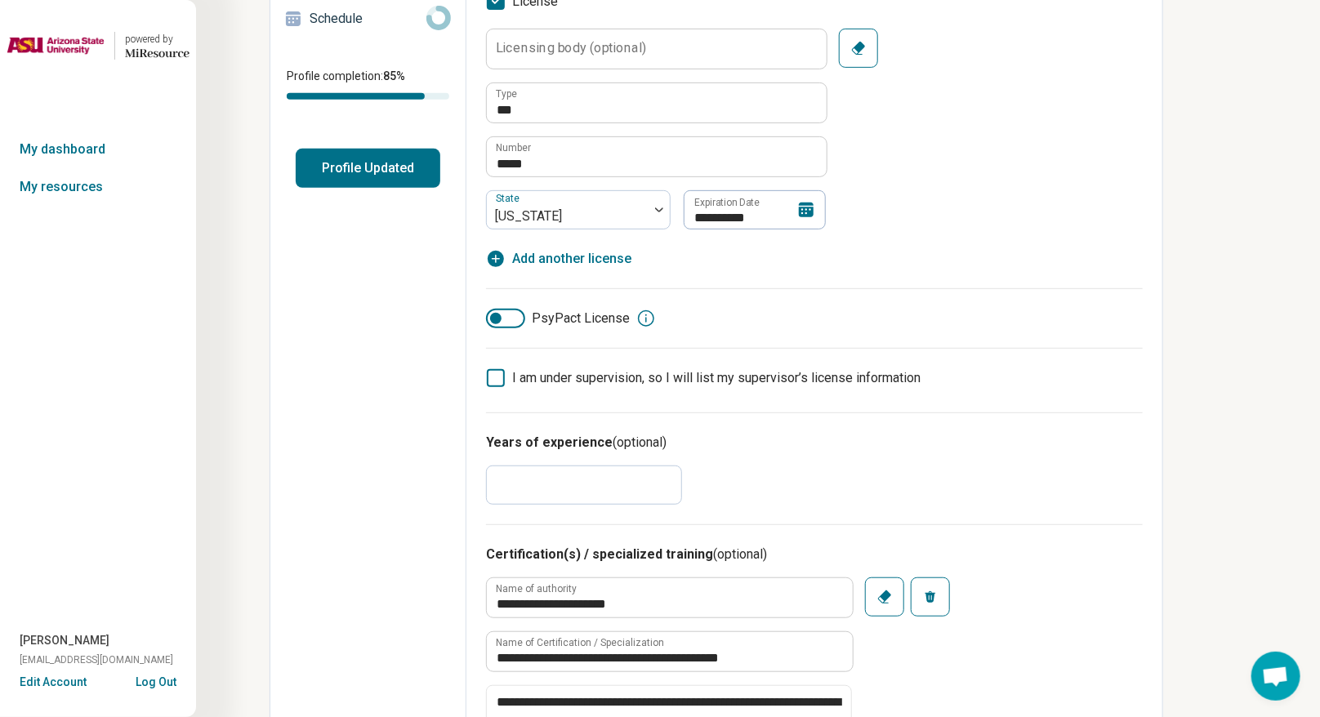
scroll to position [0, 0]
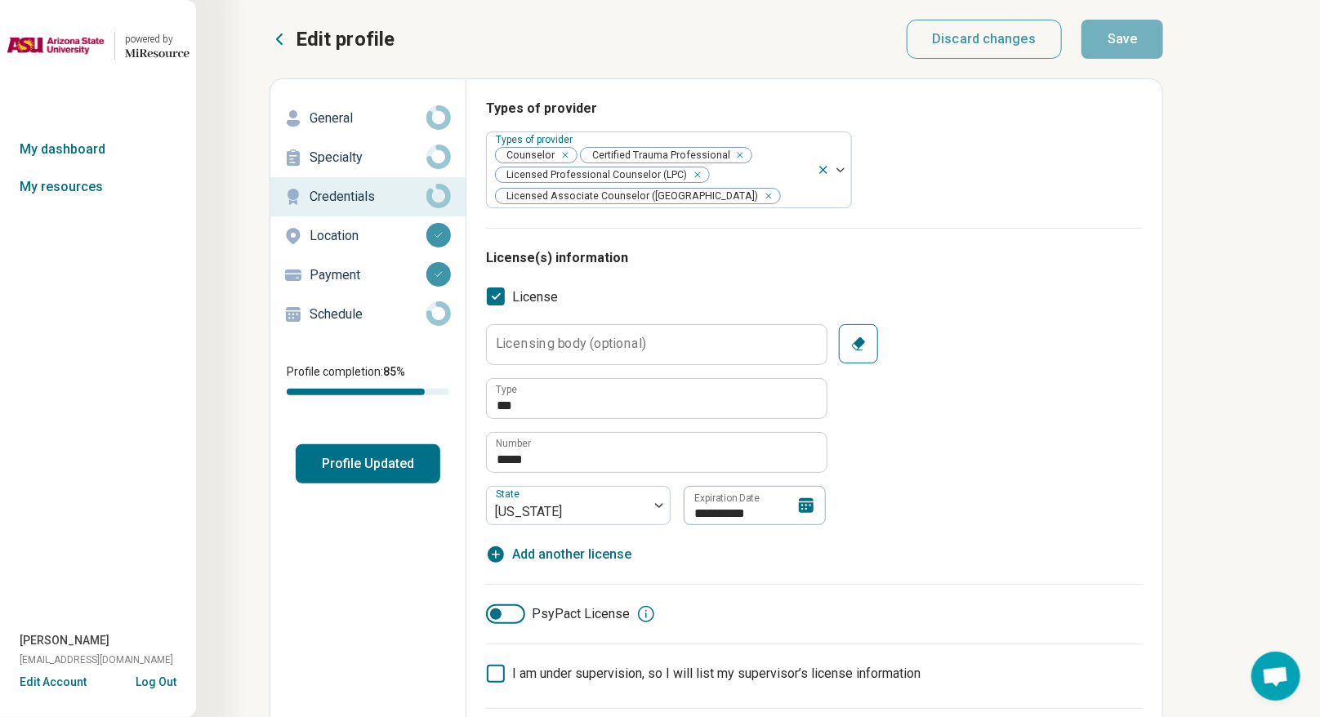
click at [332, 325] on div "Schedule" at bounding box center [367, 314] width 169 height 26
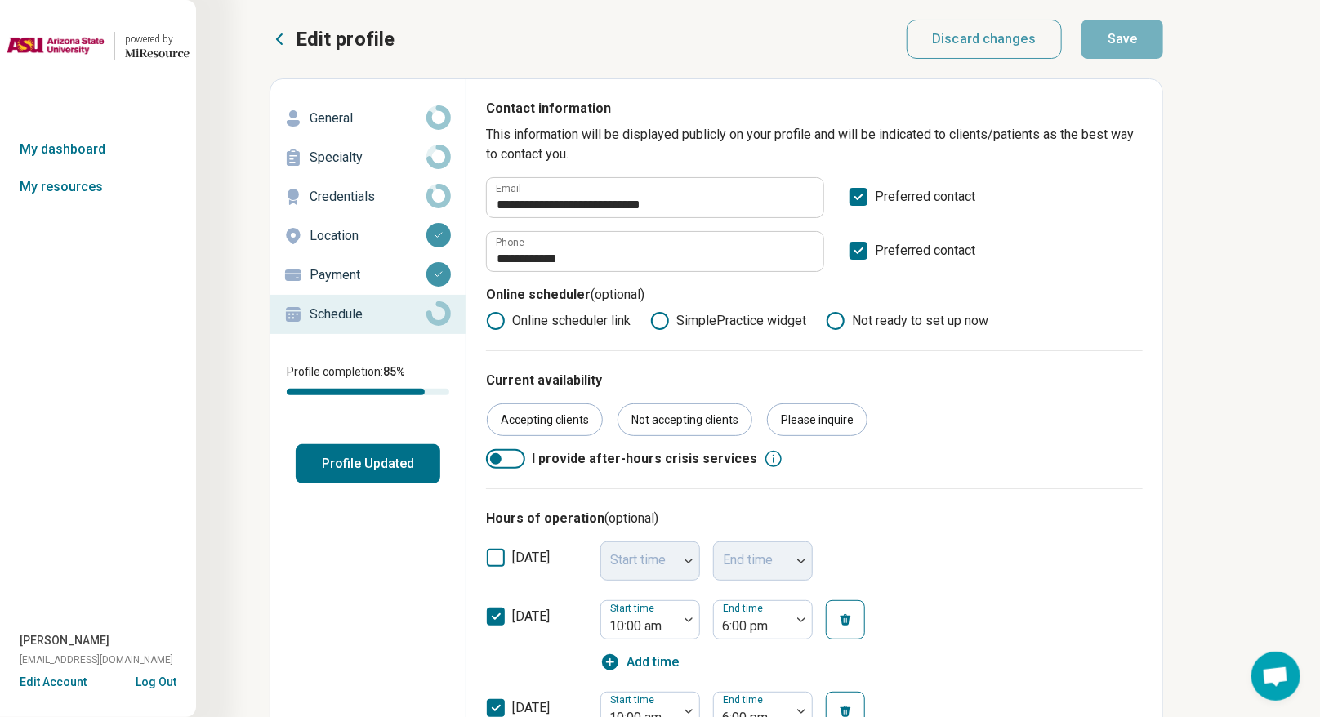
click at [369, 464] on button "Profile Updated" at bounding box center [368, 463] width 145 height 39
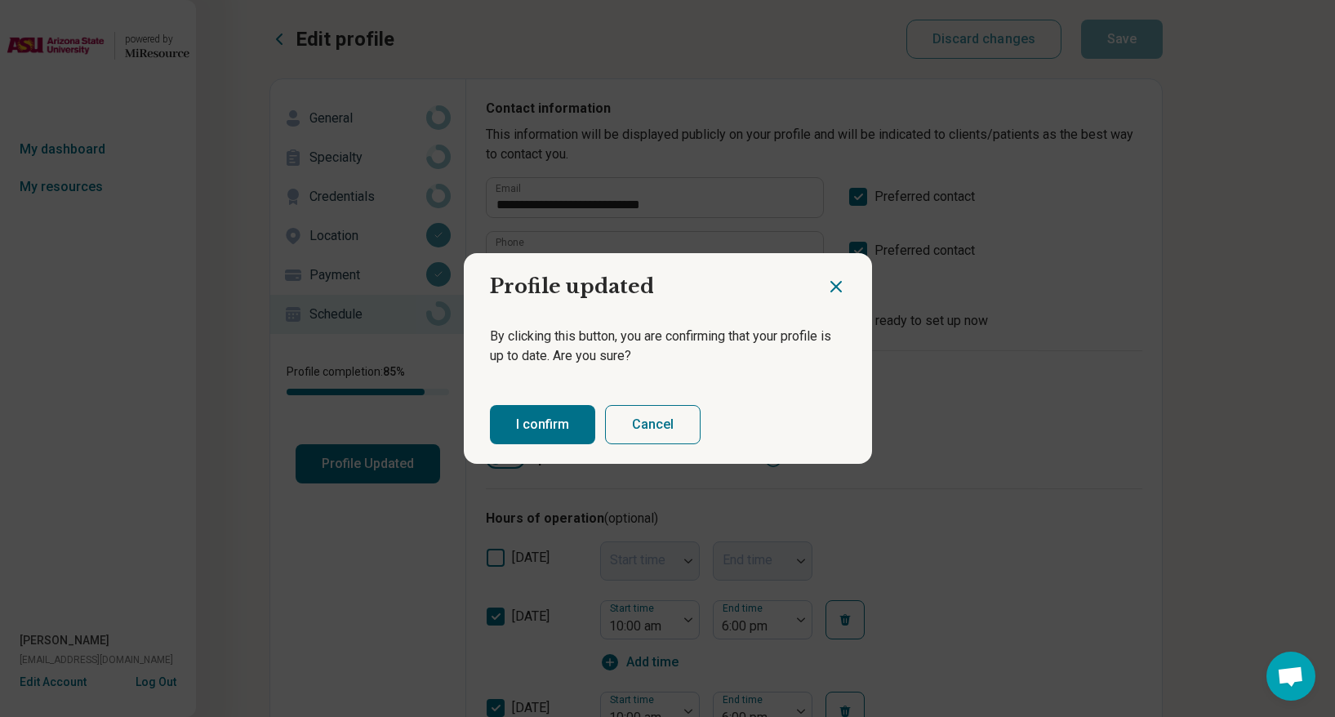
click at [499, 412] on button "I confirm" at bounding box center [542, 424] width 105 height 39
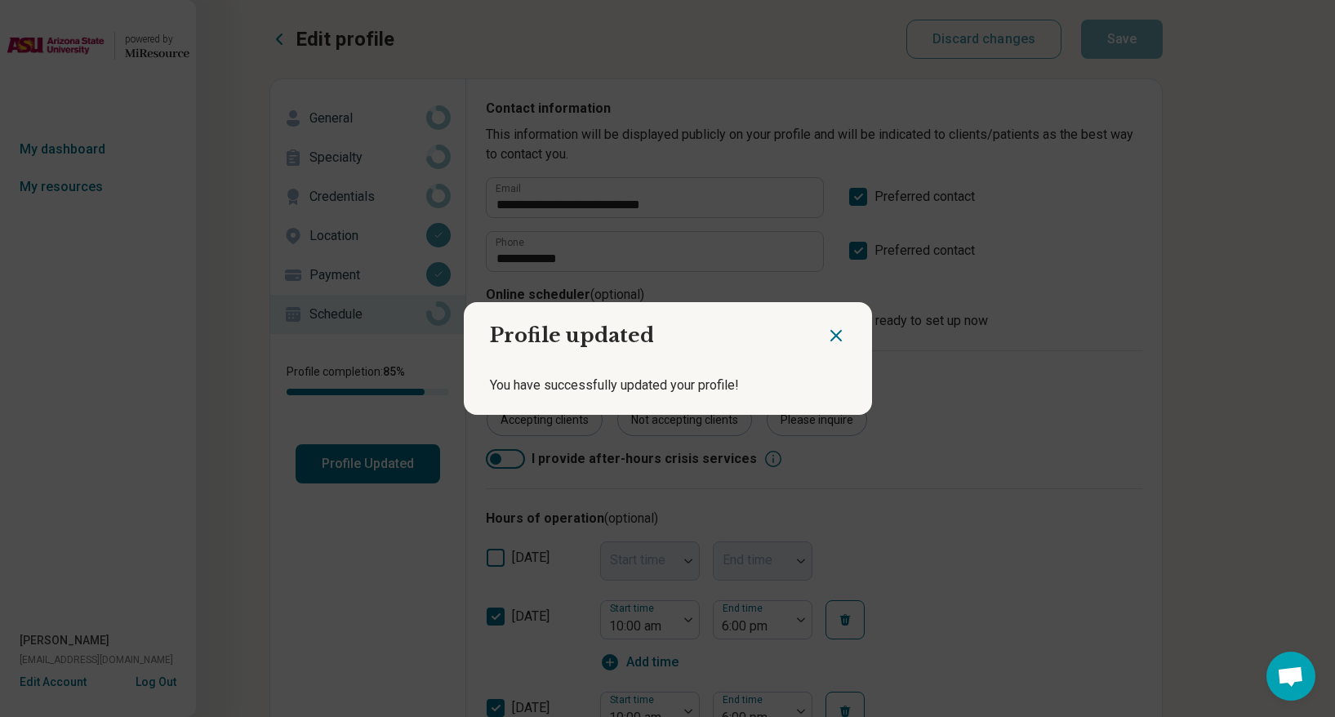
click at [831, 336] on icon "Close dialog" at bounding box center [836, 336] width 10 height 10
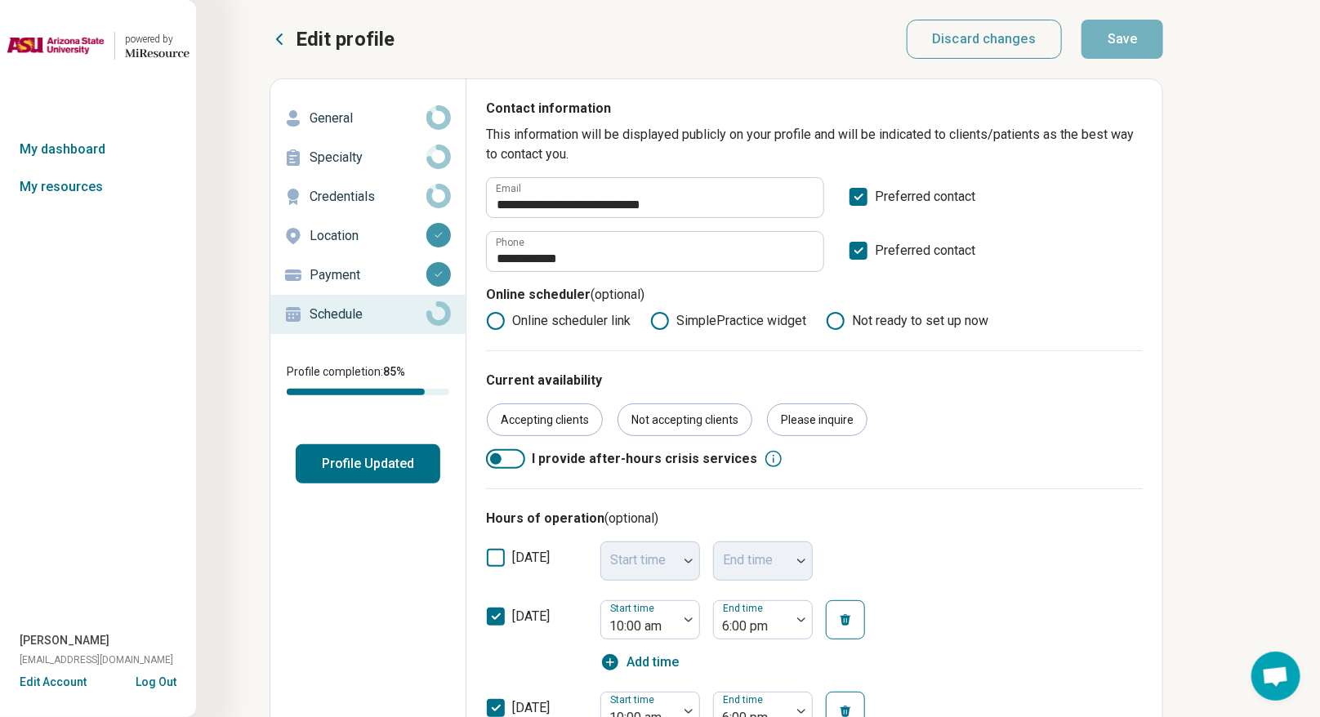
click at [318, 114] on p "General" at bounding box center [367, 119] width 117 height 20
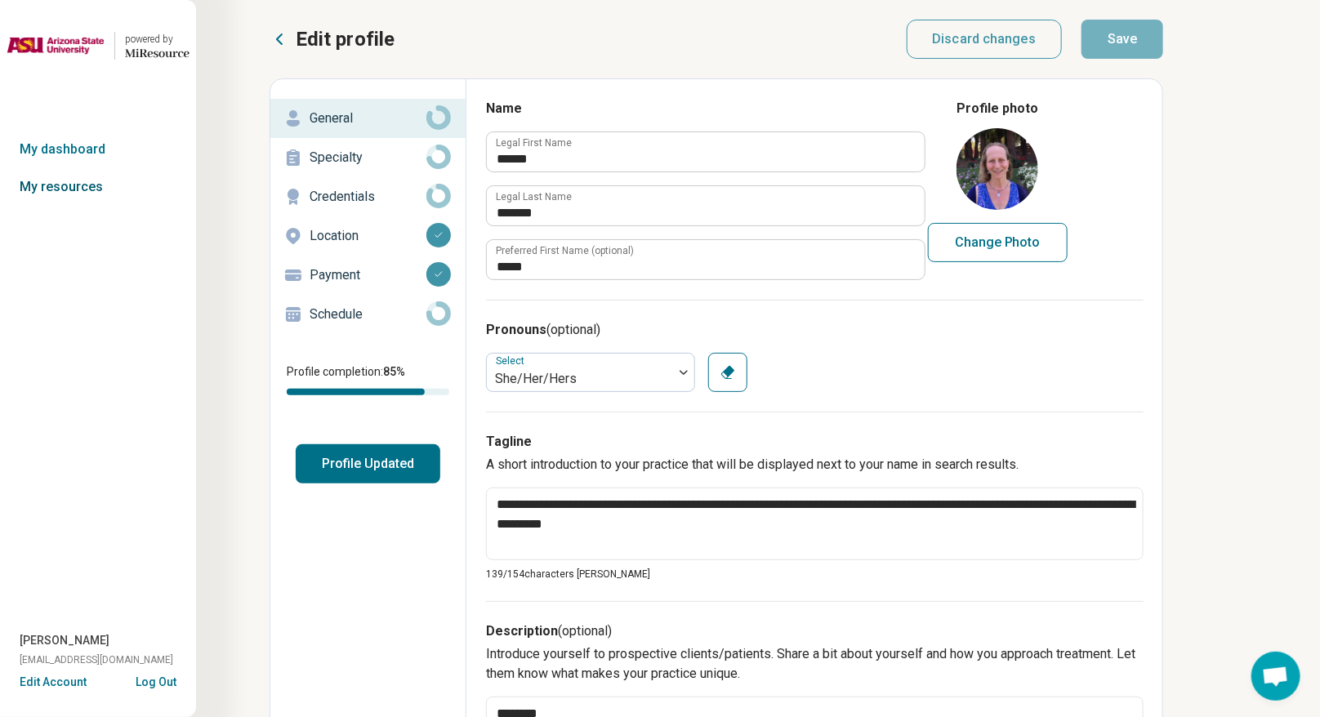
click at [60, 184] on link "My resources" at bounding box center [98, 187] width 196 height 38
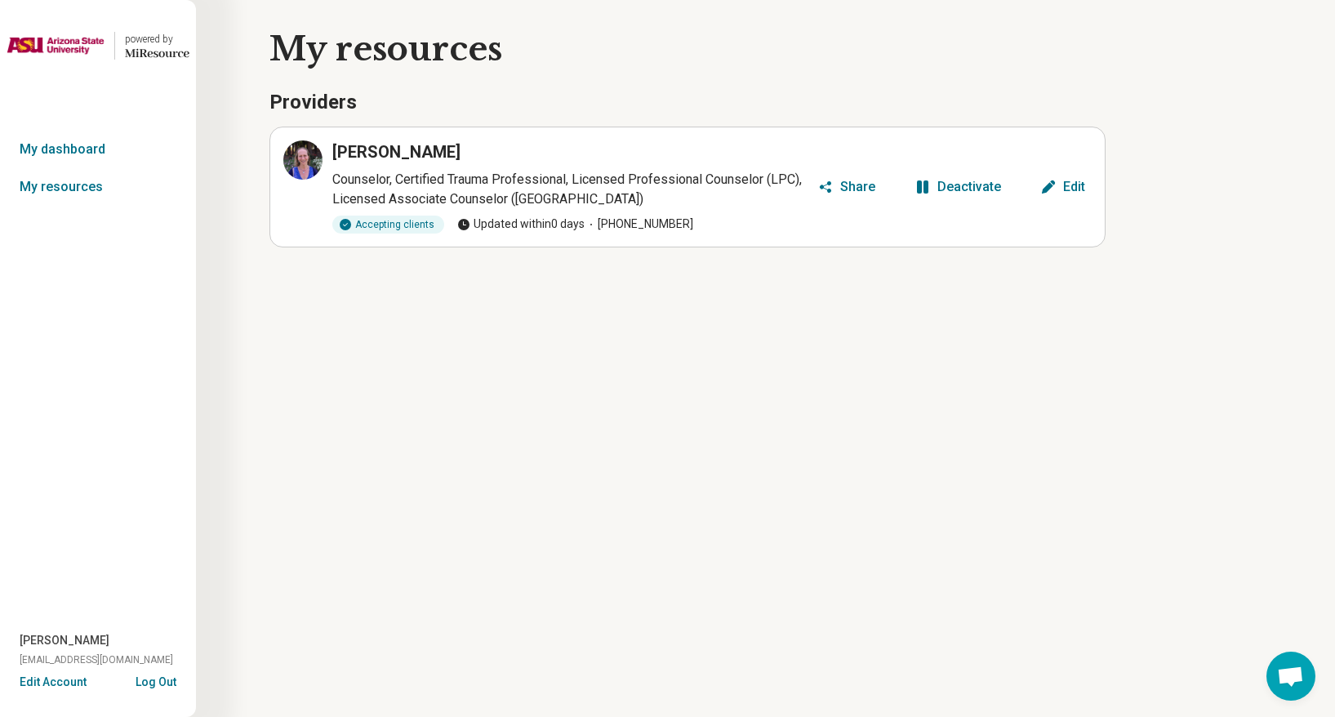
click at [926, 187] on div "Edit" at bounding box center [1074, 186] width 22 height 13
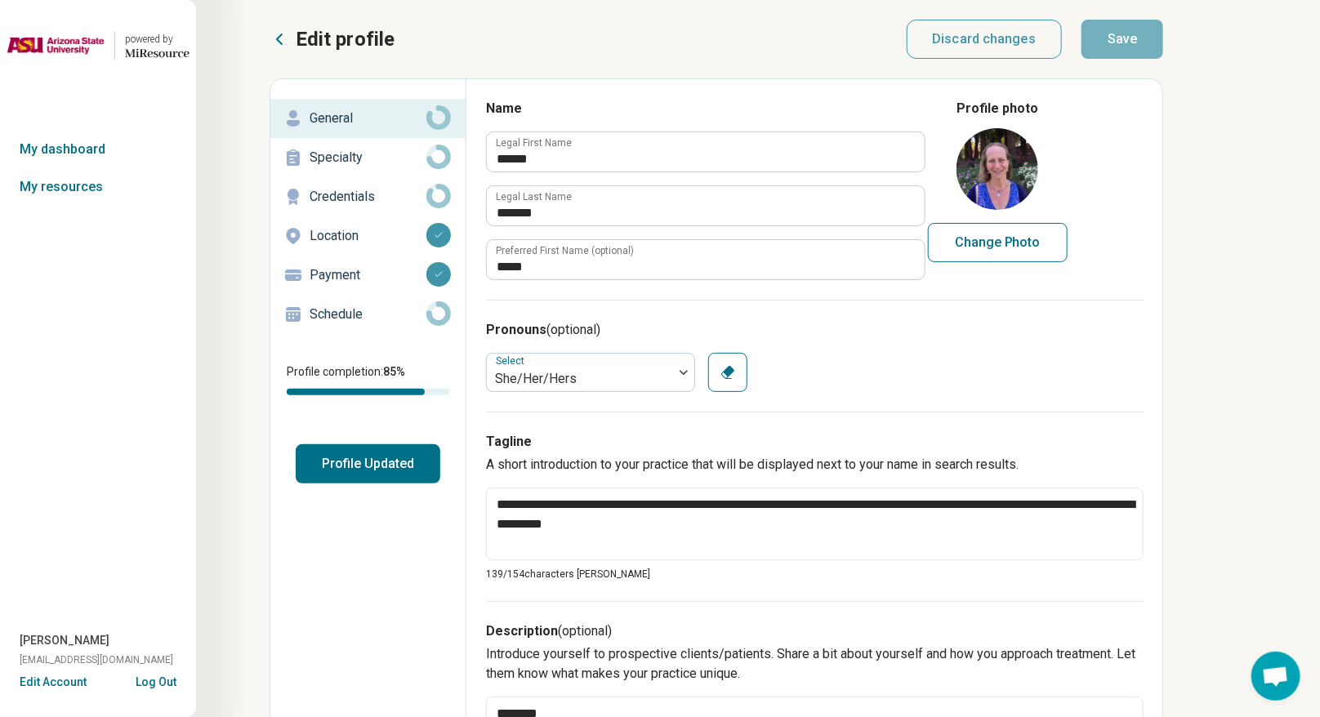
click at [349, 164] on p "Specialty" at bounding box center [367, 158] width 117 height 20
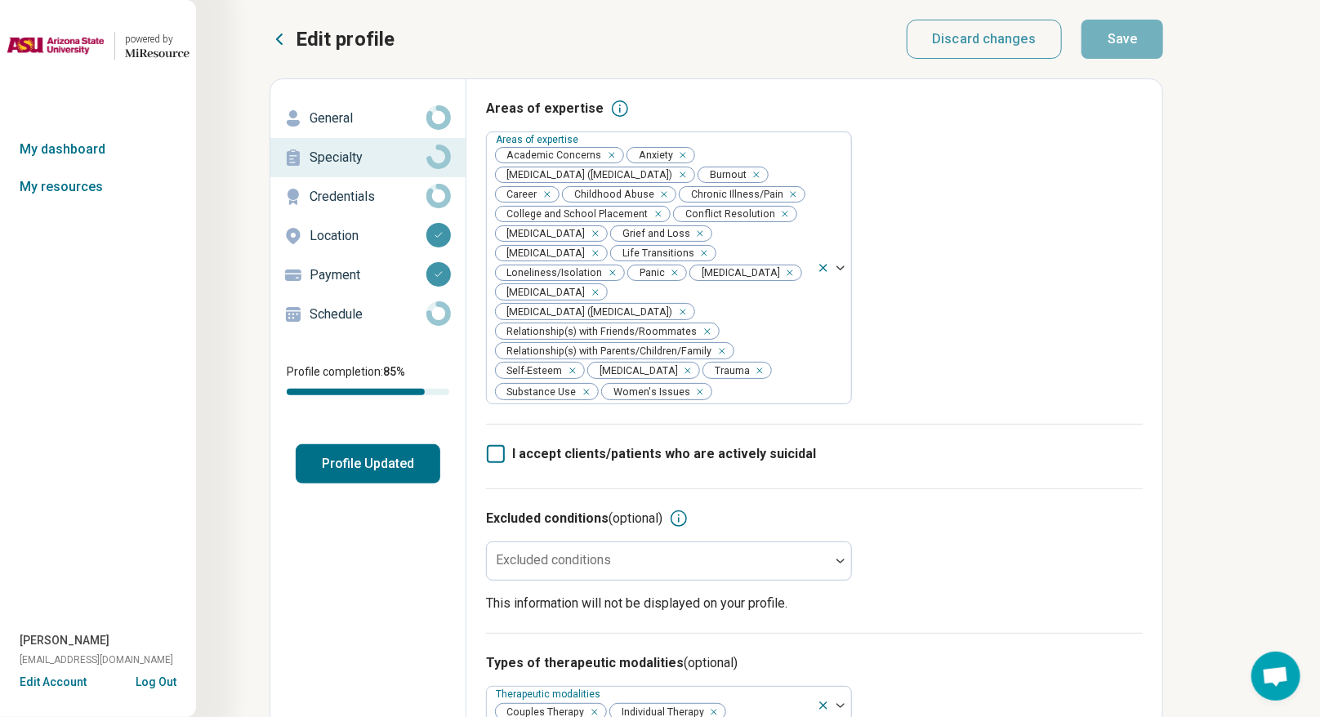
click at [358, 211] on link "Credentials" at bounding box center [367, 196] width 195 height 39
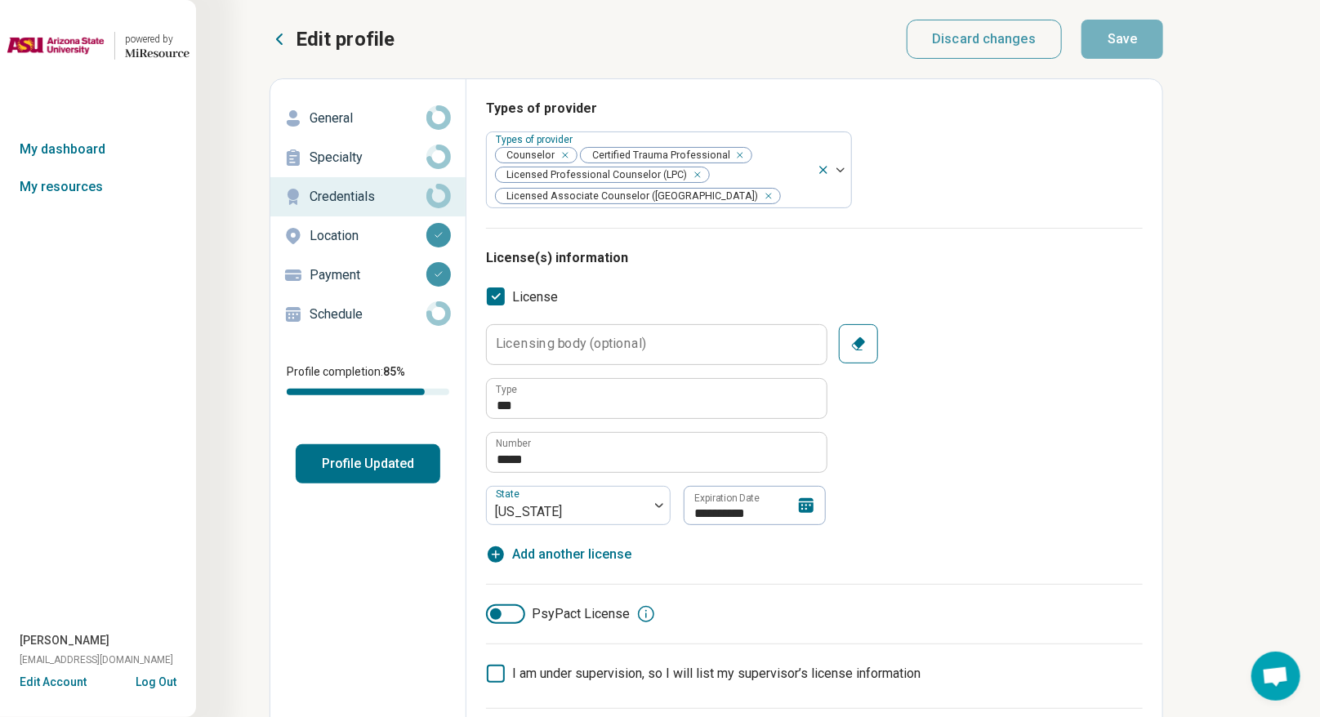
click at [350, 229] on p "Location" at bounding box center [367, 236] width 117 height 20
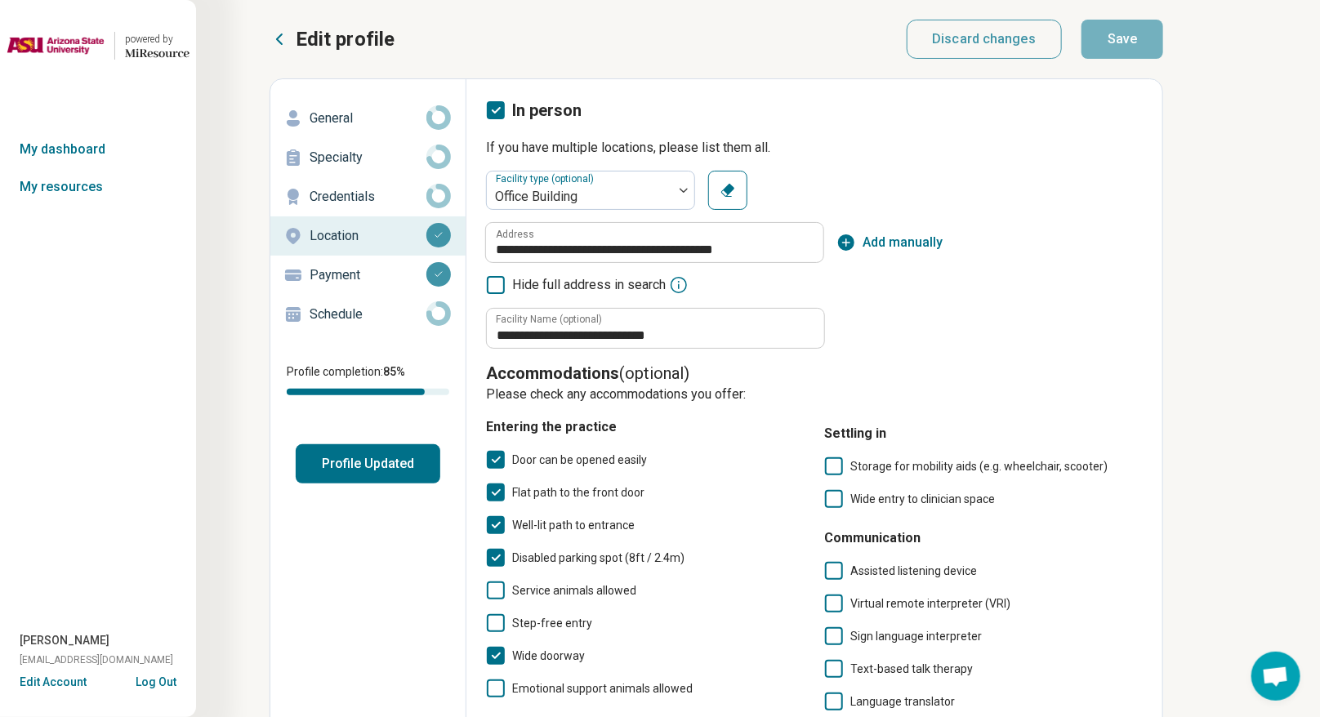
click at [350, 229] on p "Location" at bounding box center [367, 236] width 117 height 20
click at [346, 275] on p "Payment" at bounding box center [367, 275] width 117 height 20
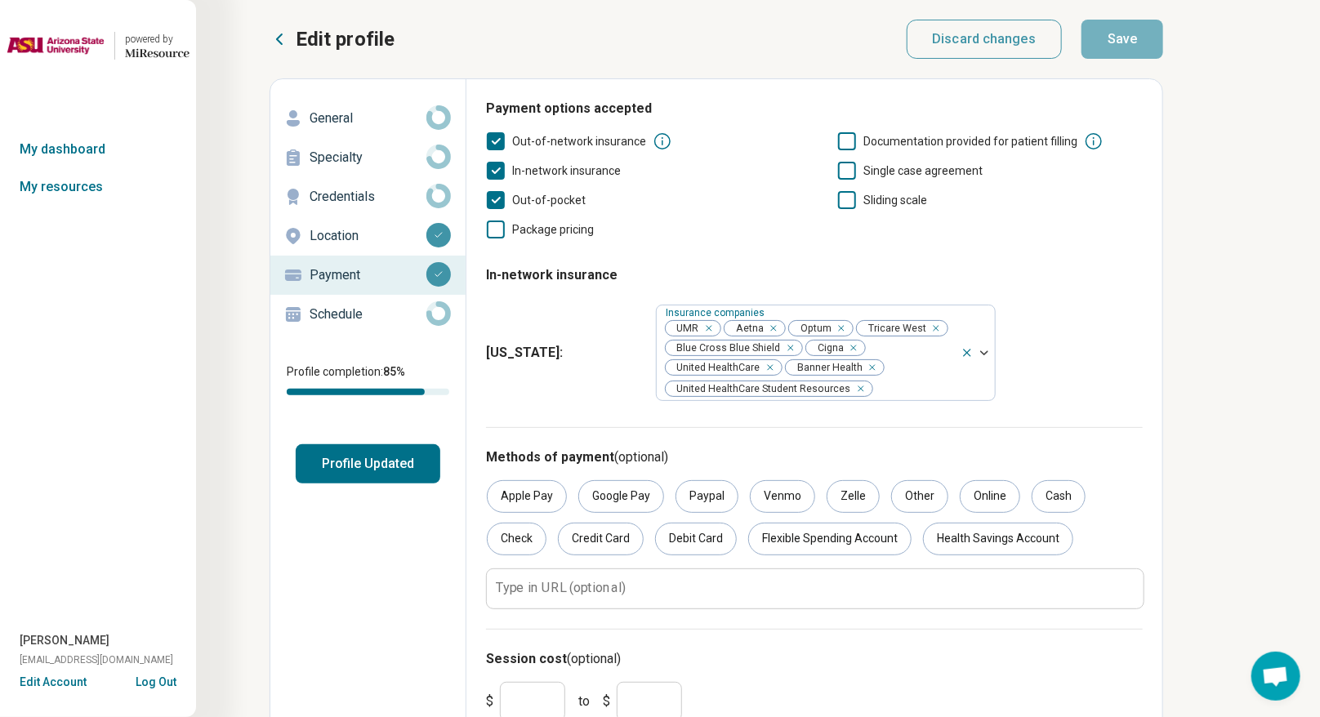
click at [340, 109] on p "General" at bounding box center [367, 119] width 117 height 20
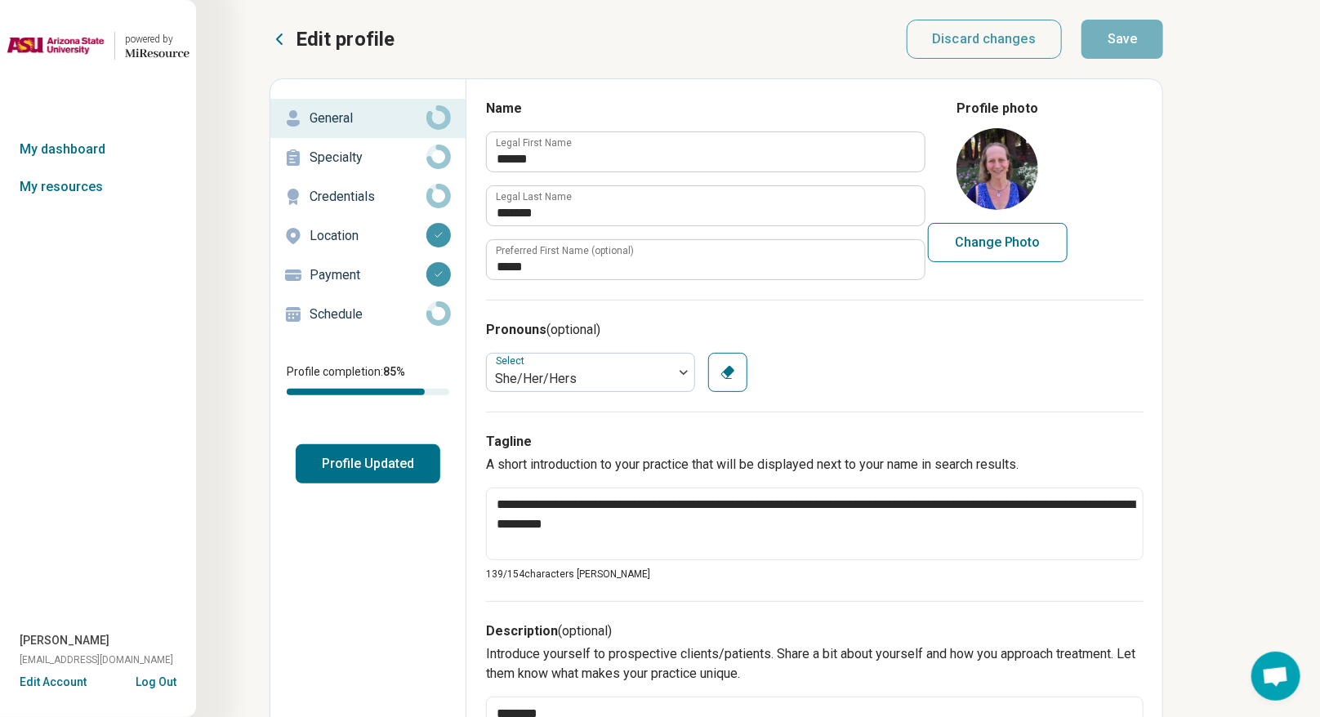
click at [341, 162] on p "Specialty" at bounding box center [367, 158] width 117 height 20
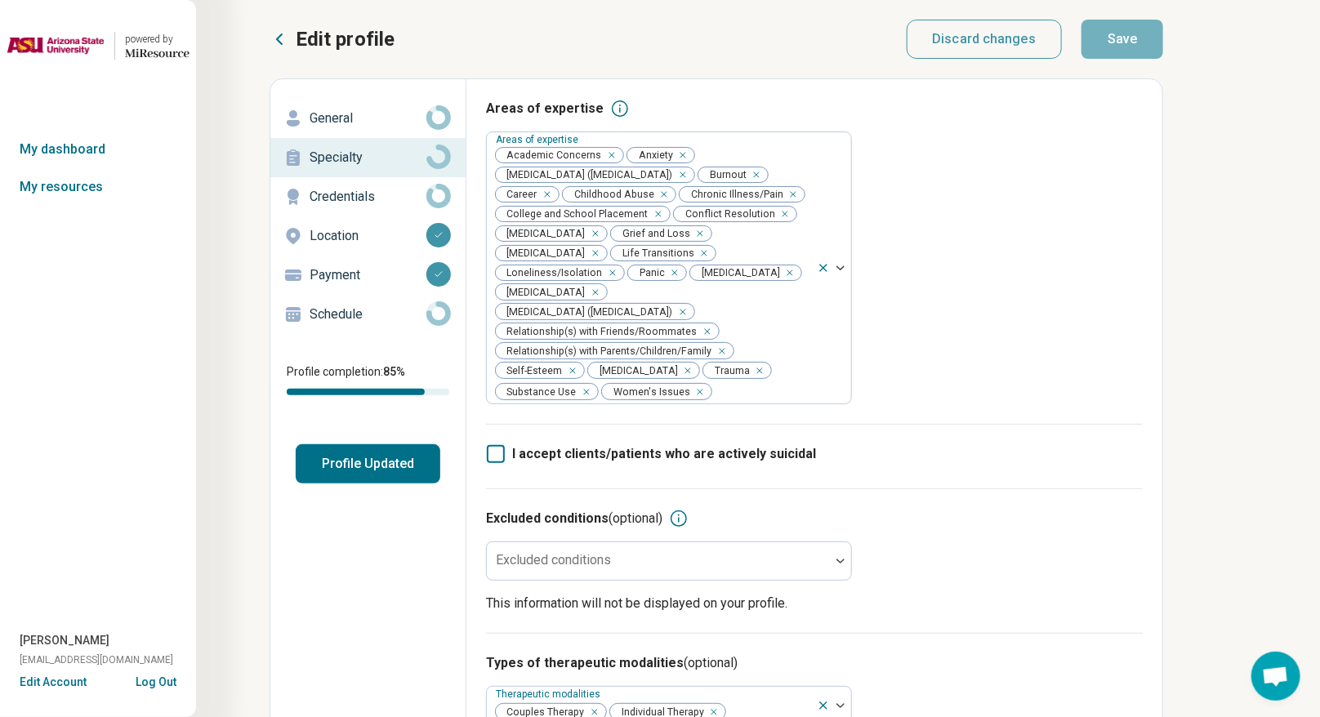
click at [353, 193] on p "Credentials" at bounding box center [367, 197] width 117 height 20
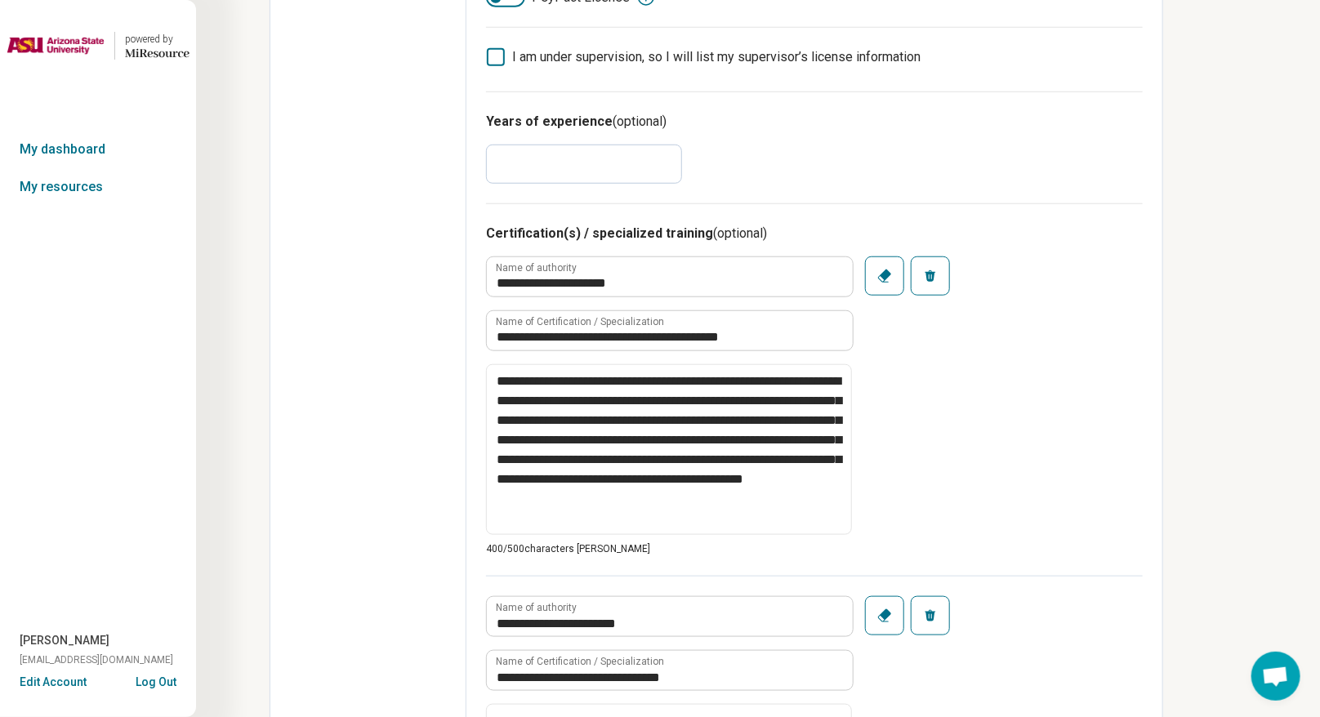
scroll to position [4, 0]
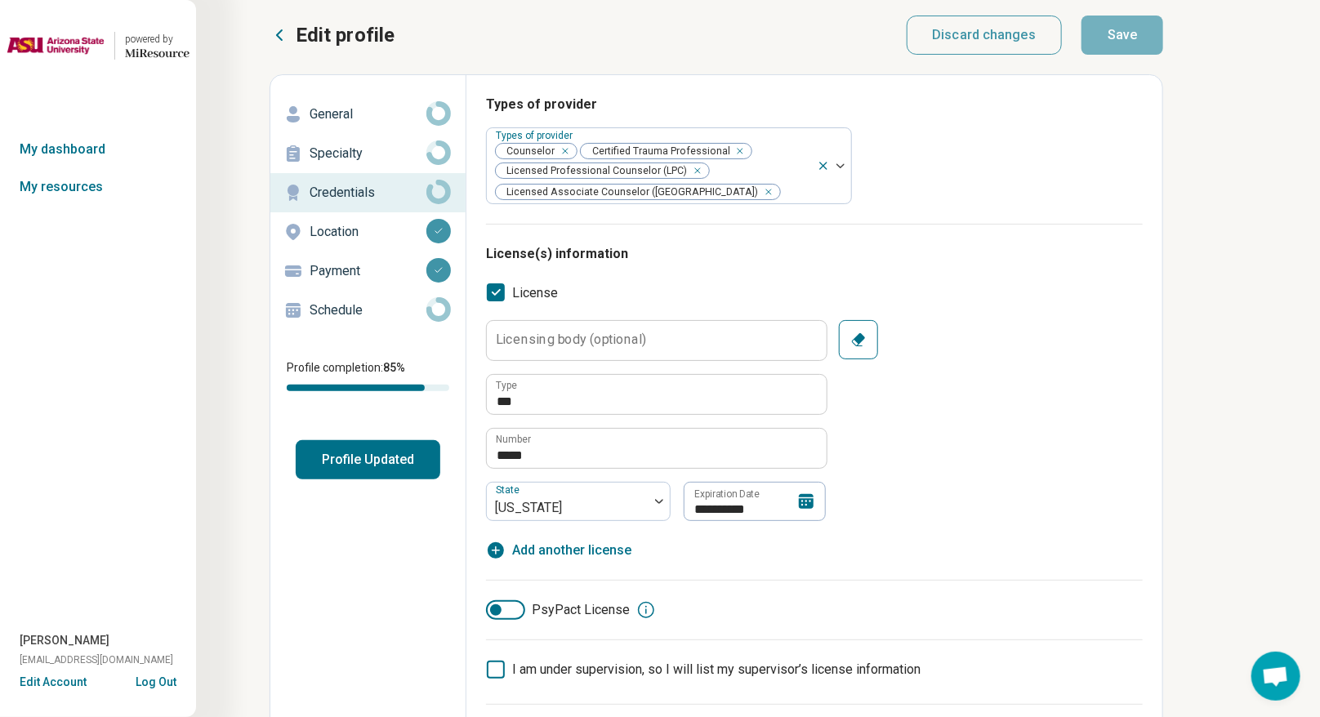
click at [332, 219] on div "Location" at bounding box center [367, 232] width 169 height 26
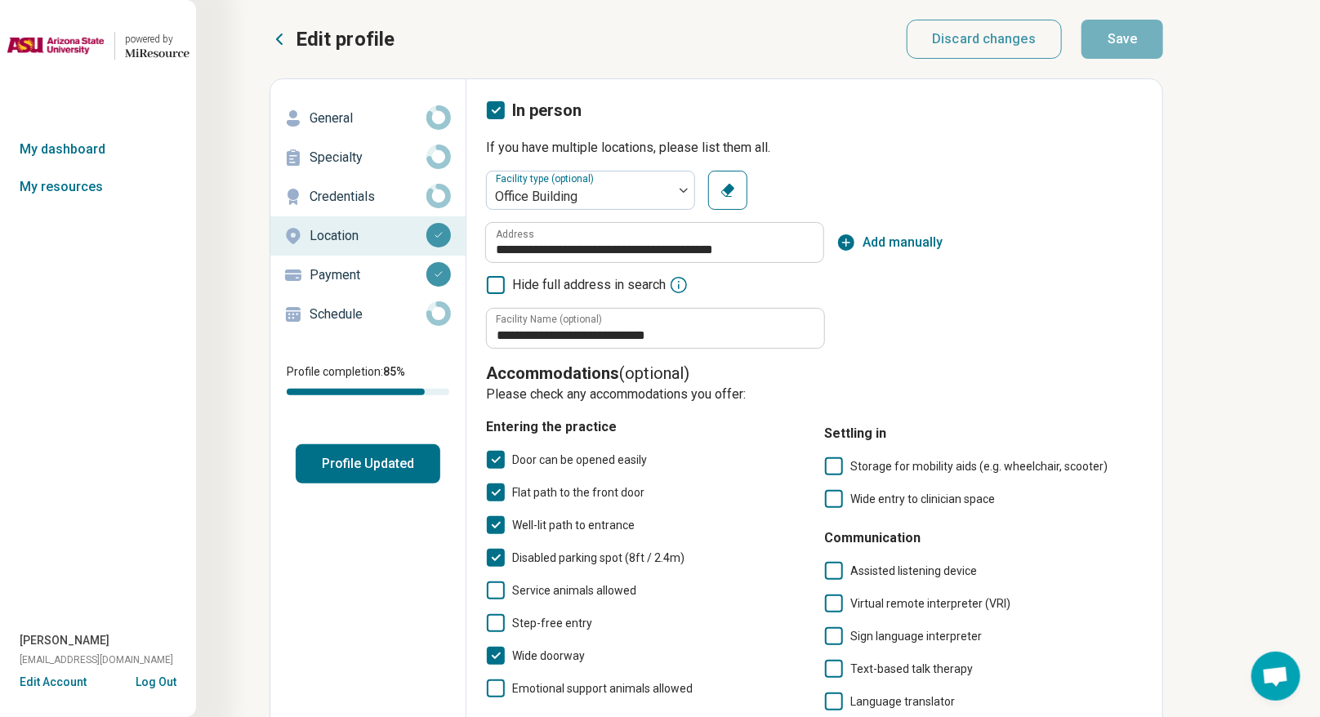
click at [350, 260] on link "Payment" at bounding box center [367, 275] width 195 height 39
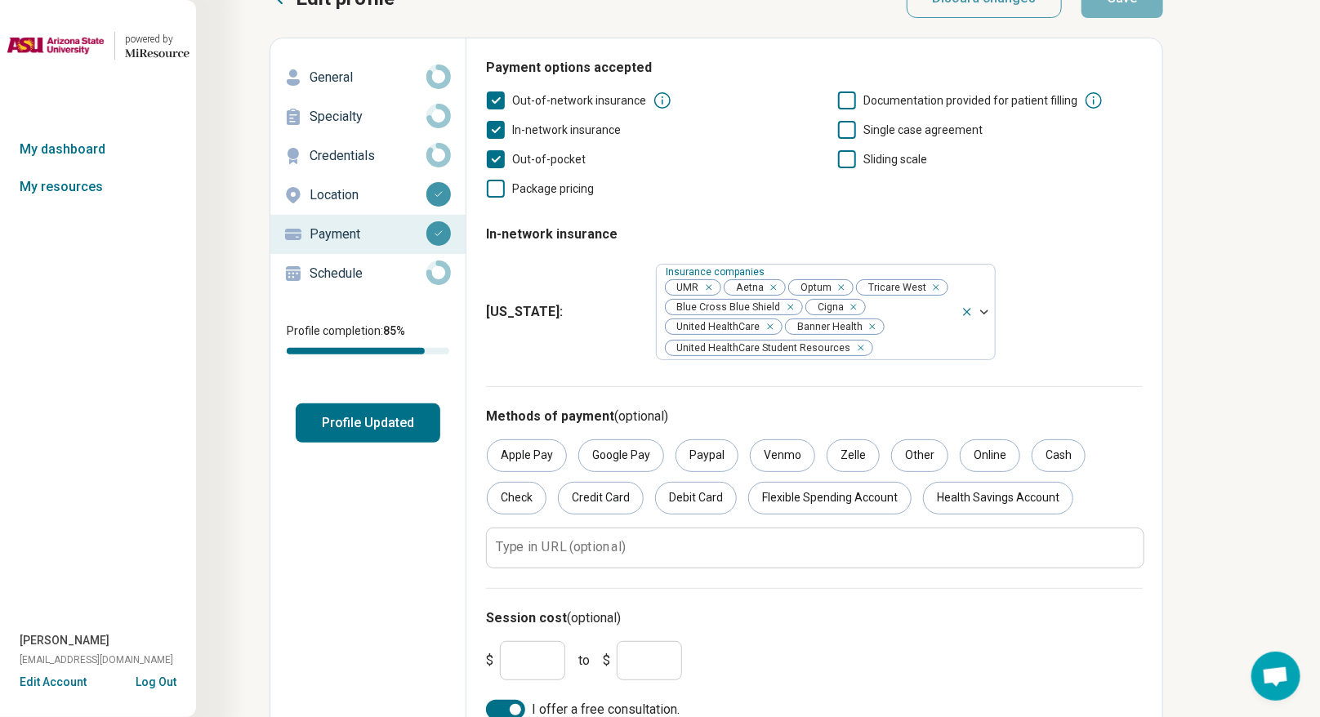
scroll to position [64, 0]
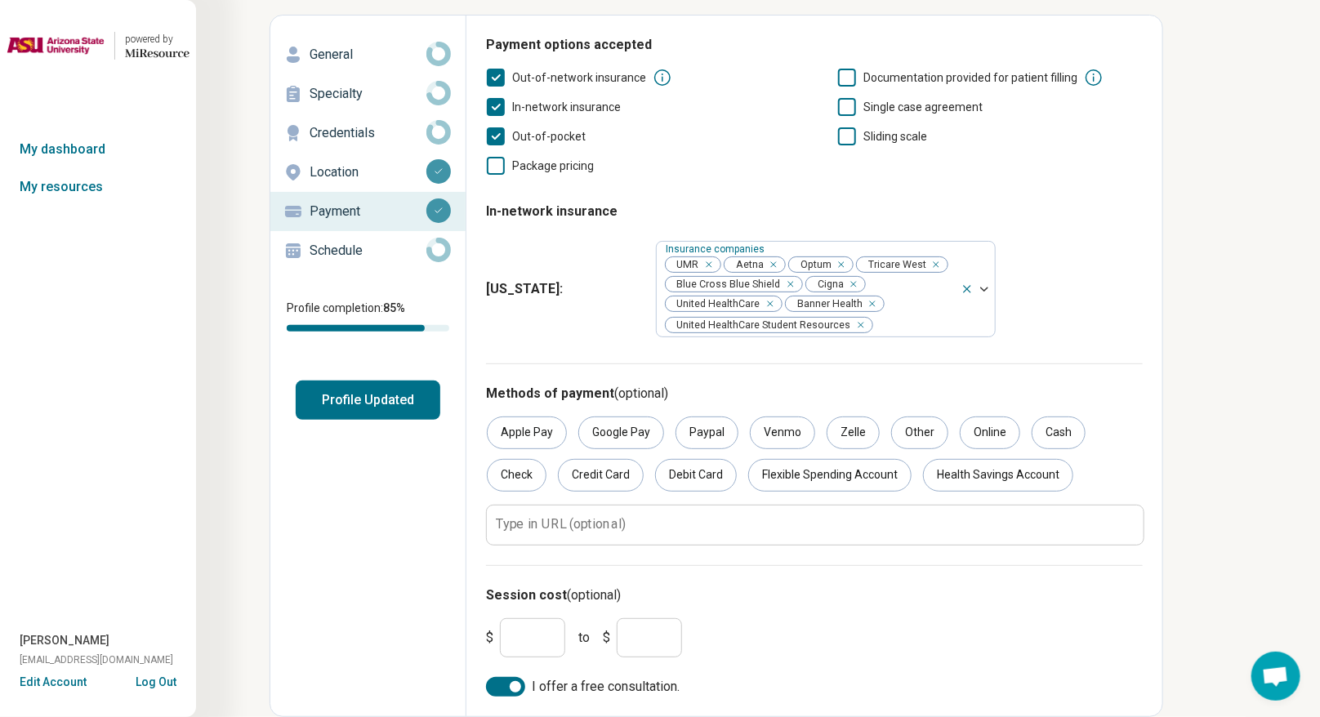
click at [341, 252] on p "Schedule" at bounding box center [367, 251] width 117 height 20
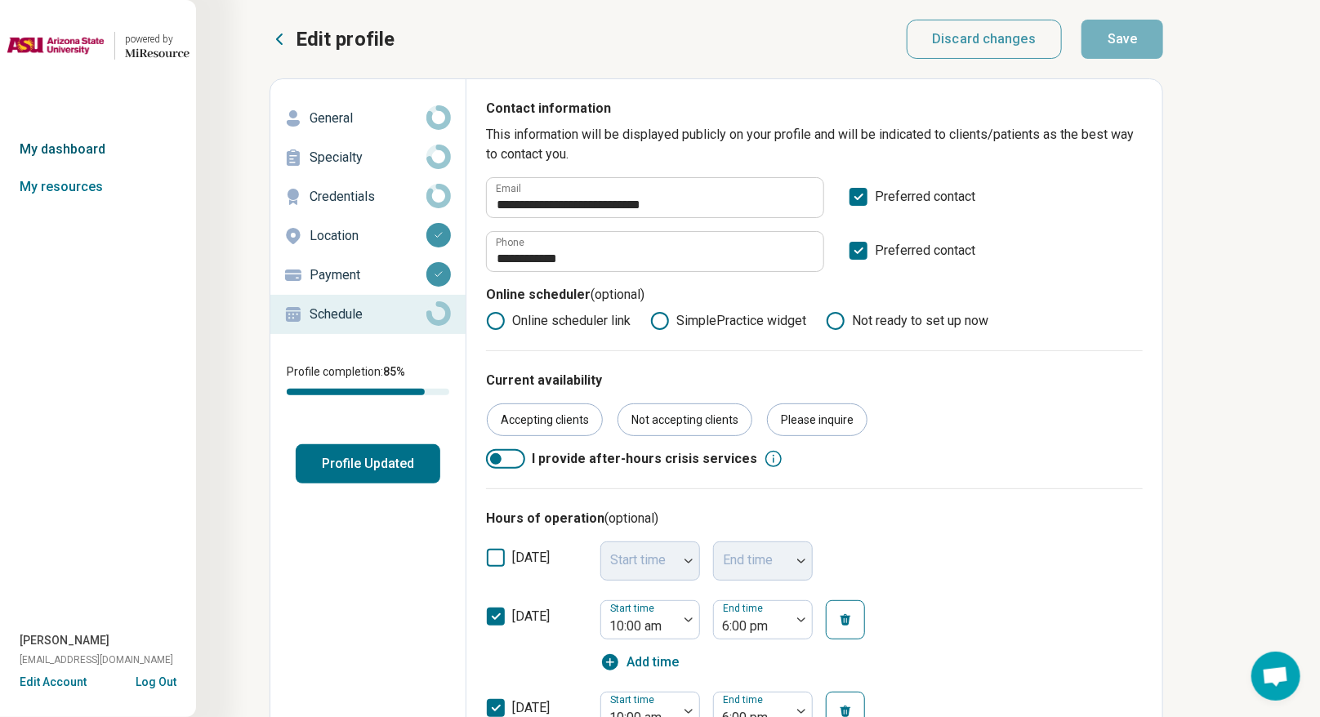
click at [79, 150] on link "My dashboard" at bounding box center [98, 150] width 196 height 38
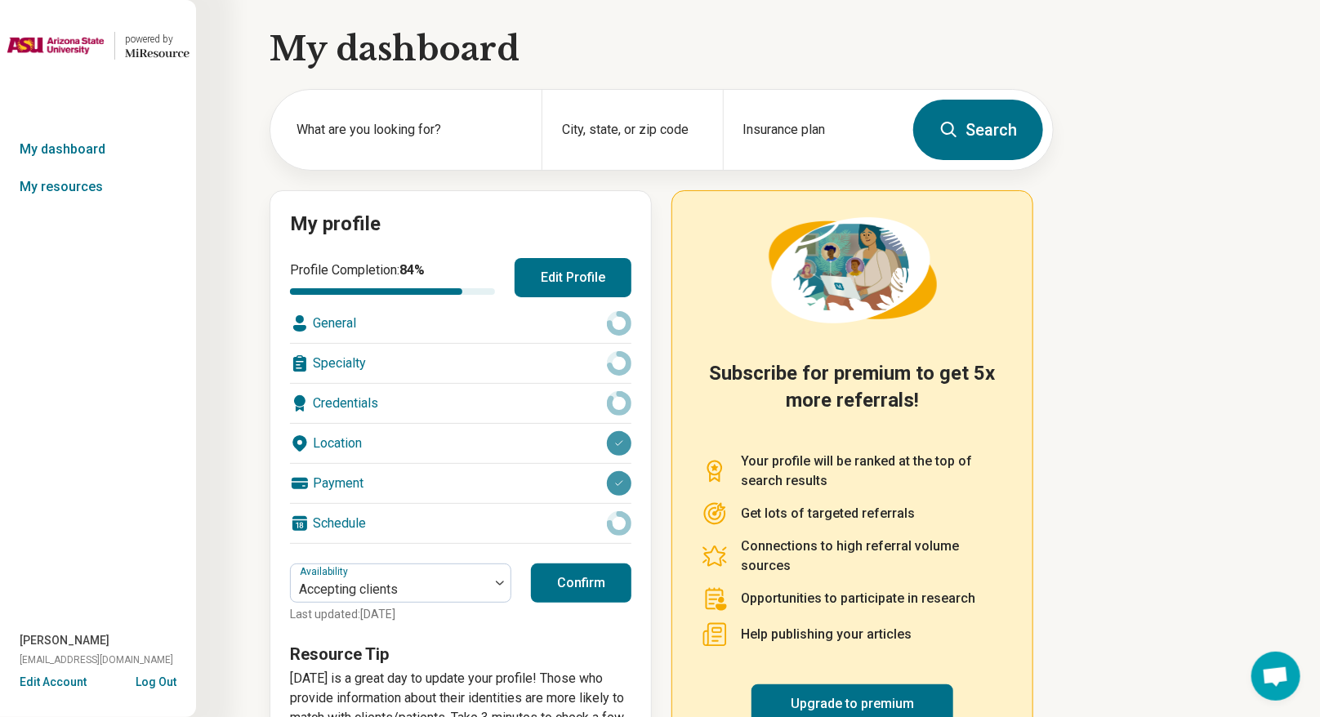
click at [599, 274] on button "Edit Profile" at bounding box center [572, 277] width 117 height 39
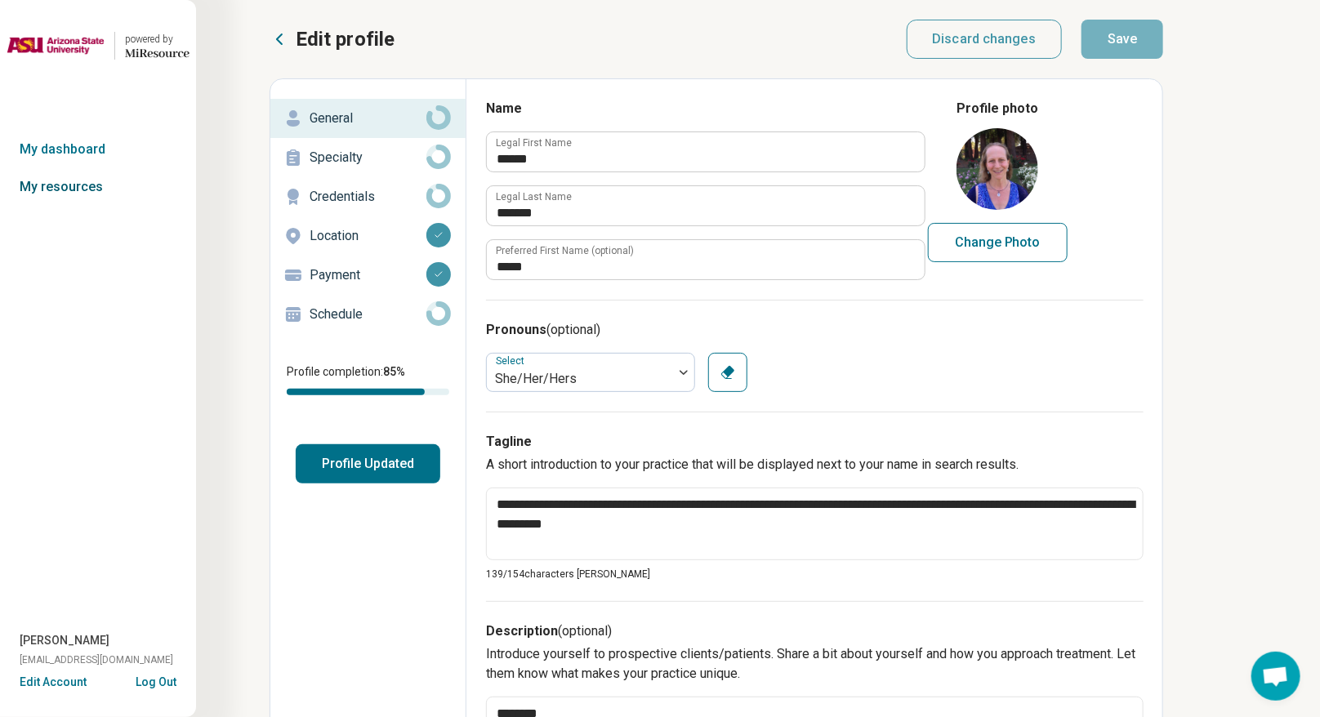
click at [84, 187] on link "My resources" at bounding box center [98, 187] width 196 height 38
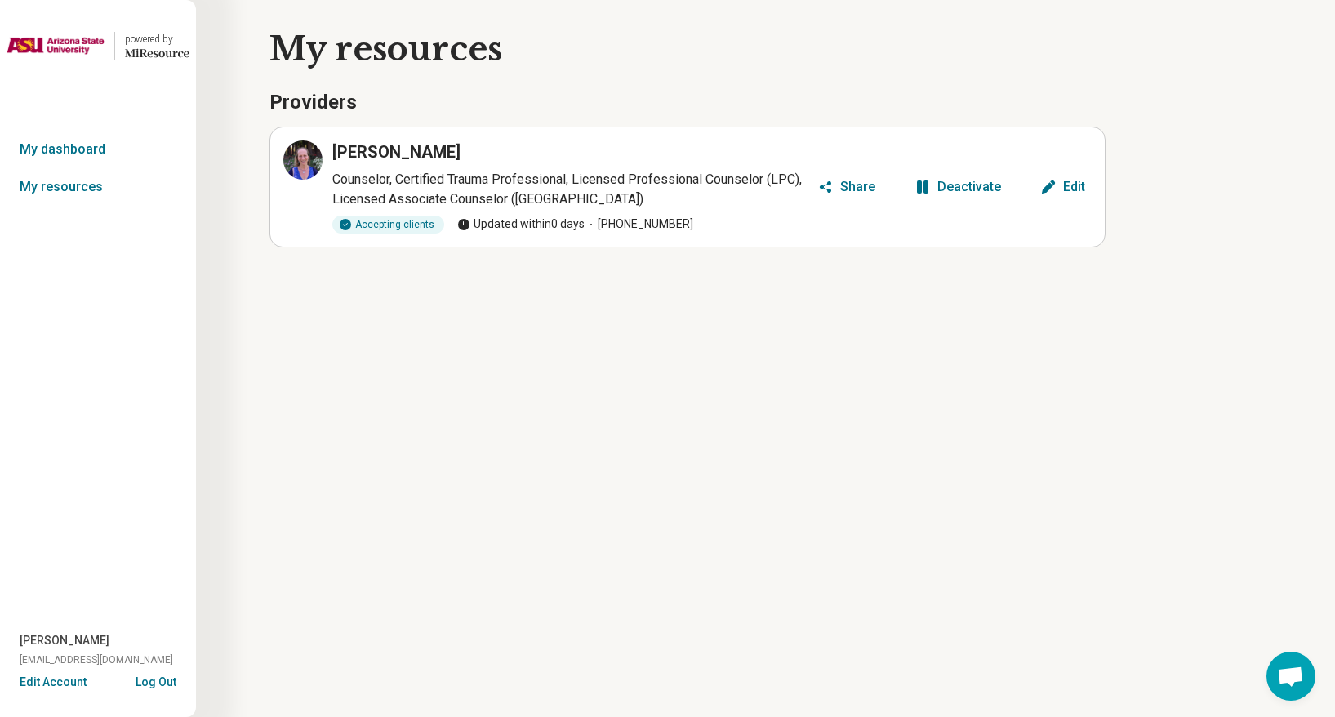
click at [926, 192] on button "Edit" at bounding box center [1063, 187] width 58 height 26
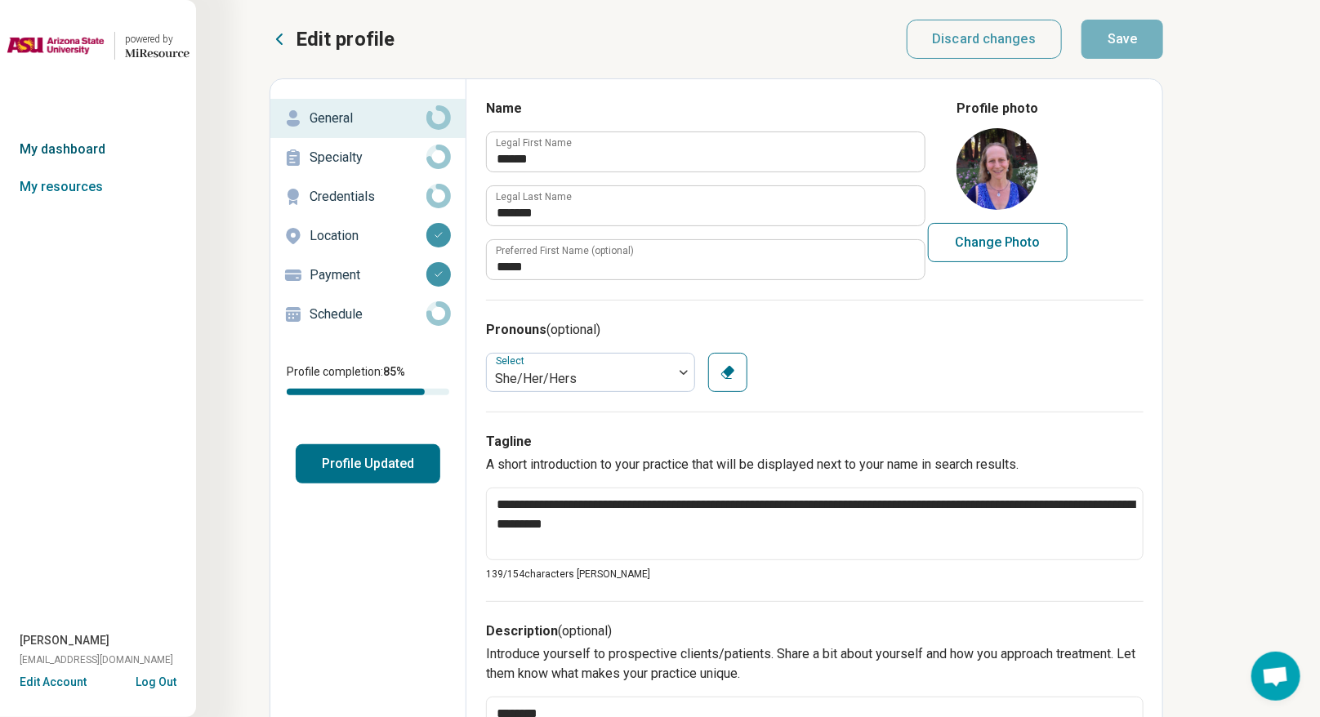
click at [78, 137] on link "My dashboard" at bounding box center [98, 150] width 196 height 38
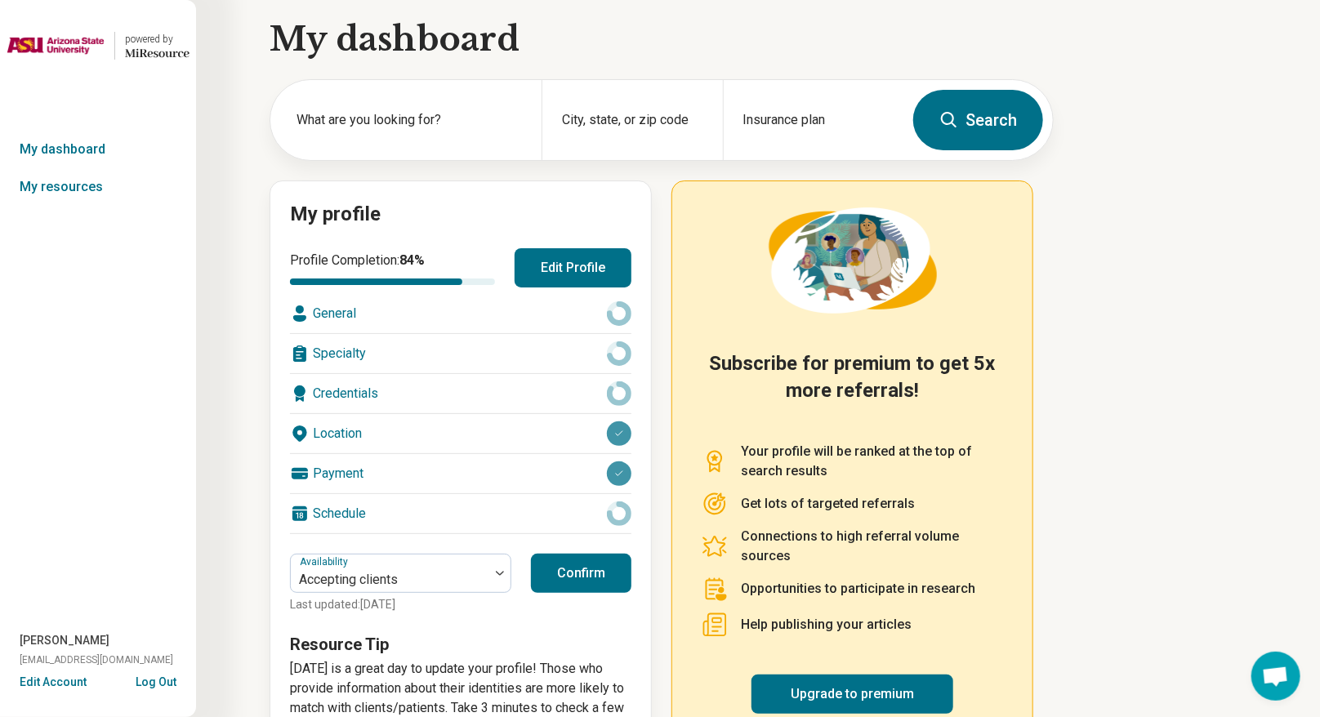
scroll to position [71, 0]
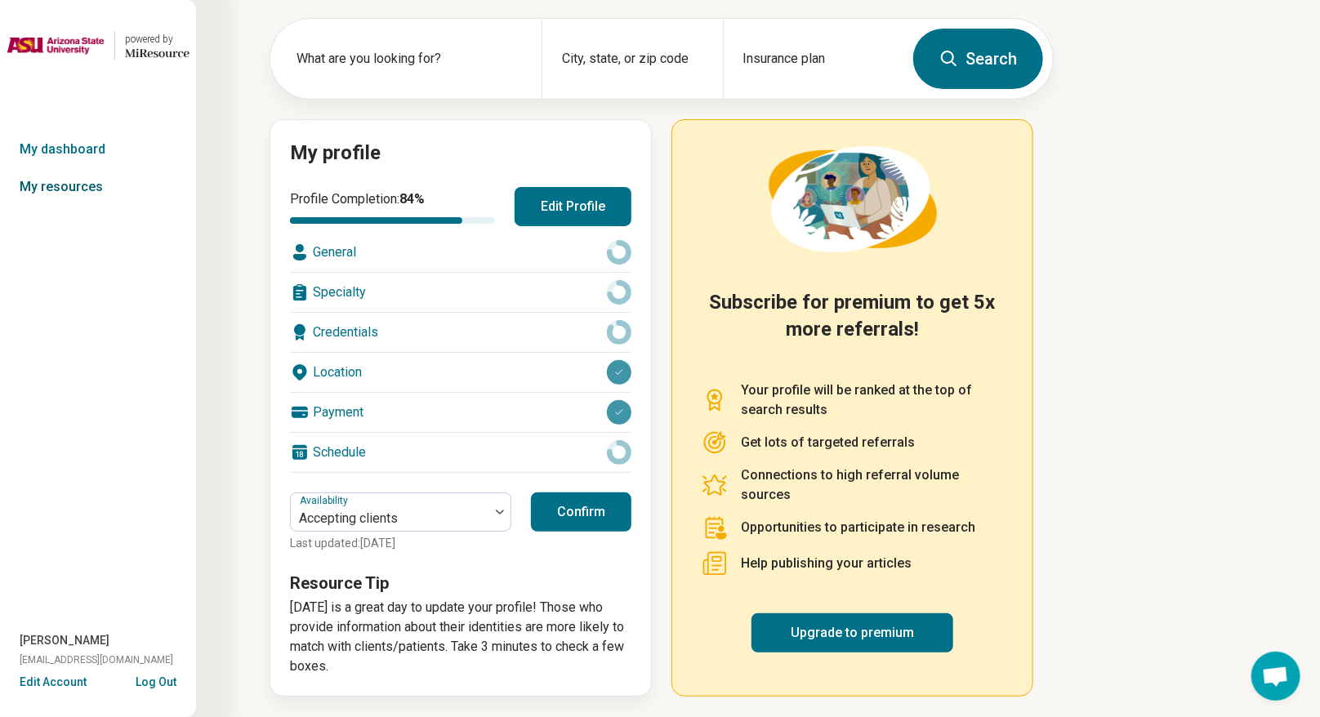
click at [75, 194] on link "My resources" at bounding box center [98, 187] width 196 height 38
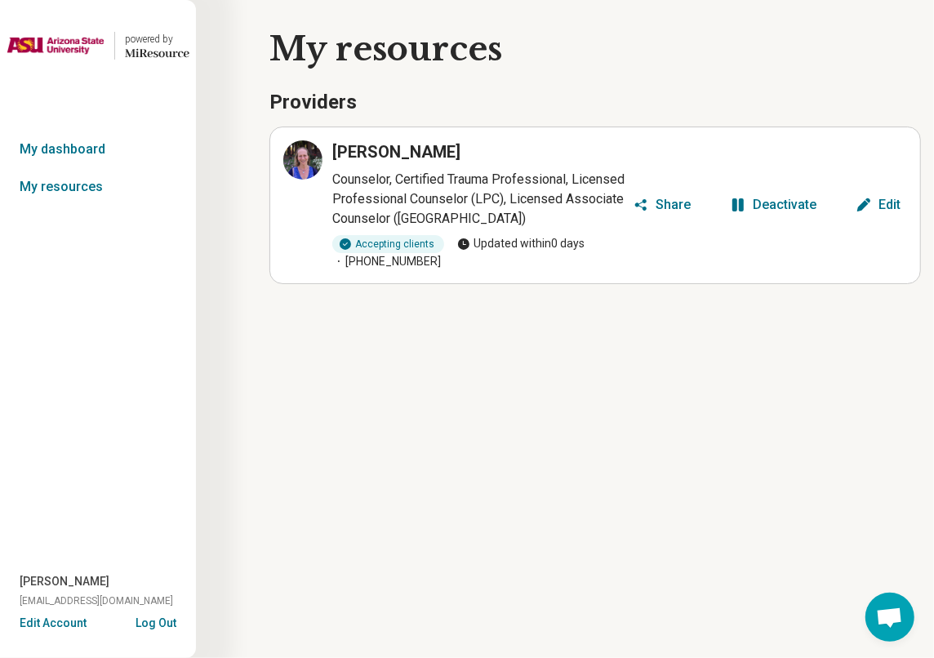
click at [78, 526] on button "Edit Account" at bounding box center [53, 623] width 67 height 17
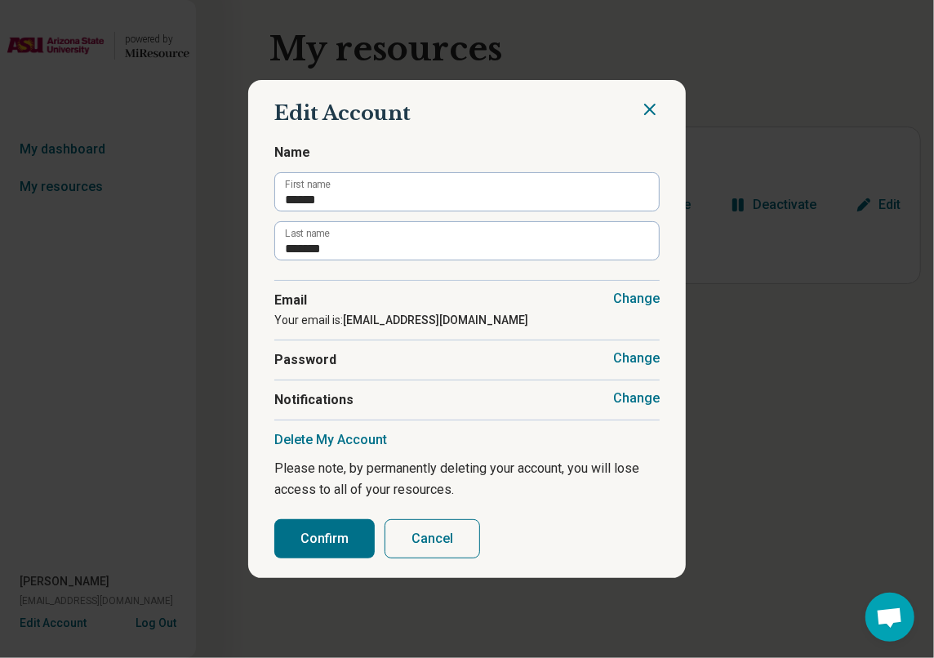
click at [643, 301] on button "Change" at bounding box center [636, 299] width 47 height 16
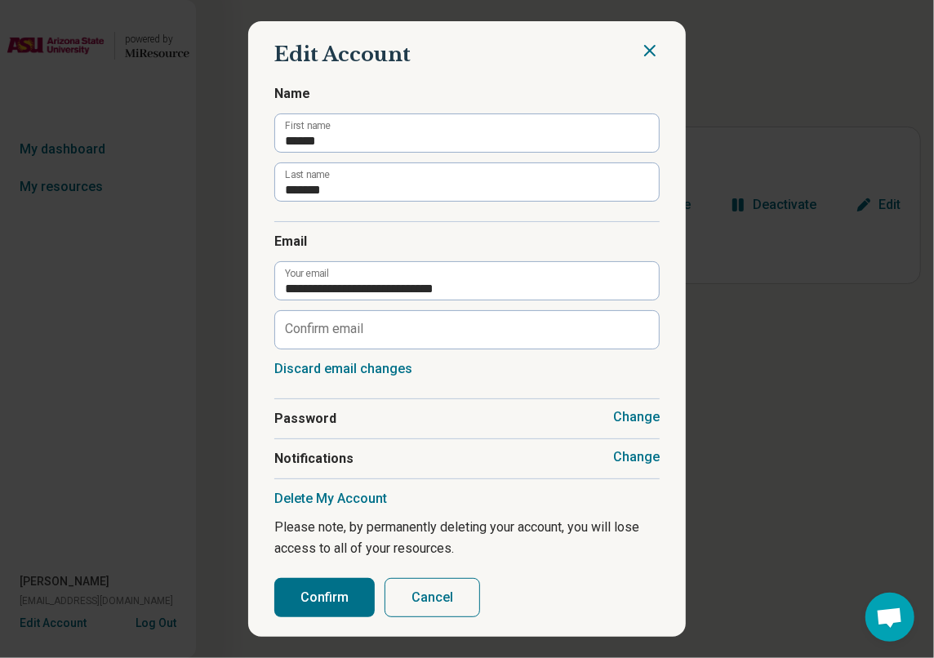
click at [446, 526] on button "Cancel" at bounding box center [433, 597] width 96 height 39
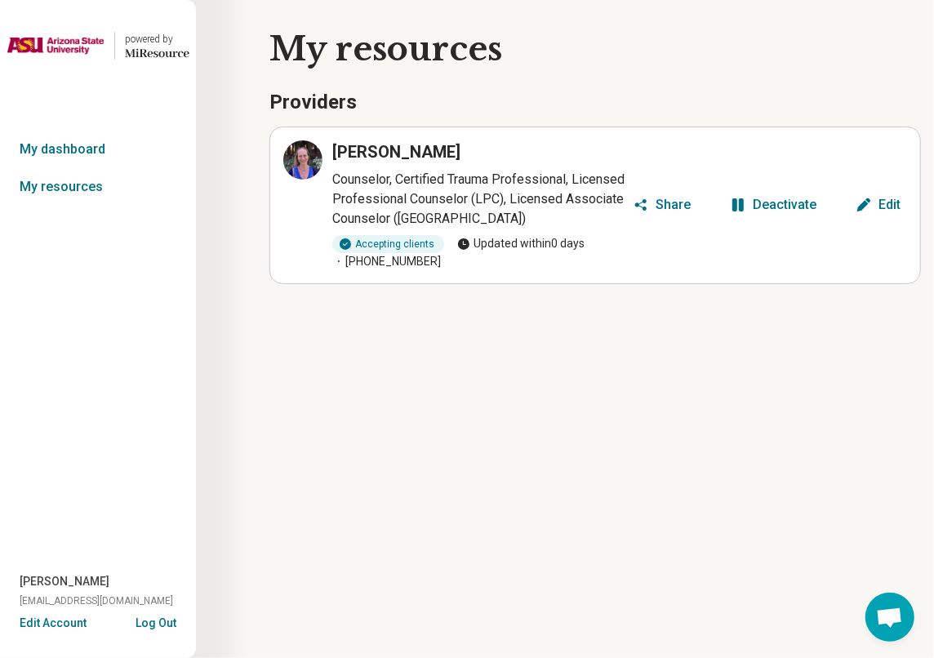
click at [64, 526] on button "Edit Account" at bounding box center [53, 623] width 67 height 17
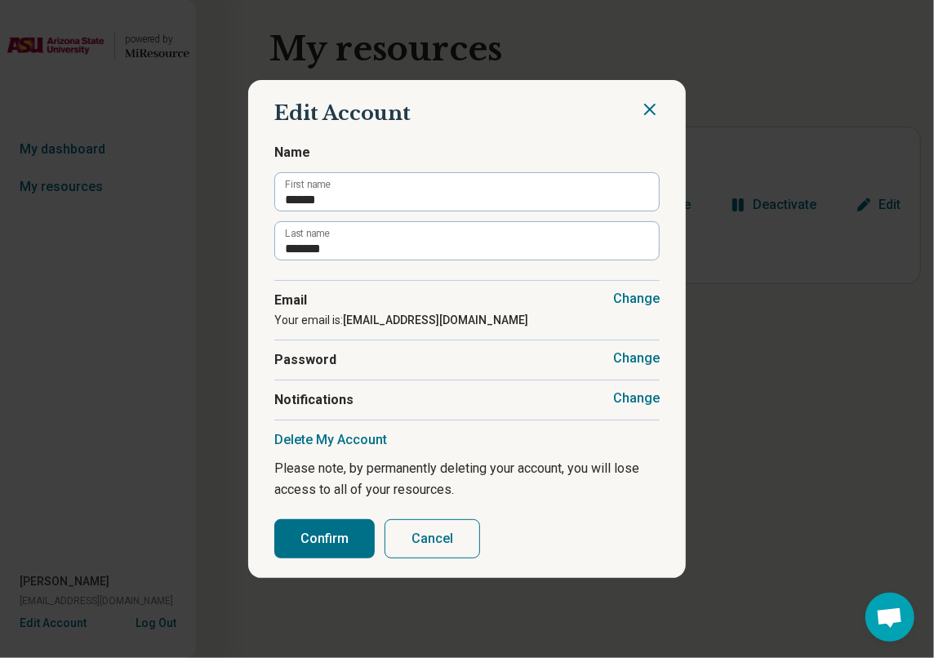
click at [406, 358] on span "Password" at bounding box center [466, 360] width 385 height 20
click at [383, 398] on span "Notifications" at bounding box center [466, 400] width 385 height 20
click at [444, 526] on button "Cancel" at bounding box center [433, 538] width 96 height 39
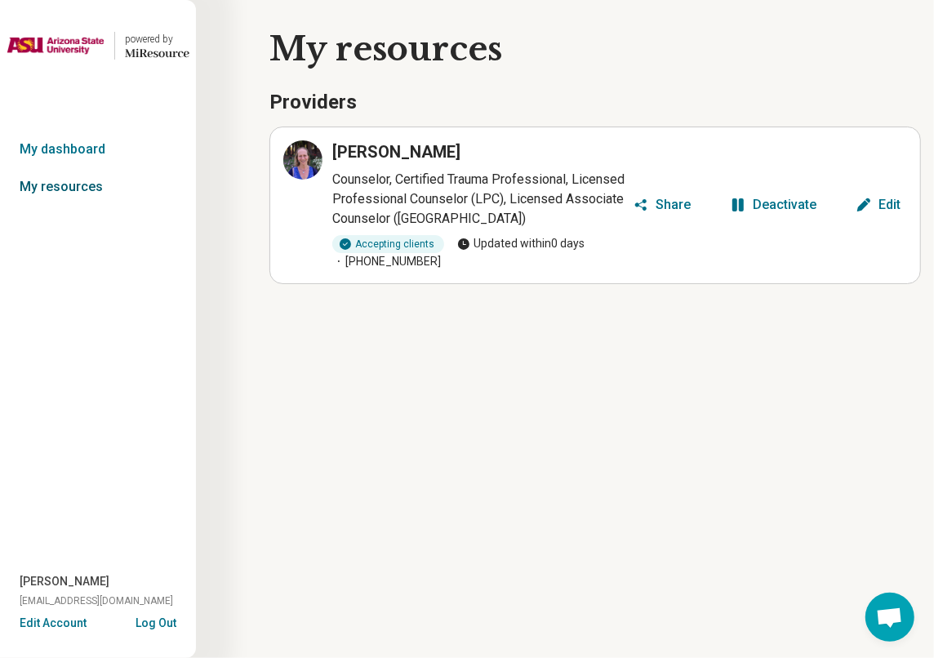
click at [69, 184] on link "My resources" at bounding box center [98, 187] width 196 height 38
click at [79, 143] on link "My dashboard" at bounding box center [98, 150] width 196 height 38
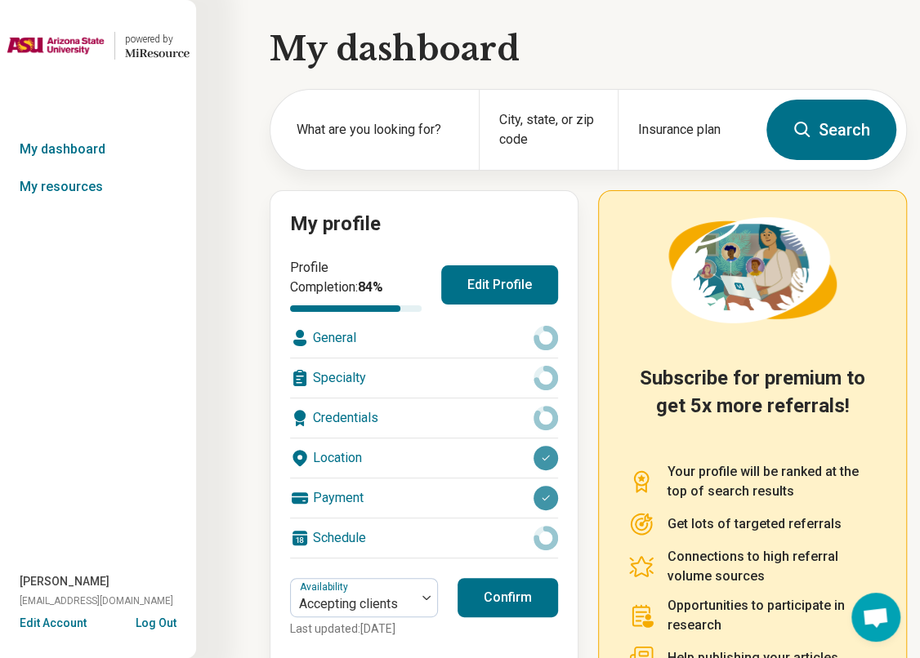
click at [345, 399] on div "Credentials" at bounding box center [424, 418] width 268 height 39
click at [344, 419] on div "Credentials" at bounding box center [424, 418] width 268 height 39
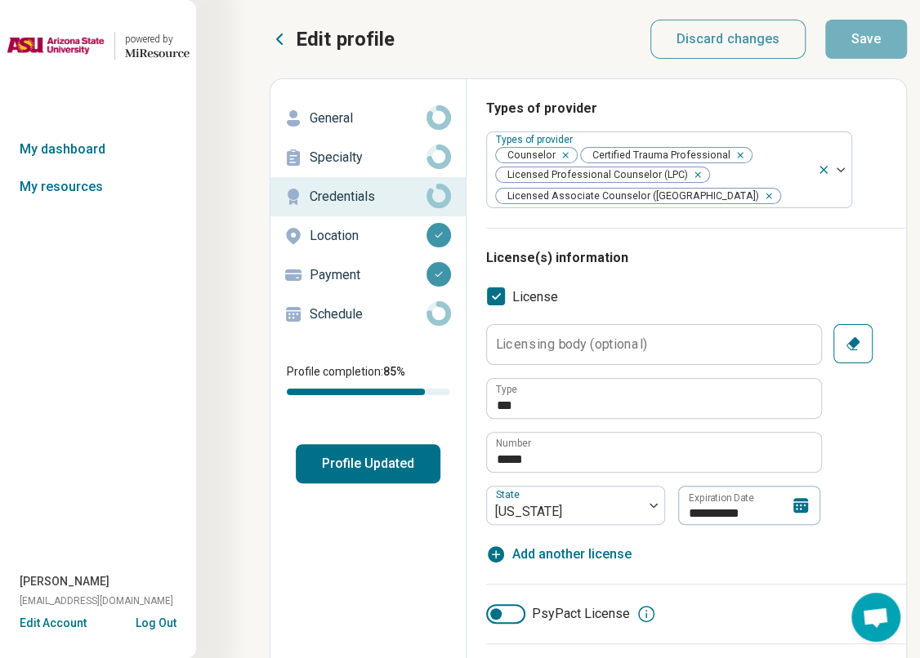
click at [348, 417] on div "General Specialty Credentials Location Payment Schedule Profile completion: 85 …" at bounding box center [367, 291] width 195 height 385
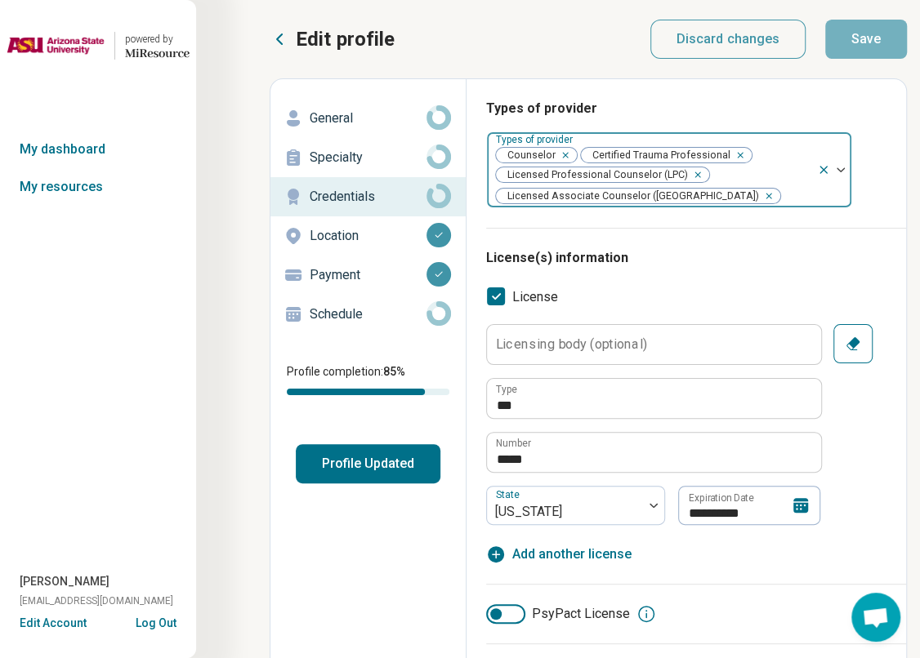
click at [755, 200] on div "Remove [object Object]" at bounding box center [765, 196] width 20 height 20
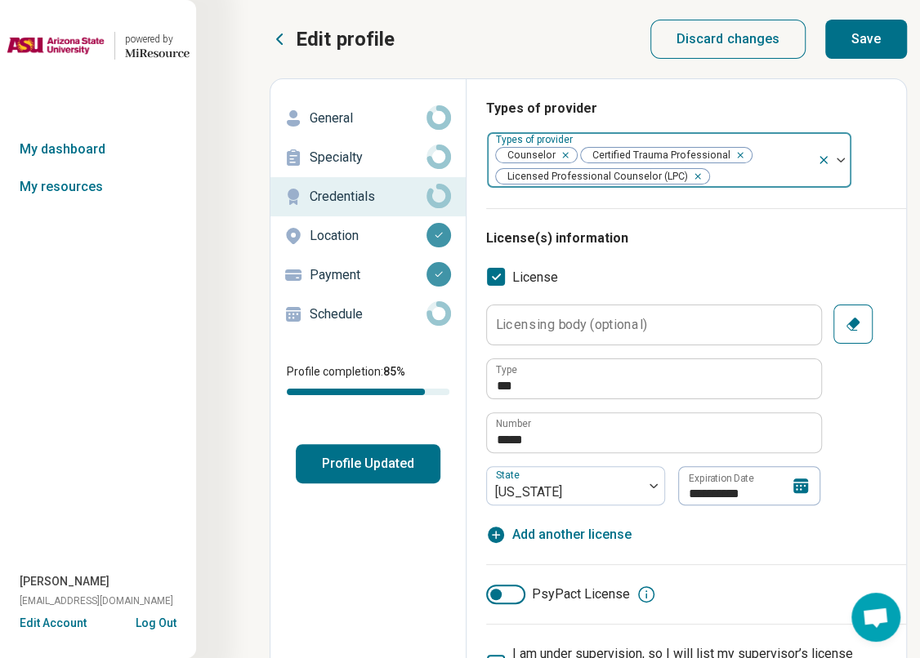
click at [886, 43] on button "Save" at bounding box center [866, 39] width 82 height 39
click at [85, 193] on link "My resources" at bounding box center [98, 187] width 196 height 38
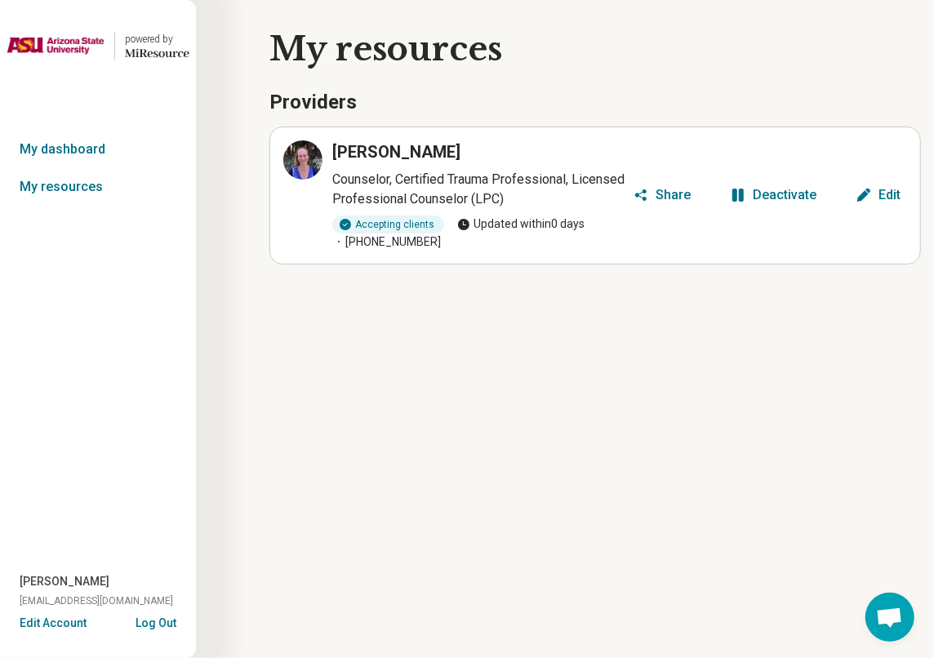
click at [167, 45] on div "powered by" at bounding box center [157, 39] width 65 height 15
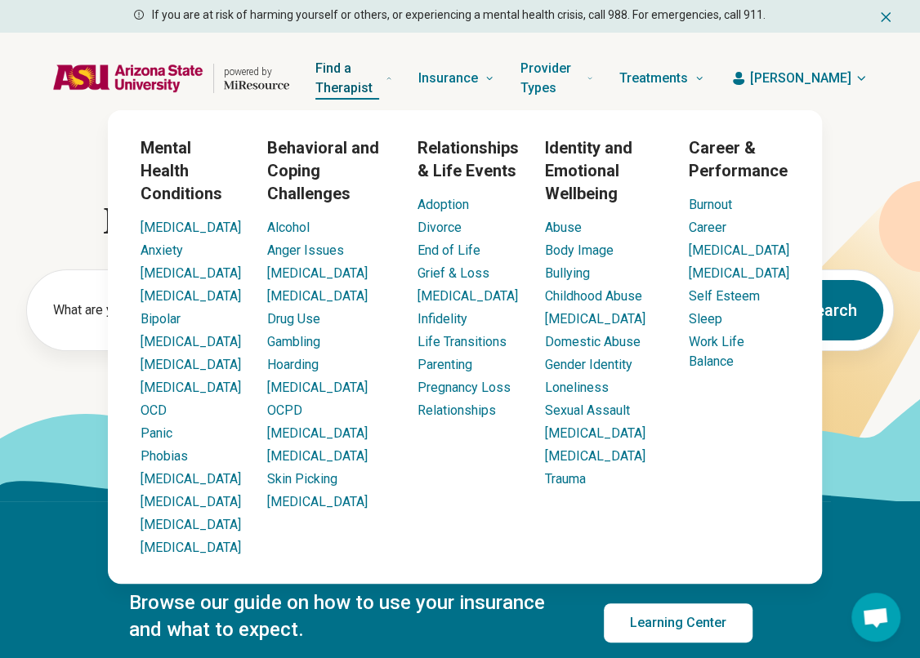
click at [346, 82] on span "Find a Therapist" at bounding box center [347, 78] width 64 height 42
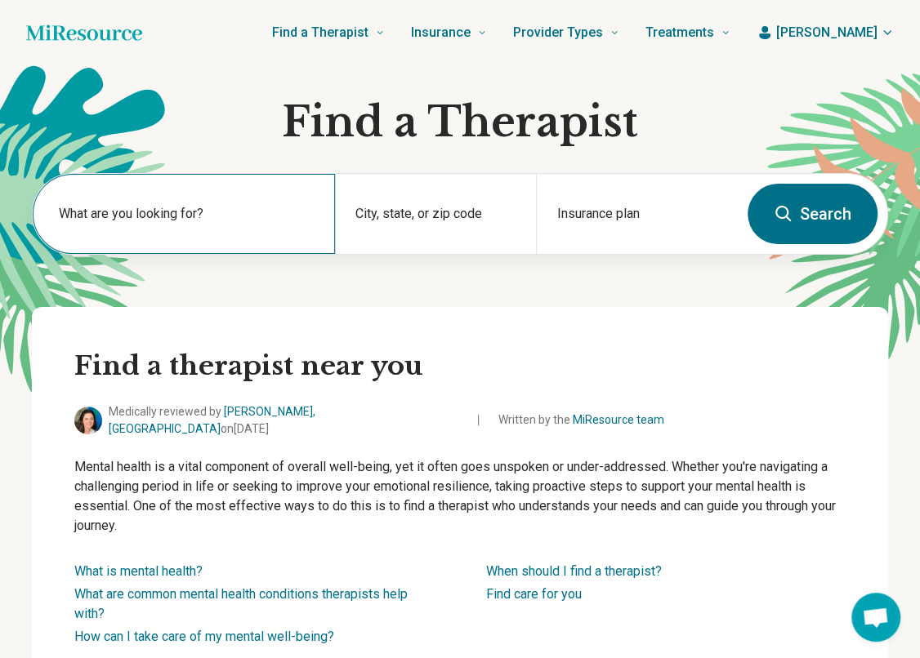
click at [218, 215] on label "What are you looking for?" at bounding box center [187, 214] width 256 height 20
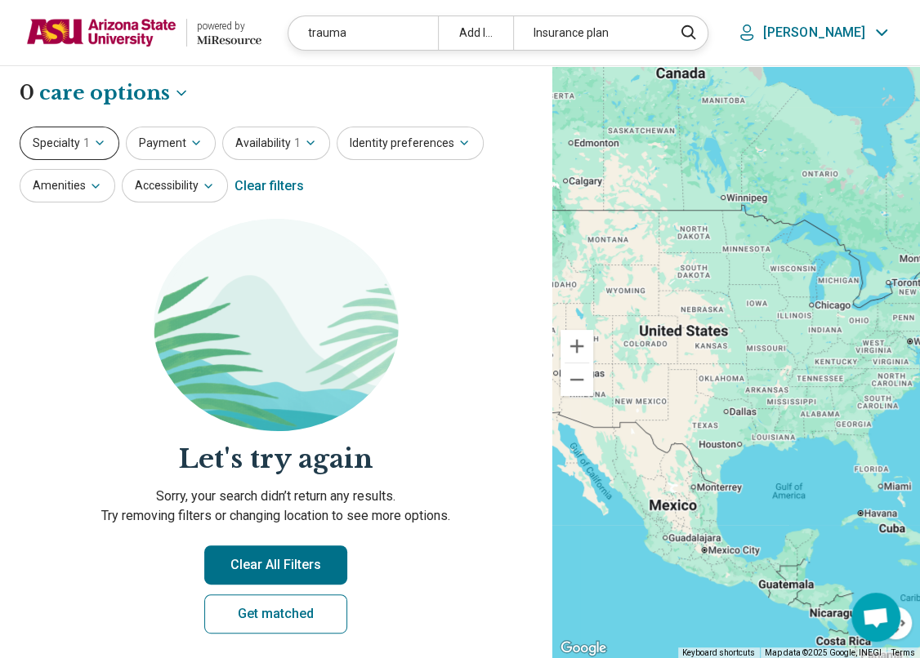
click at [100, 139] on icon "button" at bounding box center [99, 142] width 13 height 13
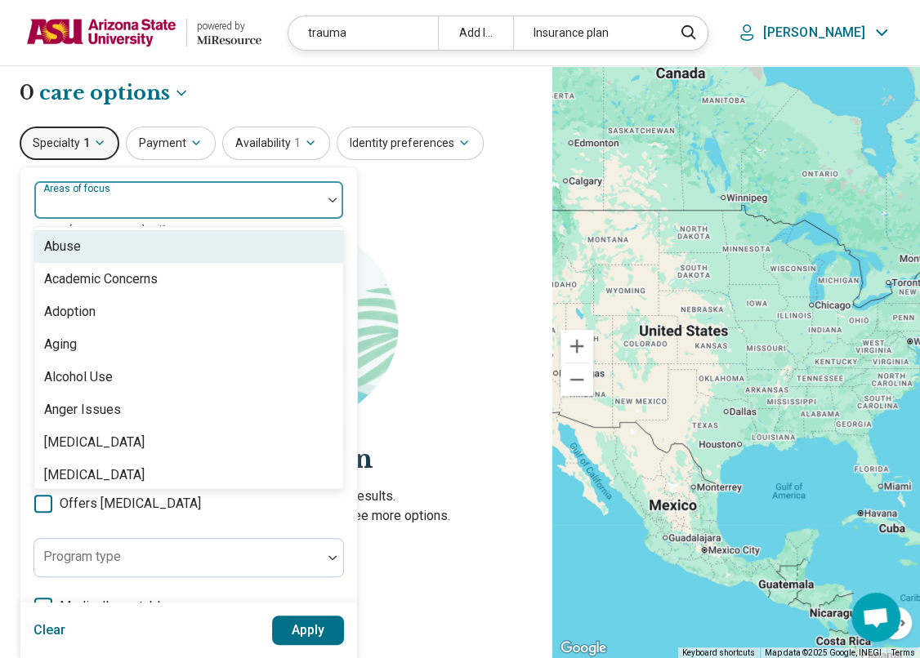
click at [116, 195] on div "Areas of focus" at bounding box center [188, 199] width 310 height 39
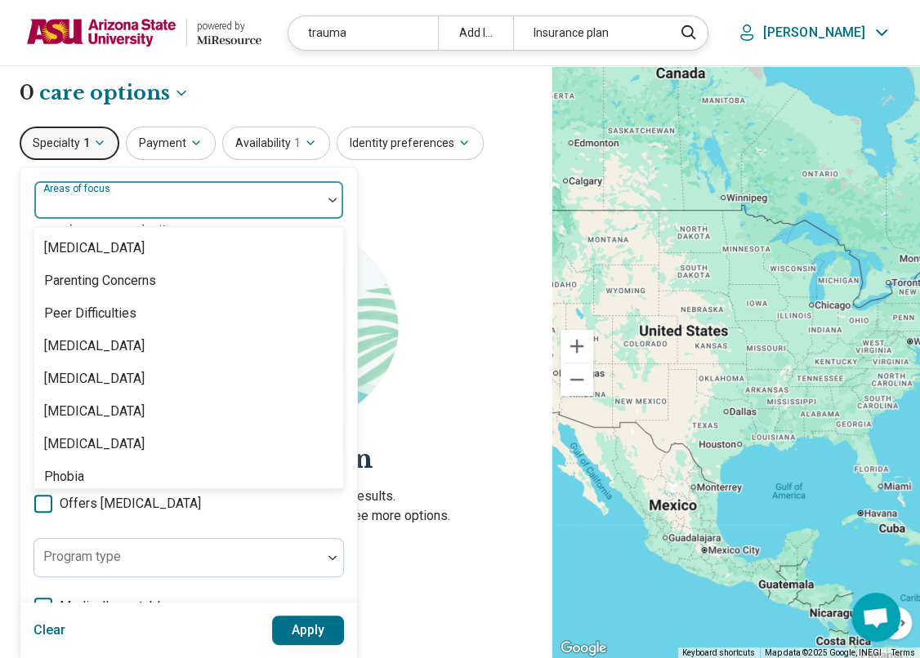
scroll to position [2144, 0]
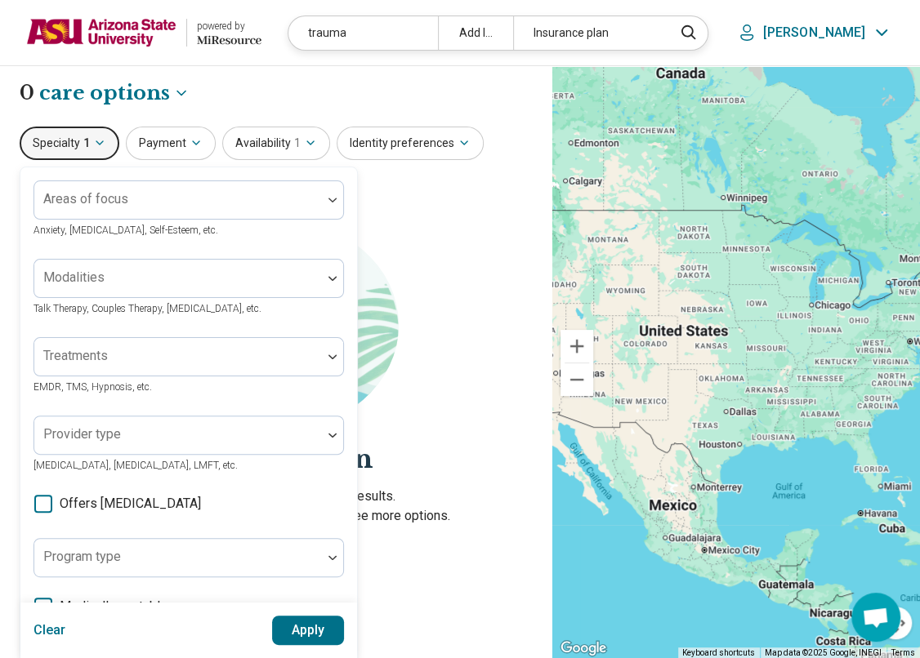
click at [545, 265] on div "**********" at bounding box center [276, 363] width 552 height 594
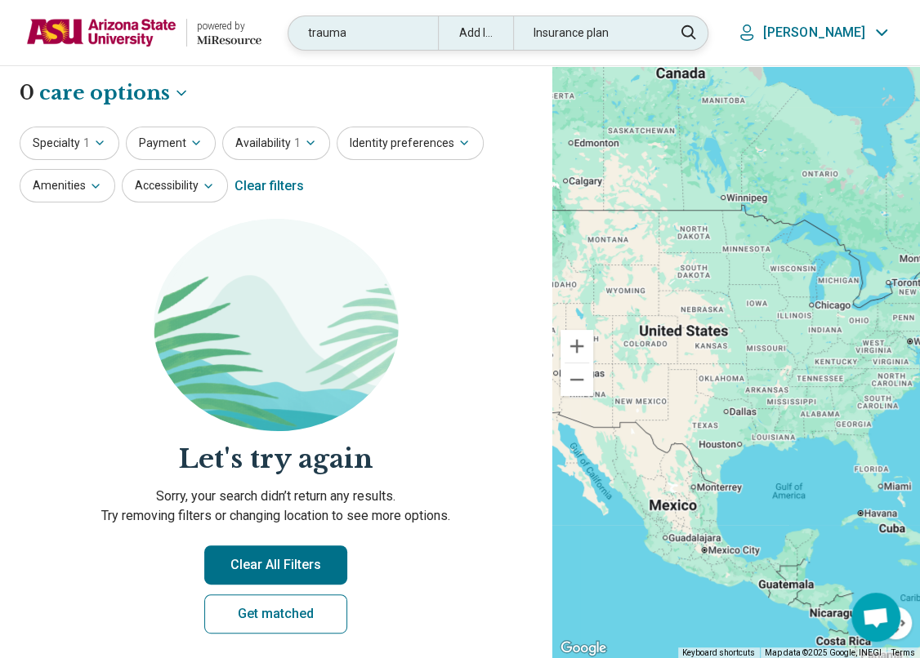
click at [513, 36] on div "Add location" at bounding box center [475, 32] width 75 height 33
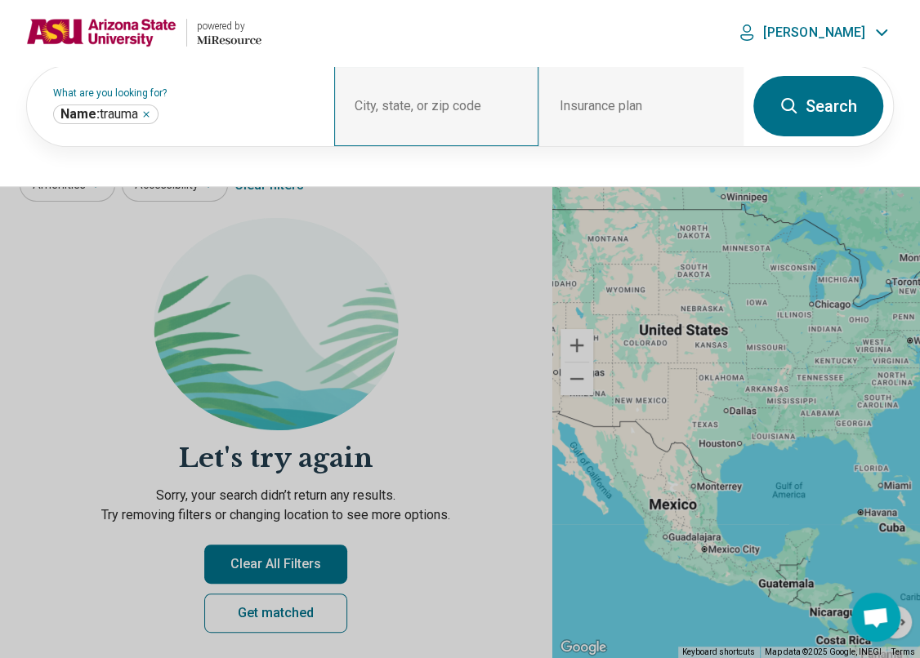
click at [392, 106] on div "City, state, or zip code" at bounding box center [436, 106] width 205 height 80
click at [413, 102] on div "City, state, or zip code" at bounding box center [436, 106] width 205 height 80
click at [345, 120] on div "City, state, or zip code" at bounding box center [436, 106] width 205 height 80
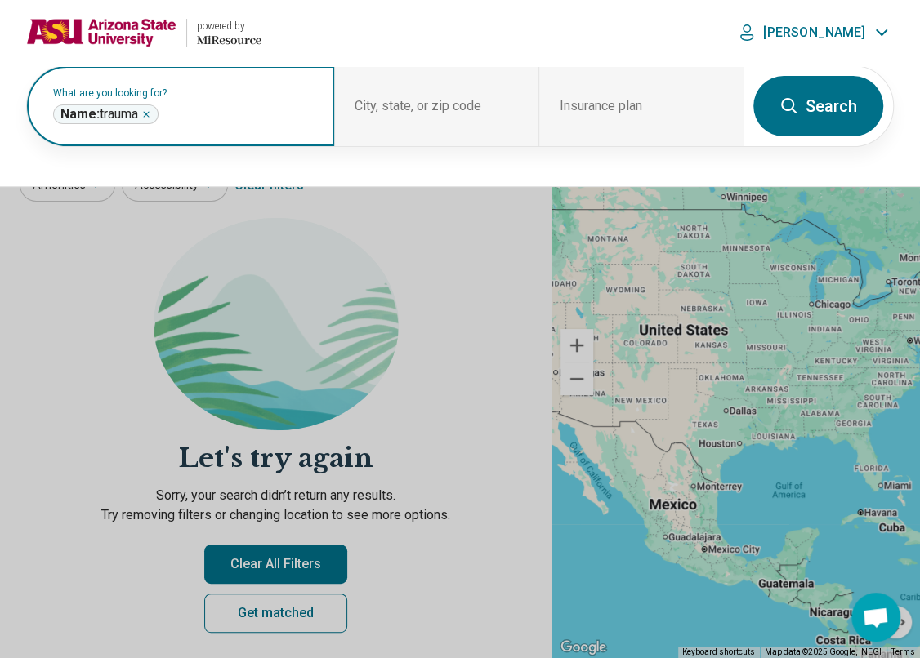
click at [149, 109] on icon "Remove" at bounding box center [146, 114] width 10 height 10
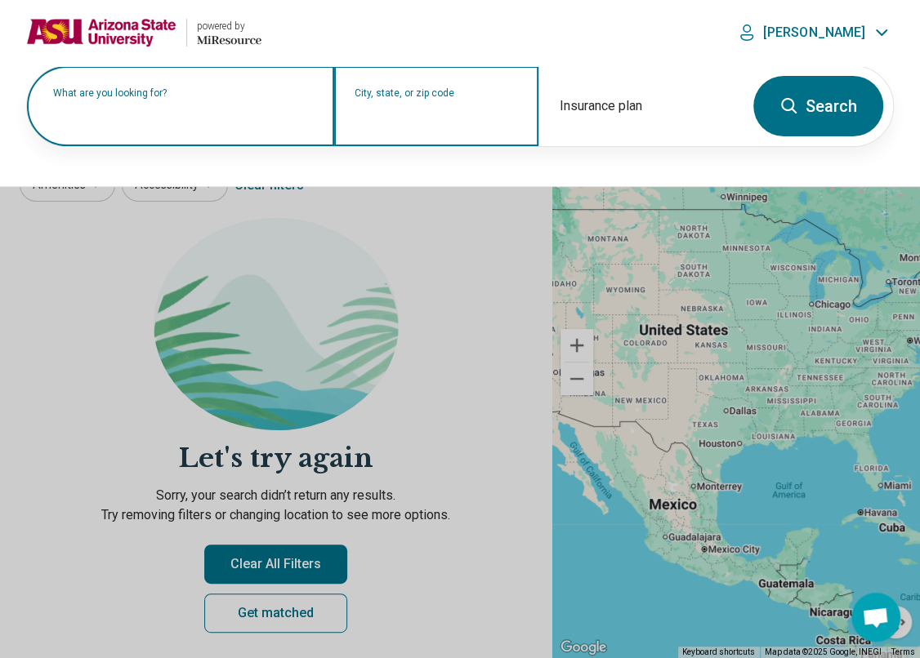
click at [444, 119] on input "City, state, or zip code" at bounding box center [436, 117] width 165 height 20
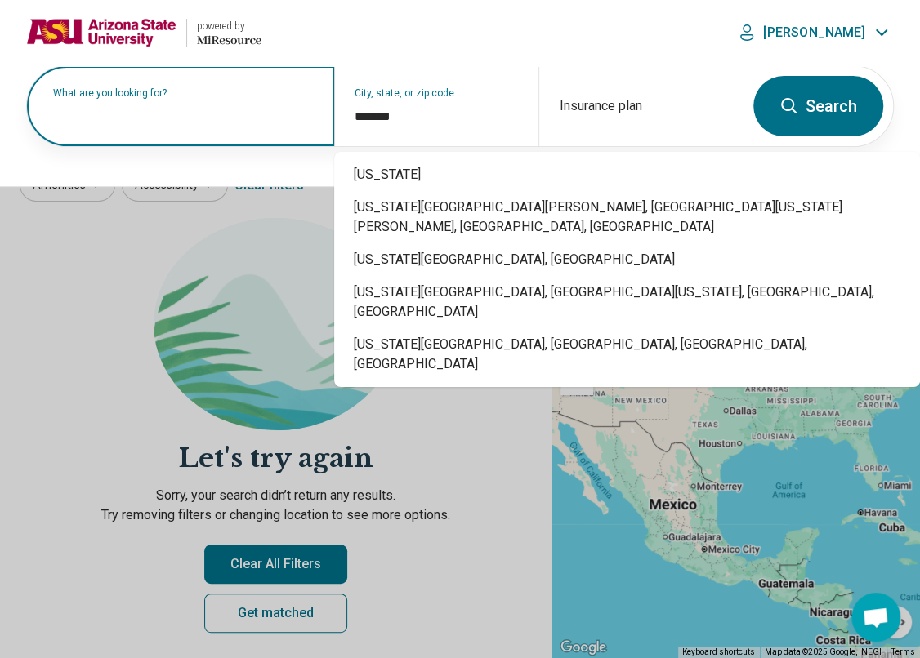
click at [269, 98] on label "What are you looking for?" at bounding box center [183, 93] width 261 height 10
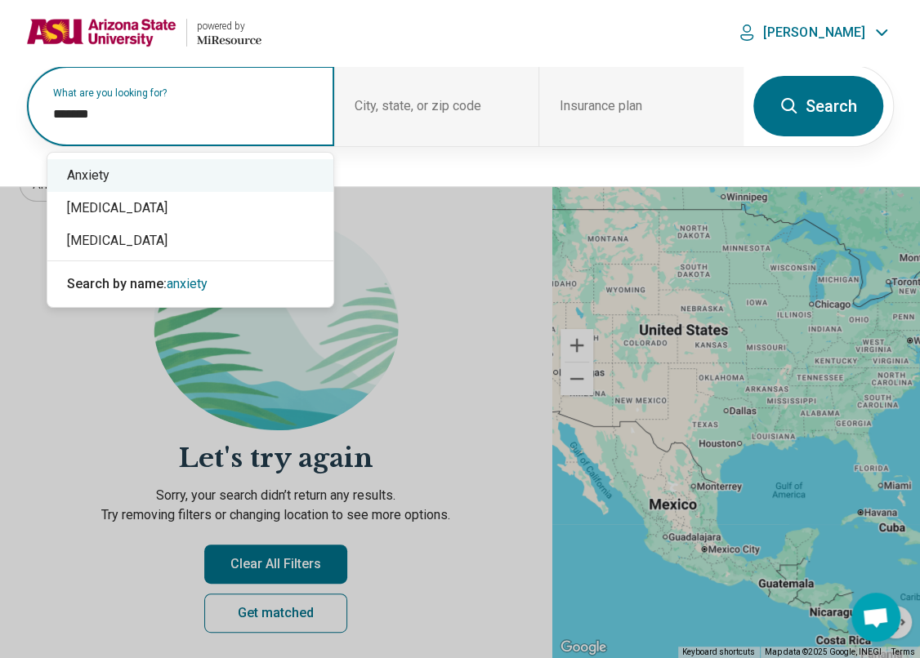
click at [238, 174] on div "Anxiety" at bounding box center [190, 175] width 286 height 33
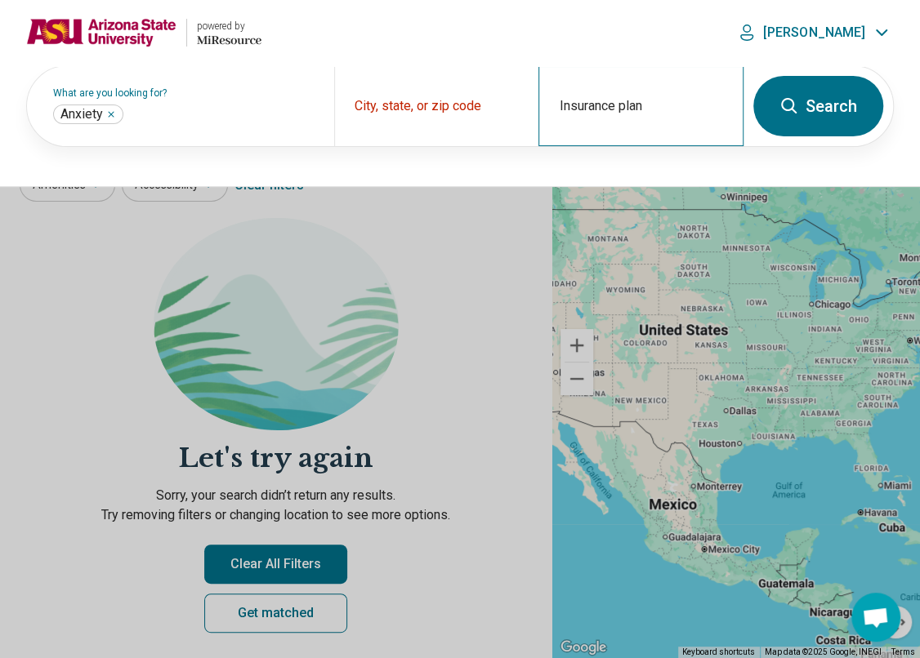
click at [594, 105] on div "Insurance plan" at bounding box center [640, 106] width 205 height 80
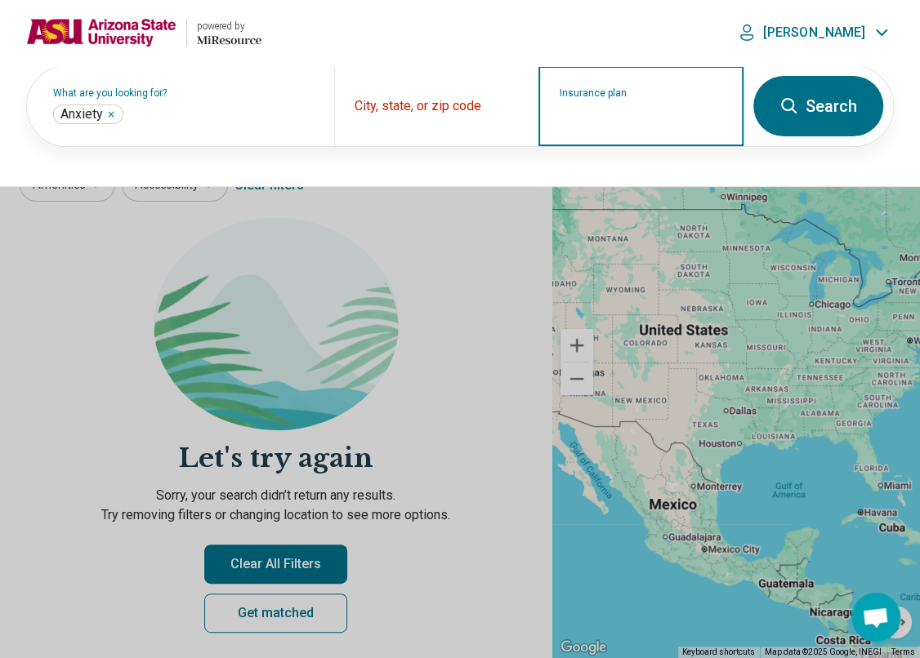
click at [621, 117] on input "Insurance plan" at bounding box center [641, 117] width 165 height 20
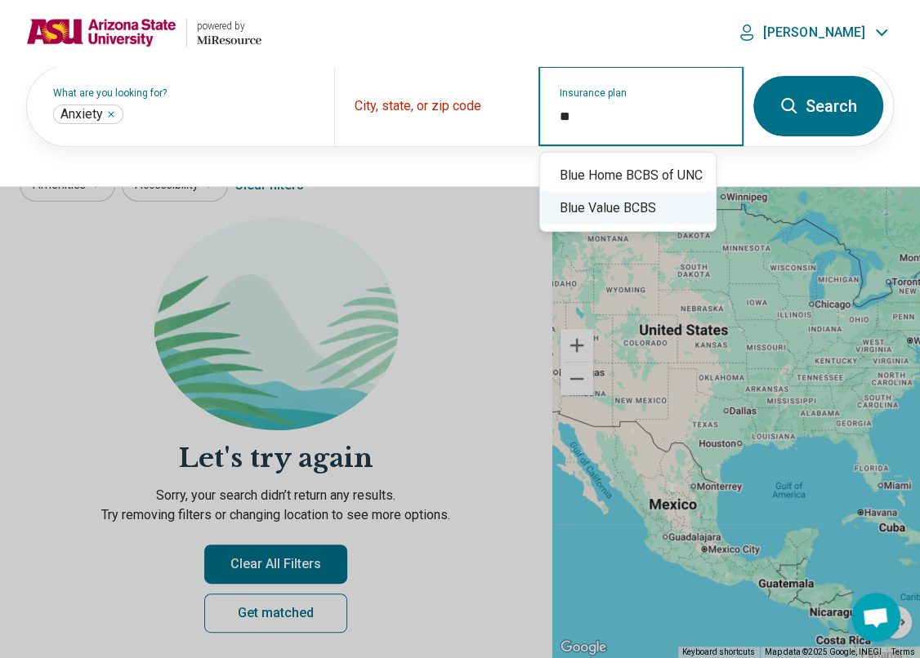
click at [621, 208] on div "Blue Value BCBS" at bounding box center [628, 208] width 176 height 33
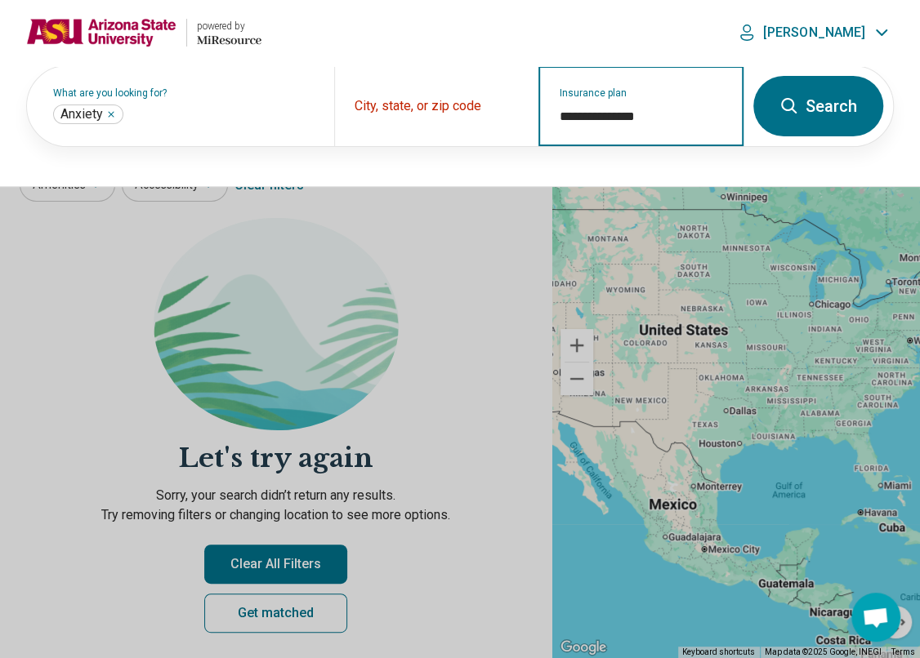
click at [665, 120] on input "**********" at bounding box center [641, 117] width 165 height 20
drag, startPoint x: 621, startPoint y: 114, endPoint x: 518, endPoint y: 113, distance: 102.9
click at [518, 113] on div "**********" at bounding box center [385, 106] width 716 height 80
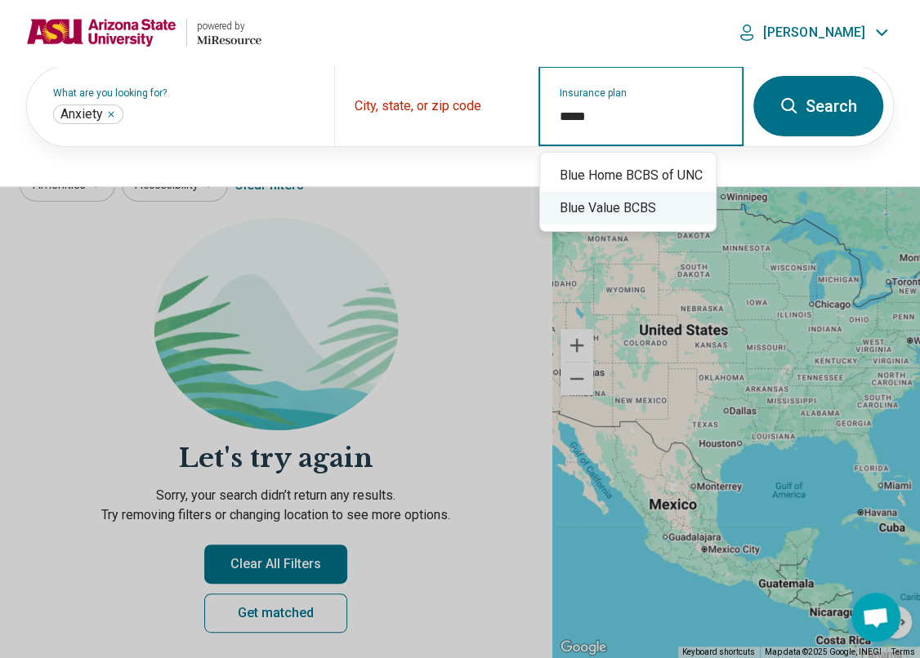
click at [639, 110] on input "****" at bounding box center [641, 117] width 165 height 20
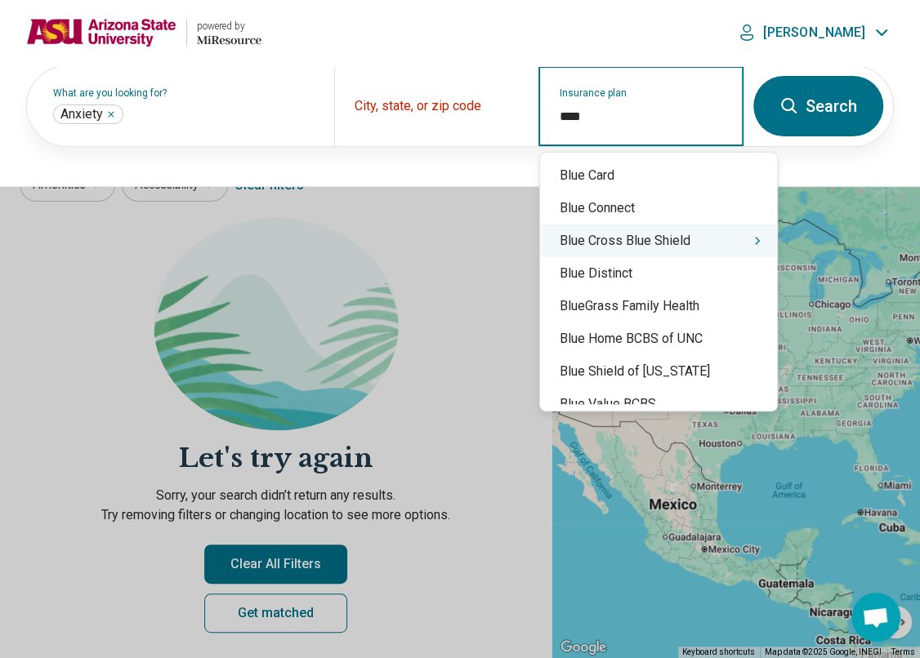
click at [661, 243] on div "Blue Cross Blue Shield" at bounding box center [658, 241] width 237 height 33
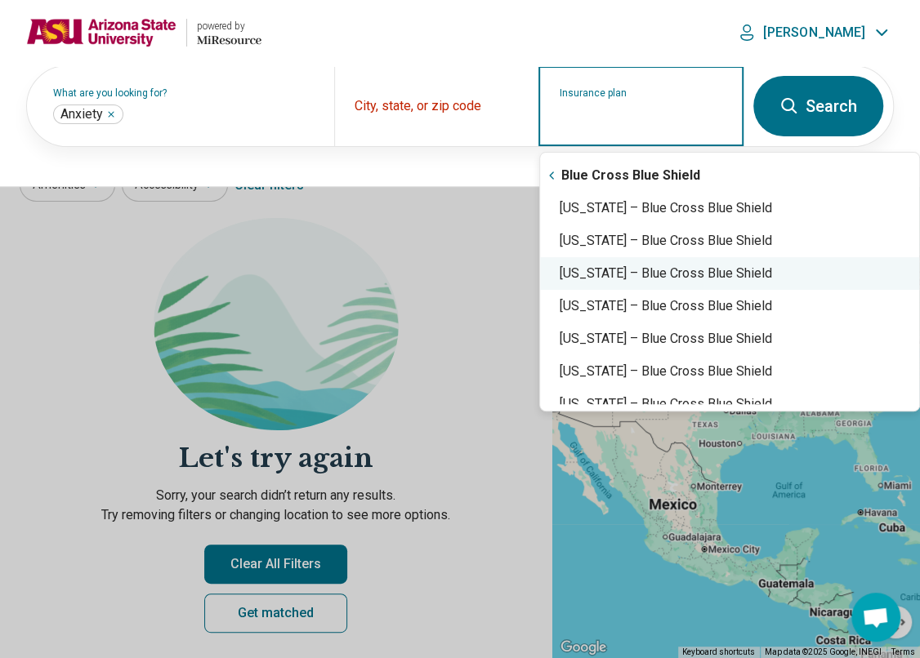
click at [661, 278] on div "Arizona – Blue Cross Blue Shield" at bounding box center [729, 273] width 379 height 33
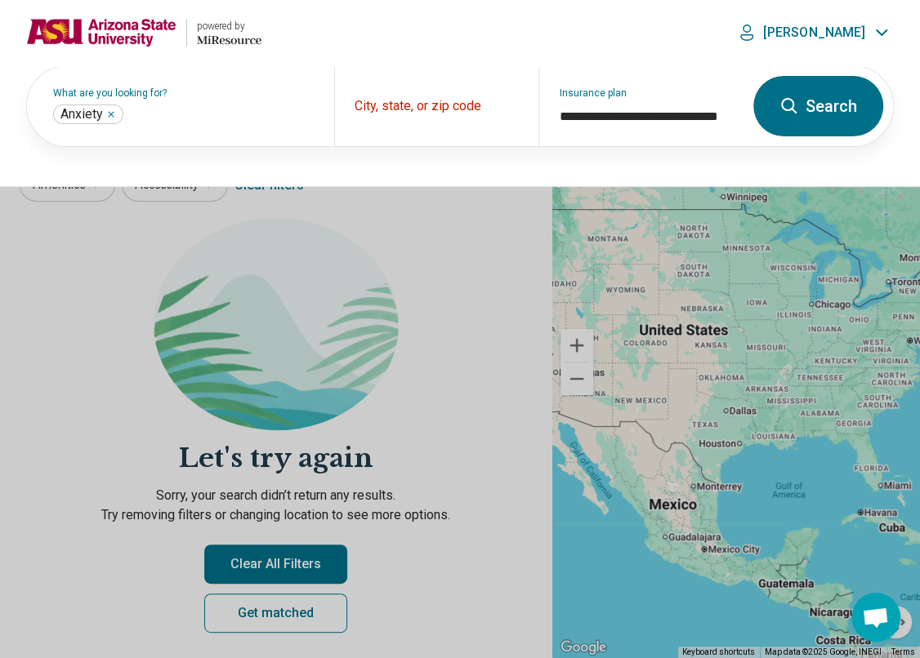
click at [862, 109] on button "Search" at bounding box center [818, 106] width 130 height 60
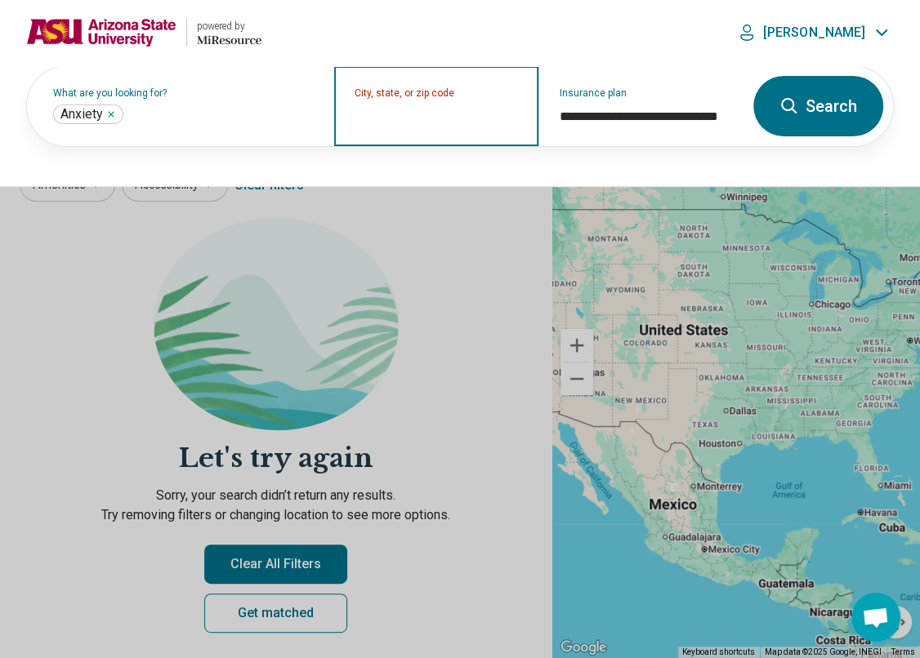
click at [449, 120] on input "City, state, or zip code" at bounding box center [436, 117] width 165 height 20
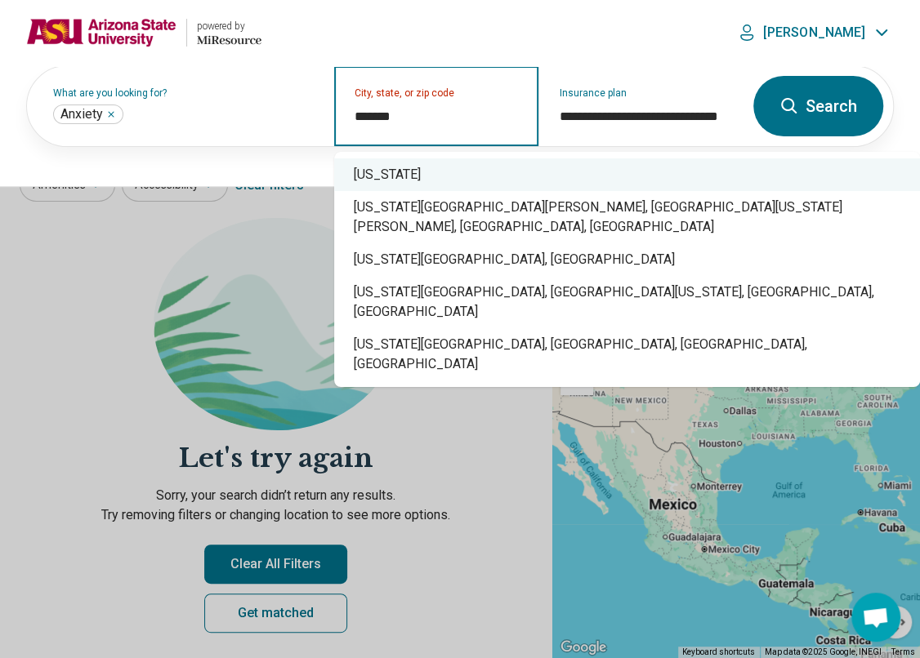
click at [421, 180] on div "Arizona" at bounding box center [627, 174] width 586 height 33
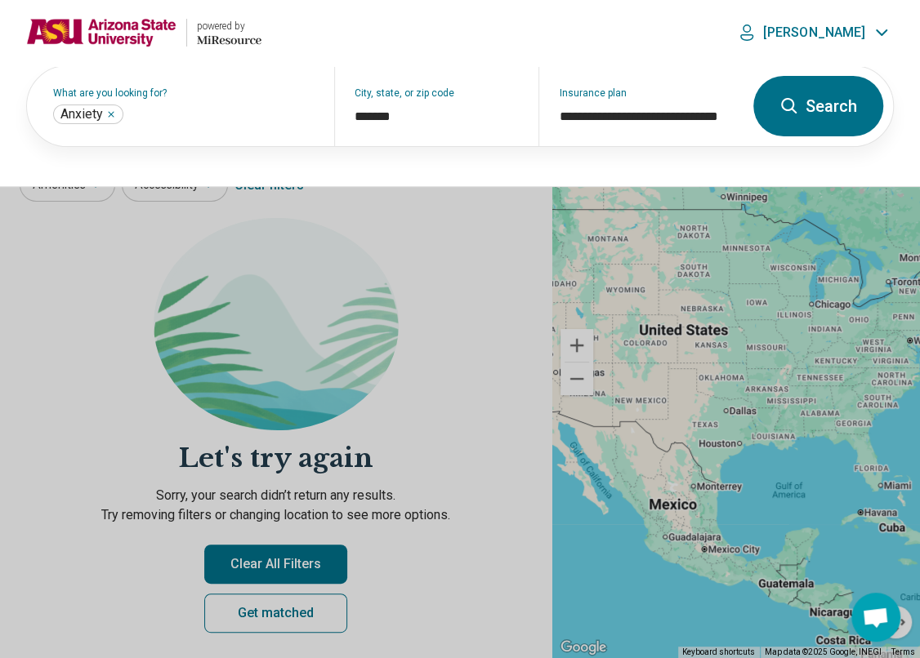
click at [820, 94] on button "Search" at bounding box center [818, 106] width 130 height 60
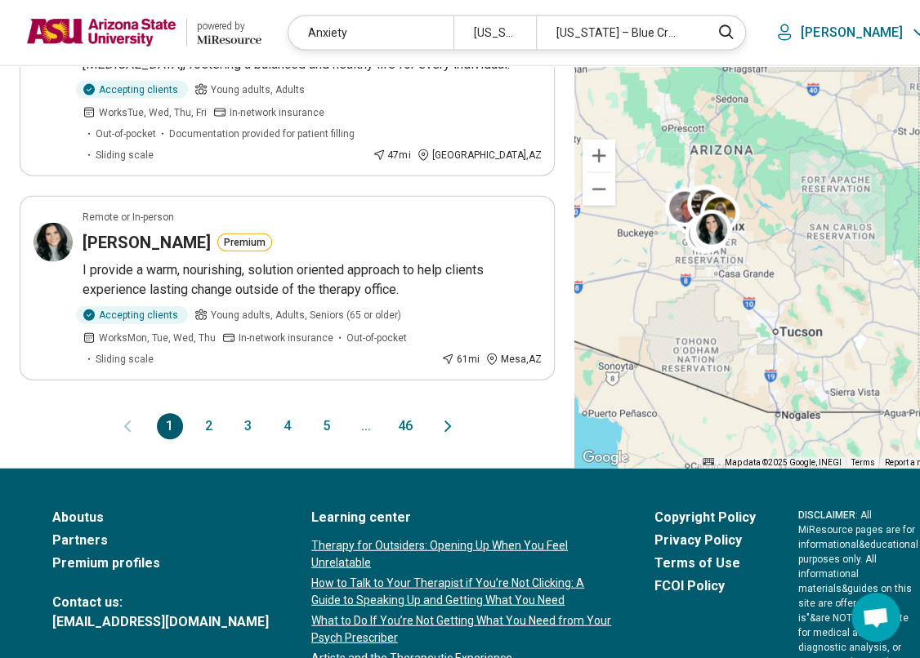
scroll to position [1837, 0]
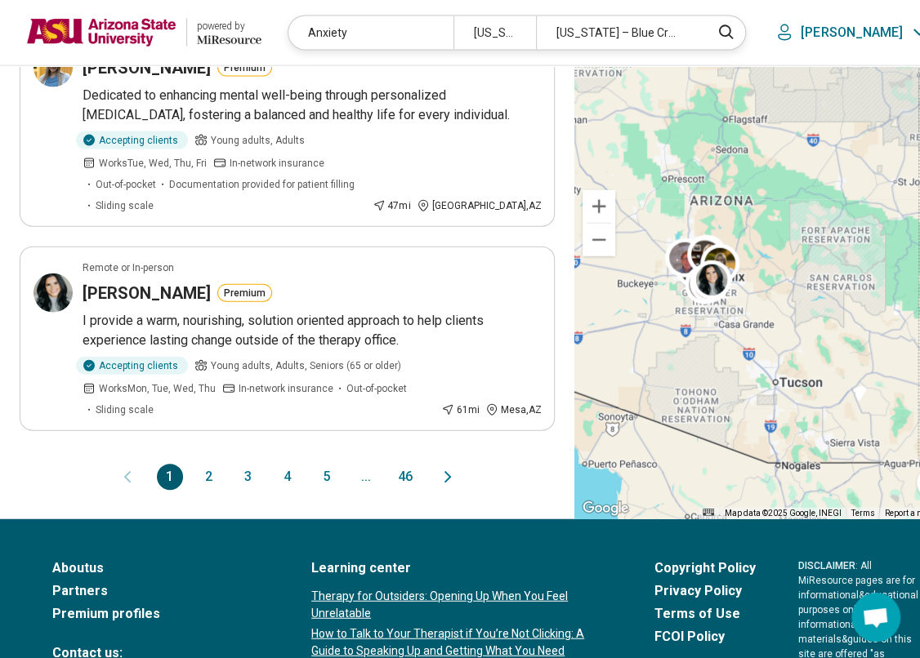
click at [394, 490] on button "46" at bounding box center [405, 477] width 26 height 26
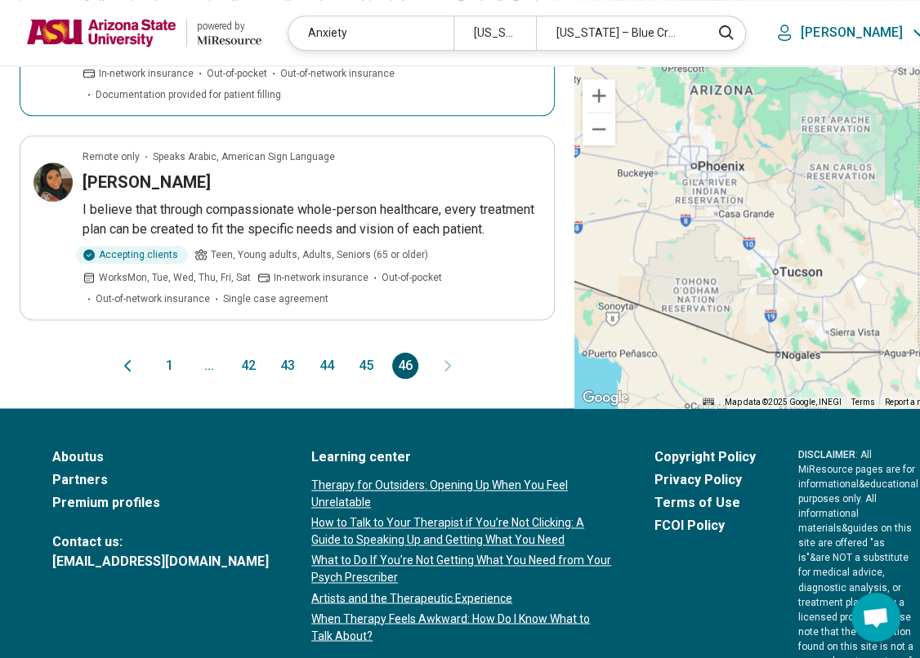
scroll to position [1021, 0]
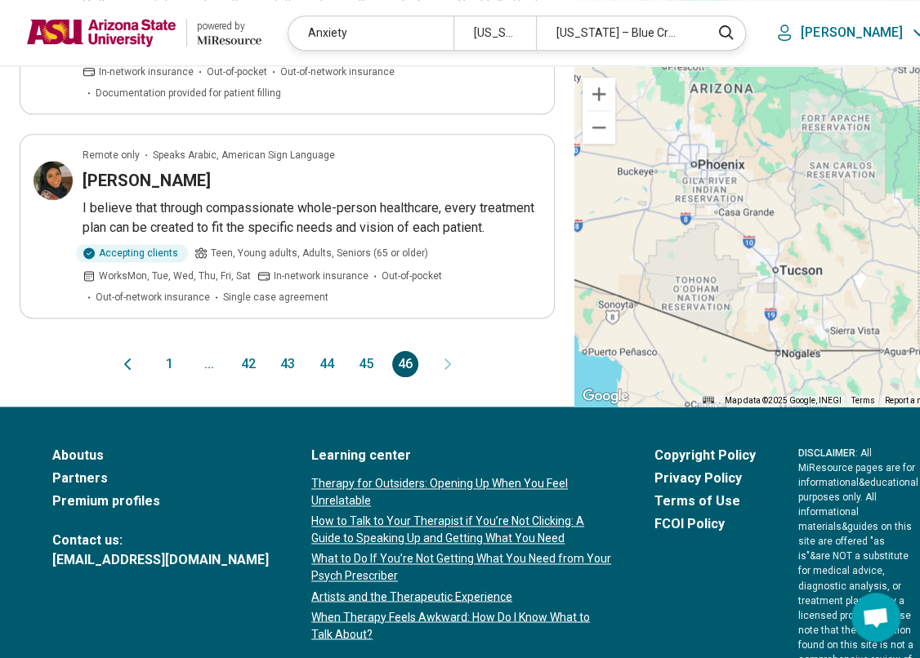
click at [118, 374] on icon "Previous page" at bounding box center [128, 364] width 20 height 20
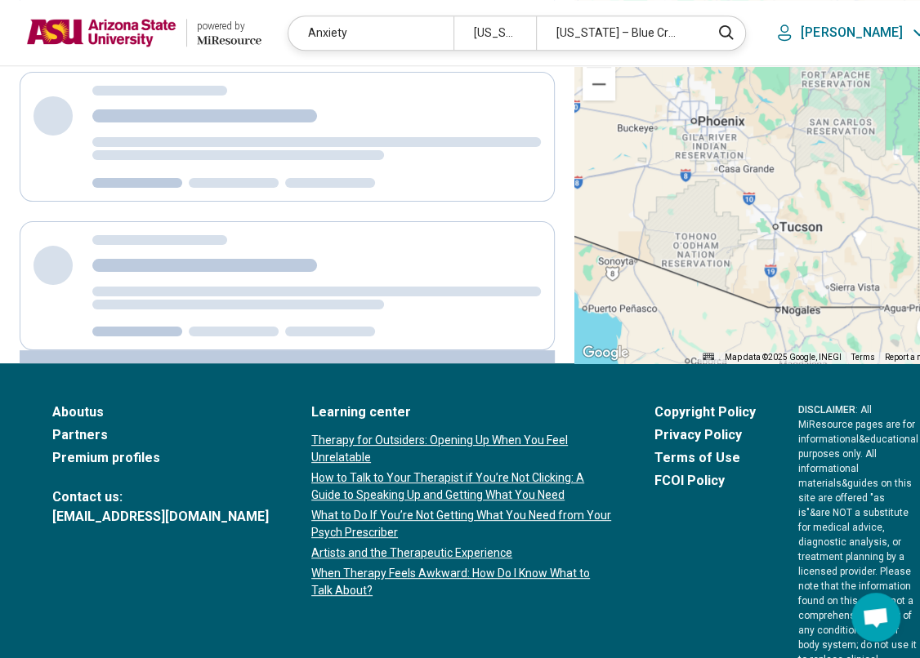
scroll to position [0, 0]
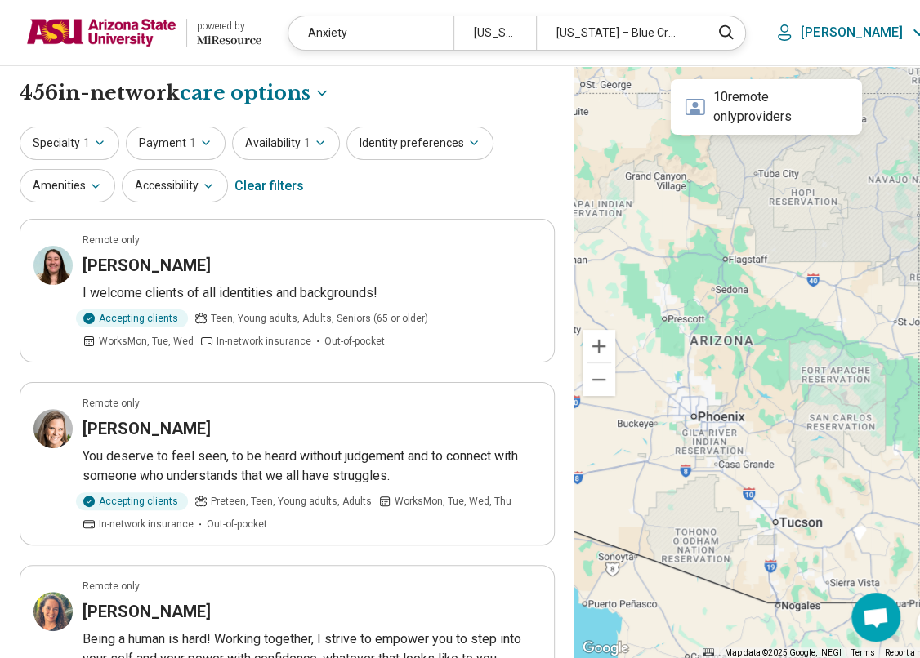
click at [909, 26] on icon at bounding box center [919, 33] width 20 height 20
click at [286, 185] on div "Clear filters" at bounding box center [268, 186] width 69 height 39
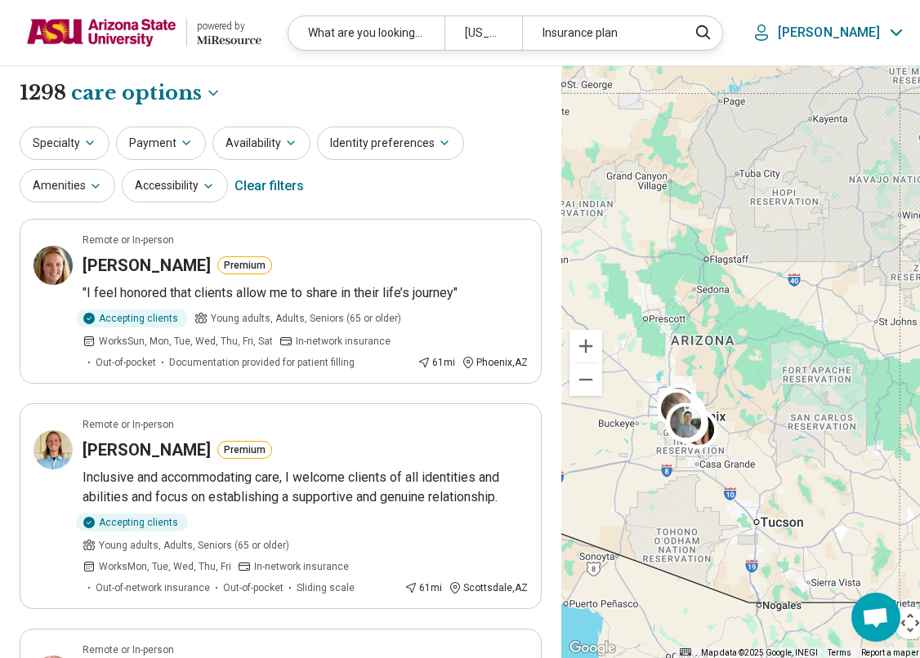
select select "***"
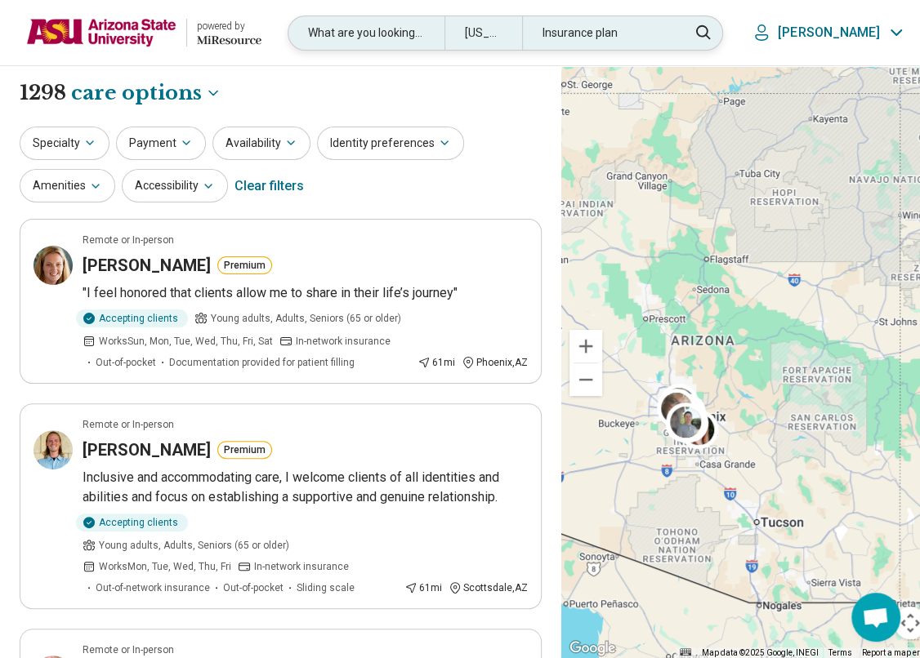
click at [522, 32] on div "Arizona" at bounding box center [483, 32] width 78 height 33
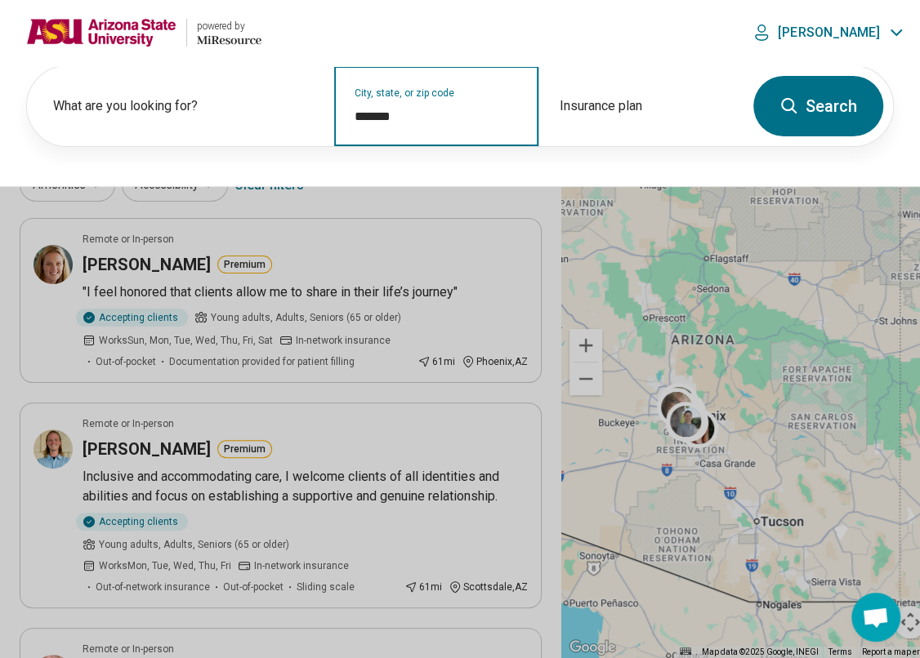
drag, startPoint x: 406, startPoint y: 111, endPoint x: 333, endPoint y: 111, distance: 72.7
click at [334, 111] on div "City, state, or zip code *******" at bounding box center [436, 106] width 205 height 80
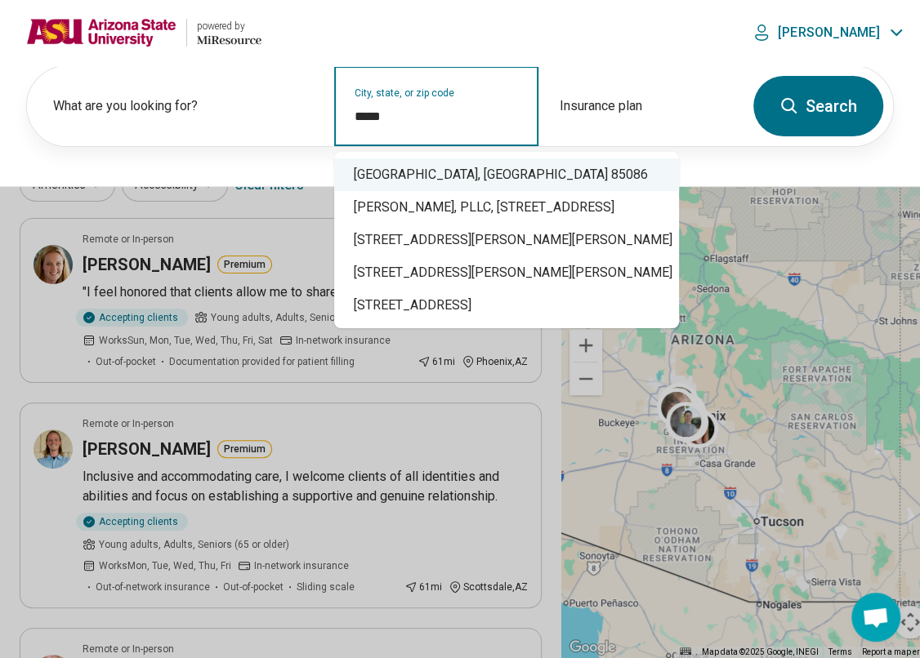
click at [399, 174] on div "Phoenix, AZ 85086" at bounding box center [506, 174] width 345 height 33
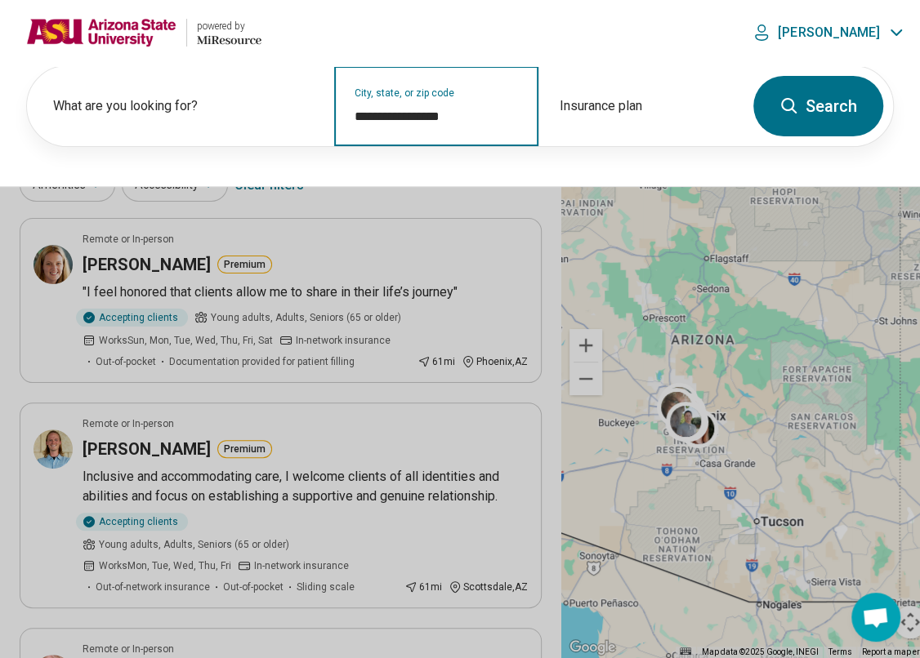
type input "**********"
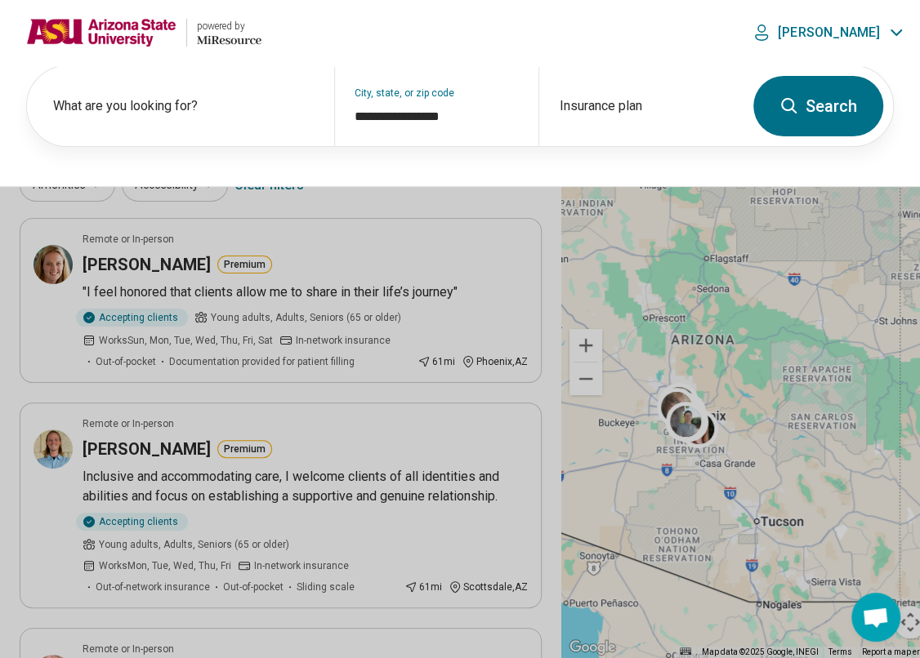
click at [805, 110] on button "Search" at bounding box center [818, 106] width 130 height 60
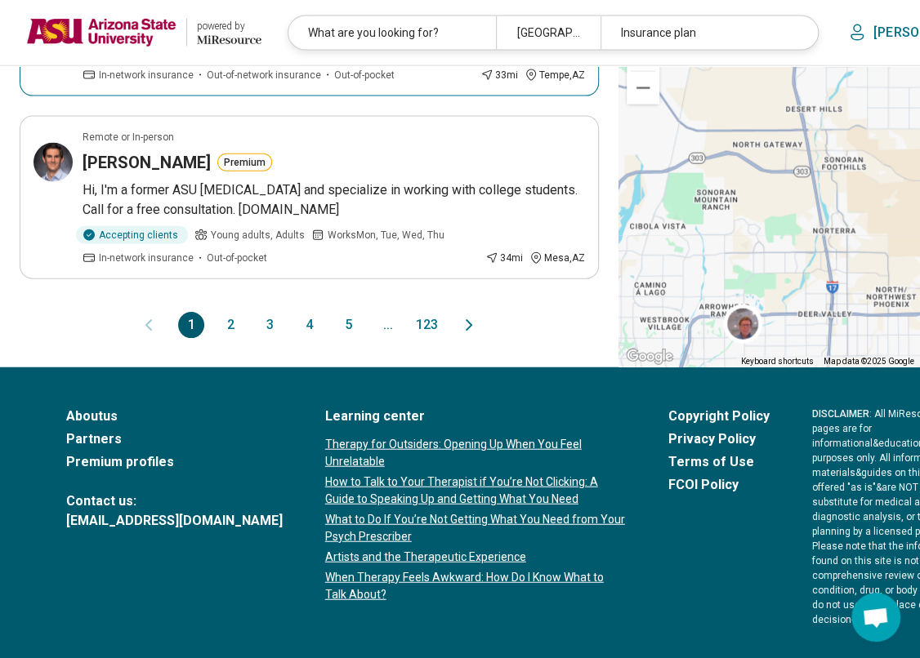
scroll to position [1940, 0]
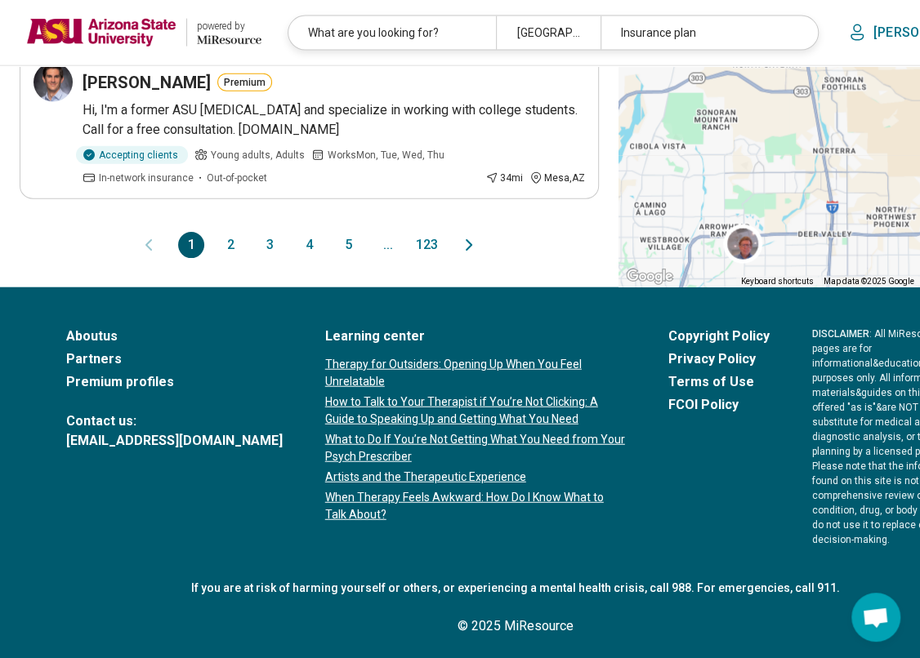
click at [217, 258] on button "2" at bounding box center [230, 245] width 26 height 26
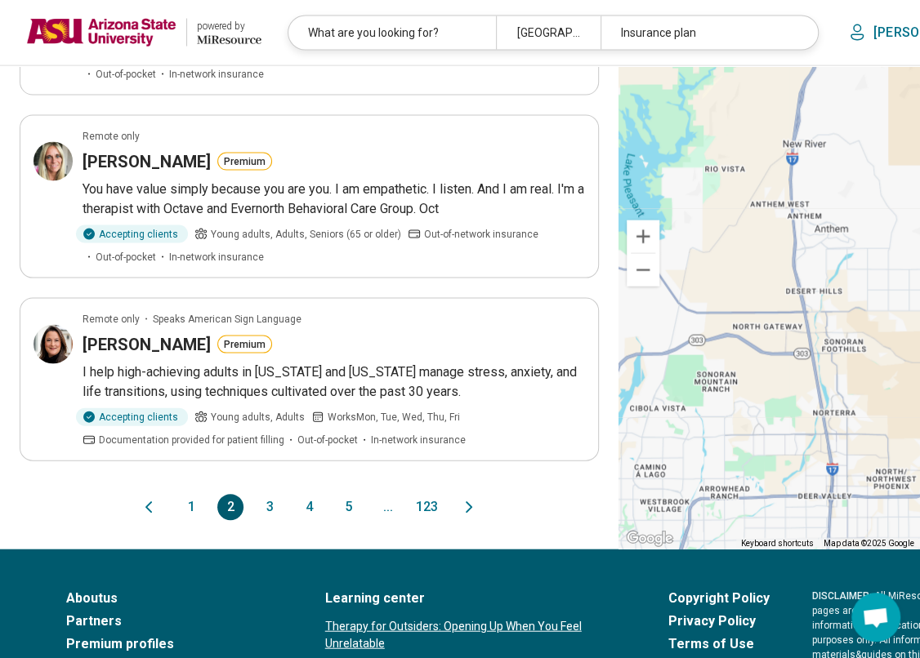
scroll to position [1633, 0]
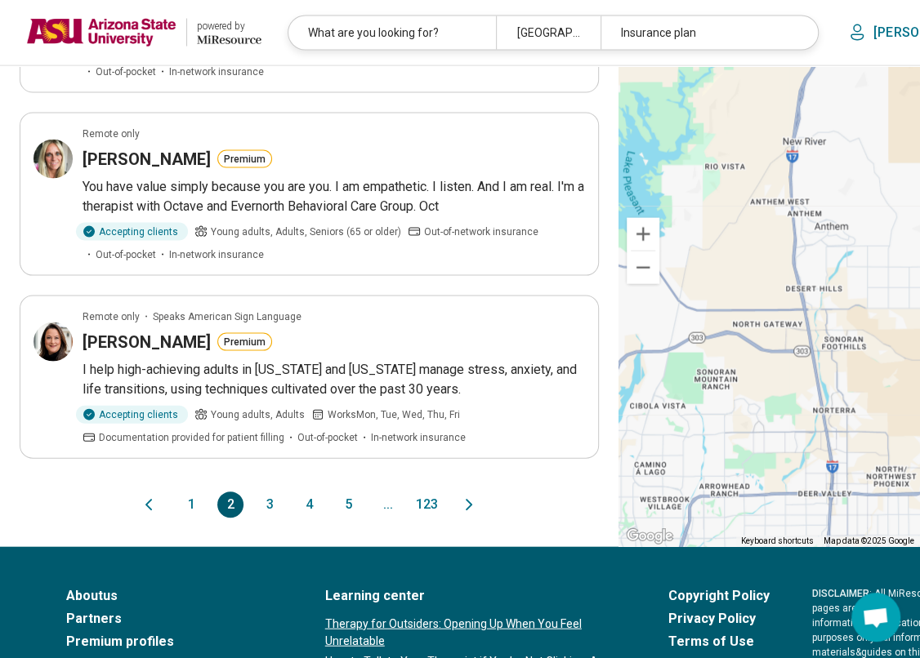
click at [256, 518] on button "3" at bounding box center [269, 505] width 26 height 26
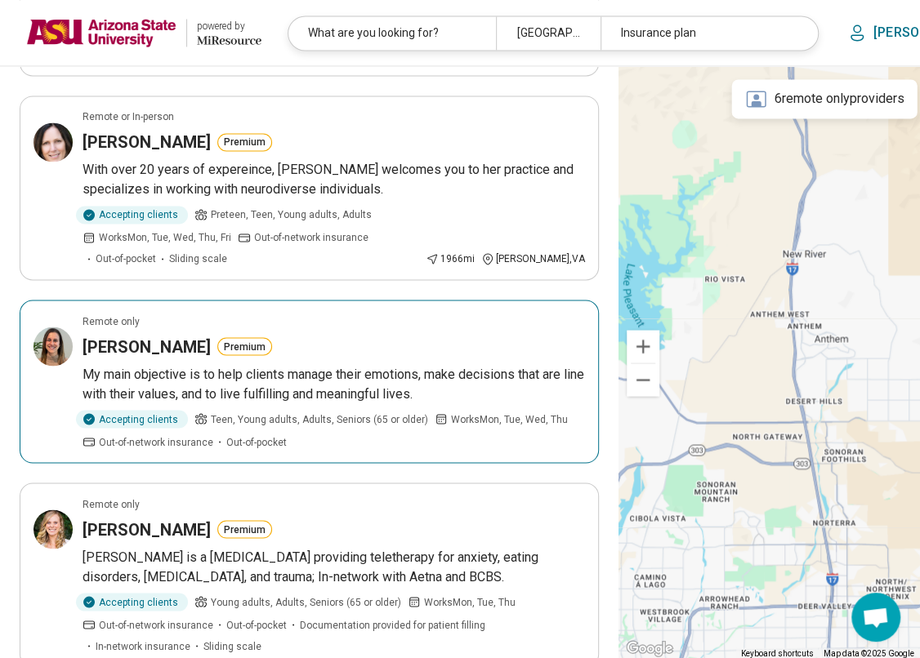
scroll to position [1837, 0]
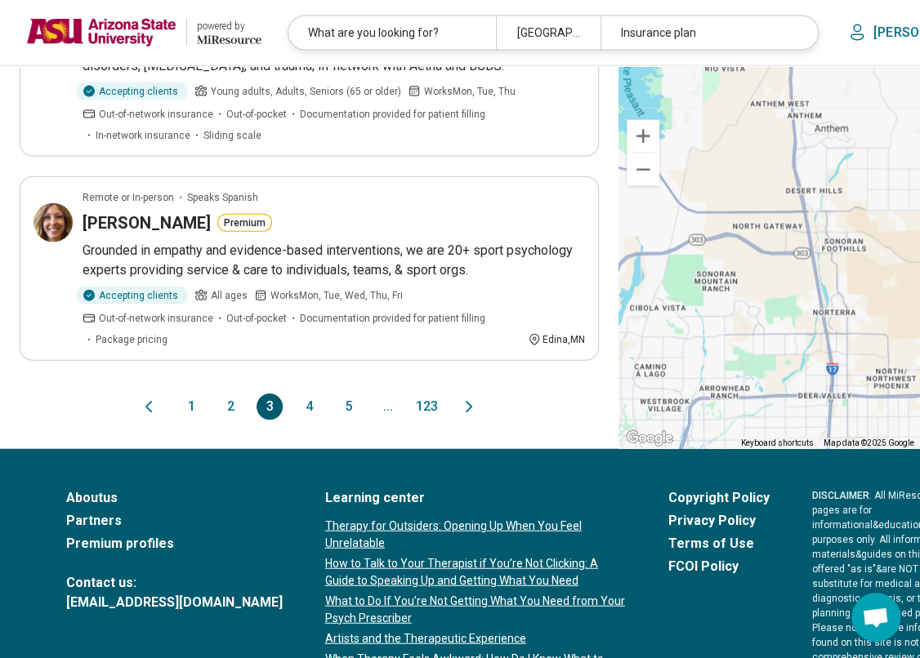
click at [296, 420] on button "4" at bounding box center [309, 407] width 26 height 26
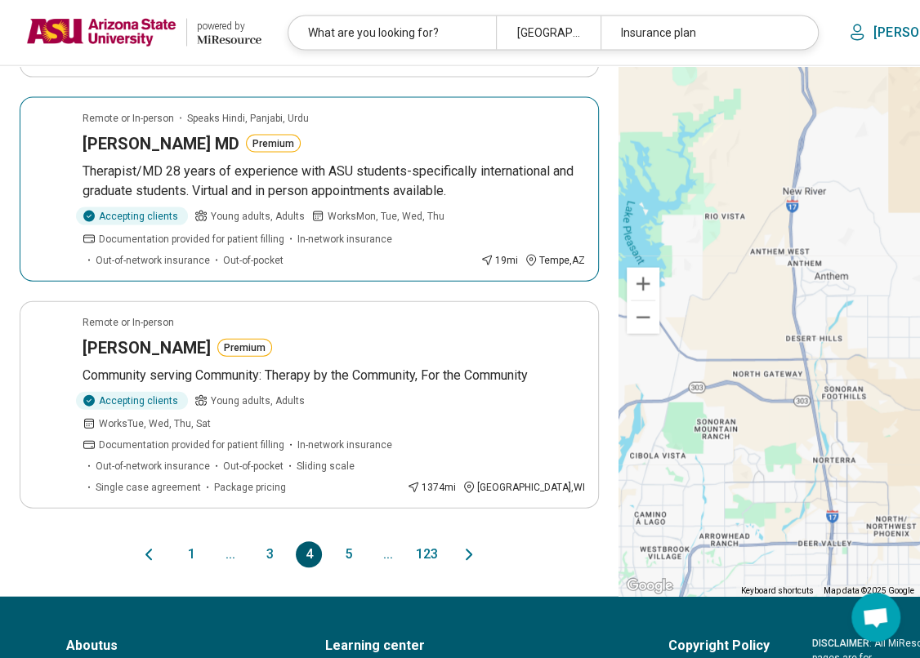
scroll to position [2273, 0]
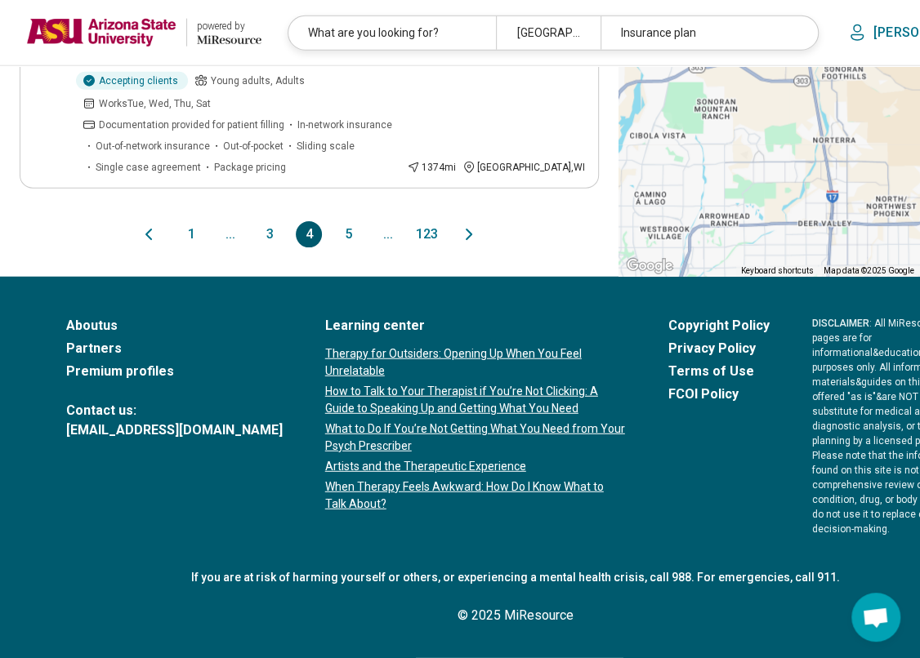
click at [335, 241] on button "5" at bounding box center [348, 234] width 26 height 26
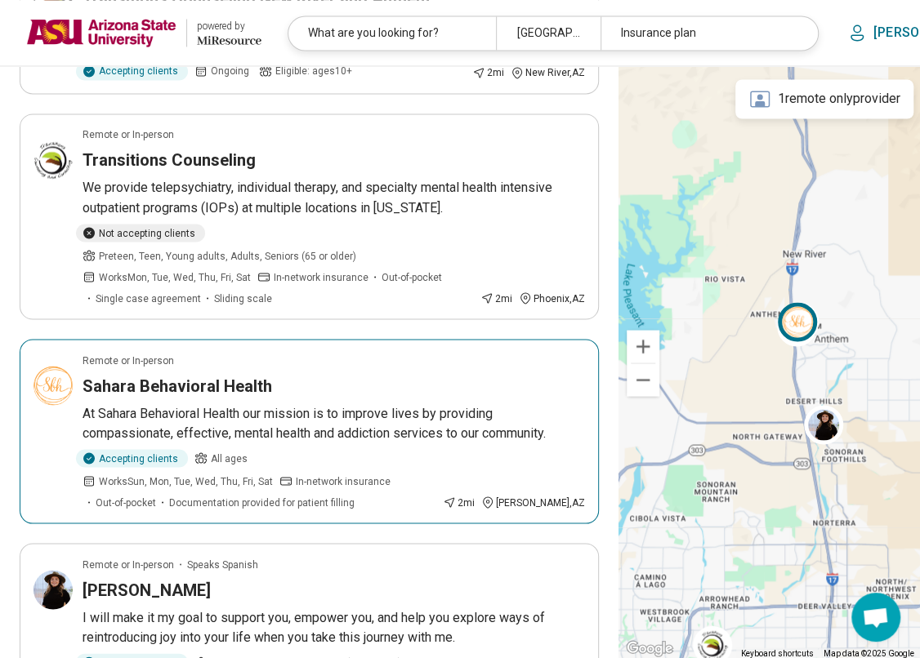
scroll to position [1225, 0]
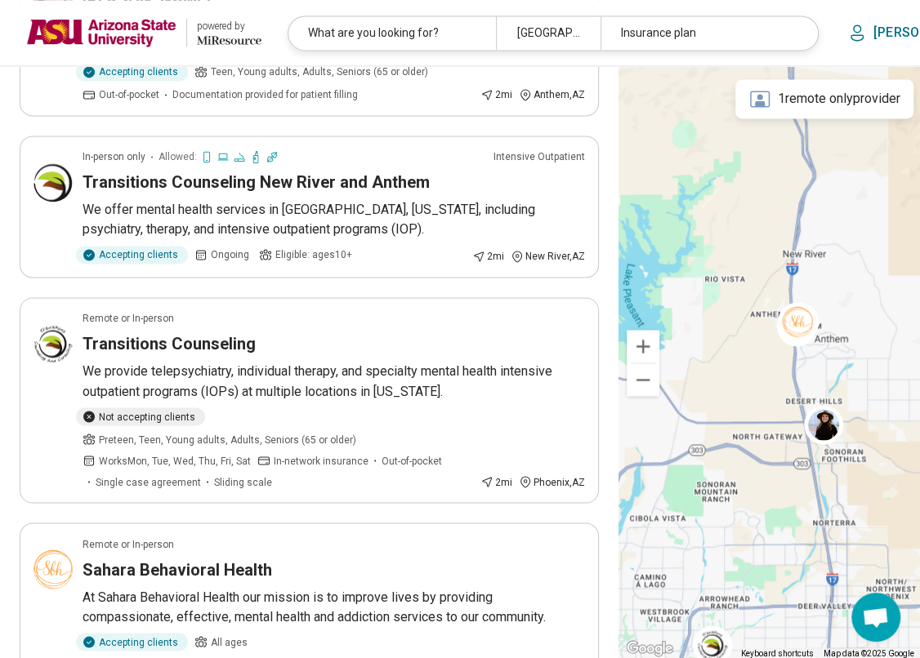
click at [866, 33] on div "[PERSON_NAME]" at bounding box center [923, 32] width 159 height 24
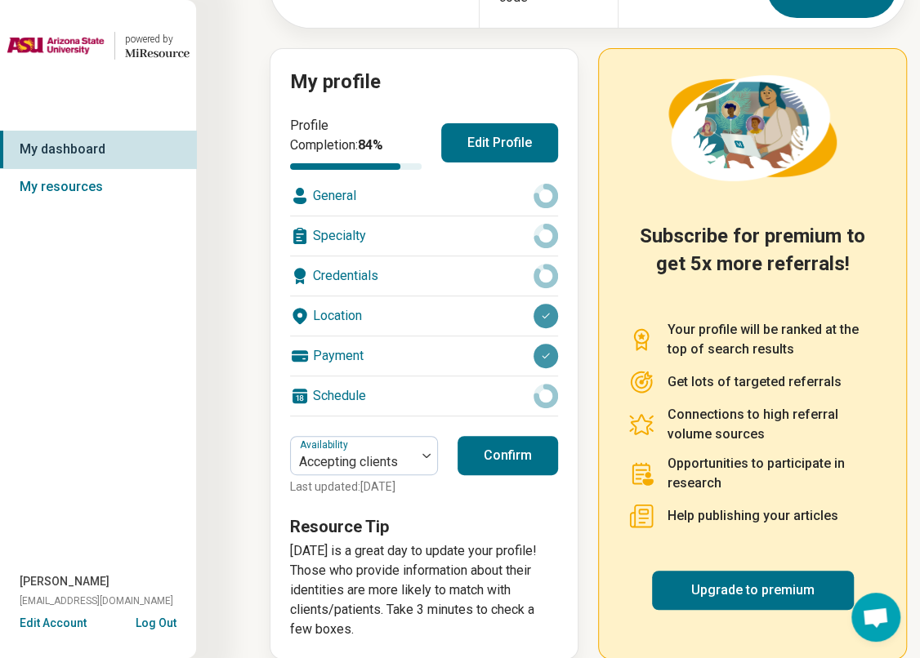
scroll to position [163, 0]
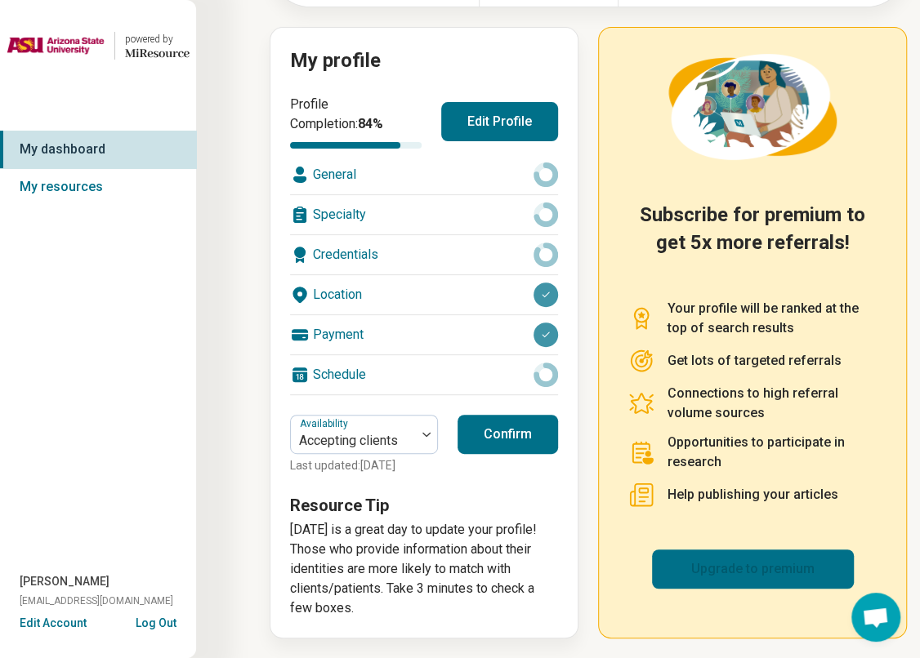
click at [711, 560] on link "Upgrade to premium" at bounding box center [753, 569] width 202 height 39
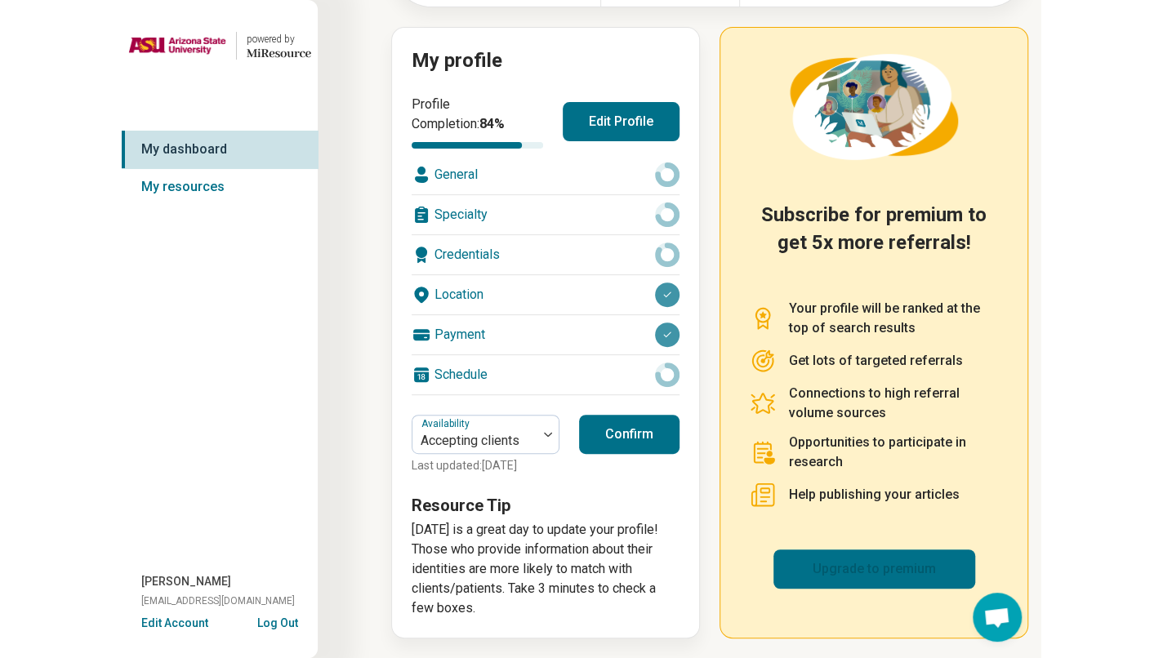
scroll to position [129, 0]
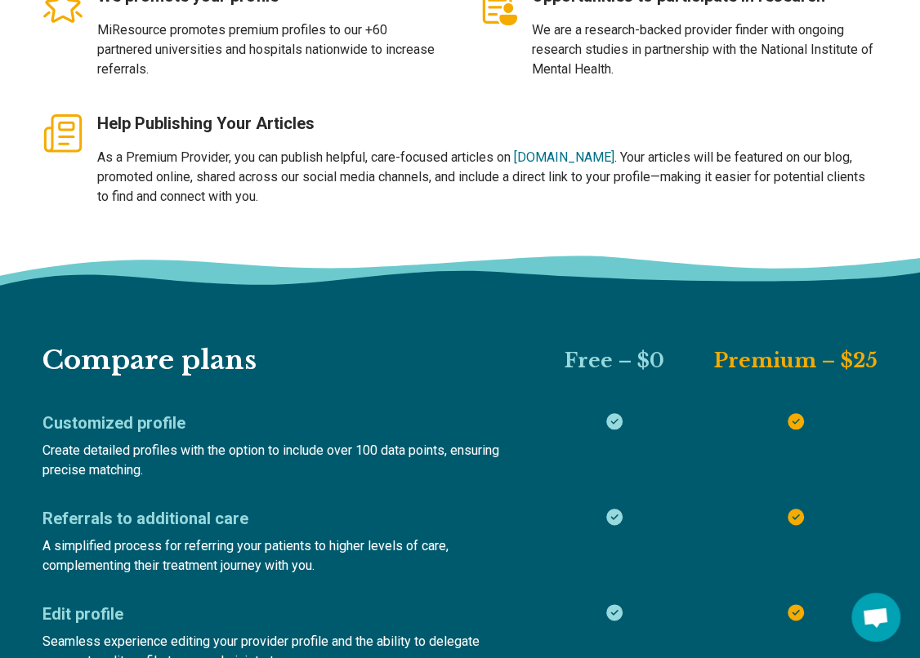
scroll to position [815, 0]
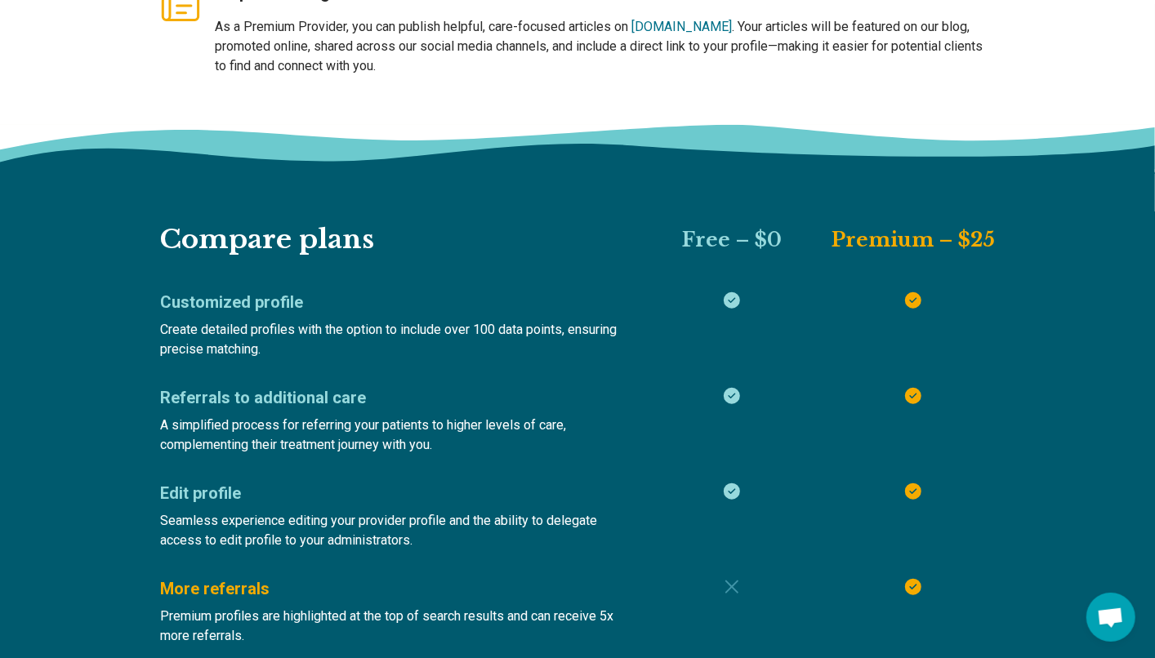
type textarea "*"
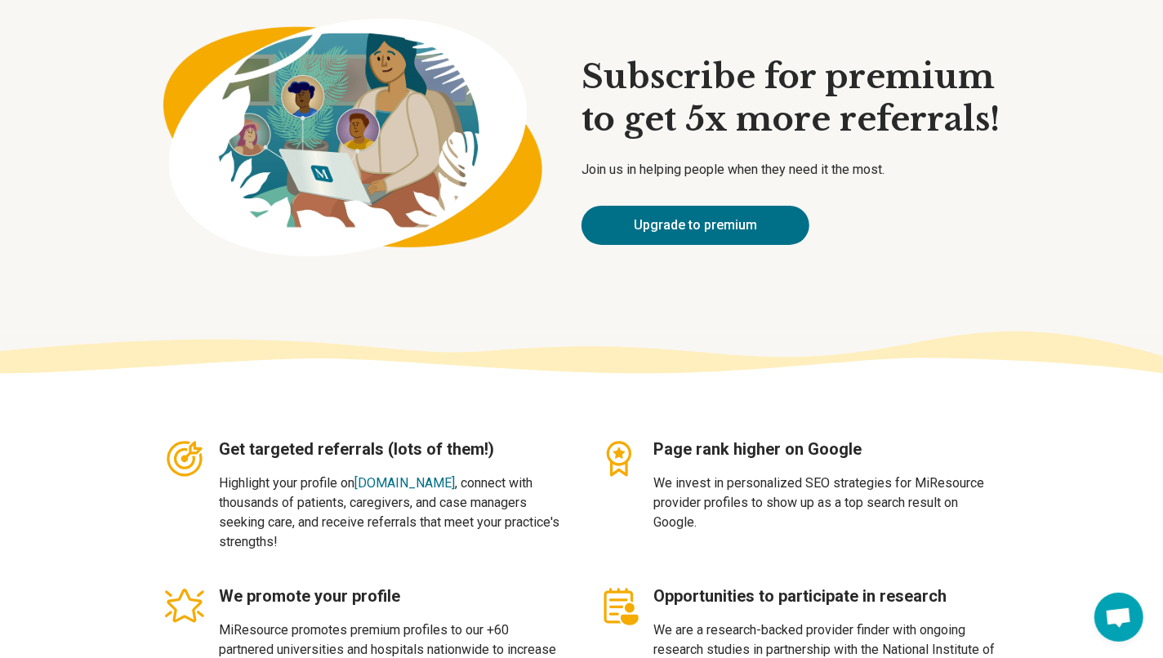
scroll to position [0, 0]
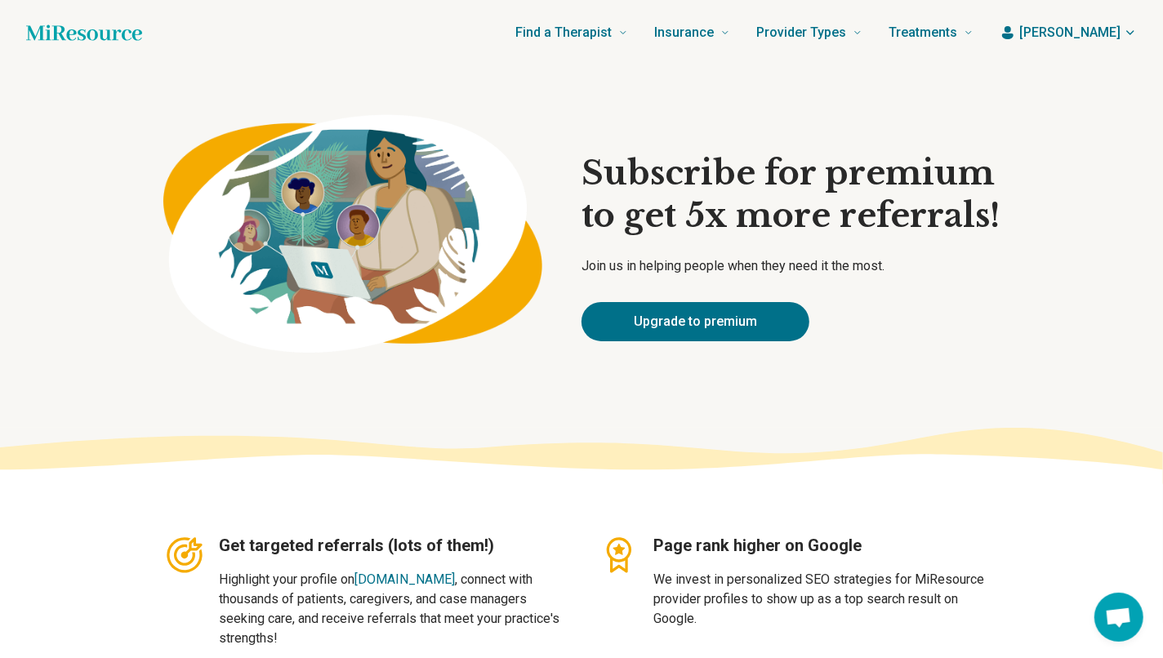
click at [271, 31] on div "Find a Therapist Mental Health Conditions [MEDICAL_DATA] Anxiety [MEDICAL_DATA]…" at bounding box center [570, 32] width 805 height 65
